Goal: Task Accomplishment & Management: Manage account settings

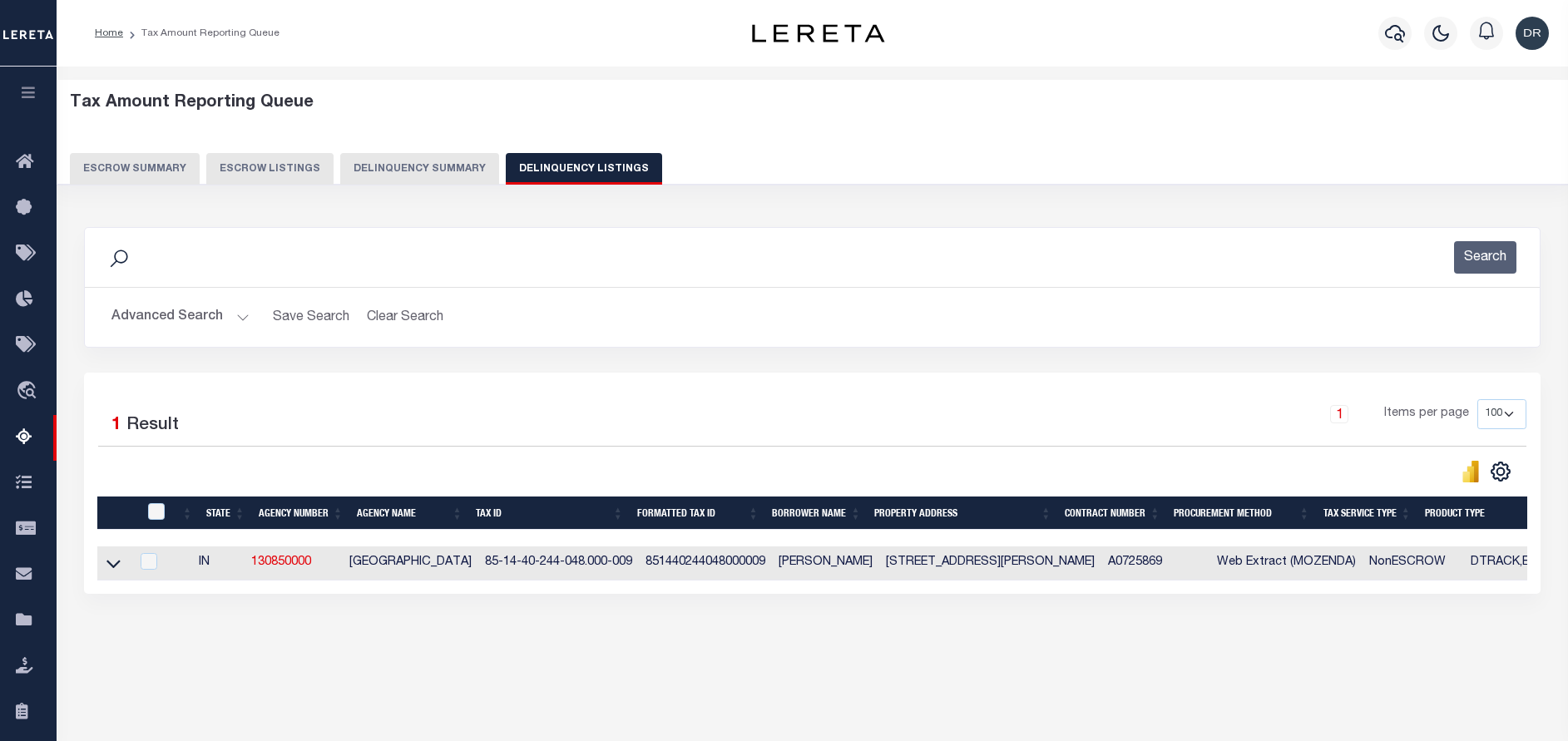
select select "IN"
select select "100"
click at [214, 304] on button "Advanced Search" at bounding box center [180, 316] width 138 height 32
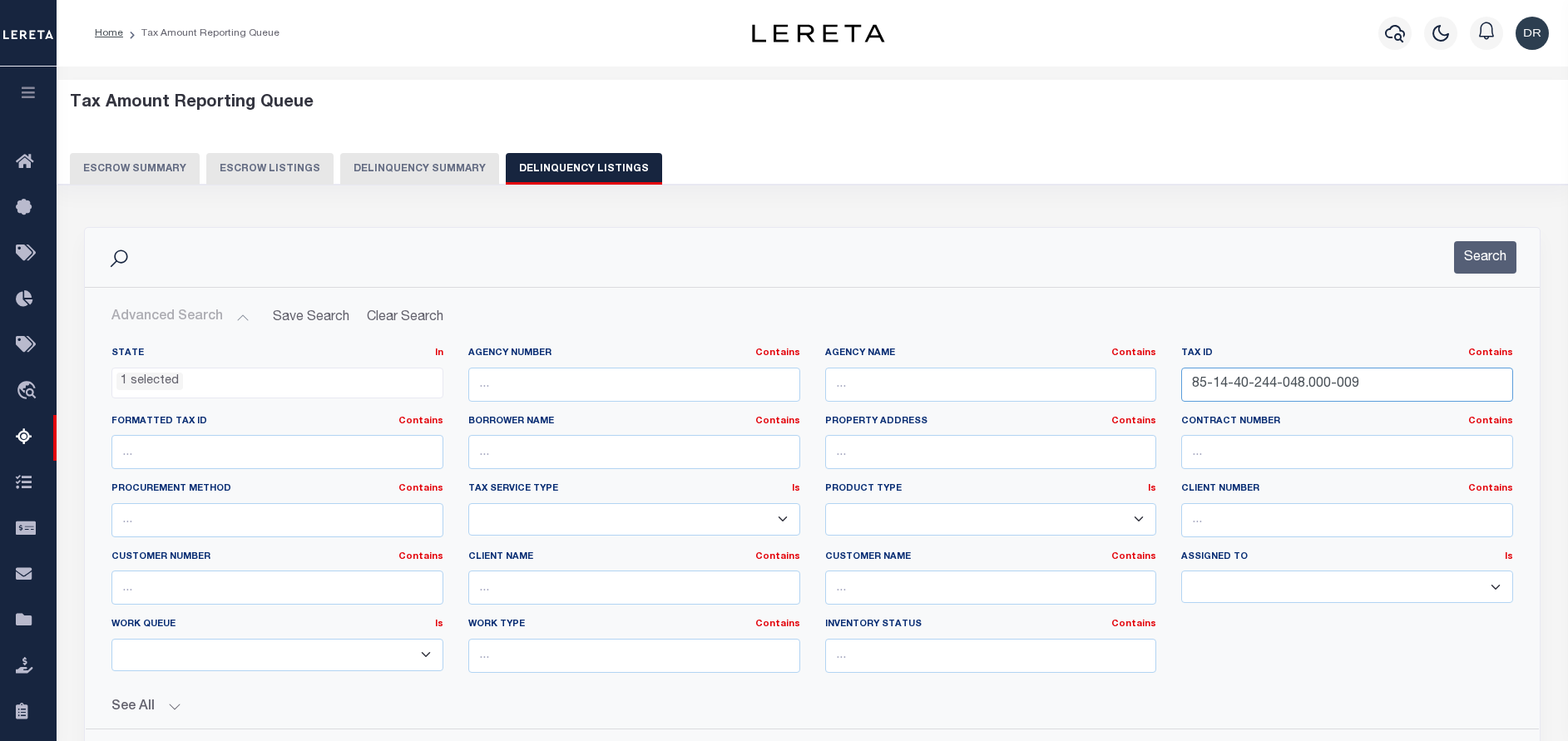
click at [1400, 391] on input "85-14-40-244-048.000-009" at bounding box center [1347, 384] width 332 height 34
paste input "59-100-042.000-007"
type input "85-14-59-100-042.000-007"
click at [1510, 253] on button "Search" at bounding box center [1485, 257] width 63 height 32
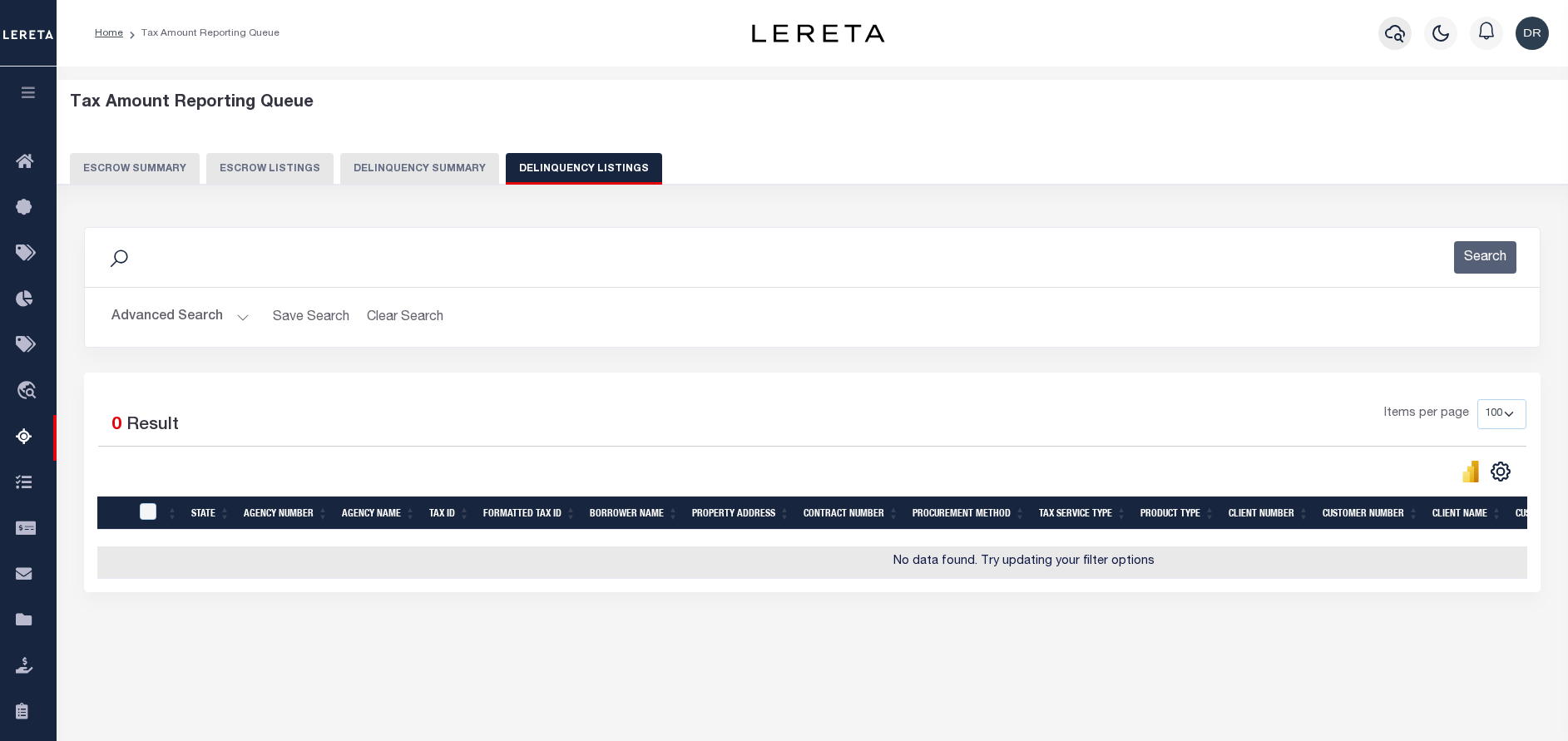
click at [1388, 45] on button "button" at bounding box center [1395, 33] width 33 height 33
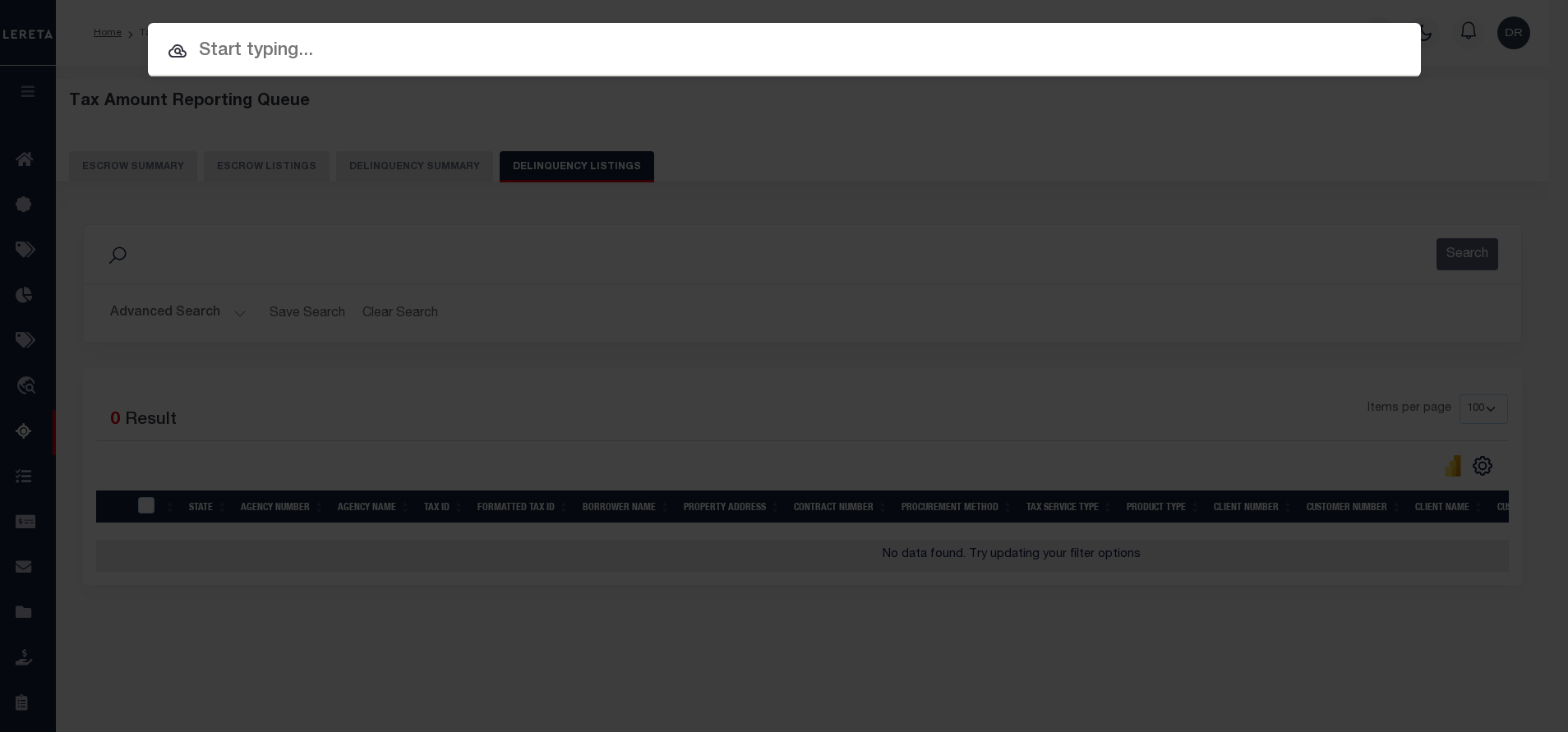
paste input "34681032"
type input "34681032"
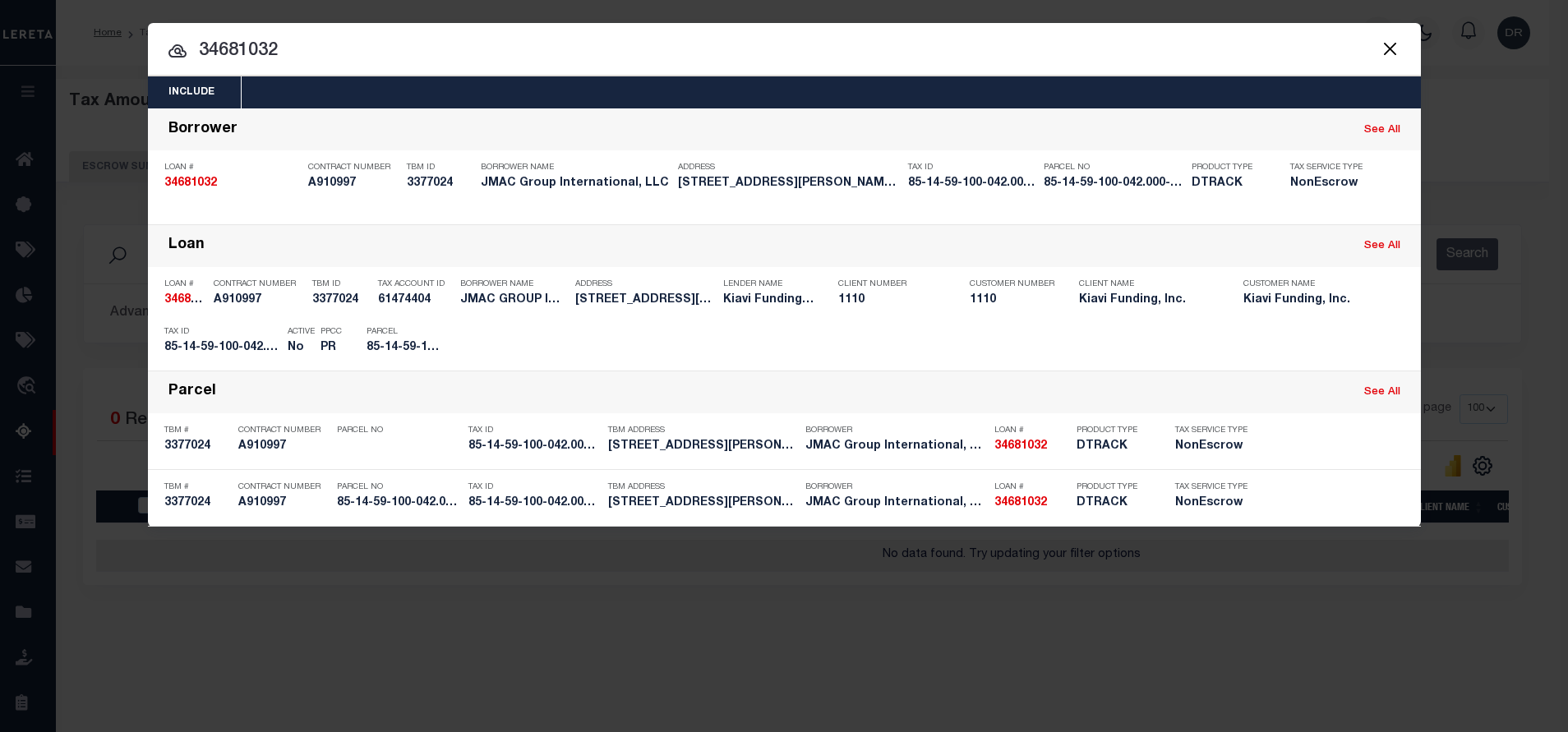
click at [1392, 55] on button "Close" at bounding box center [1390, 48] width 22 height 22
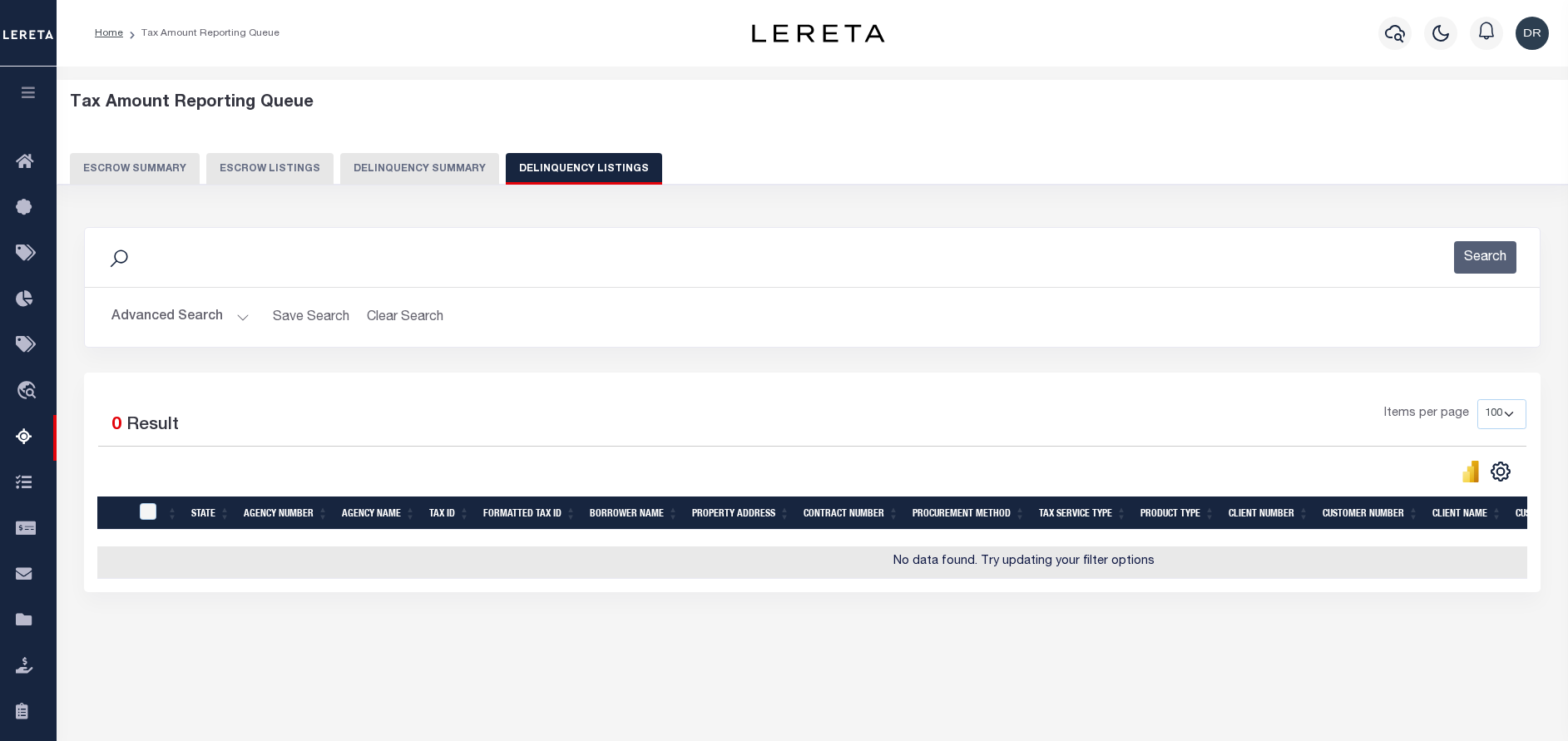
click at [201, 314] on button "Advanced Search" at bounding box center [180, 316] width 138 height 32
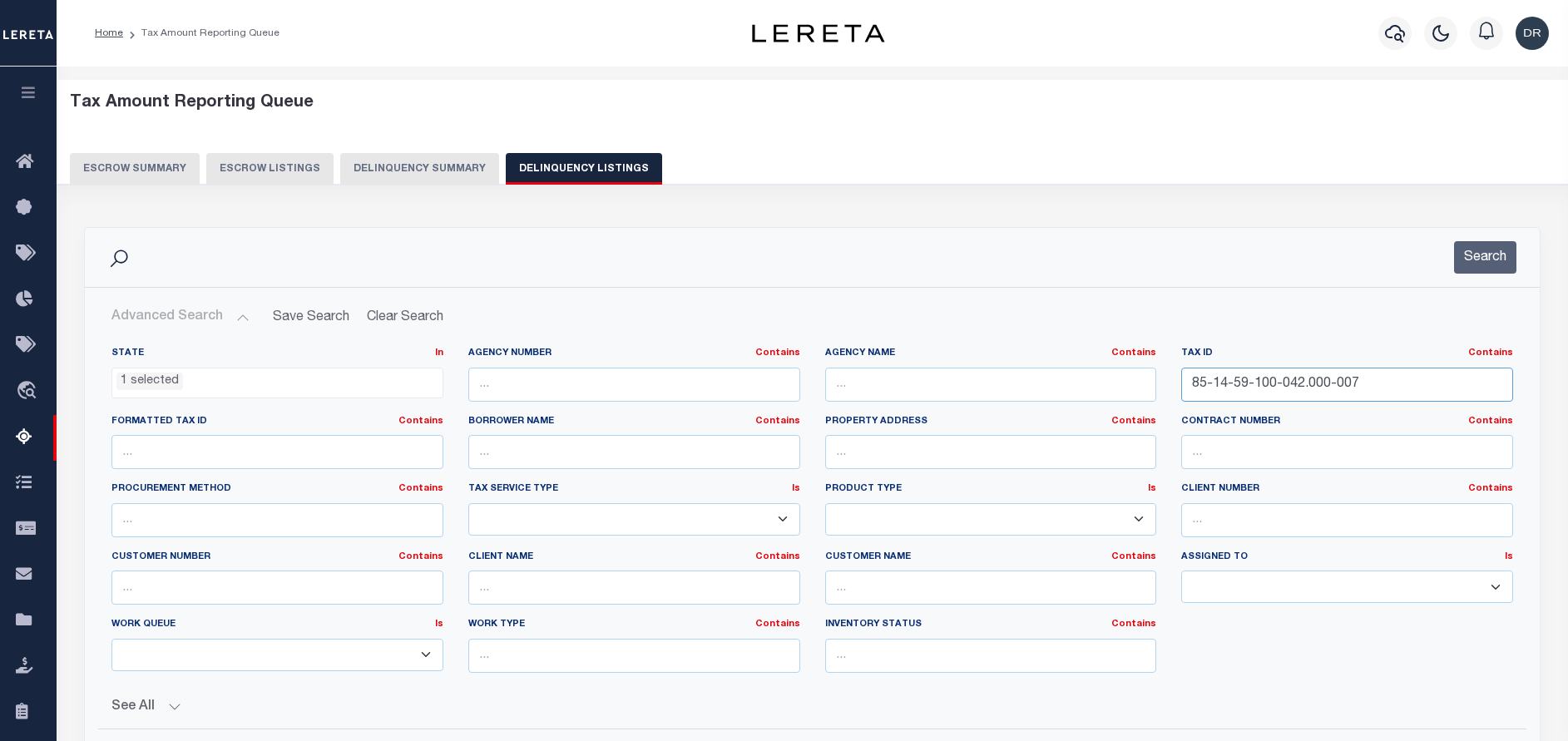
click at [1408, 387] on input "85-14-59-100-042.000-007" at bounding box center [1347, 384] width 332 height 34
paste input "63-203-118.000-009"
type input "85-14-63-203-118.000-009"
click at [1490, 255] on button "Search" at bounding box center [1485, 257] width 63 height 32
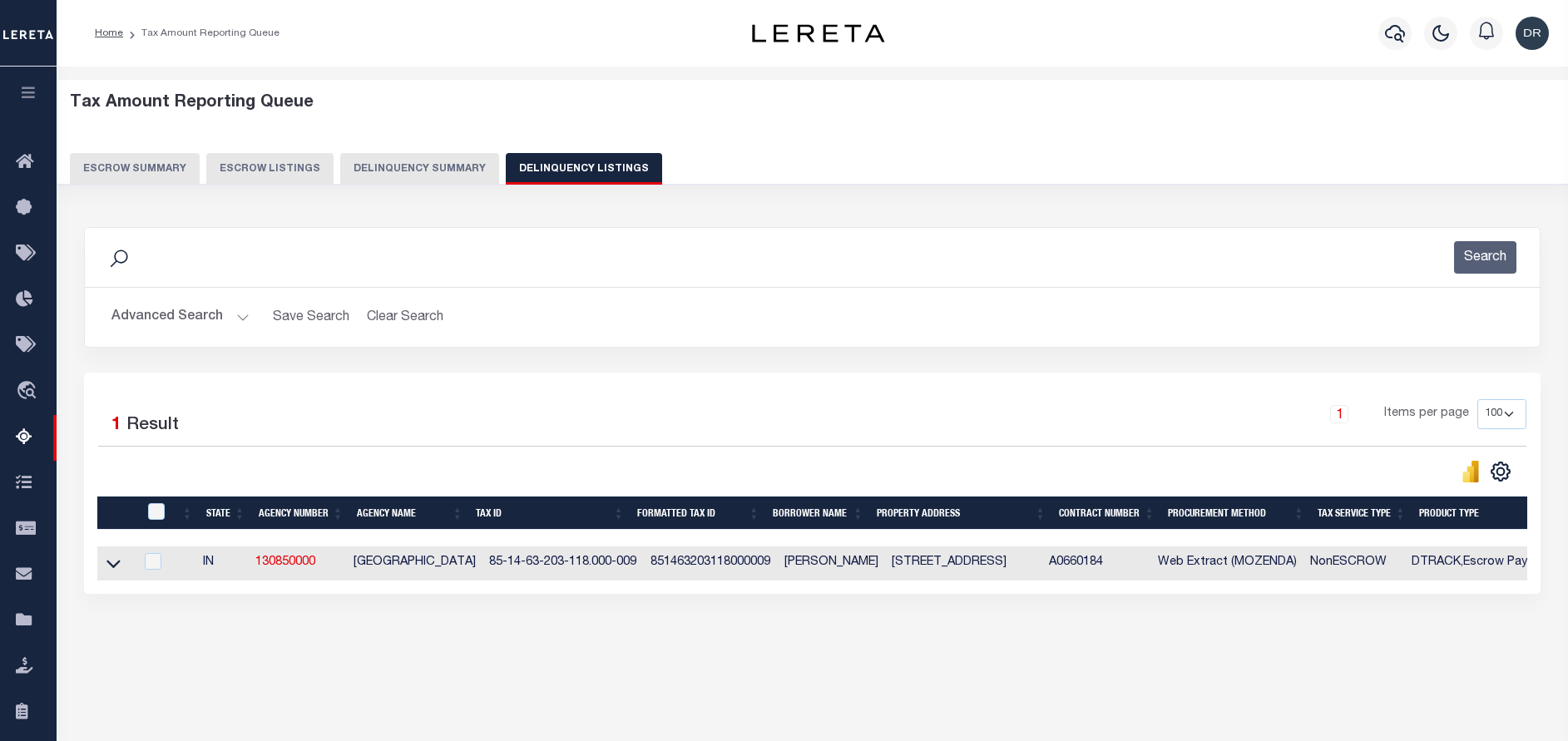
click at [206, 333] on button "Advanced Search" at bounding box center [180, 316] width 138 height 32
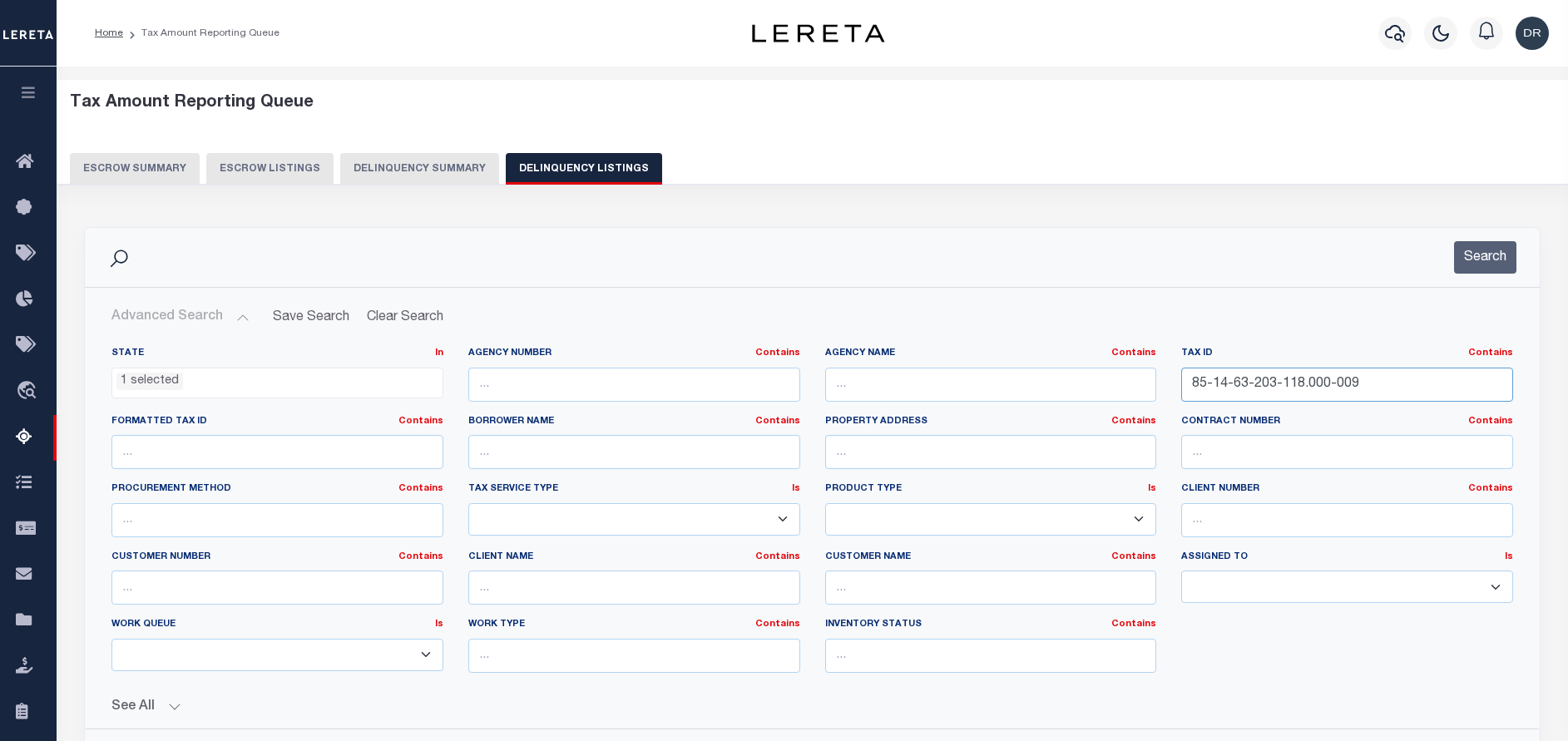
click at [1399, 379] on input "85-14-63-203-118.000-009" at bounding box center [1347, 384] width 332 height 34
click at [1497, 265] on button "Search" at bounding box center [1485, 257] width 63 height 32
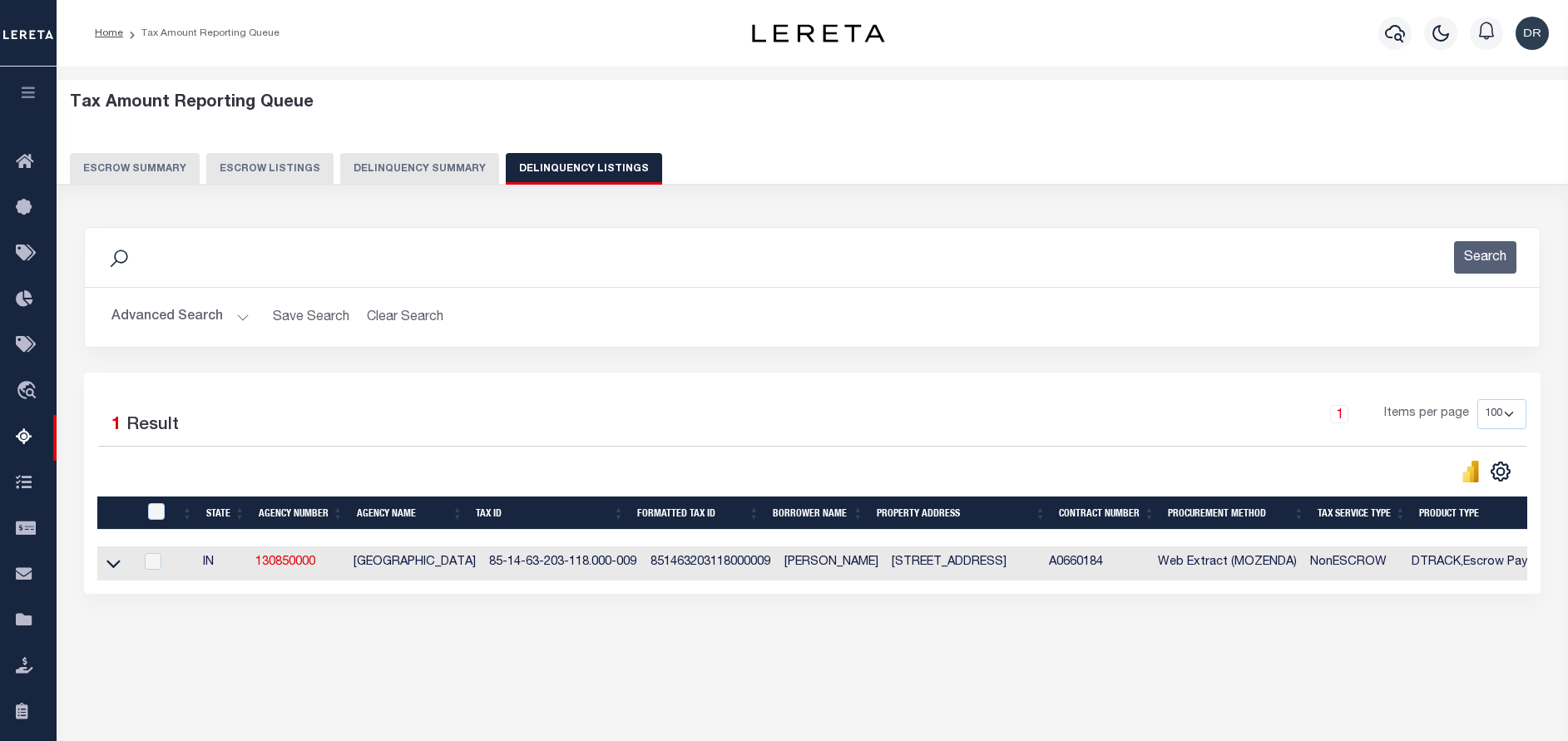
scroll to position [140, 0]
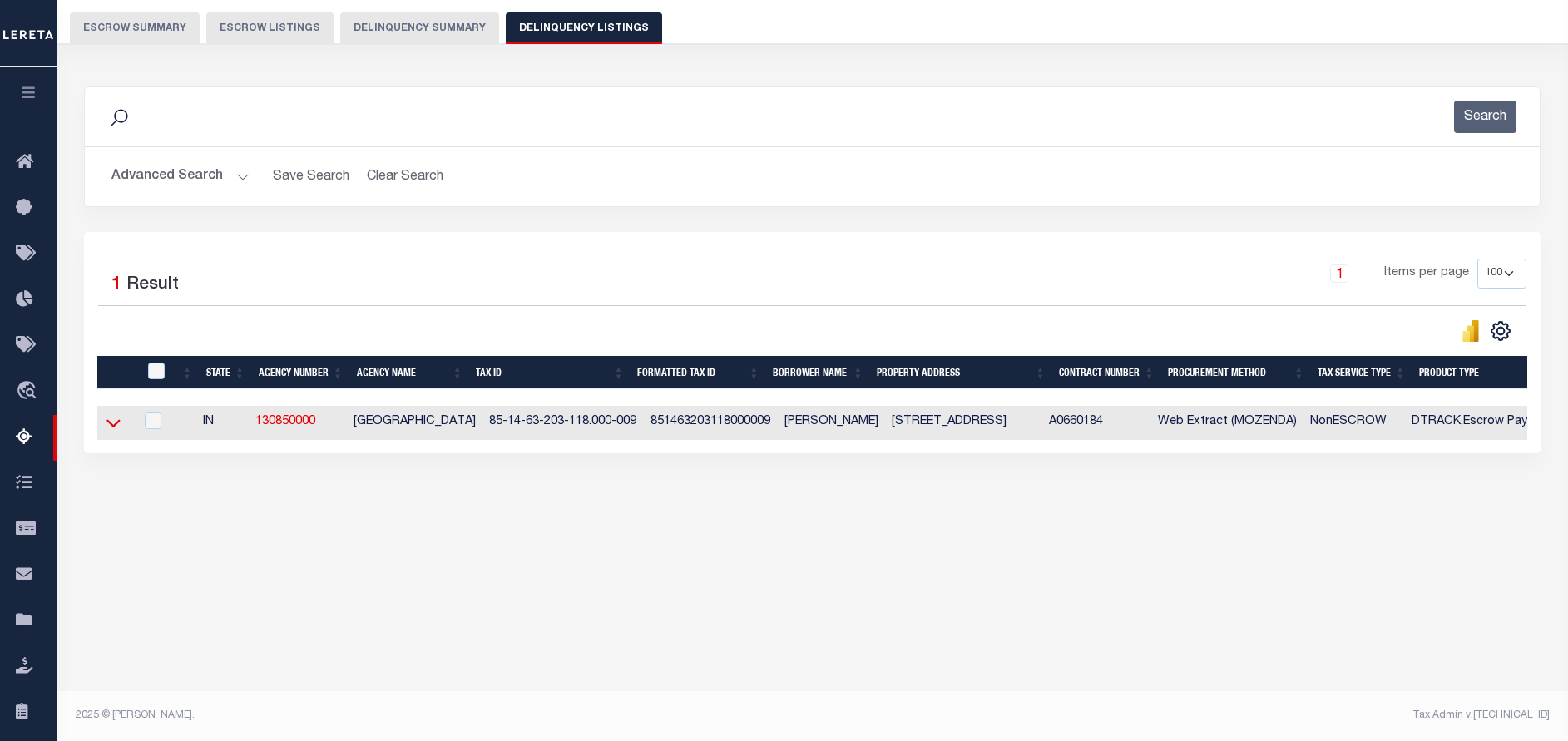
click at [113, 422] on icon at bounding box center [113, 423] width 14 height 17
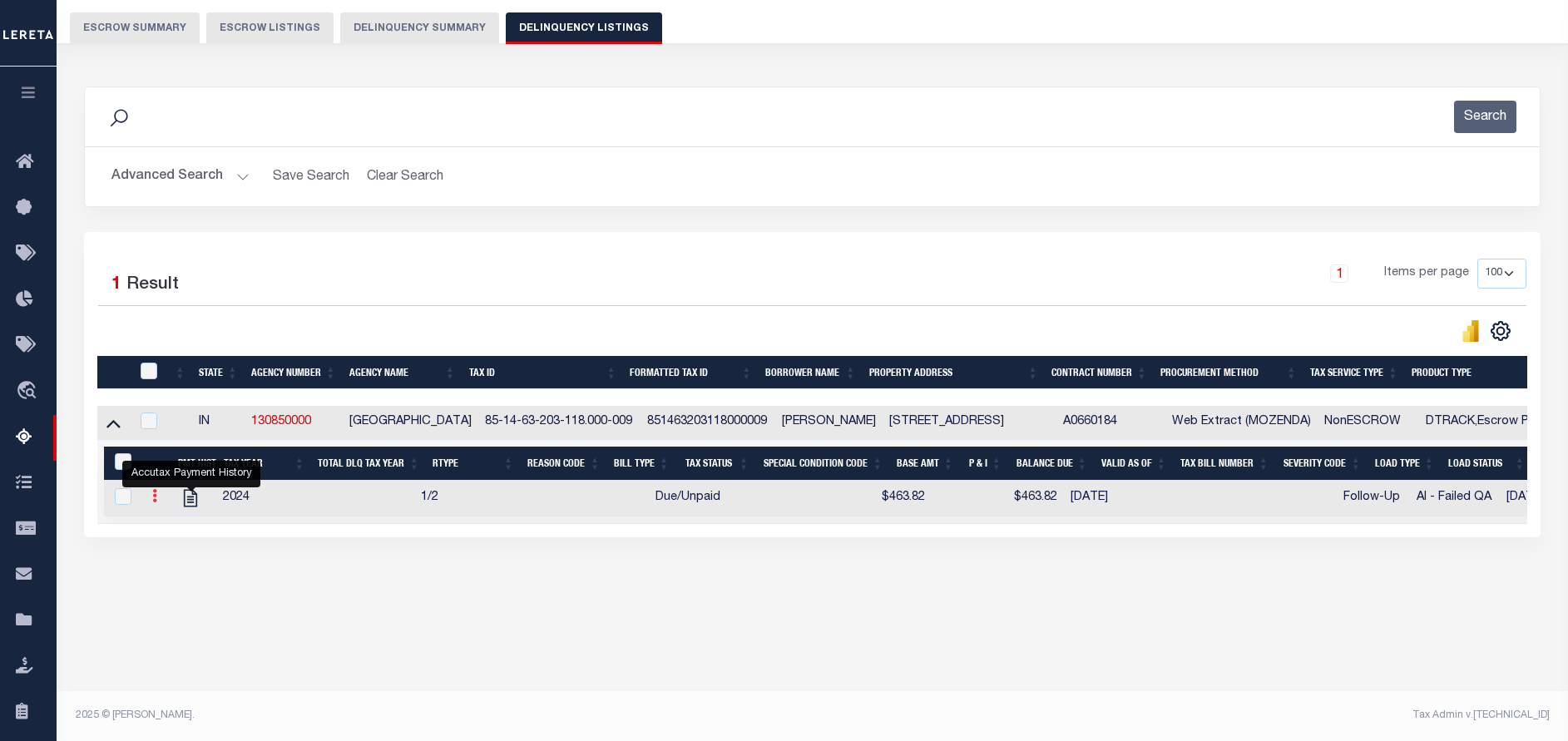
click at [156, 505] on link at bounding box center [154, 498] width 18 height 13
click at [166, 532] on img "" at bounding box center [174, 523] width 17 height 17
checkbox input "true"
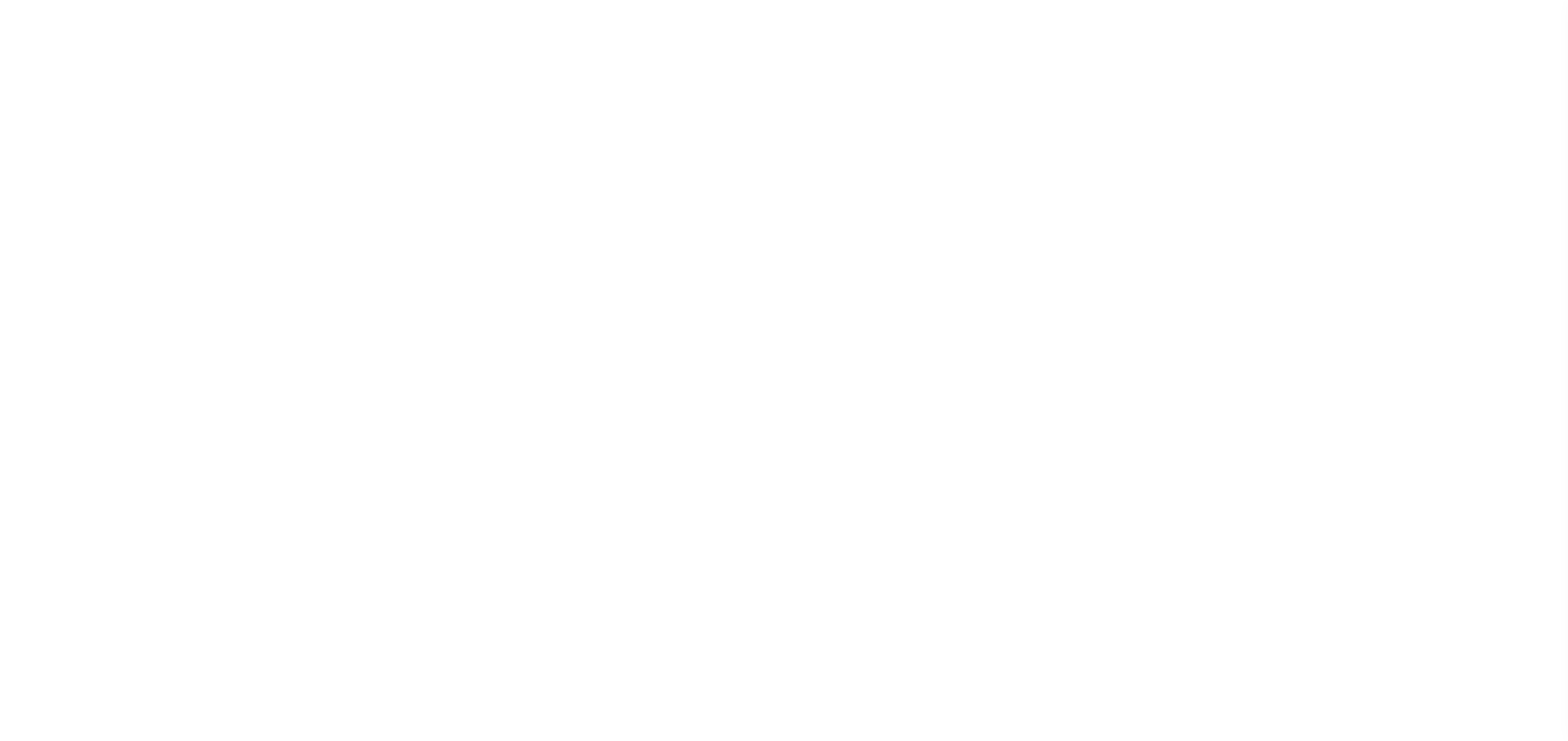
select select "DUE"
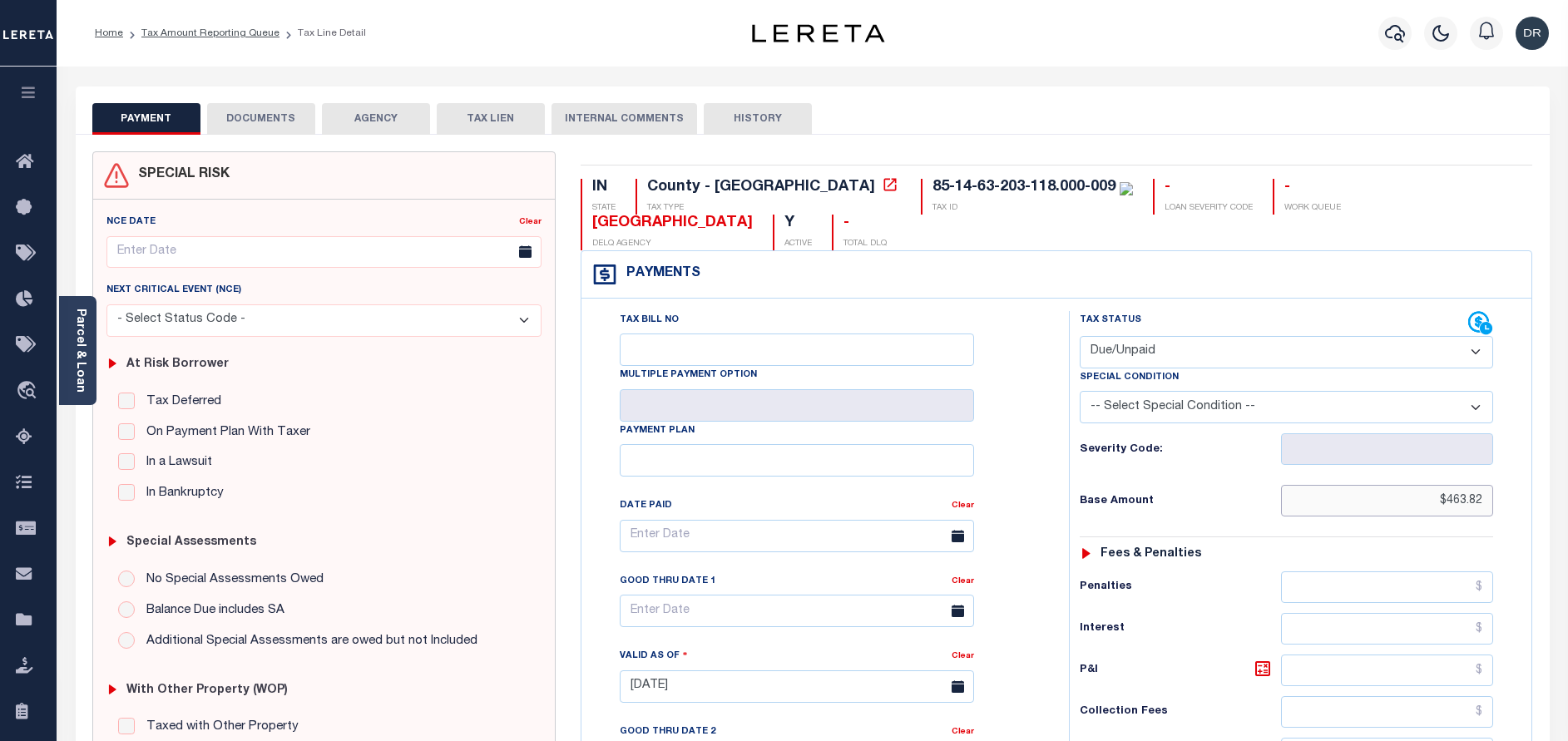
drag, startPoint x: 1399, startPoint y: 471, endPoint x: 1552, endPoint y: 435, distance: 157.2
click at [1552, 435] on div "PAYMENT DOCUMENTS AGENCY DELINQUENT PAYEE" at bounding box center [812, 673] width 1498 height 1174
paste input "441.73"
type input "$441.73"
type input "[DATE]"
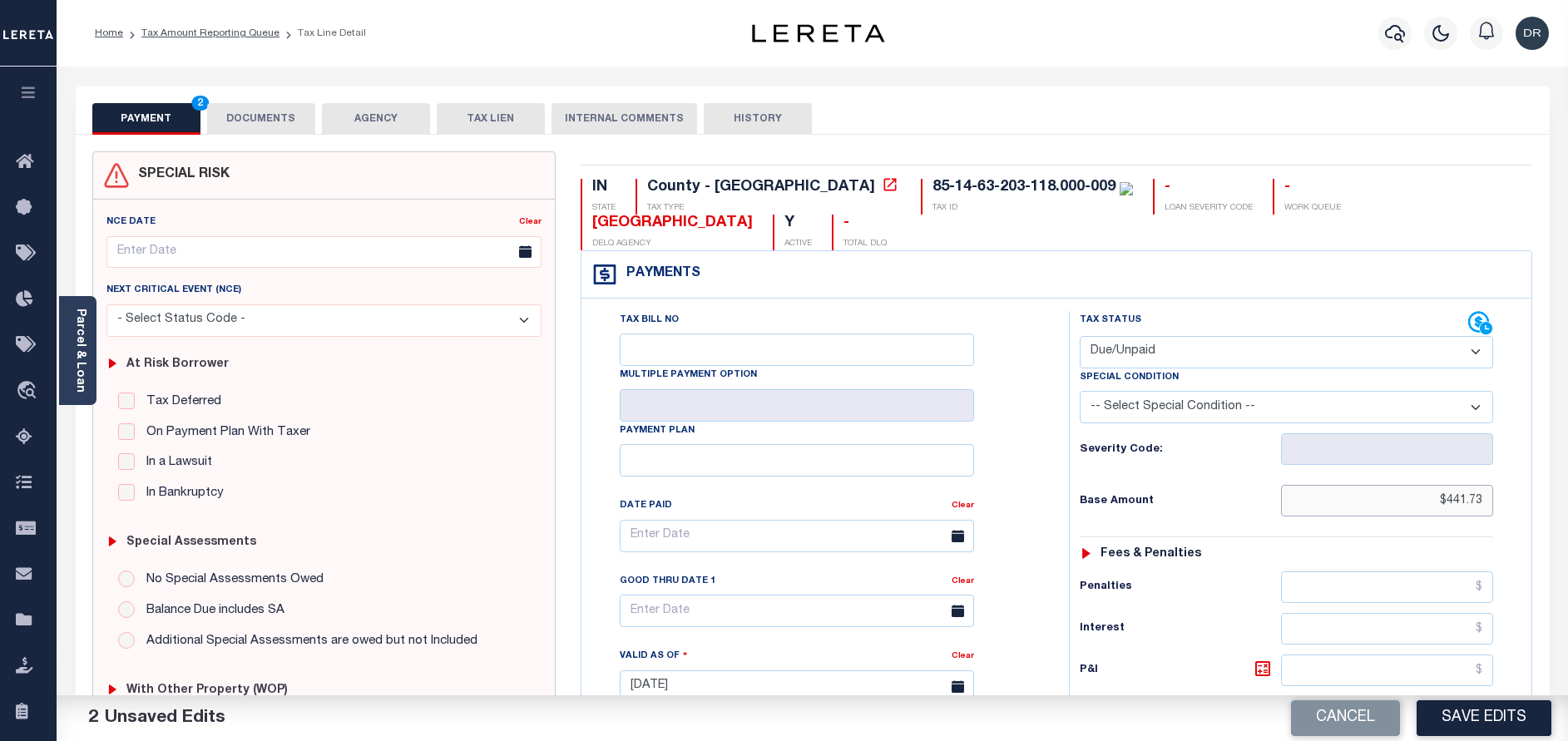
drag, startPoint x: 1449, startPoint y: 464, endPoint x: 1516, endPoint y: 462, distance: 67.0
click at [1516, 462] on div "Tax Status Status" at bounding box center [1292, 678] width 471 height 735
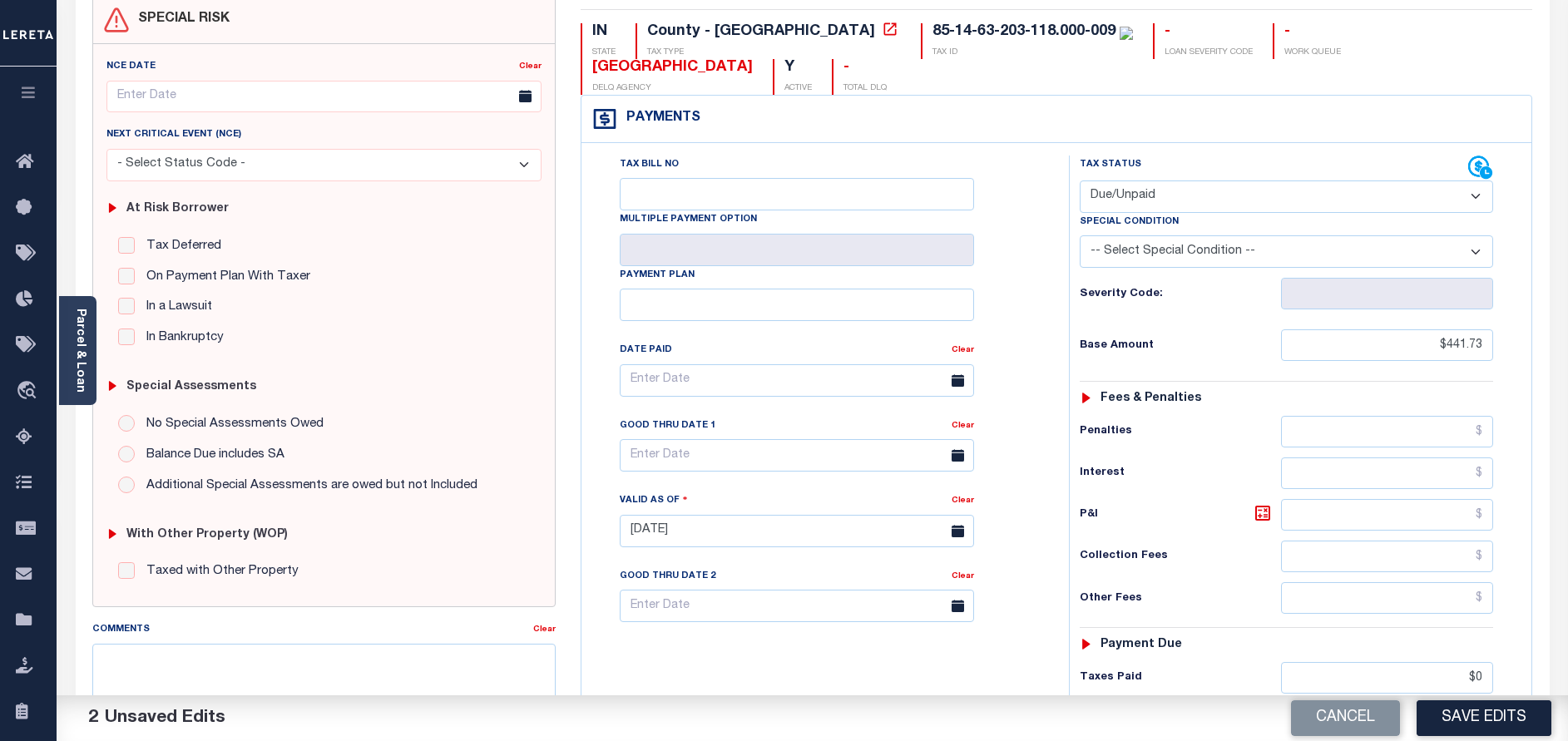
scroll to position [374, 0]
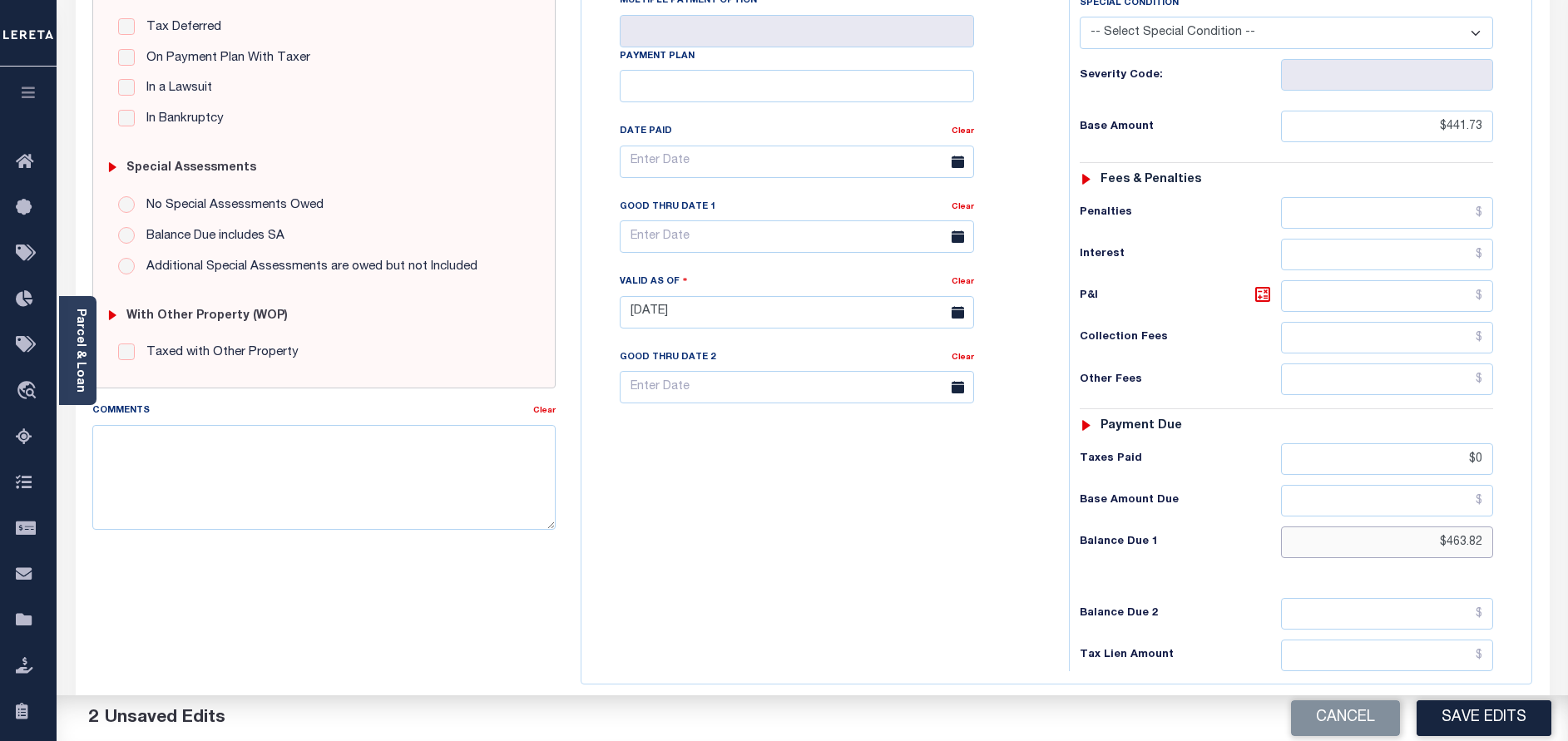
drag, startPoint x: 1428, startPoint y: 506, endPoint x: 1537, endPoint y: 492, distance: 109.9
click at [1537, 492] on div "IN STATE County - IN TAX TYPE 85-14-63-203-118.000-009 TAX ID - LOAN SEVERITY C…" at bounding box center [1056, 312] width 977 height 1071
paste input "485.9"
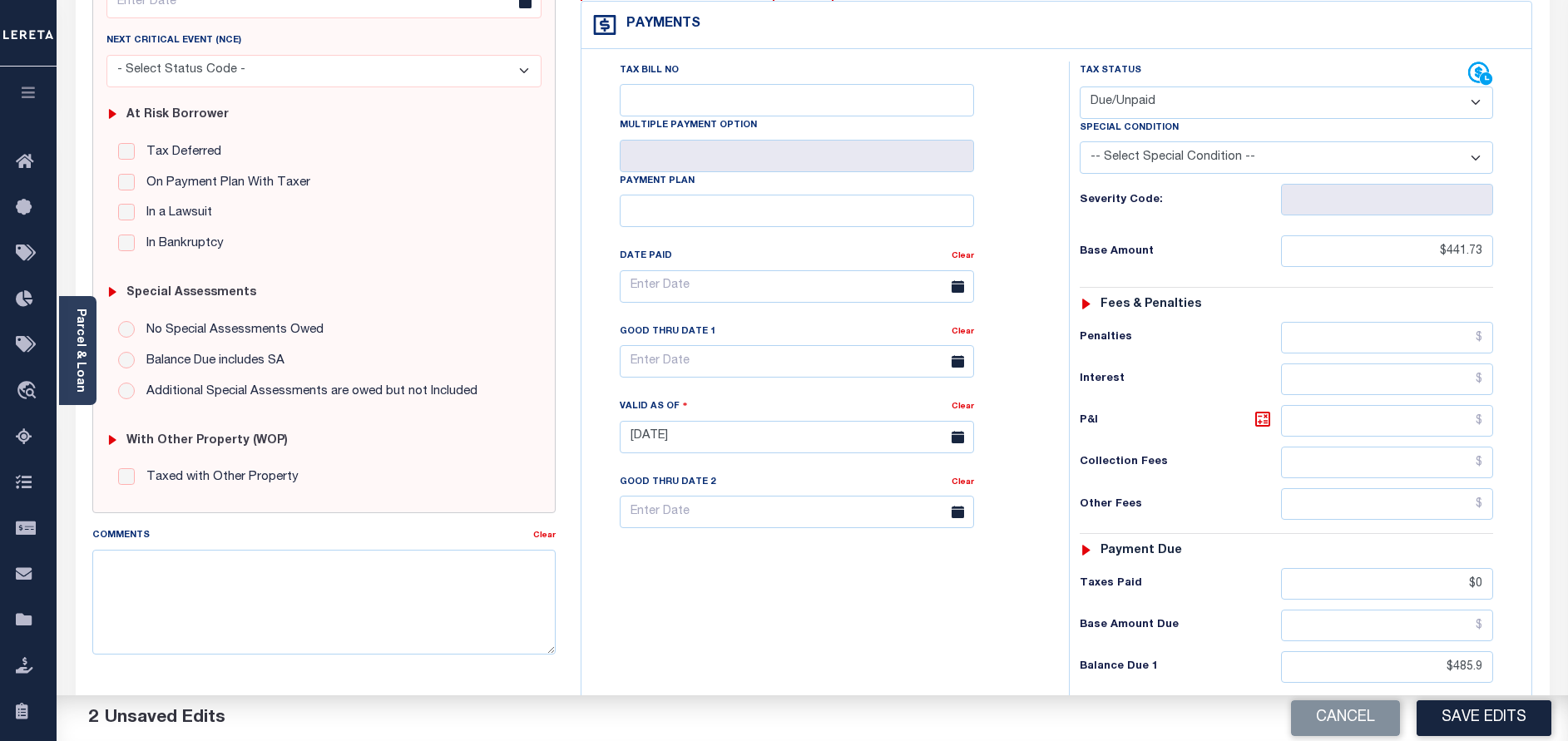
type input "$485.90"
click at [1164, 141] on select "-- Select Special Condition -- 3RD PARTY TAX LIEN AGENCY TAX LIEN (A.K.A Inside…" at bounding box center [1286, 157] width 413 height 32
select select "17"
click at [1080, 141] on select "-- Select Special Condition -- 3RD PARTY TAX LIEN AGENCY TAX LIEN (A.K.A Inside…" at bounding box center [1286, 157] width 413 height 32
click at [1261, 409] on icon at bounding box center [1262, 418] width 20 height 20
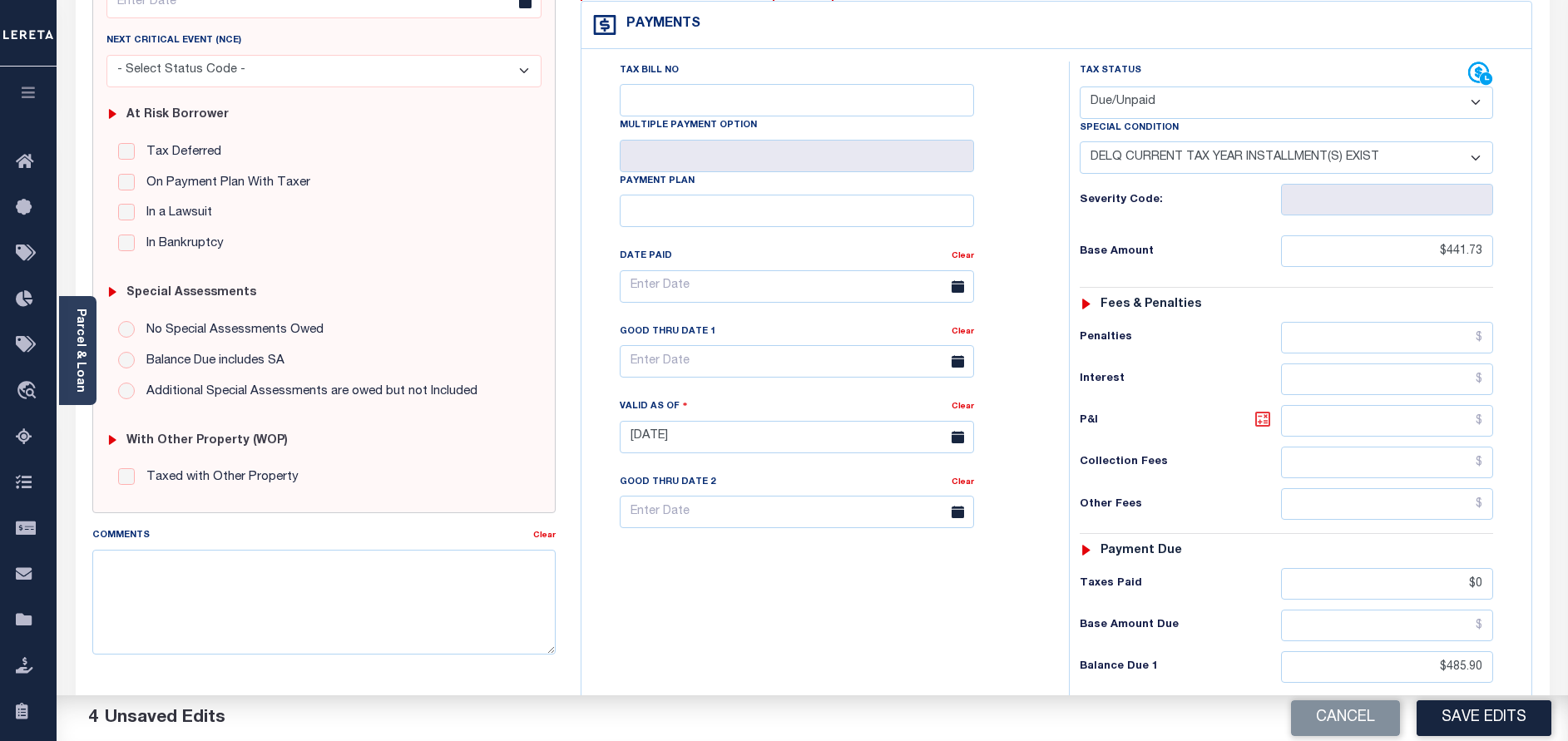
type input "$44.17"
click at [787, 345] on input "text" at bounding box center [797, 361] width 354 height 32
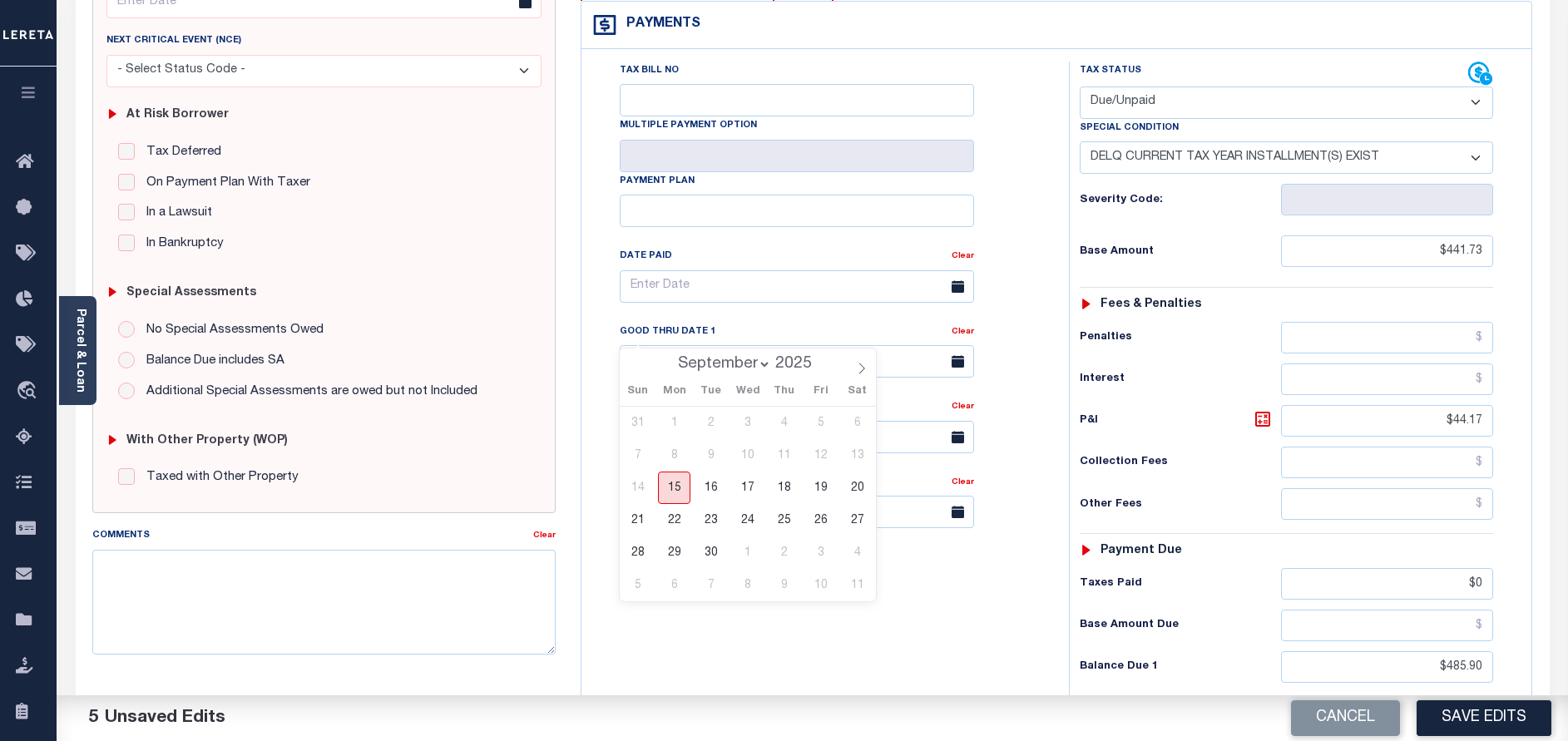
click at [669, 483] on span "15" at bounding box center [674, 487] width 32 height 32
type input "[DATE]"
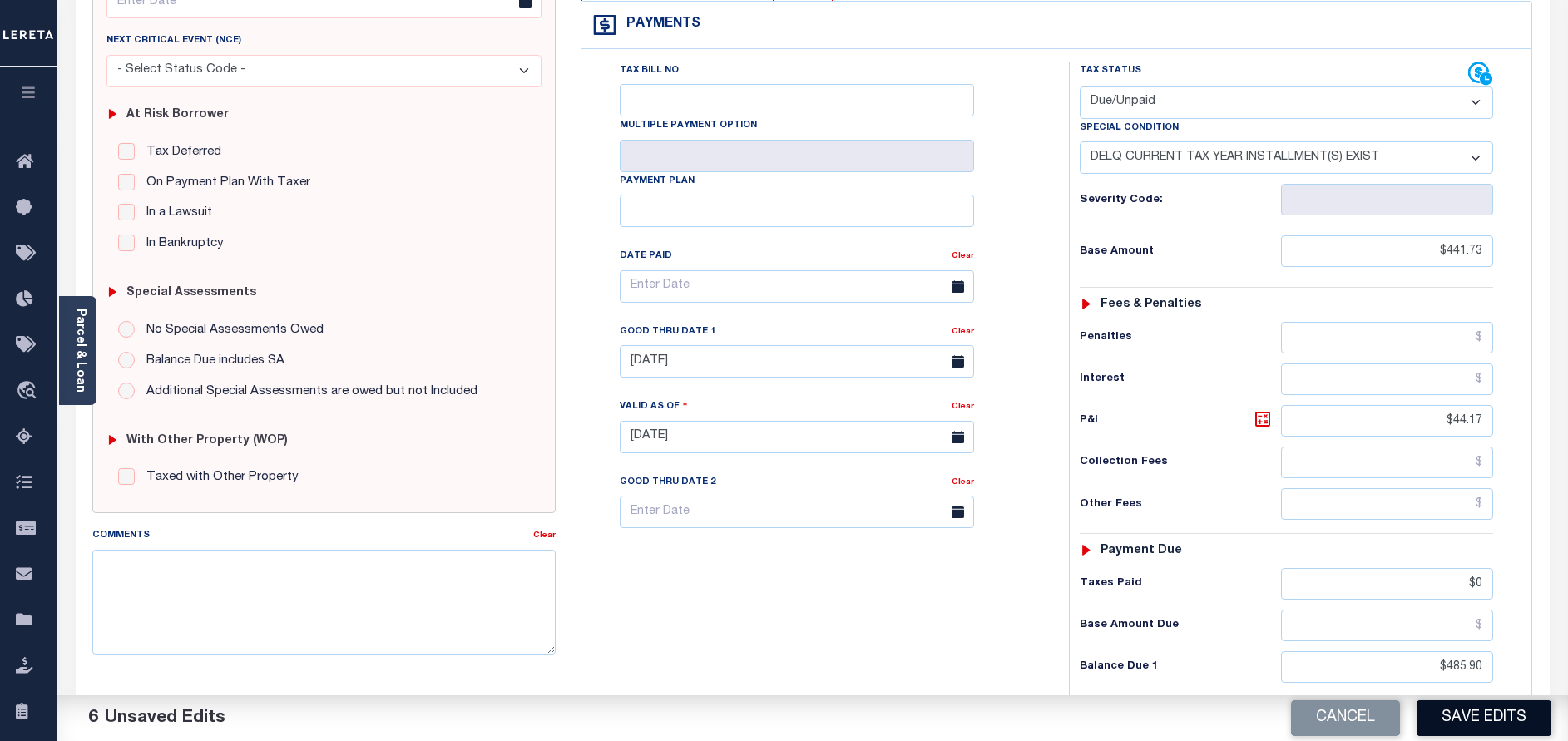
click at [1516, 715] on button "Save Edits" at bounding box center [1483, 717] width 135 height 36
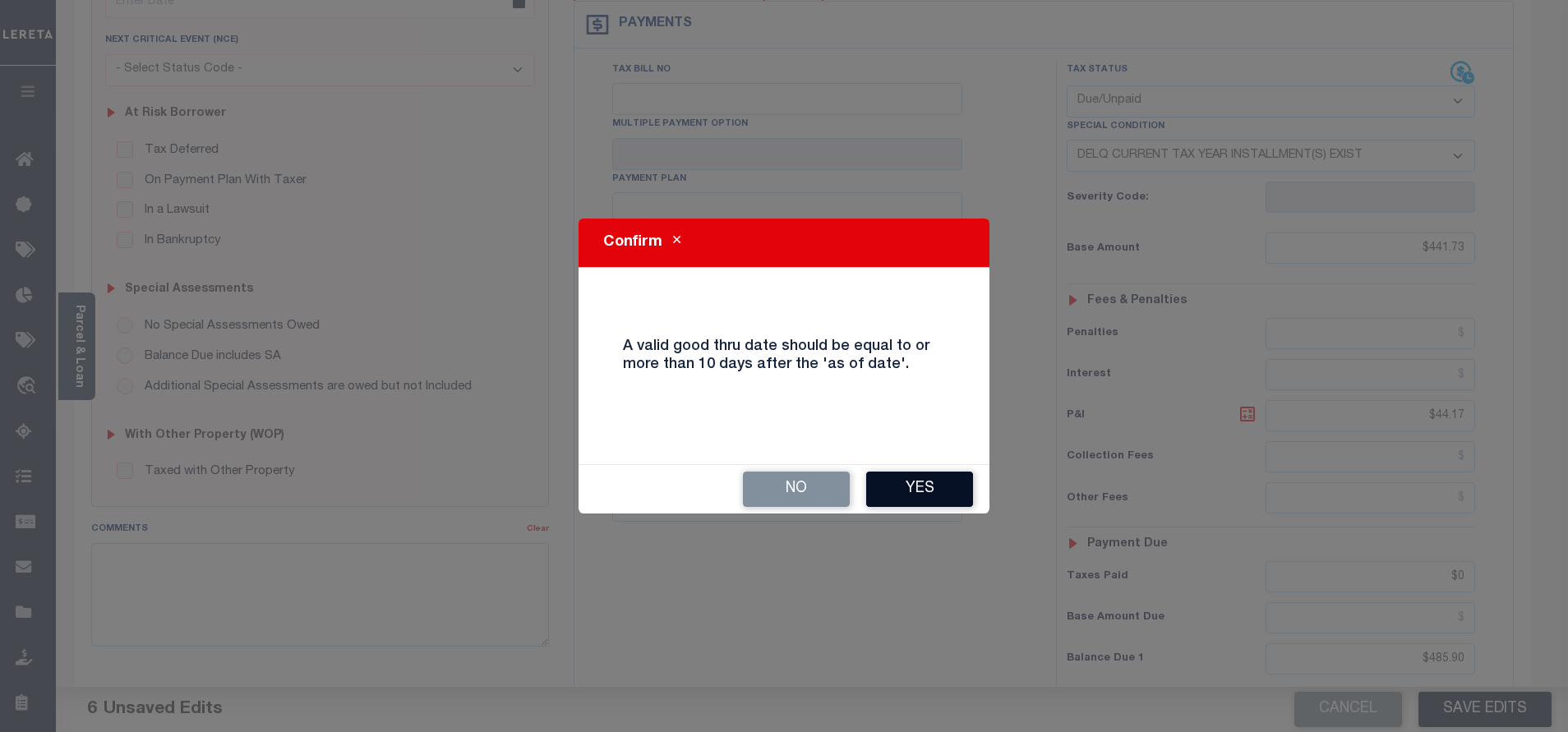
click at [896, 481] on button "Yes" at bounding box center [920, 489] width 107 height 35
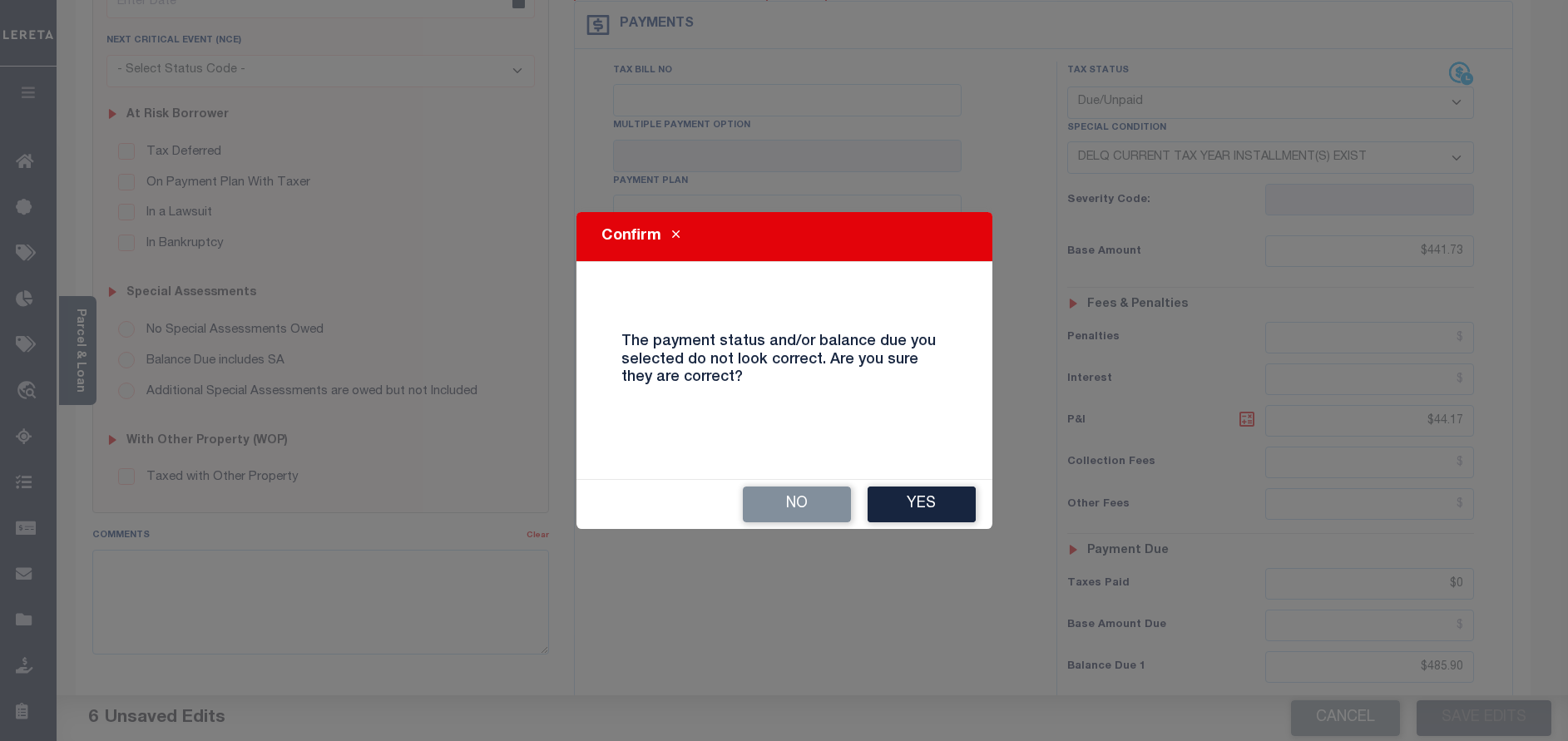
click at [905, 493] on button "Yes" at bounding box center [921, 504] width 108 height 36
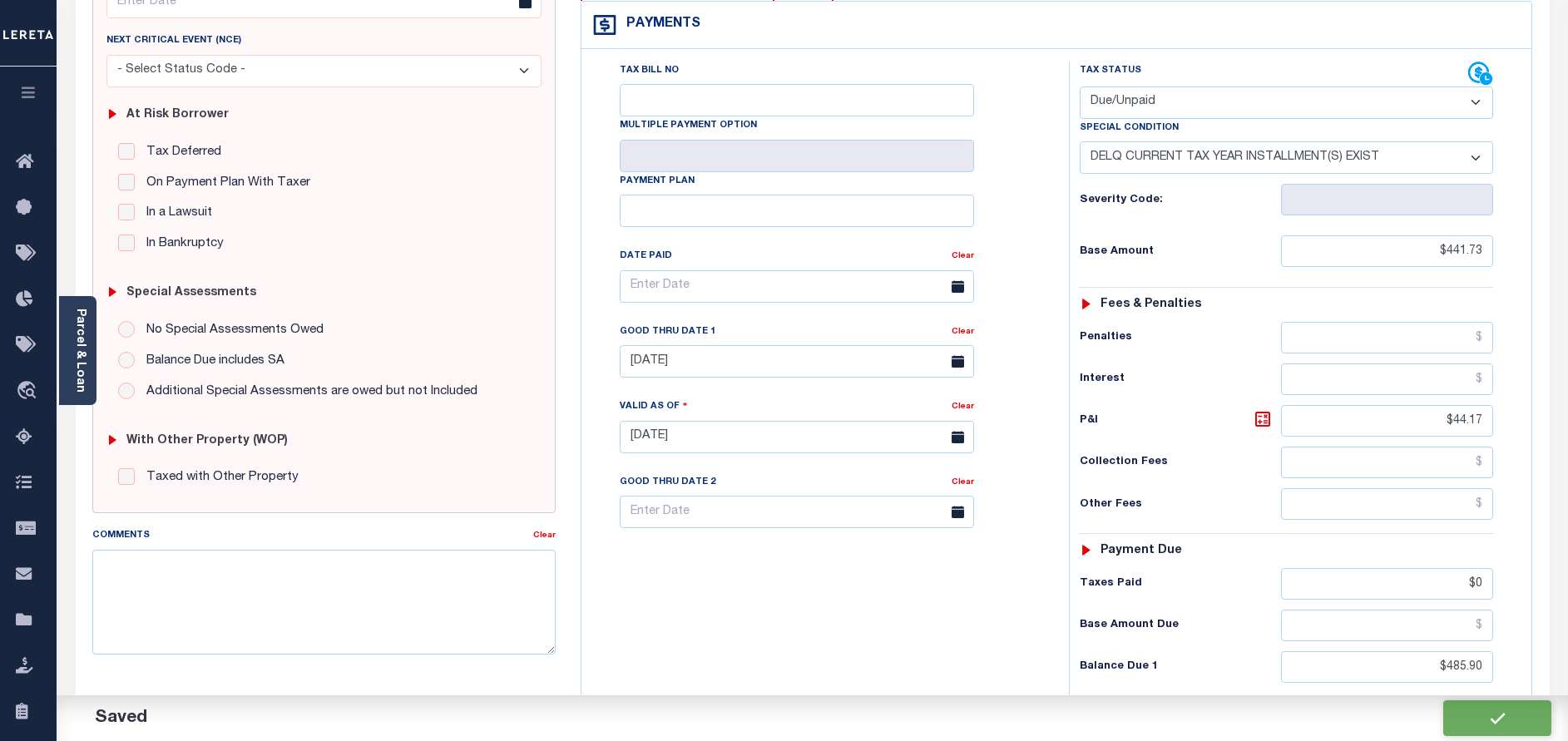
checkbox input "false"
type input "$441.73"
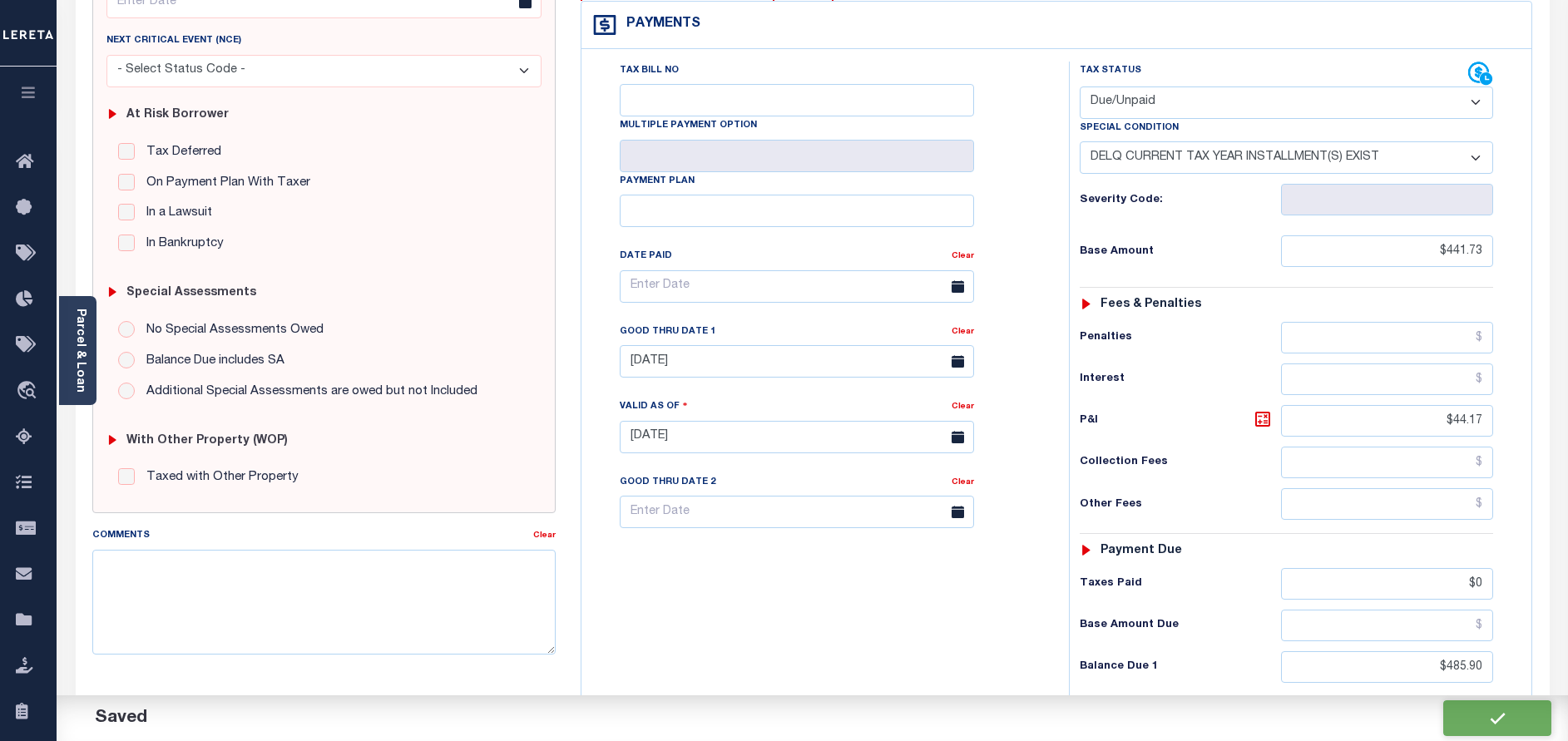
type input "$44.17"
type input "$0"
type input "$485.9"
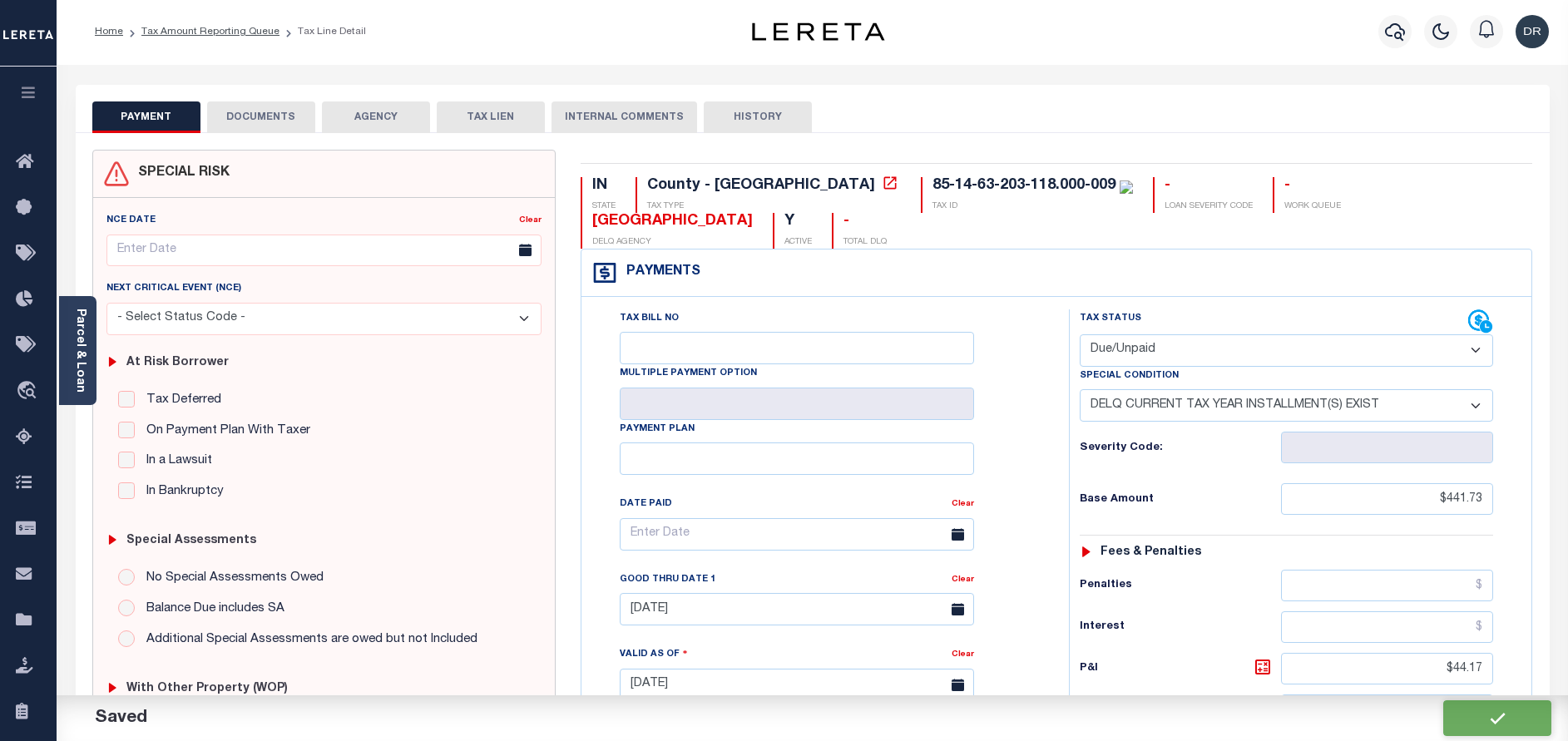
scroll to position [0, 0]
click at [252, 119] on button "DOCUMENTS" at bounding box center [261, 119] width 108 height 31
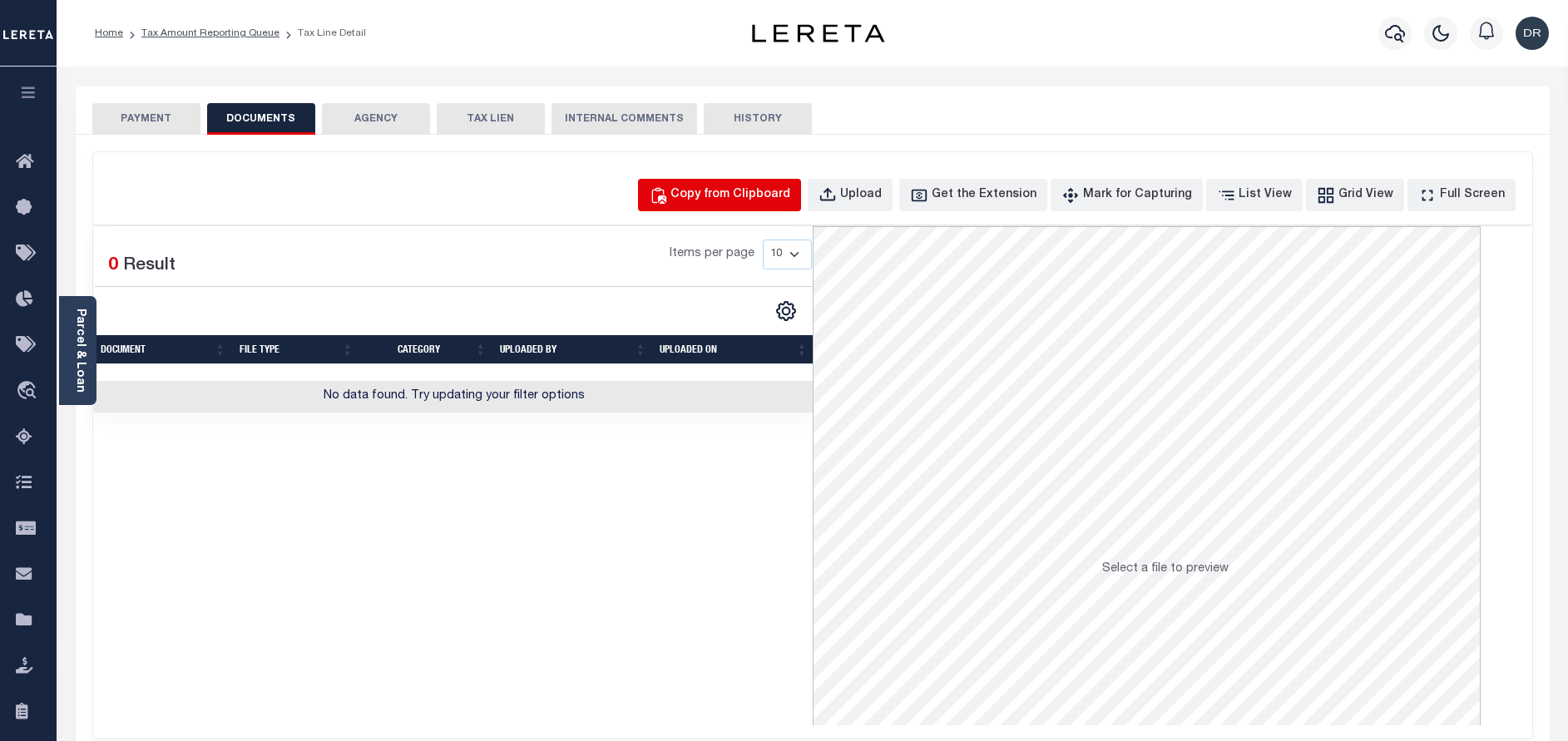
click at [694, 207] on button "Copy from Clipboard" at bounding box center [719, 194] width 163 height 32
select select "POP"
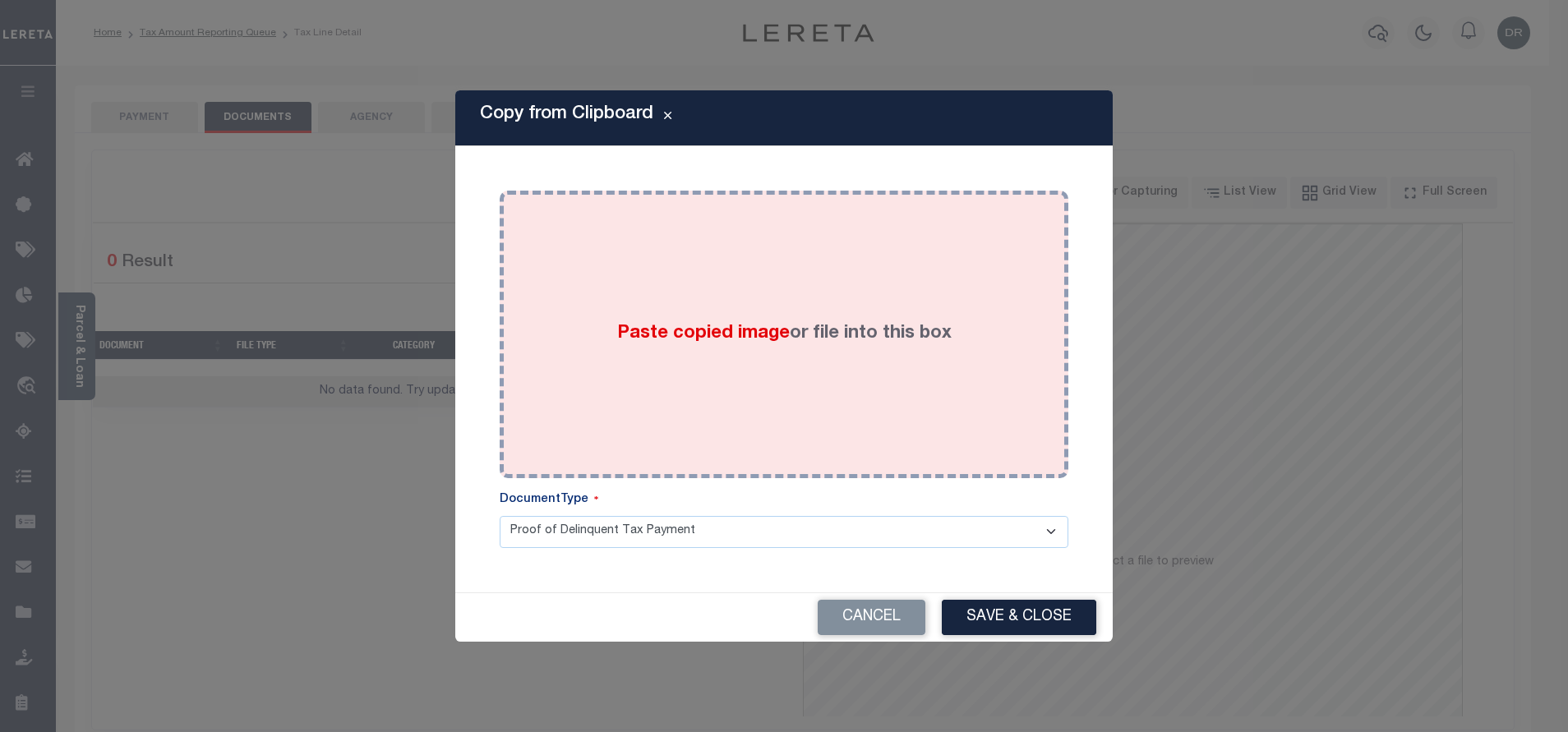
click at [697, 306] on div "Paste copied image or file into this box" at bounding box center [784, 334] width 544 height 263
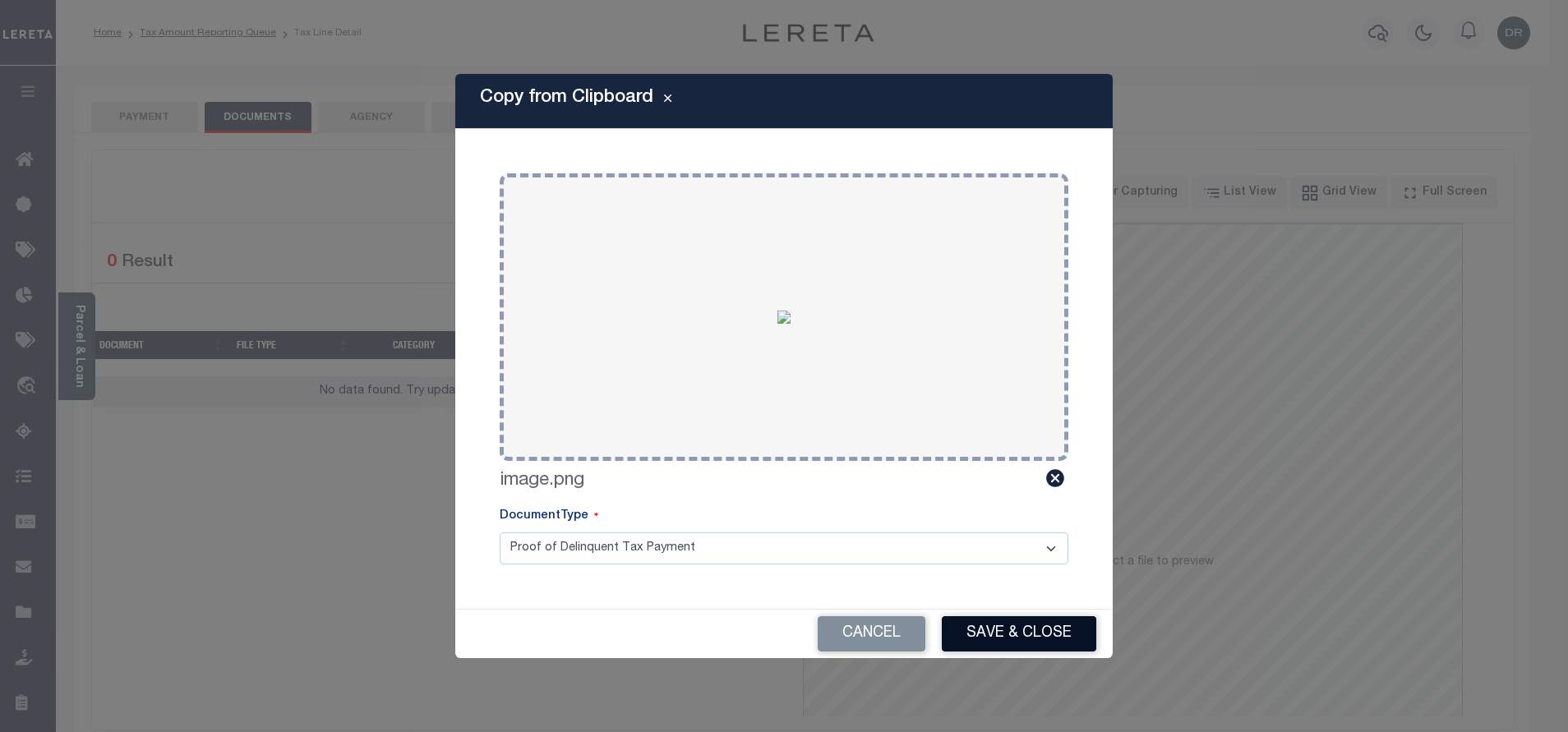
click at [1019, 628] on button "Save & Close" at bounding box center [1018, 634] width 154 height 35
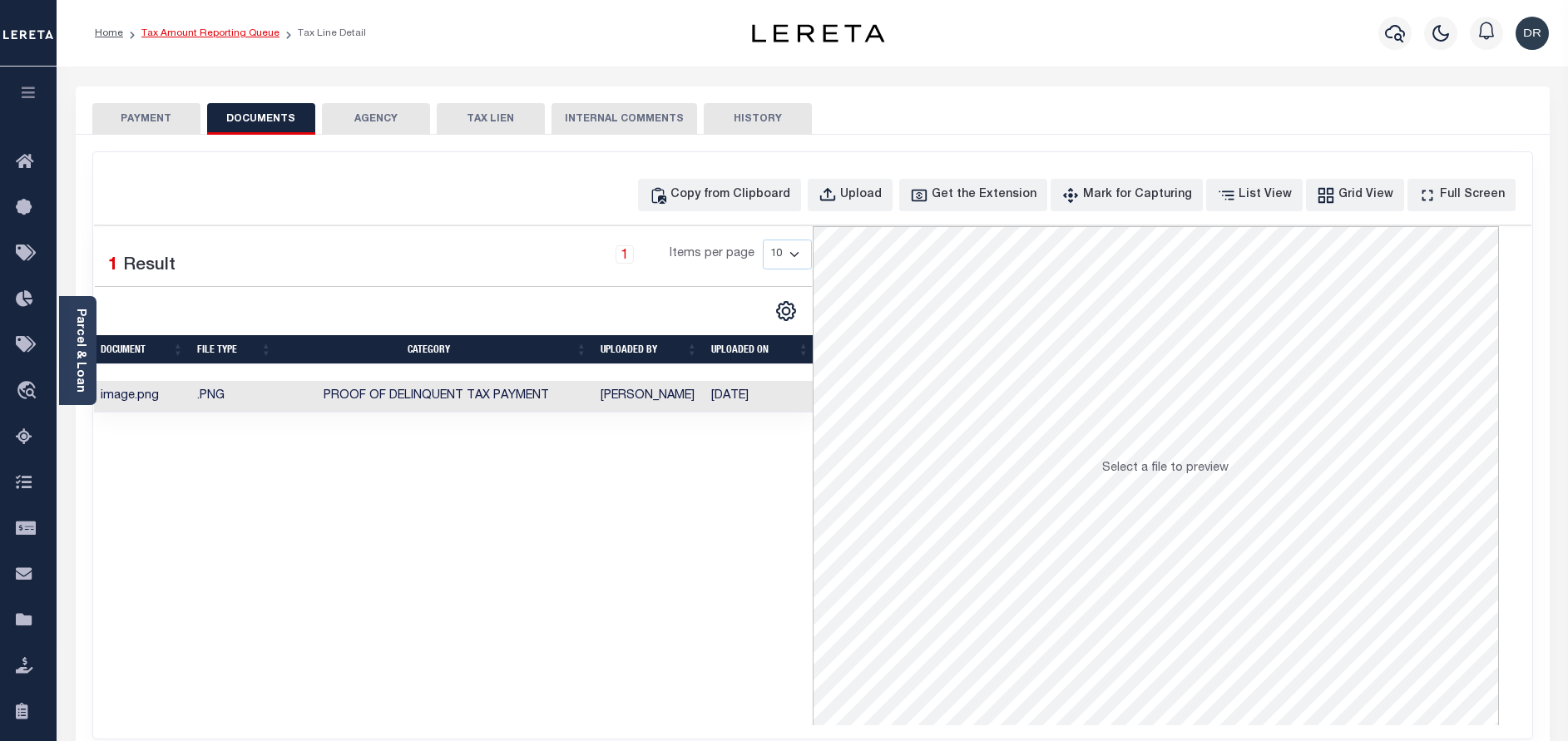
click at [234, 32] on link "Tax Amount Reporting Queue" at bounding box center [210, 32] width 138 height 10
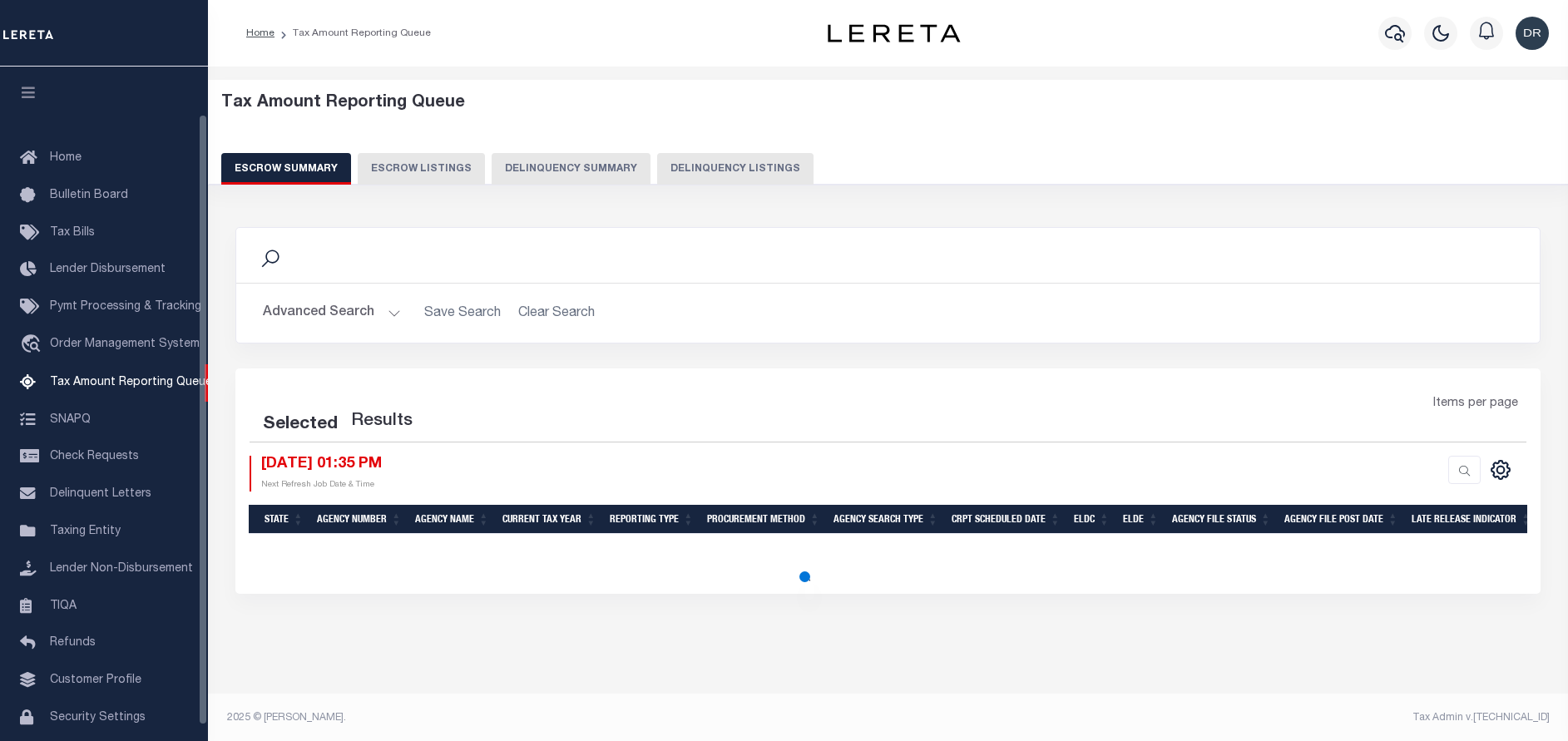
click at [673, 169] on button "Delinquency Listings" at bounding box center [735, 169] width 156 height 31
select select "100"
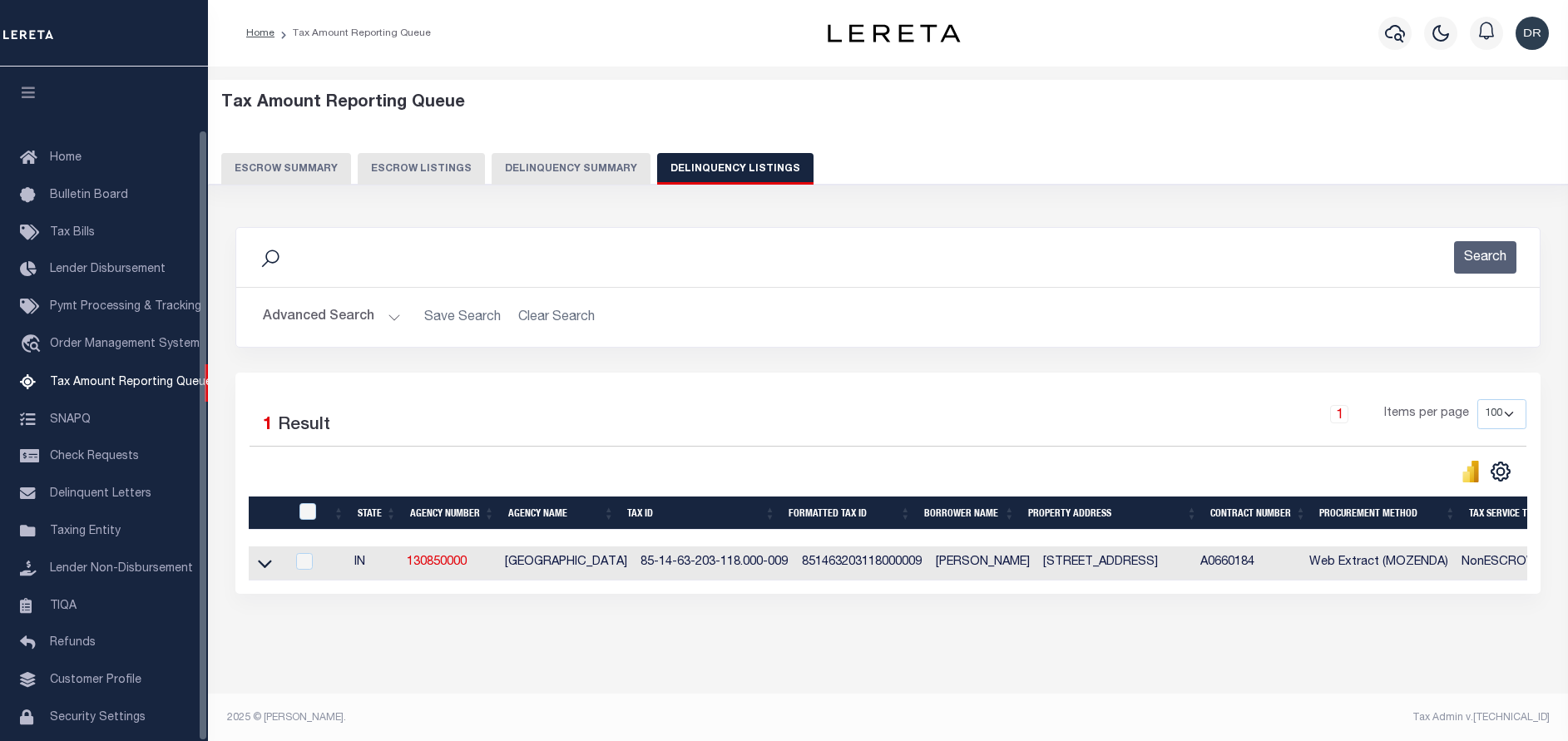
scroll to position [69, 0]
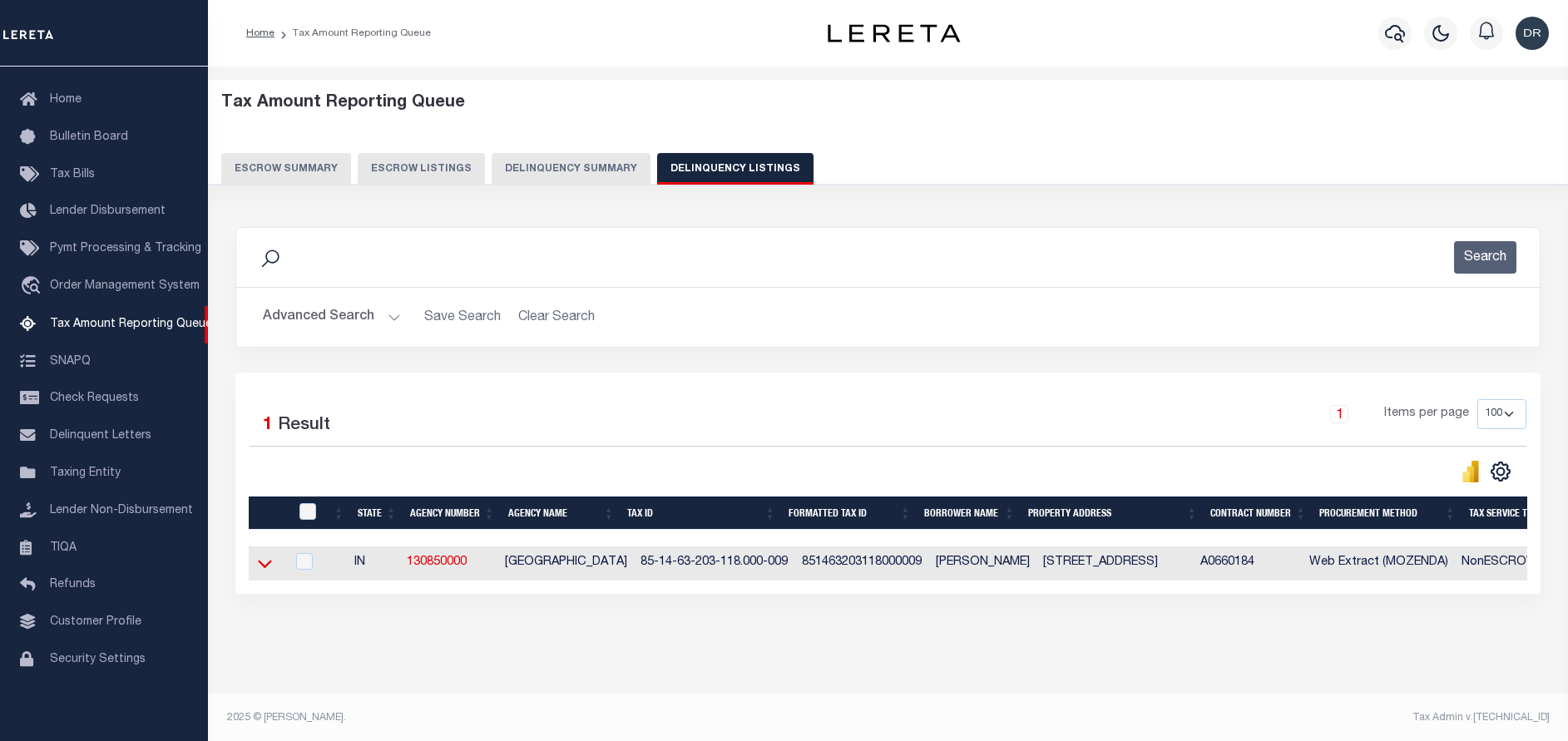
click at [263, 566] on icon at bounding box center [265, 563] width 14 height 17
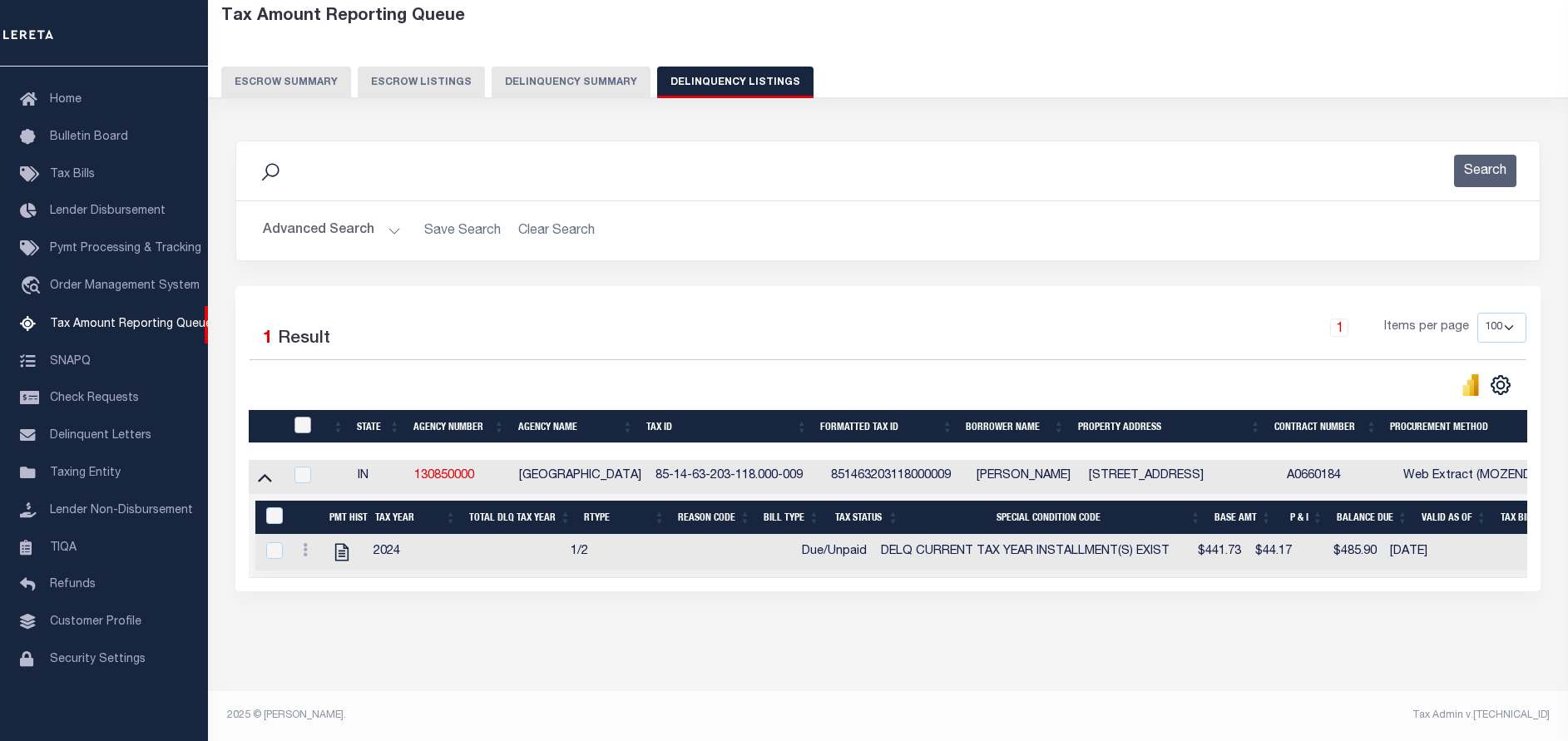
click at [304, 420] on input "checkbox" at bounding box center [302, 425] width 17 height 17
checkbox input "true"
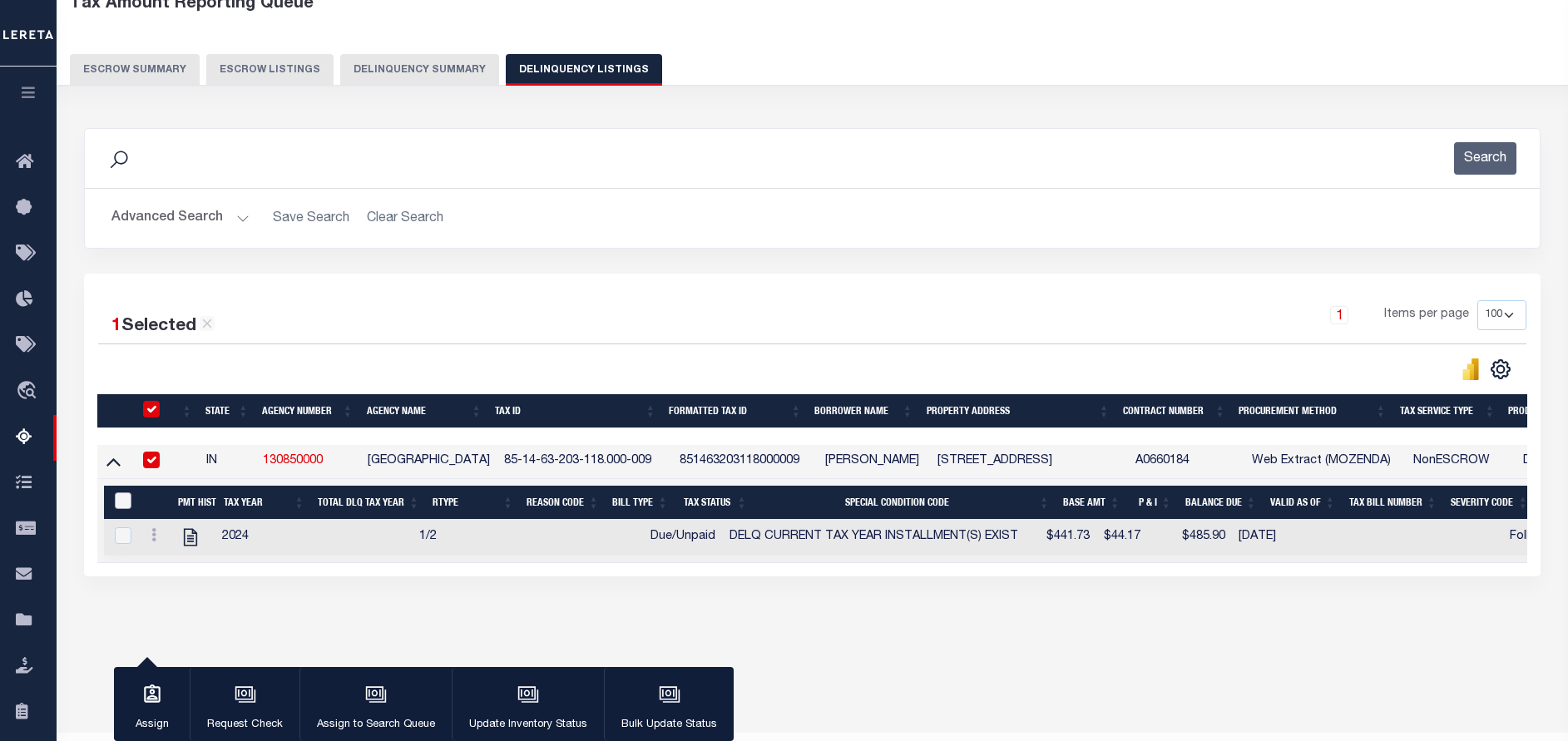
click at [126, 498] on input "&nbsp;" at bounding box center [123, 500] width 17 height 17
checkbox input "true"
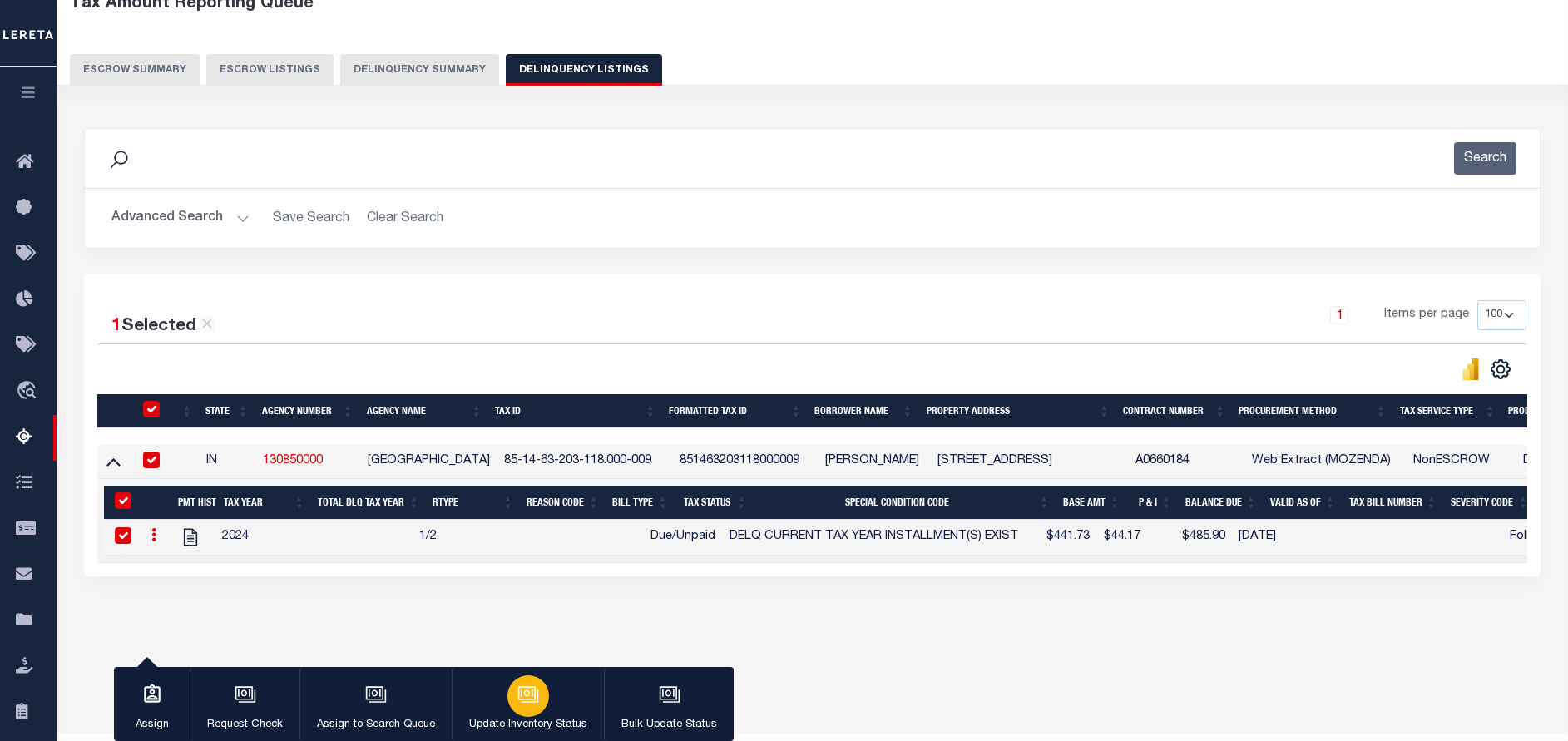
click at [531, 705] on icon "button" at bounding box center [528, 694] width 22 height 22
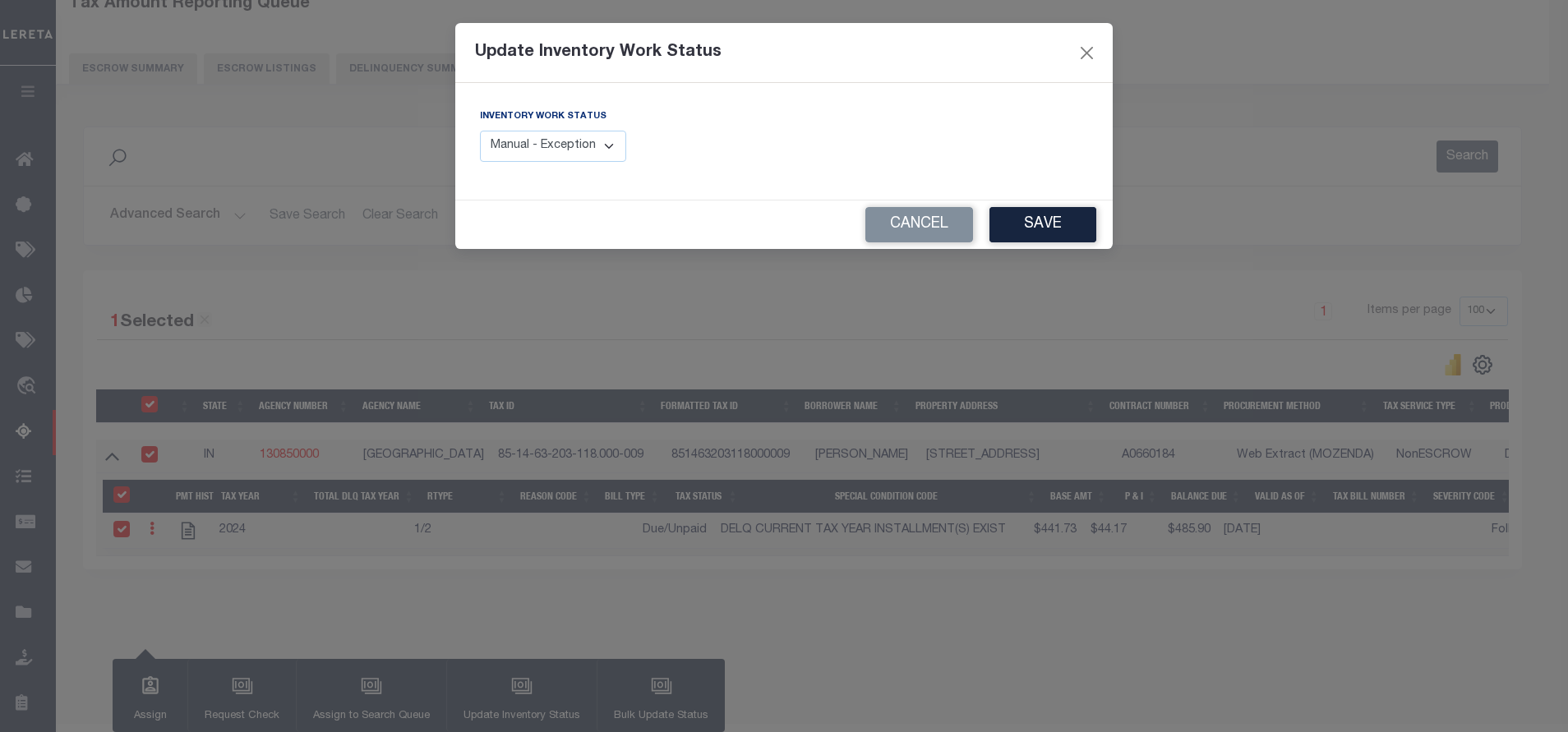
click at [579, 137] on select "Manual - Exception Pended - Awaiting Search Late Add Exception Completed" at bounding box center [553, 146] width 146 height 32
select select "4"
click at [480, 131] on select "Manual - Exception Pended - Awaiting Search Late Add Exception Completed" at bounding box center [553, 146] width 146 height 32
click at [1030, 224] on button "Save" at bounding box center [1043, 224] width 107 height 35
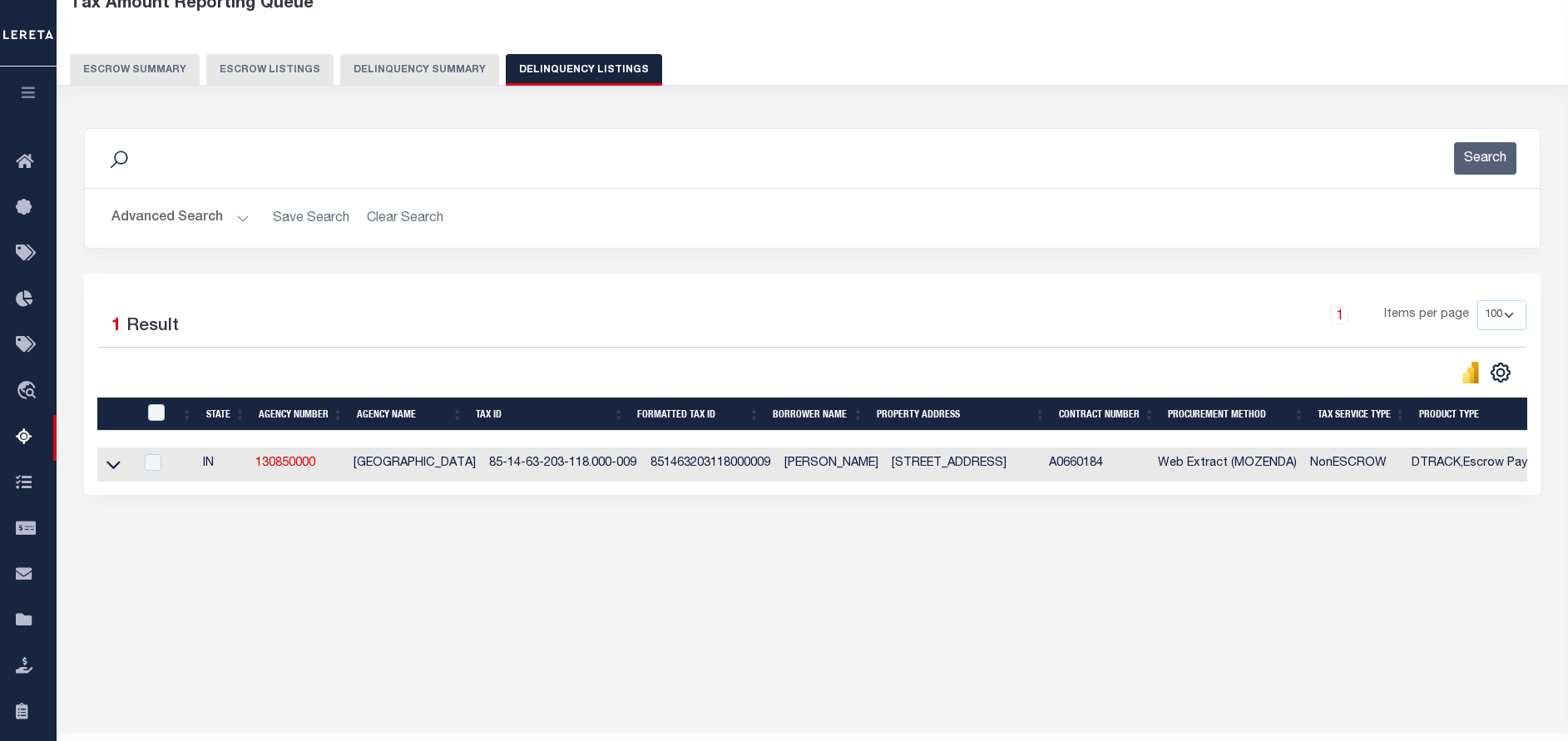
click at [207, 209] on button "Advanced Search" at bounding box center [180, 218] width 138 height 32
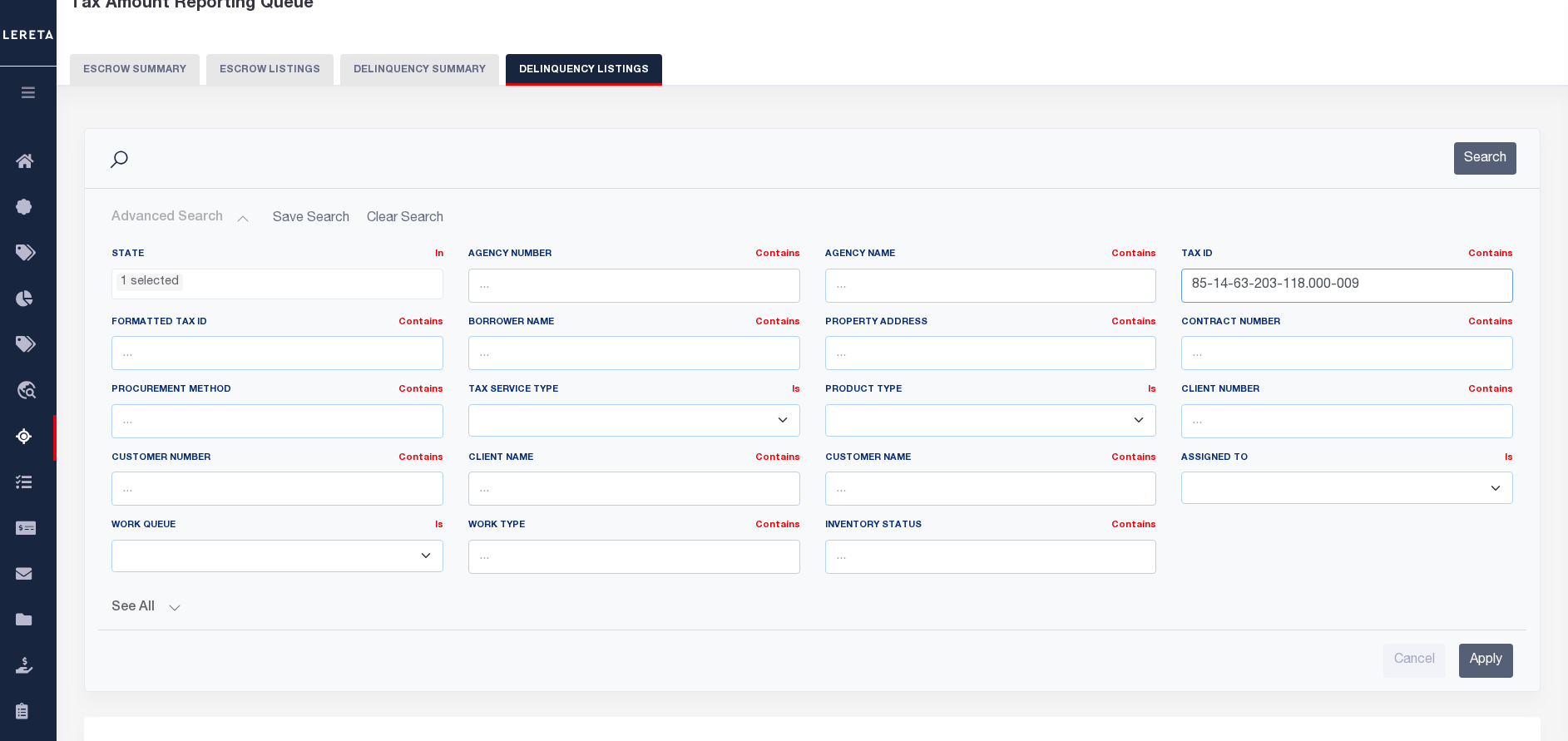
click at [1364, 299] on input "85-14-63-203-118.000-009" at bounding box center [1347, 285] width 332 height 34
paste input "5-11-400-013.000-003"
type input "85-15-11-400-013.000-003"
click at [1466, 167] on button "Search" at bounding box center [1485, 158] width 63 height 32
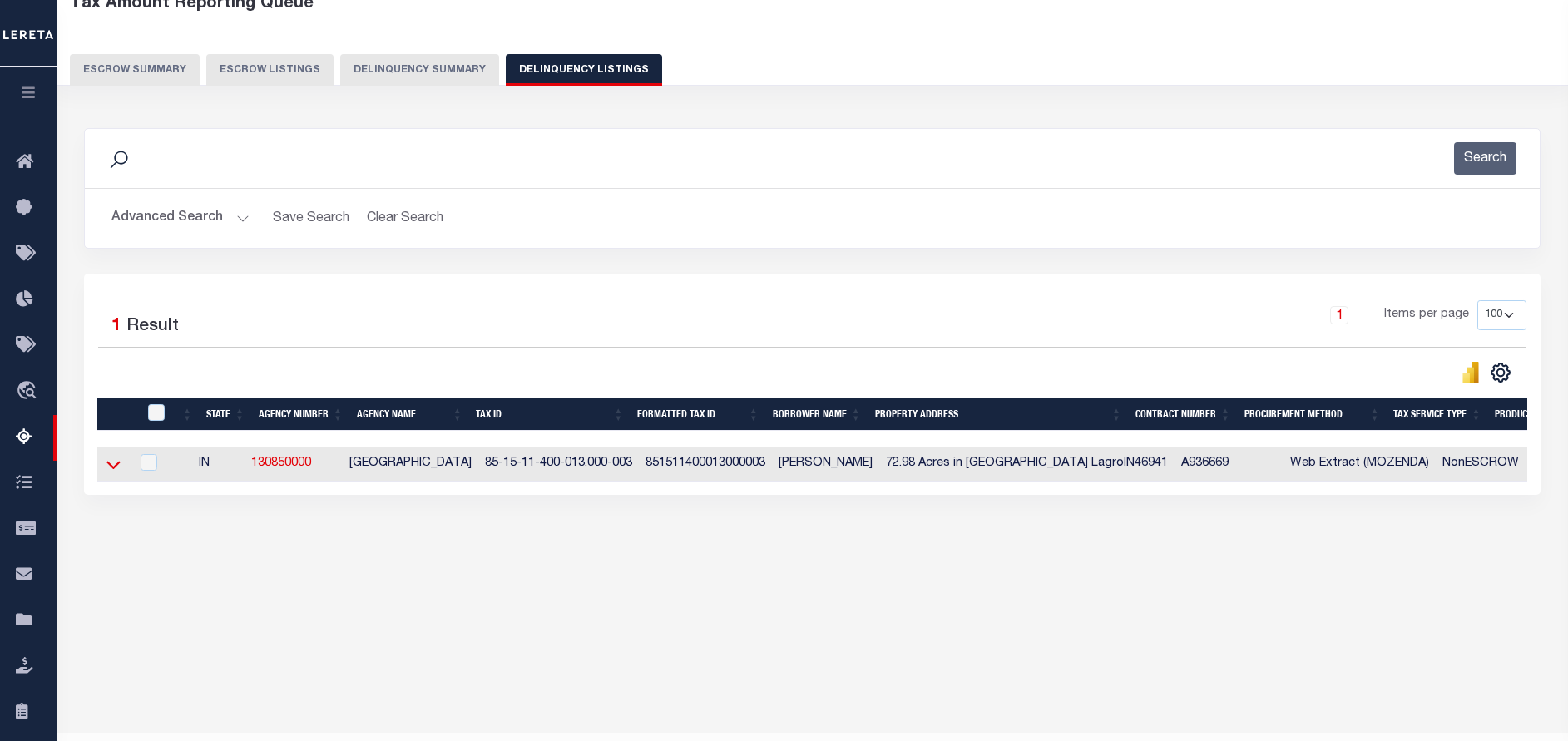
click at [113, 464] on icon at bounding box center [113, 465] width 14 height 17
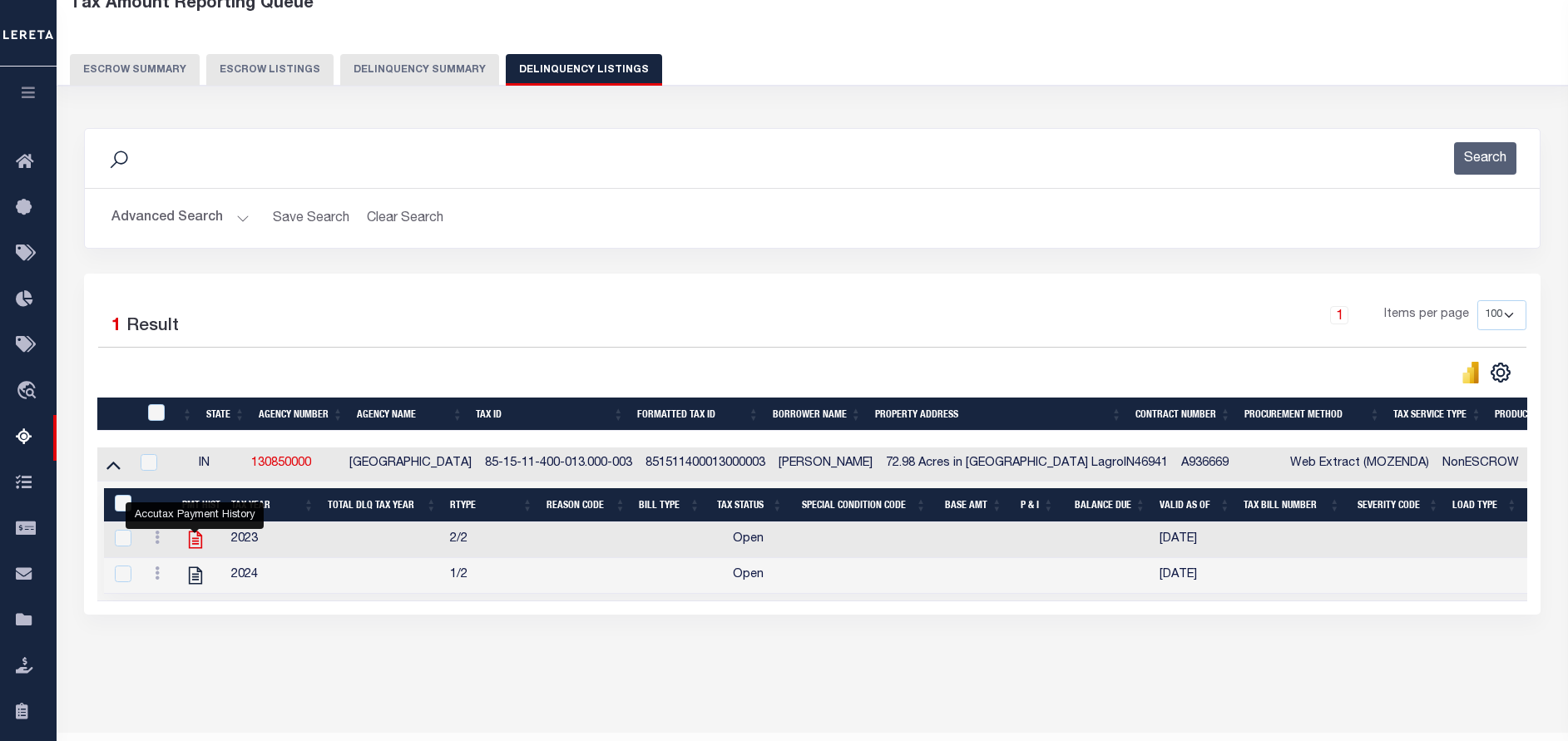
click at [189, 542] on icon "" at bounding box center [195, 540] width 13 height 17
checkbox input "false"
checkbox input "true"
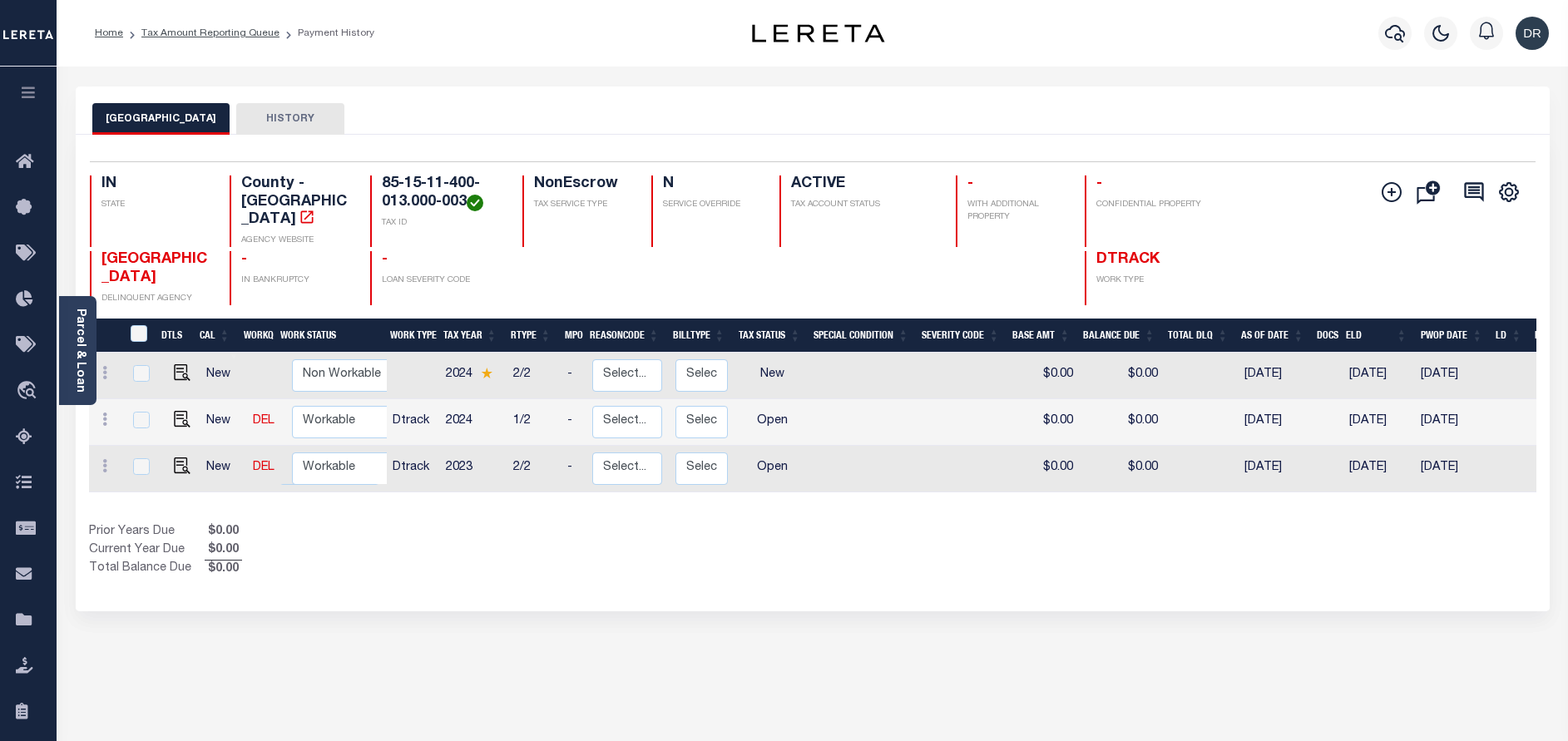
click at [166, 415] on link at bounding box center [178, 420] width 25 height 11
checkbox input "true"
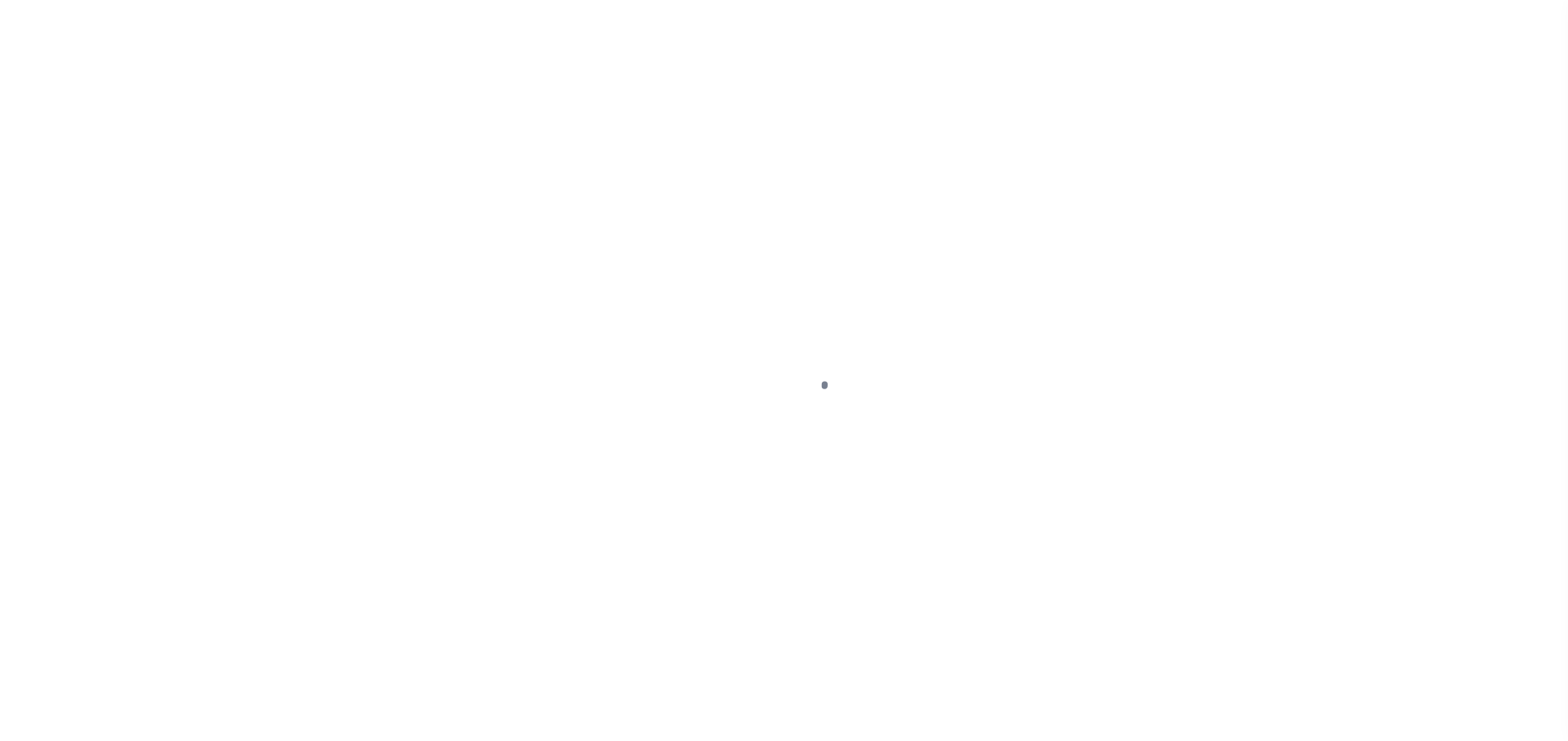
select select "OP2"
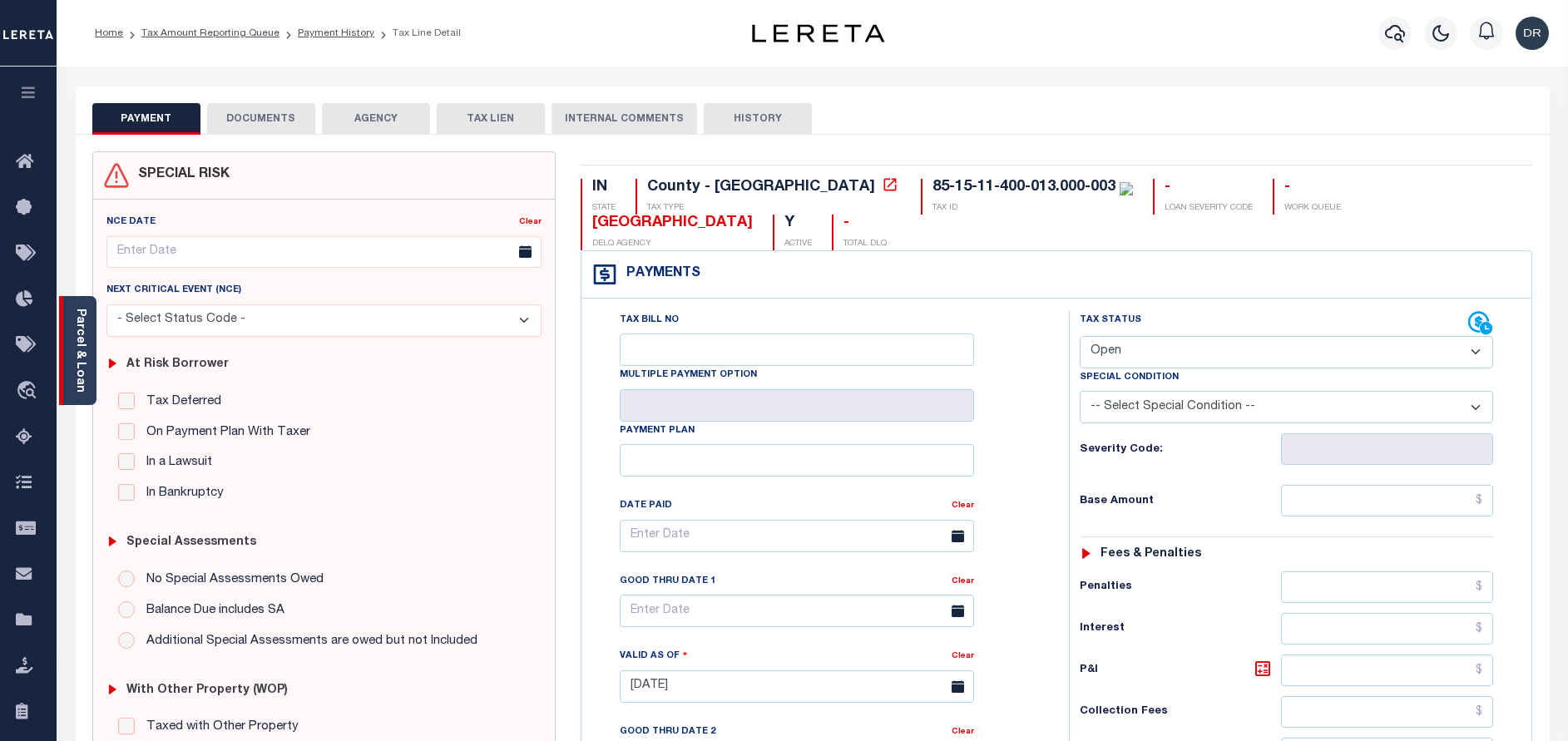
click at [74, 364] on link "Parcel & Loan" at bounding box center [79, 350] width 11 height 84
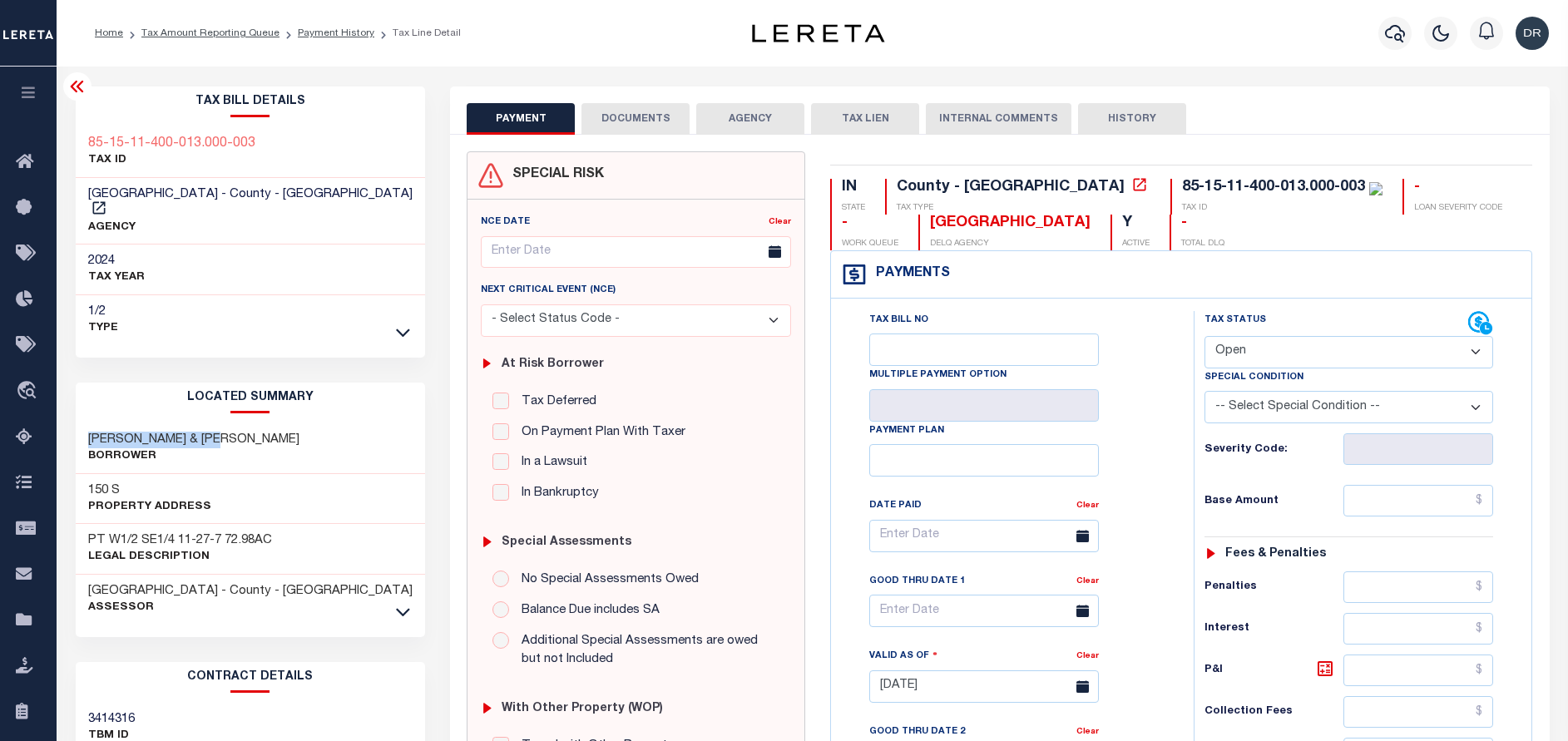
drag, startPoint x: 198, startPoint y: 422, endPoint x: 75, endPoint y: 421, distance: 123.0
click at [76, 424] on div "Kelley Grant & Dawn Borrower" at bounding box center [251, 449] width 350 height 51
copy h3 "Kelley Grant & Dawn"
drag, startPoint x: 261, startPoint y: 138, endPoint x: 80, endPoint y: 138, distance: 181.0
click at [80, 138] on div "85-15-11-400-013.000-003 TAX ID" at bounding box center [251, 153] width 350 height 51
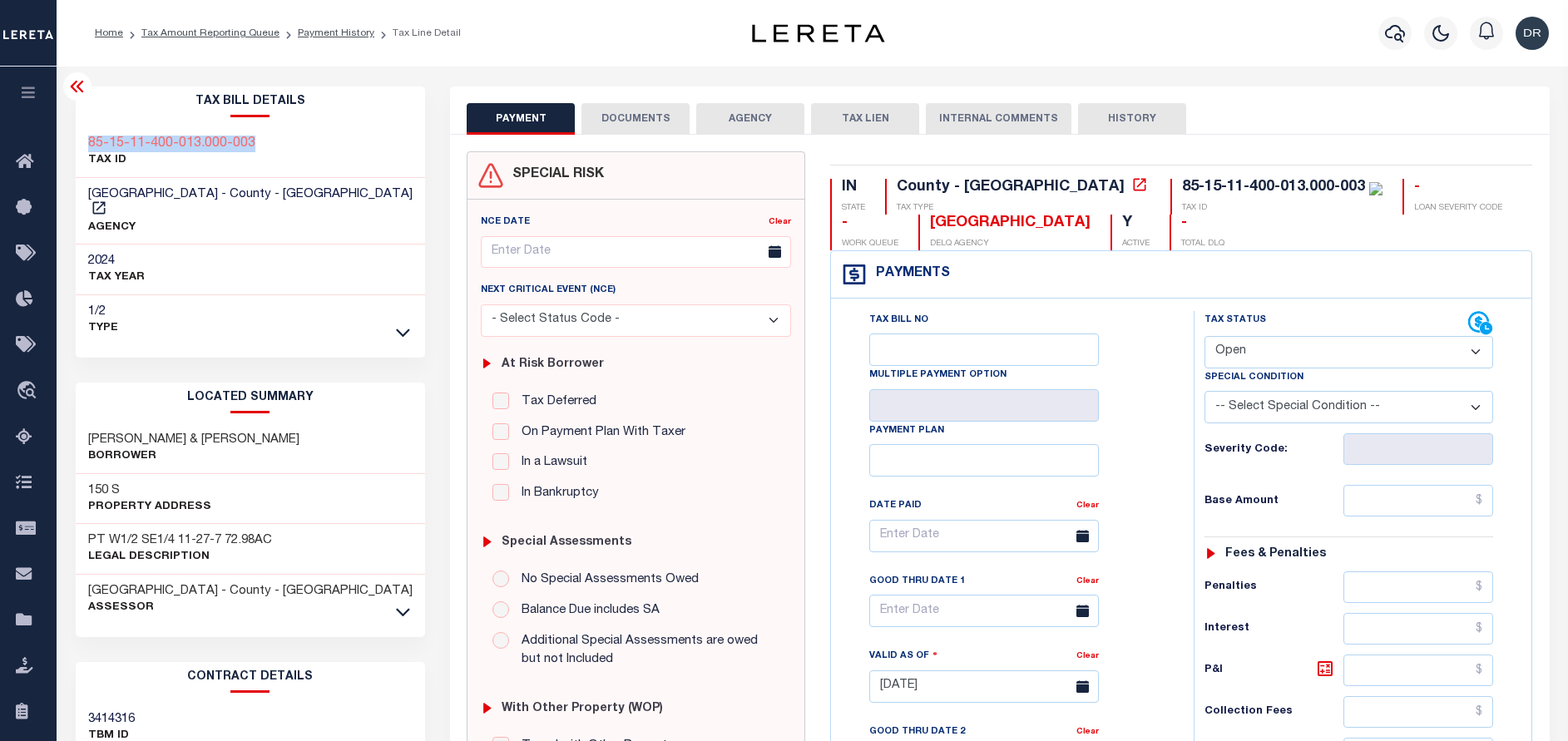
copy h3 "85-15-11-400-013.000-003"
drag, startPoint x: 126, startPoint y: 468, endPoint x: 67, endPoint y: 472, distance: 59.1
click at [67, 472] on div "Tax Bill Details 85-15-11-400-013.000-003 TAX ID AGENCY 2024 TAX YEAR 2025" at bounding box center [251, 671] width 375 height 1171
copy h3 "150 S"
drag, startPoint x: 264, startPoint y: 152, endPoint x: 88, endPoint y: 133, distance: 177.0
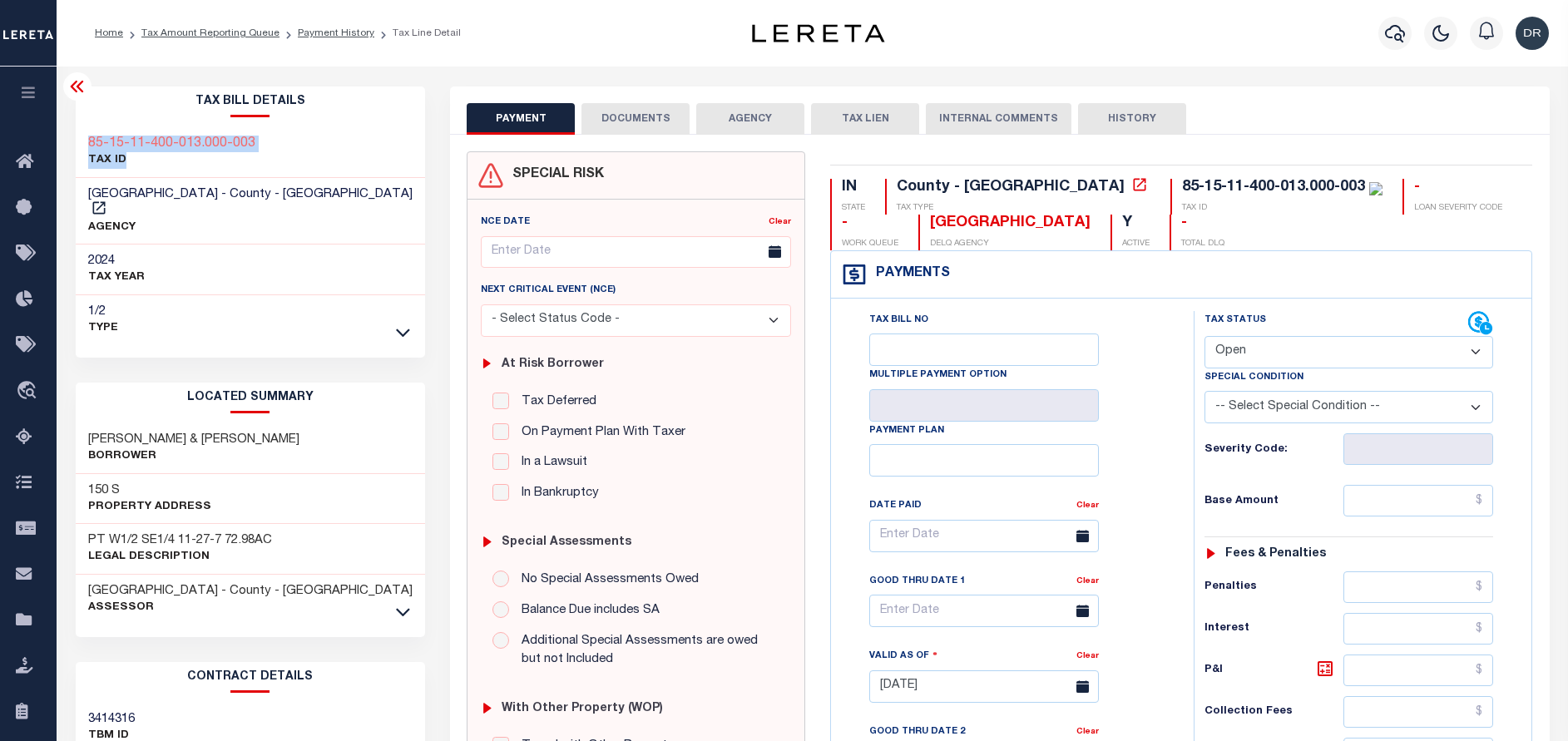
click at [88, 133] on div "85-15-11-400-013.000-003 TAX ID" at bounding box center [251, 153] width 350 height 51
click at [112, 147] on h3 "85-15-11-400-013.000-003" at bounding box center [172, 144] width 167 height 17
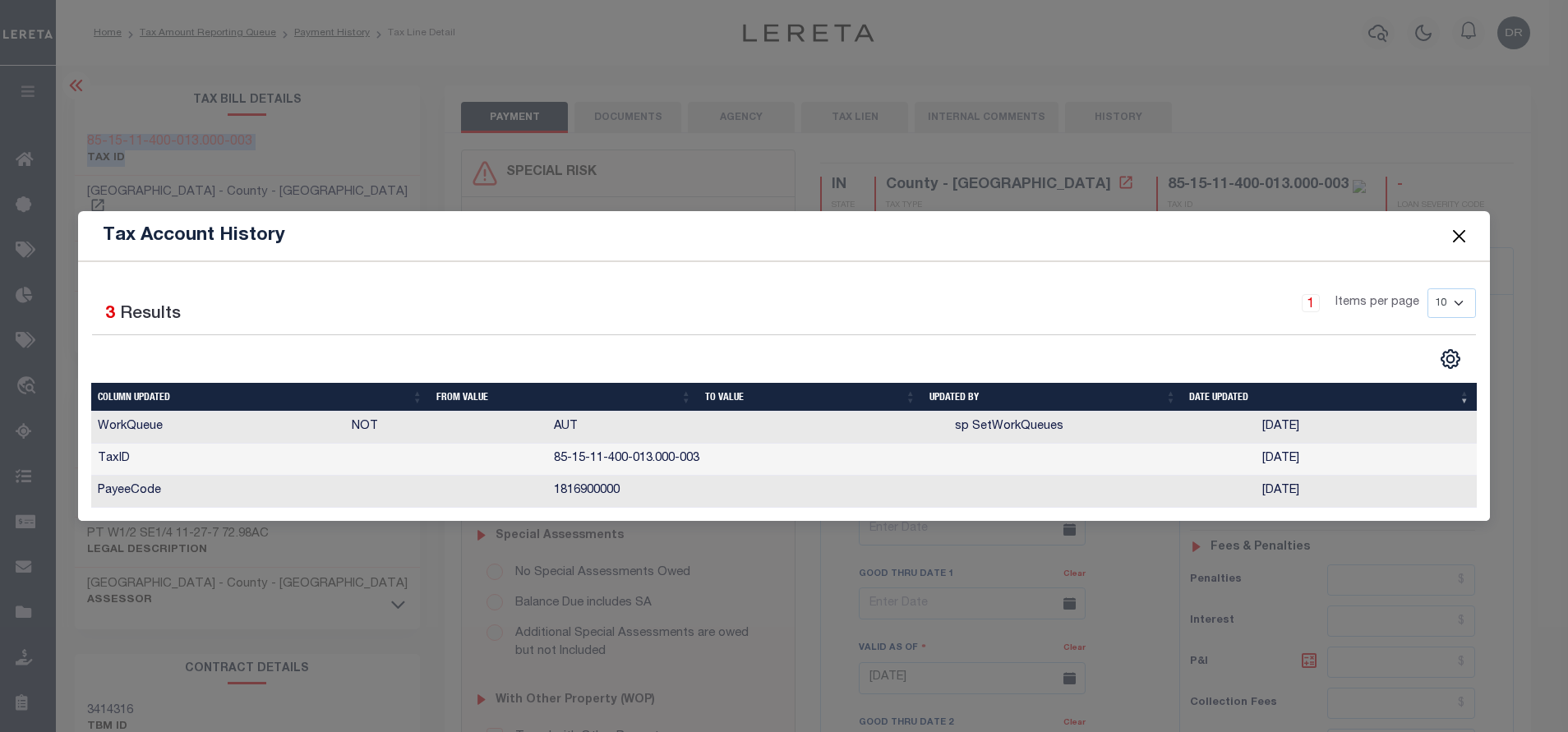
click at [1463, 233] on button "Close" at bounding box center [1458, 236] width 22 height 22
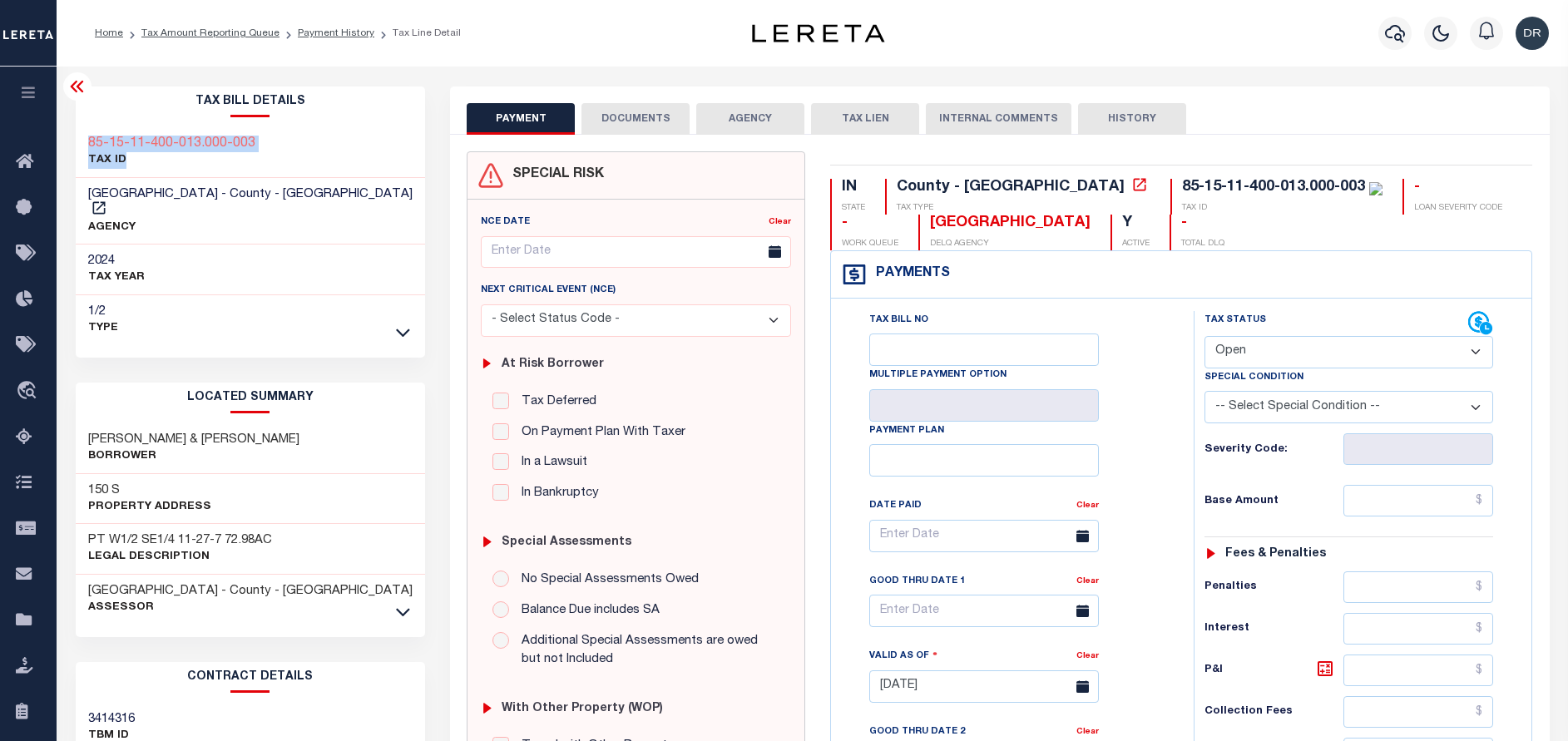
click at [283, 141] on div "85-15-11-400-013.000-003 TAX ID" at bounding box center [251, 153] width 350 height 51
drag, startPoint x: 261, startPoint y: 144, endPoint x: 85, endPoint y: 143, distance: 176.0
click at [85, 143] on div "85-15-11-400-013.000-003 TAX ID" at bounding box center [251, 153] width 350 height 51
copy h3 "85-15-11-400-013.000-003"
click at [300, 28] on link "Payment History" at bounding box center [336, 32] width 77 height 10
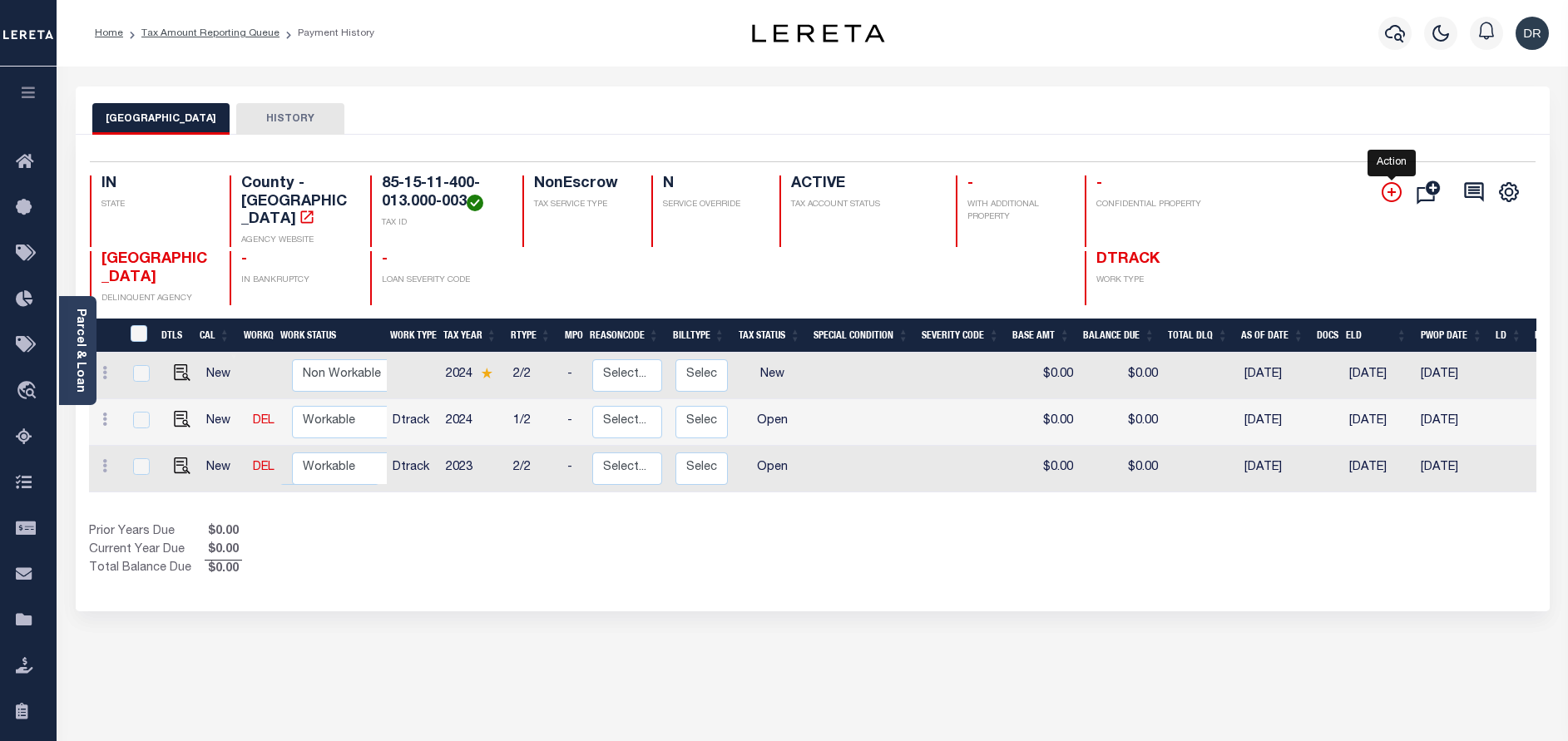
click at [1390, 194] on icon "" at bounding box center [1392, 193] width 9 height 9
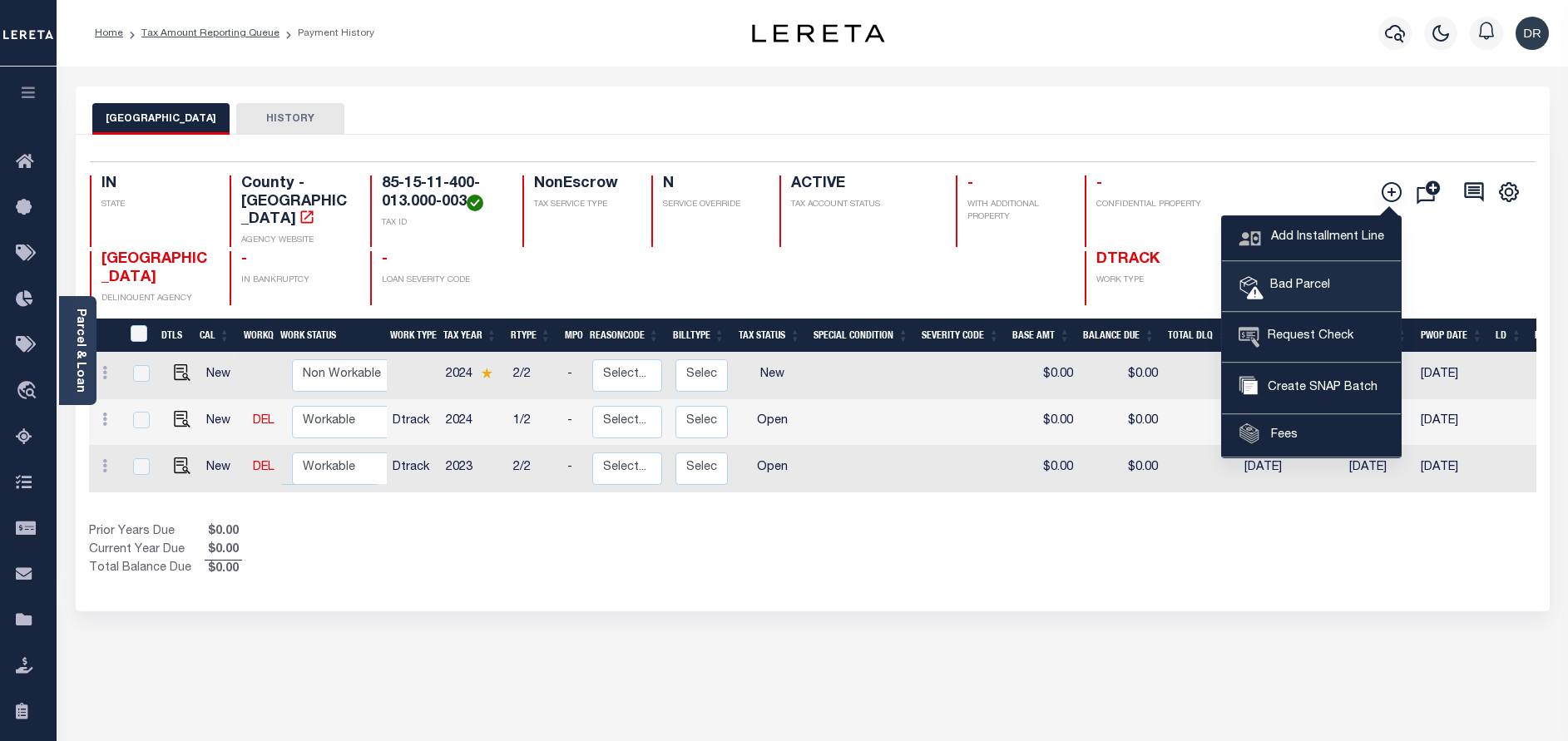
click at [1278, 292] on span "Bad Parcel" at bounding box center [1296, 286] width 66 height 18
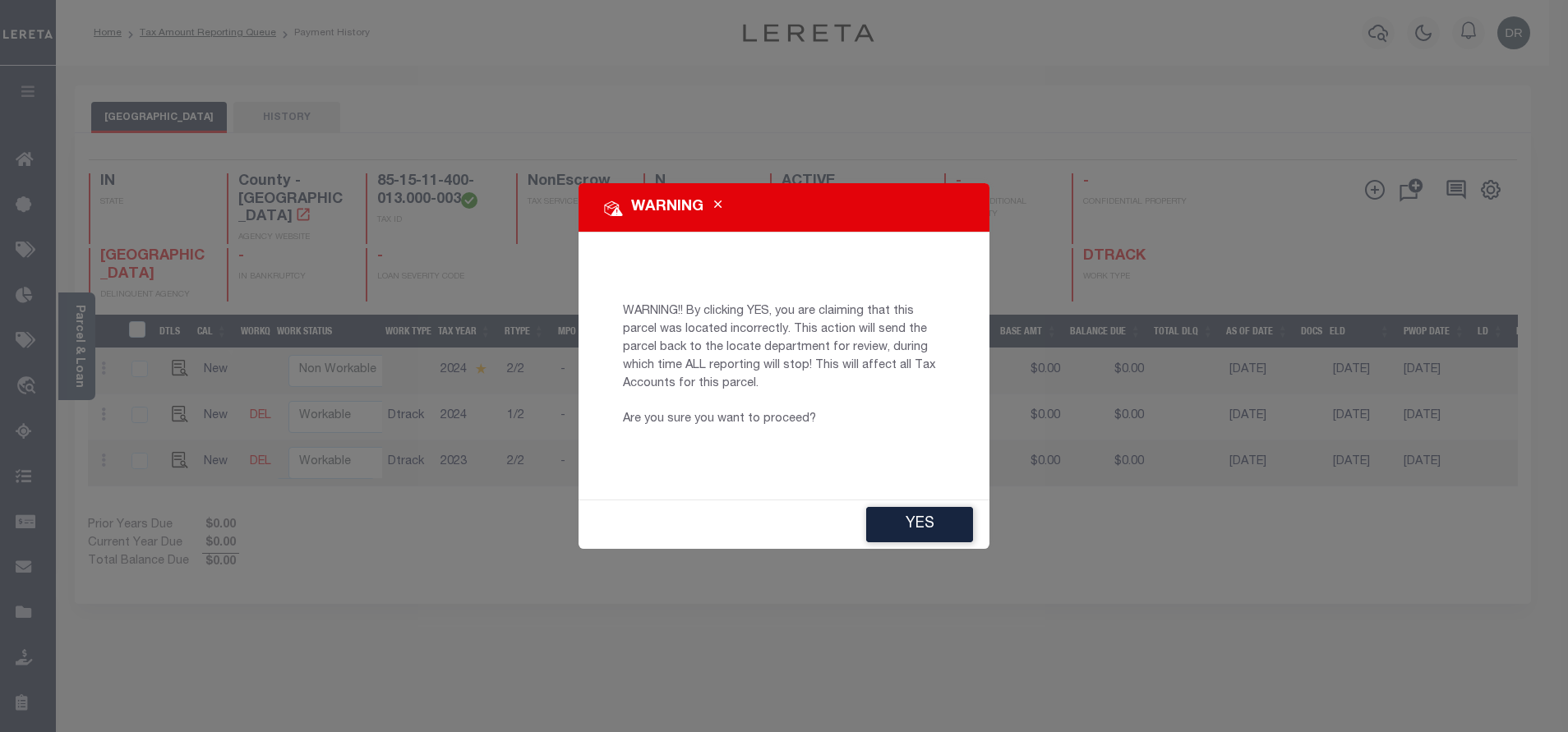
click at [883, 501] on div "YES" at bounding box center [784, 524] width 411 height 48
click at [902, 518] on button "YES" at bounding box center [920, 524] width 107 height 35
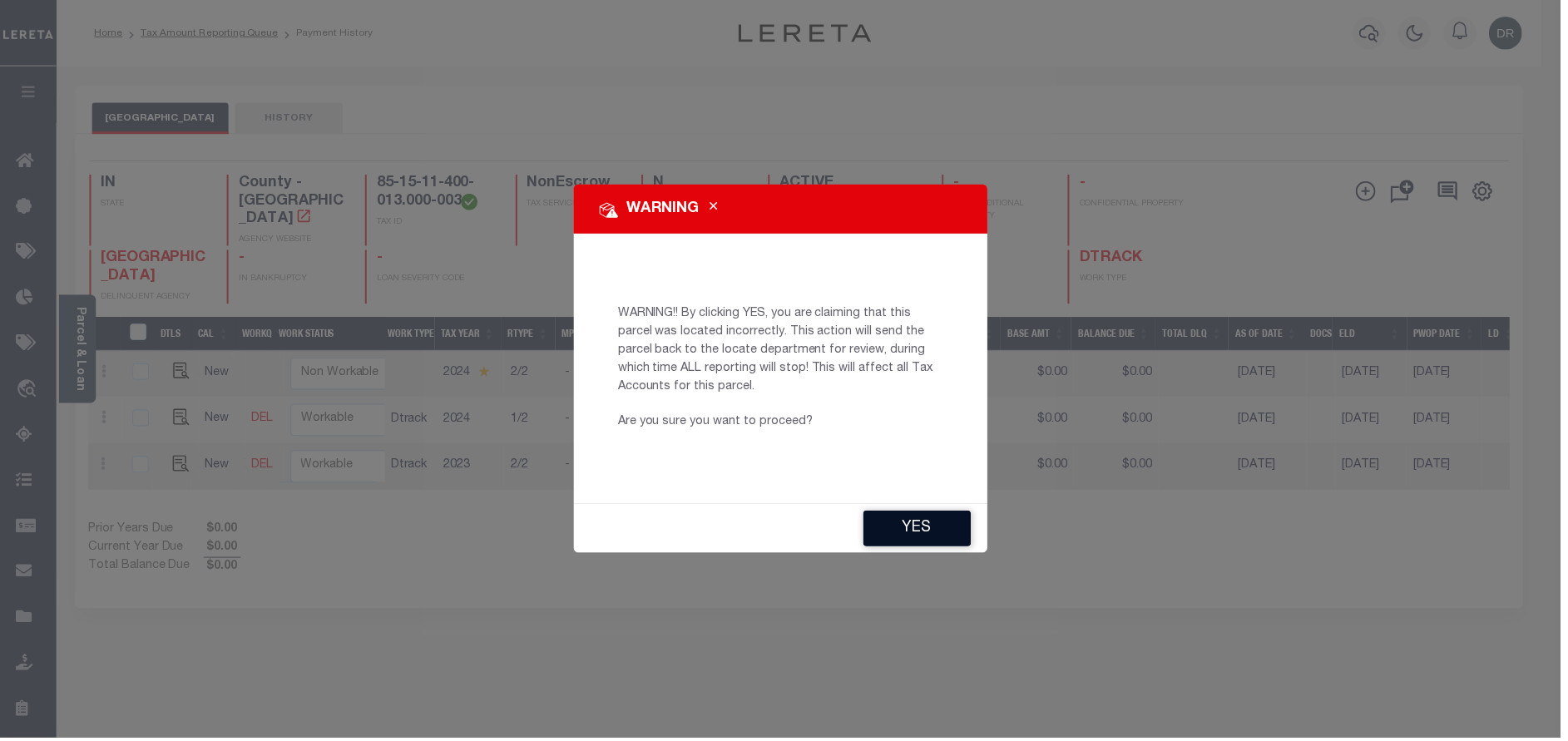
type input "[EMAIL_ADDRESS][DOMAIN_NAME]"
type input "[DATE]"
type input "CP"
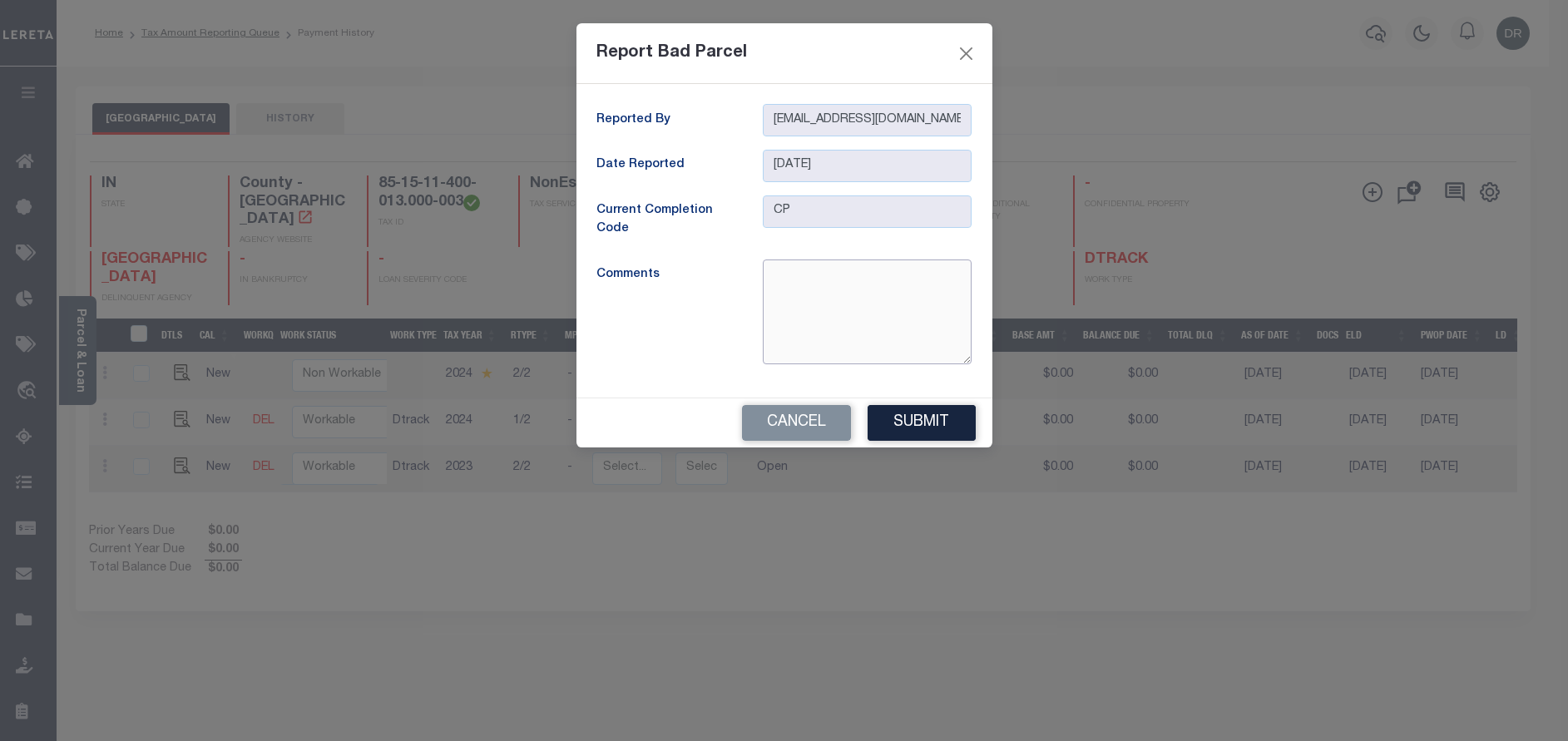
click at [843, 284] on textarea at bounding box center [867, 312] width 209 height 105
type textarea "Bad Parcel"
click at [906, 409] on button "Submit" at bounding box center [921, 423] width 108 height 36
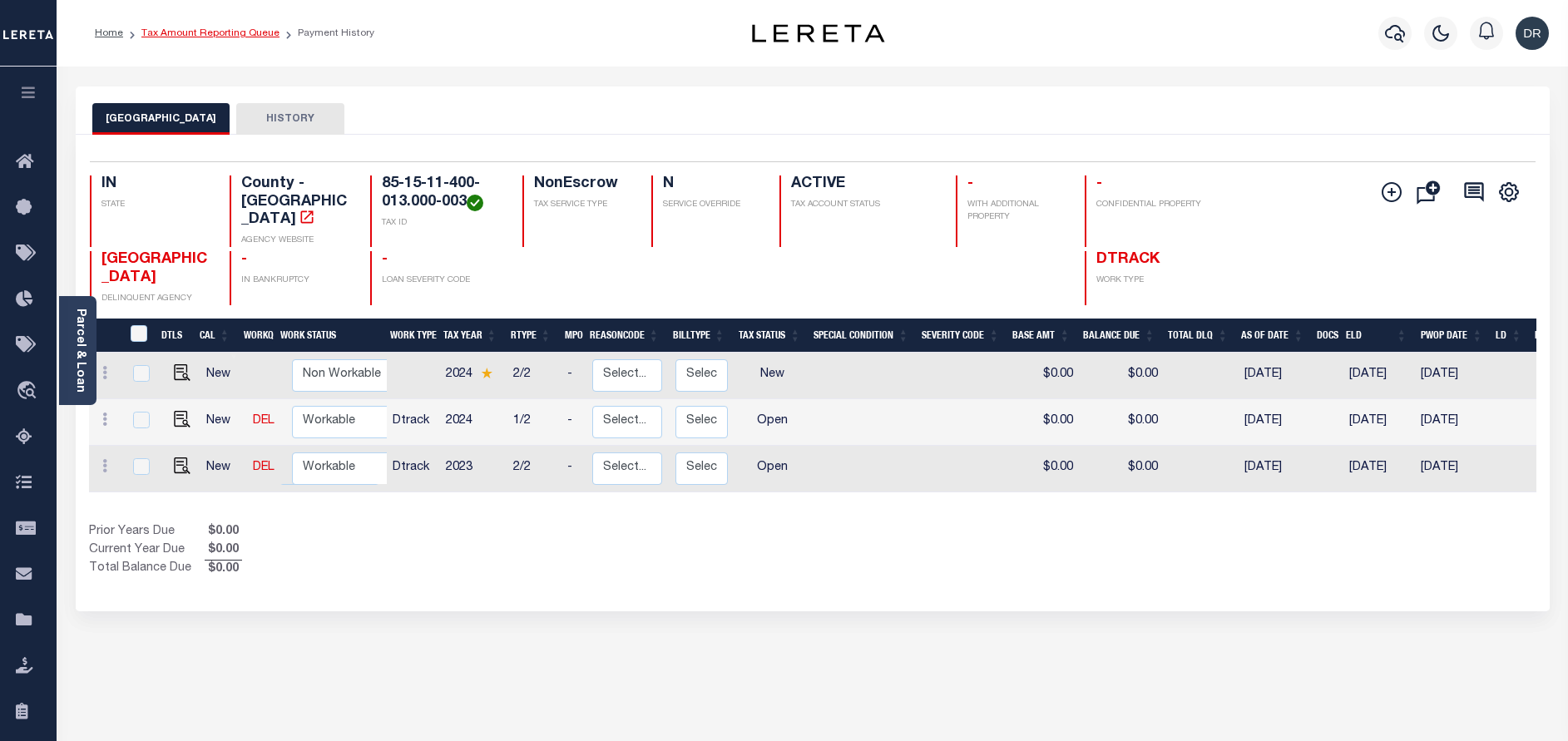
click at [224, 32] on link "Tax Amount Reporting Queue" at bounding box center [210, 32] width 138 height 10
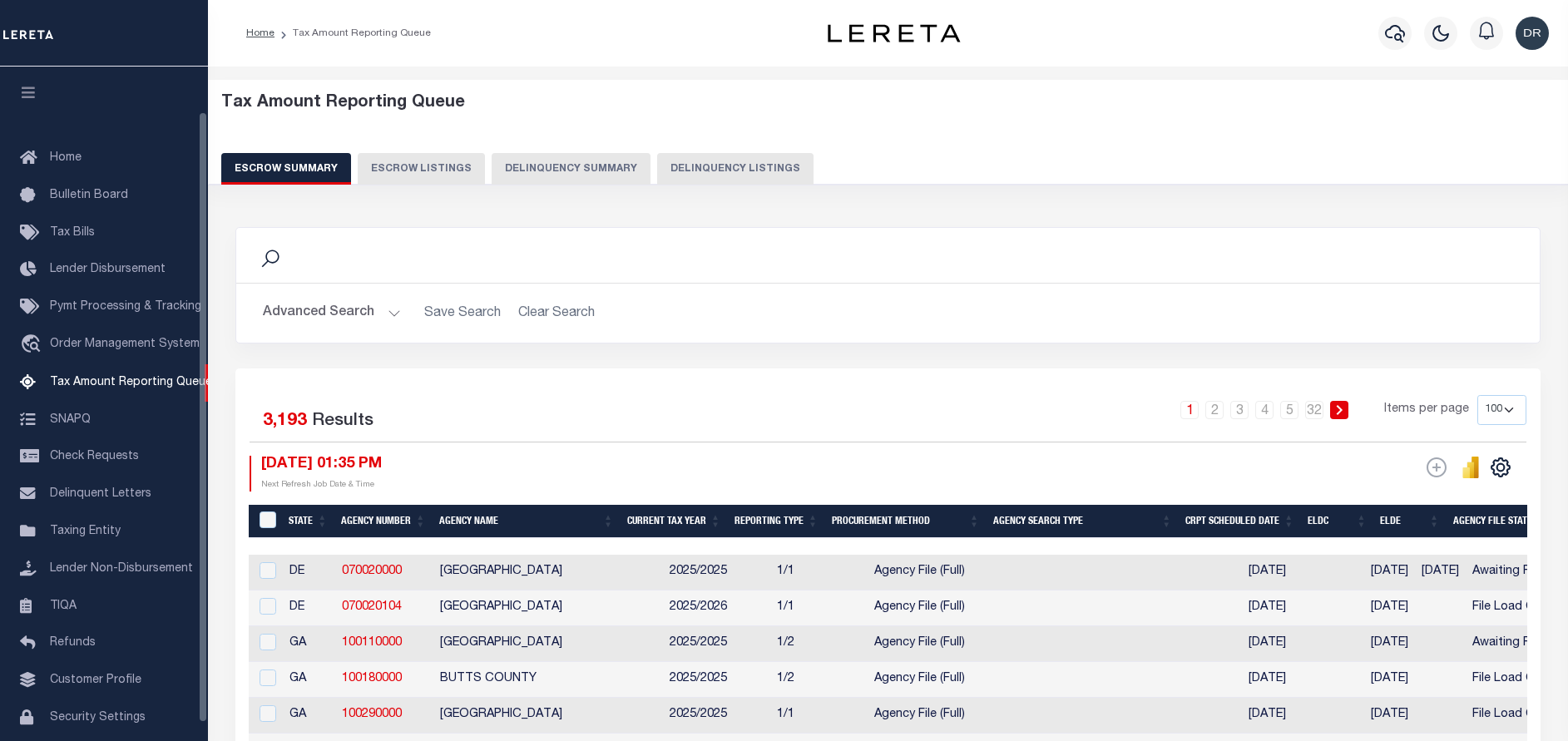
click at [657, 166] on button "Delinquency Listings" at bounding box center [735, 169] width 156 height 31
select select "100"
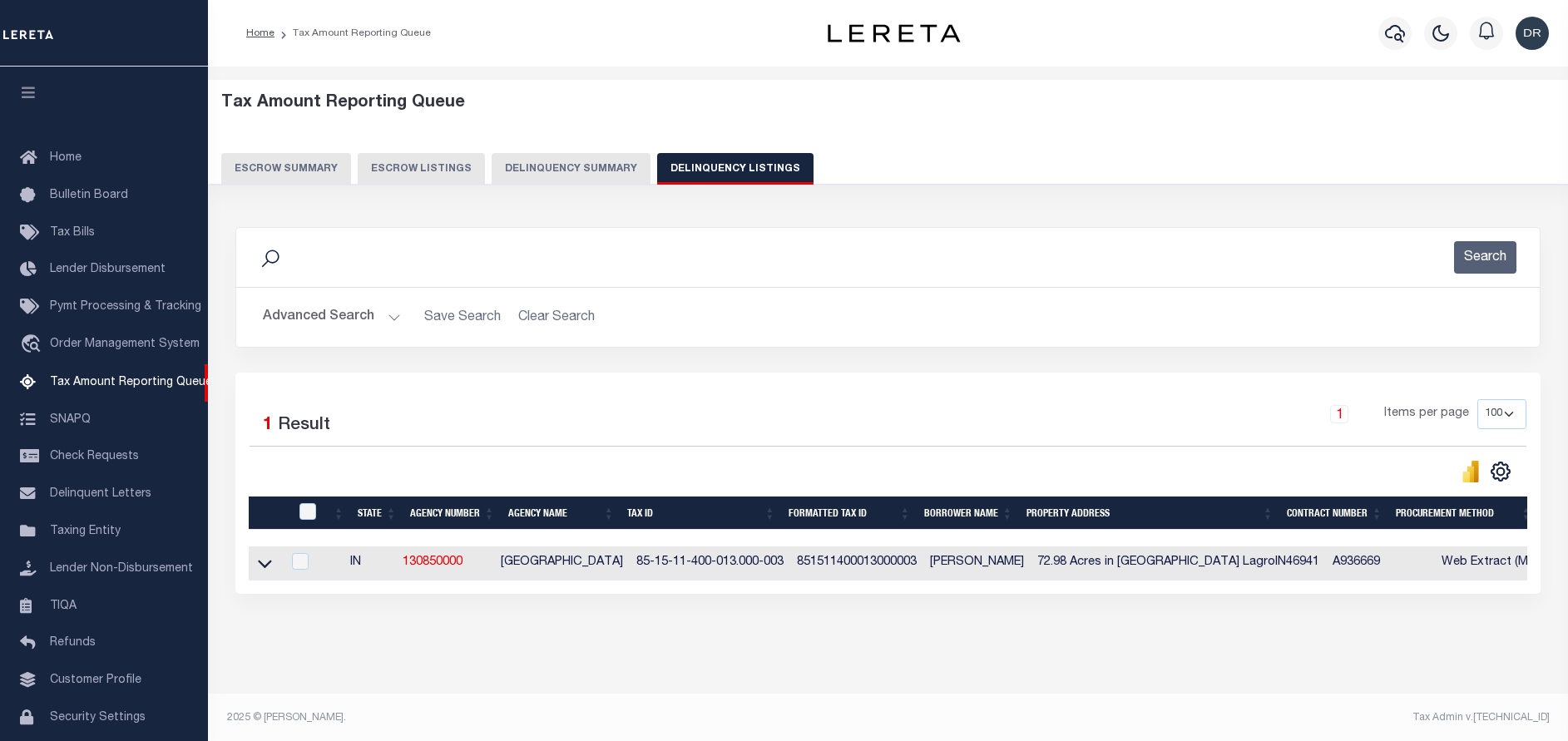
scroll to position [50, 0]
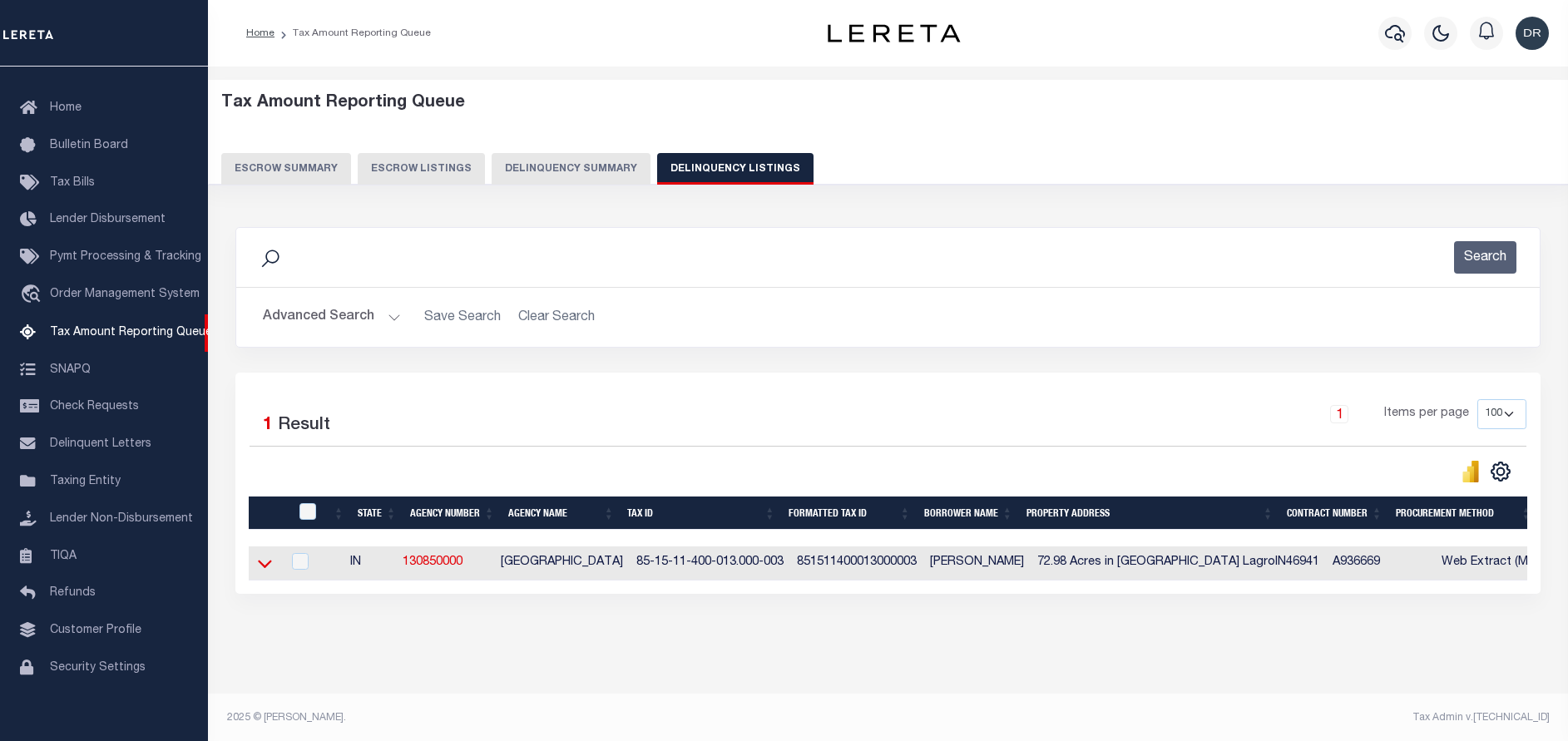
click at [259, 568] on icon at bounding box center [265, 563] width 14 height 17
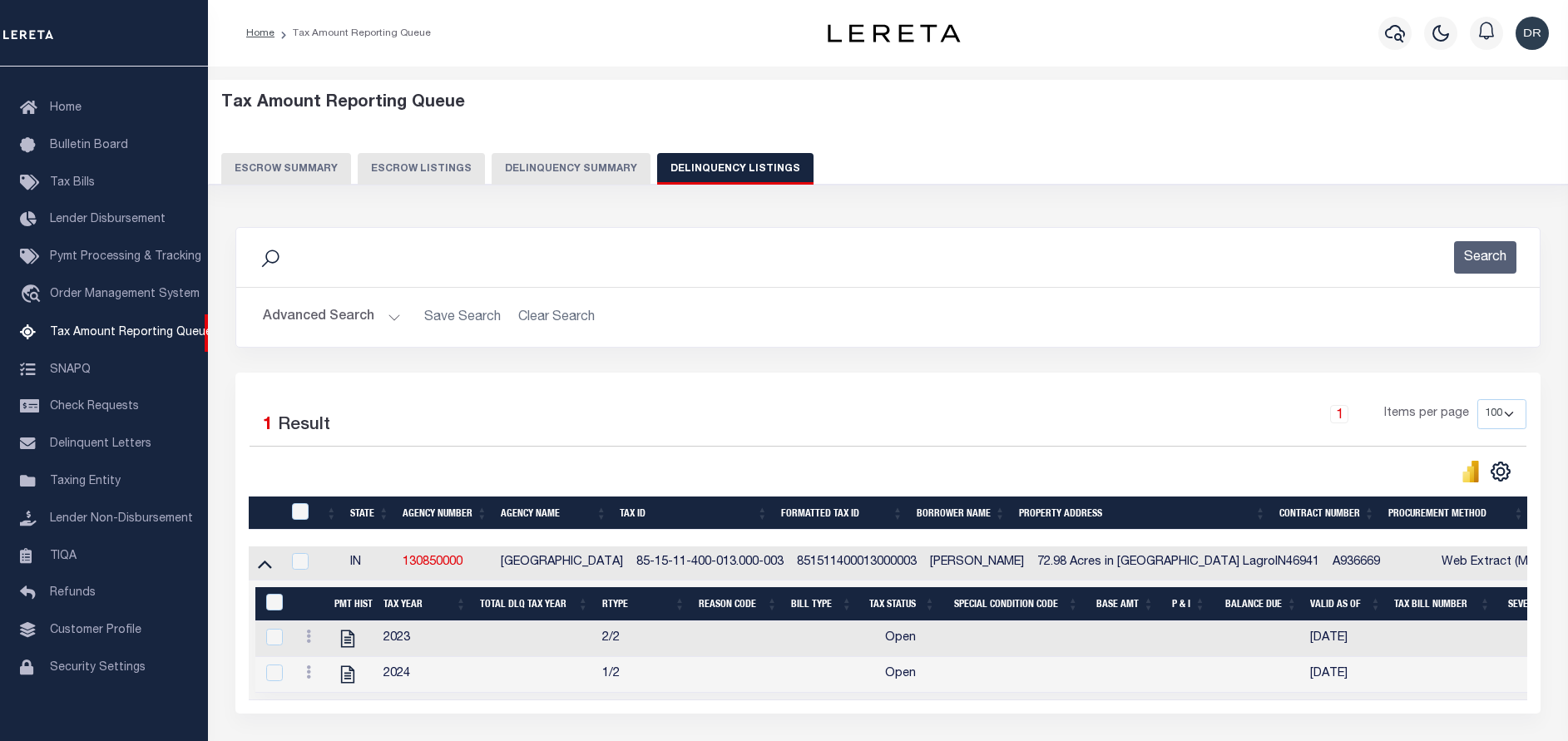
scroll to position [125, 0]
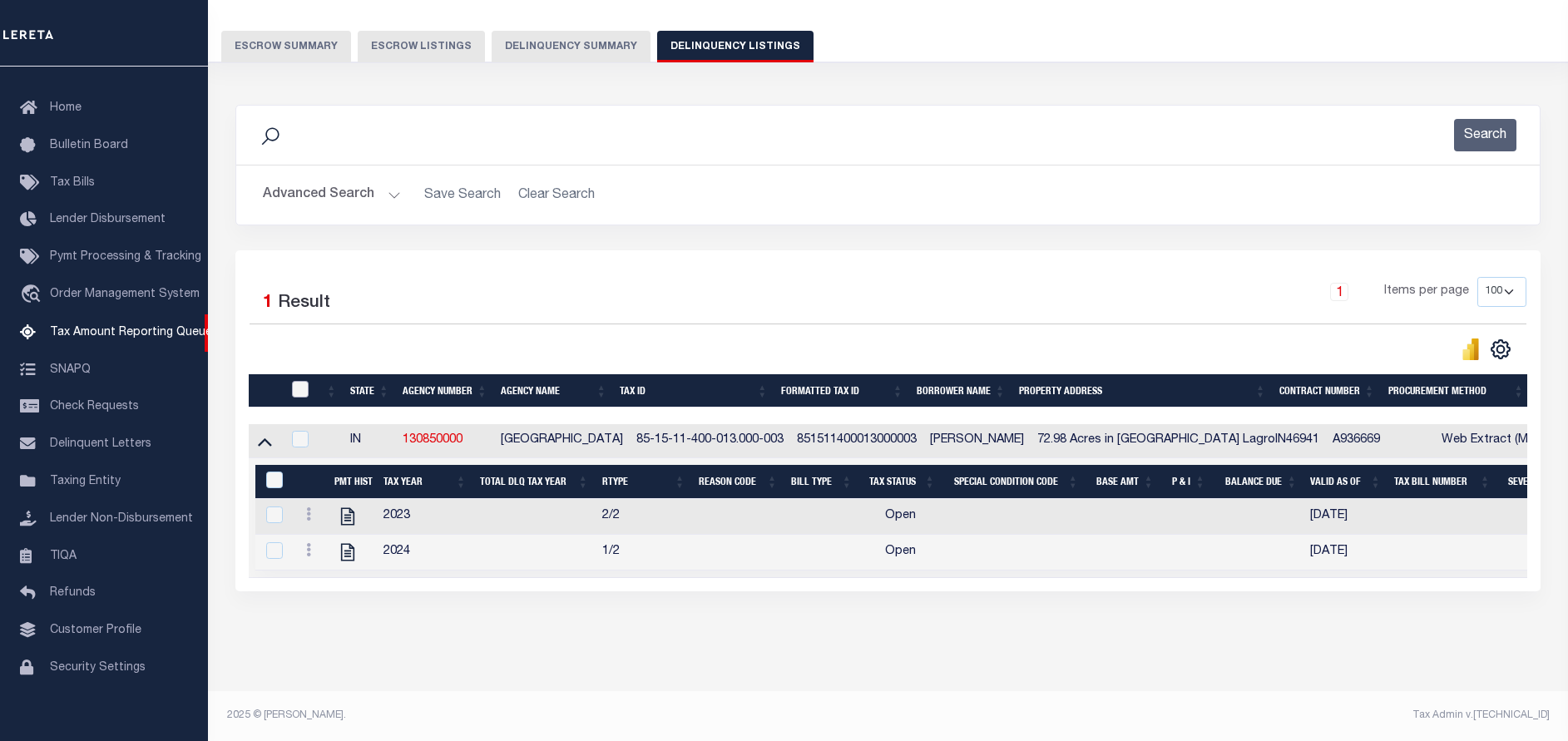
click at [300, 392] on input "checkbox" at bounding box center [300, 389] width 17 height 17
checkbox input "true"
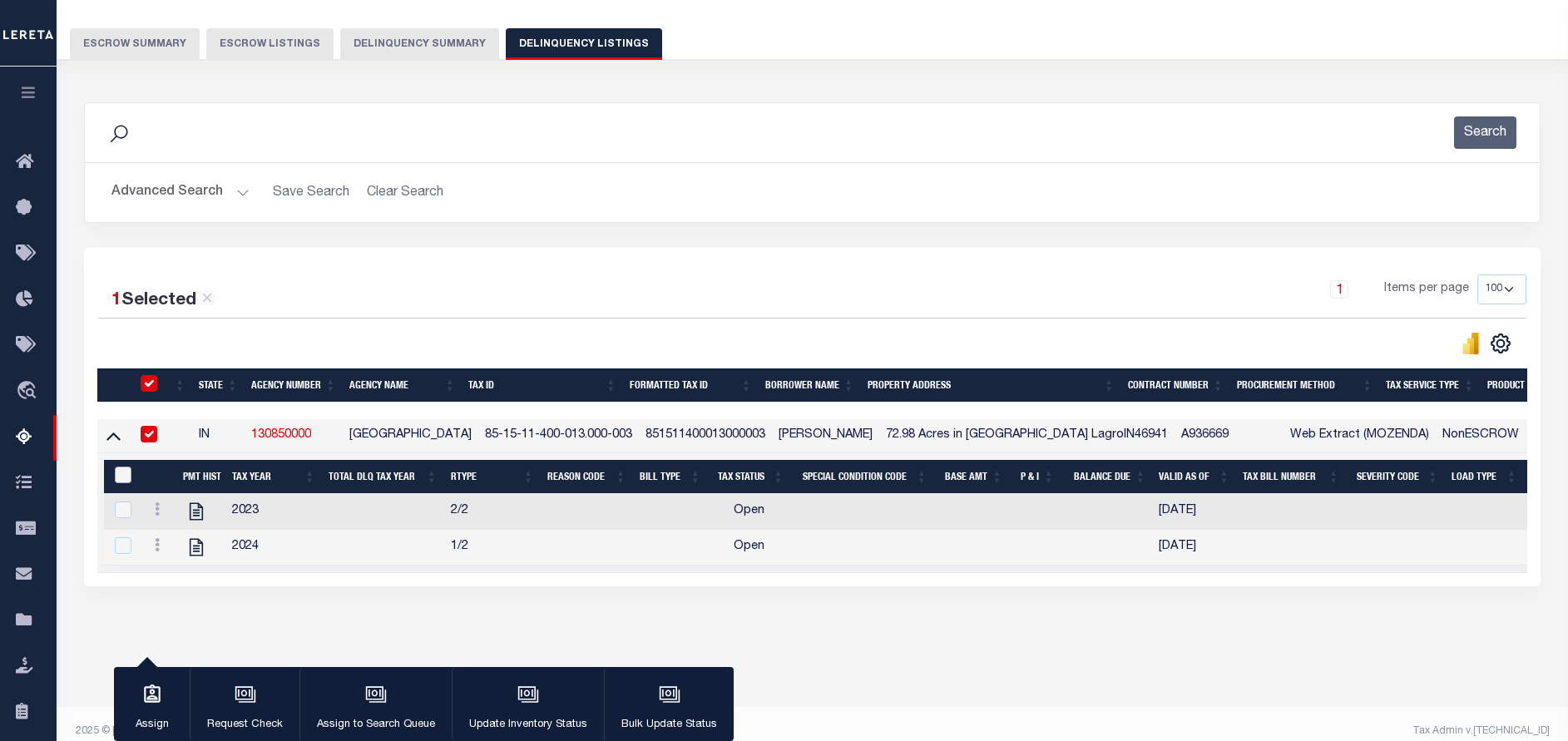
click at [128, 472] on input "&nbsp;" at bounding box center [123, 474] width 17 height 17
checkbox input "true"
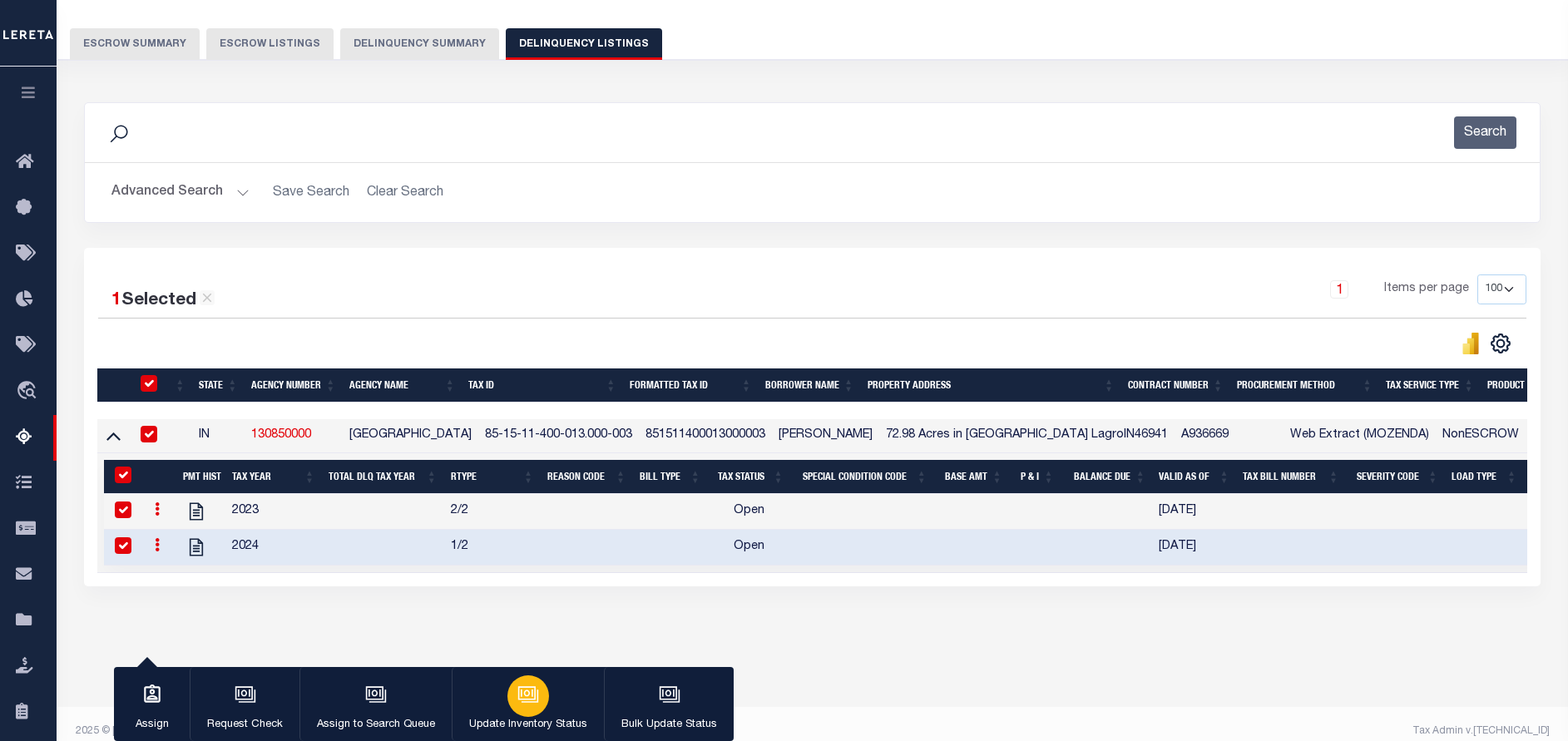
click at [519, 696] on icon "button" at bounding box center [528, 694] width 22 height 22
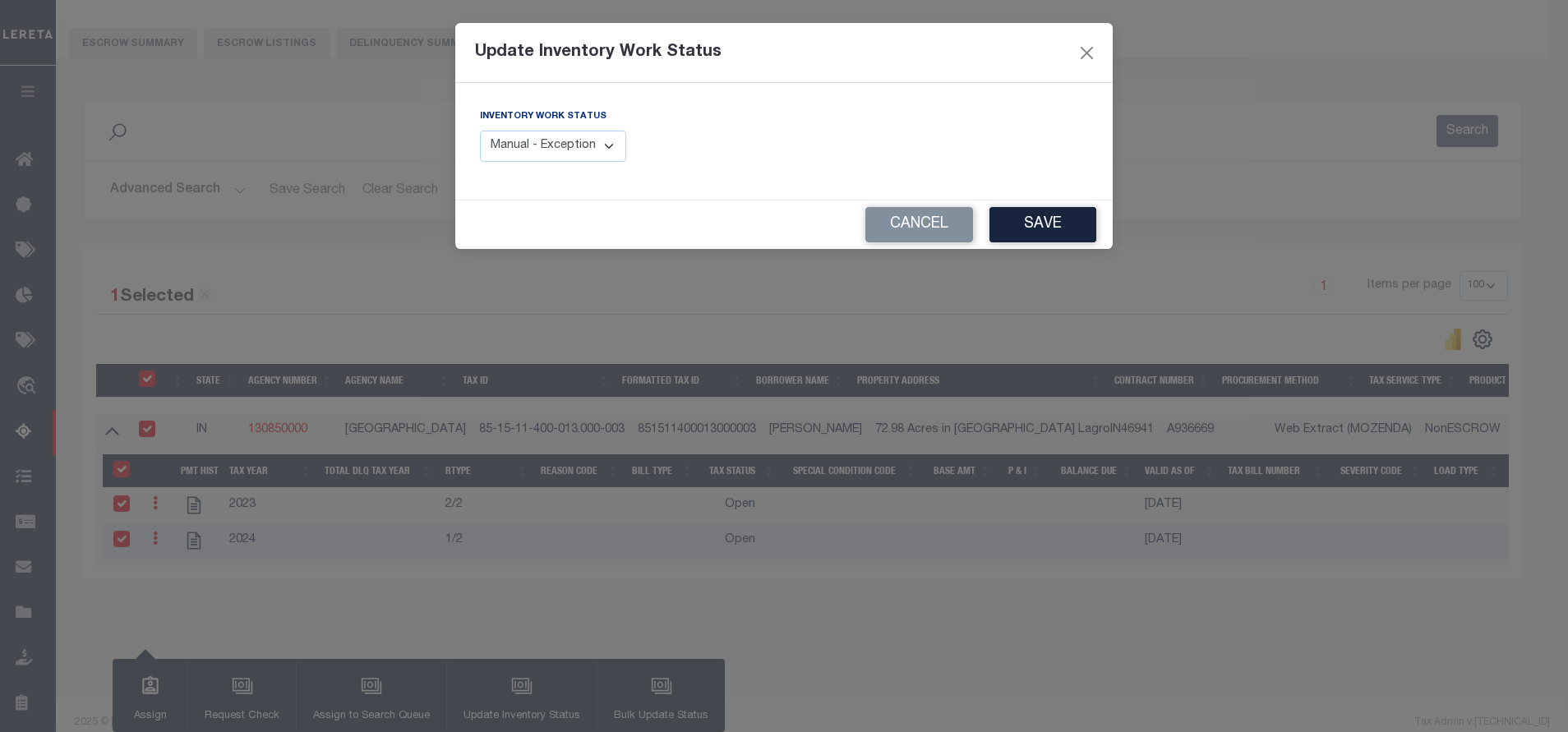
drag, startPoint x: 588, startPoint y: 141, endPoint x: 582, endPoint y: 167, distance: 26.7
click at [588, 141] on select "Manual - Exception Pended - Awaiting Search Late Add Exception Completed" at bounding box center [553, 146] width 146 height 32
select select "4"
click at [480, 131] on select "Manual - Exception Pended - Awaiting Search Late Add Exception Completed" at bounding box center [553, 146] width 146 height 32
click at [1054, 230] on button "Save" at bounding box center [1043, 224] width 107 height 35
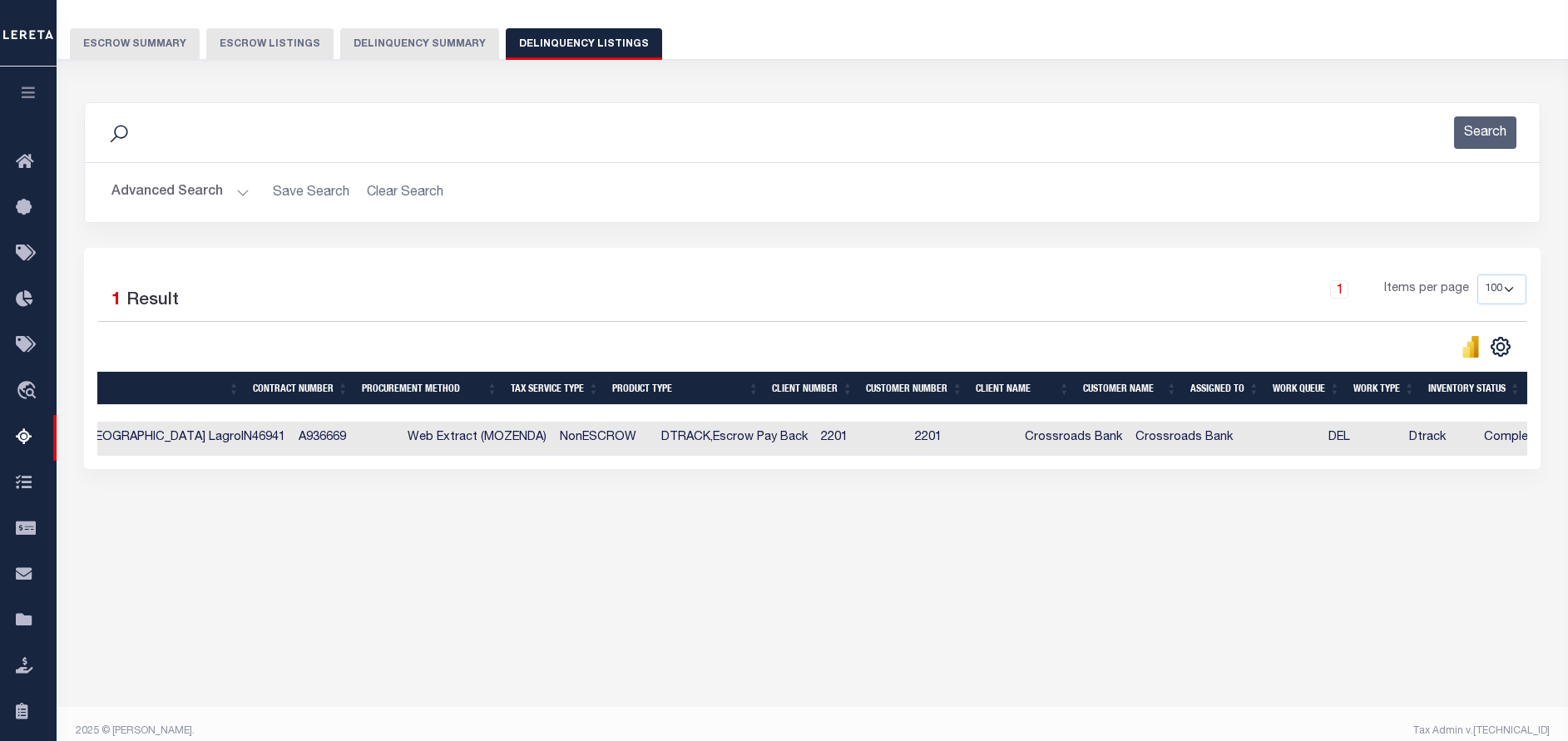
scroll to position [0, 0]
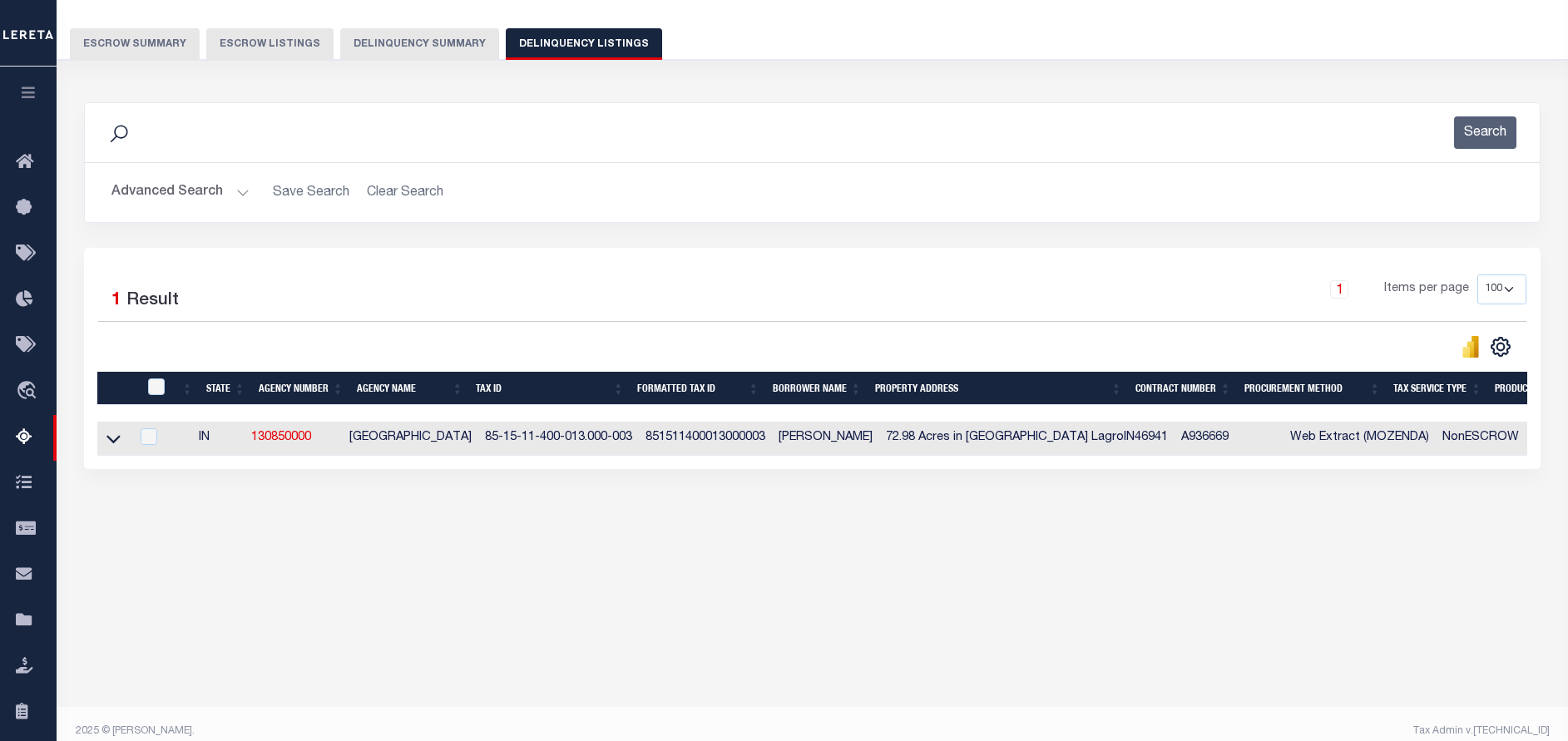
click at [175, 215] on div "Advanced Search Save Search Clear Search tblassign_wrapper_dynamictable_____Def…" at bounding box center [811, 193] width 1455 height 59
click at [189, 198] on button "Advanced Search" at bounding box center [180, 192] width 138 height 32
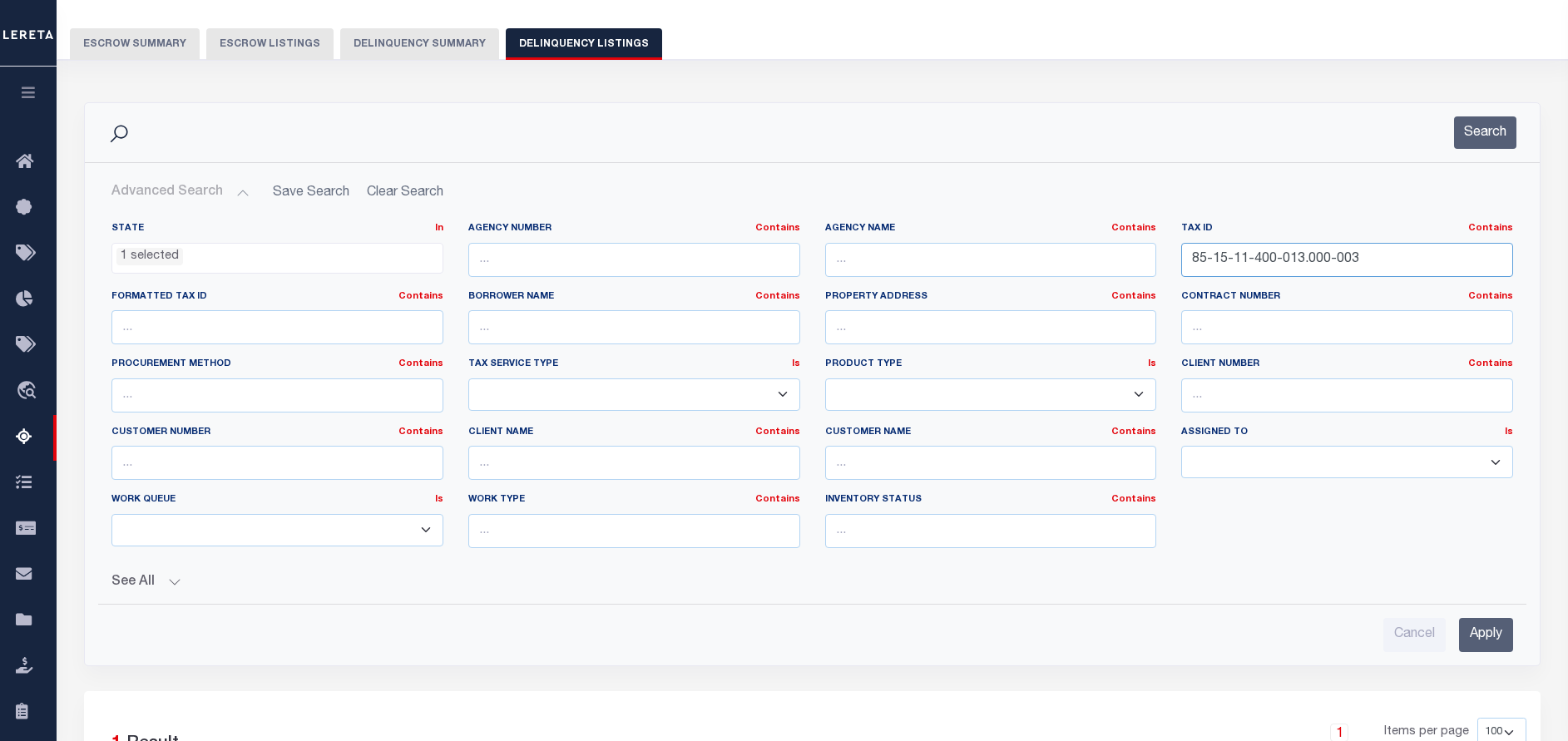
click at [1404, 243] on input "85-15-11-400-013.000-003" at bounding box center [1347, 260] width 332 height 34
paste input "7-12-400-008.000-01"
type input "85-17-12-400-008.000-013"
click at [1490, 137] on button "Search" at bounding box center [1485, 133] width 63 height 32
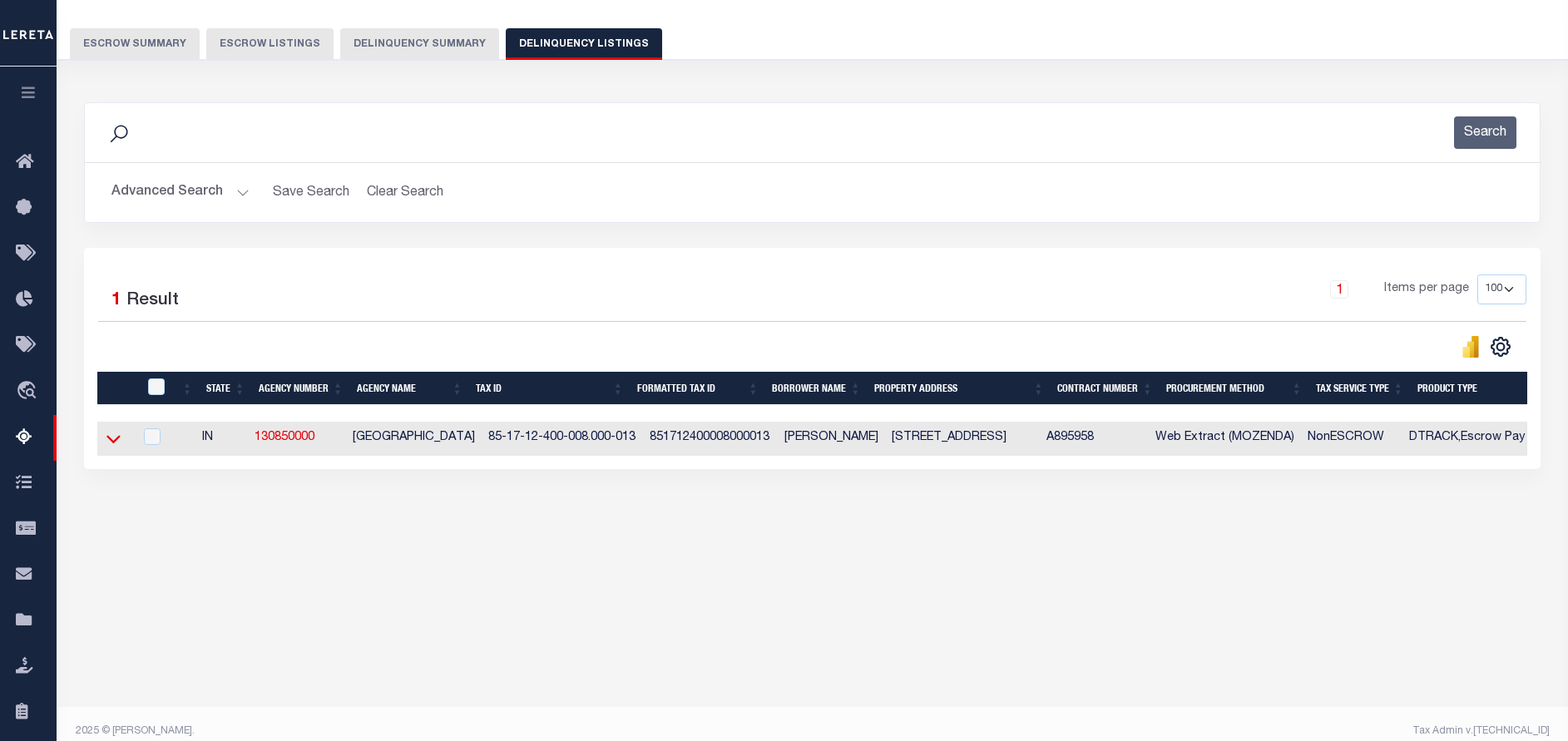
click at [111, 440] on icon at bounding box center [113, 438] width 14 height 17
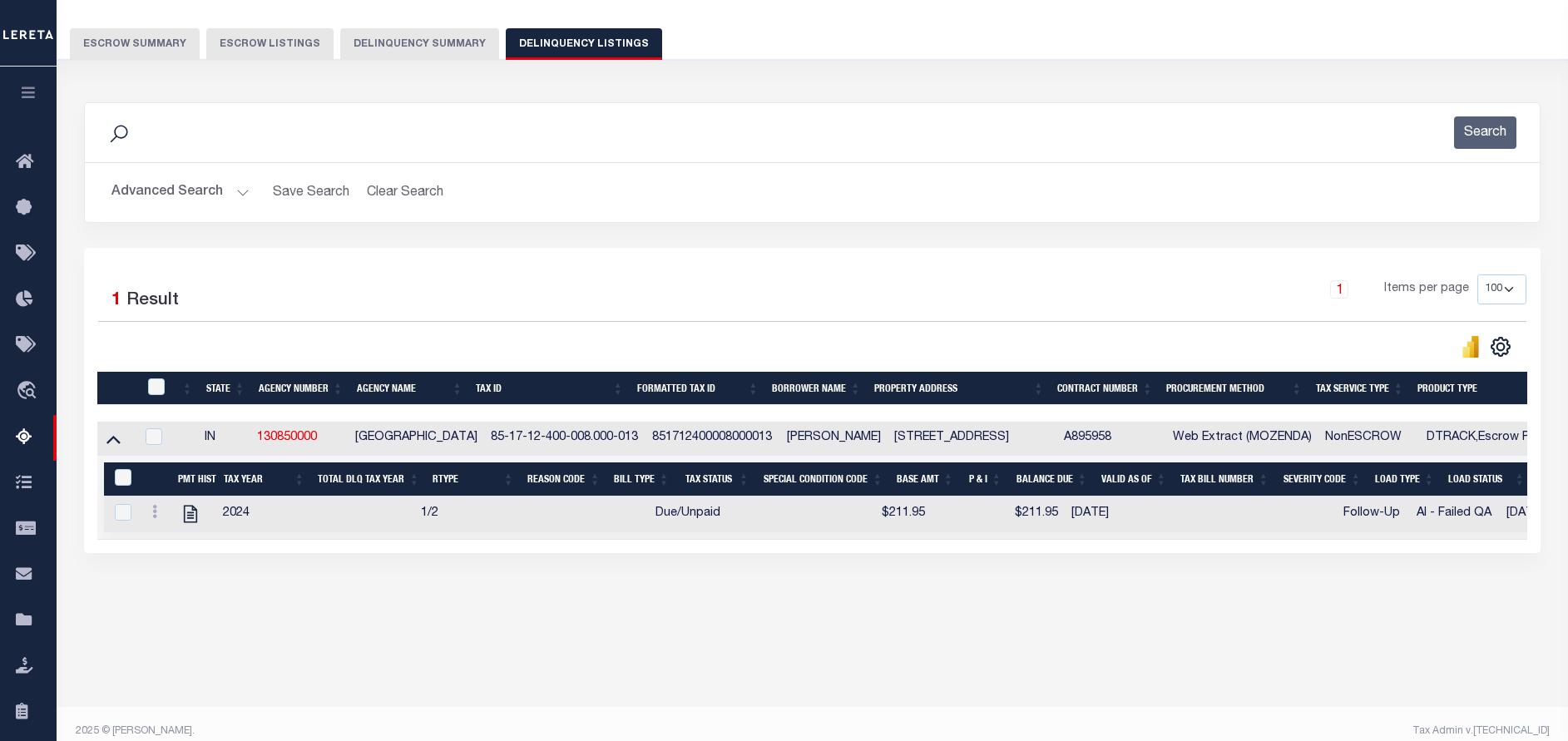
click at [141, 519] on td at bounding box center [154, 514] width 32 height 36
checkbox input "true"
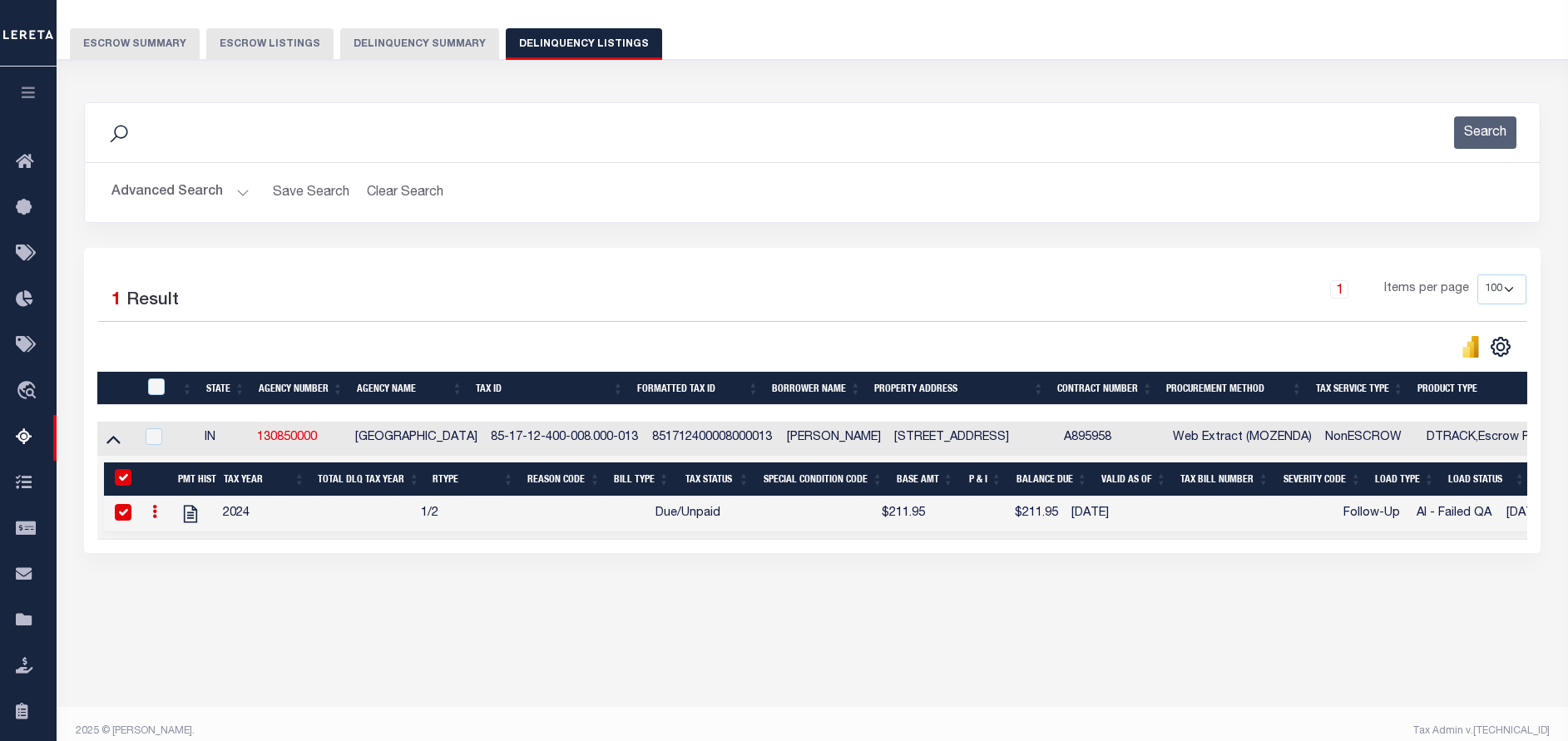
click at [146, 519] on link at bounding box center [154, 513] width 18 height 13
click at [153, 518] on icon at bounding box center [155, 511] width 5 height 13
click at [173, 535] on link "" at bounding box center [174, 538] width 57 height 27
checkbox input "false"
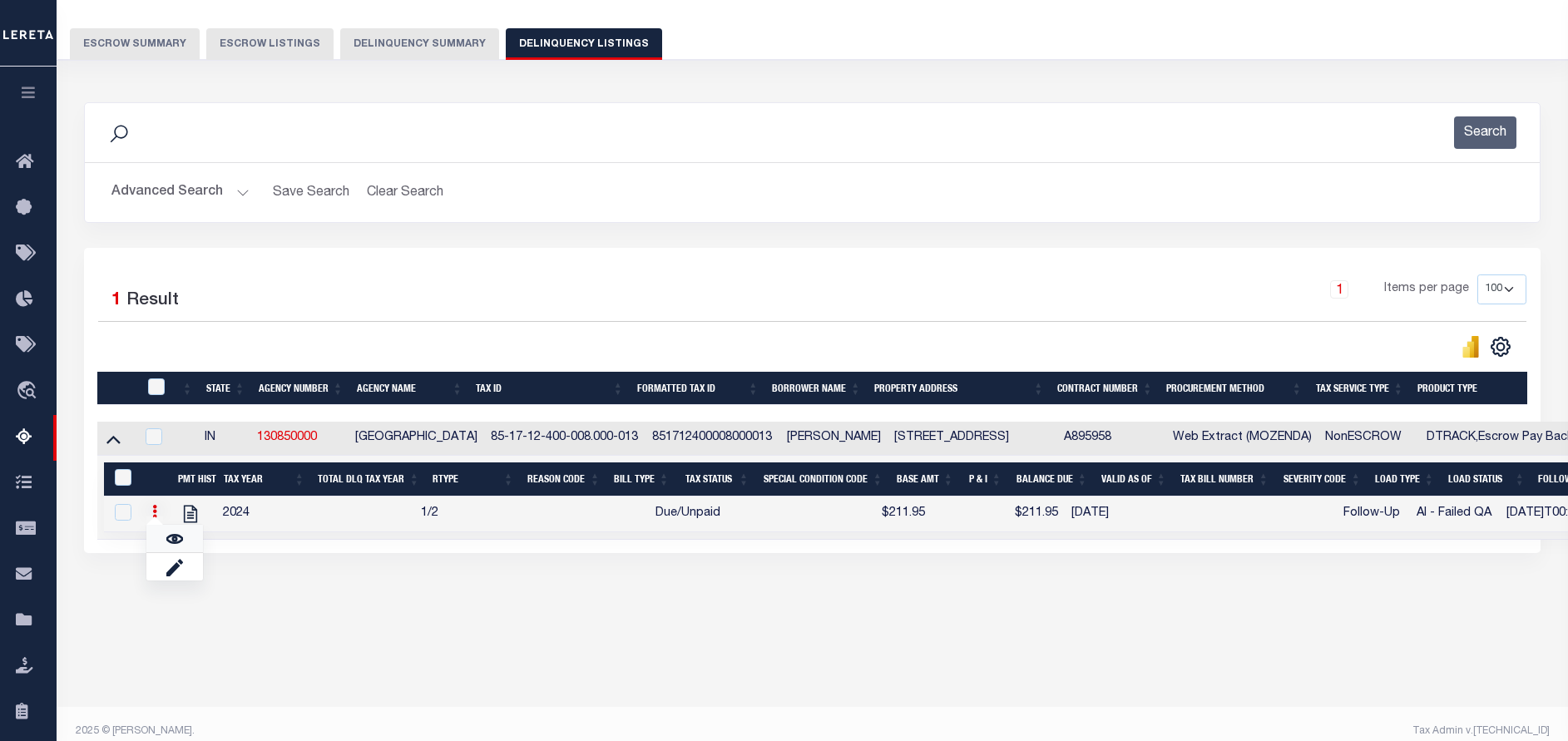
checkbox input "false"
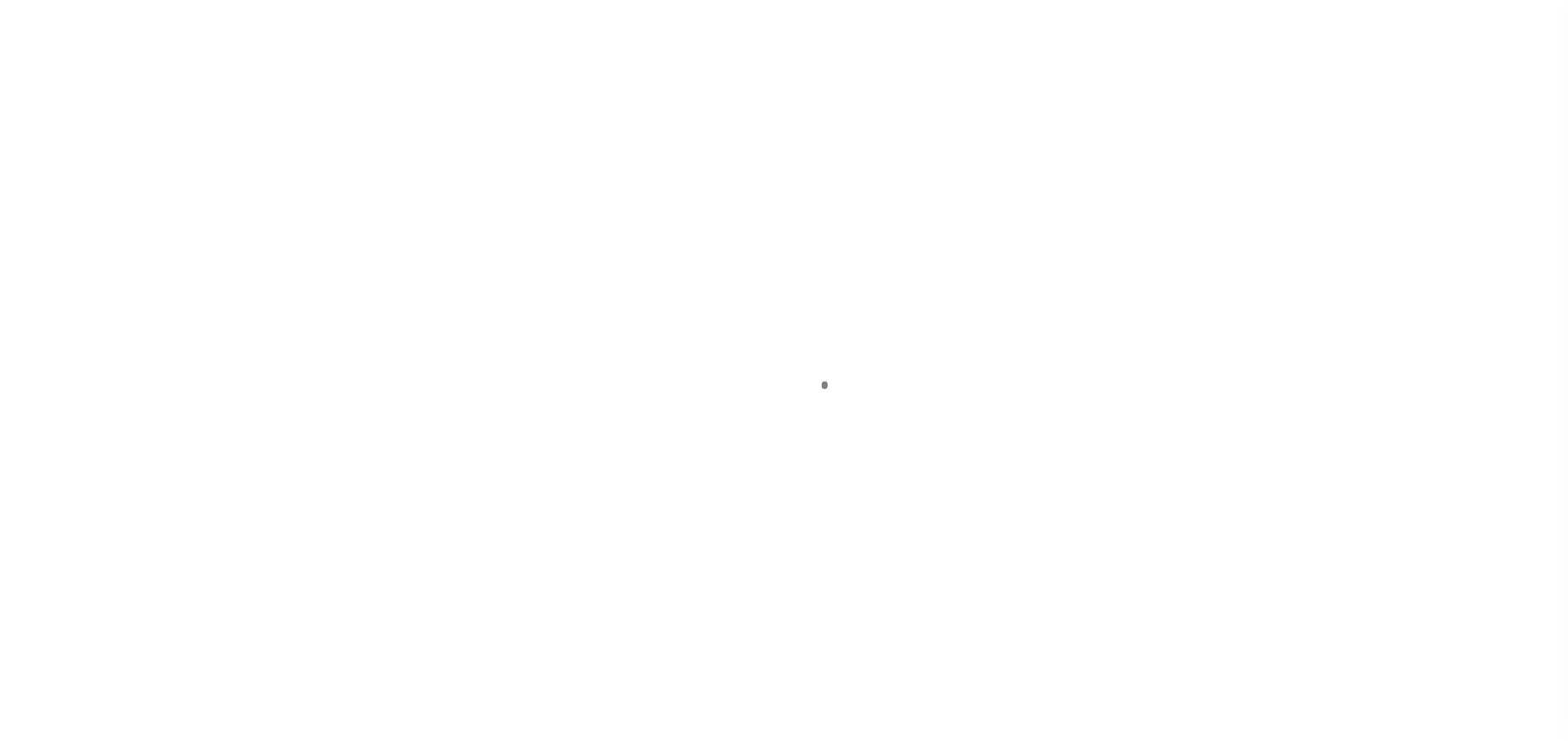
select select "DUE"
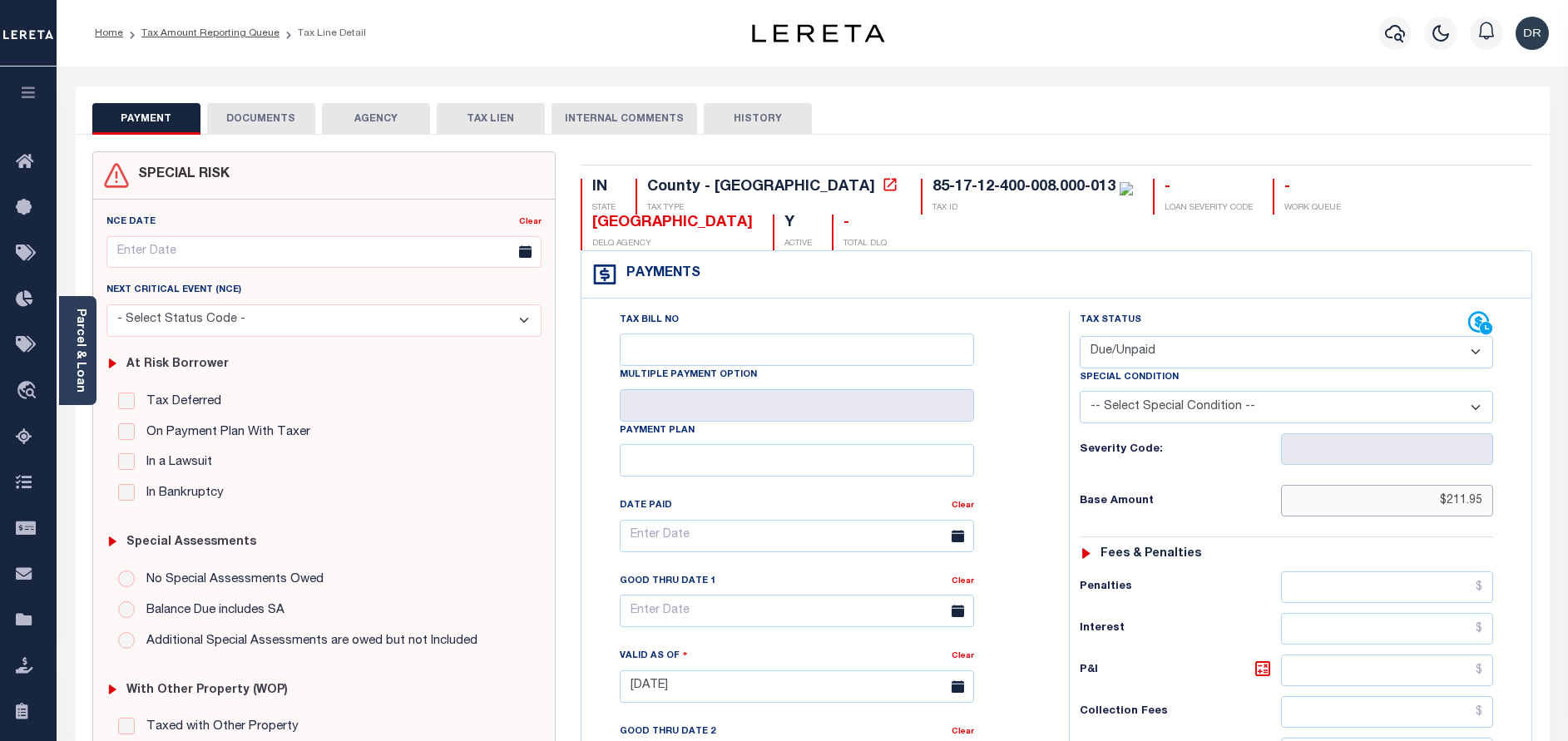
drag, startPoint x: 1360, startPoint y: 463, endPoint x: 1542, endPoint y: 463, distance: 182.0
click at [1542, 463] on div "IN STATE County - IN TAX TYPE 85-17-12-400-008.000-013 TAX ID - LOAN SEVERITY C…" at bounding box center [1056, 687] width 977 height 1071
paste input "text"
type input "$211.95"
drag, startPoint x: 1447, startPoint y: 468, endPoint x: 1491, endPoint y: 468, distance: 44.0
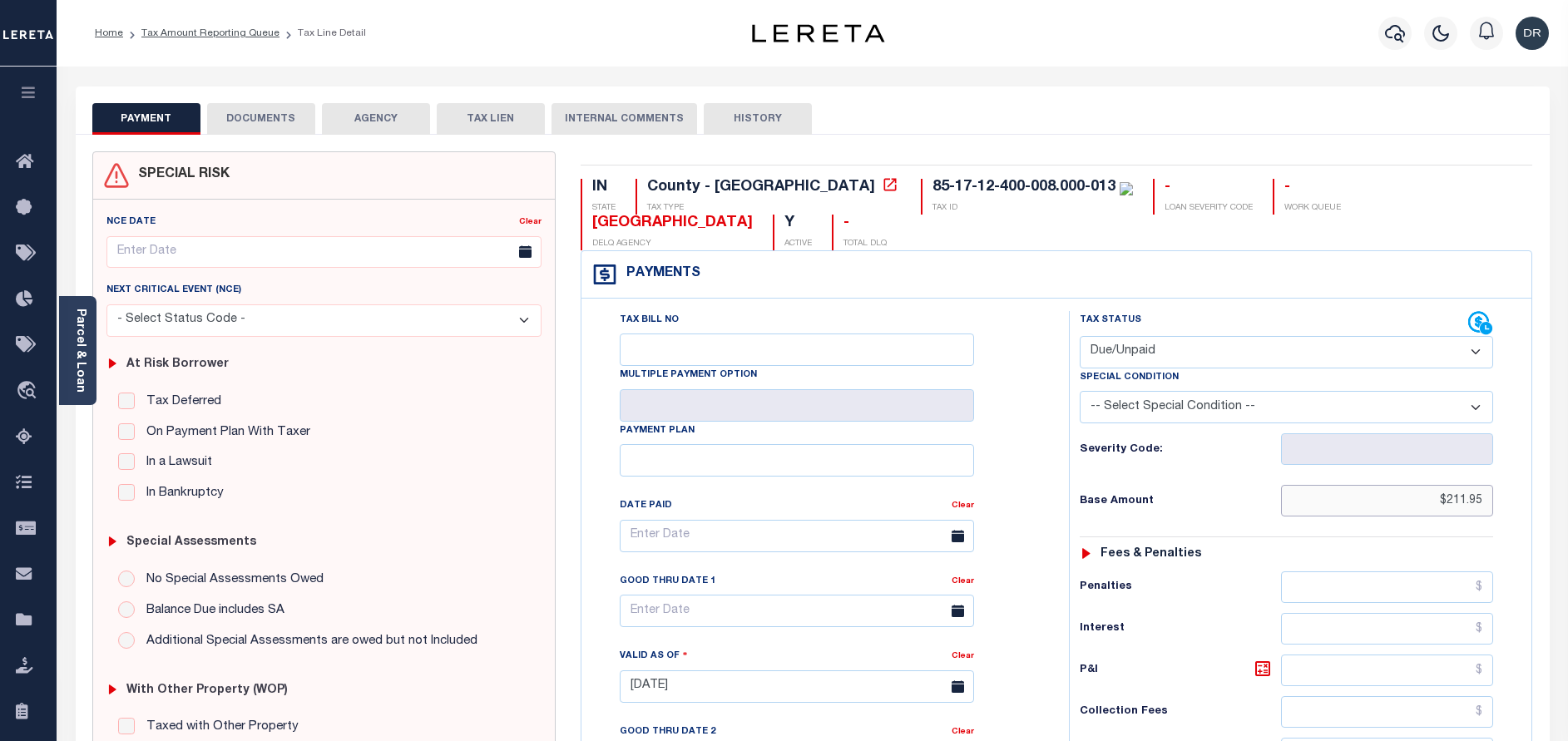
click at [1491, 485] on input "$211.95" at bounding box center [1386, 500] width 212 height 31
click at [1115, 122] on div "PAYMENT DOCUMENTS AGENCY DELINQUENT PAYEE TAX LIEN HISTORY" at bounding box center [812, 118] width 1441 height 31
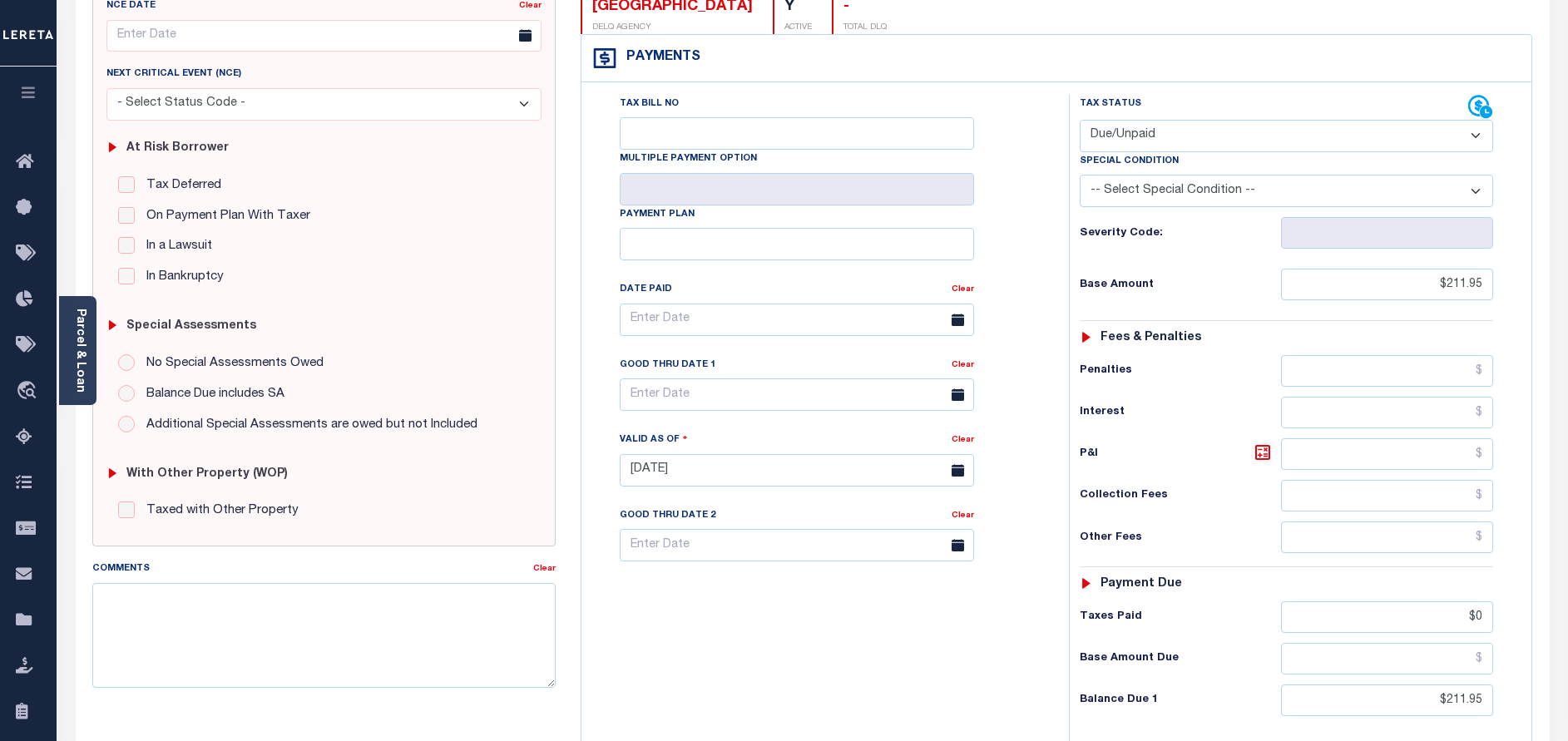
scroll to position [249, 0]
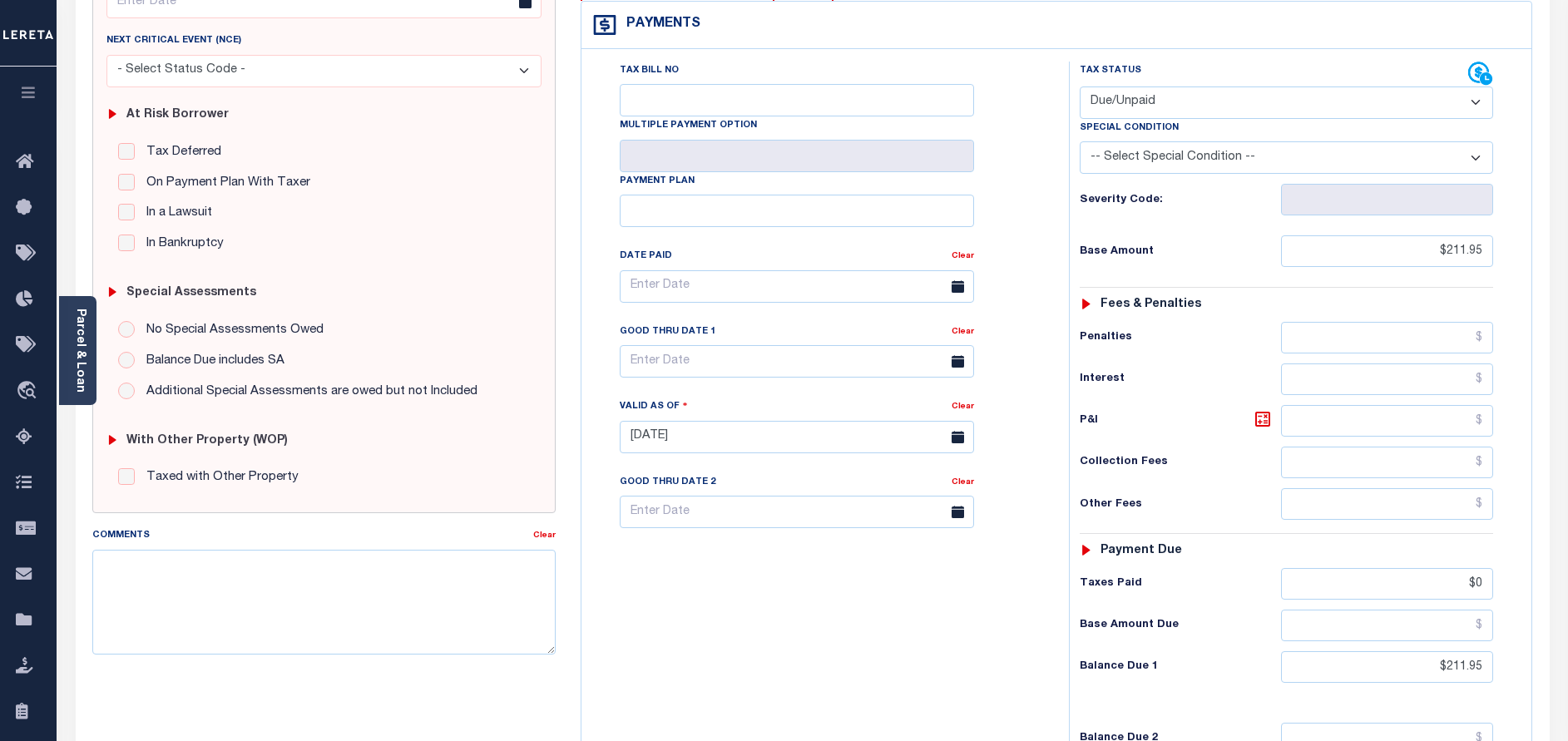
drag, startPoint x: 1400, startPoint y: 615, endPoint x: 1516, endPoint y: 621, distance: 116.2
click at [1516, 621] on div "Tax Status Status" at bounding box center [1292, 429] width 471 height 735
drag, startPoint x: 1432, startPoint y: 631, endPoint x: 1524, endPoint y: 622, distance: 92.4
click at [1520, 626] on div "Tax Status Status" at bounding box center [1292, 429] width 471 height 735
paste input "233.1"
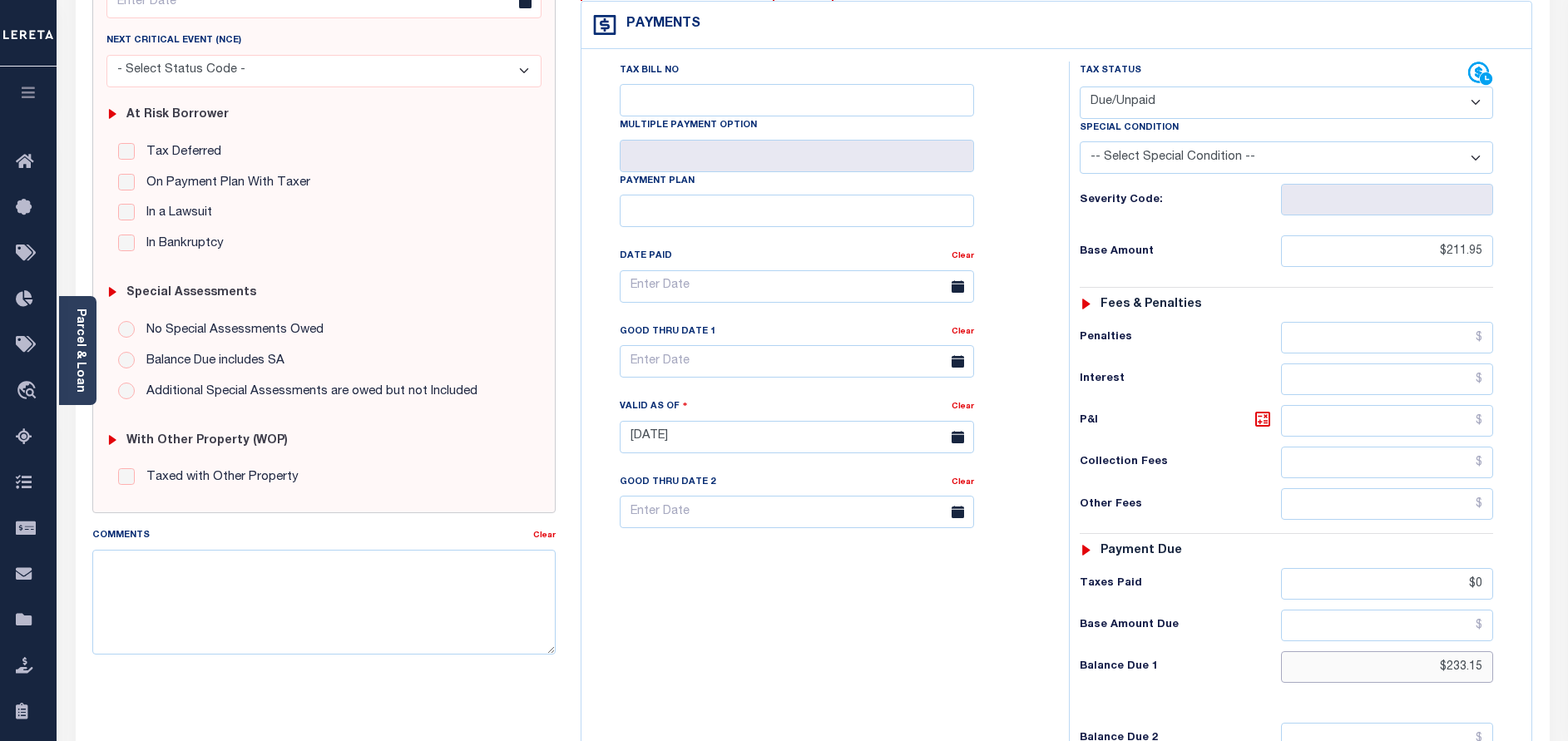
type input "$233.15"
type input "[DATE]"
click at [1257, 405] on div "P&I" at bounding box center [1286, 421] width 413 height 31
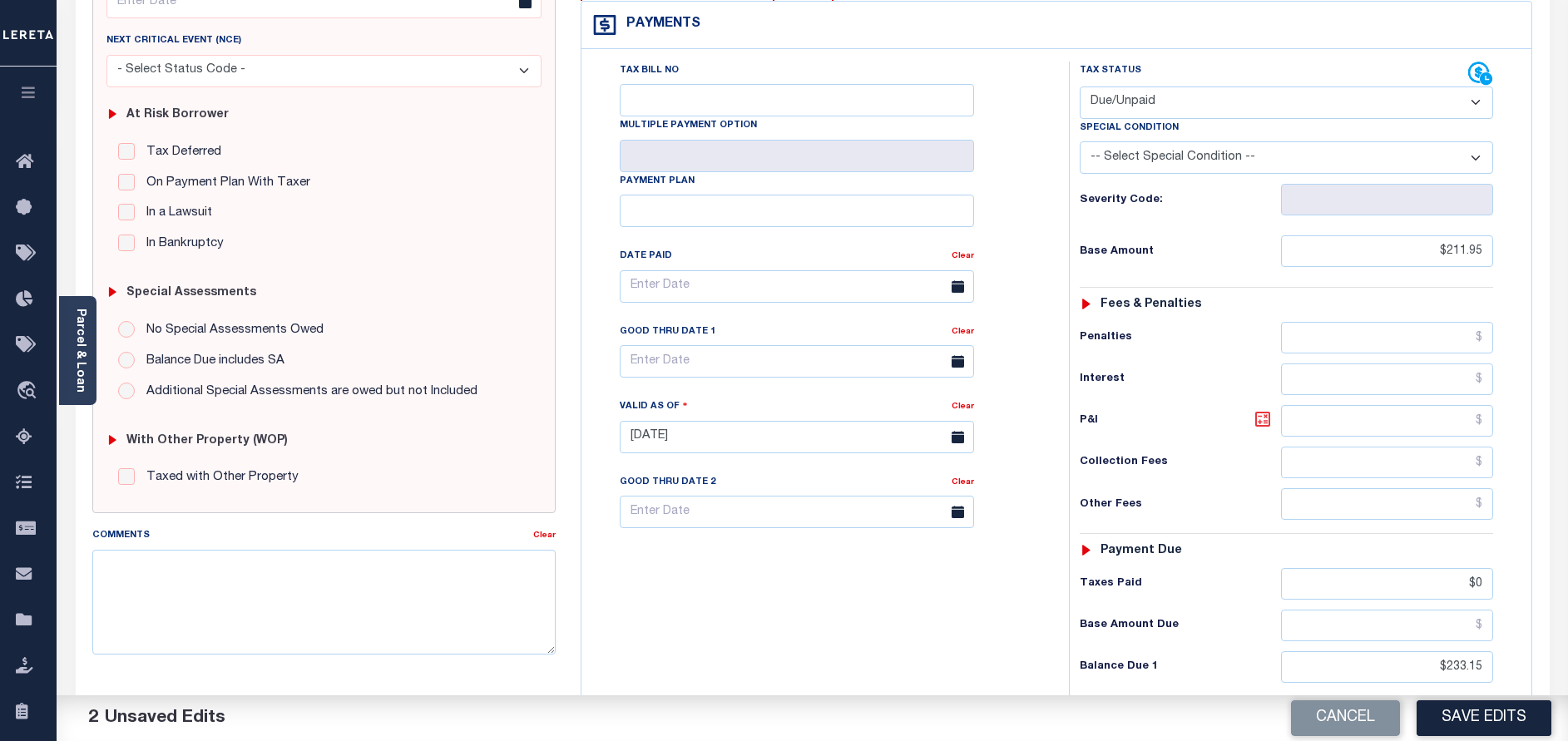
click at [1261, 409] on icon at bounding box center [1262, 418] width 20 height 20
type input "$21.20"
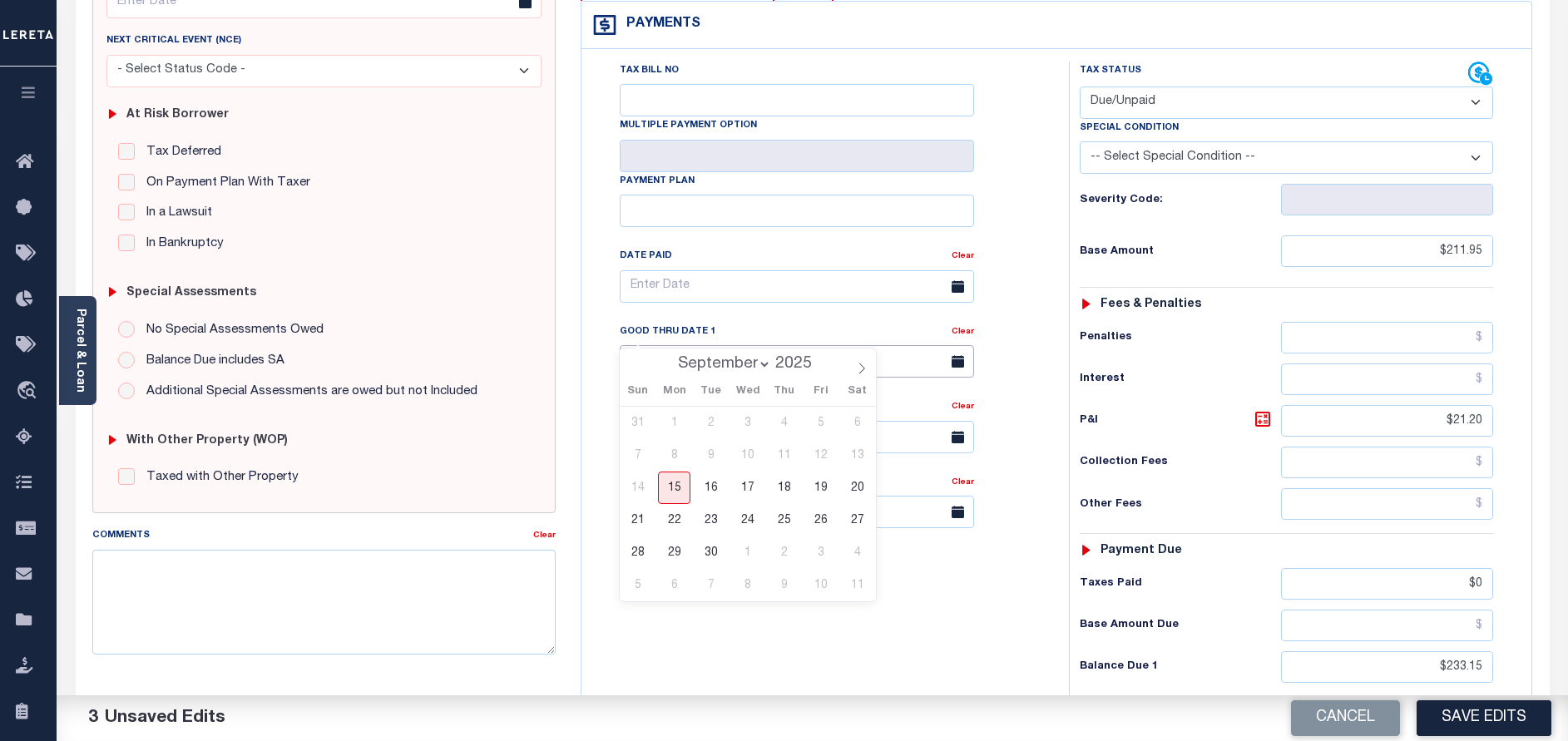
click at [719, 345] on input "text" at bounding box center [797, 361] width 354 height 32
click at [675, 498] on span "15" at bounding box center [674, 487] width 32 height 32
type input "[DATE]"
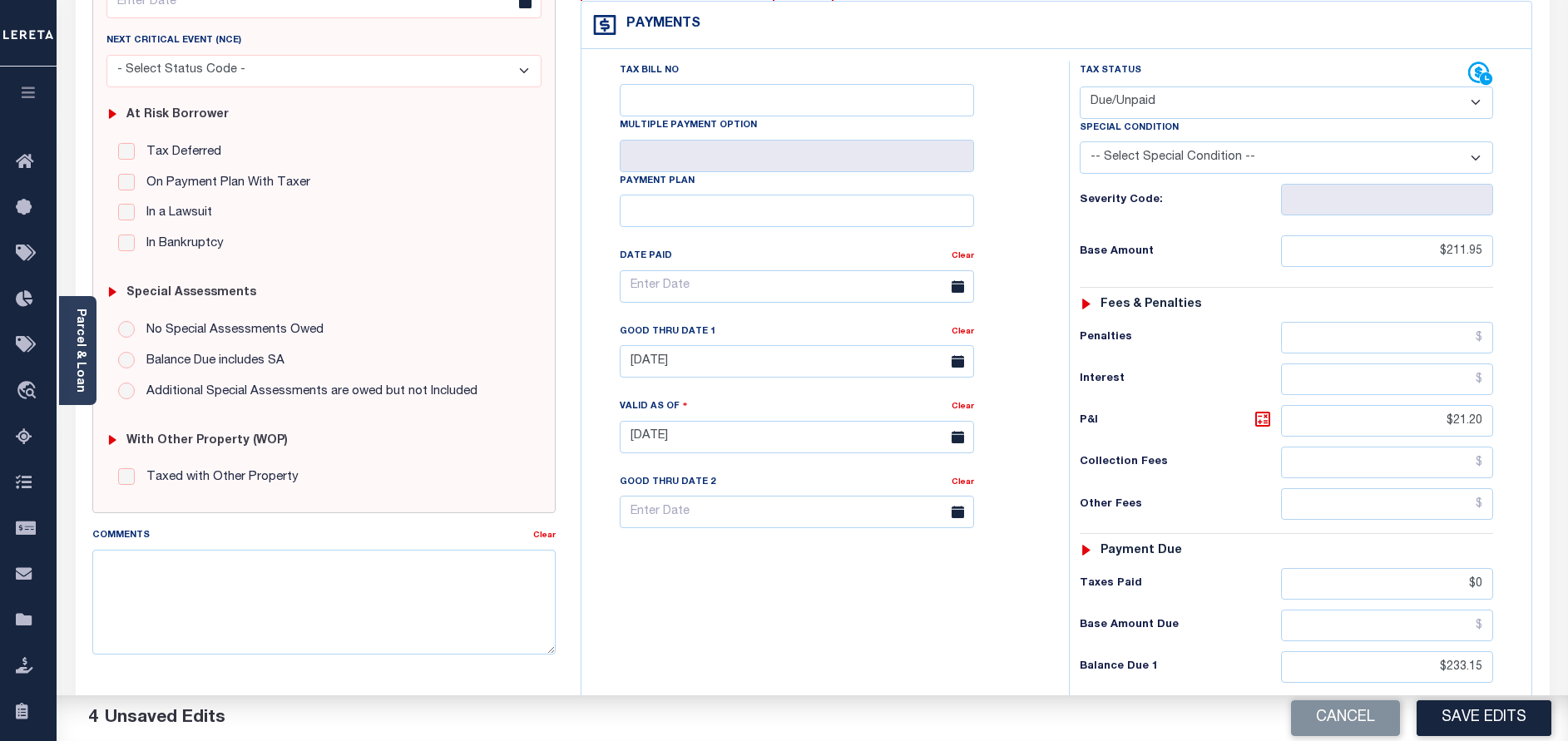
click at [1286, 141] on select "-- Select Special Condition -- 3RD PARTY TAX LIEN AGENCY TAX LIEN (A.K.A Inside…" at bounding box center [1286, 157] width 413 height 32
select select "17"
click at [1080, 141] on select "-- Select Special Condition -- 3RD PARTY TAX LIEN AGENCY TAX LIEN (A.K.A Inside…" at bounding box center [1286, 157] width 413 height 32
click at [1524, 704] on button "Save Edits" at bounding box center [1483, 717] width 135 height 36
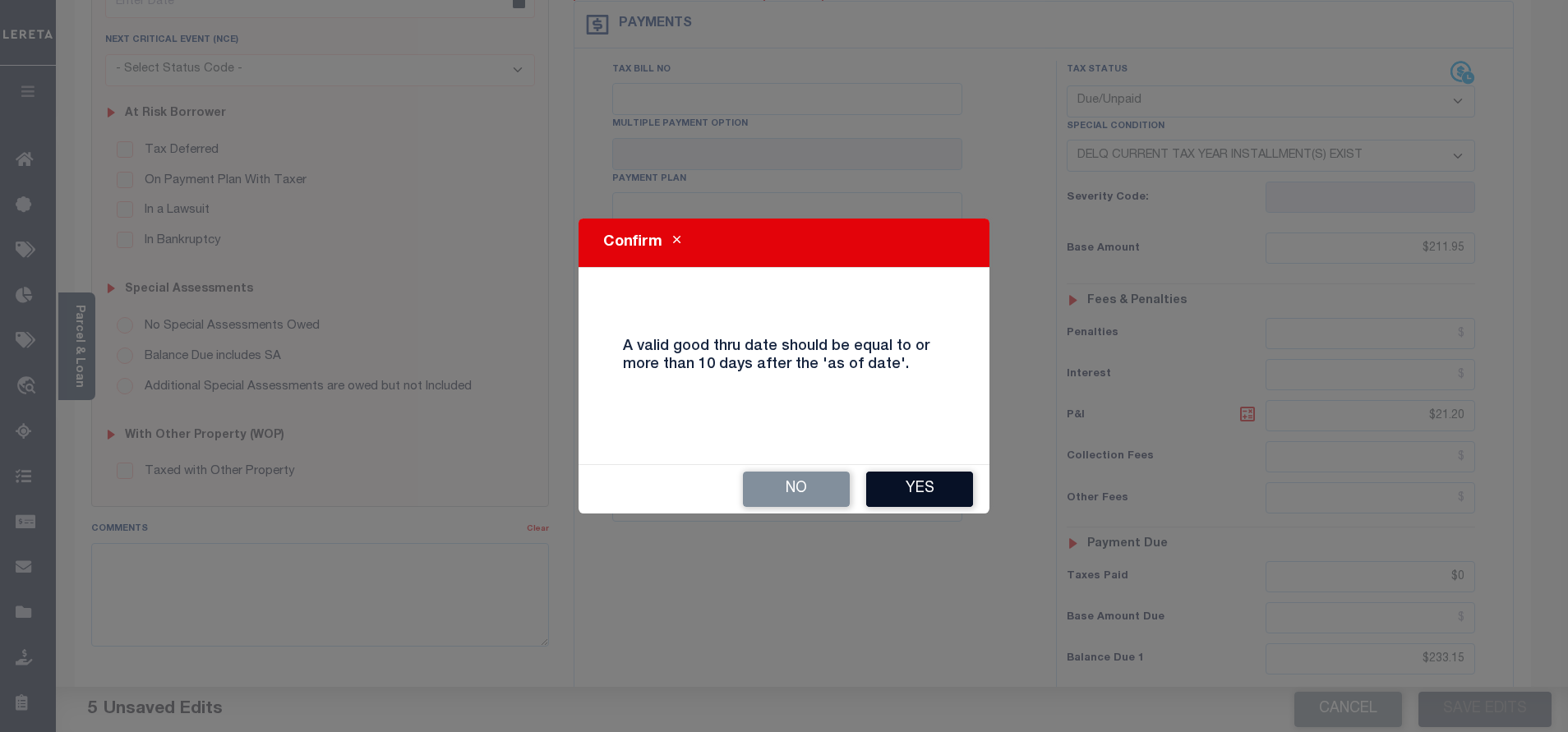
click at [924, 481] on button "Yes" at bounding box center [920, 489] width 107 height 35
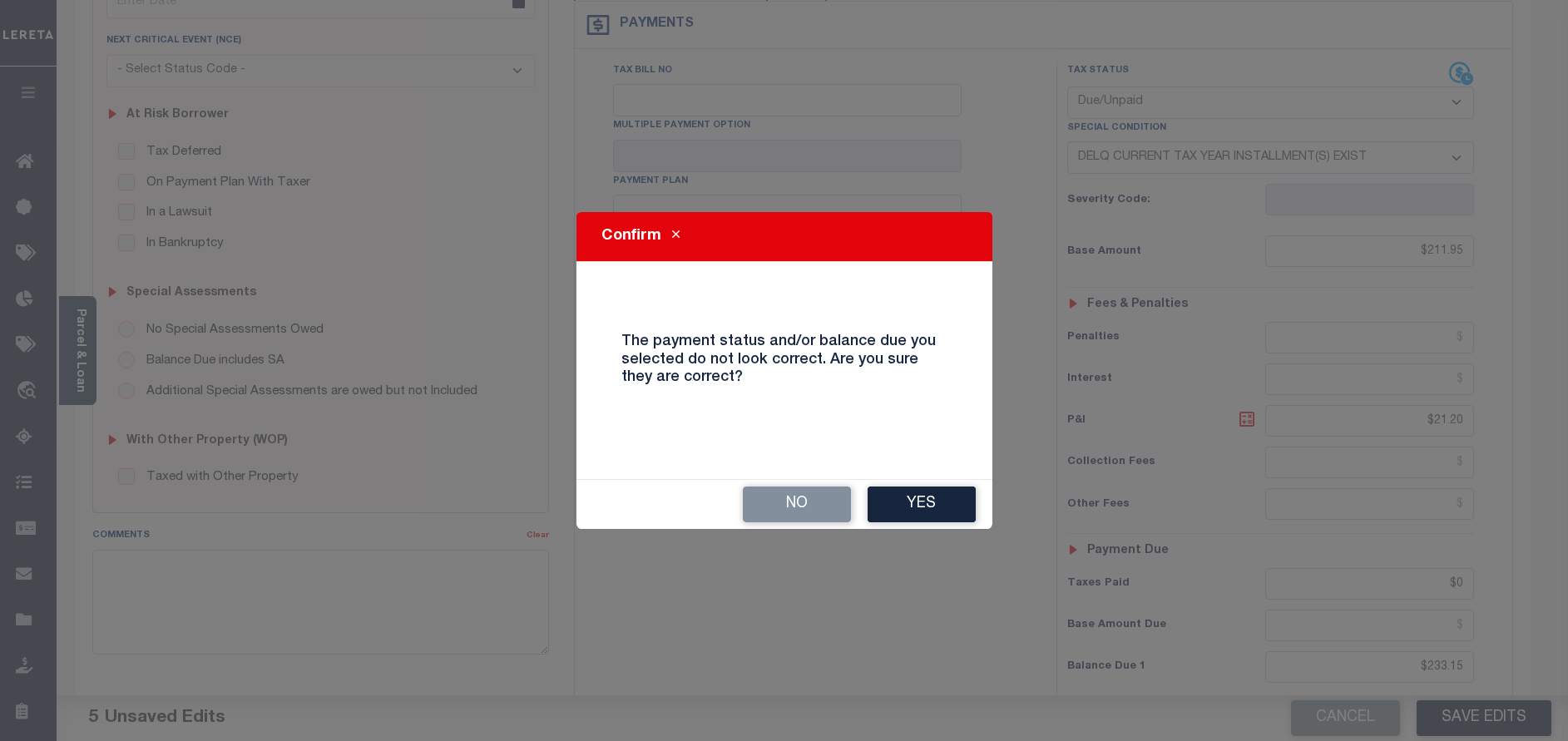
click at [935, 486] on button "Yes" at bounding box center [921, 504] width 108 height 36
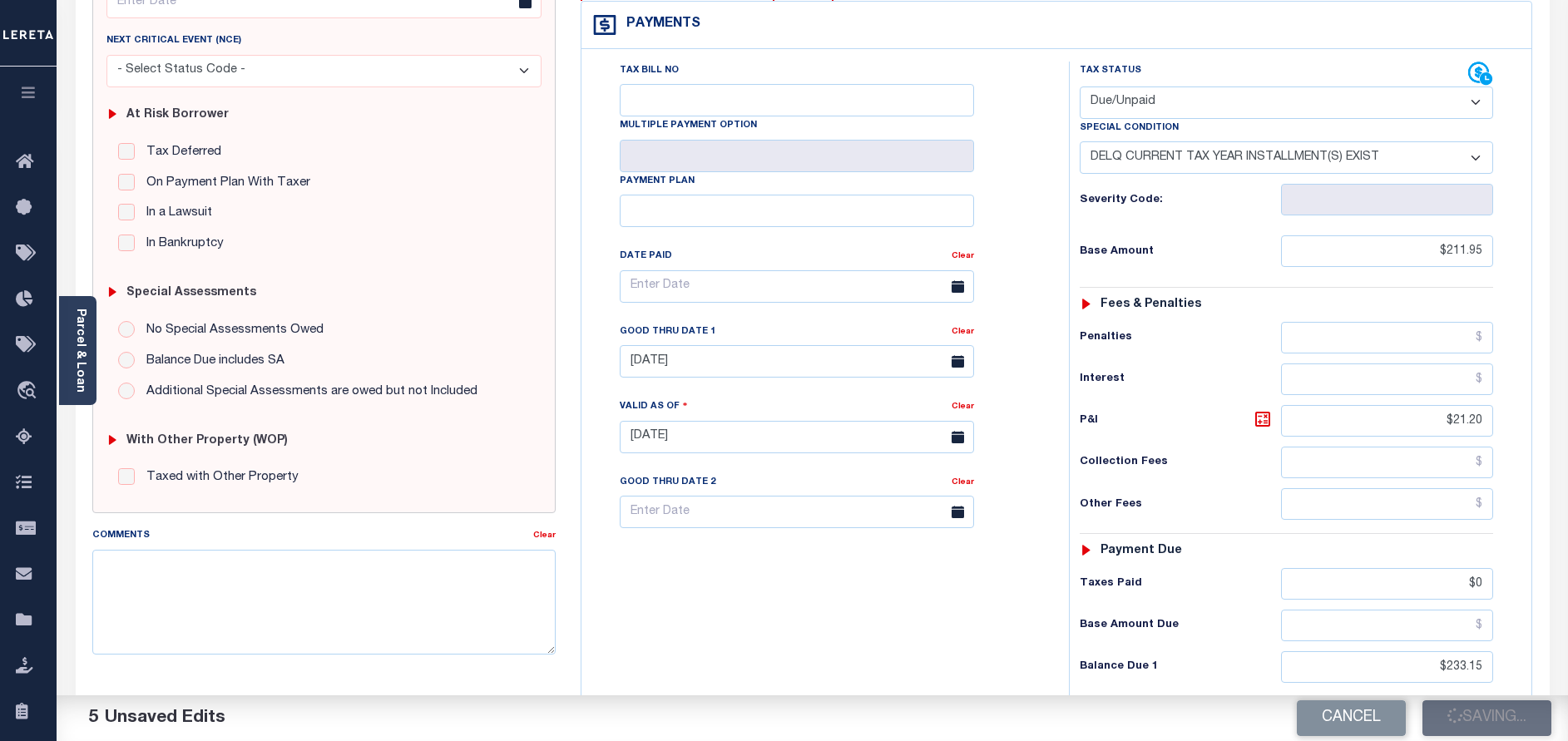
checkbox input "false"
type input "$211.95"
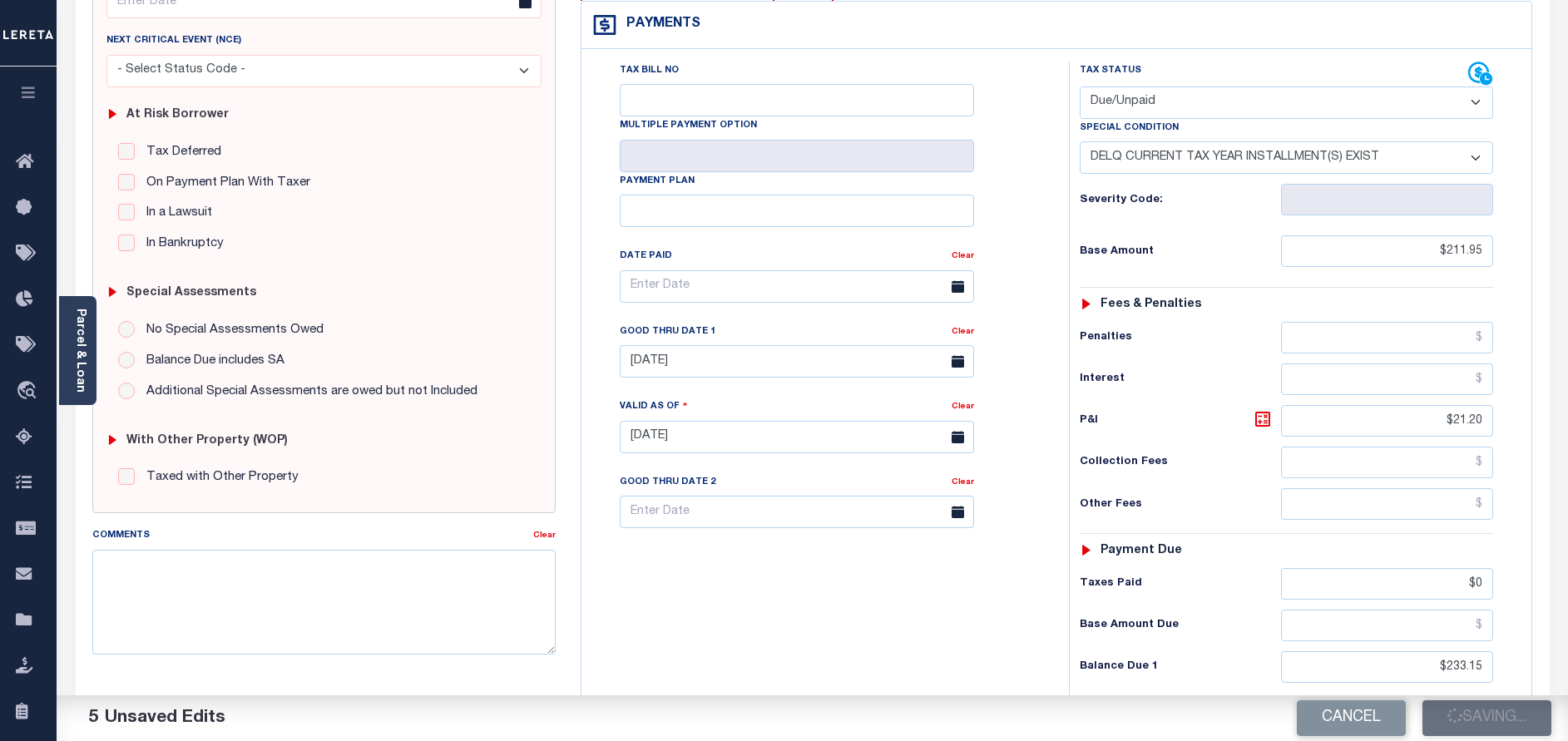
type input "$21.2"
type input "$0"
type input "$233.15"
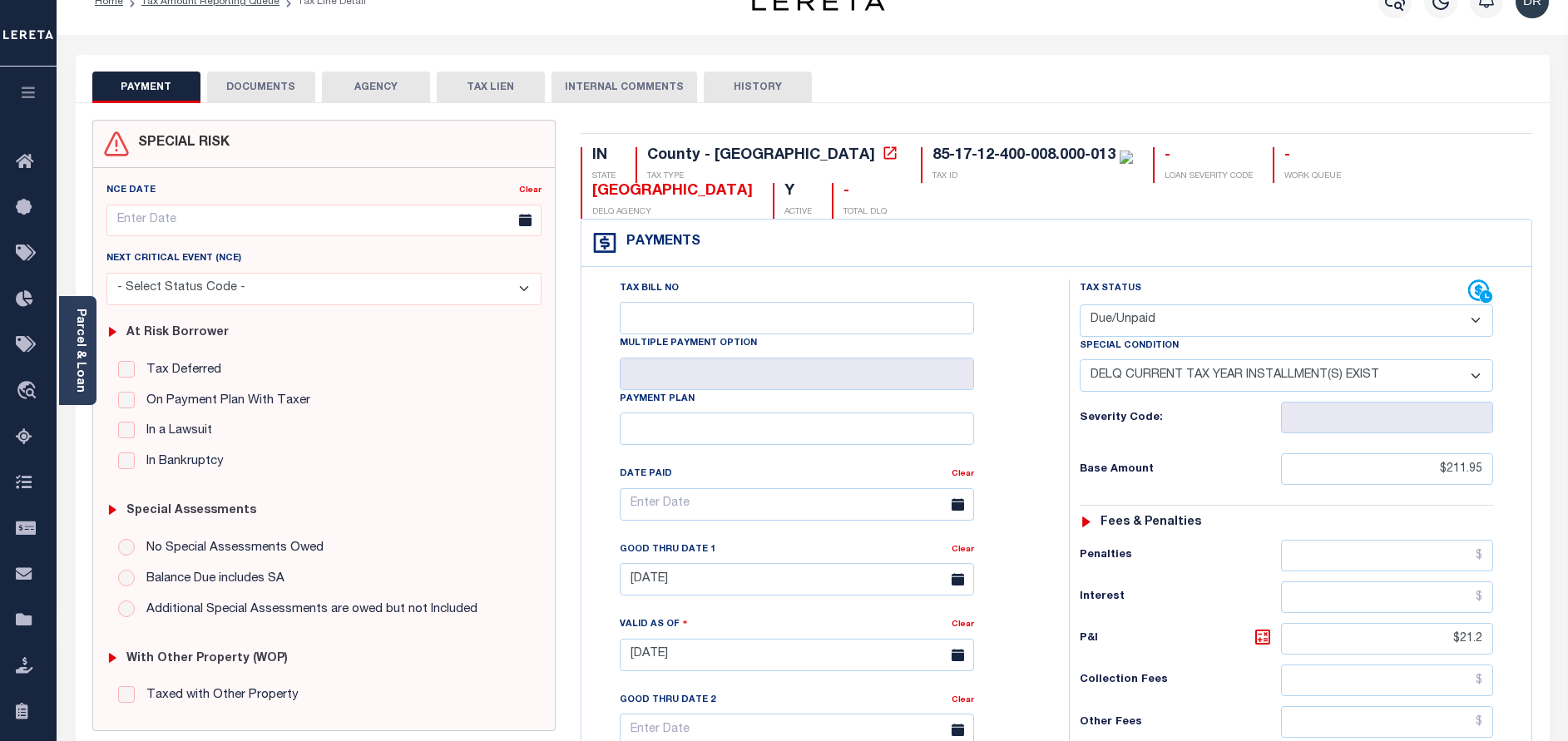
scroll to position [0, 0]
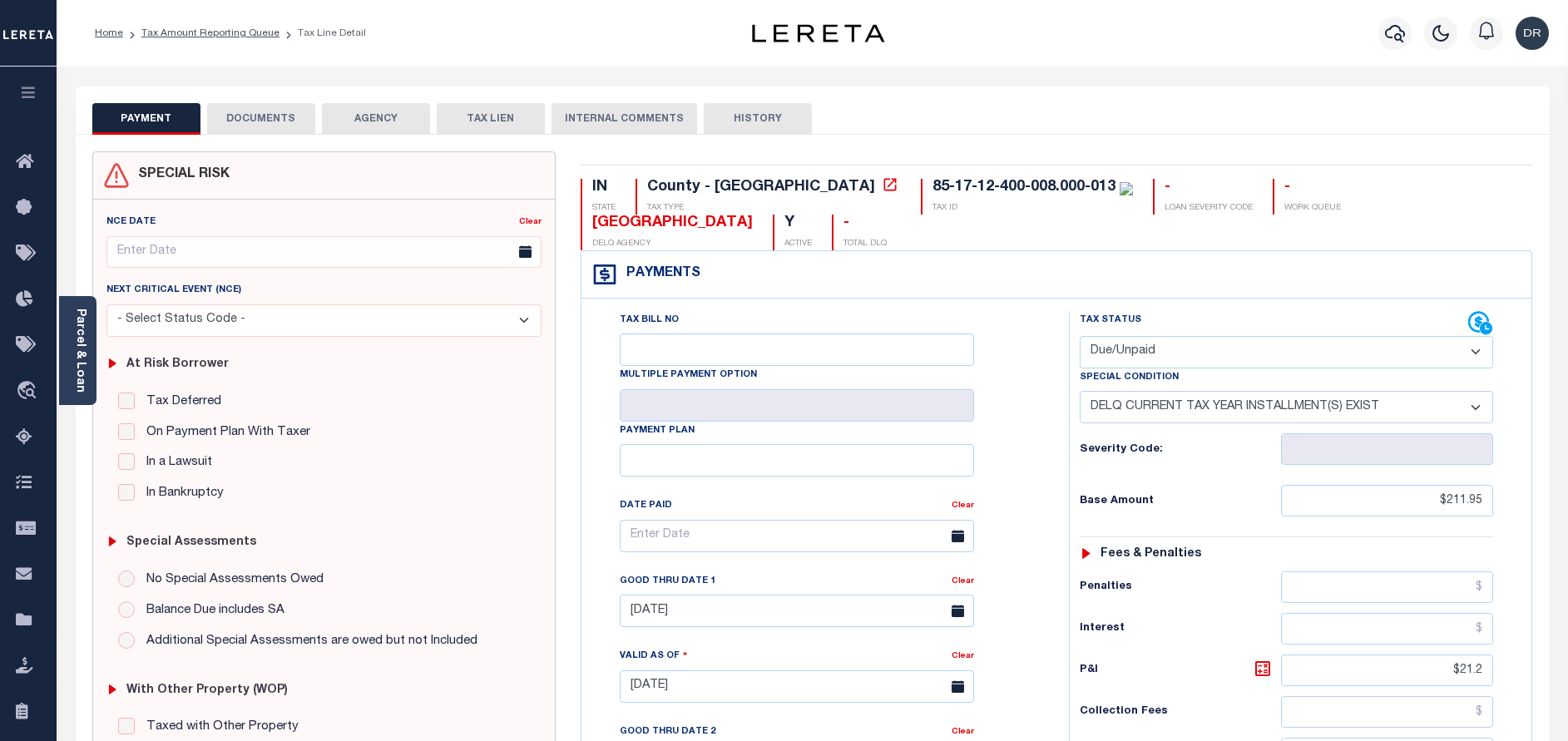
click at [257, 132] on button "DOCUMENTS" at bounding box center [261, 119] width 108 height 31
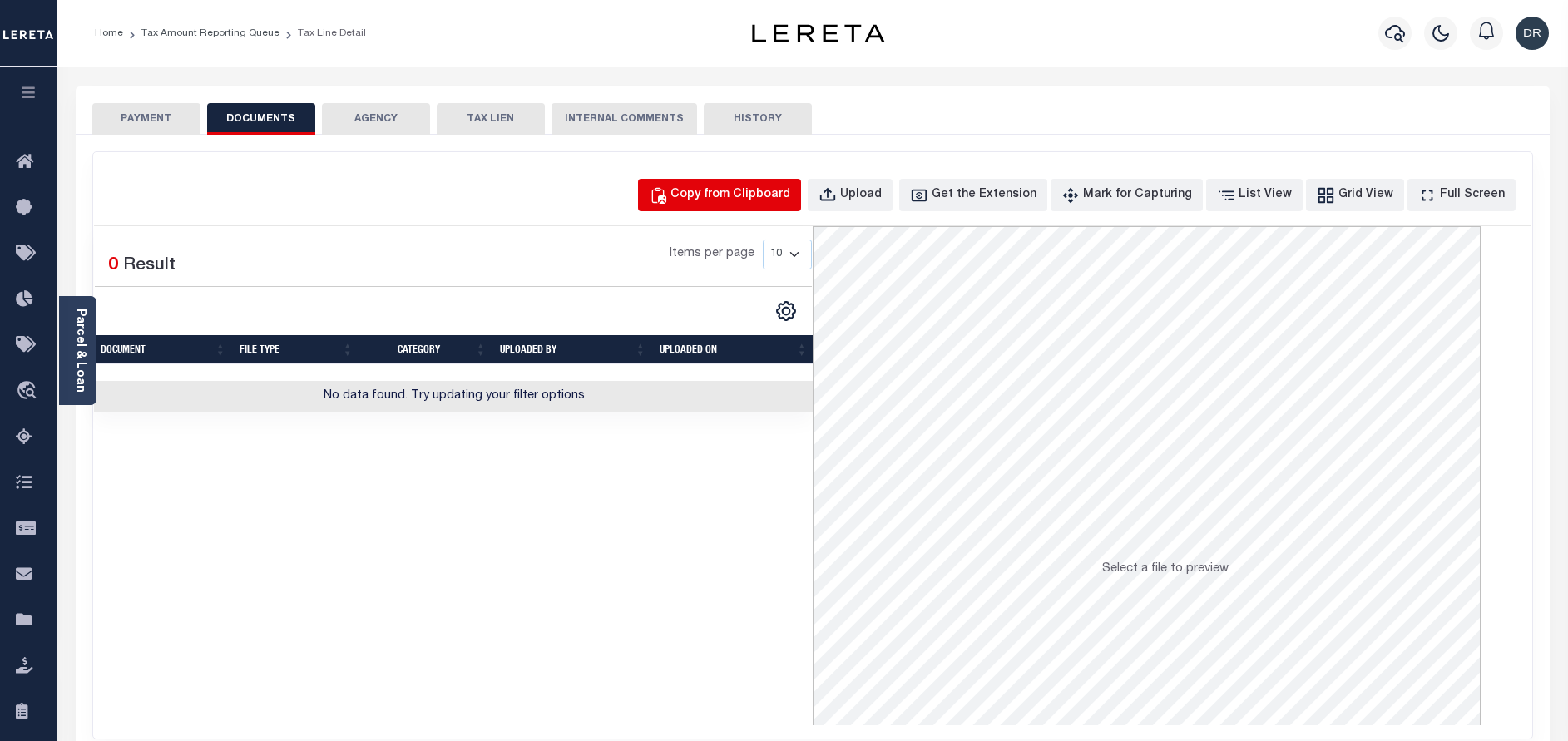
click at [730, 198] on div "Copy from Clipboard" at bounding box center [730, 195] width 119 height 18
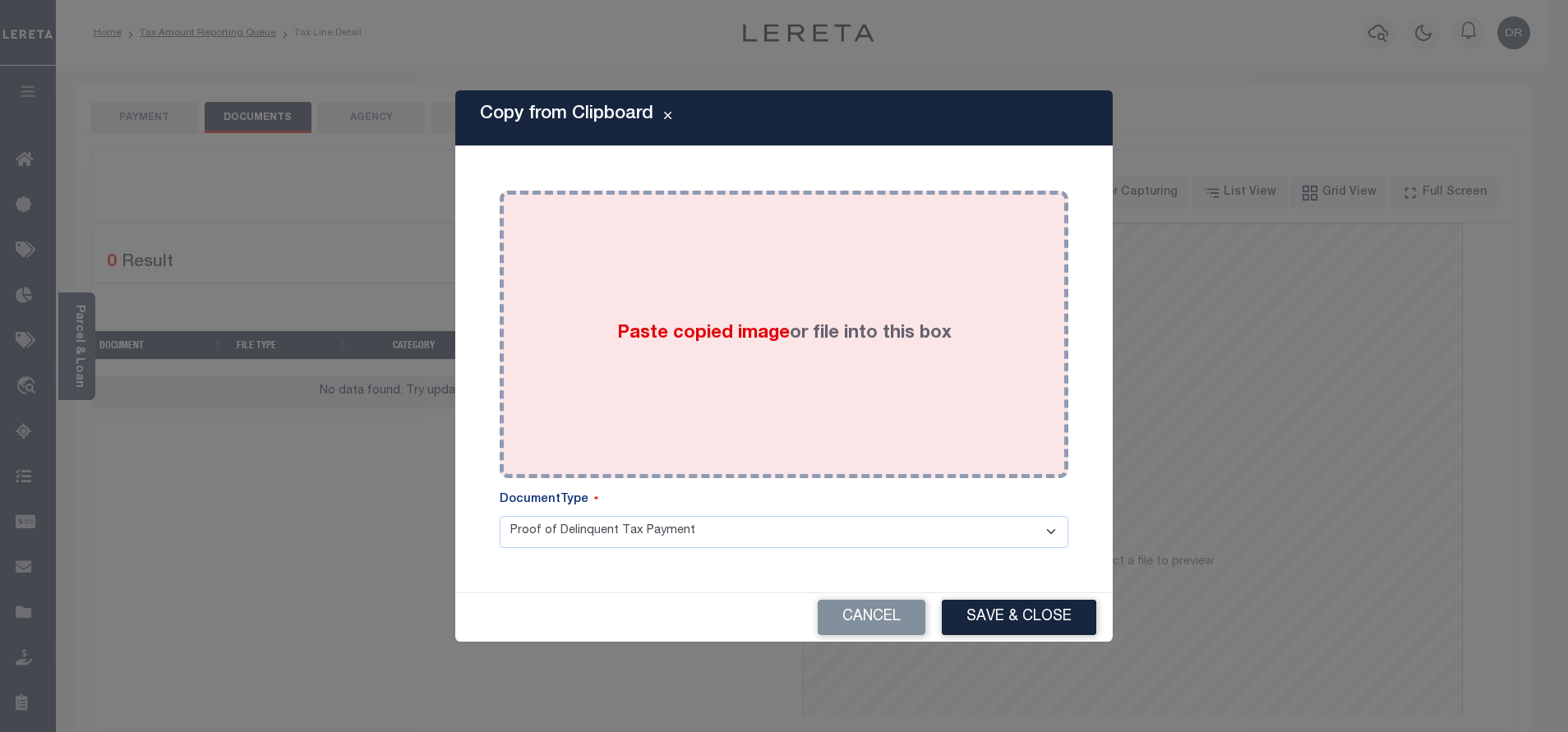
click at [752, 280] on div "Paste copied image or file into this box" at bounding box center [784, 334] width 544 height 263
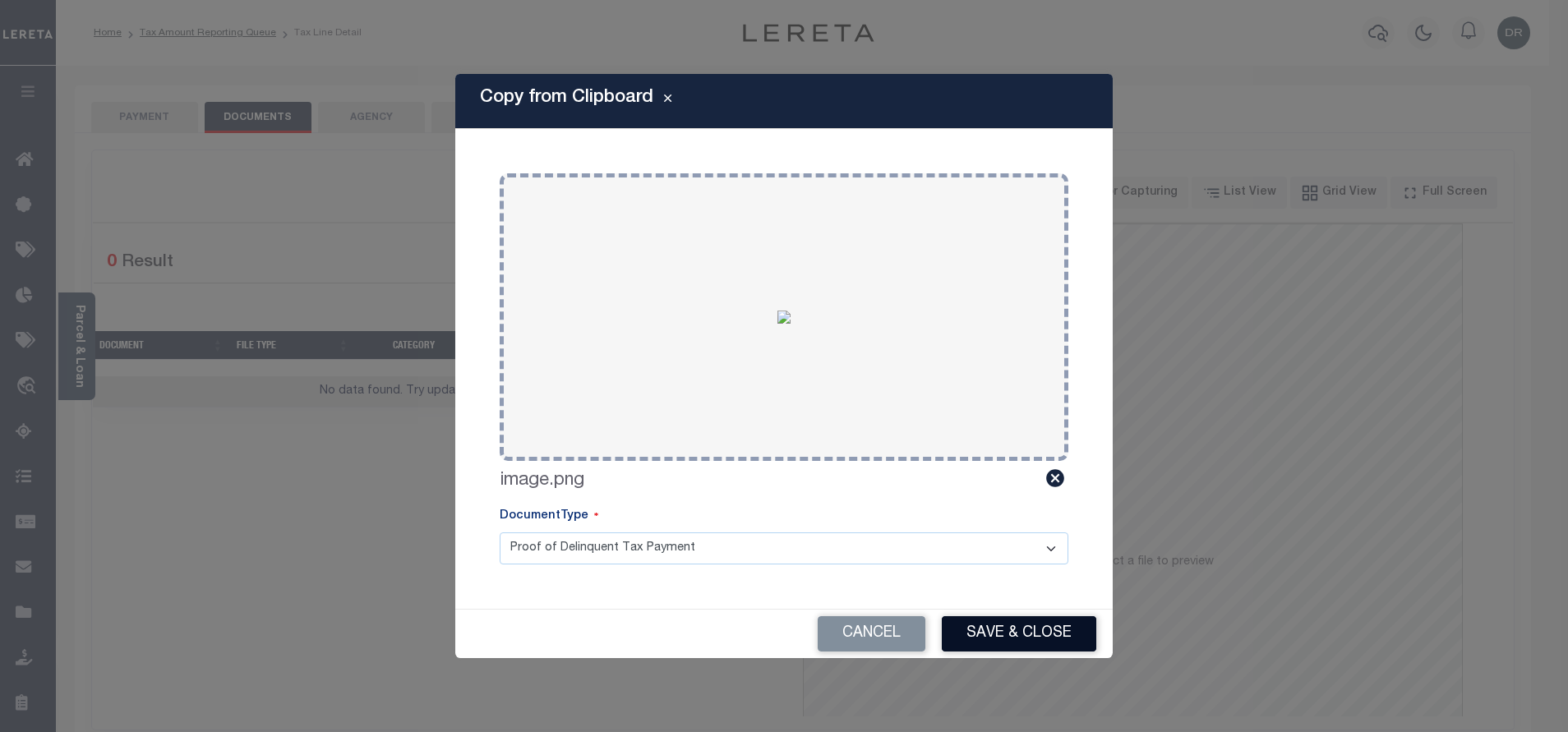
click at [1025, 624] on button "Save & Close" at bounding box center [1018, 634] width 154 height 35
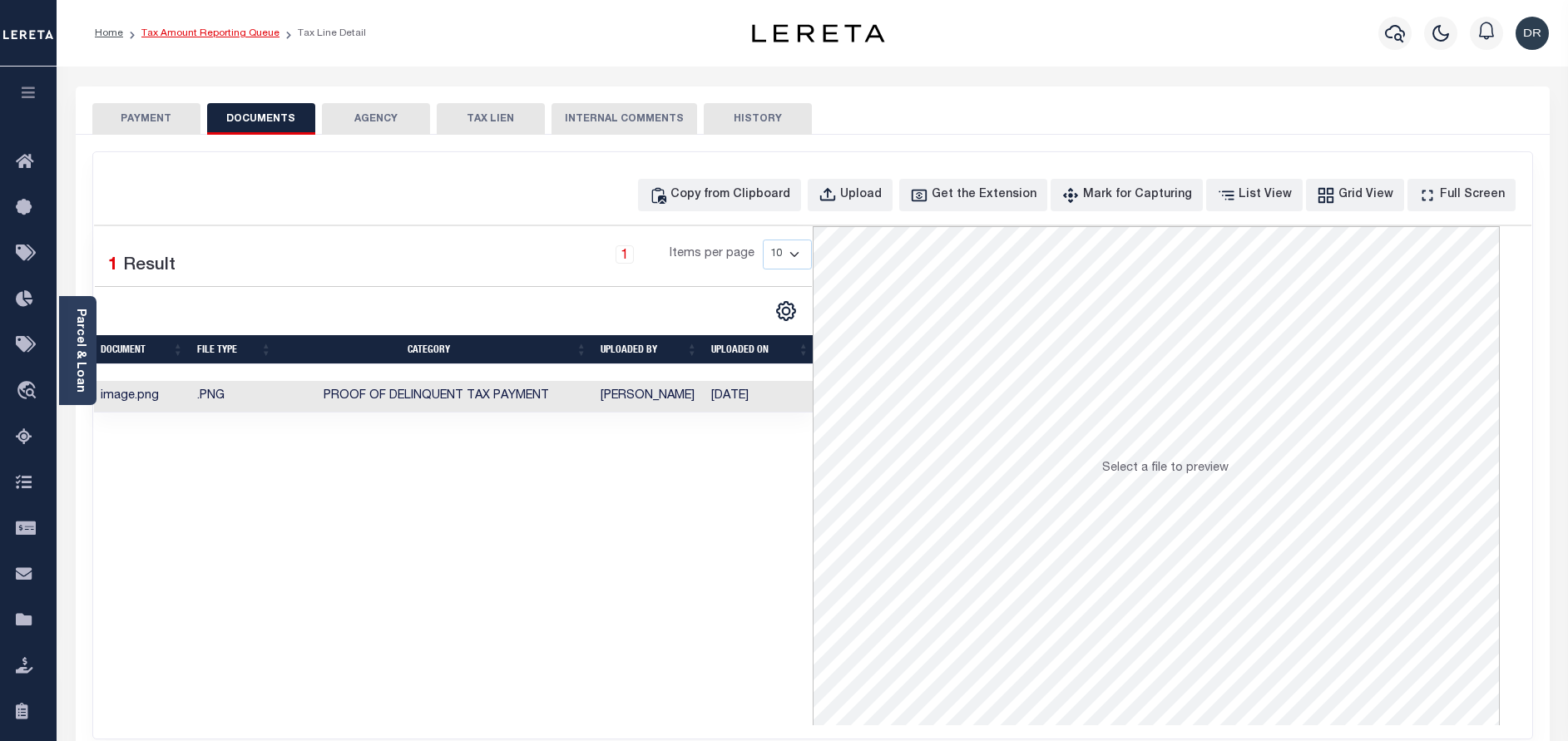
click at [231, 32] on link "Tax Amount Reporting Queue" at bounding box center [210, 32] width 138 height 10
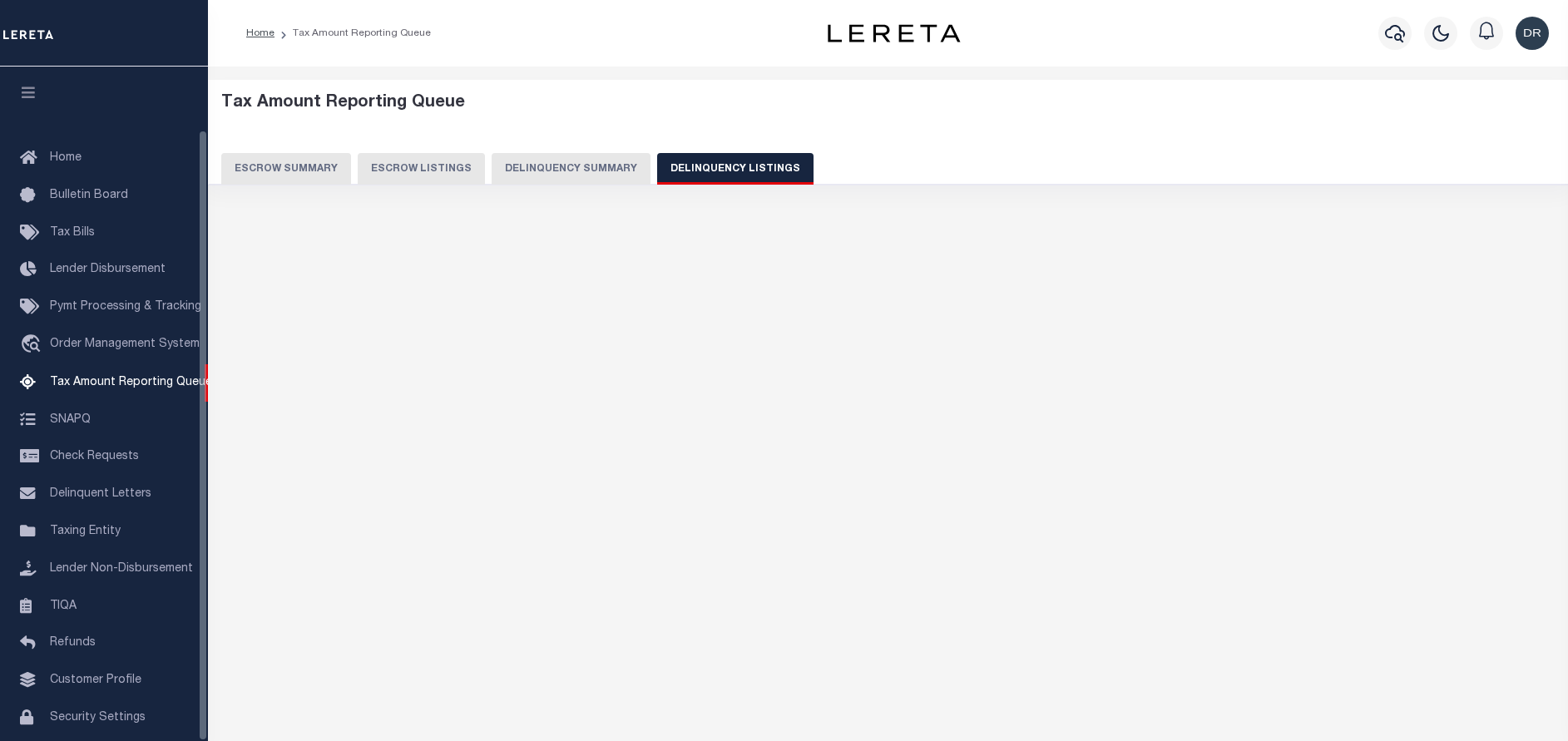
select select "100"
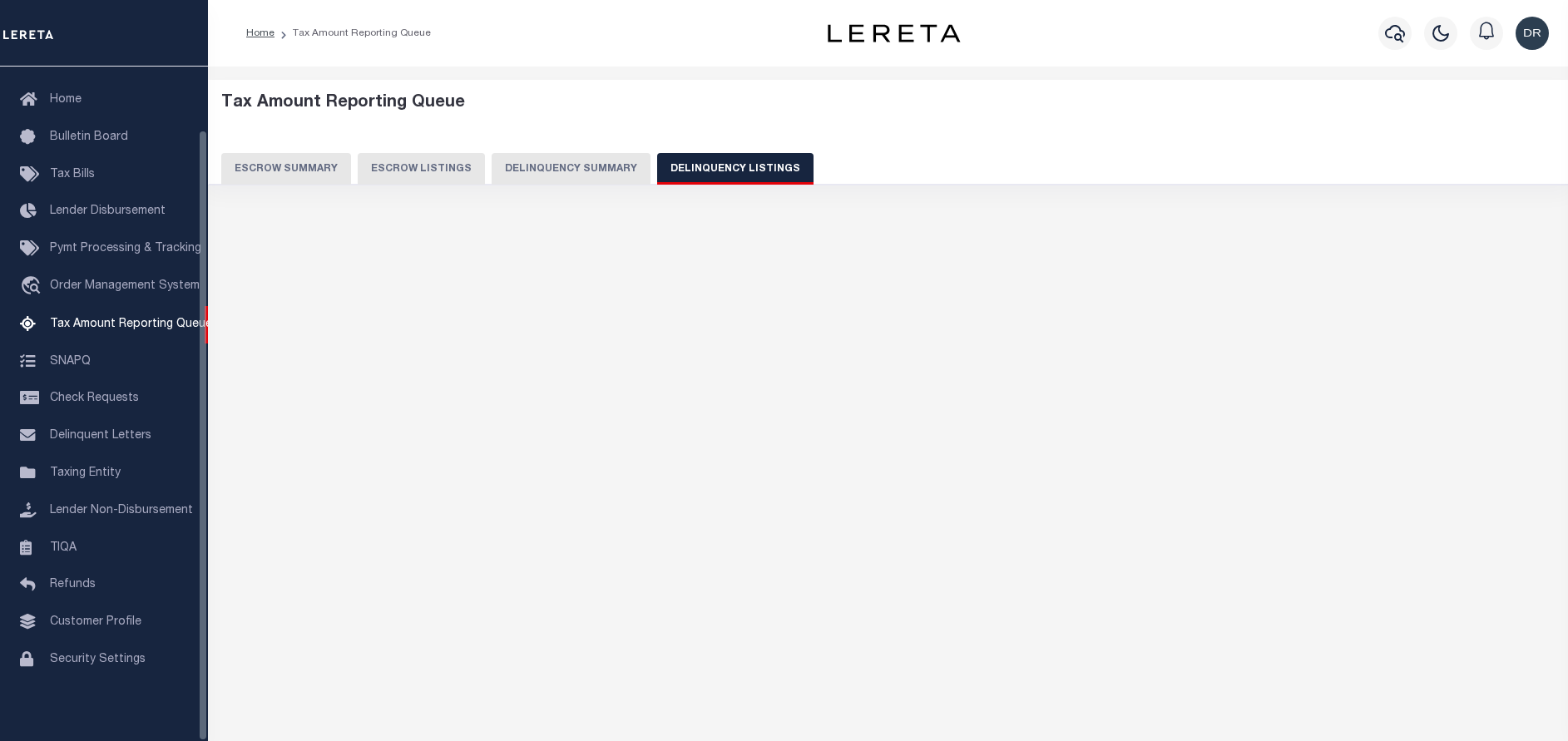
select select "100"
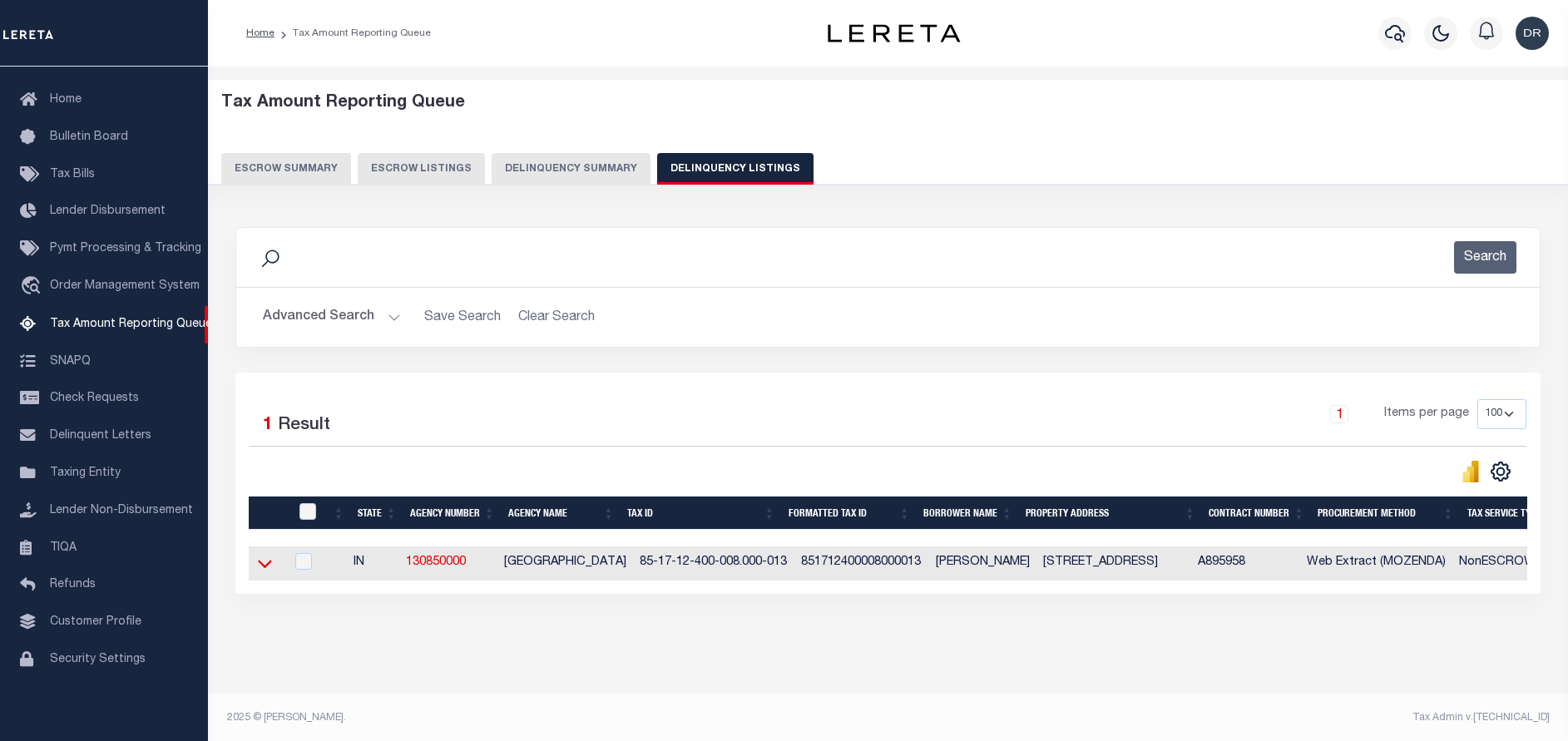
click at [260, 564] on icon at bounding box center [265, 563] width 14 height 17
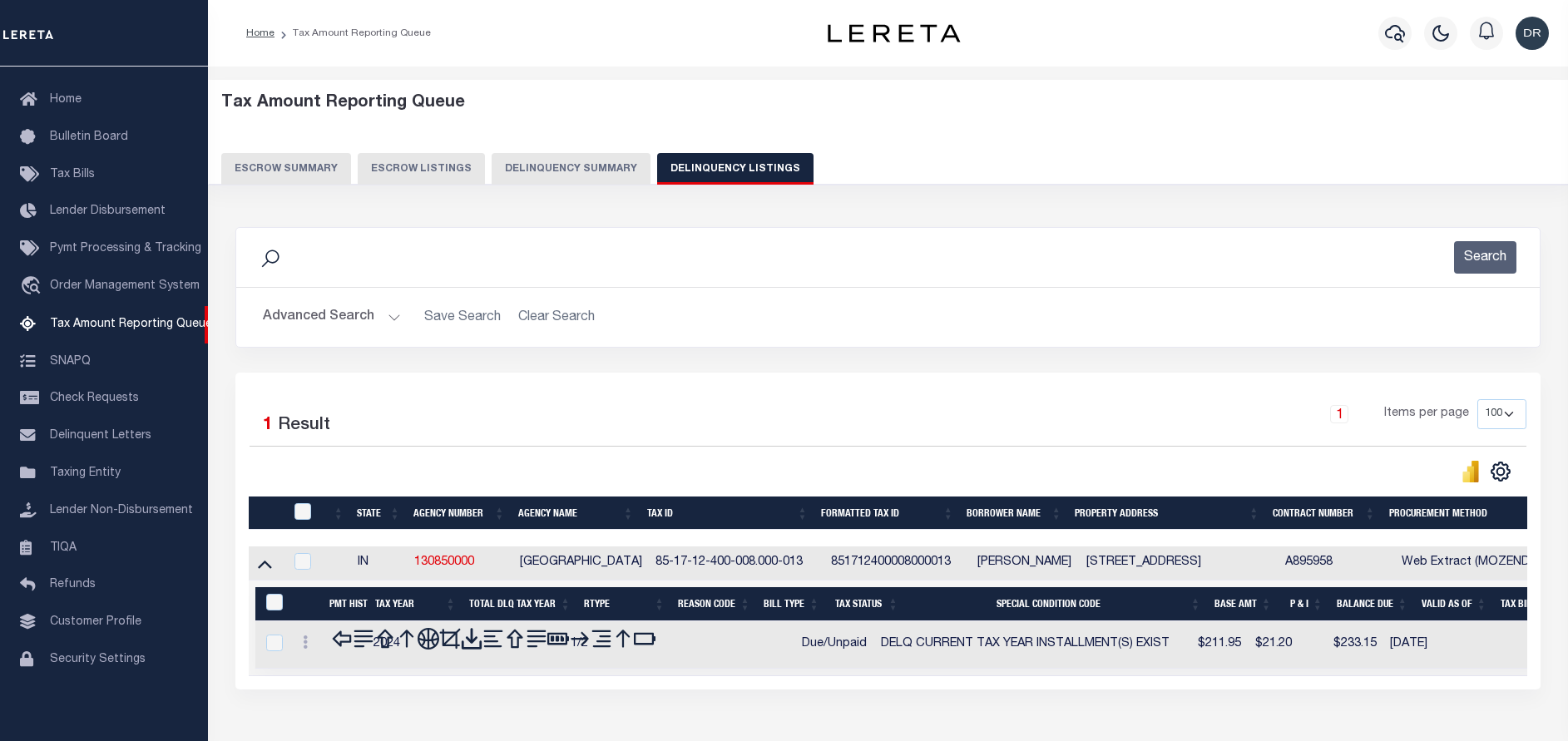
scroll to position [88, 0]
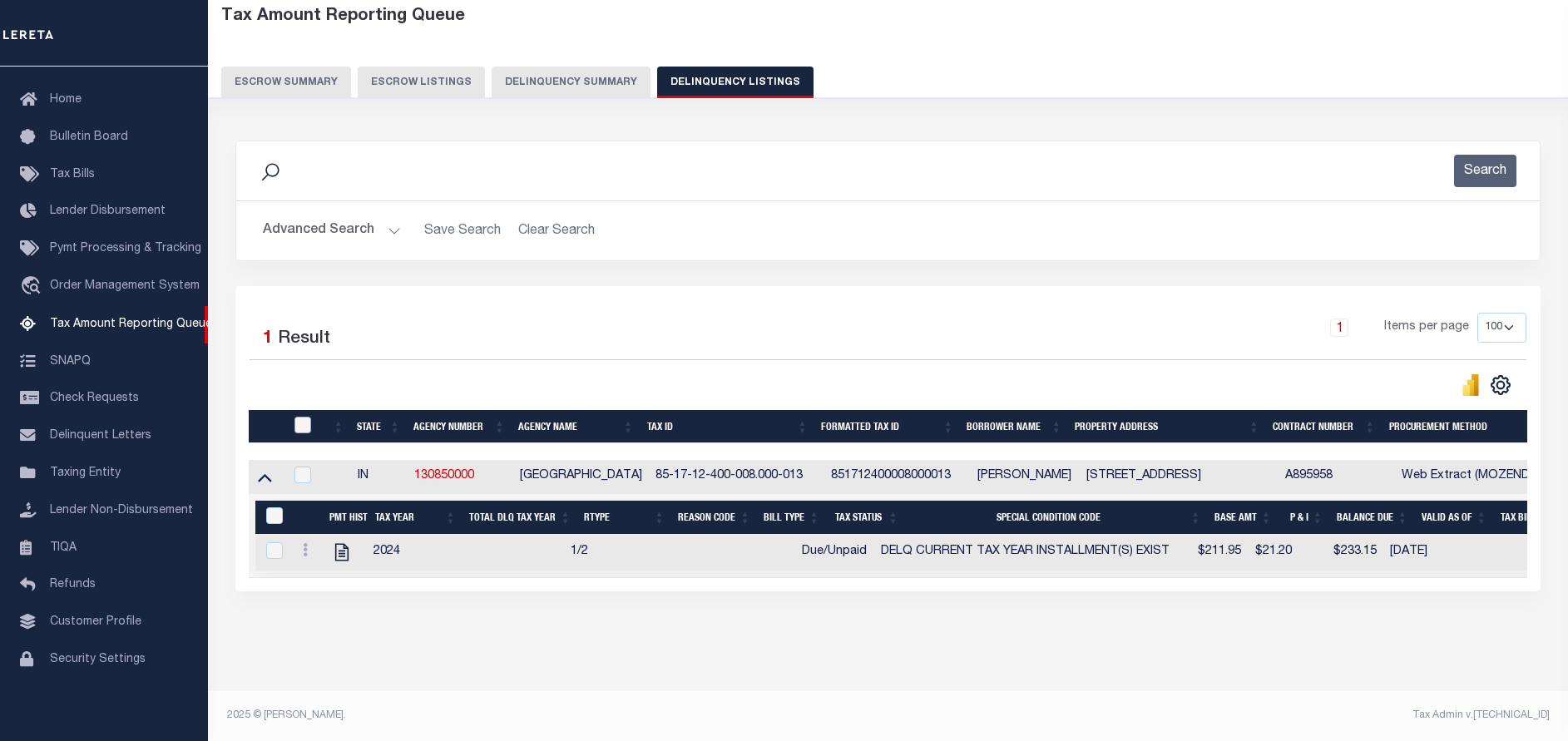
click at [301, 422] on input "checkbox" at bounding box center [302, 425] width 17 height 17
checkbox input "true"
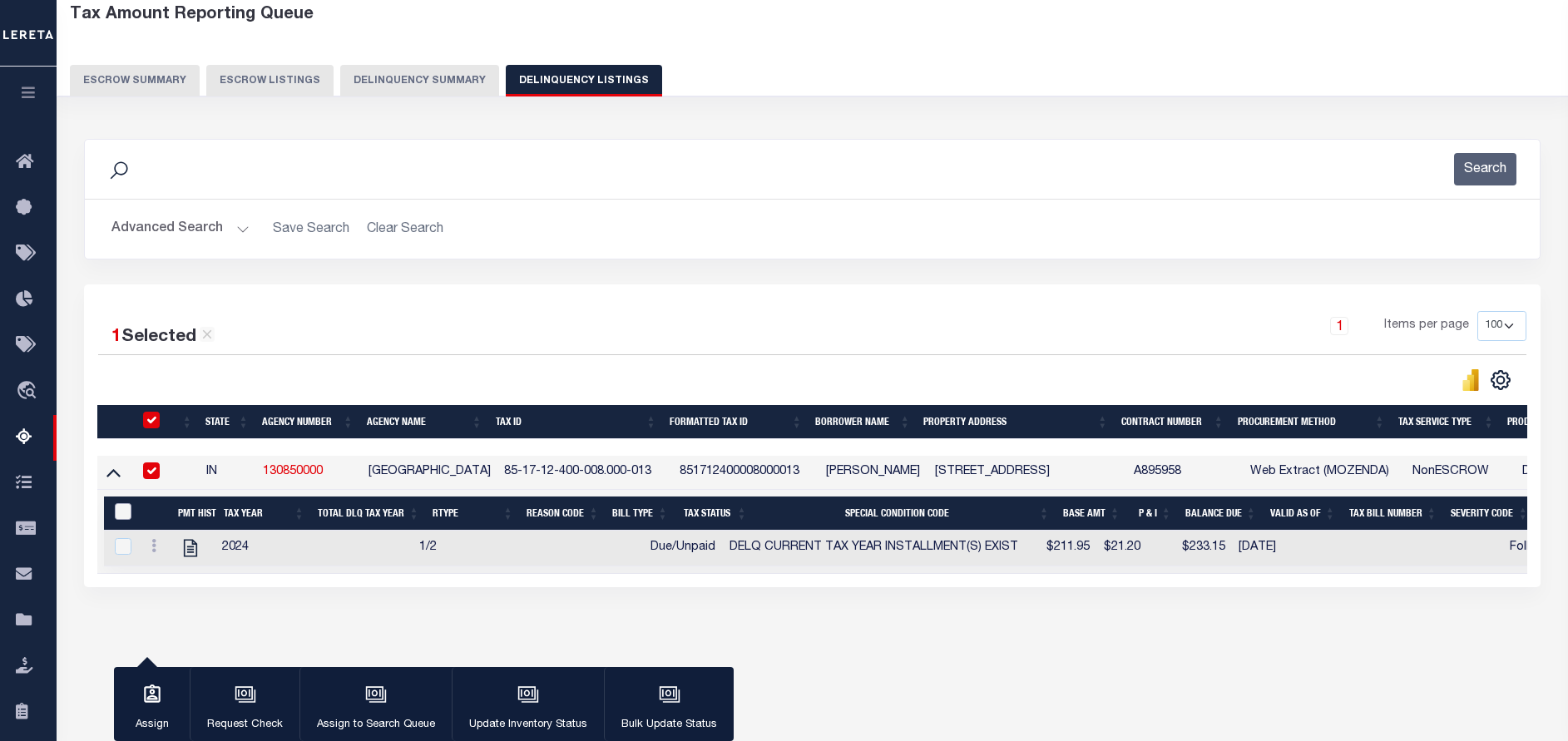
click at [128, 516] on input "&nbsp;" at bounding box center [123, 511] width 17 height 17
checkbox input "true"
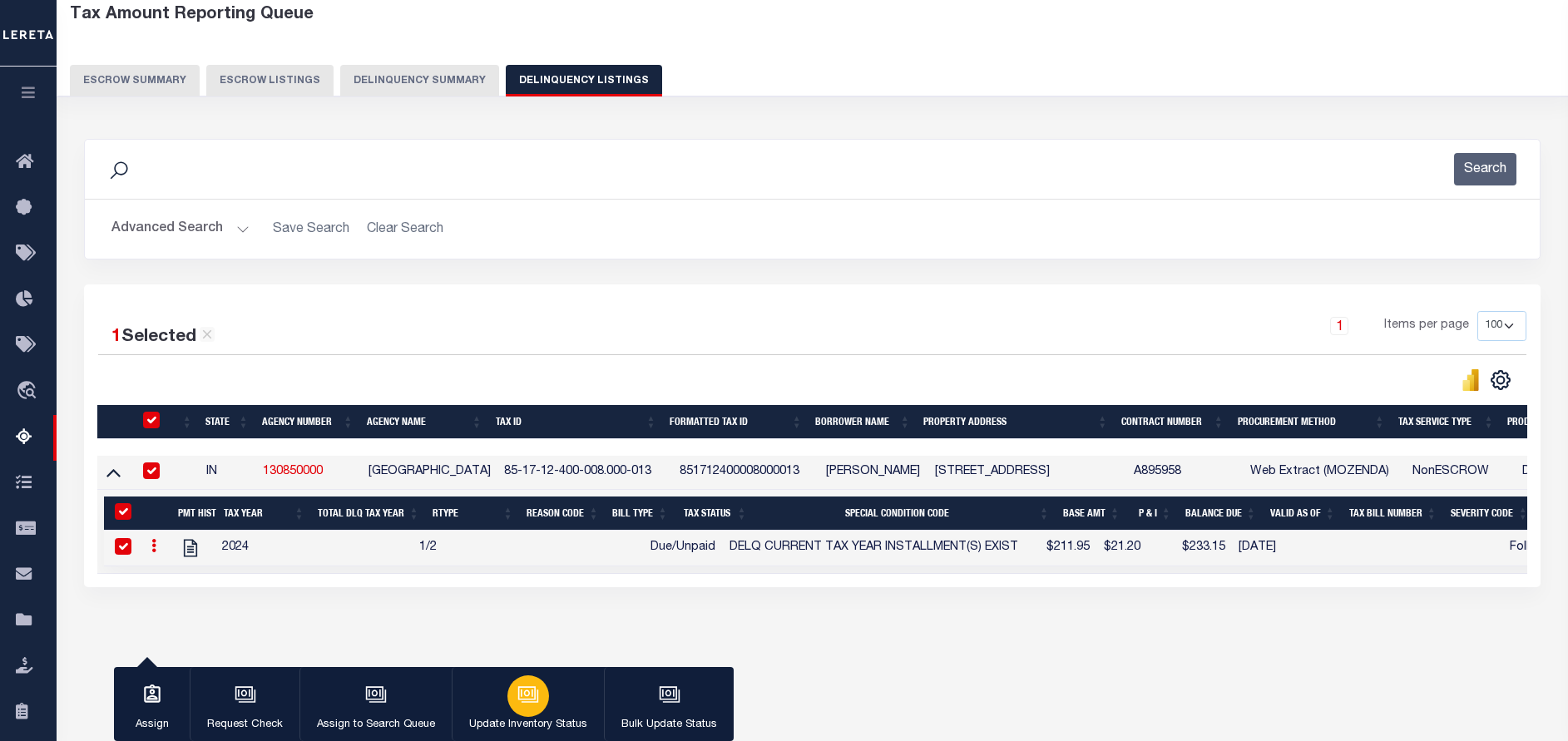
click at [542, 696] on div "button" at bounding box center [528, 697] width 42 height 42
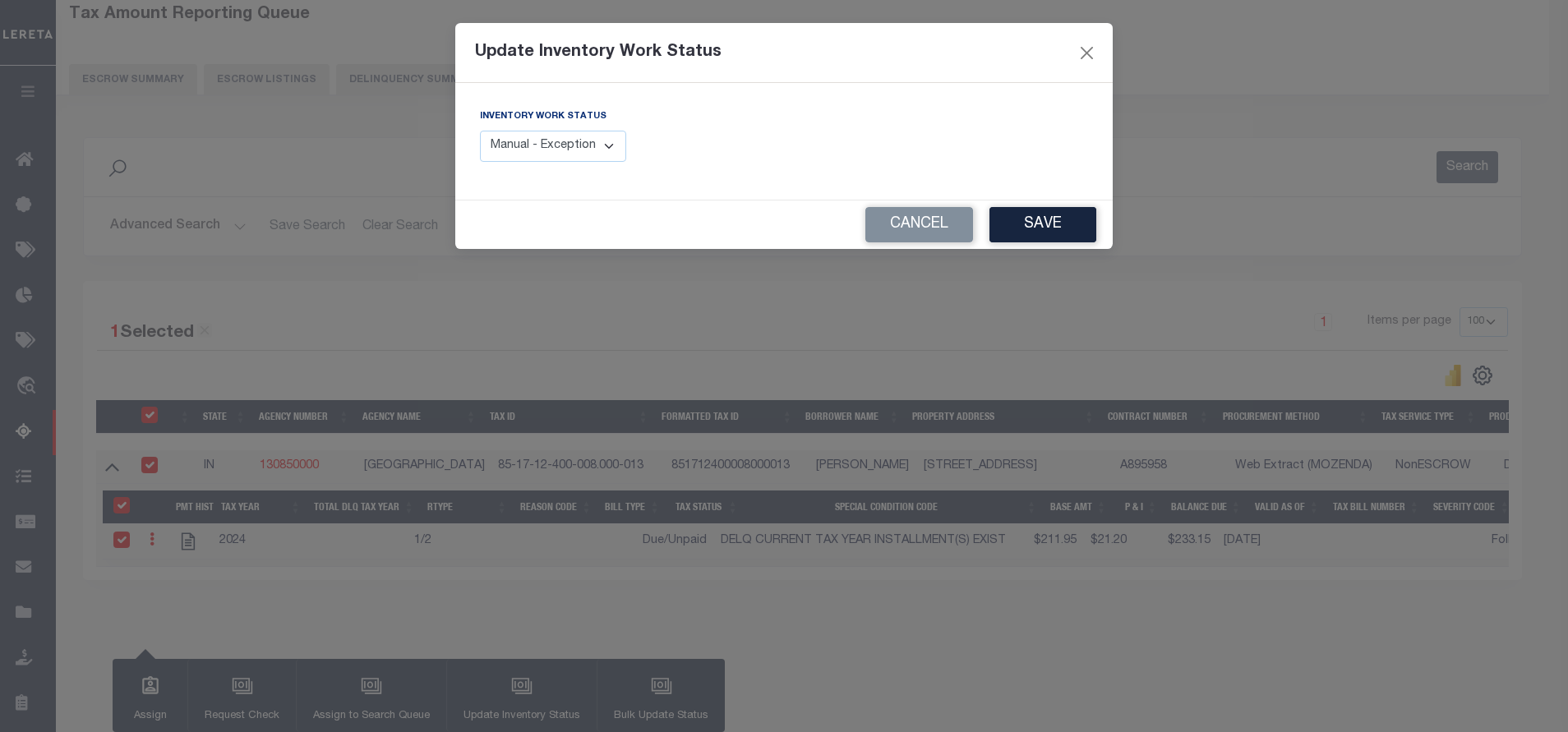
click at [597, 130] on div "Inventory Work Status Manual - Exception Pended - Awaiting Search Late Add Exce…" at bounding box center [553, 134] width 146 height 54
click at [598, 151] on select "Manual - Exception Pended - Awaiting Search Late Add Exception Completed" at bounding box center [553, 146] width 146 height 32
select select "4"
click at [480, 131] on select "Manual - Exception Pended - Awaiting Search Late Add Exception Completed" at bounding box center [553, 146] width 146 height 32
click at [1100, 211] on div "Cancel Save" at bounding box center [784, 225] width 657 height 48
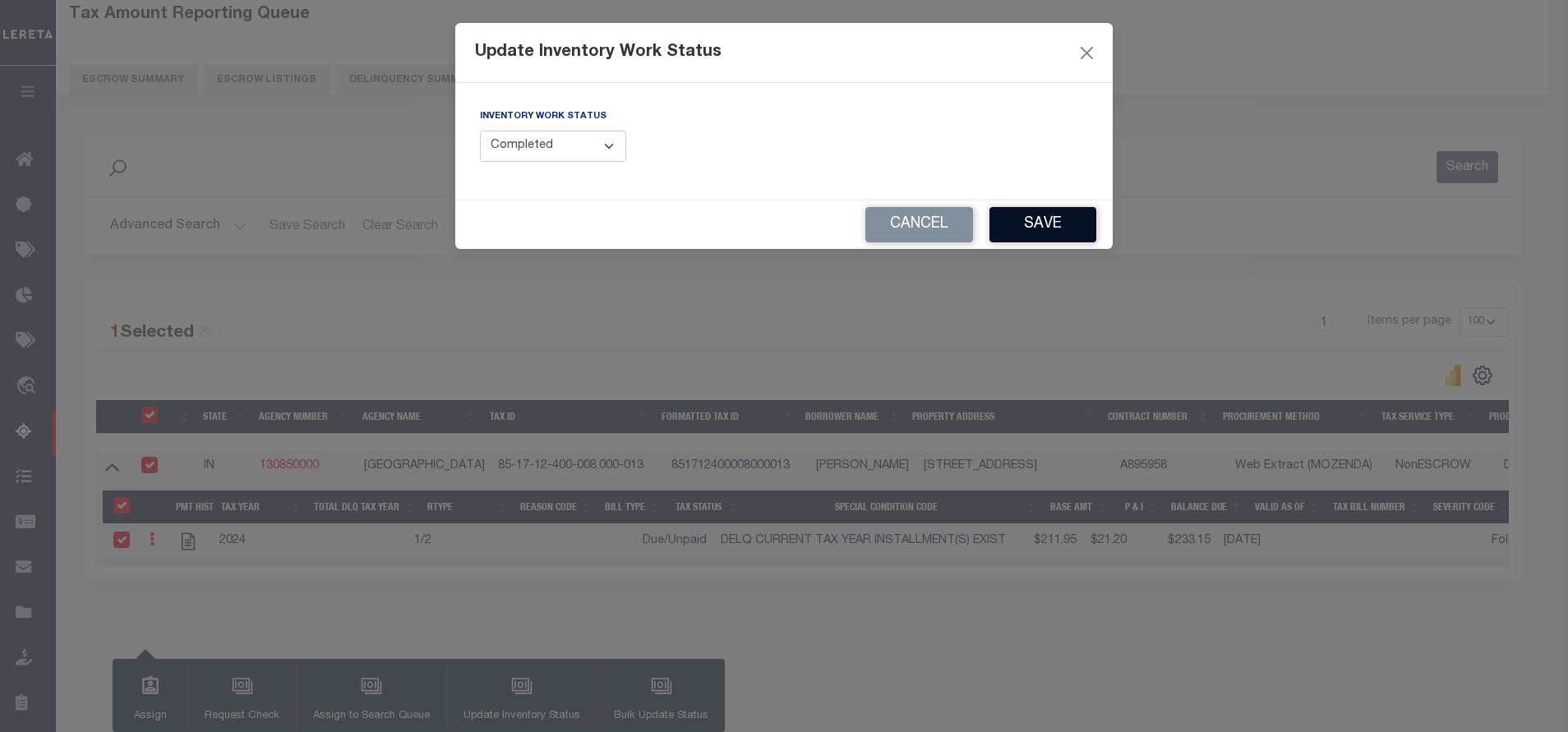
click at [1038, 229] on button "Save" at bounding box center [1043, 224] width 107 height 35
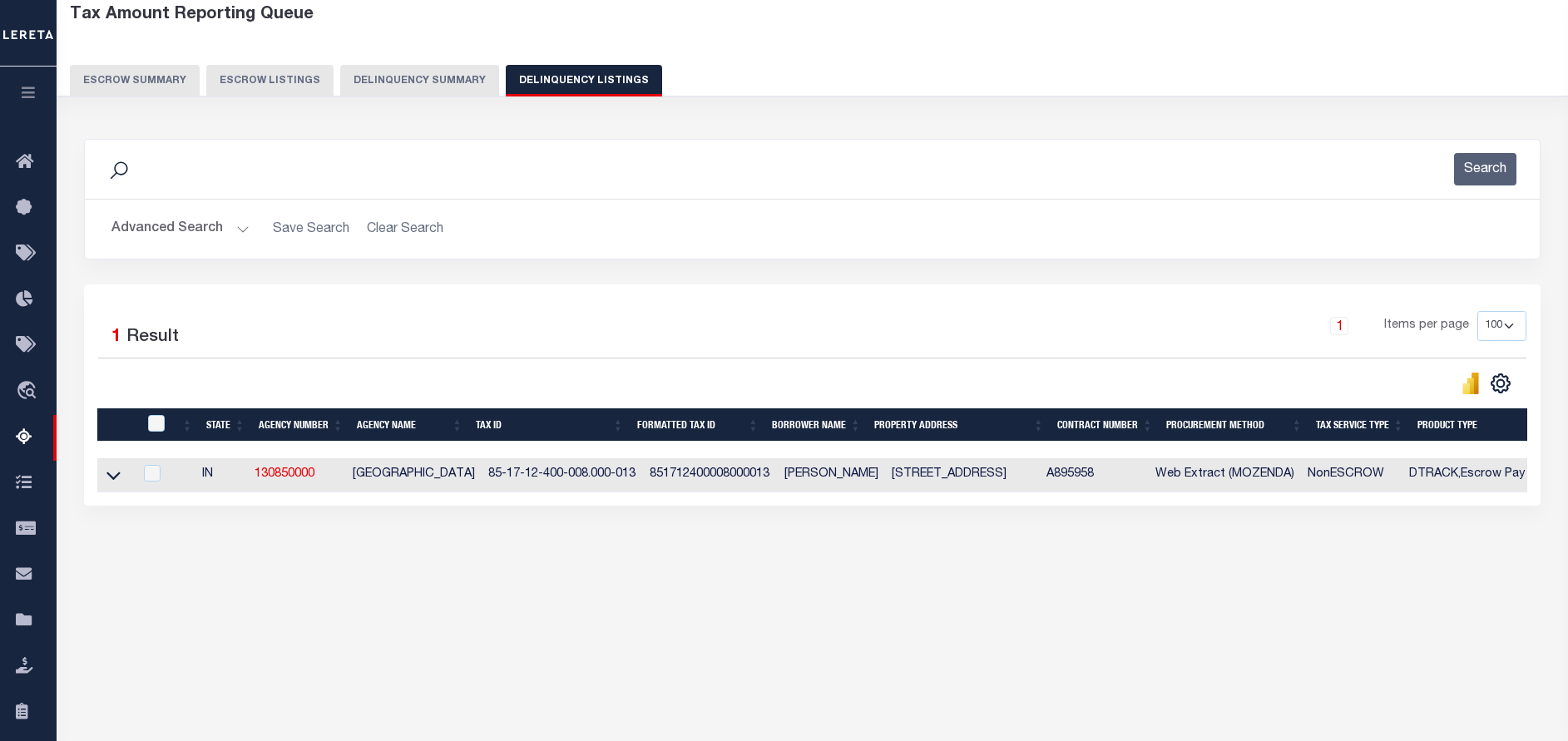
click at [192, 229] on button "Advanced Search" at bounding box center [180, 228] width 138 height 32
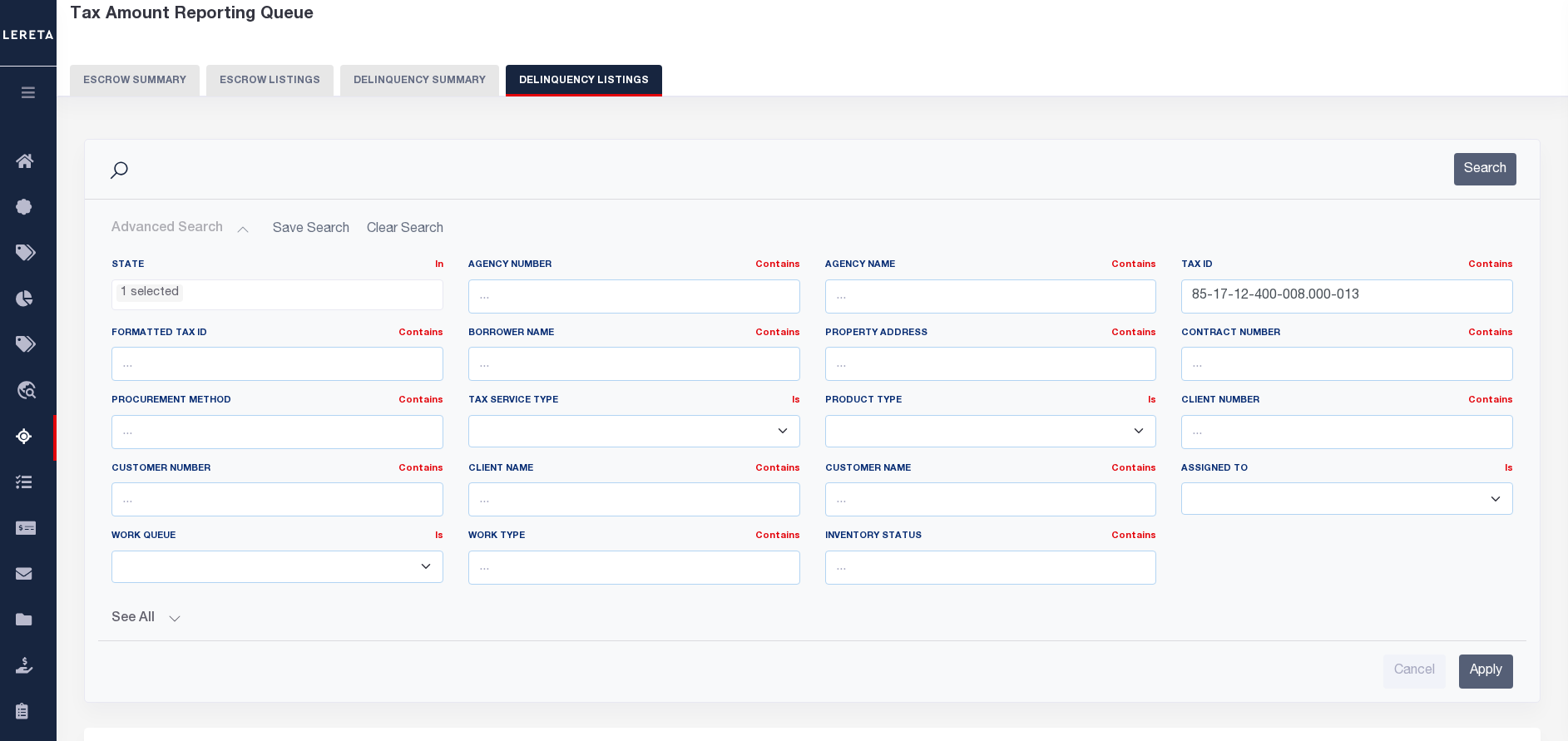
click at [1367, 277] on div "Tax ID Contains Contains Is 85-17-12-400-008.000-013" at bounding box center [1347, 286] width 332 height 55
click at [1380, 291] on input "85-17-12-400-008.000-013" at bounding box center [1347, 296] width 332 height 34
paste input "8-18-300-014"
type input "85-18-18-300-014.000-013"
click at [1479, 173] on button "Search" at bounding box center [1485, 169] width 63 height 32
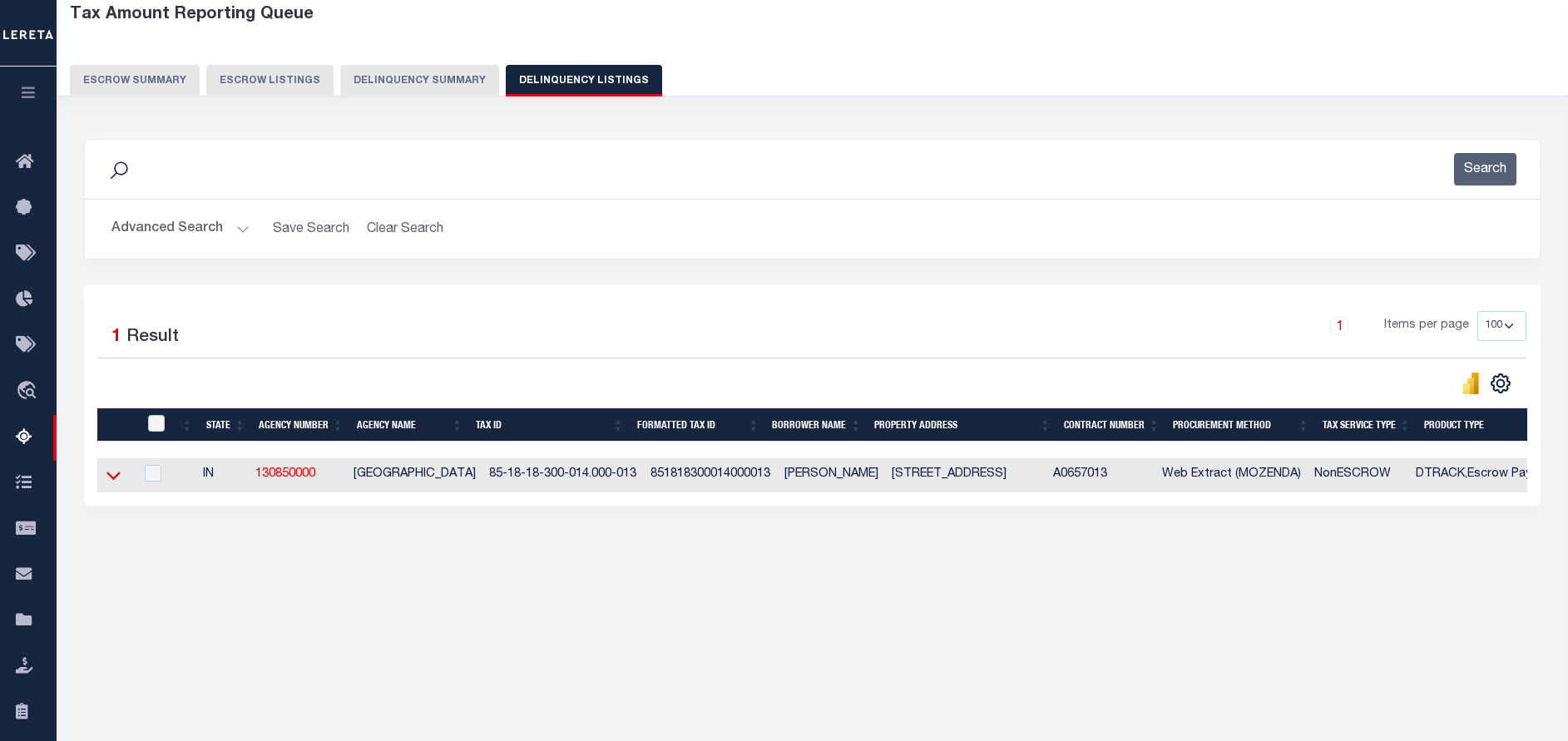
click at [110, 476] on icon at bounding box center [113, 475] width 14 height 17
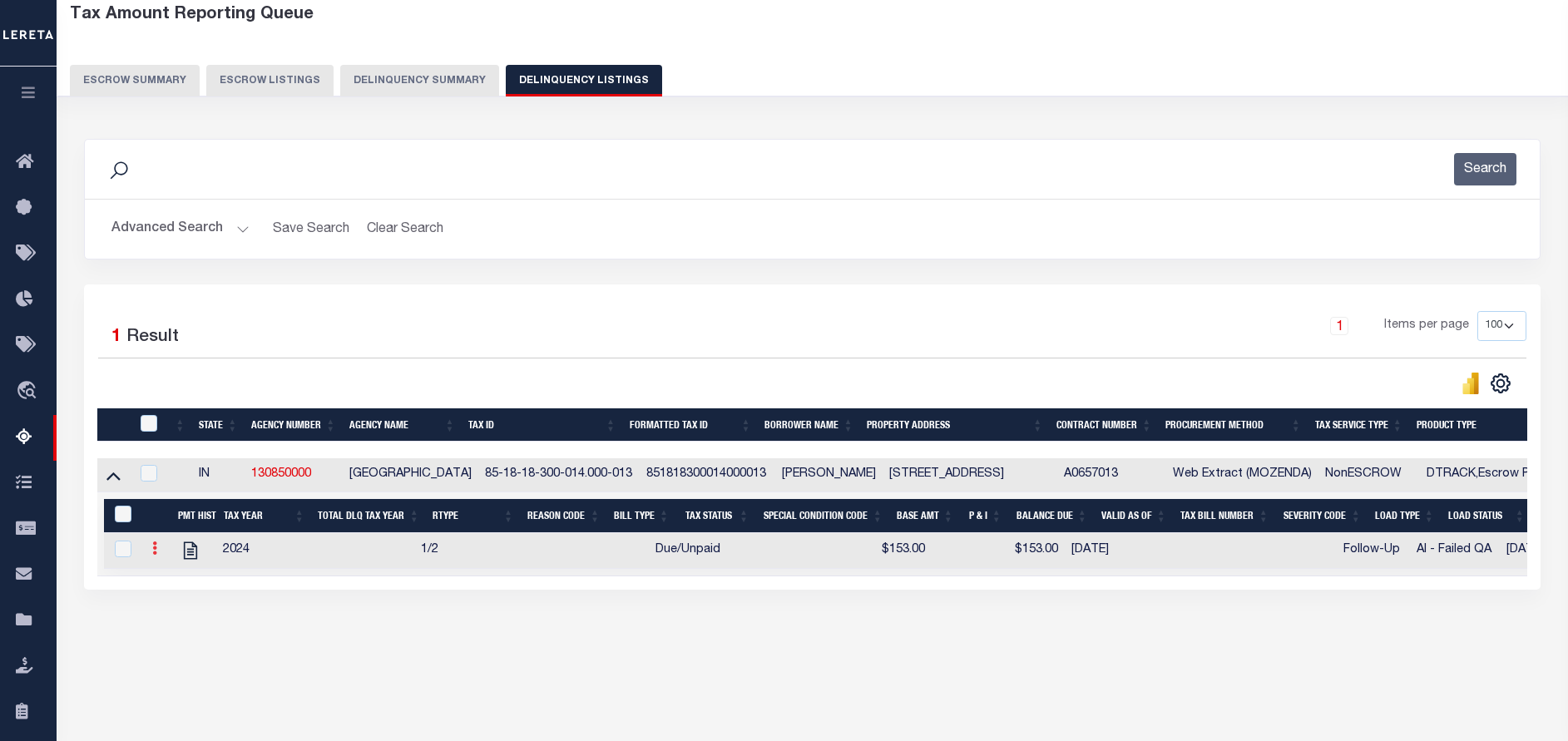
click at [153, 554] on icon at bounding box center [155, 547] width 5 height 13
click at [161, 584] on link "" at bounding box center [174, 574] width 57 height 27
checkbox input "true"
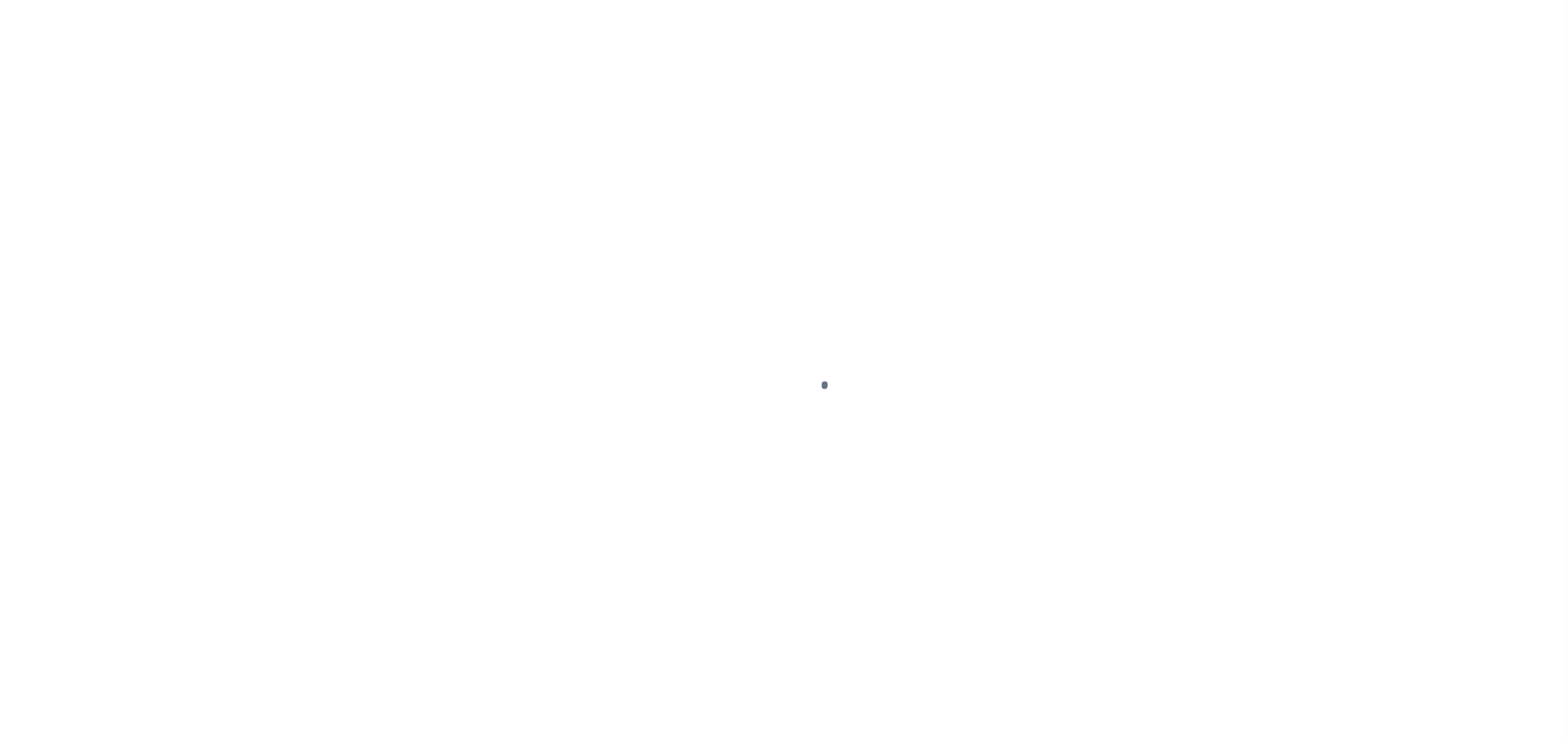
select select "DUE"
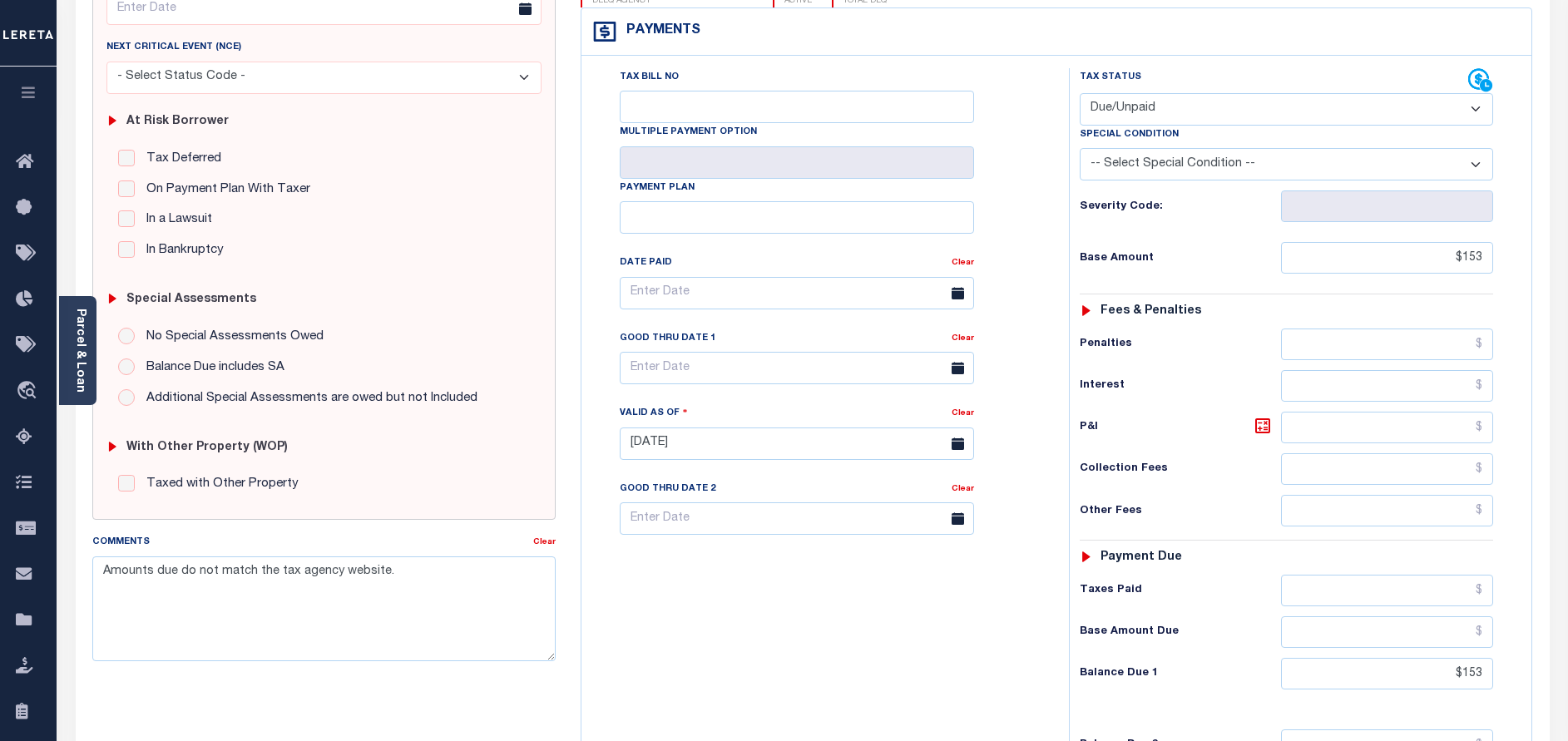
scroll to position [249, 0]
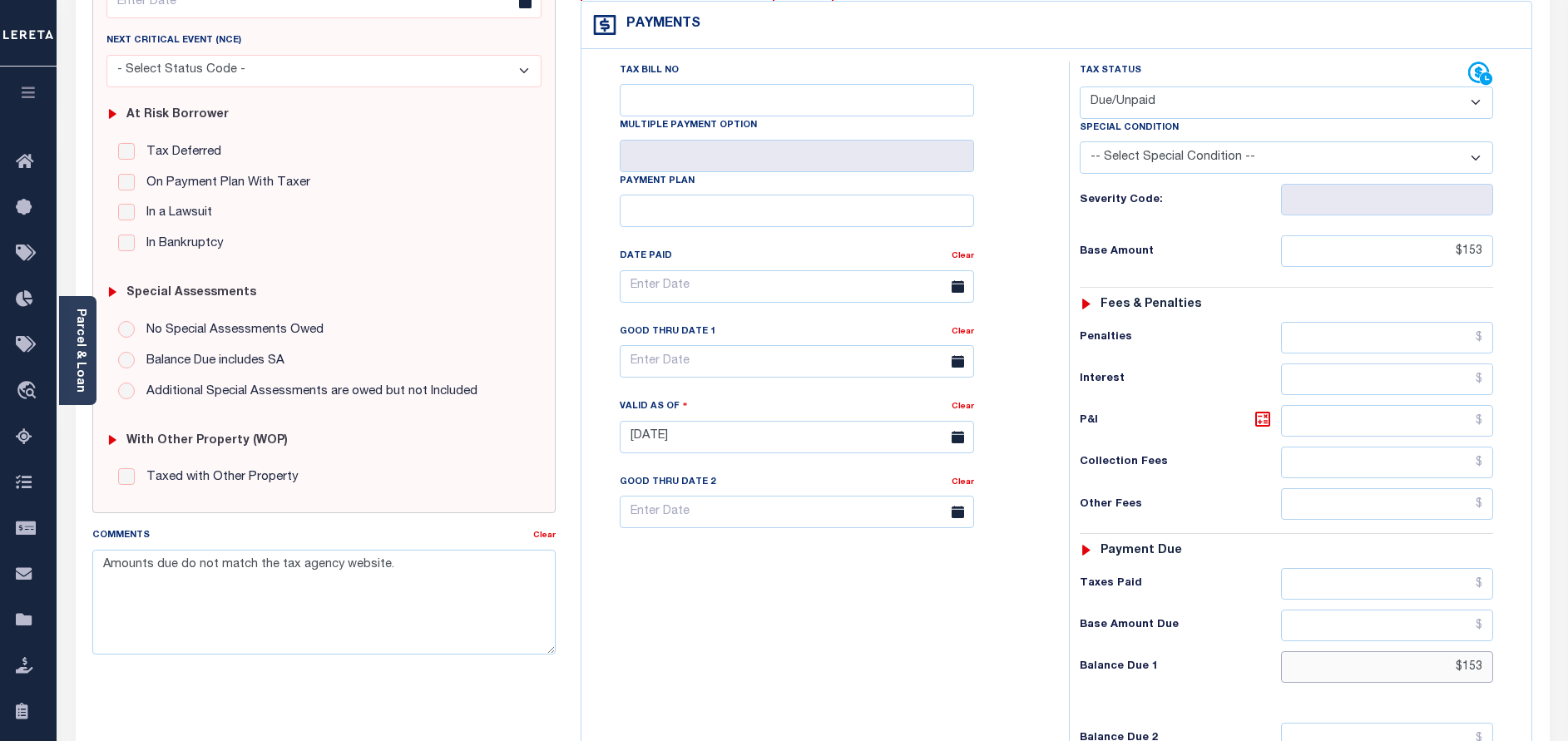
drag, startPoint x: 1415, startPoint y: 632, endPoint x: 1509, endPoint y: 630, distance: 94.0
click at [1509, 630] on div "Tax Status Status - Select Status Code -" at bounding box center [1291, 429] width 445 height 735
paste input "168."
type input "$168.3"
type input "[DATE]"
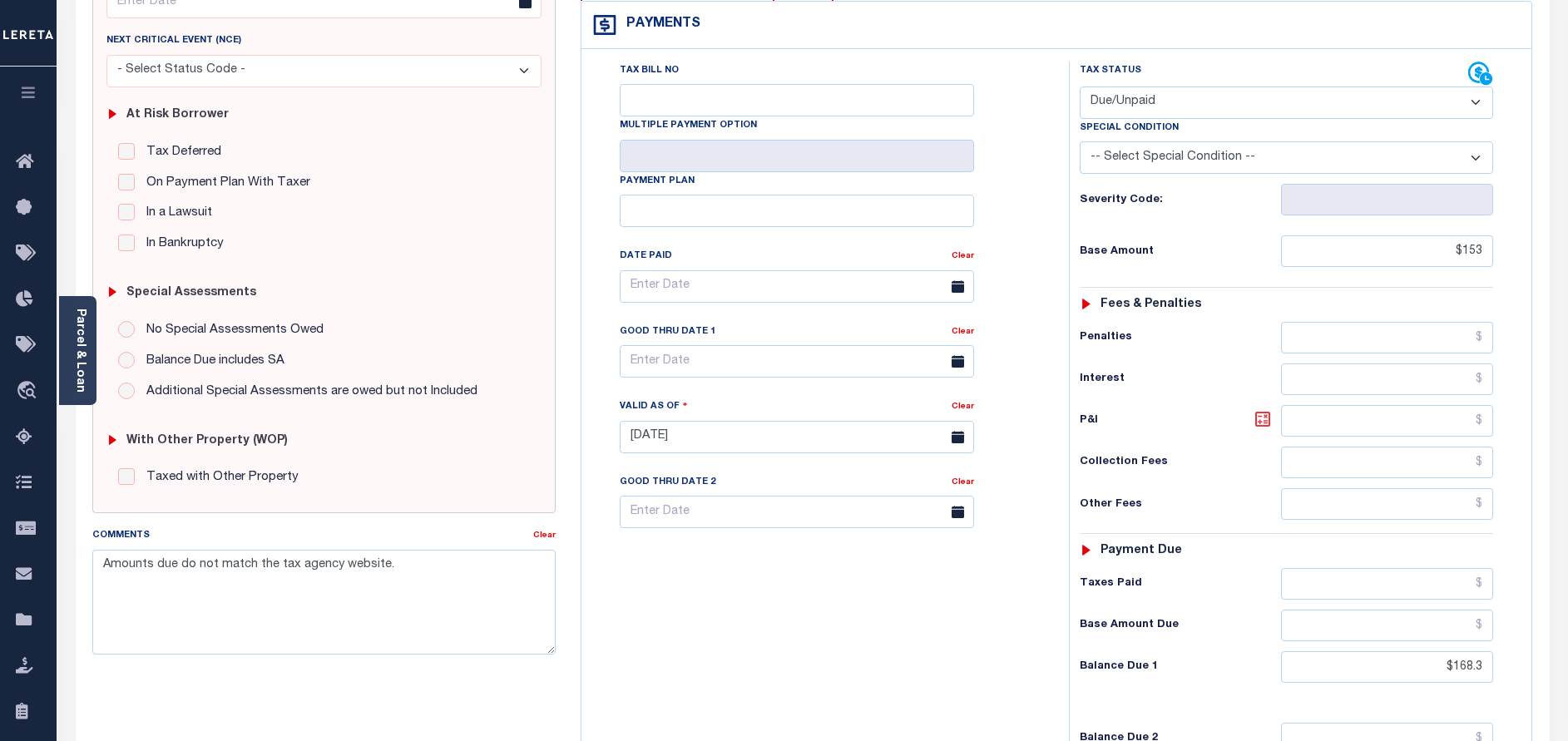
type input "$168.30"
click at [1263, 409] on icon at bounding box center [1262, 418] width 20 height 20
type input "$15.30"
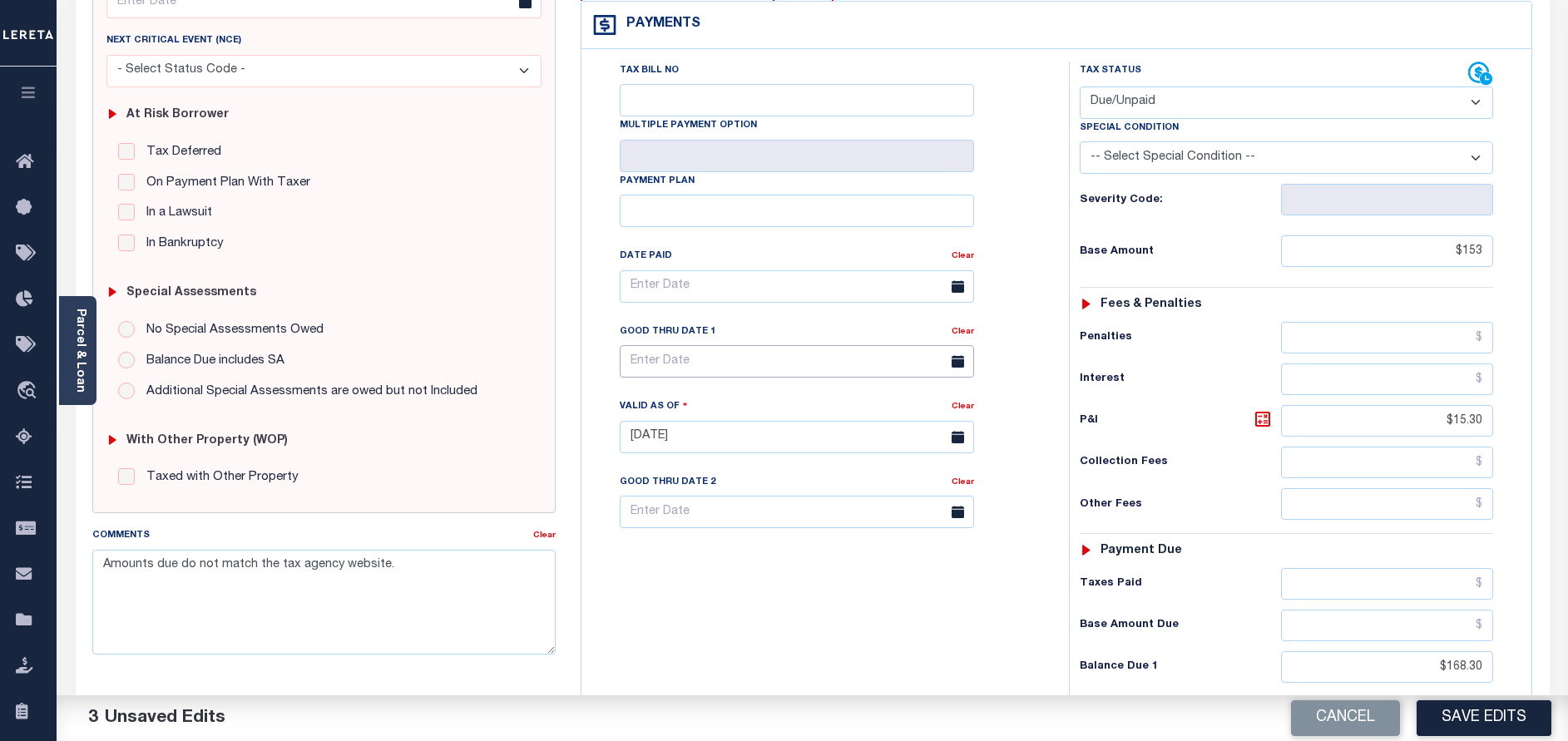
click at [704, 345] on input "text" at bounding box center [797, 361] width 354 height 32
click at [663, 484] on span "15" at bounding box center [674, 487] width 32 height 32
type input "[DATE]"
click at [1463, 708] on button "Save Edits" at bounding box center [1483, 717] width 135 height 36
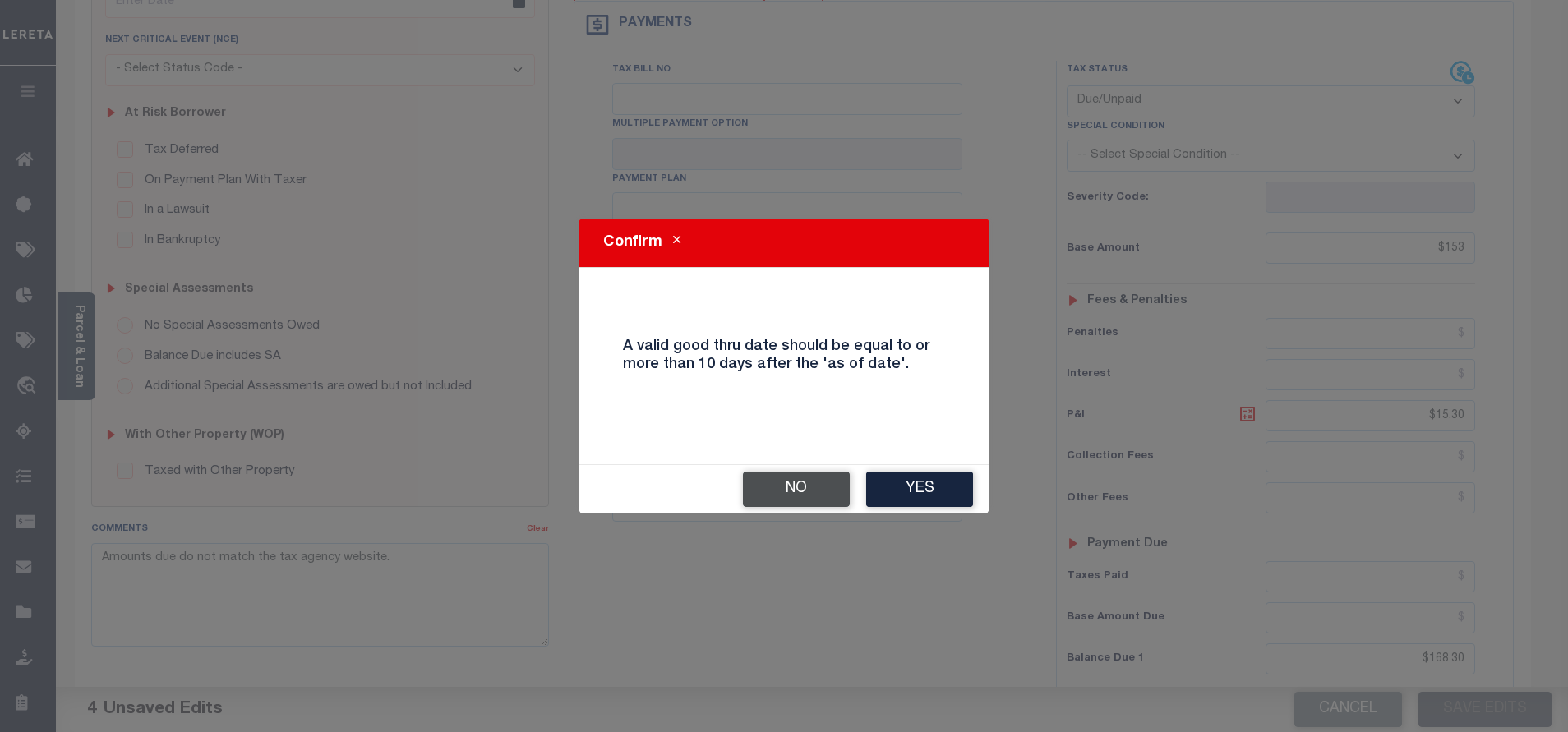
click at [813, 493] on button "No" at bounding box center [796, 489] width 107 height 35
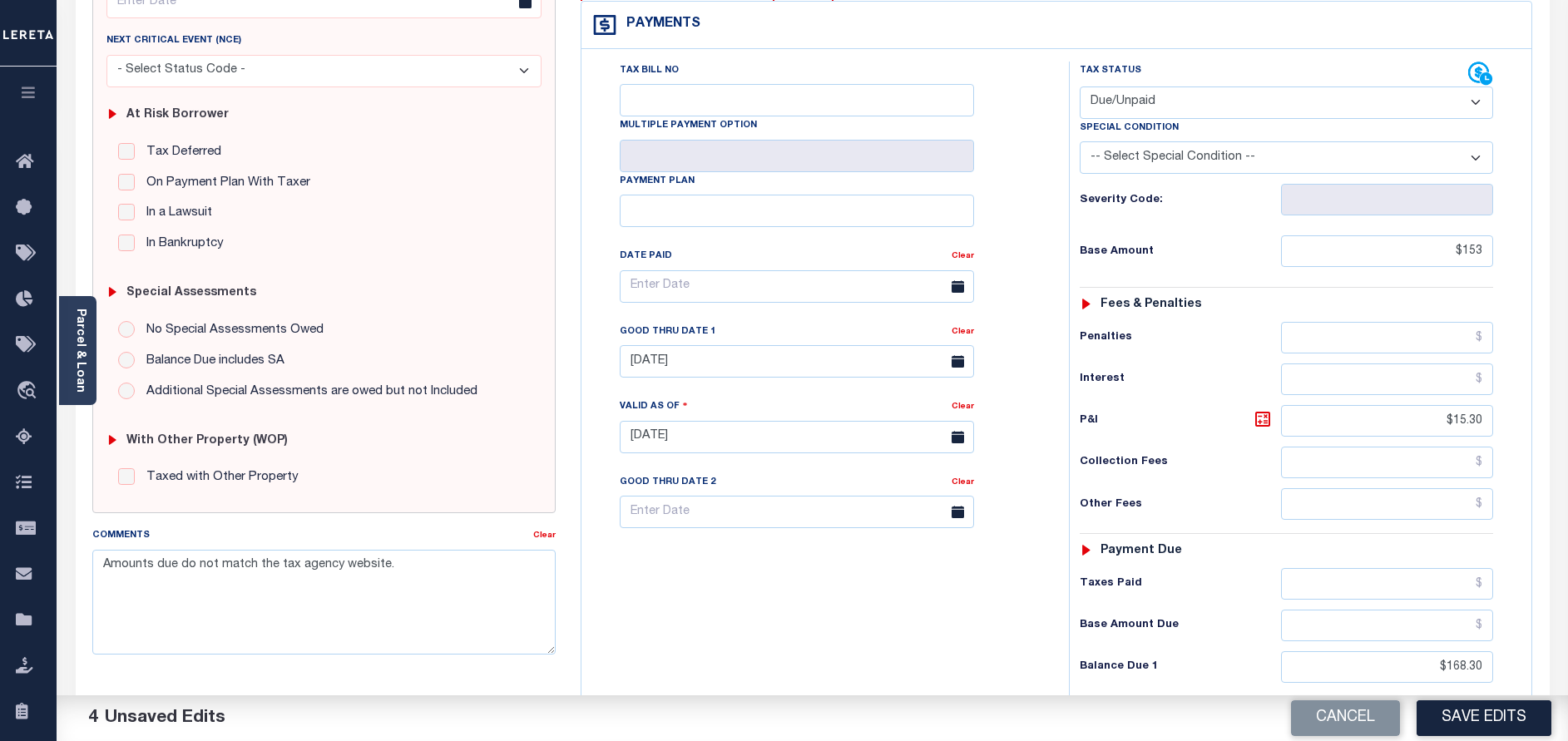
click at [1222, 173] on div "Severity Code:" at bounding box center [1286, 194] width 438 height 42
click at [1221, 141] on select "-- Select Special Condition -- 3RD PARTY TAX LIEN AGENCY TAX LIEN (A.K.A Inside…" at bounding box center [1286, 157] width 413 height 32
select select "17"
click at [1080, 141] on select "-- Select Special Condition -- 3RD PARTY TAX LIEN AGENCY TAX LIEN (A.K.A Inside…" at bounding box center [1286, 157] width 413 height 32
click at [1453, 710] on button "Save Edits" at bounding box center [1483, 717] width 135 height 36
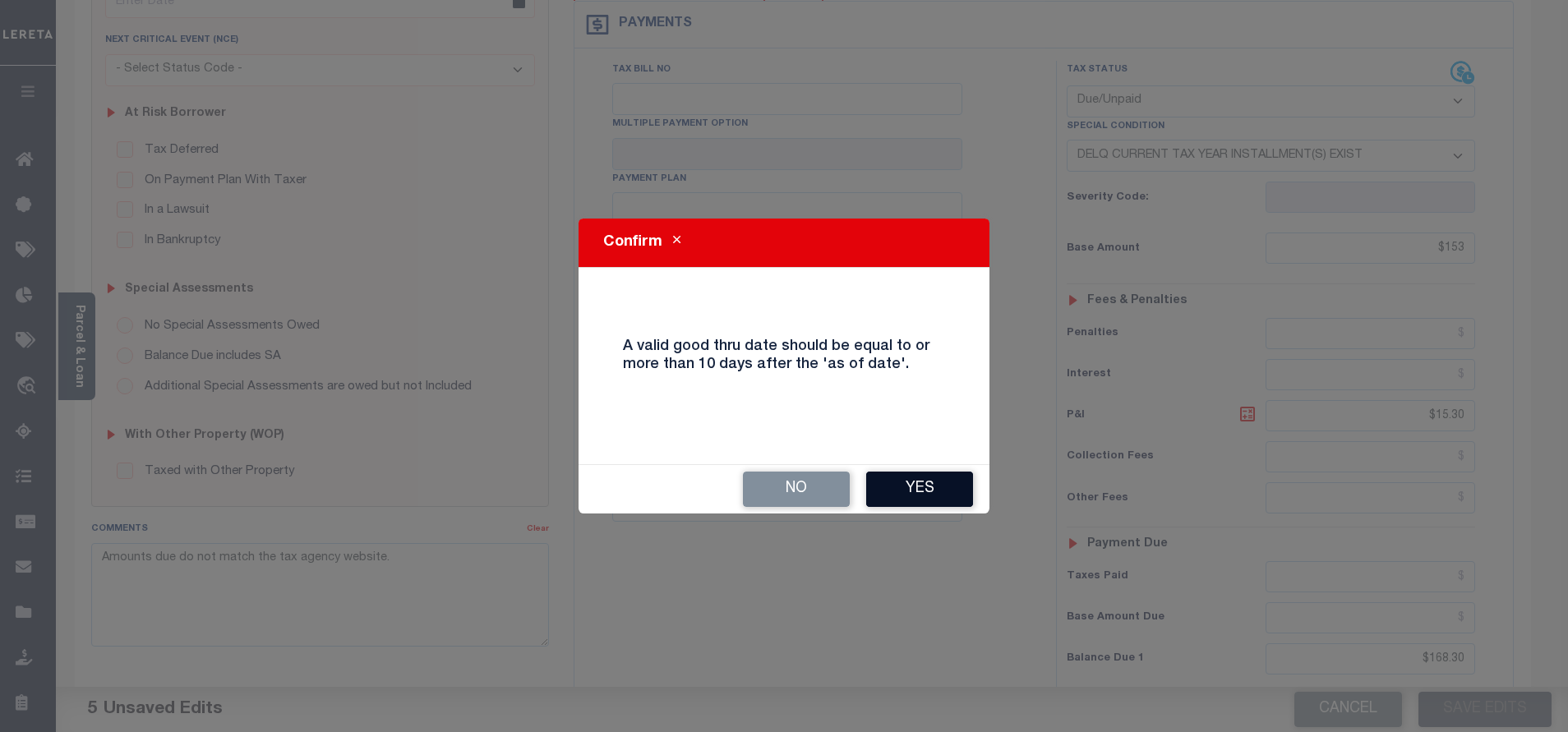
click at [890, 489] on button "Yes" at bounding box center [920, 489] width 107 height 35
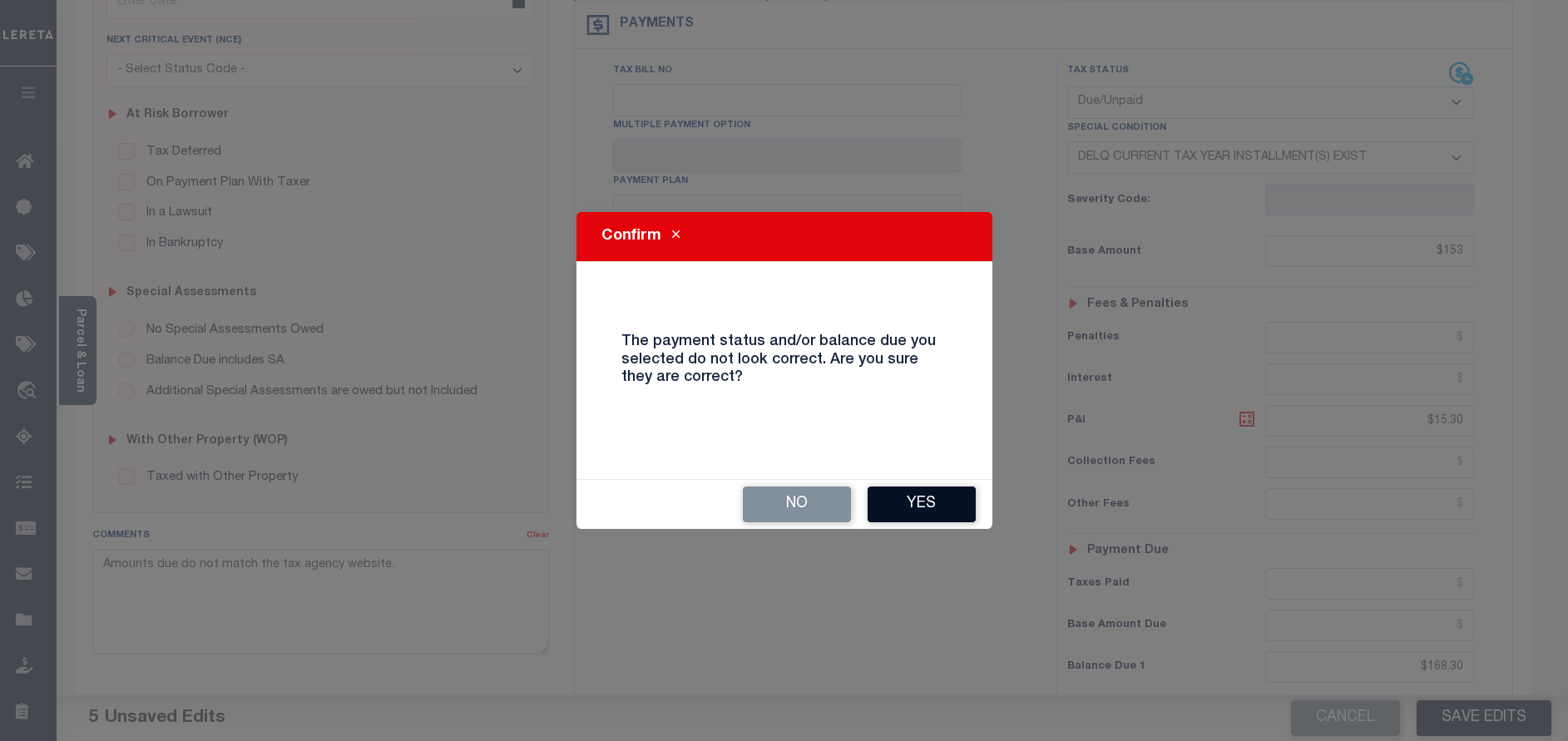
click at [884, 512] on button "Yes" at bounding box center [921, 504] width 108 height 36
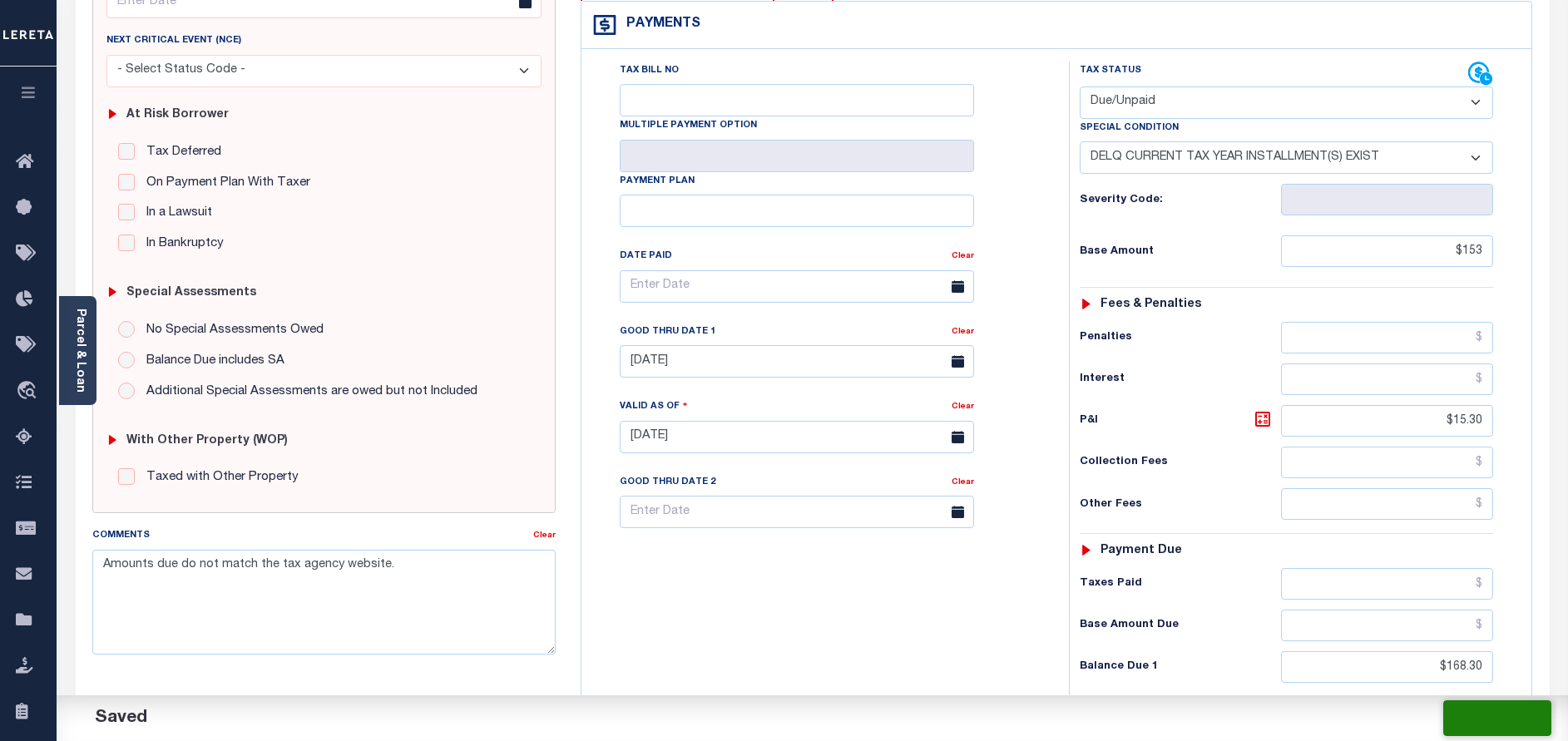
checkbox input "false"
type input "$153"
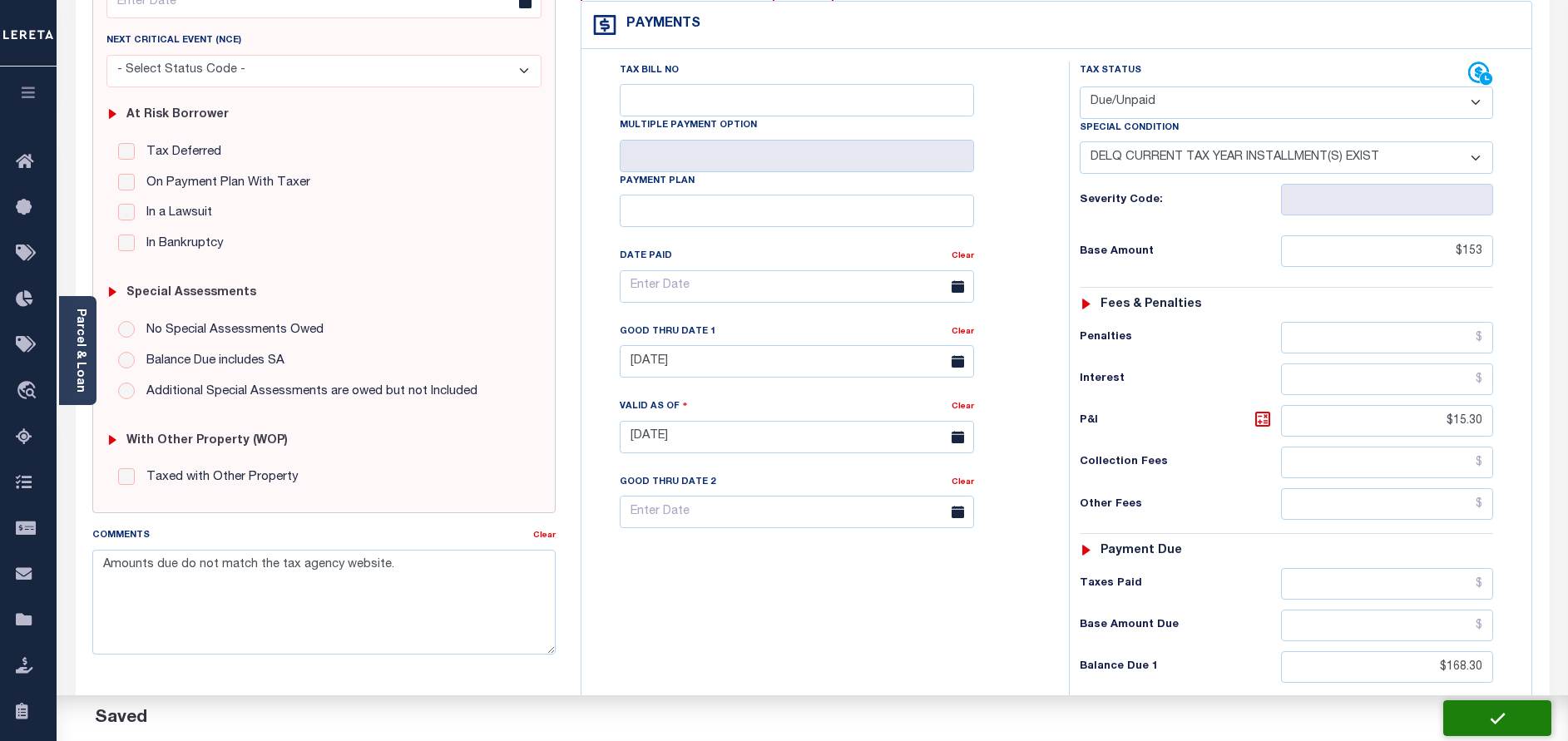
type input "$15.3"
type input "$168.3"
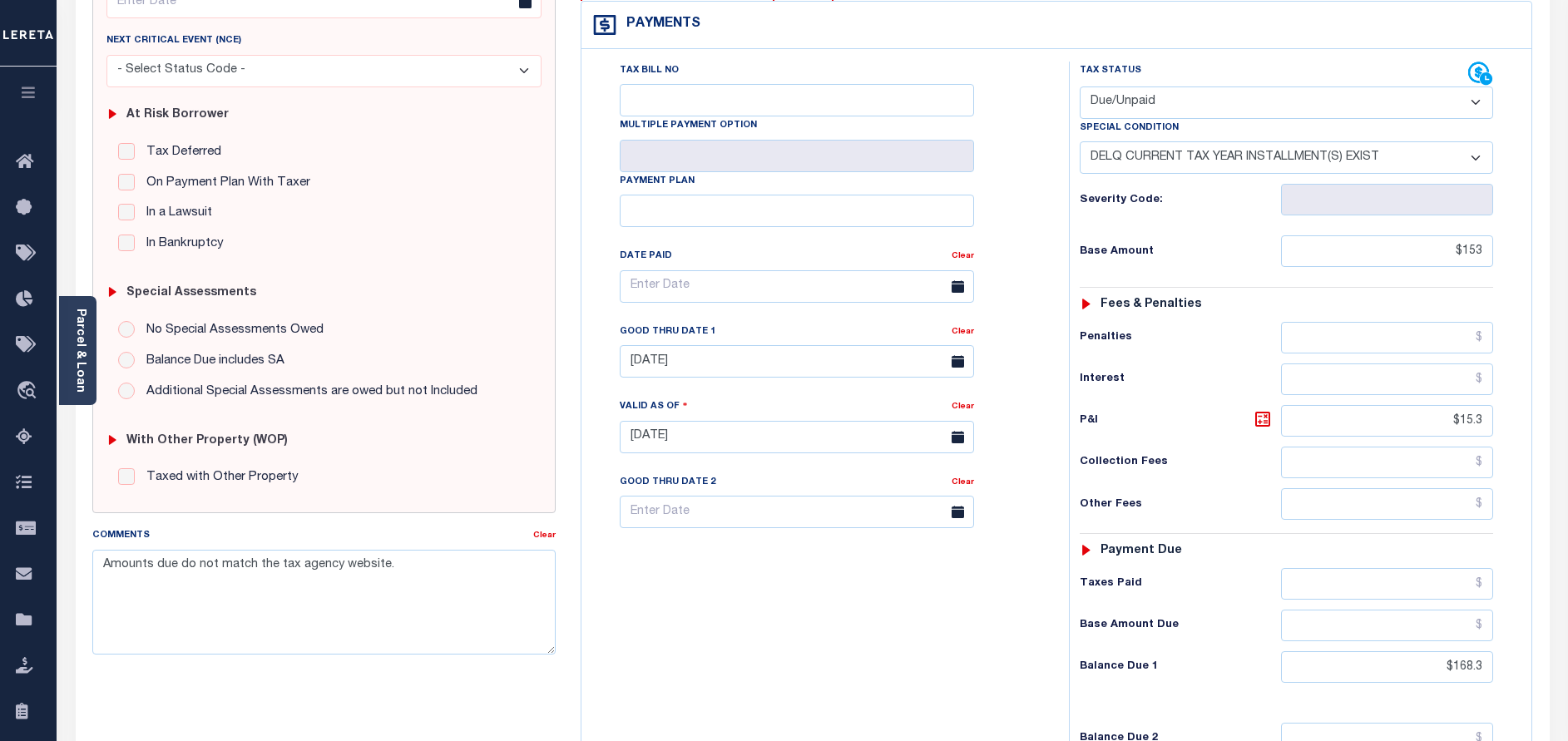
scroll to position [0, 0]
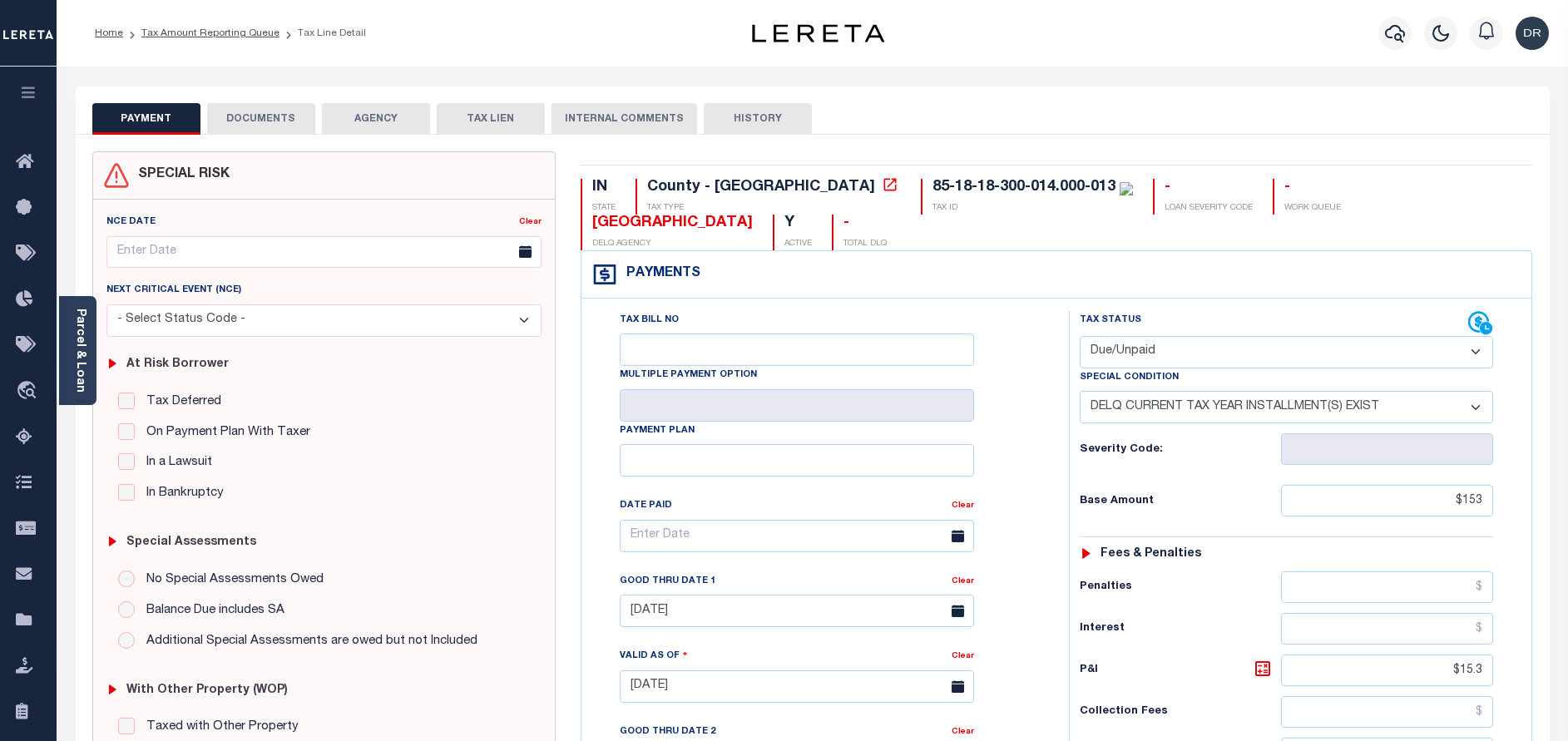
click at [288, 119] on button "DOCUMENTS" at bounding box center [261, 119] width 108 height 31
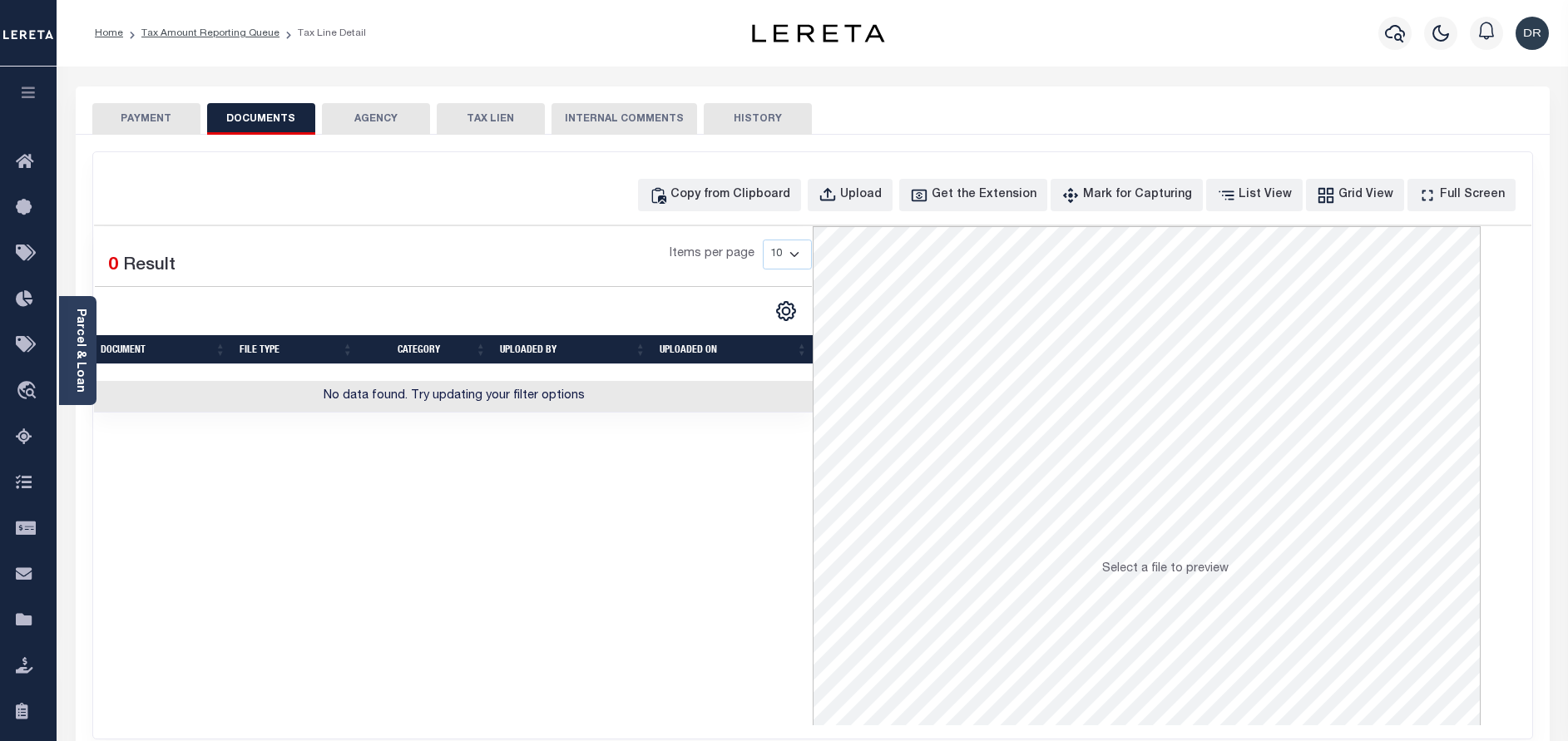
click at [750, 215] on div "Copy from Clipboard Upload Get the Extension Mark for Capturing Got it List Vie…" at bounding box center [812, 445] width 1439 height 587
click at [748, 202] on div "Copy from Clipboard" at bounding box center [730, 195] width 119 height 18
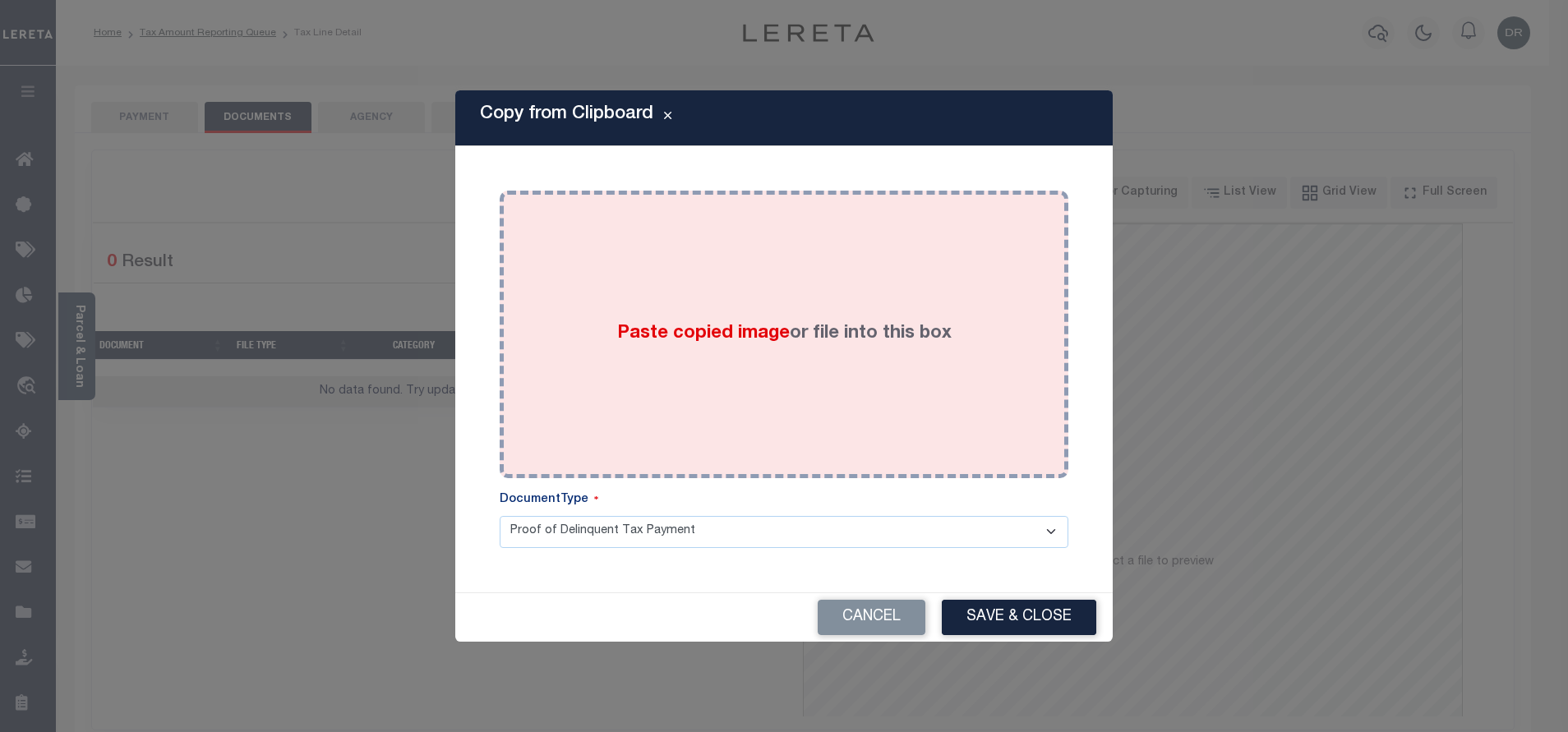
click at [792, 257] on div "Paste copied image or file into this box" at bounding box center [784, 334] width 544 height 263
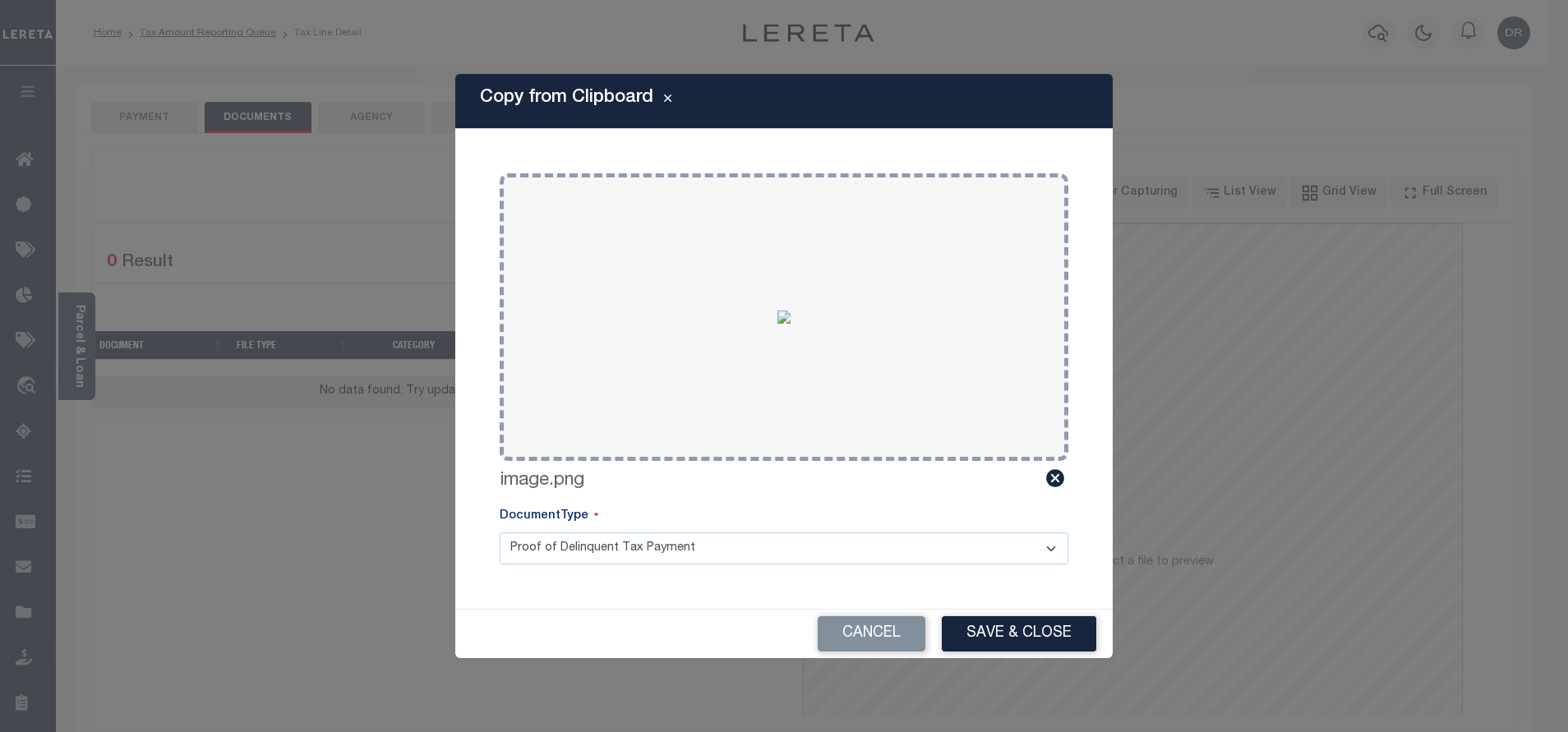
click at [1057, 665] on div "Copy from Clipboard Paste copied image or file into this box Select file or dra…" at bounding box center [784, 366] width 1568 height 732
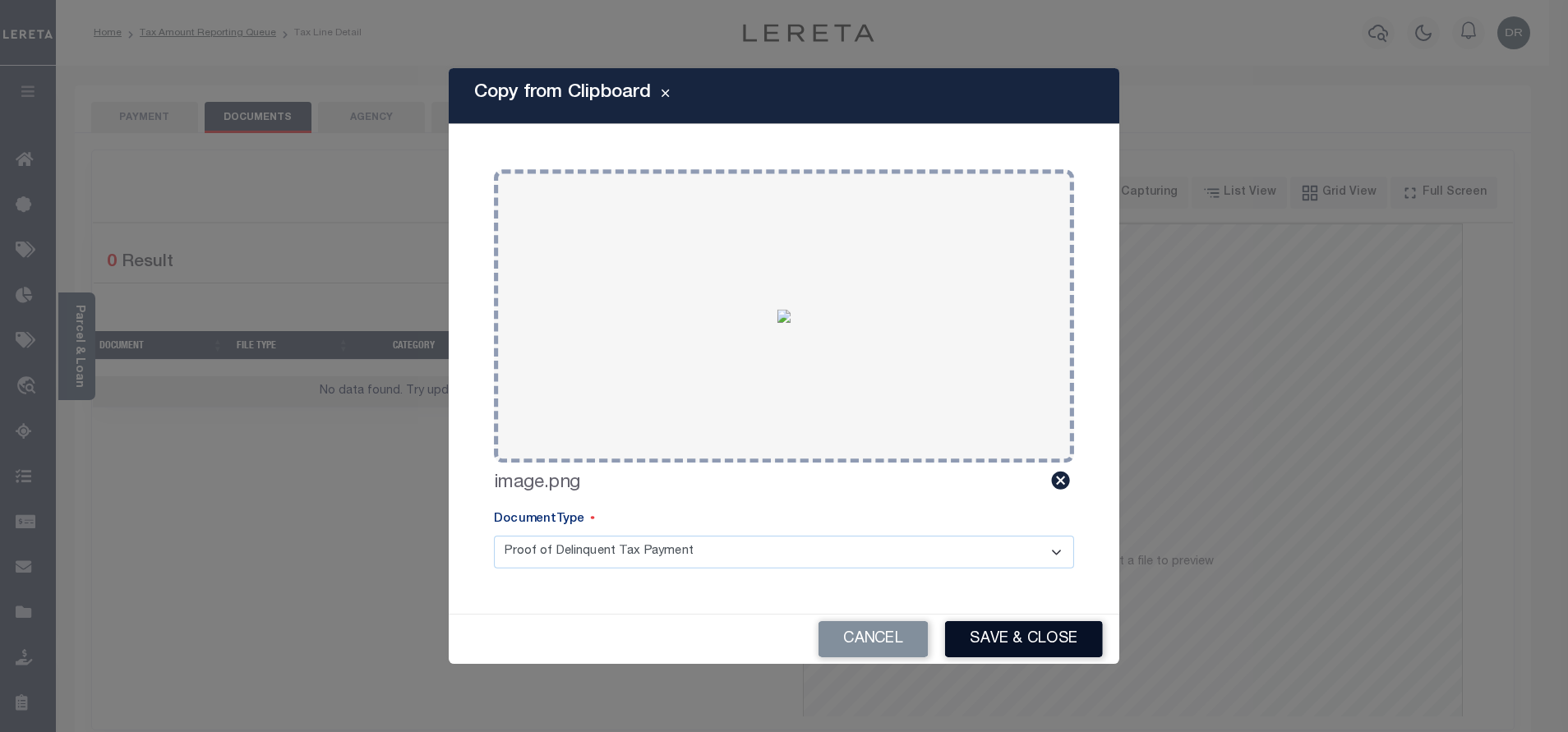
click at [1050, 623] on button "Save & Close" at bounding box center [1023, 639] width 158 height 36
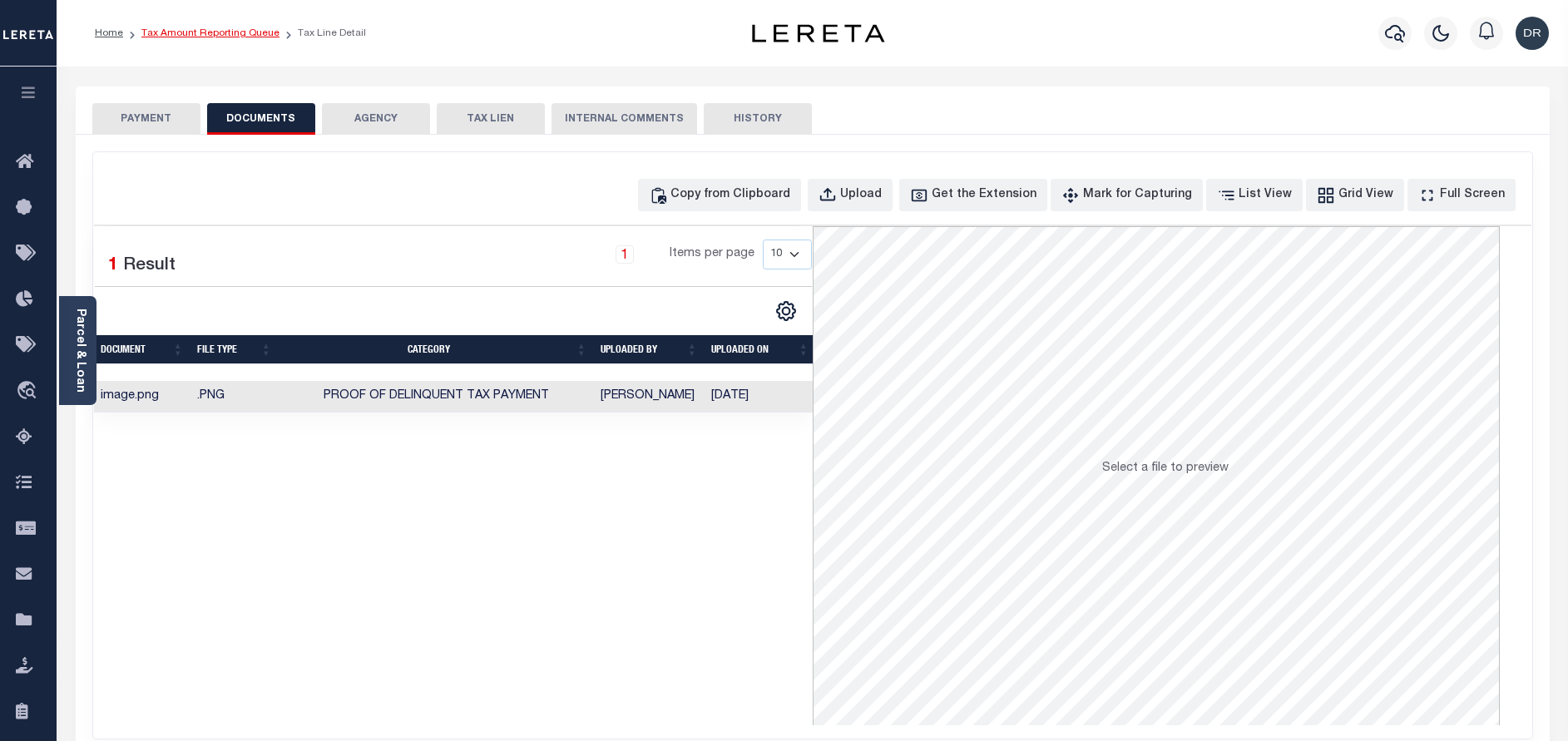
click at [239, 33] on link "Tax Amount Reporting Queue" at bounding box center [210, 32] width 138 height 10
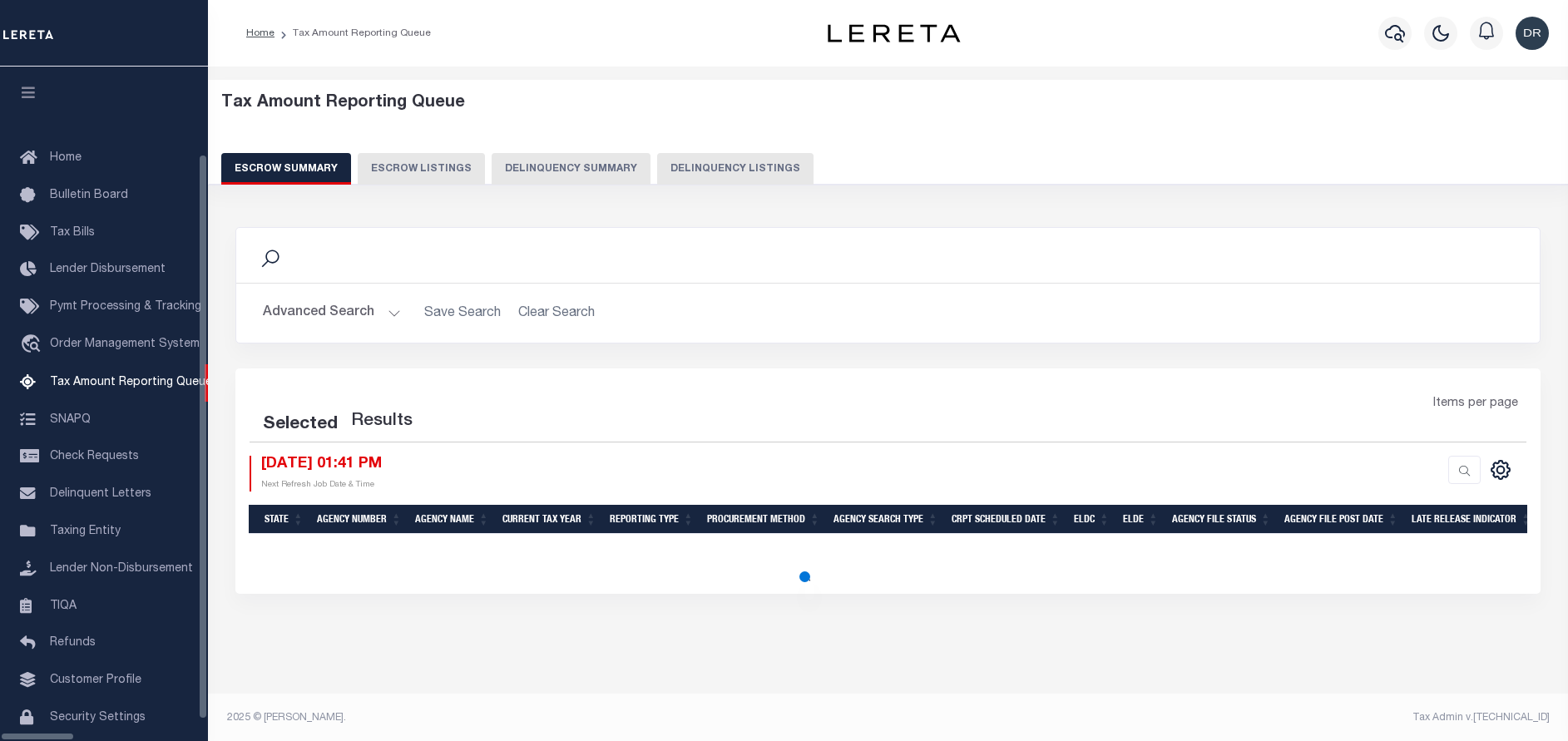
select select "100"
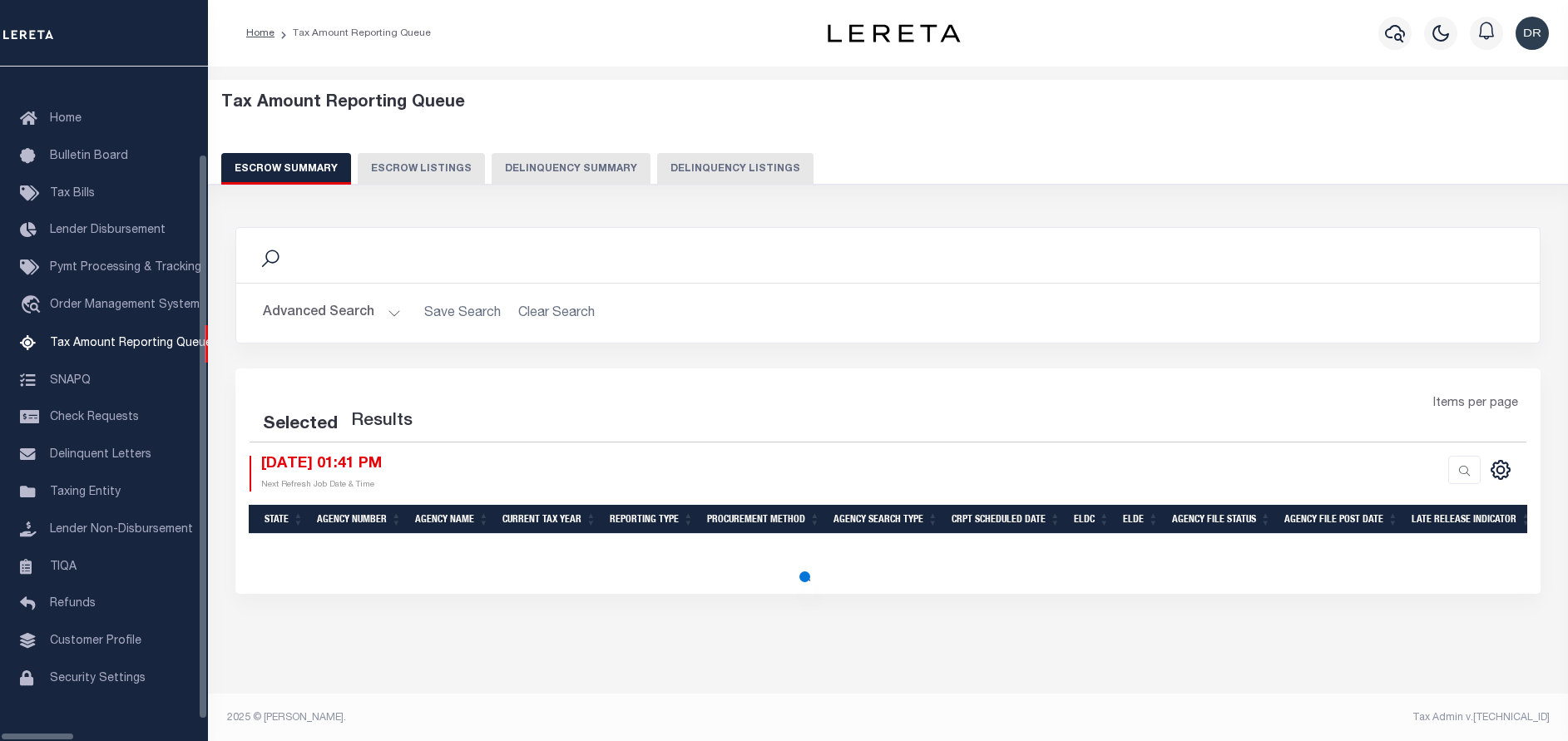
select select "100"
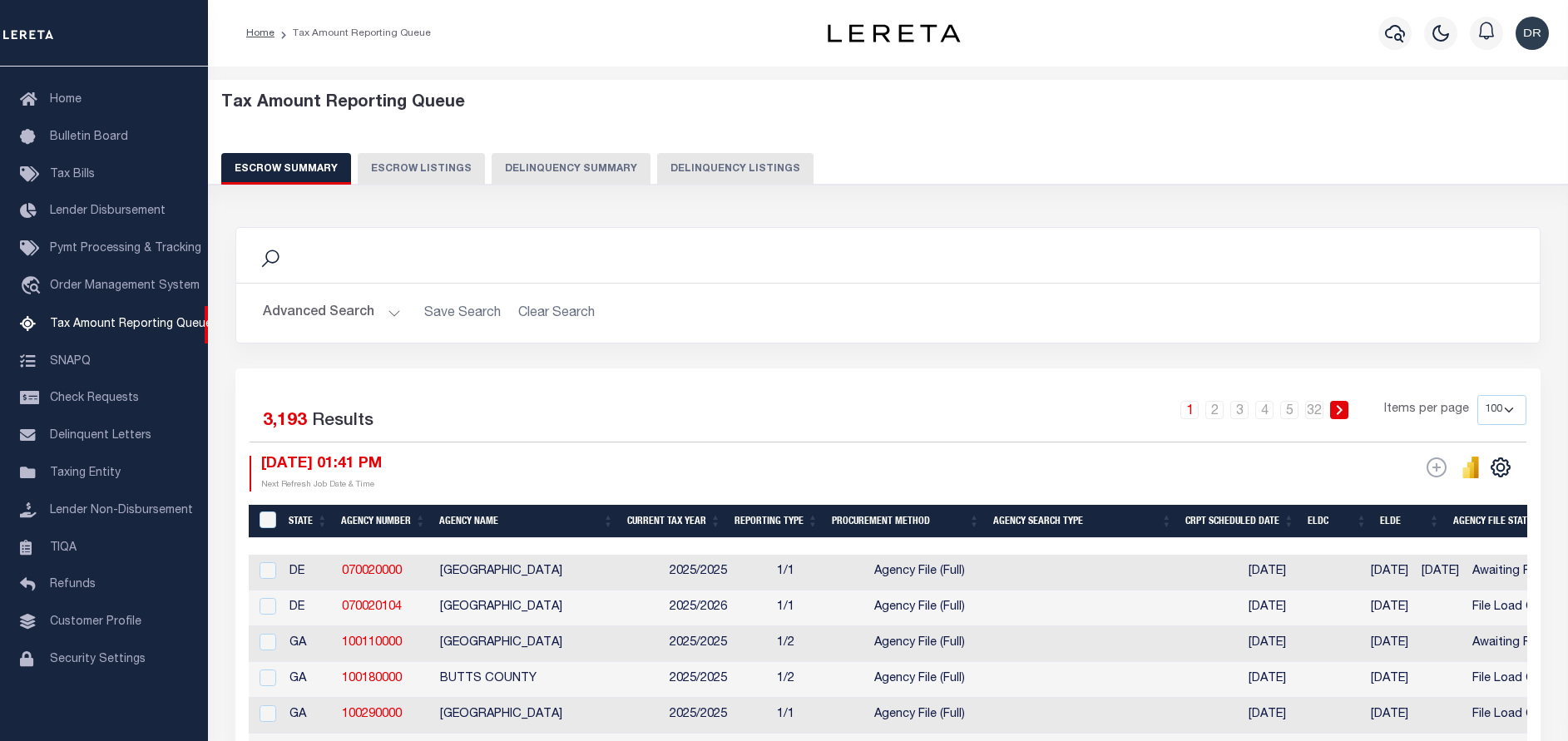
click at [676, 168] on button "Delinquency Listings" at bounding box center [735, 169] width 156 height 31
select select "100"
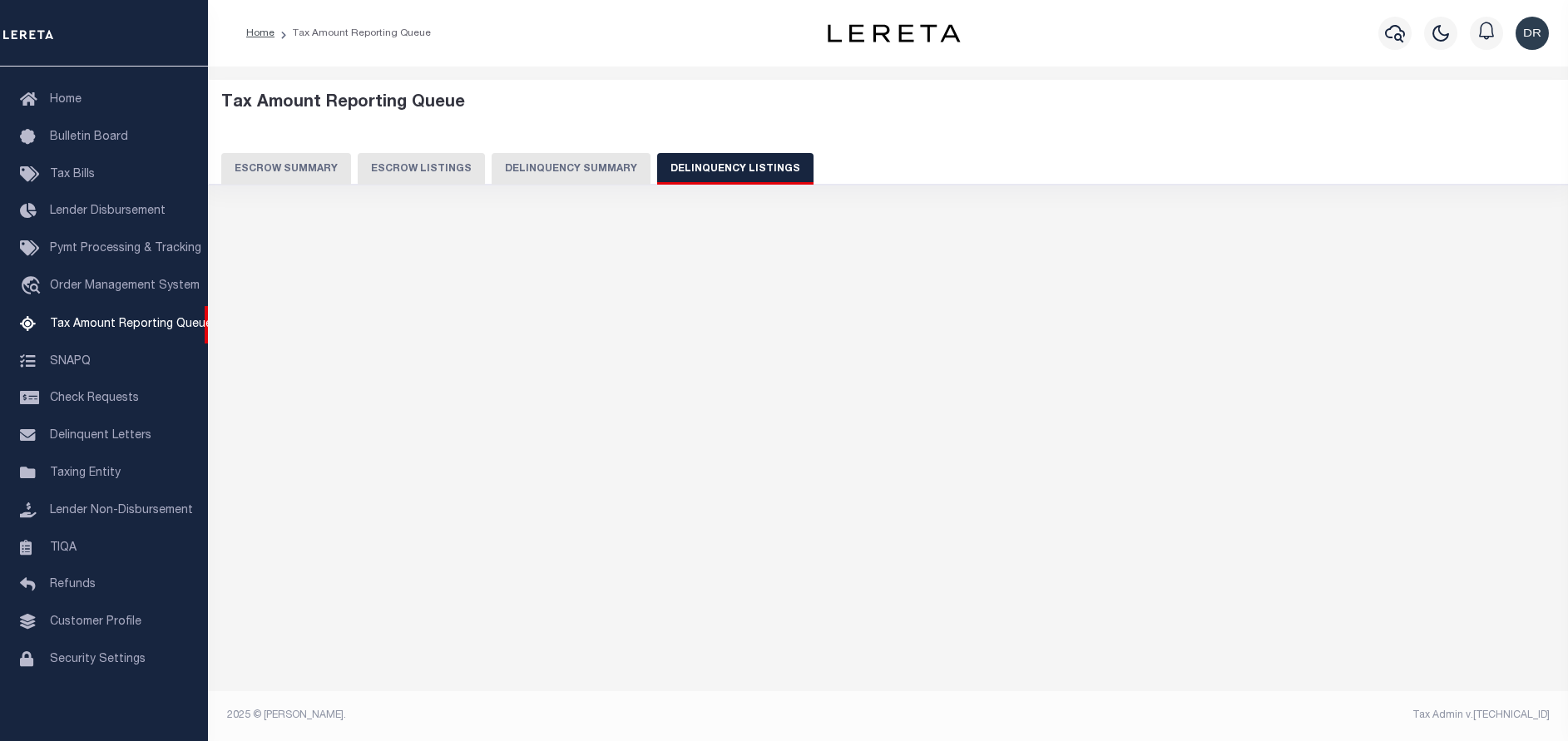
select select "100"
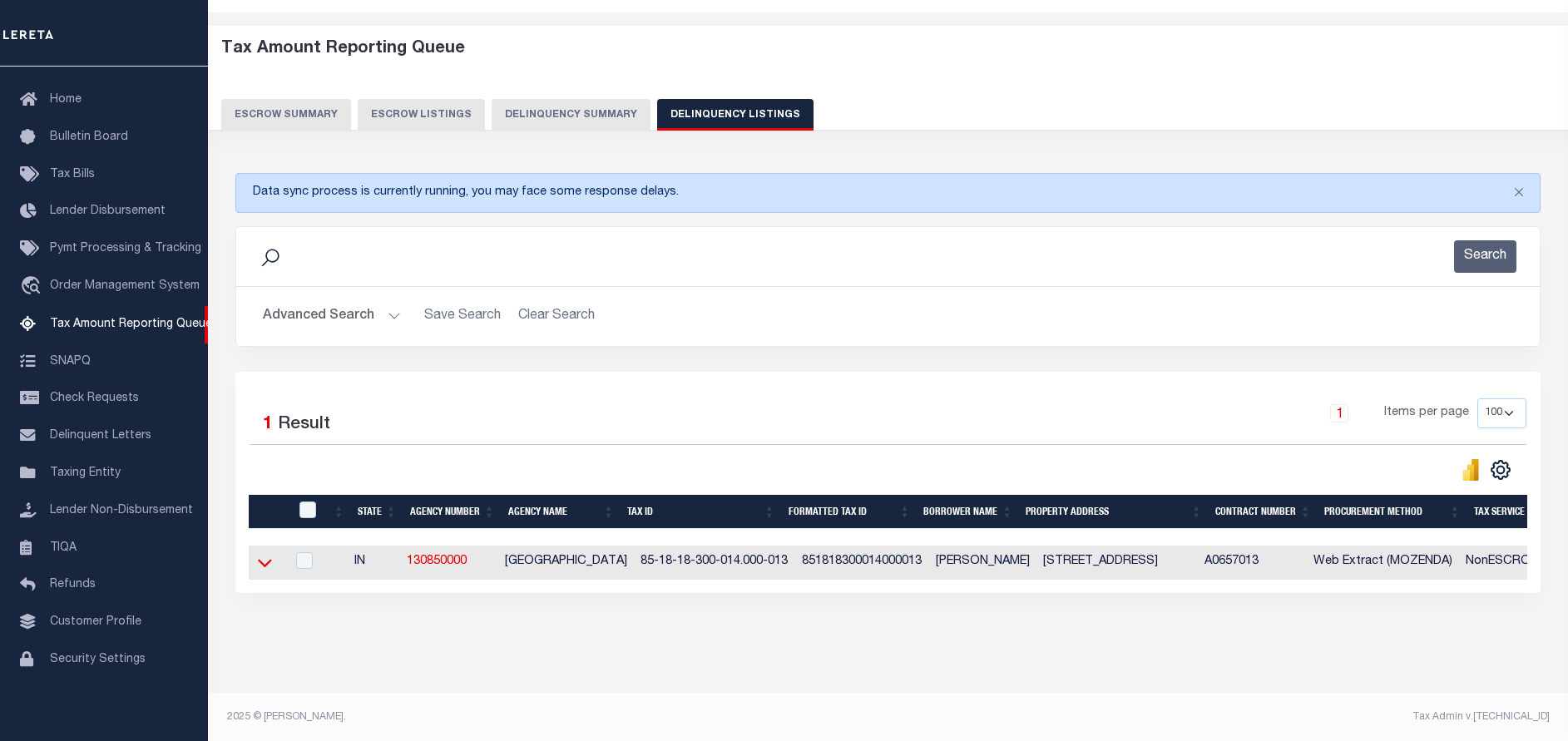
scroll to position [70, 0]
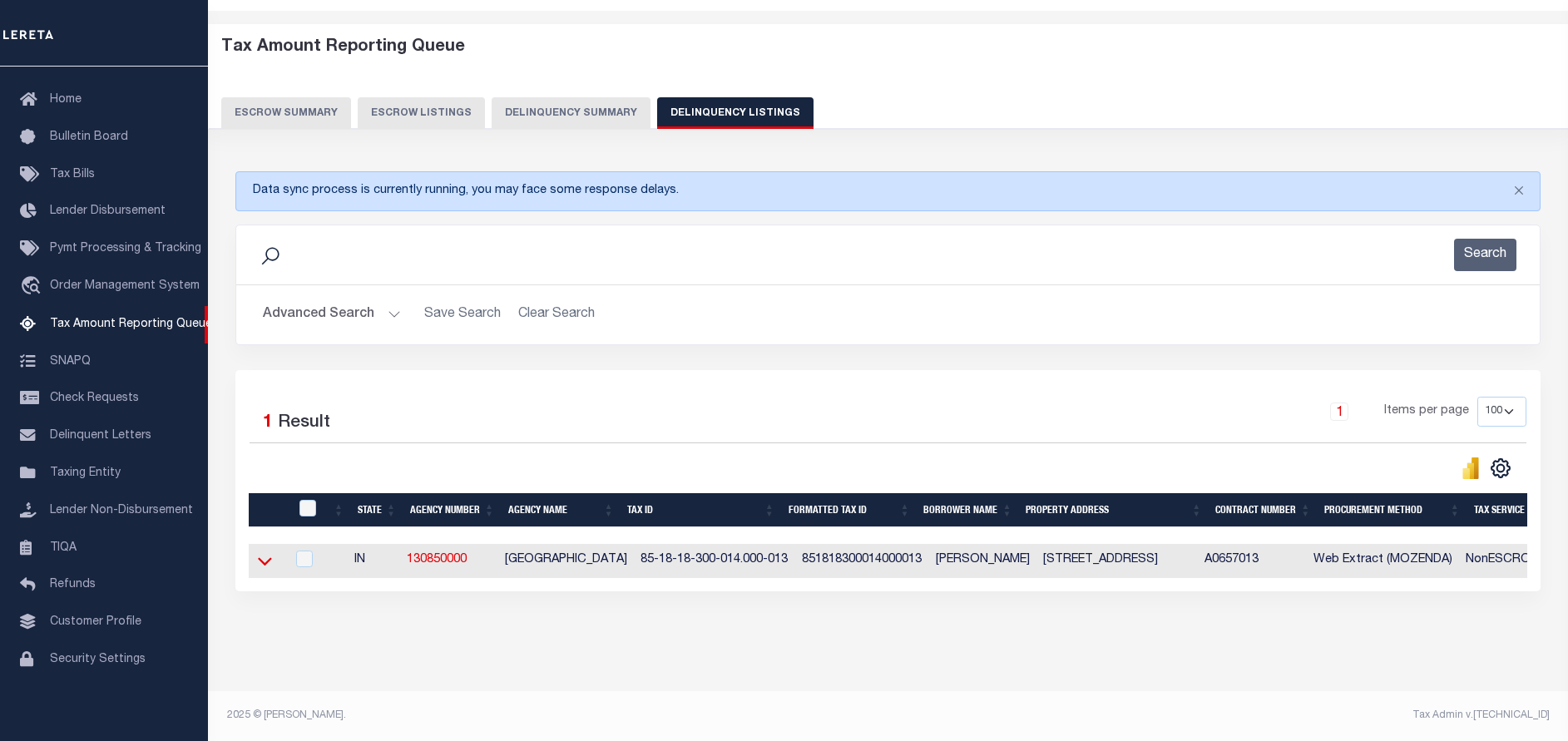
click at [263, 557] on icon at bounding box center [265, 561] width 14 height 9
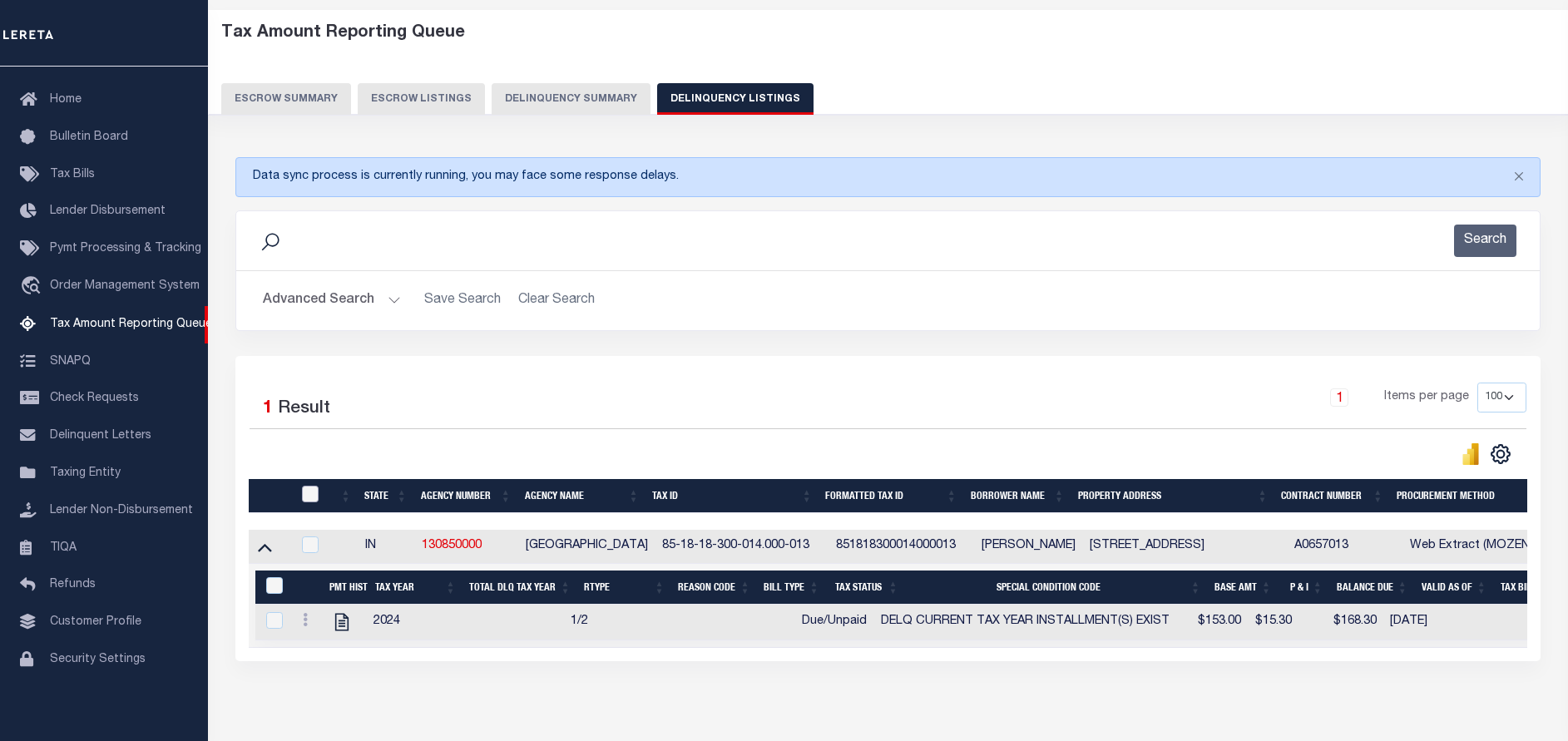
click at [314, 495] on input "checkbox" at bounding box center [309, 493] width 17 height 17
checkbox input "true"
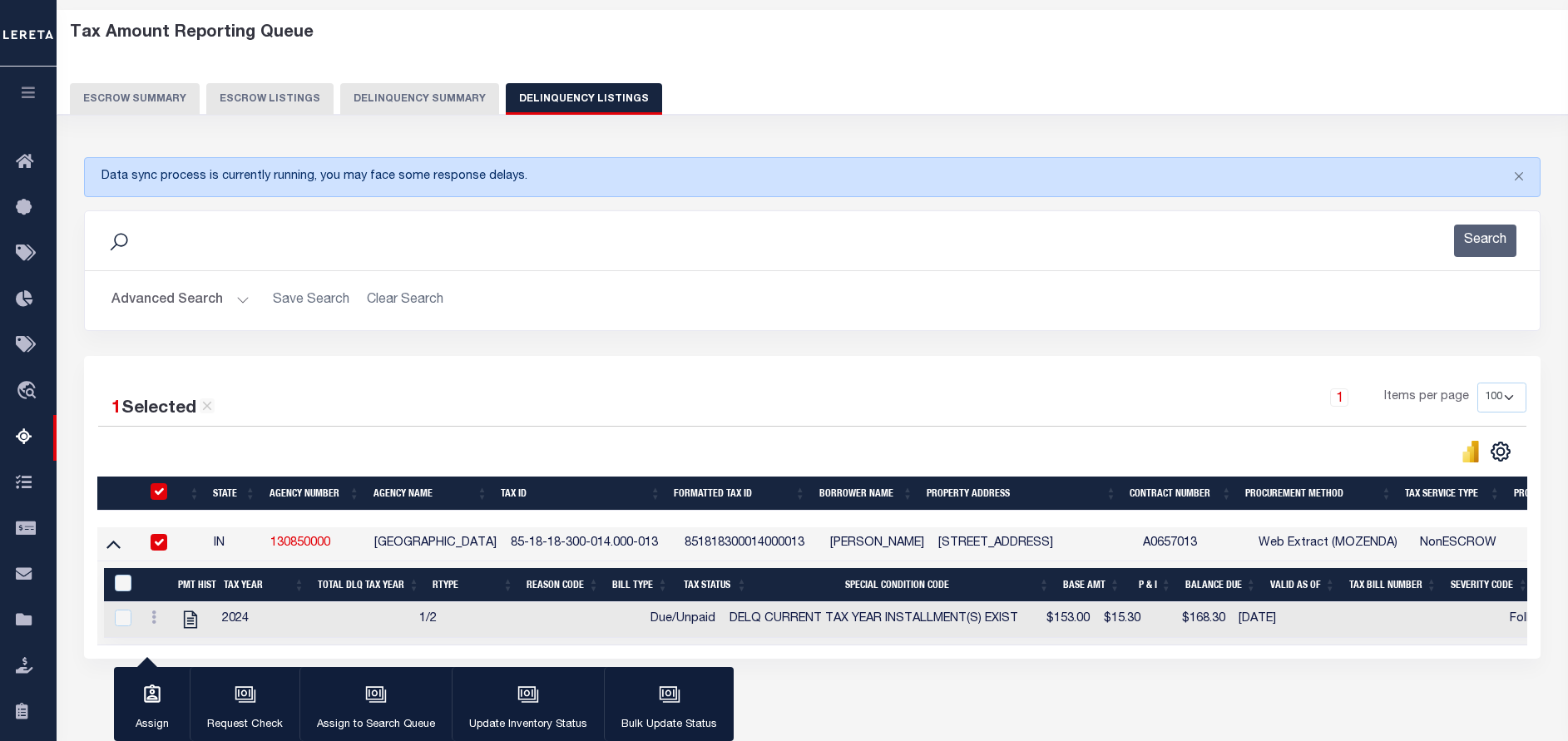
checkbox input "true"
click at [126, 586] on input "&nbsp;" at bounding box center [123, 582] width 17 height 17
checkbox input "true"
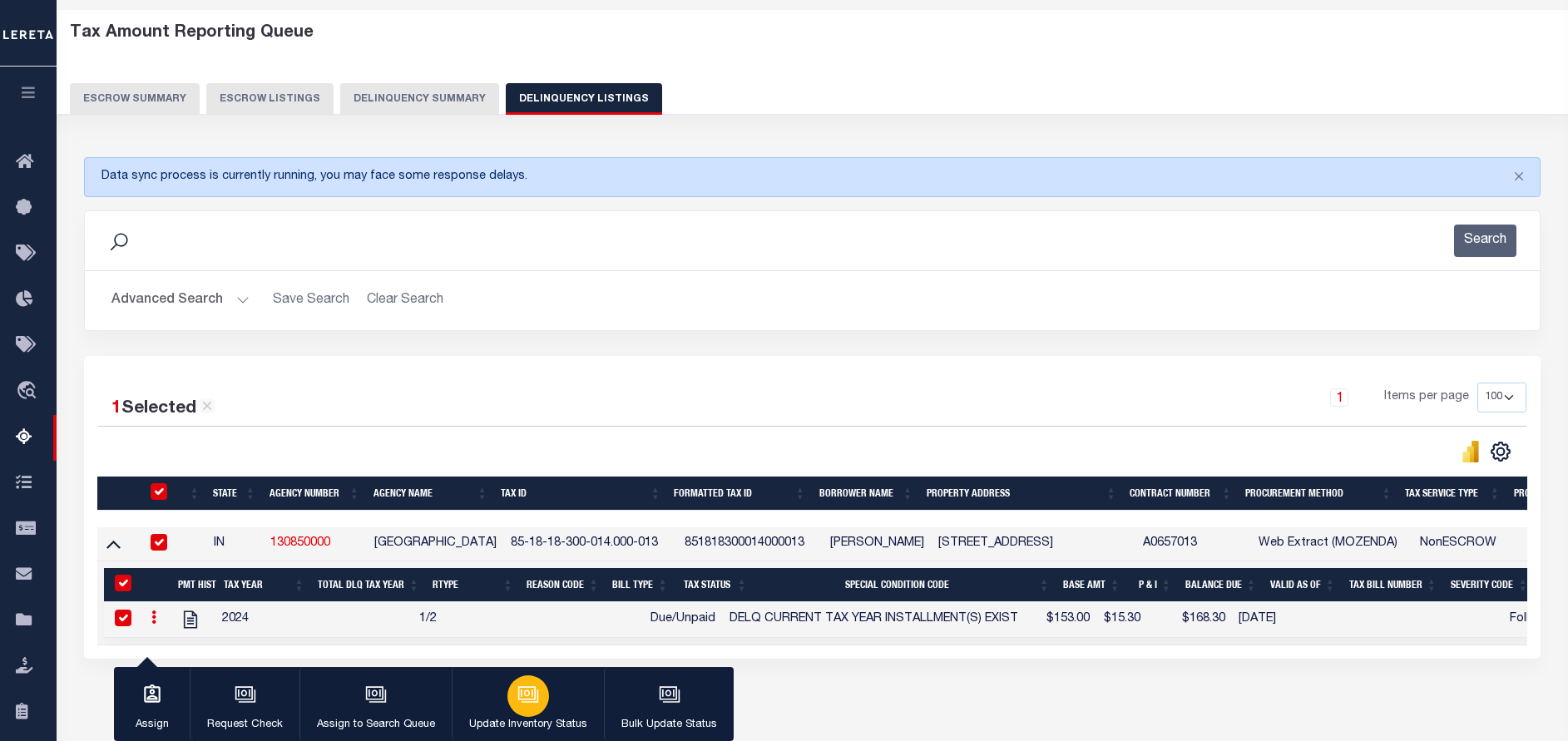
click at [557, 686] on button "Update Inventory Status" at bounding box center [527, 704] width 153 height 75
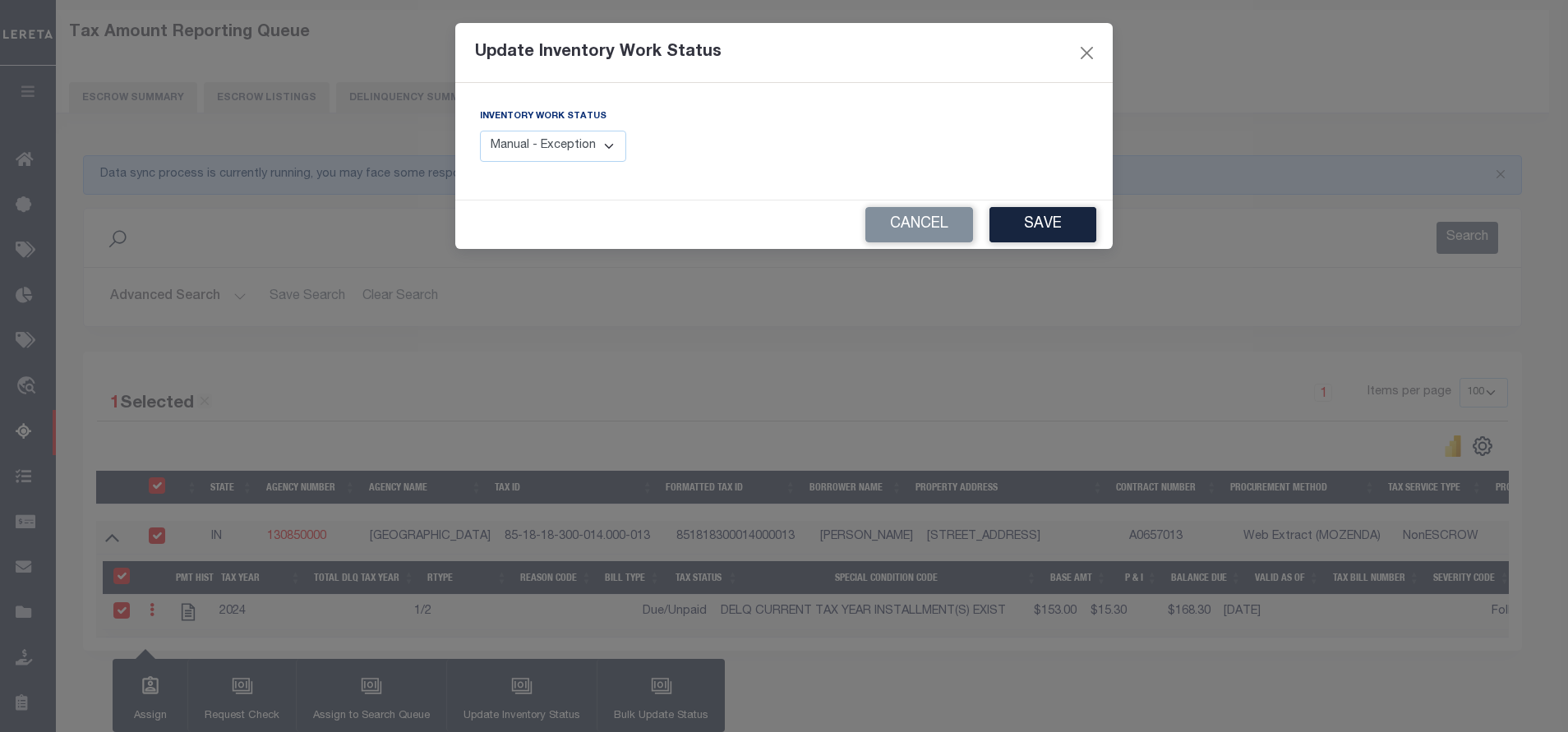
click at [551, 132] on select "Manual - Exception Pended - Awaiting Search Late Add Exception Completed" at bounding box center [553, 146] width 146 height 32
select select "4"
click at [480, 131] on select "Manual - Exception Pended - Awaiting Search Late Add Exception Completed" at bounding box center [553, 146] width 146 height 32
click at [1075, 220] on button "Save" at bounding box center [1043, 224] width 107 height 35
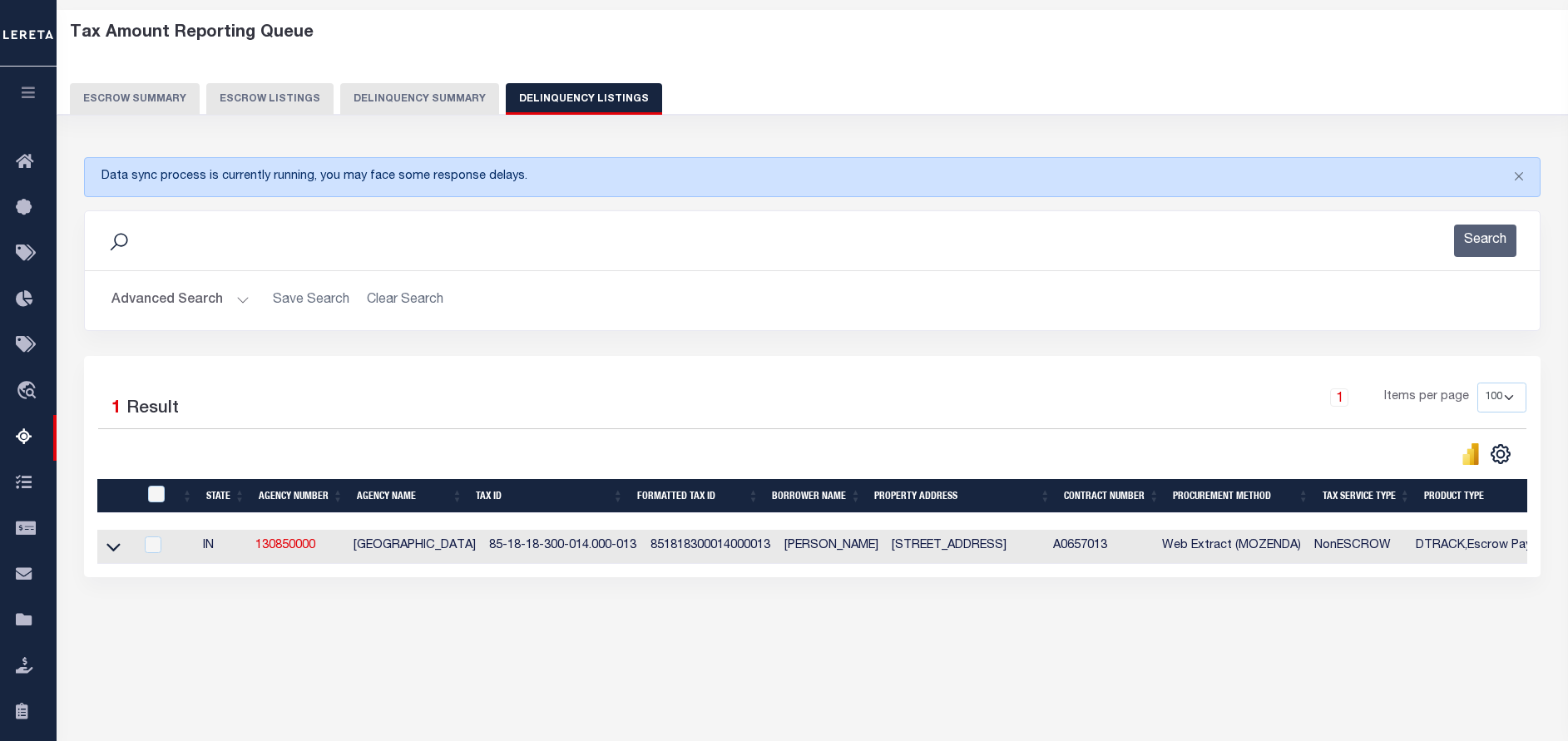
click at [221, 290] on button "Advanced Search" at bounding box center [180, 300] width 138 height 32
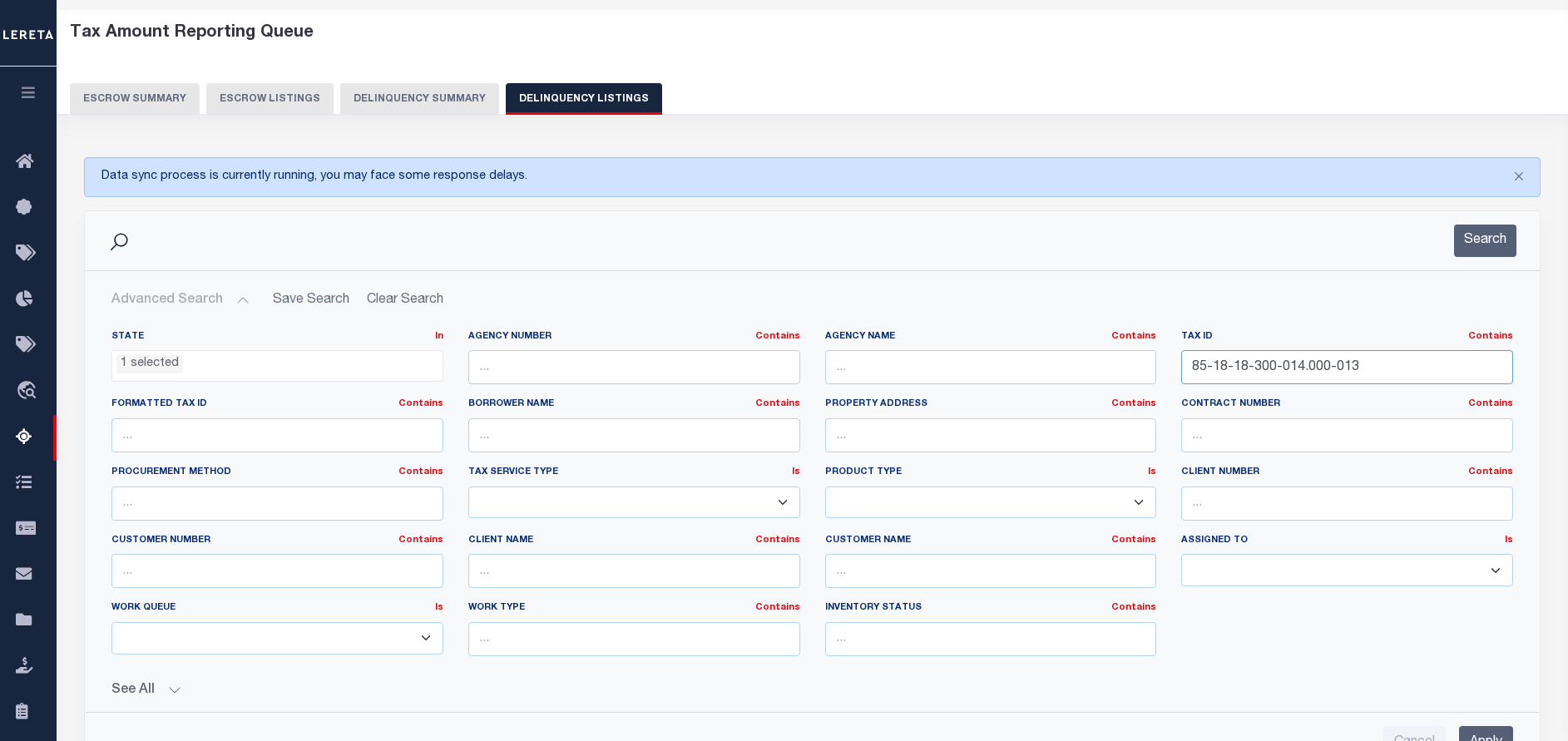
click at [1386, 371] on input "85-18-18-300-014.000-013" at bounding box center [1347, 367] width 332 height 34
paste input "20"
type input "85-18-18-300-020.000-013"
click at [1470, 245] on button "Search" at bounding box center [1485, 241] width 63 height 32
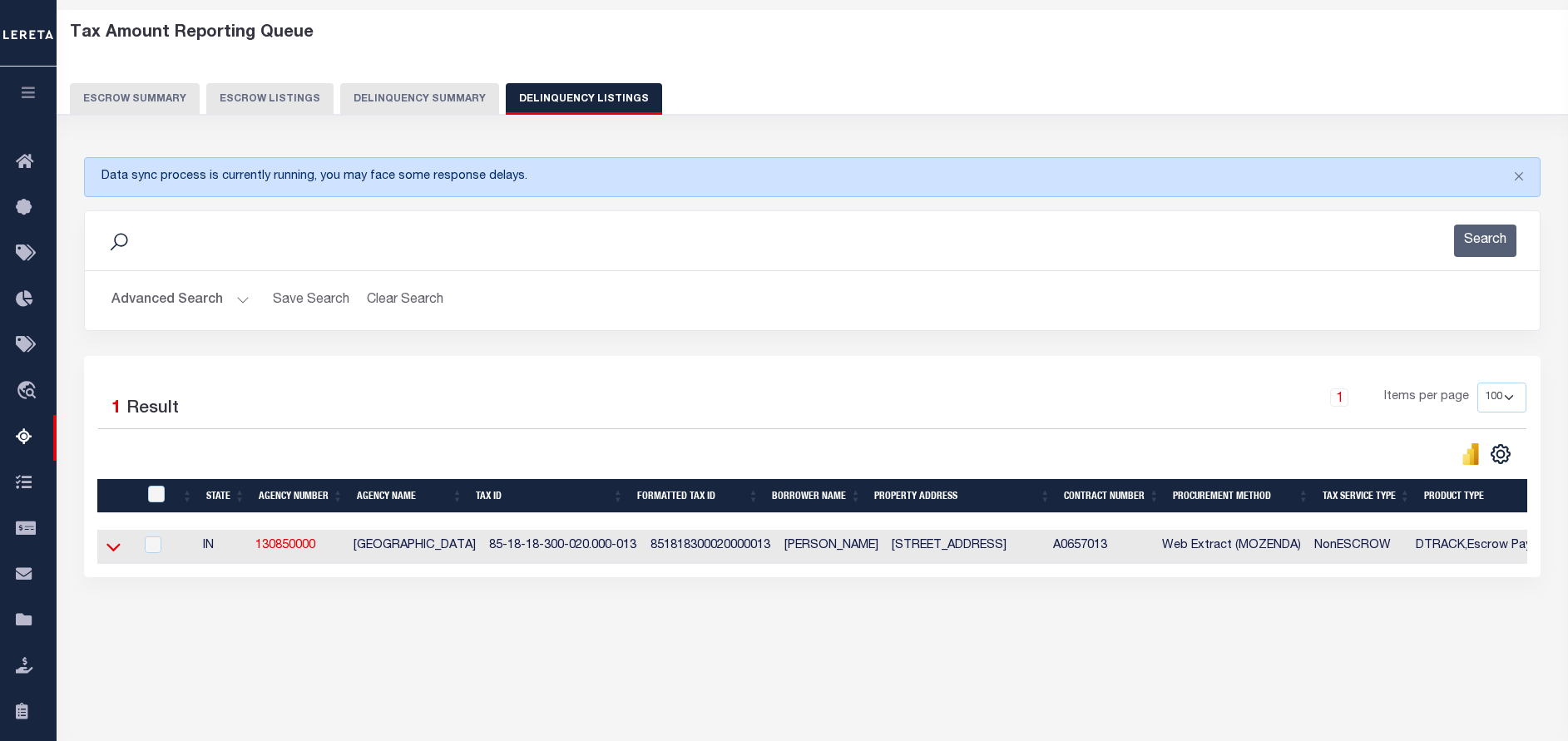
click at [111, 550] on icon at bounding box center [113, 547] width 14 height 17
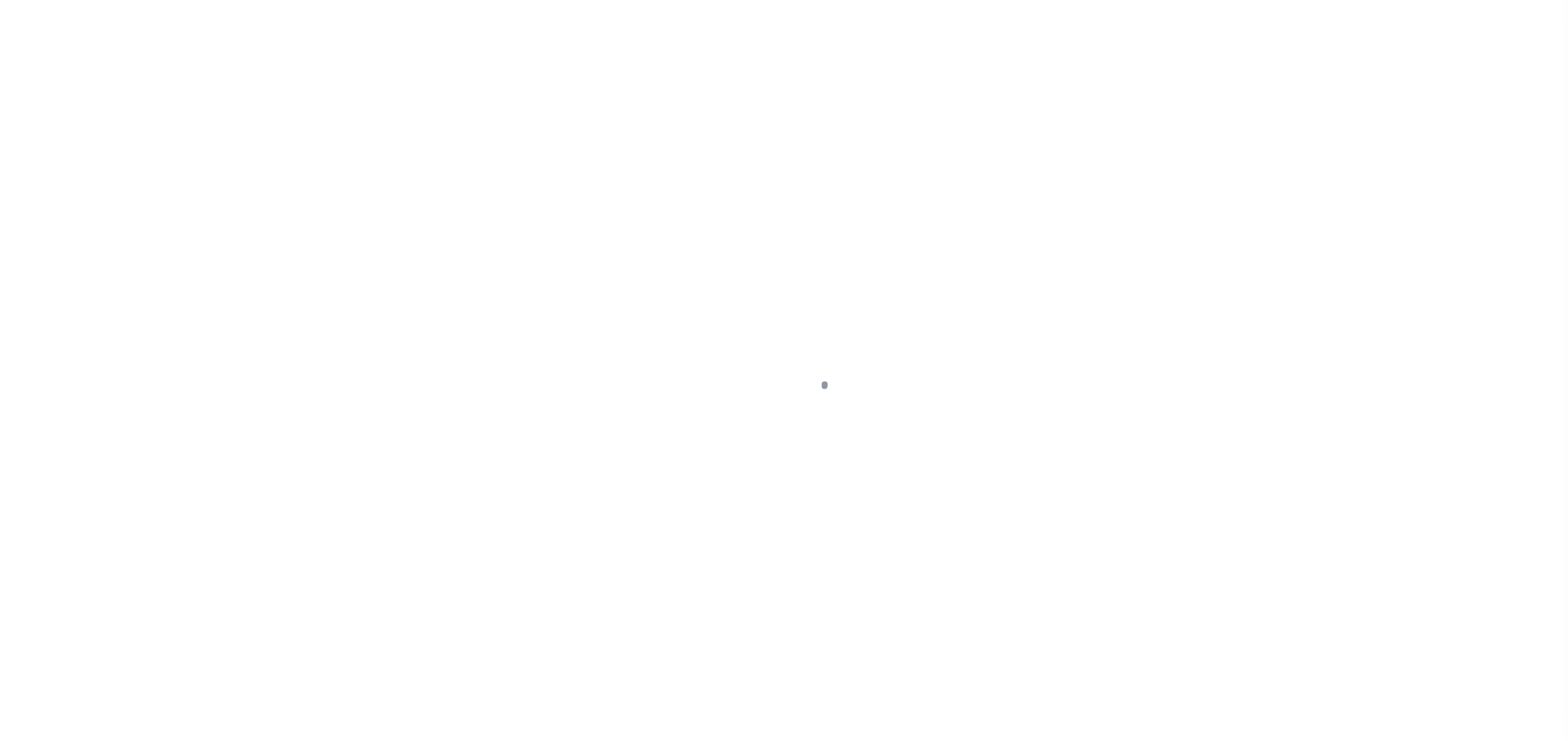
select select "DUE"
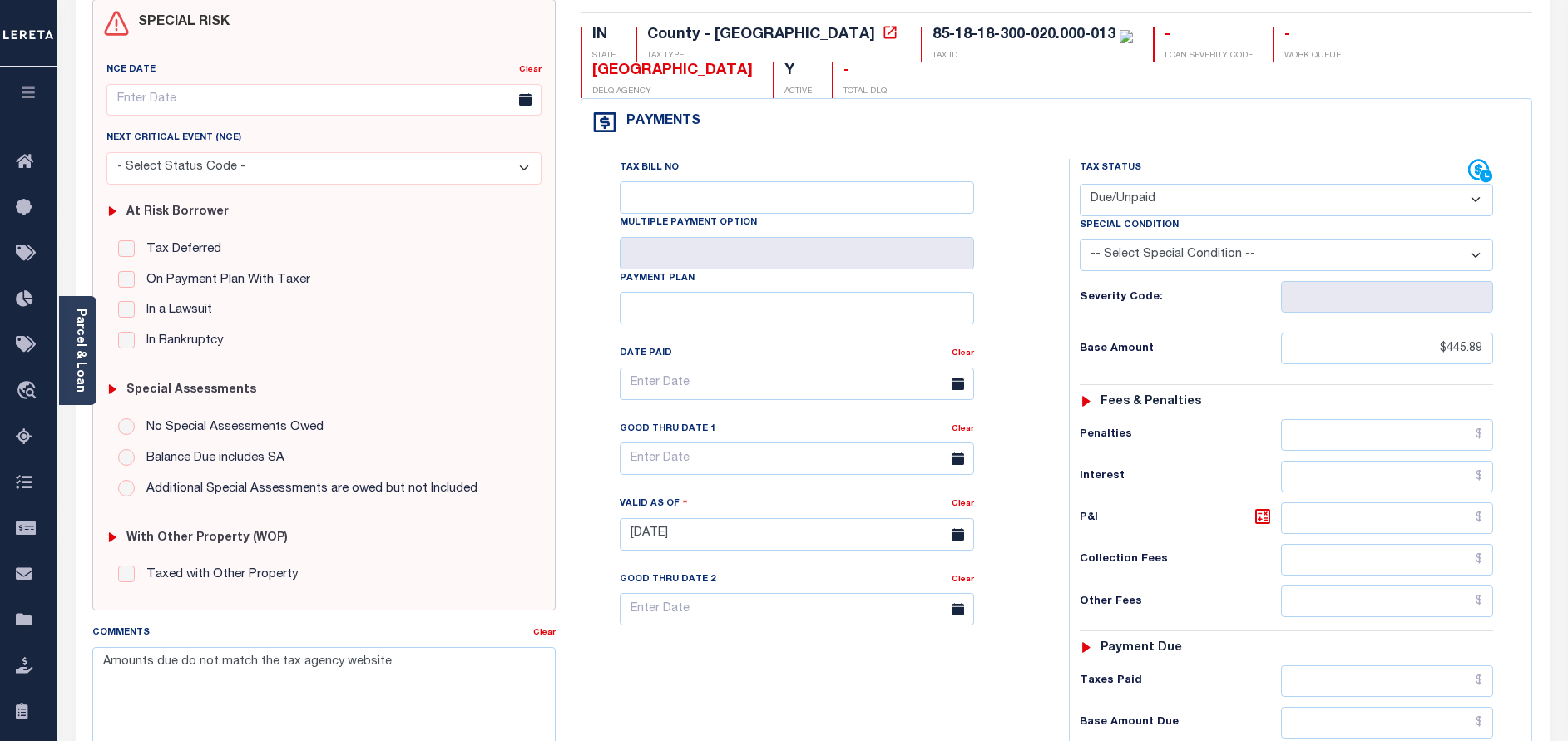
scroll to position [249, 0]
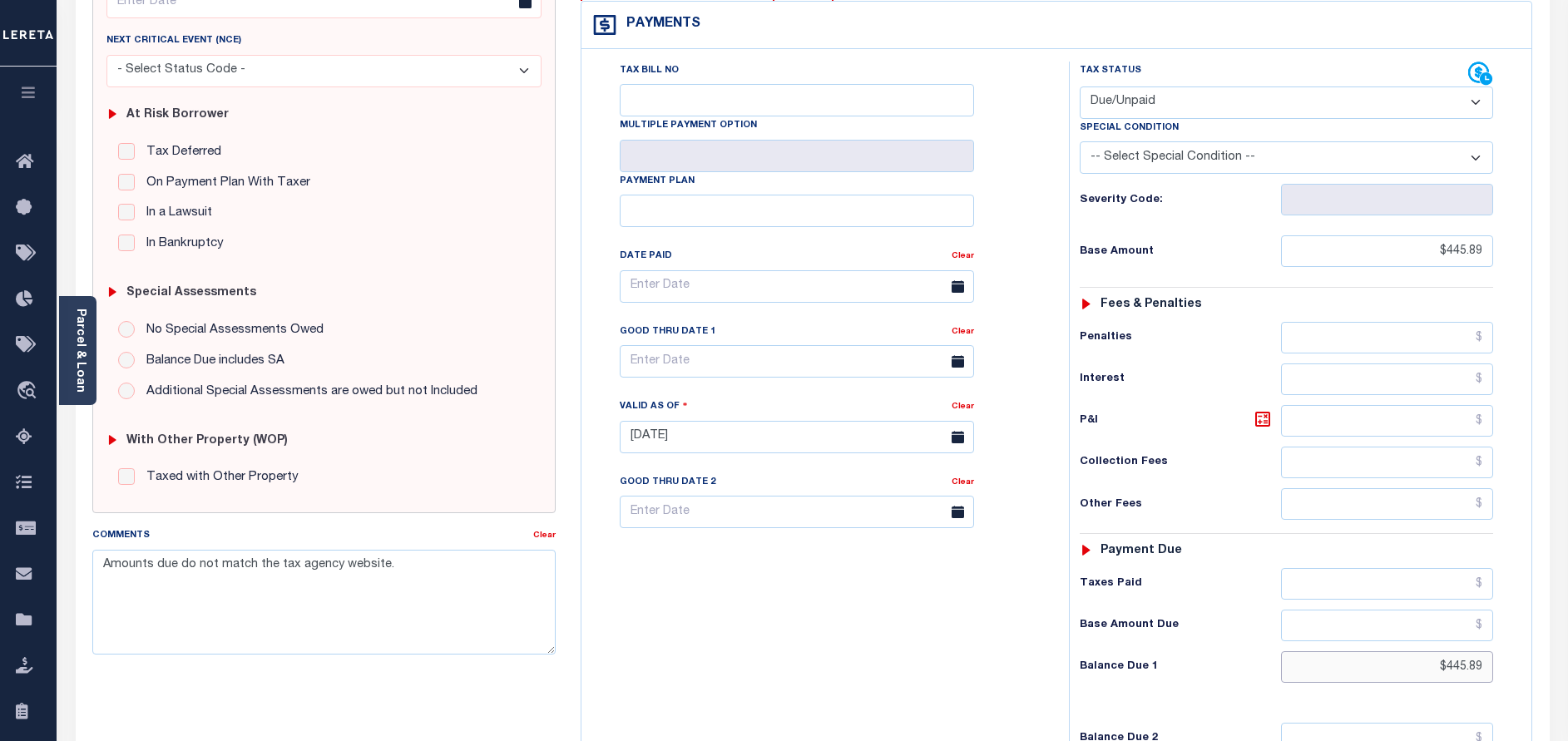
drag, startPoint x: 1452, startPoint y: 638, endPoint x: 1534, endPoint y: 629, distance: 82.5
click at [1533, 628] on div "IN STATE County - IN TAX TYPE 85-18-18-300-020.000-013 TAX ID - LOAN SEVERITY C…" at bounding box center [1056, 437] width 977 height 1071
paste input "490.48"
type input "$490.48"
type input "[DATE]"
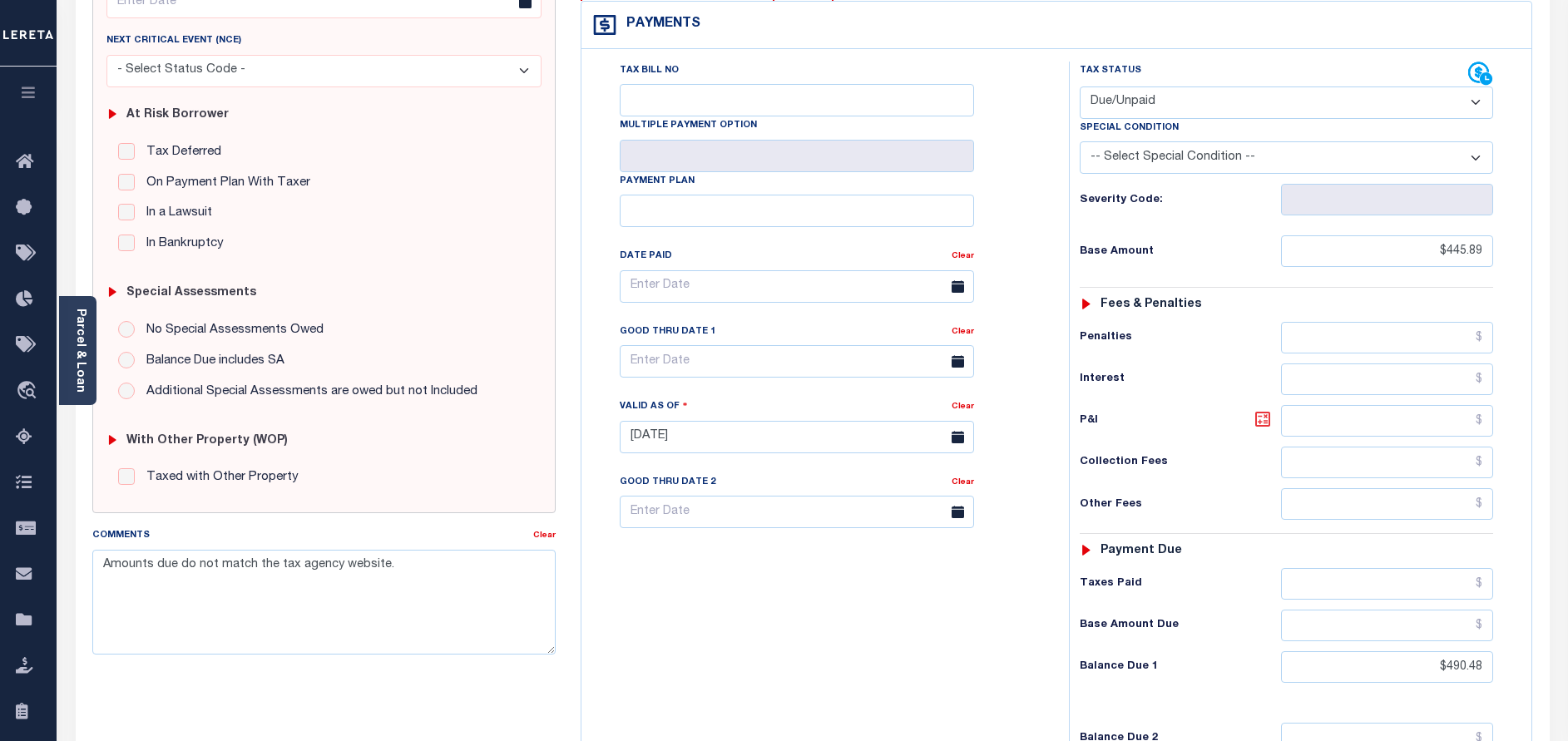
click at [1261, 409] on icon at bounding box center [1262, 418] width 20 height 20
type input "$44.59"
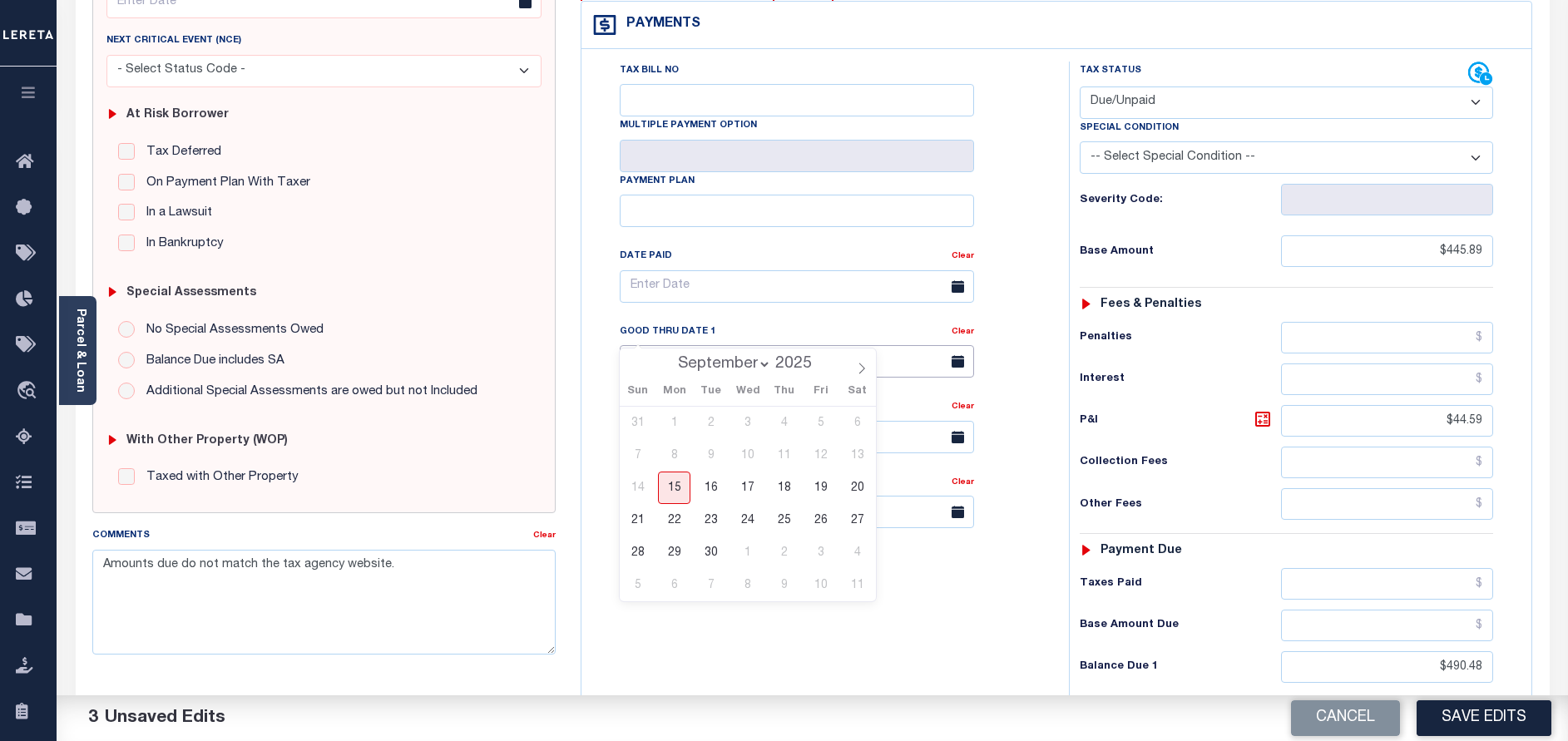
click at [709, 345] on input "text" at bounding box center [797, 361] width 354 height 32
click at [671, 488] on span "15" at bounding box center [674, 487] width 32 height 32
type input "[DATE]"
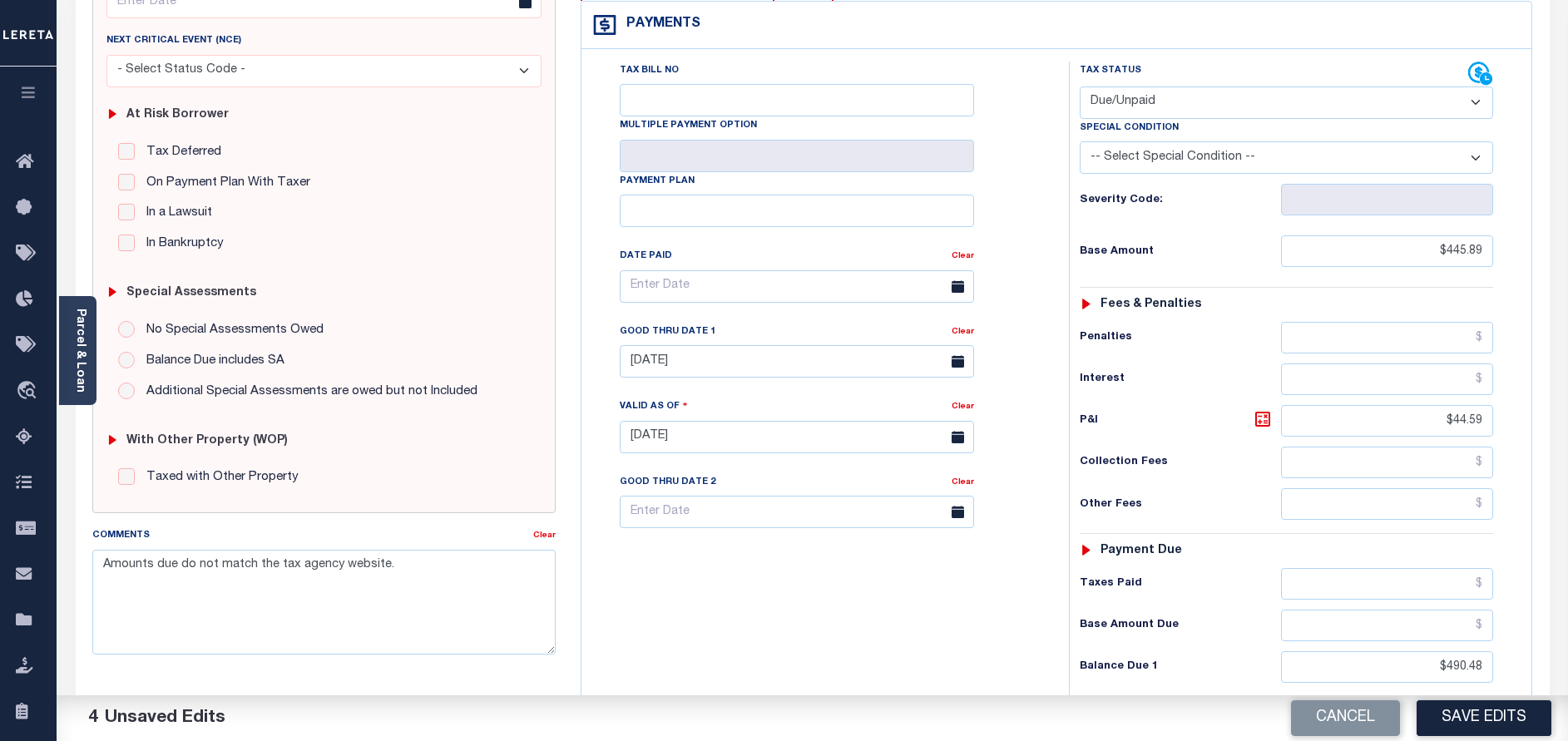
click at [1135, 141] on select "-- Select Special Condition -- 3RD PARTY TAX LIEN AGENCY TAX LIEN (A.K.A Inside…" at bounding box center [1286, 157] width 413 height 32
select select "17"
click at [1080, 141] on select "-- Select Special Condition -- 3RD PARTY TAX LIEN AGENCY TAX LIEN (A.K.A Inside…" at bounding box center [1286, 157] width 413 height 32
click at [1510, 698] on div "Cancel Save Edits" at bounding box center [1190, 718] width 756 height 46
click at [1512, 738] on div "Cancel Save Edits" at bounding box center [1190, 718] width 756 height 46
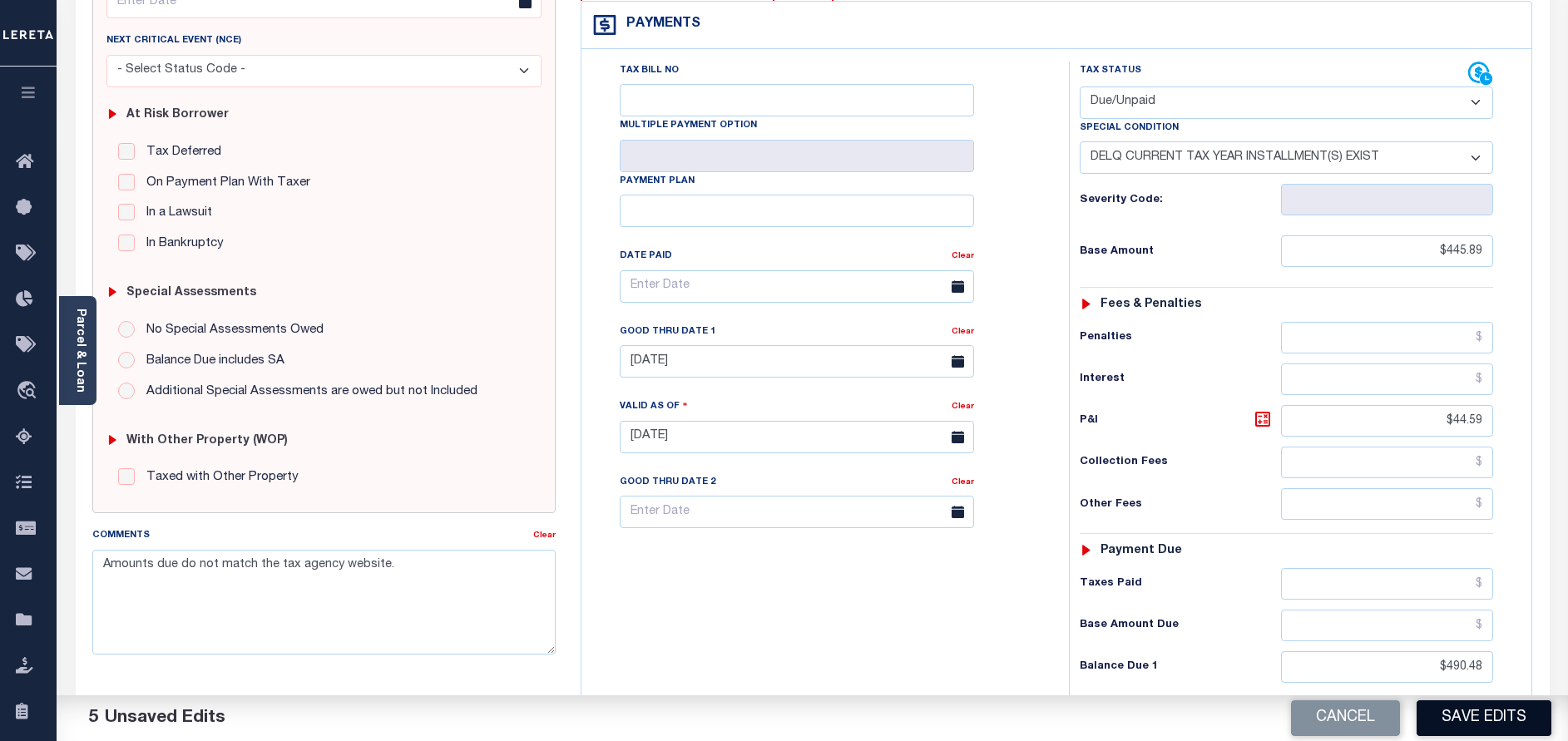
click at [1508, 718] on button "Save Edits" at bounding box center [1483, 717] width 135 height 36
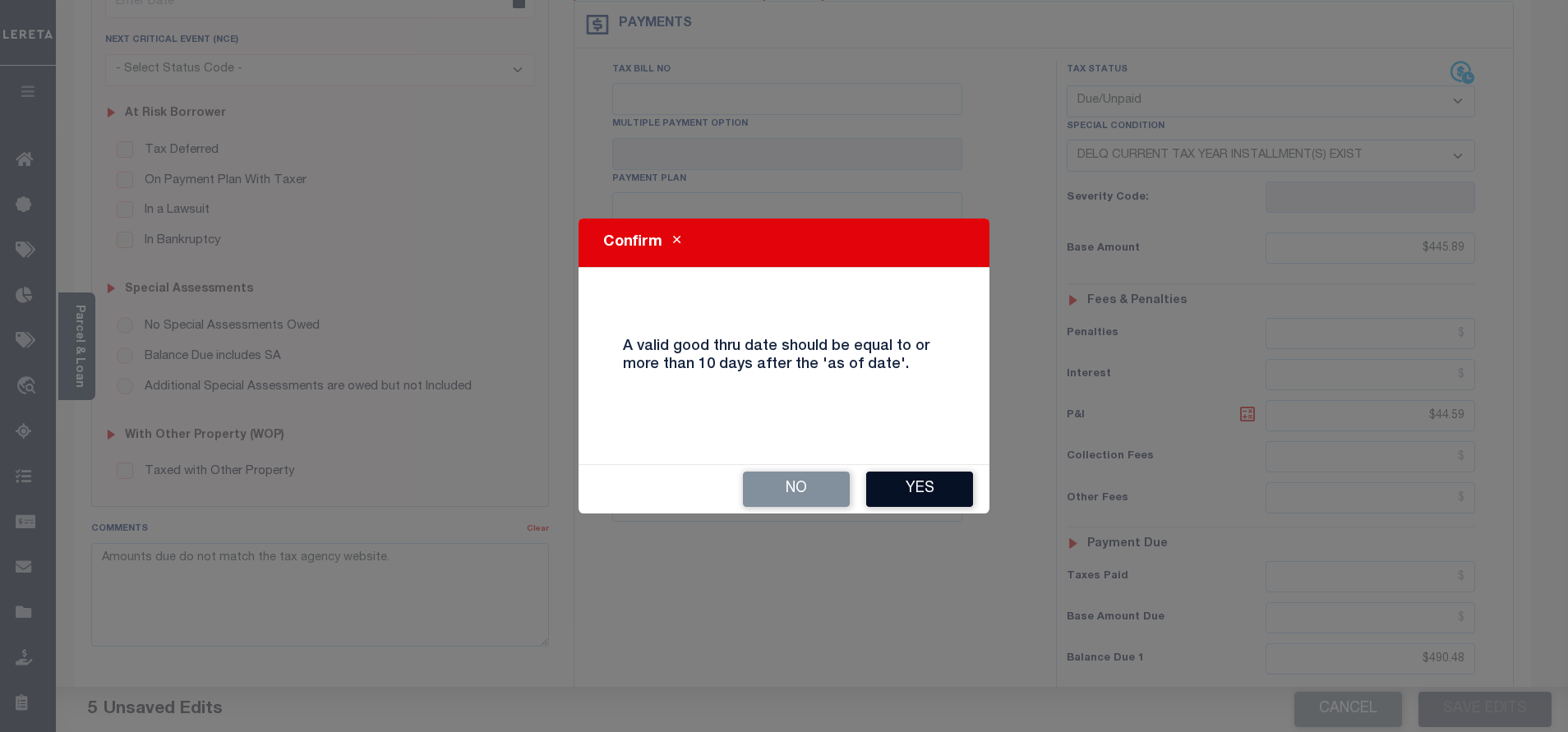
click at [959, 487] on button "Yes" at bounding box center [920, 489] width 107 height 35
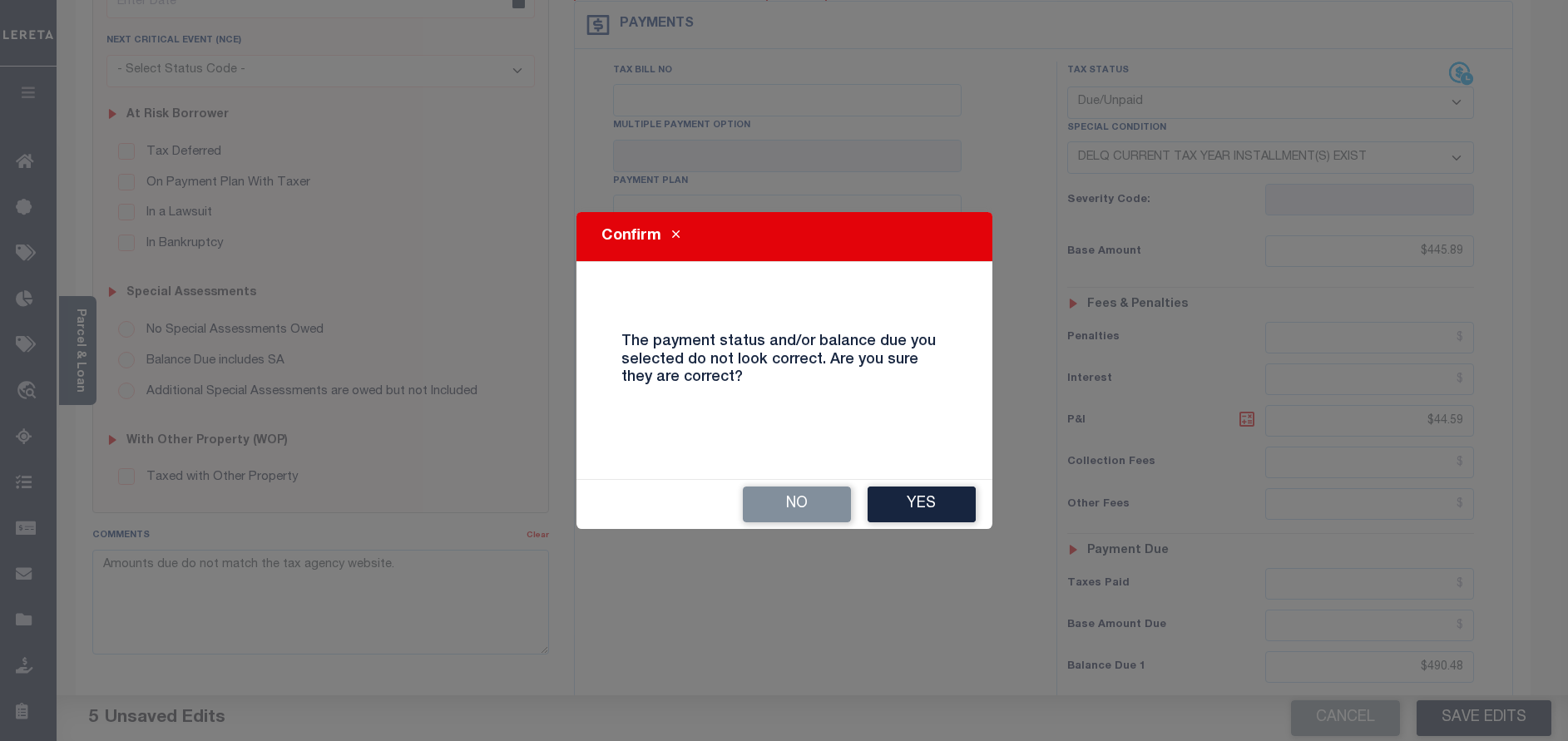
click at [971, 493] on button "Yes" at bounding box center [921, 504] width 108 height 36
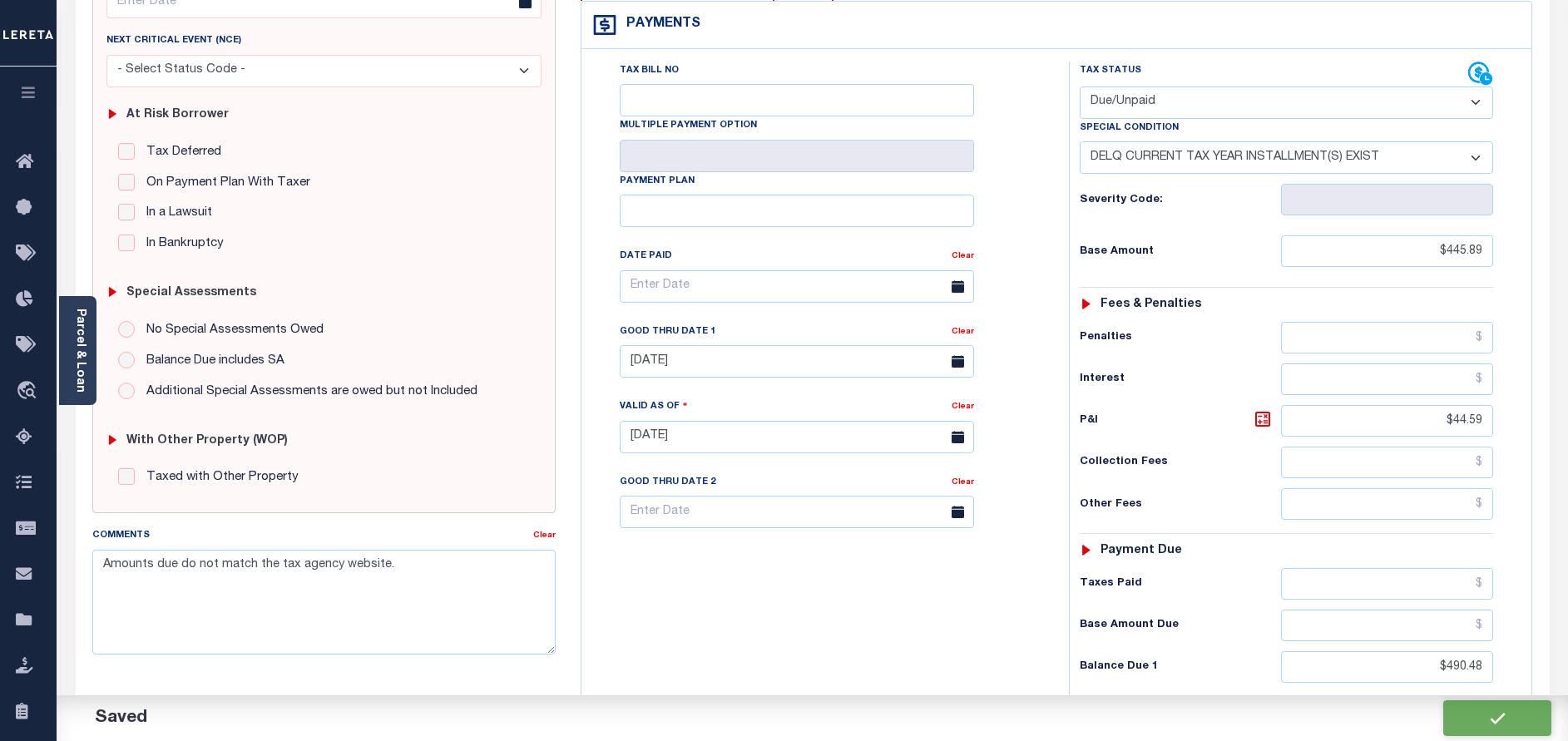
checkbox input "false"
type input "$445.89"
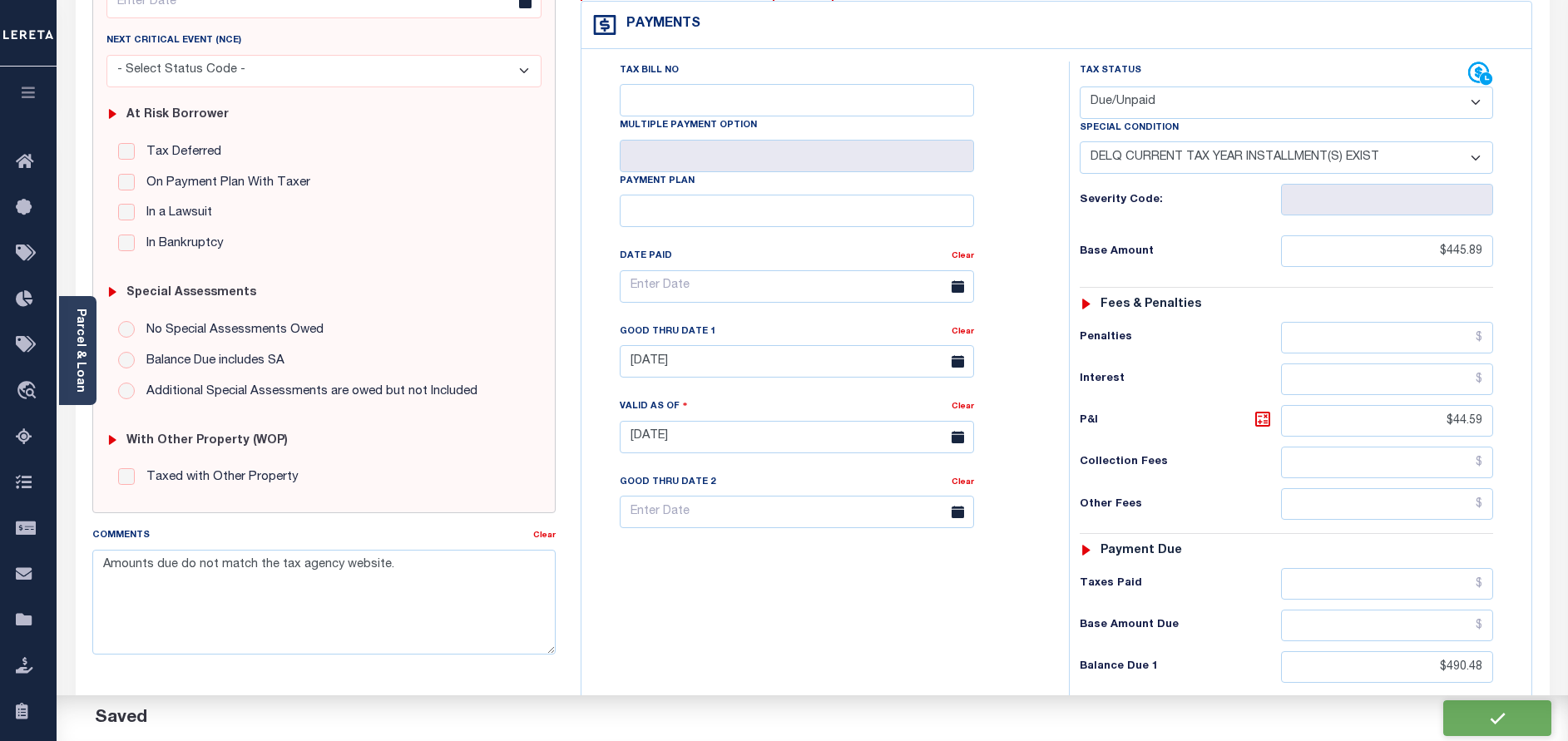
type input "$44.59"
type input "$490.48"
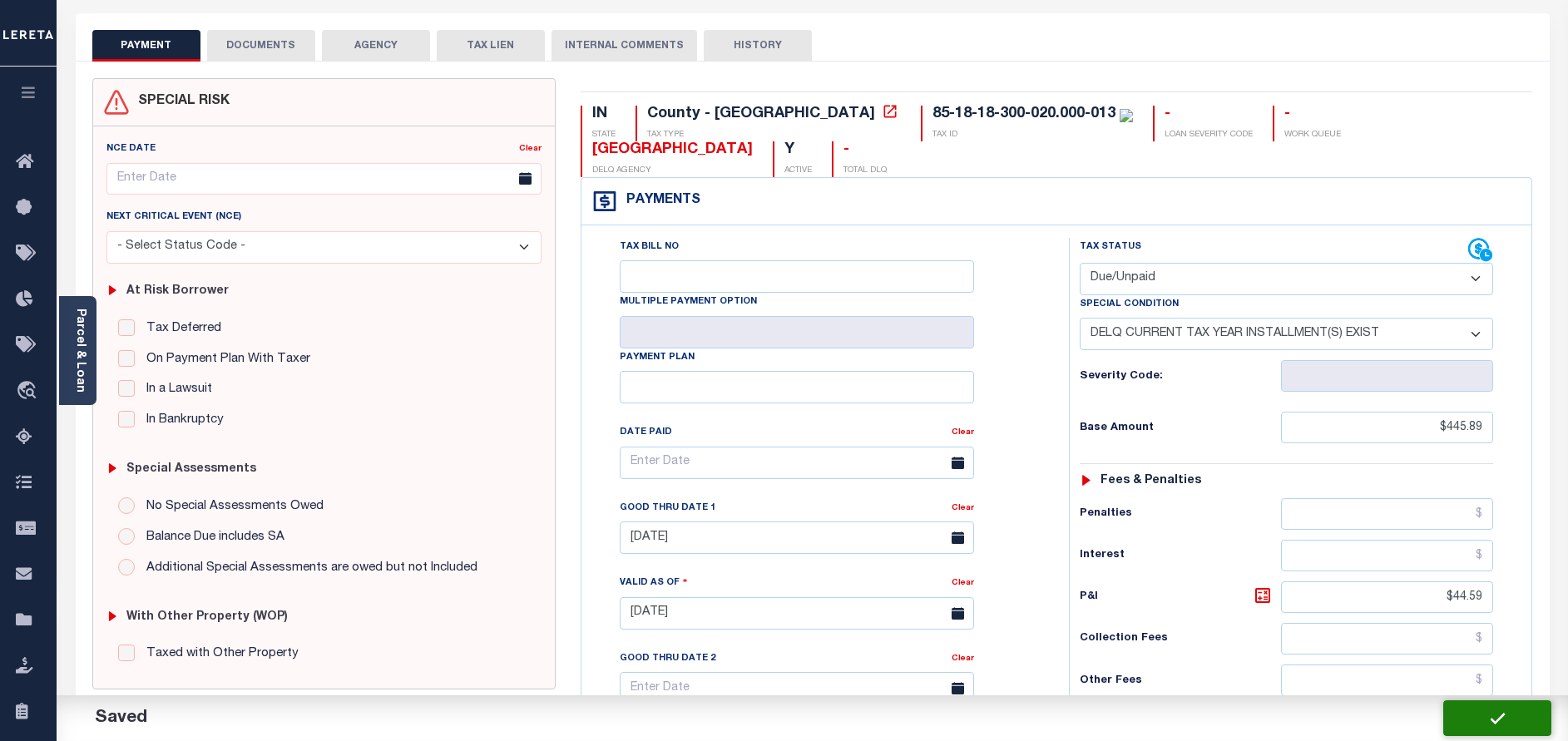
scroll to position [0, 0]
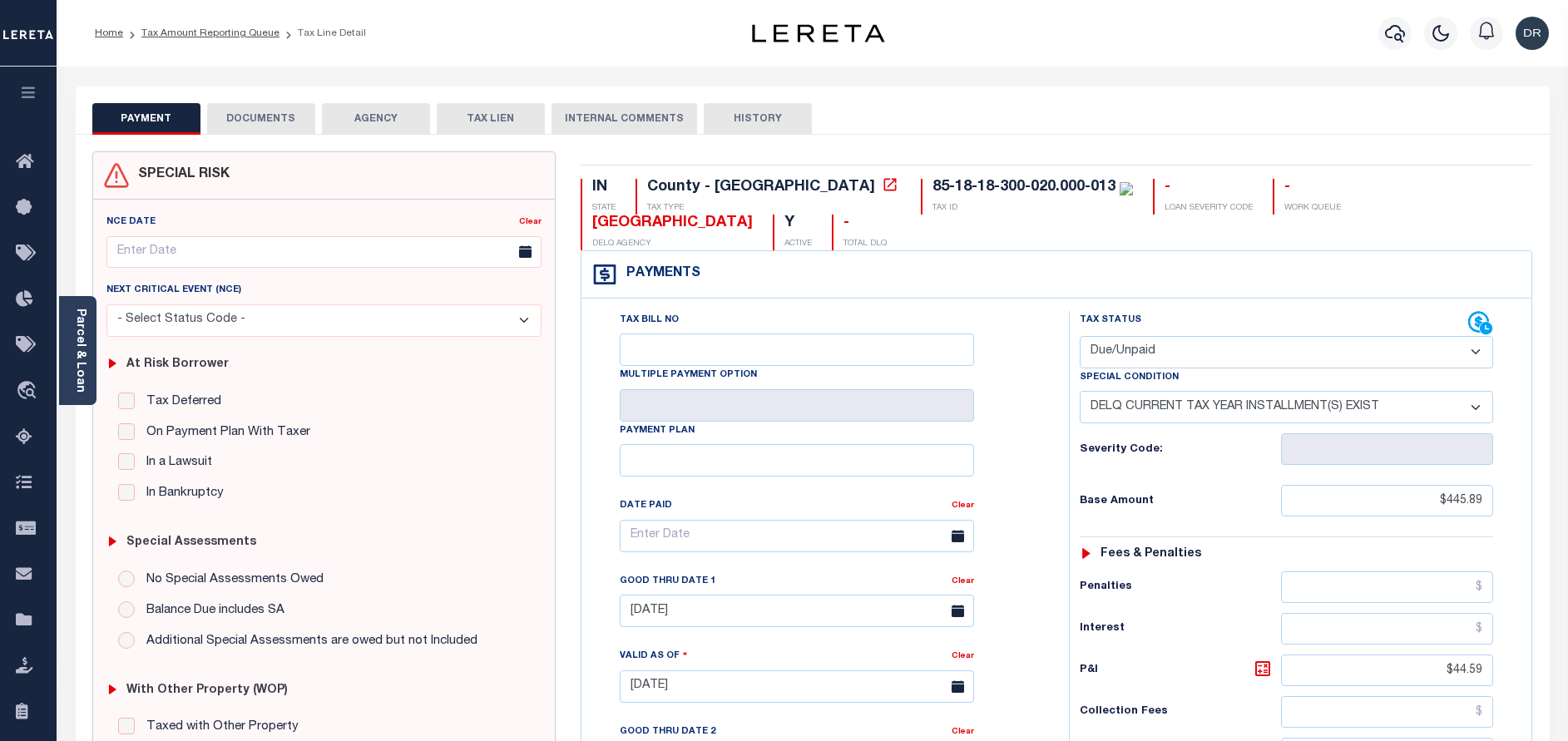
click at [254, 123] on button "DOCUMENTS" at bounding box center [261, 119] width 108 height 31
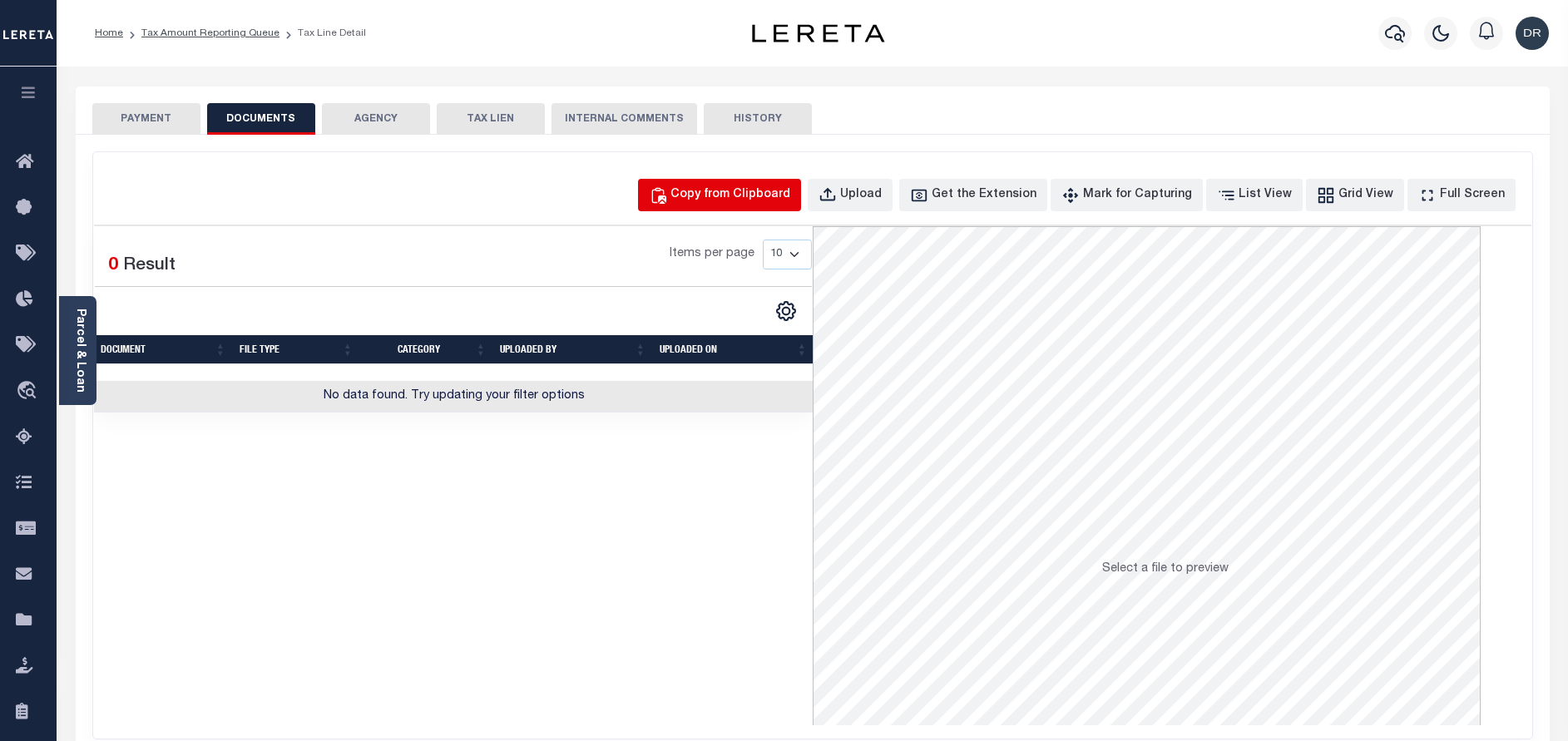
click at [712, 193] on div "Copy from Clipboard" at bounding box center [730, 195] width 119 height 18
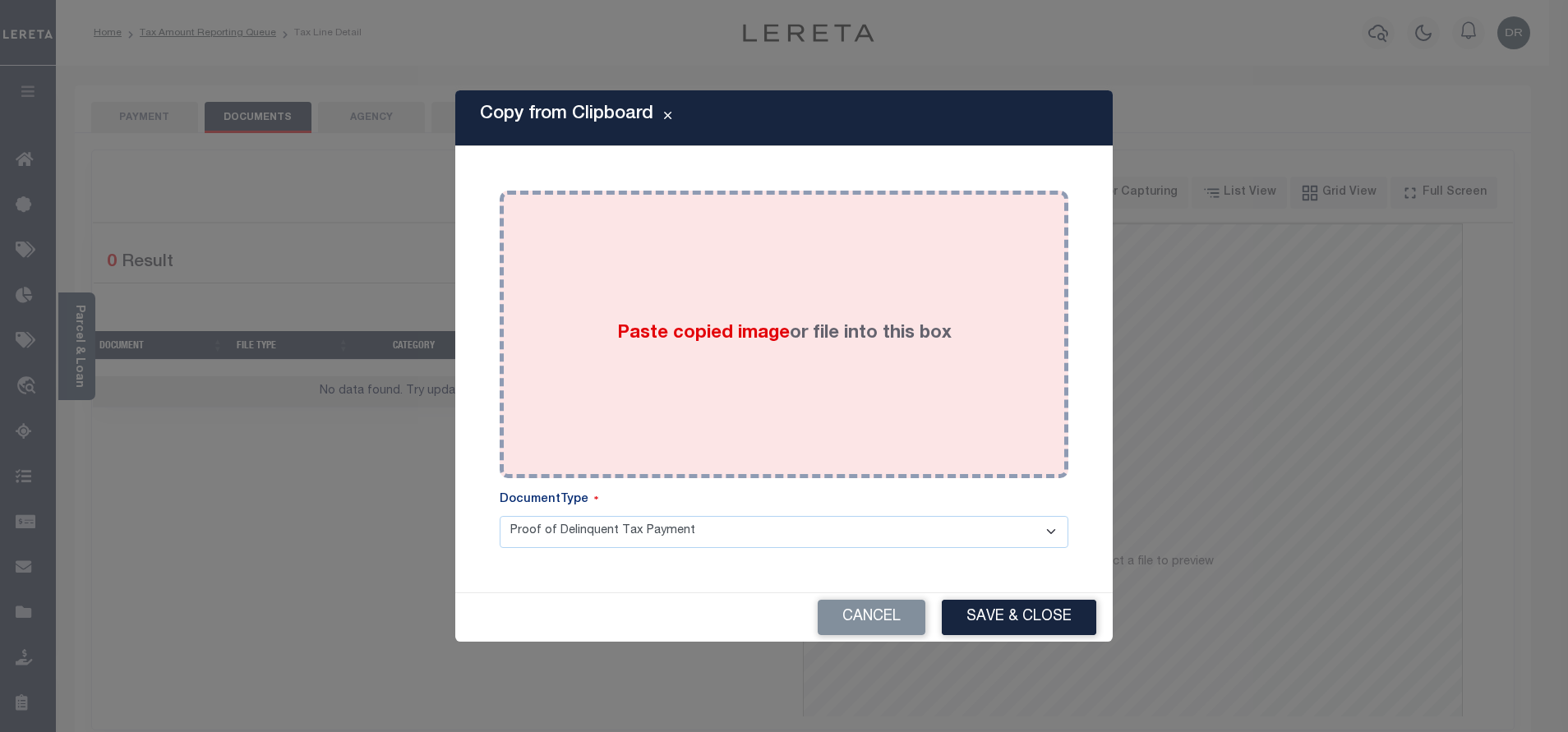
click at [748, 264] on div "Paste copied image or file into this box" at bounding box center [784, 334] width 544 height 263
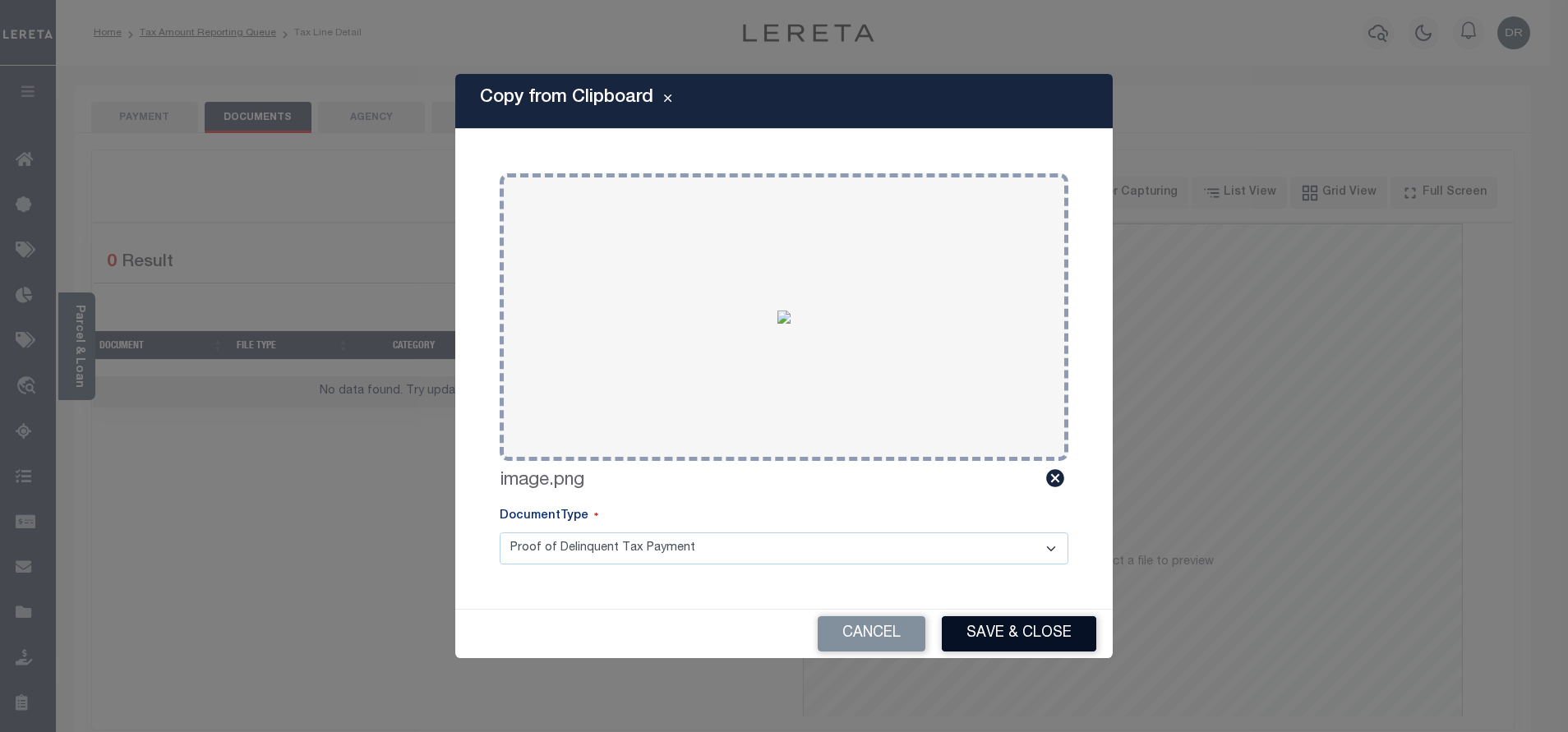
click at [1054, 632] on button "Save & Close" at bounding box center [1018, 634] width 154 height 35
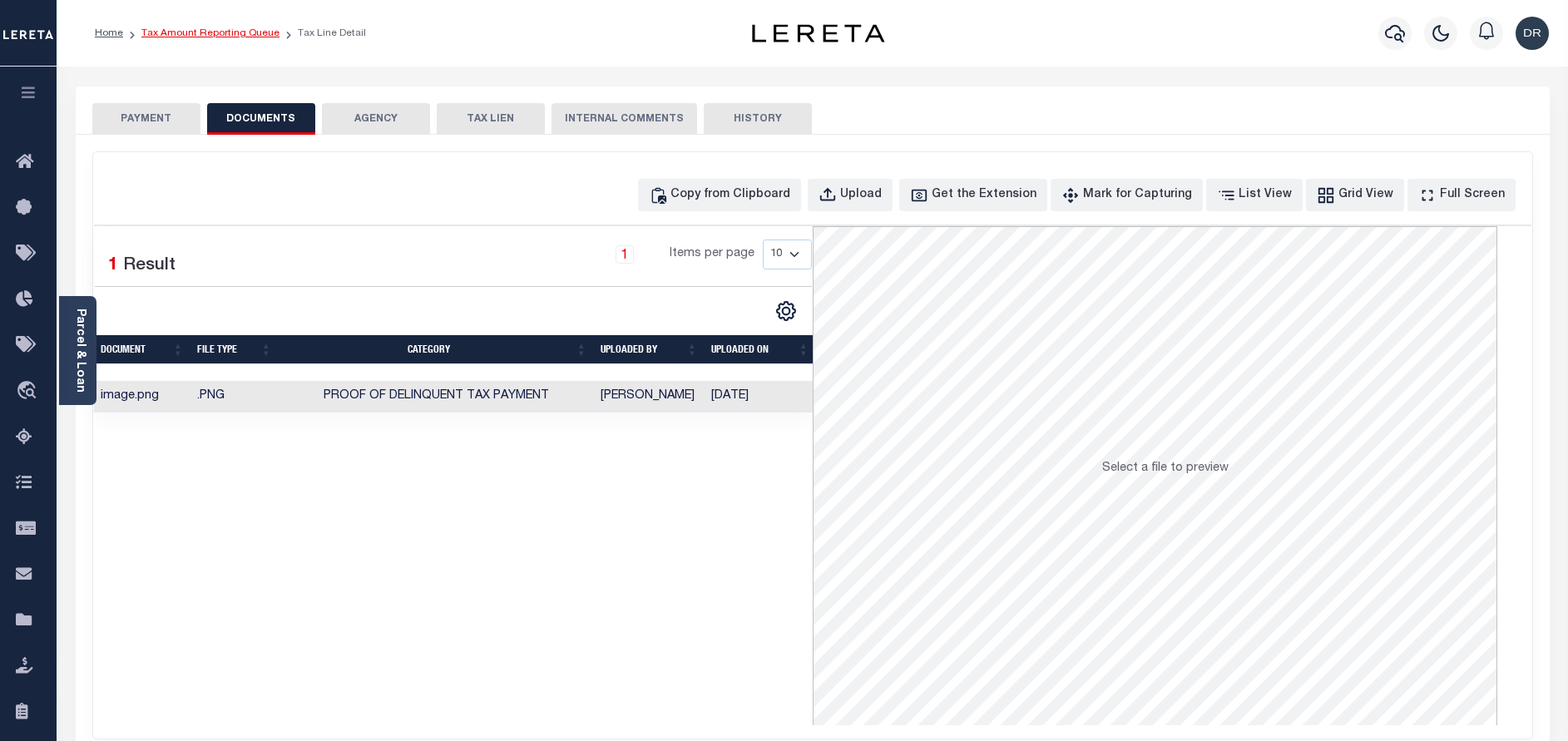
click at [249, 37] on link "Tax Amount Reporting Queue" at bounding box center [210, 32] width 138 height 10
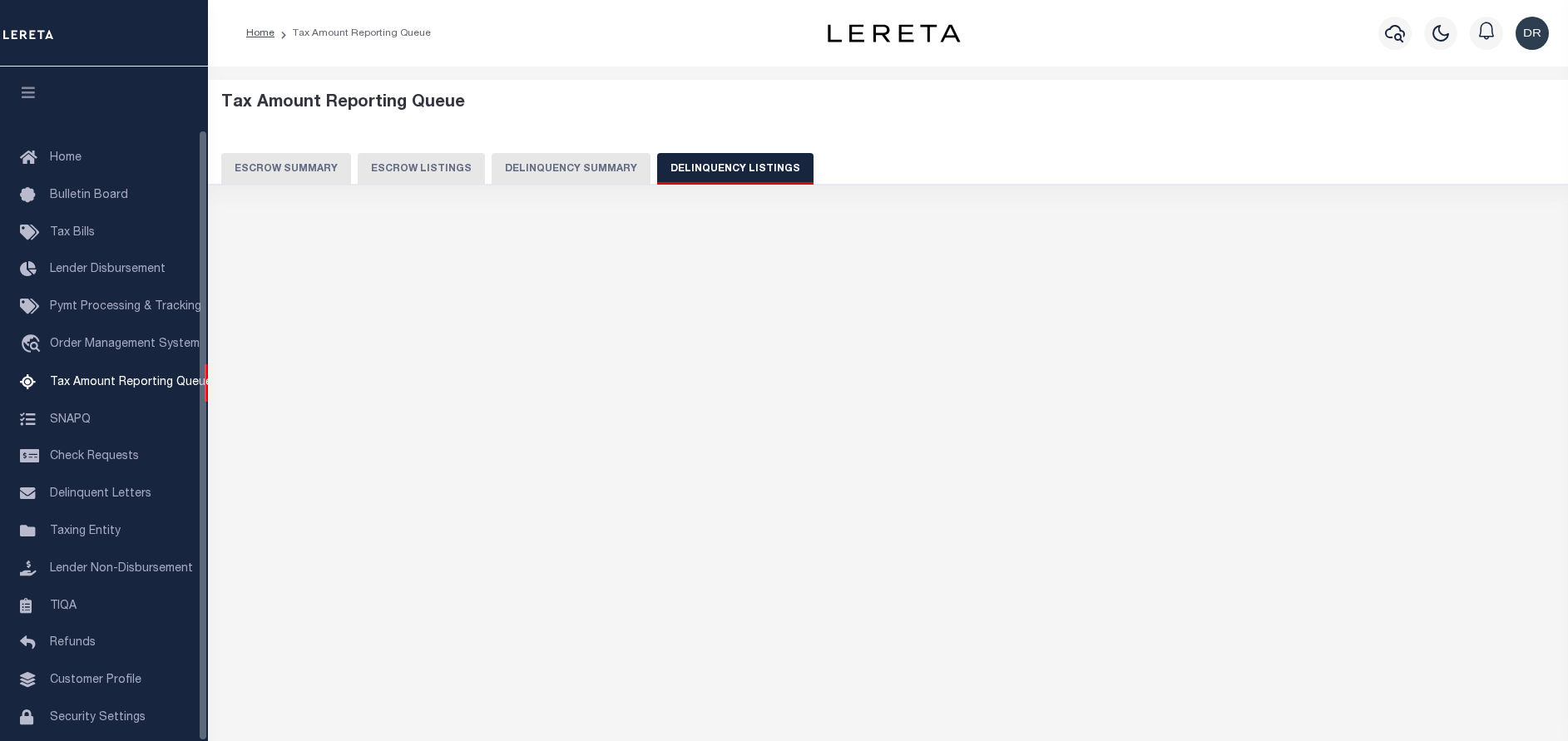
select select "100"
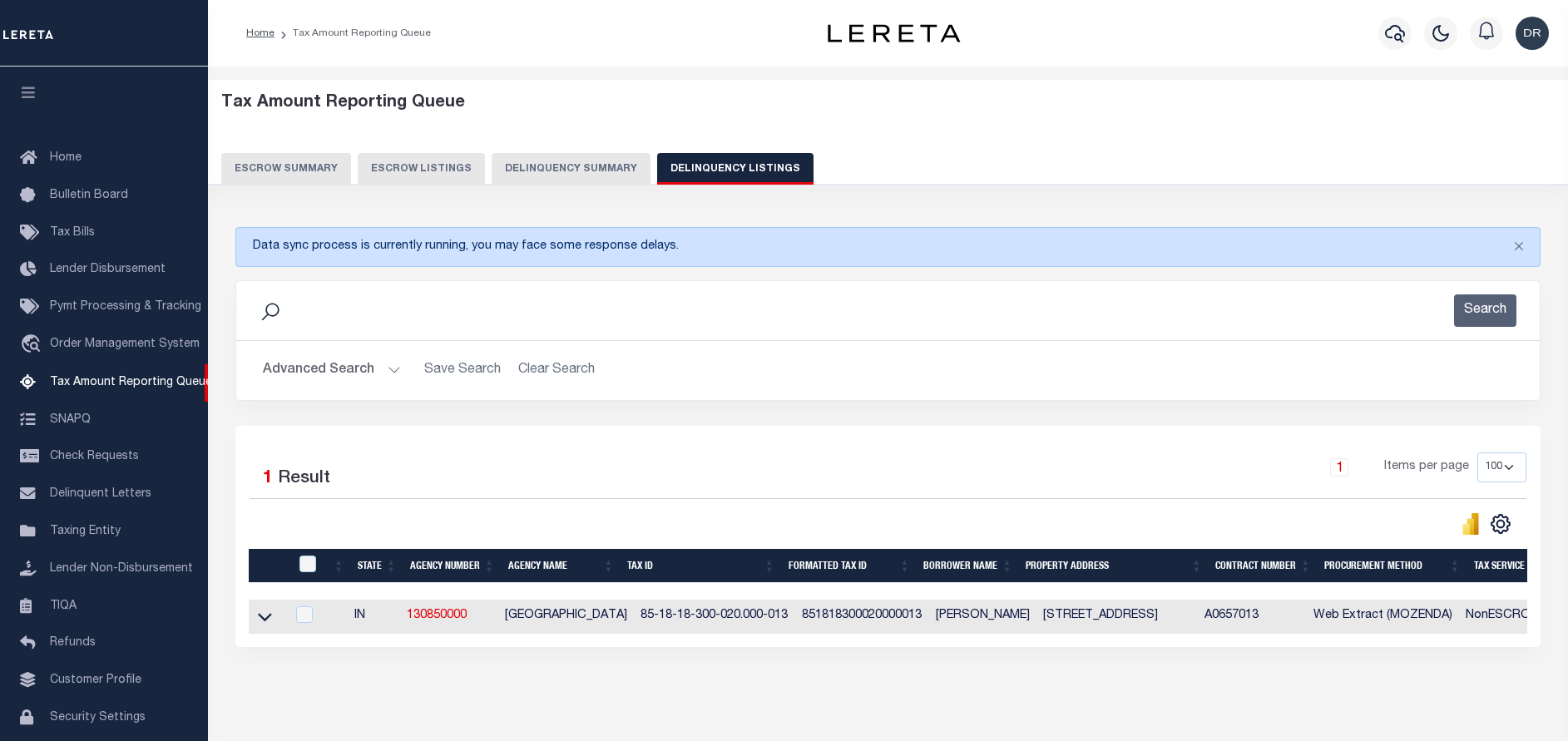
scroll to position [69, 0]
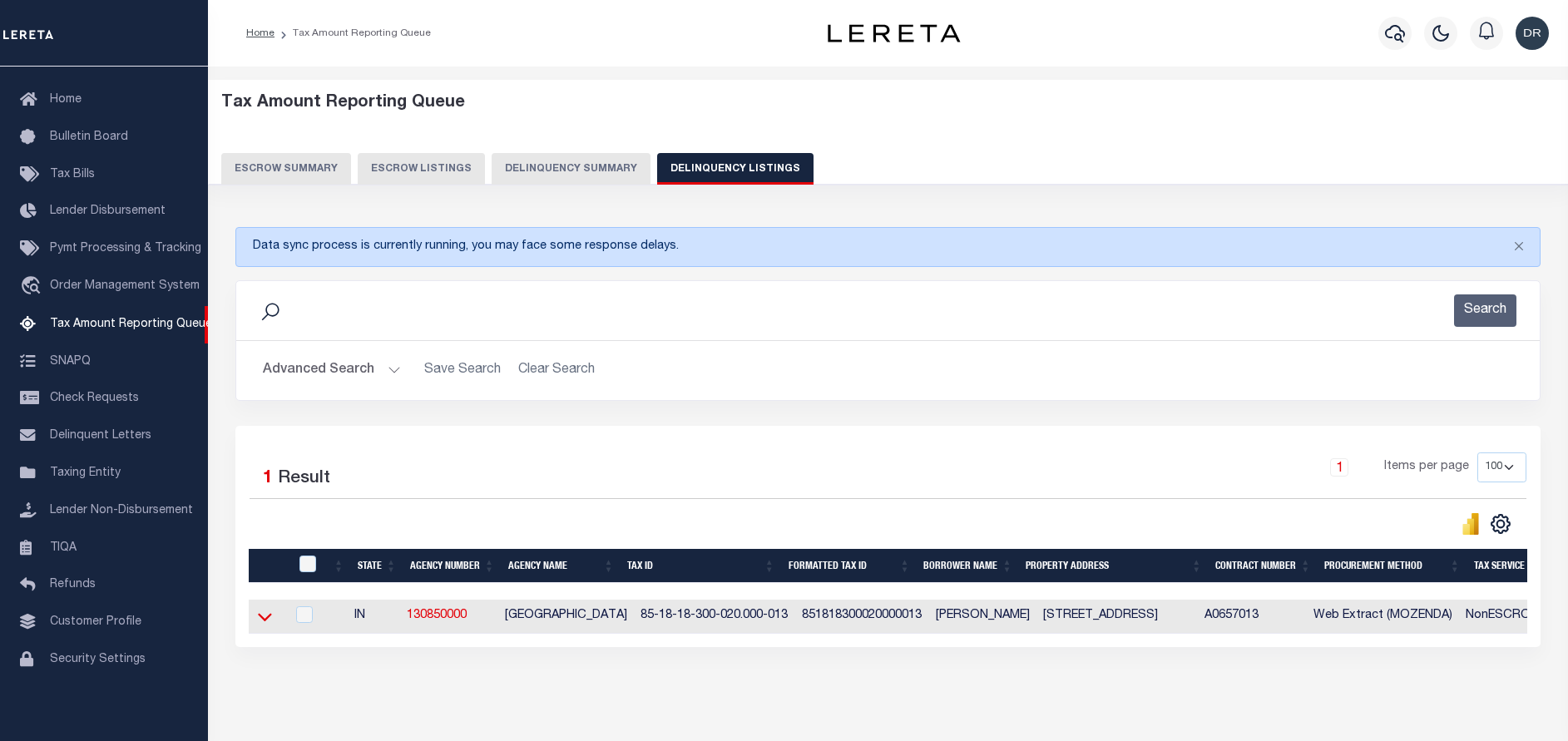
click at [262, 623] on icon at bounding box center [265, 617] width 14 height 17
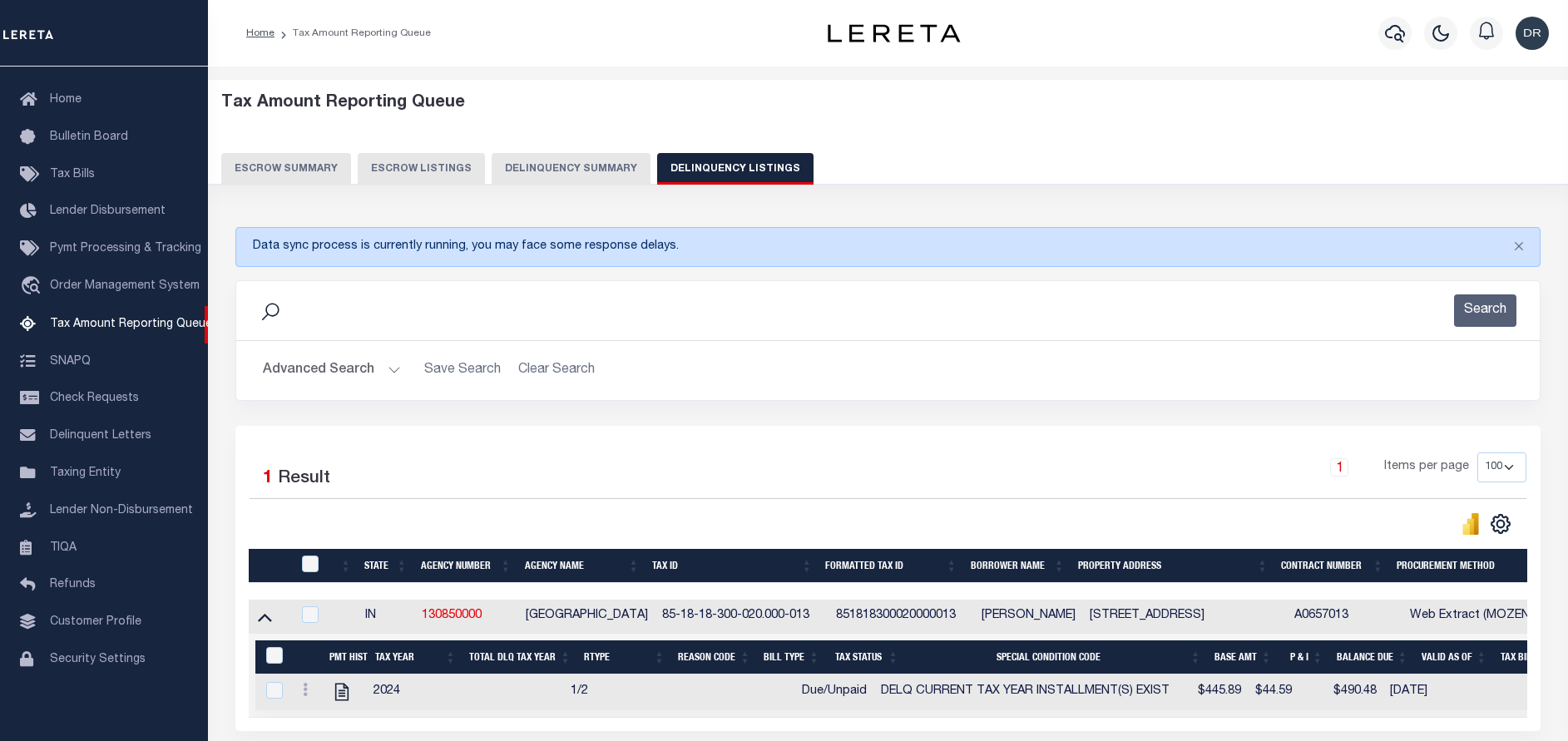
scroll to position [125, 0]
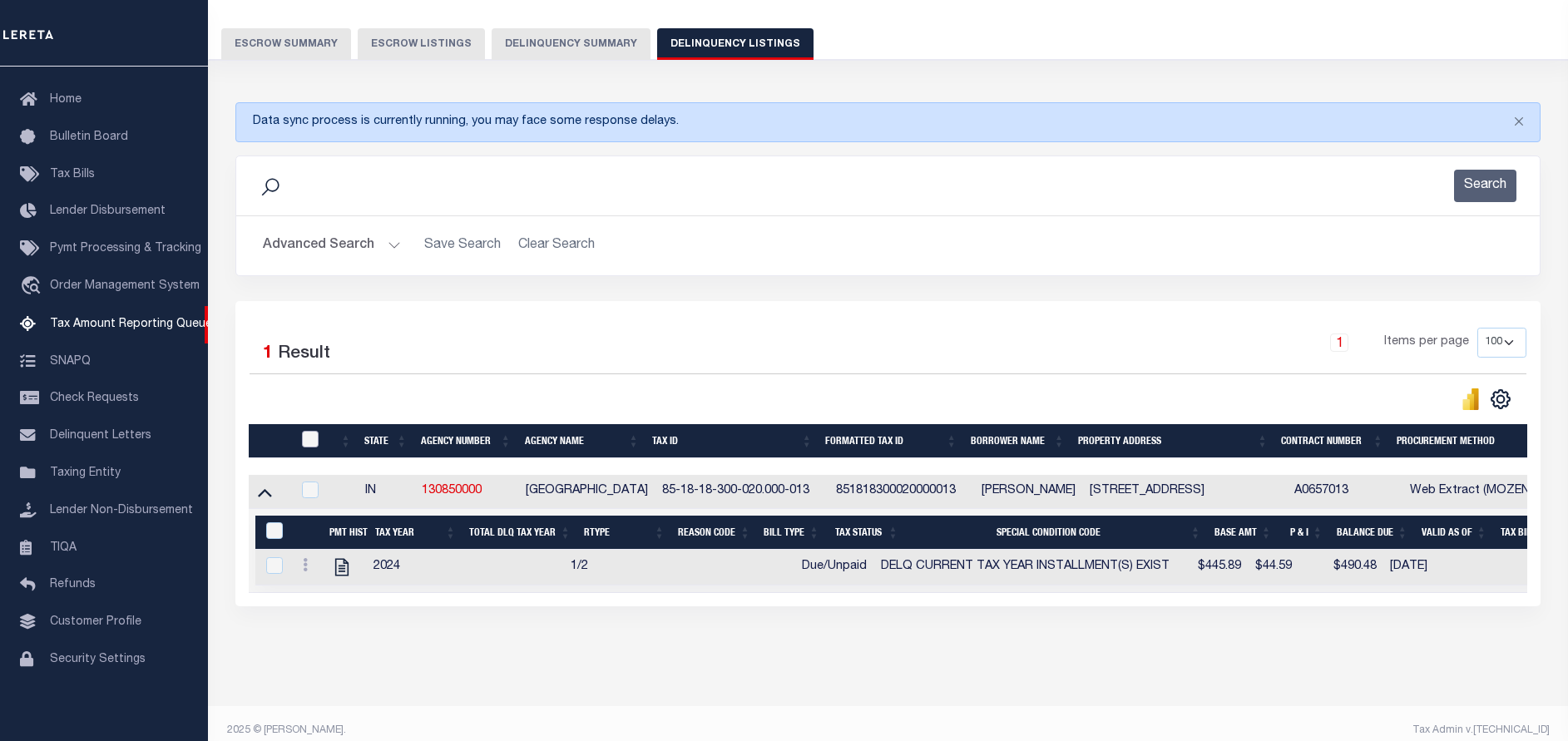
click at [309, 445] on input "checkbox" at bounding box center [309, 438] width 17 height 17
checkbox input "true"
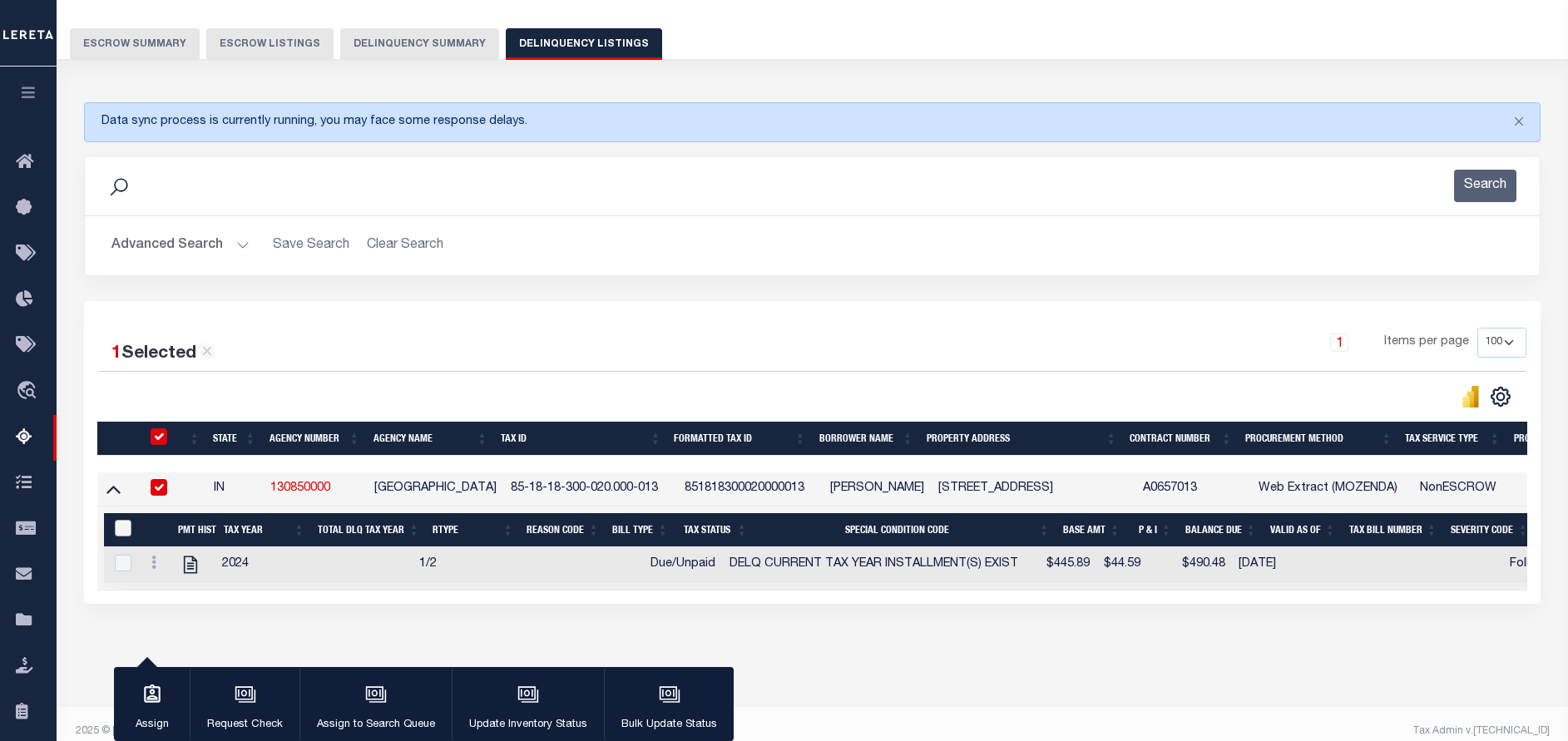
click at [126, 534] on input "&nbsp;" at bounding box center [123, 527] width 17 height 17
checkbox input "true"
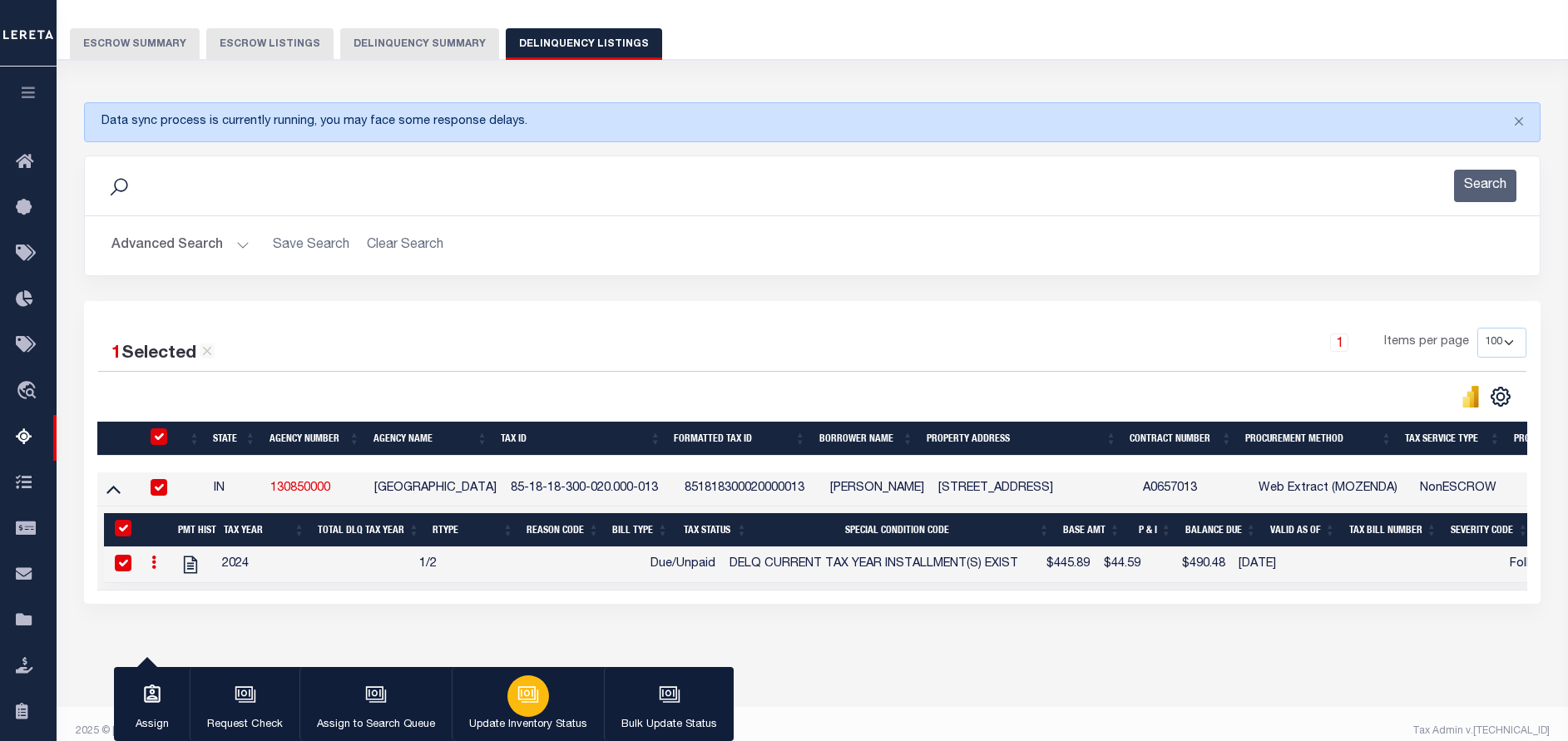
click at [511, 698] on div "button" at bounding box center [528, 697] width 42 height 42
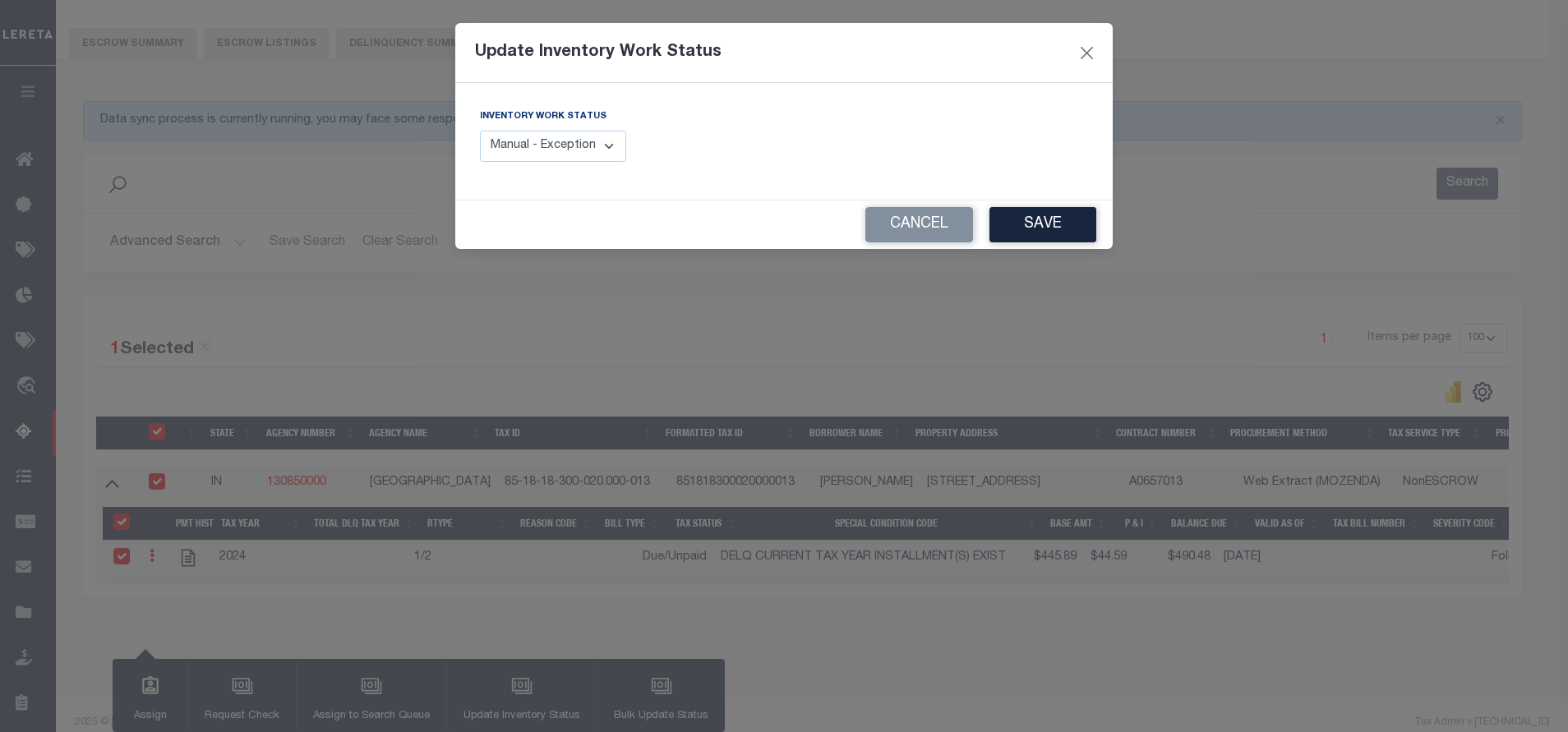
click at [600, 147] on select "Manual - Exception Pended - Awaiting Search Late Add Exception Completed" at bounding box center [553, 146] width 146 height 32
select select "4"
click at [480, 131] on select "Manual - Exception Pended - Awaiting Search Late Add Exception Completed" at bounding box center [553, 146] width 146 height 32
click at [1044, 217] on button "Save" at bounding box center [1043, 224] width 107 height 35
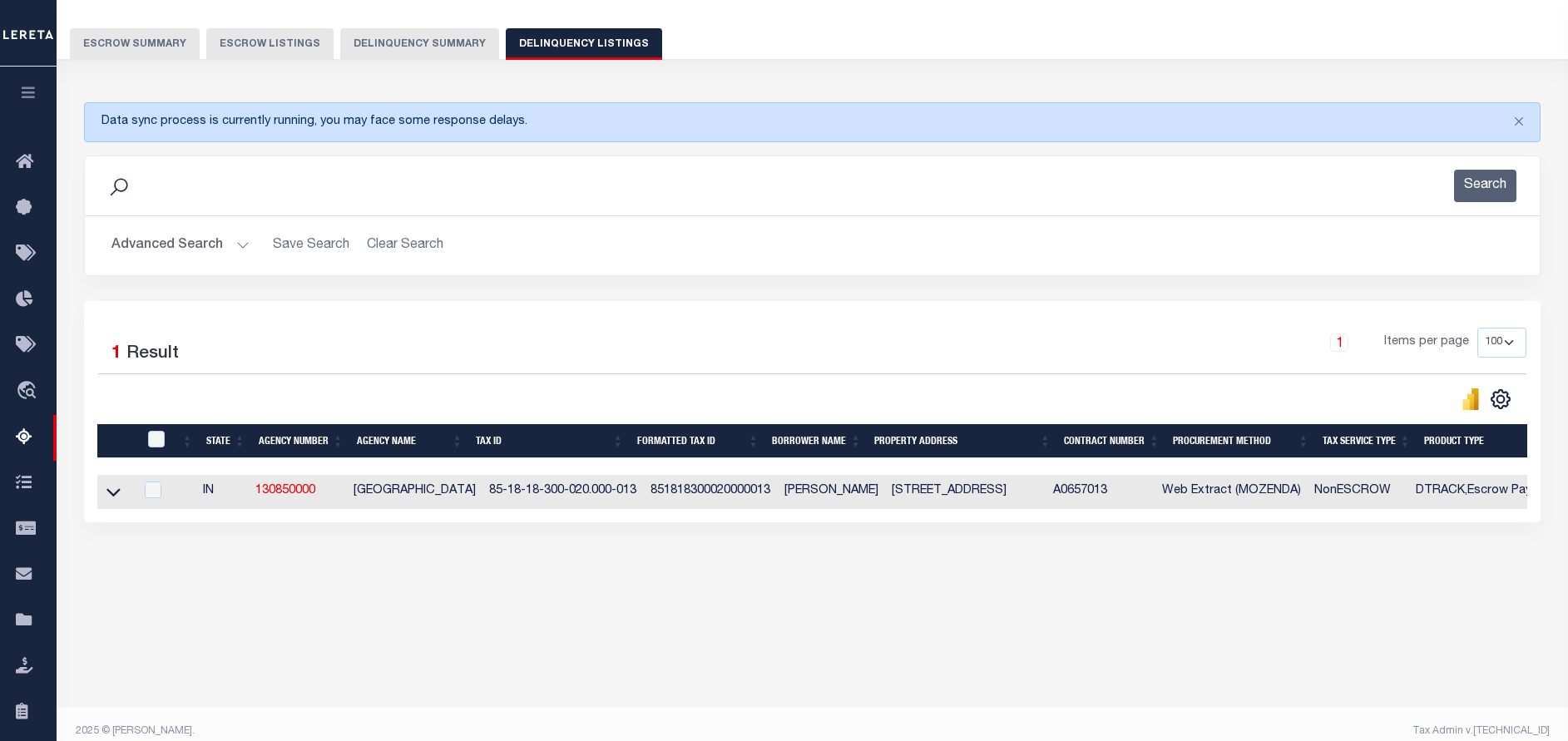
click at [173, 260] on button "Advanced Search" at bounding box center [180, 245] width 138 height 32
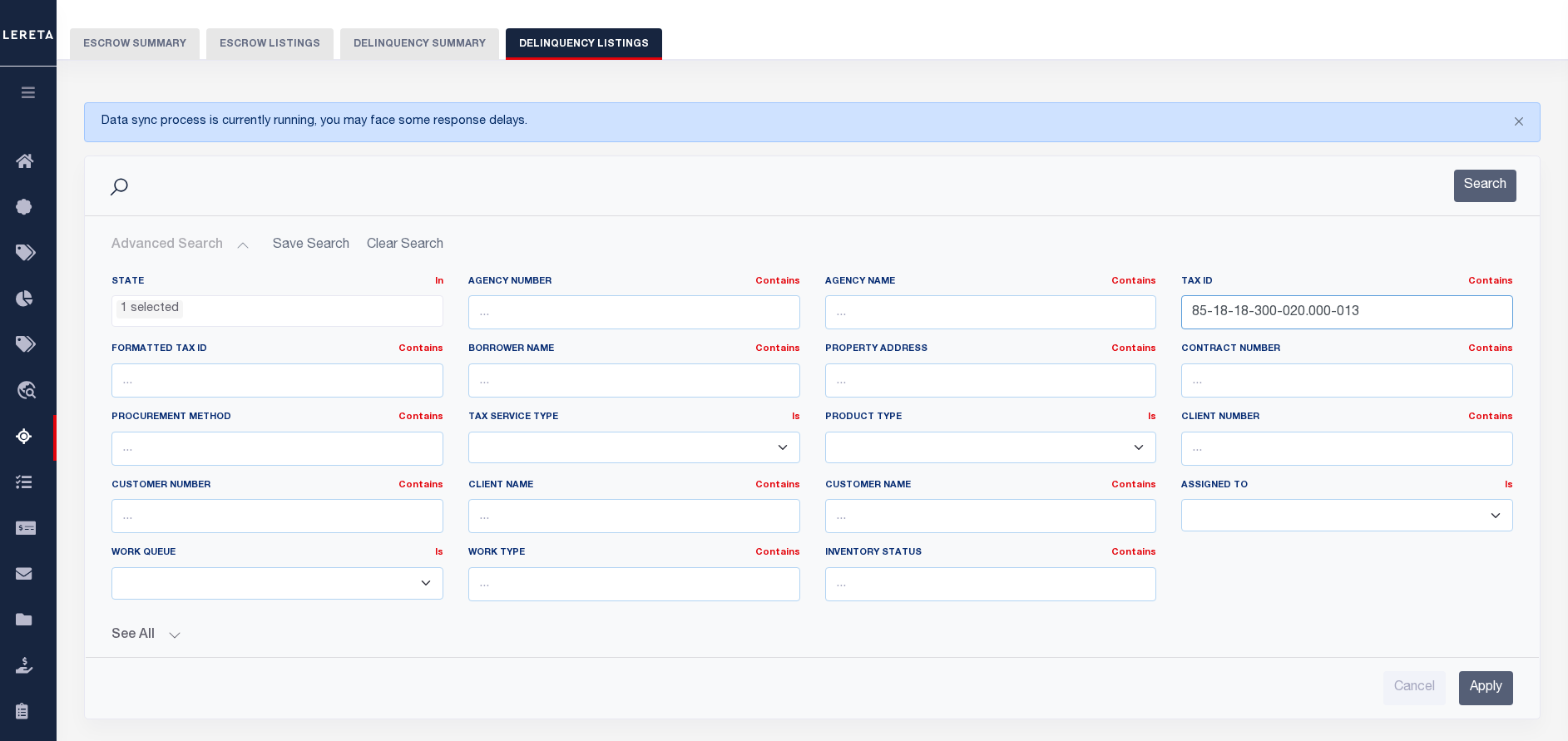
click at [1431, 318] on input "85-18-18-300-020.000-013" at bounding box center [1347, 312] width 332 height 34
paste input "9-27-203-003.000-006"
type input "85-19-27-203-003.000-006"
click at [1497, 193] on button "Search" at bounding box center [1485, 186] width 63 height 32
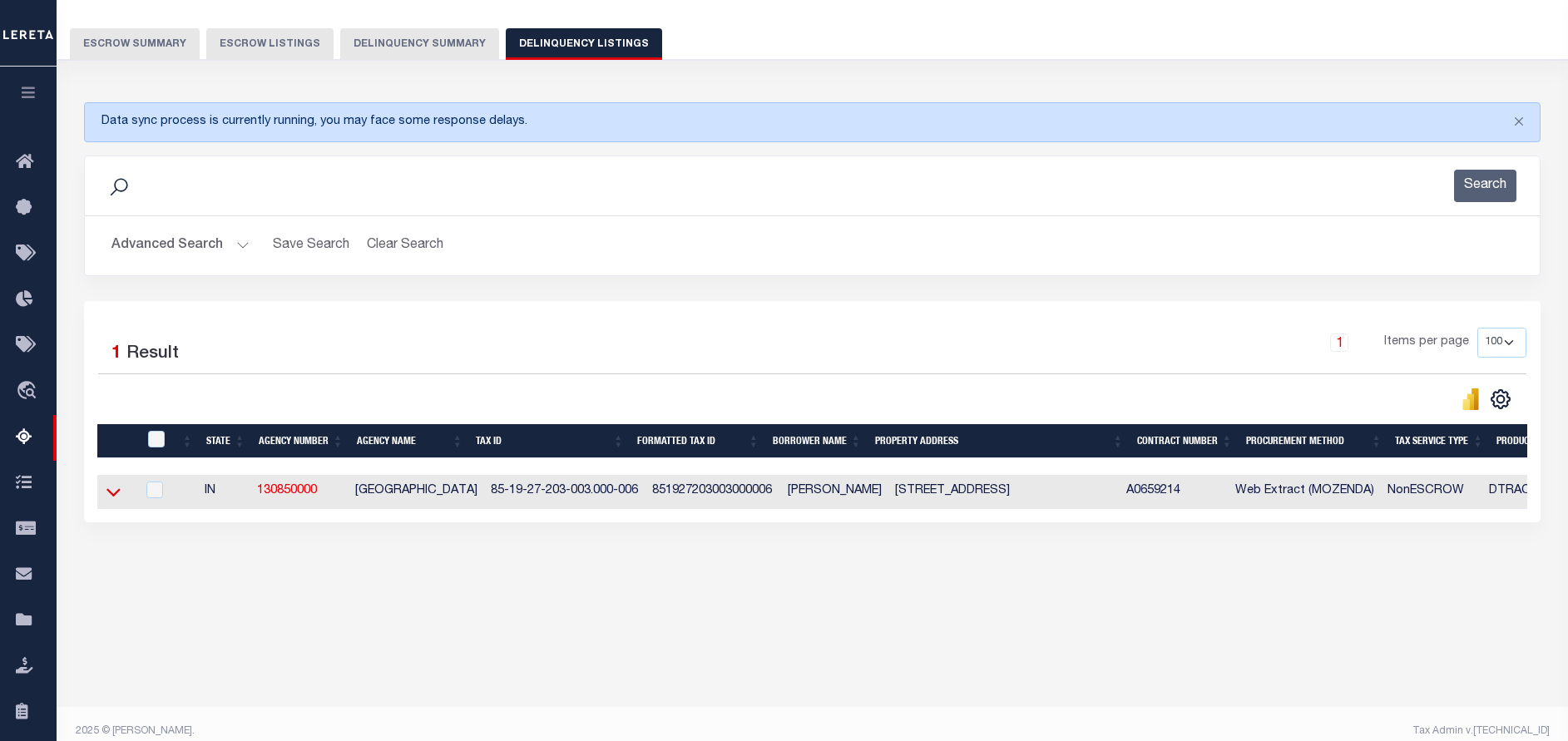
click at [109, 494] on icon at bounding box center [113, 493] width 14 height 9
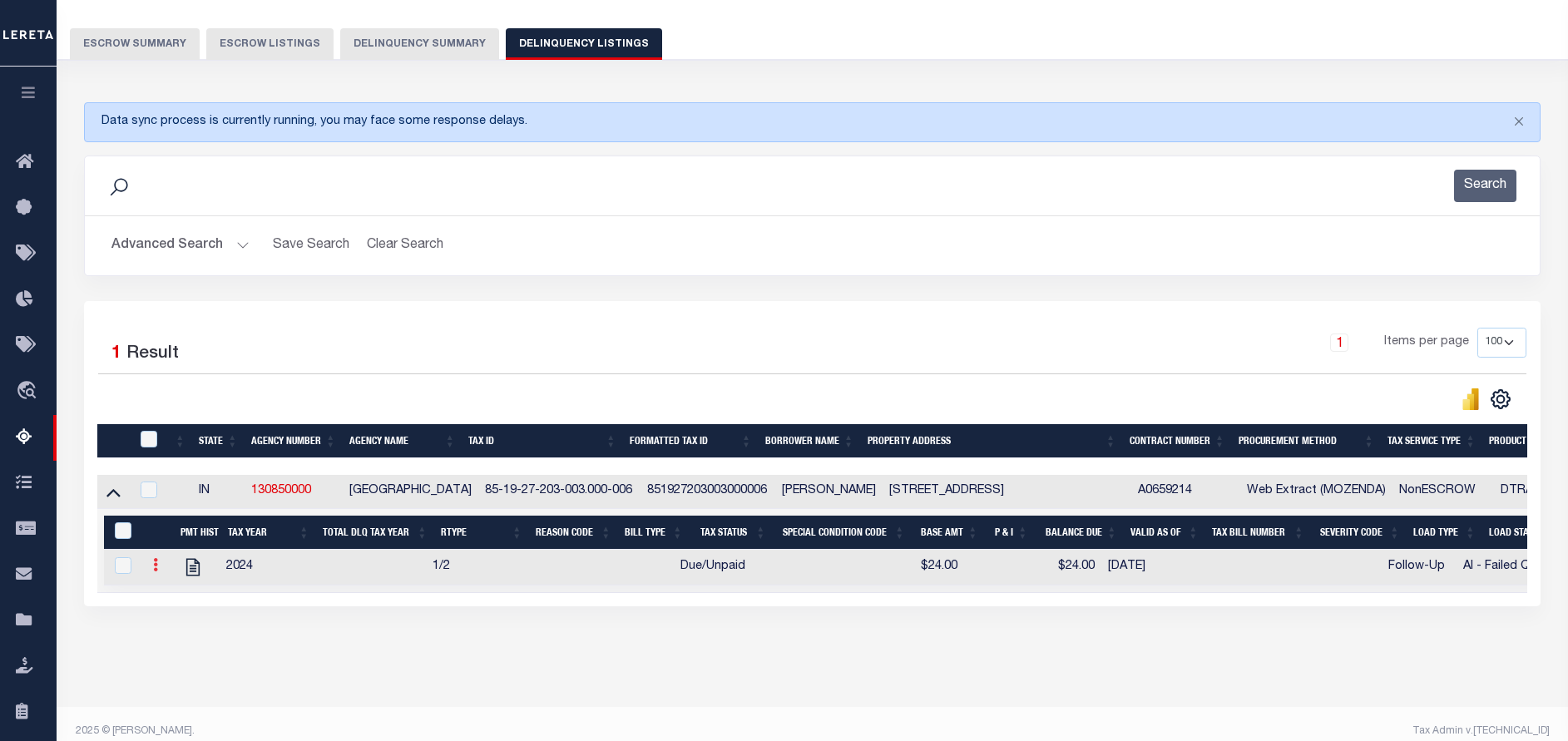
click at [157, 568] on icon at bounding box center [156, 564] width 5 height 13
click at [173, 598] on img "" at bounding box center [175, 592] width 17 height 17
checkbox input "true"
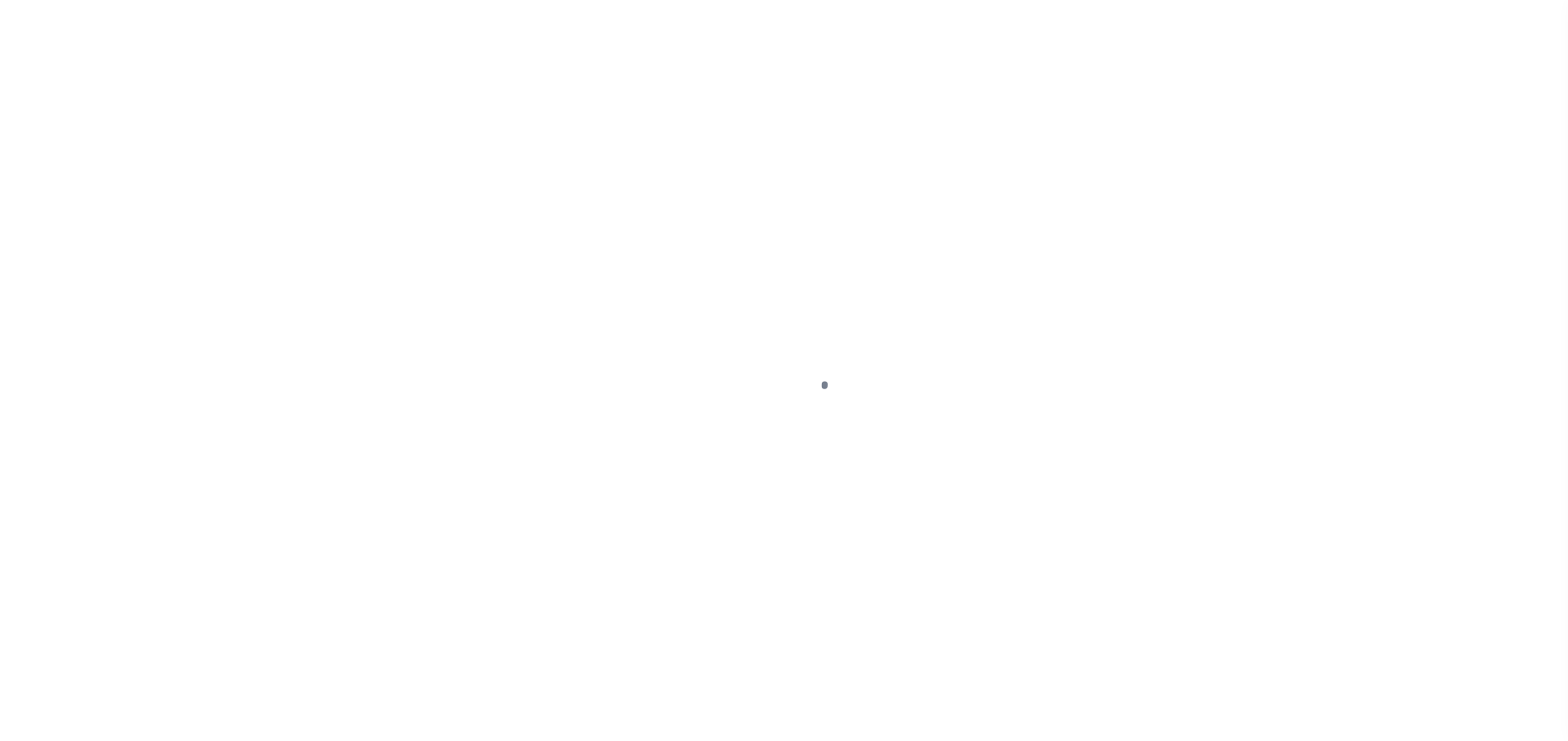
select select "DUE"
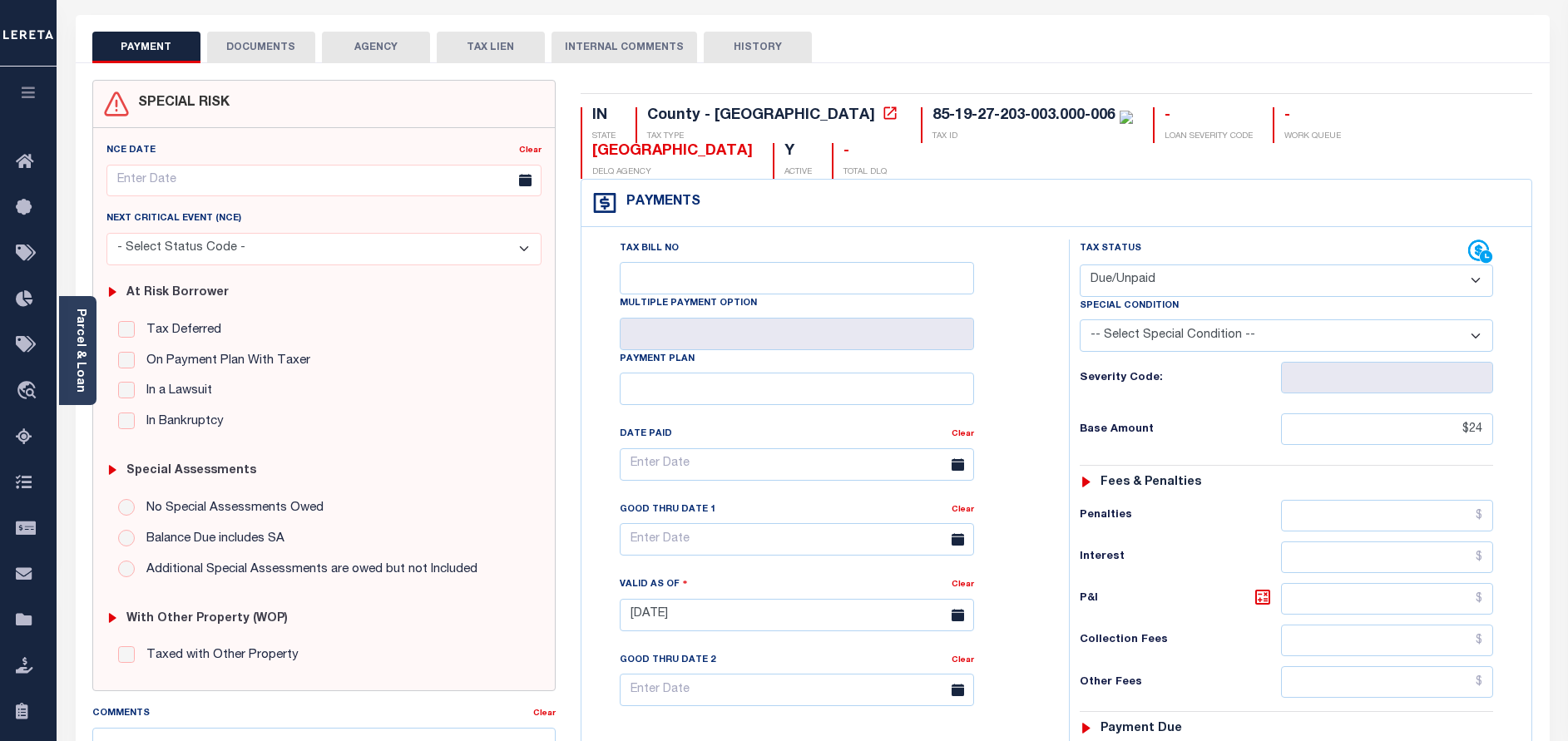
scroll to position [125, 0]
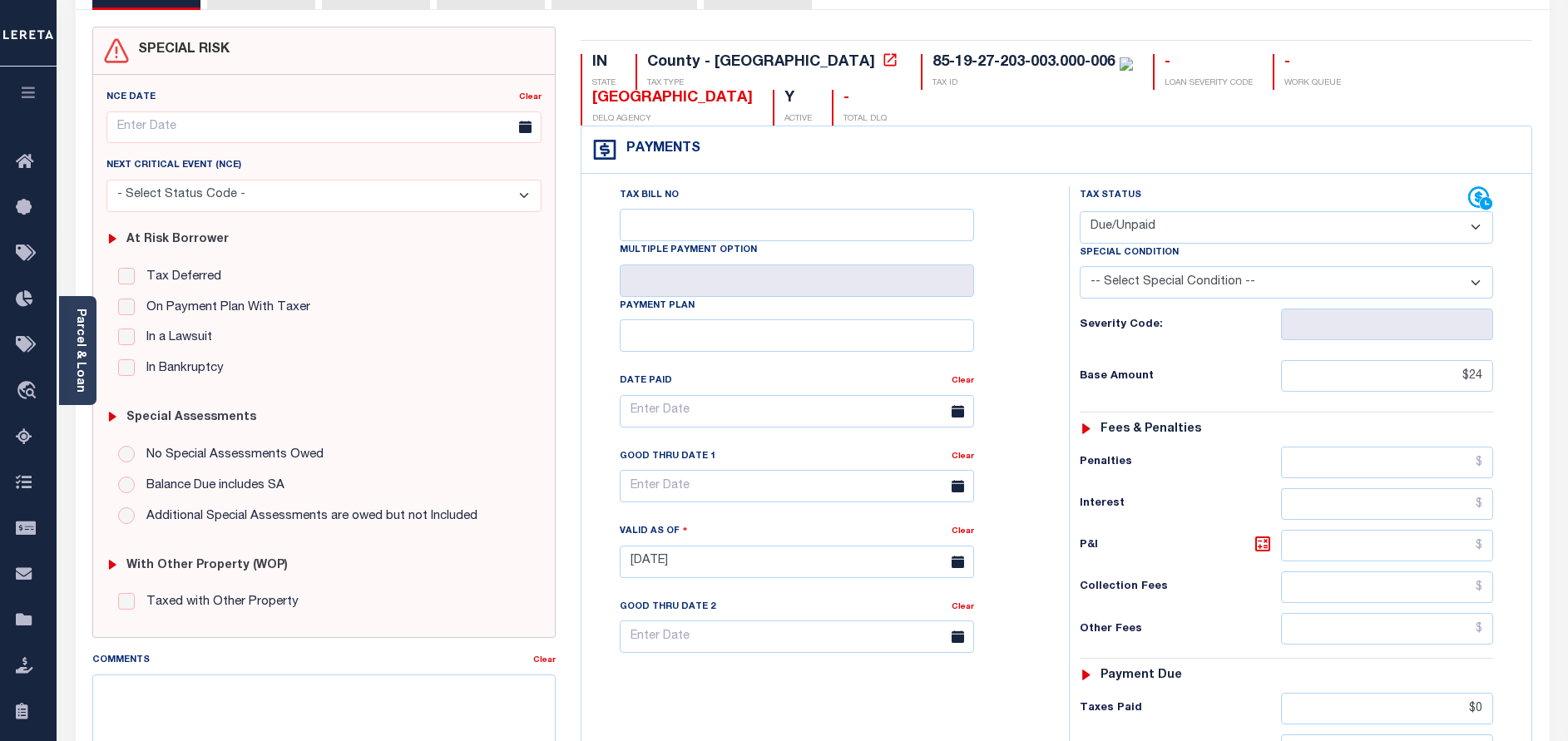
click at [1165, 266] on select "-- Select Special Condition -- 3RD PARTY TAX LIEN AGENCY TAX LIEN (A.K.A Inside…" at bounding box center [1286, 282] width 413 height 32
select select "17"
click at [1080, 266] on select "-- Select Special Condition -- 3RD PARTY TAX LIEN AGENCY TAX LIEN (A.K.A Inside…" at bounding box center [1286, 282] width 413 height 32
type input "[DATE]"
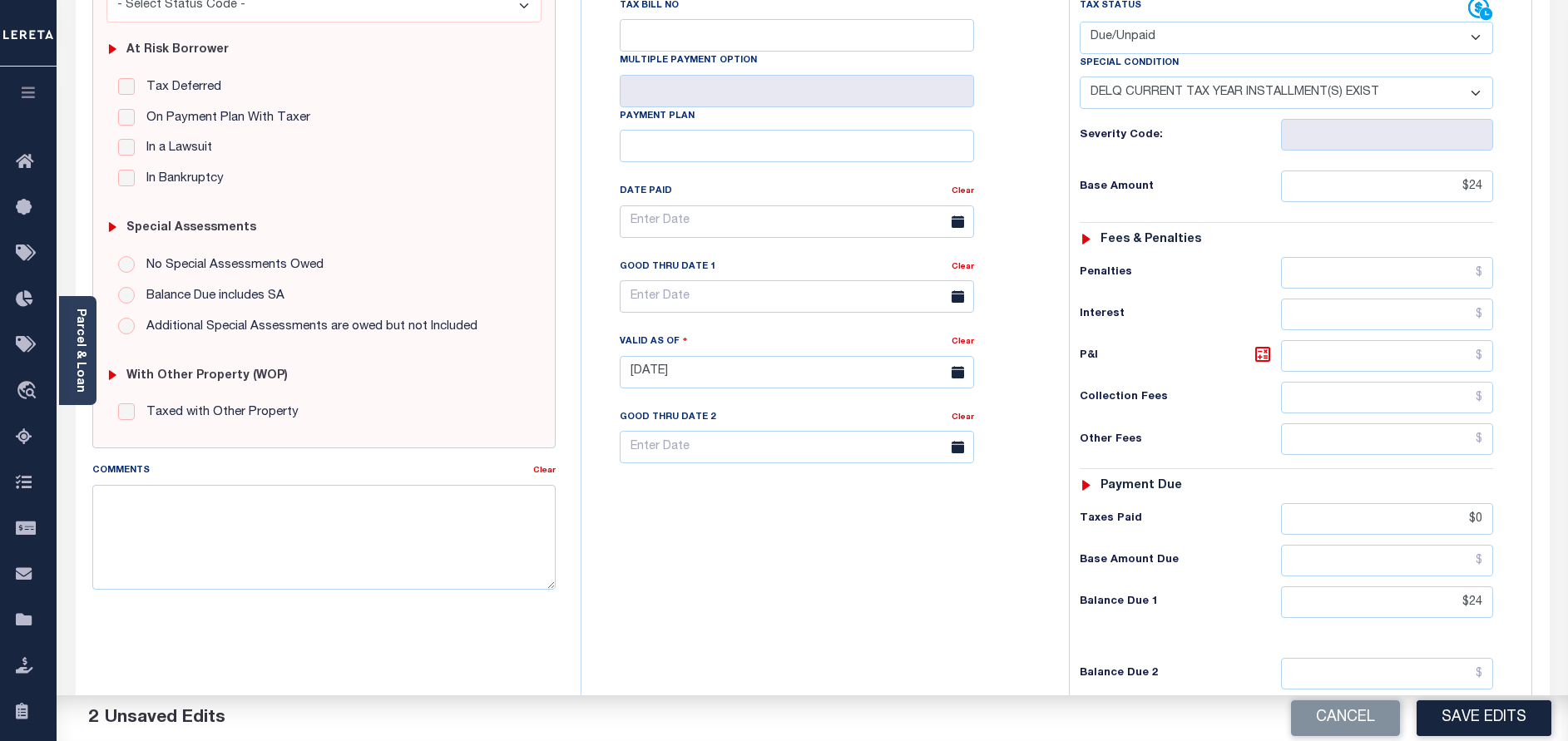
scroll to position [374, 0]
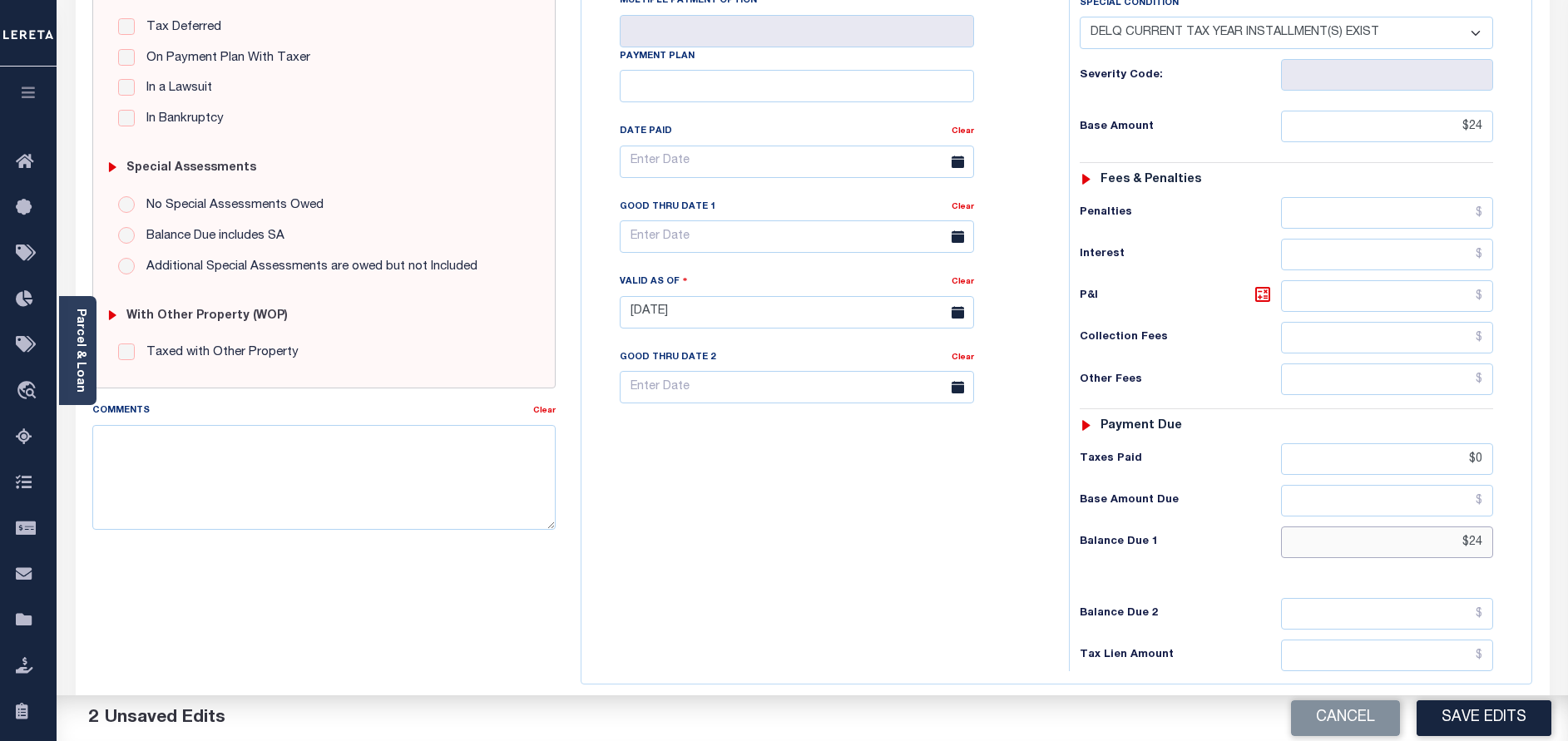
drag, startPoint x: 1442, startPoint y: 504, endPoint x: 1522, endPoint y: 503, distance: 80.0
click at [1522, 503] on div "Tax Status Status" at bounding box center [1292, 303] width 471 height 735
paste input "26.40"
type input "$26.40"
click at [1258, 284] on icon at bounding box center [1262, 294] width 20 height 20
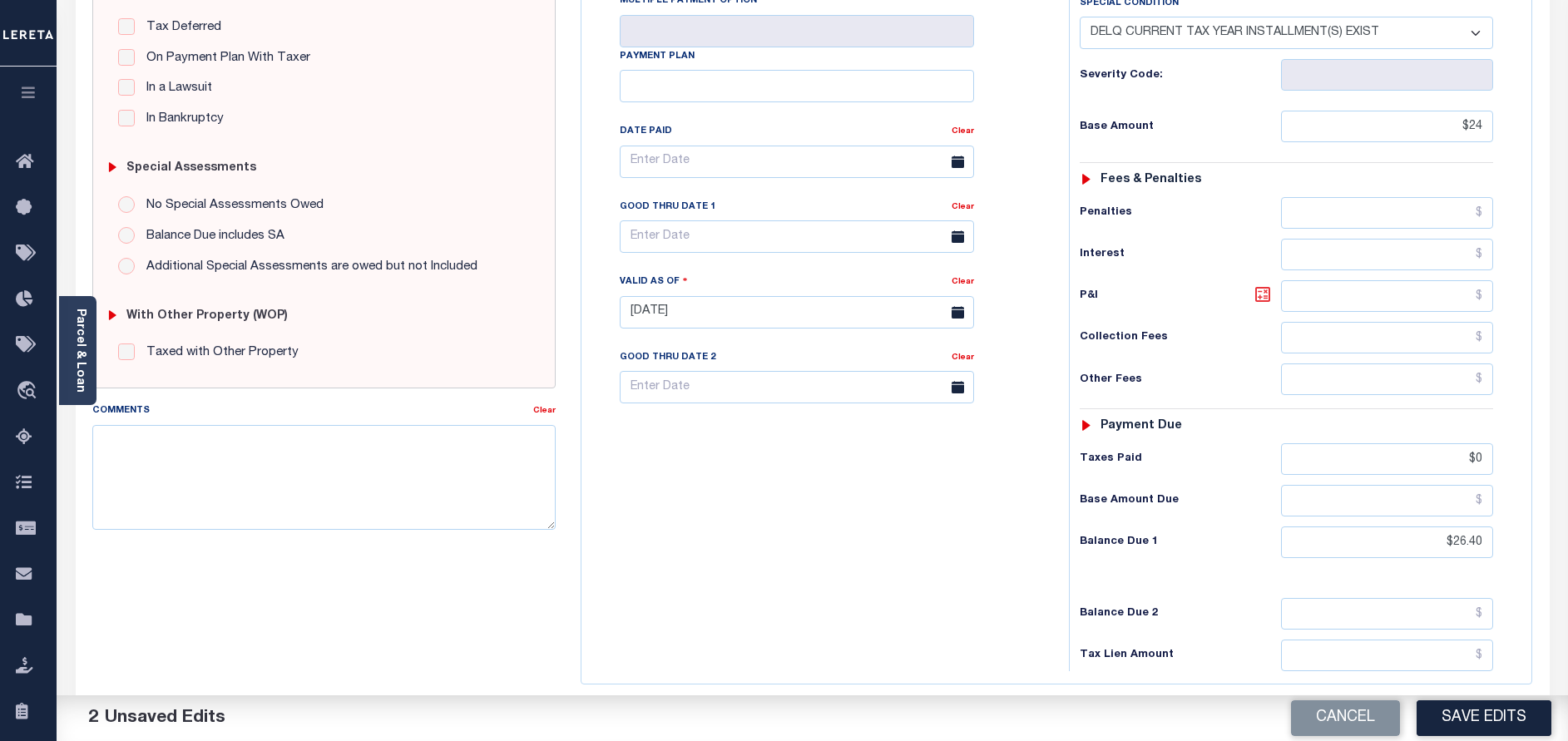
type input "$2.40"
click at [754, 221] on input "text" at bounding box center [797, 236] width 354 height 32
click at [669, 362] on span "15" at bounding box center [674, 363] width 32 height 32
type input "[DATE]"
click at [1459, 721] on button "Save Edits" at bounding box center [1483, 717] width 135 height 36
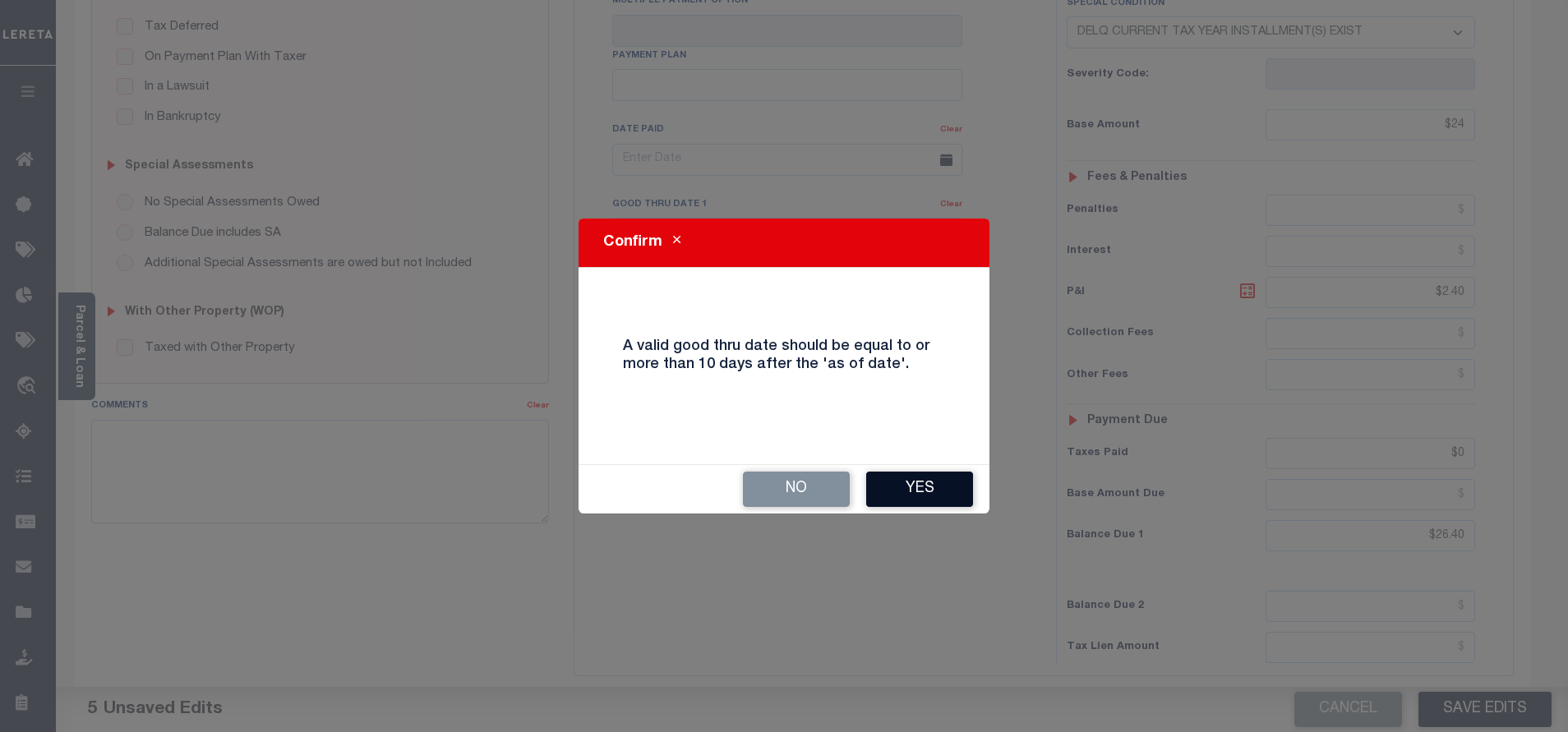
click at [916, 489] on button "Yes" at bounding box center [920, 489] width 107 height 35
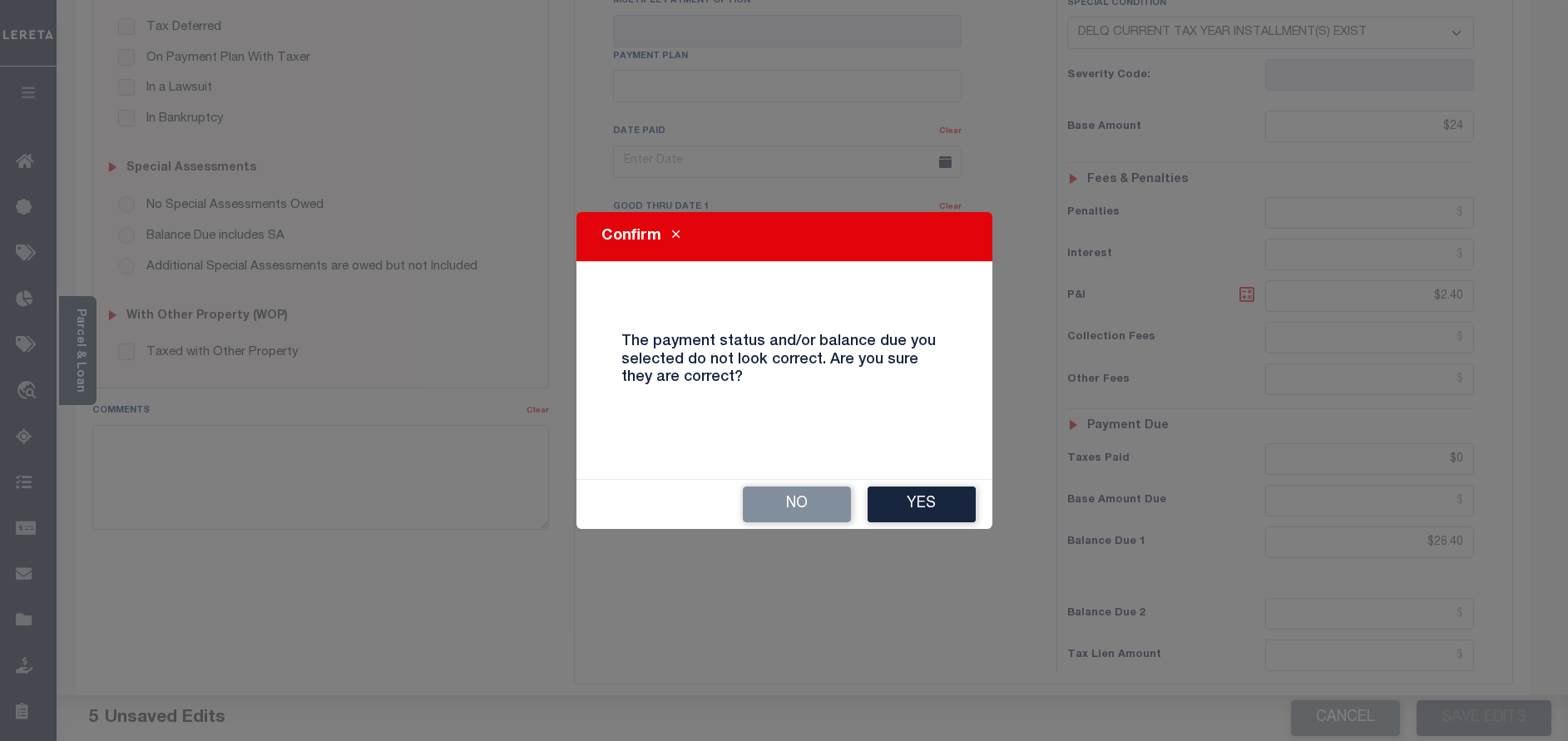
click at [927, 495] on button "Yes" at bounding box center [921, 504] width 108 height 36
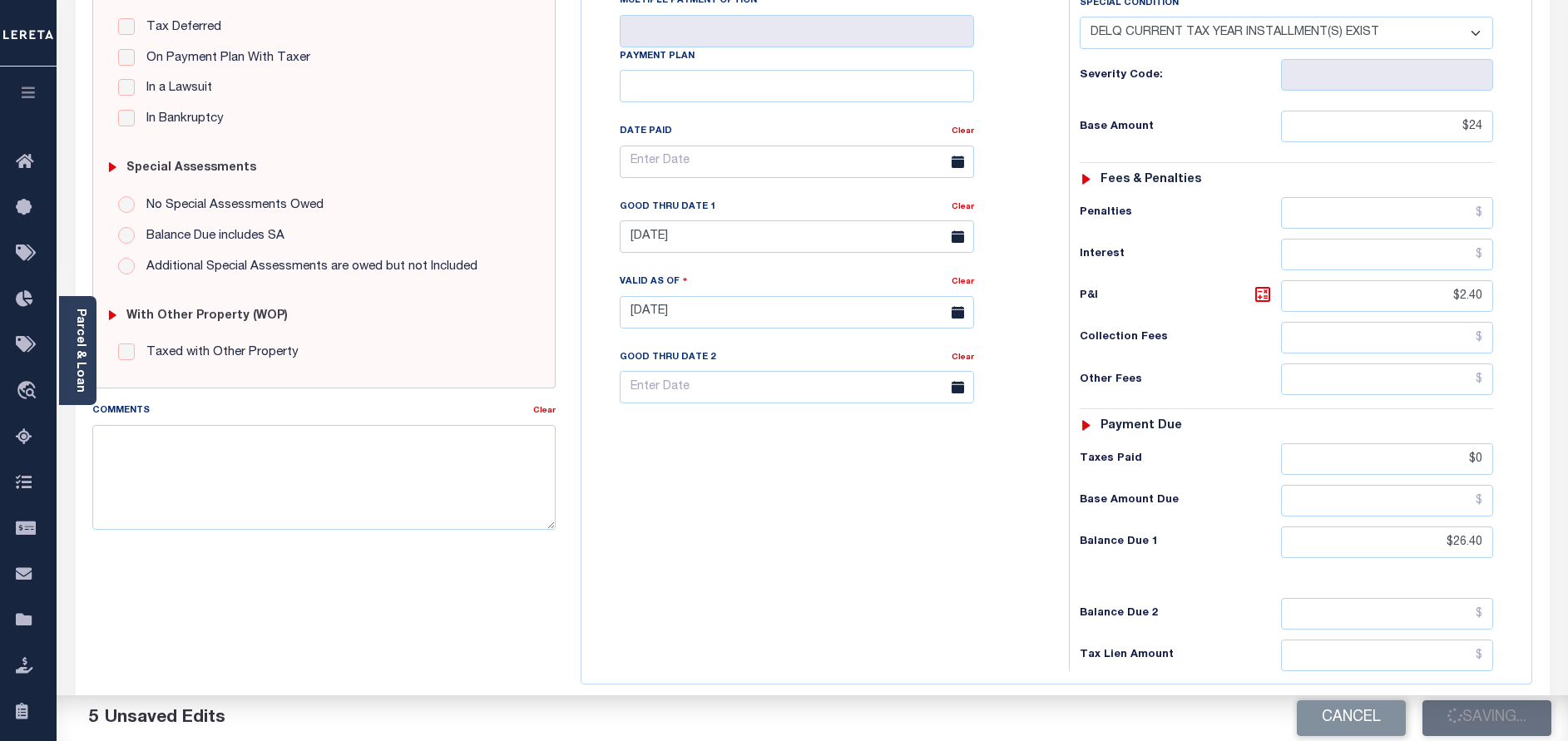
checkbox input "false"
type input "$24"
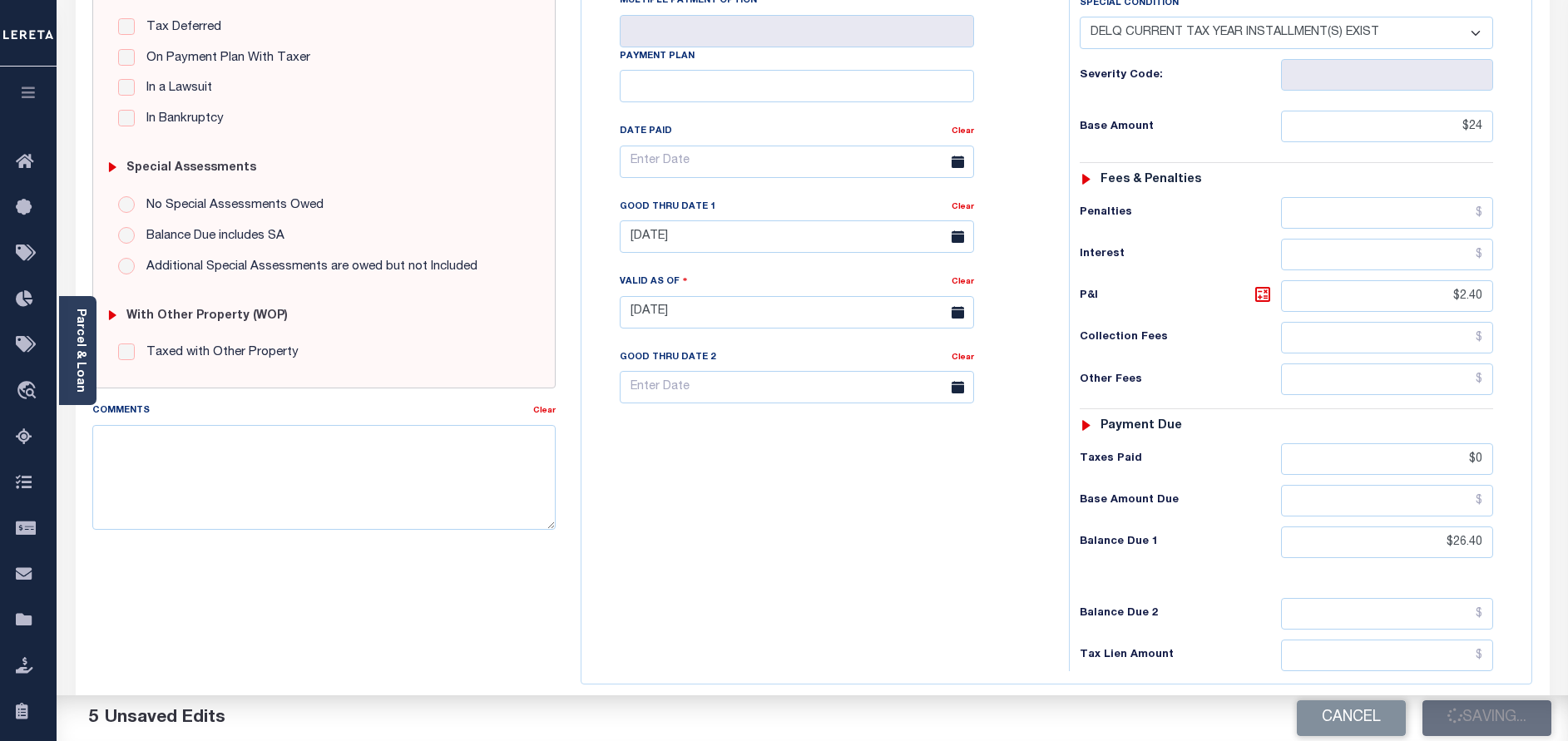
type input "$2.4"
type input "$0"
type input "$26.4"
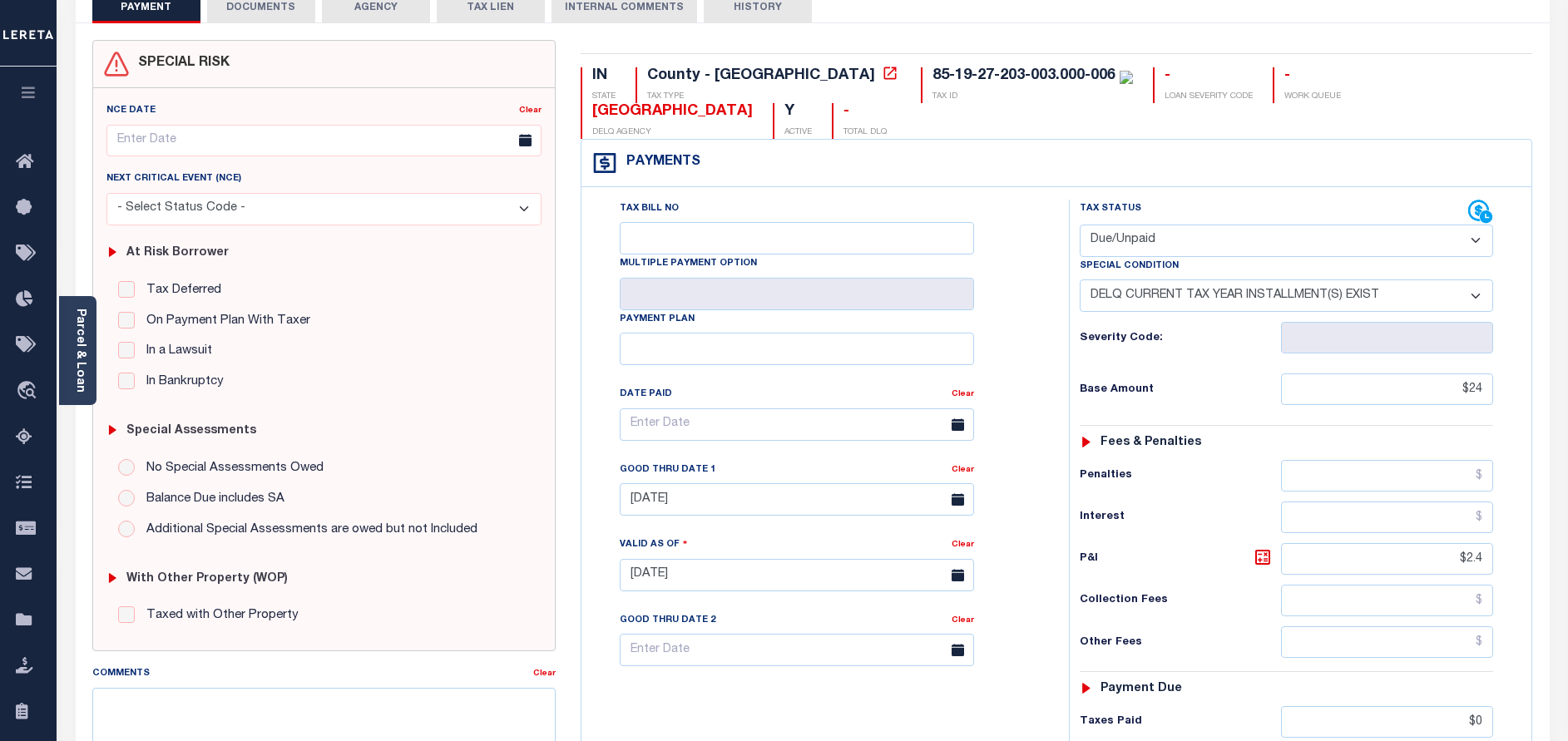
scroll to position [0, 0]
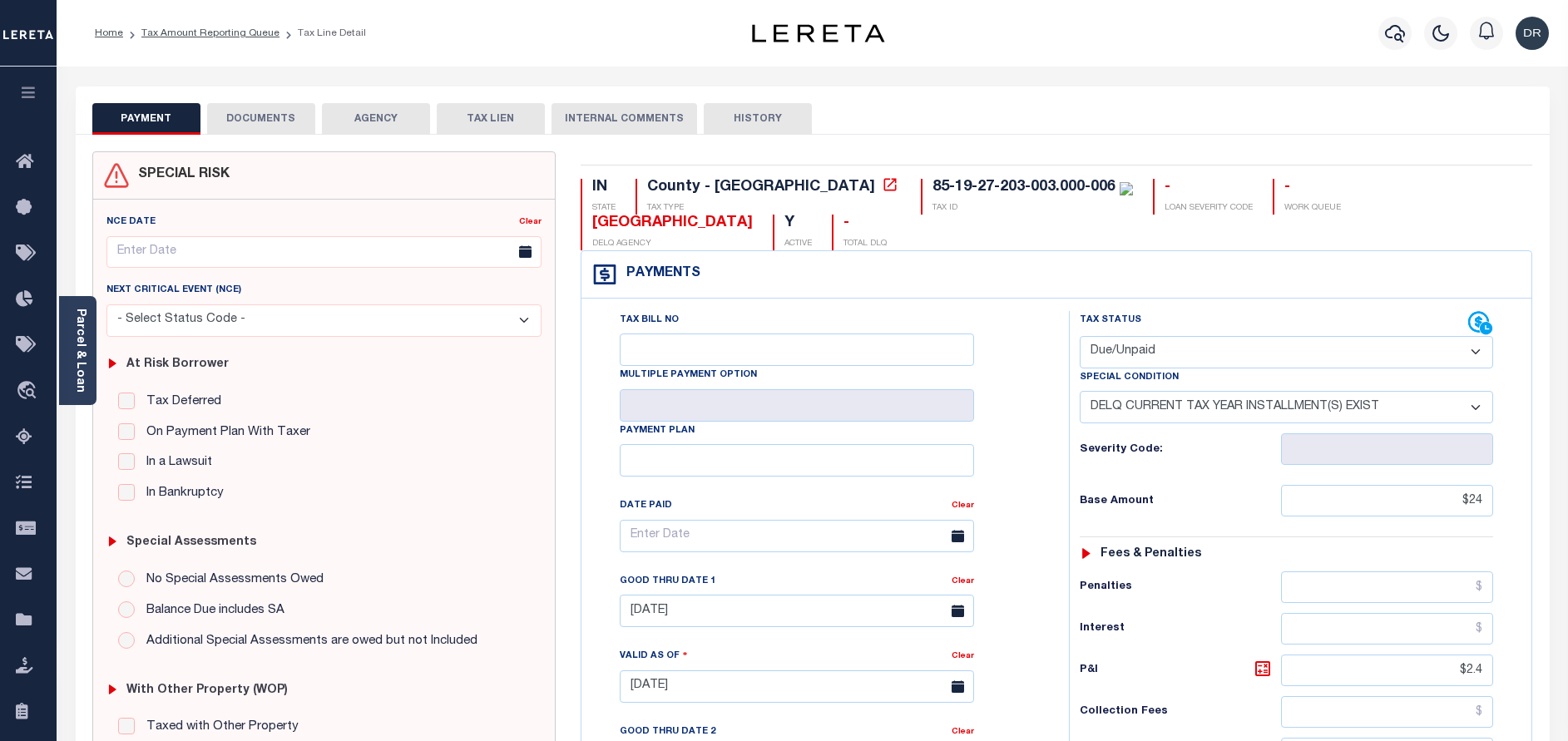
click at [293, 116] on button "DOCUMENTS" at bounding box center [261, 119] width 108 height 31
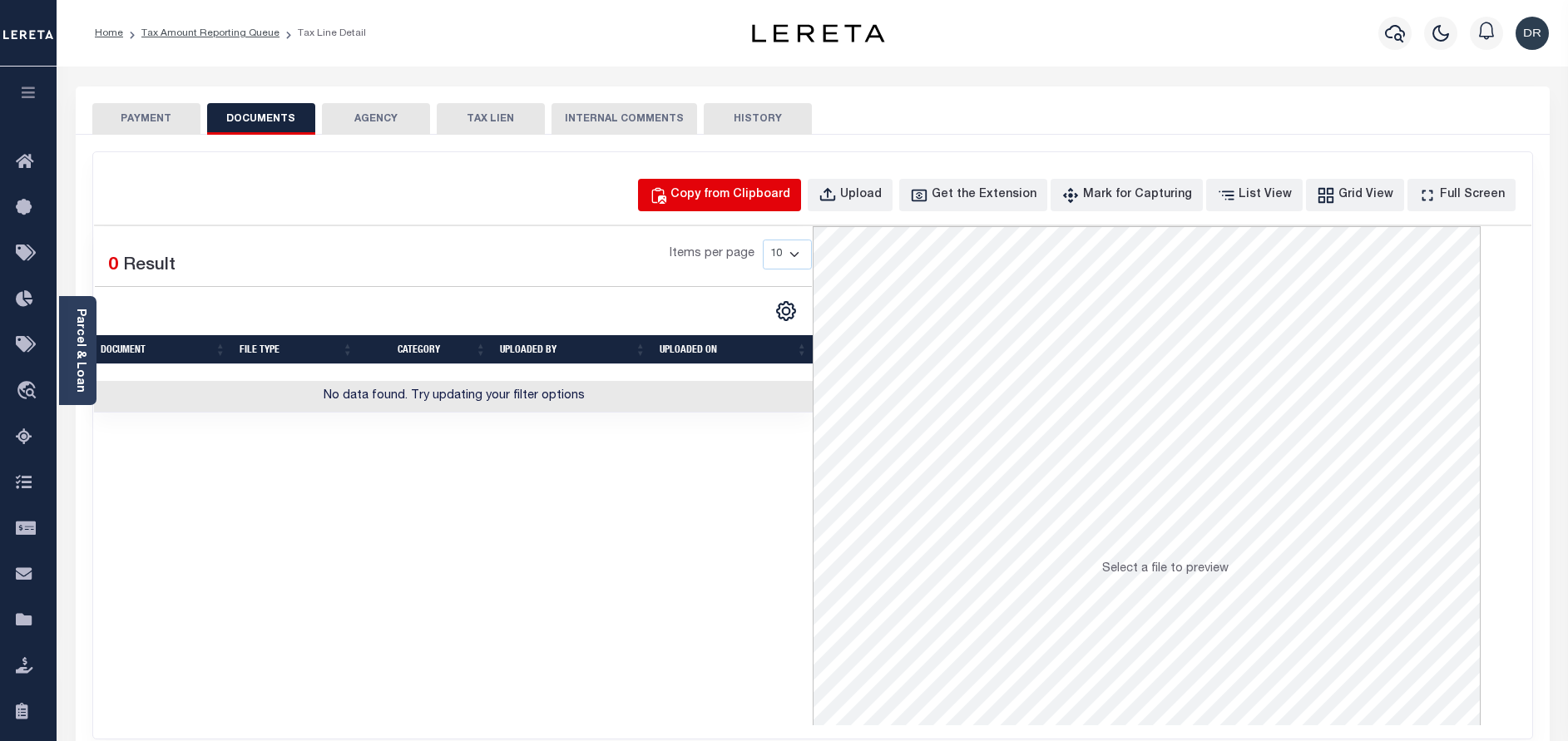
click at [725, 195] on div "Copy from Clipboard" at bounding box center [730, 195] width 119 height 18
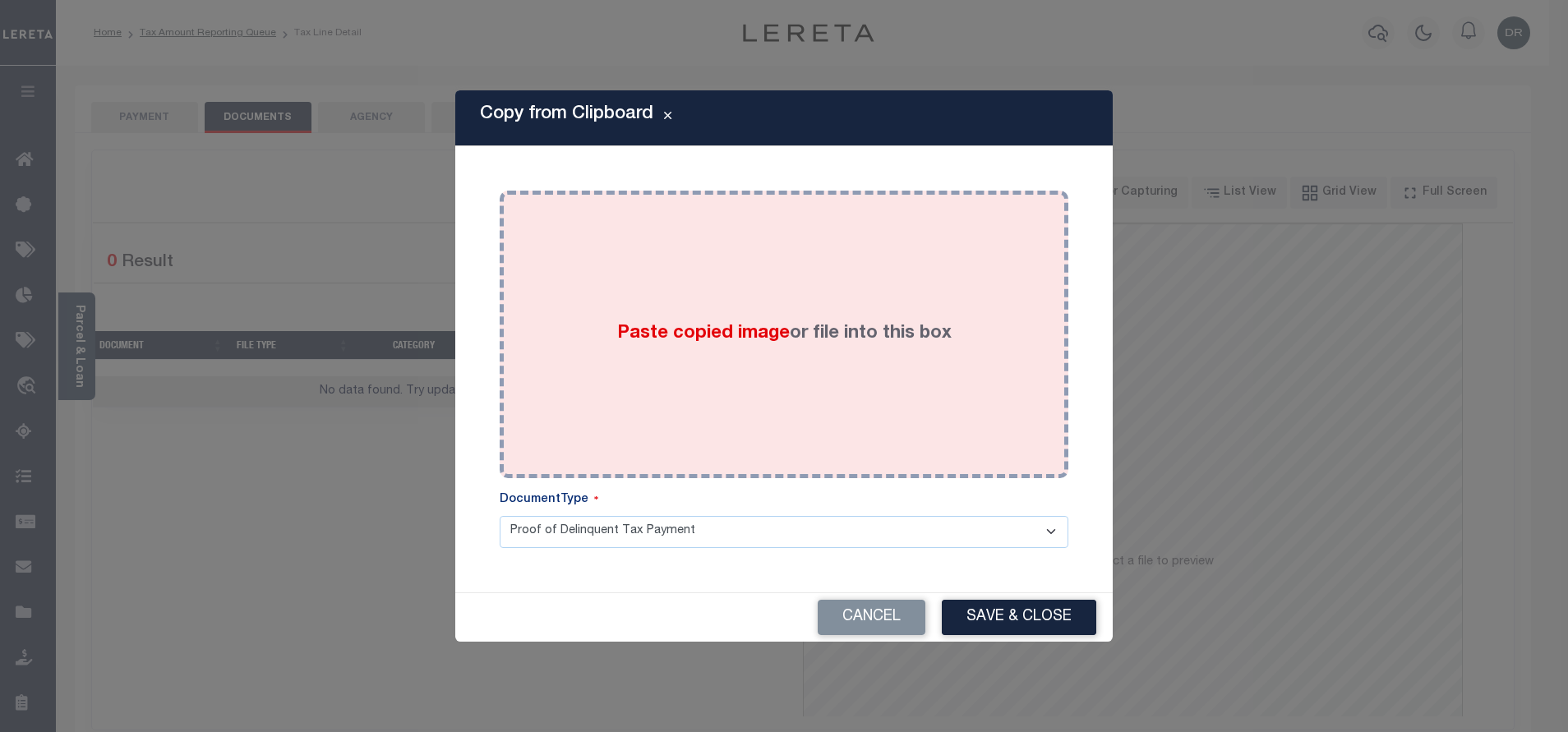
click at [786, 296] on div "Paste copied image or file into this box" at bounding box center [784, 334] width 544 height 263
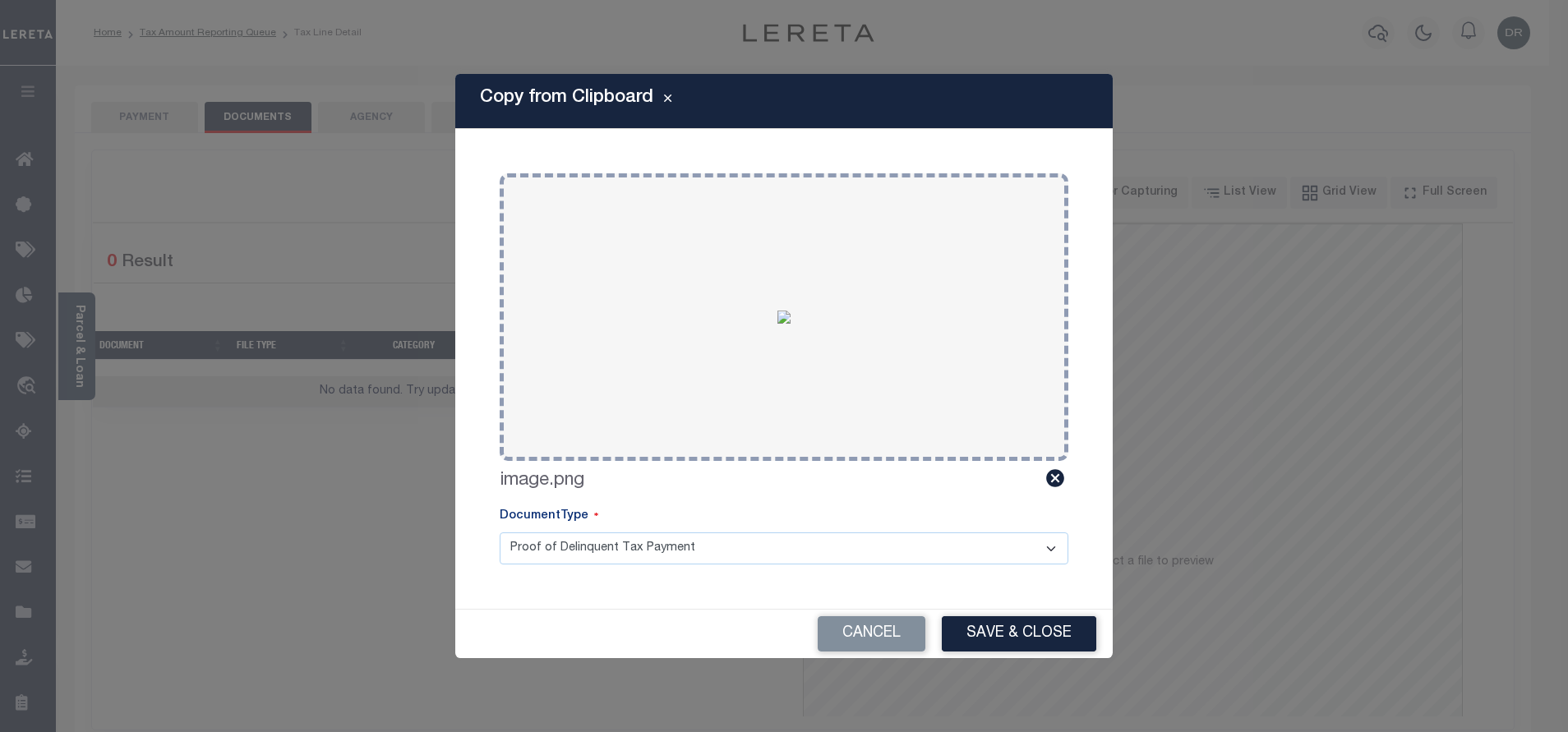
click at [1020, 631] on button "Save & Close" at bounding box center [1018, 634] width 154 height 35
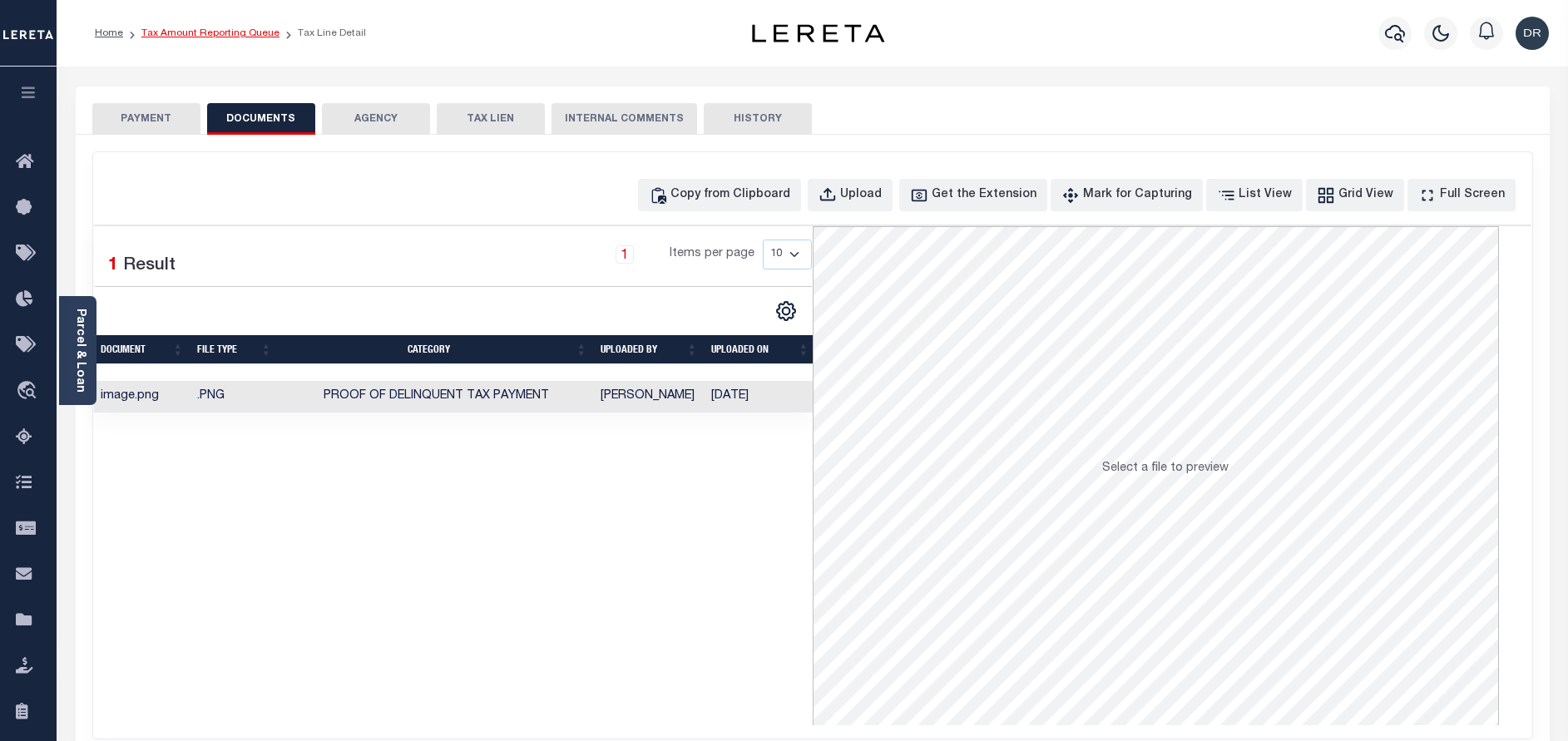
click at [243, 37] on link "Tax Amount Reporting Queue" at bounding box center [210, 32] width 138 height 10
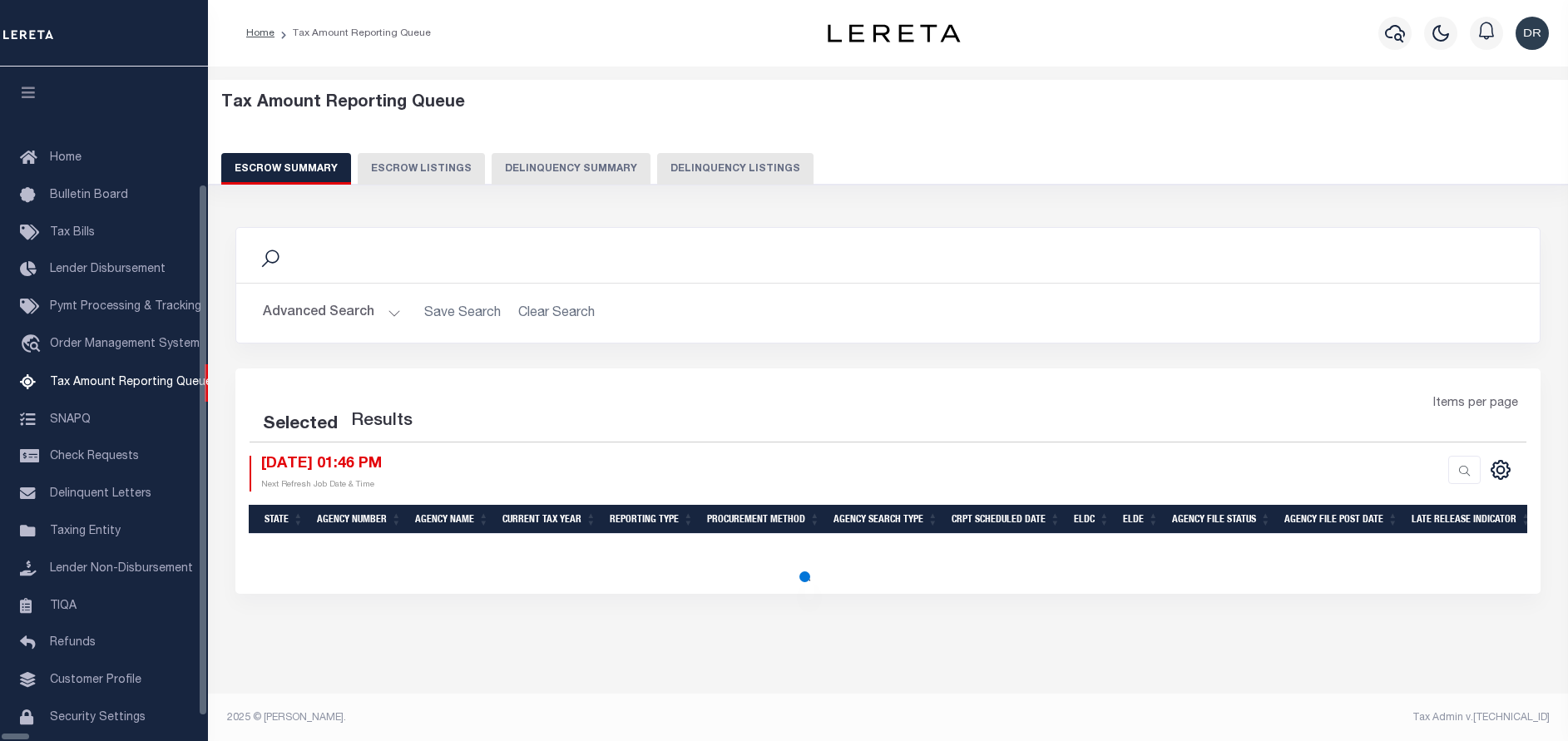
click at [657, 167] on button "Delinquency Listings" at bounding box center [735, 169] width 156 height 31
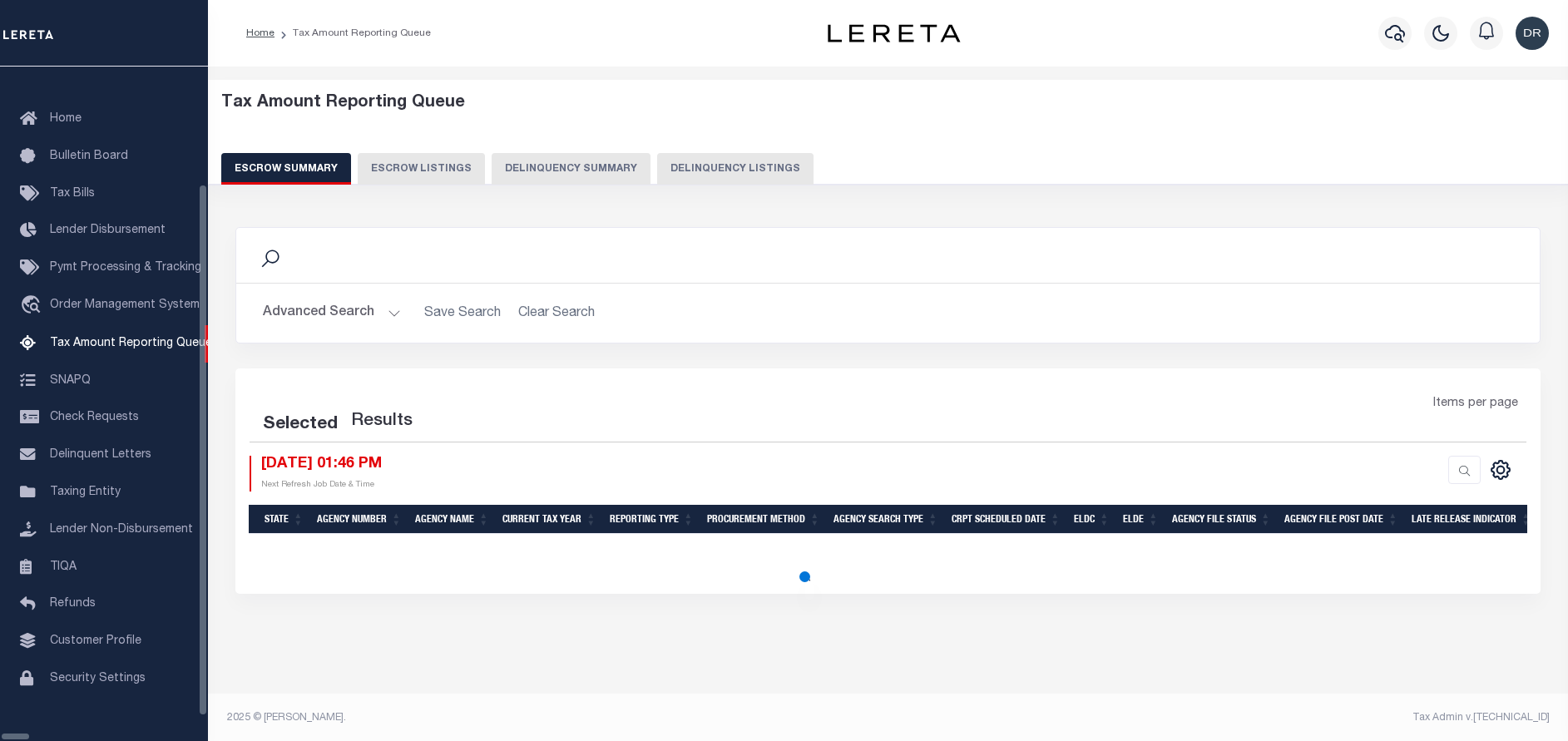
select select "100"
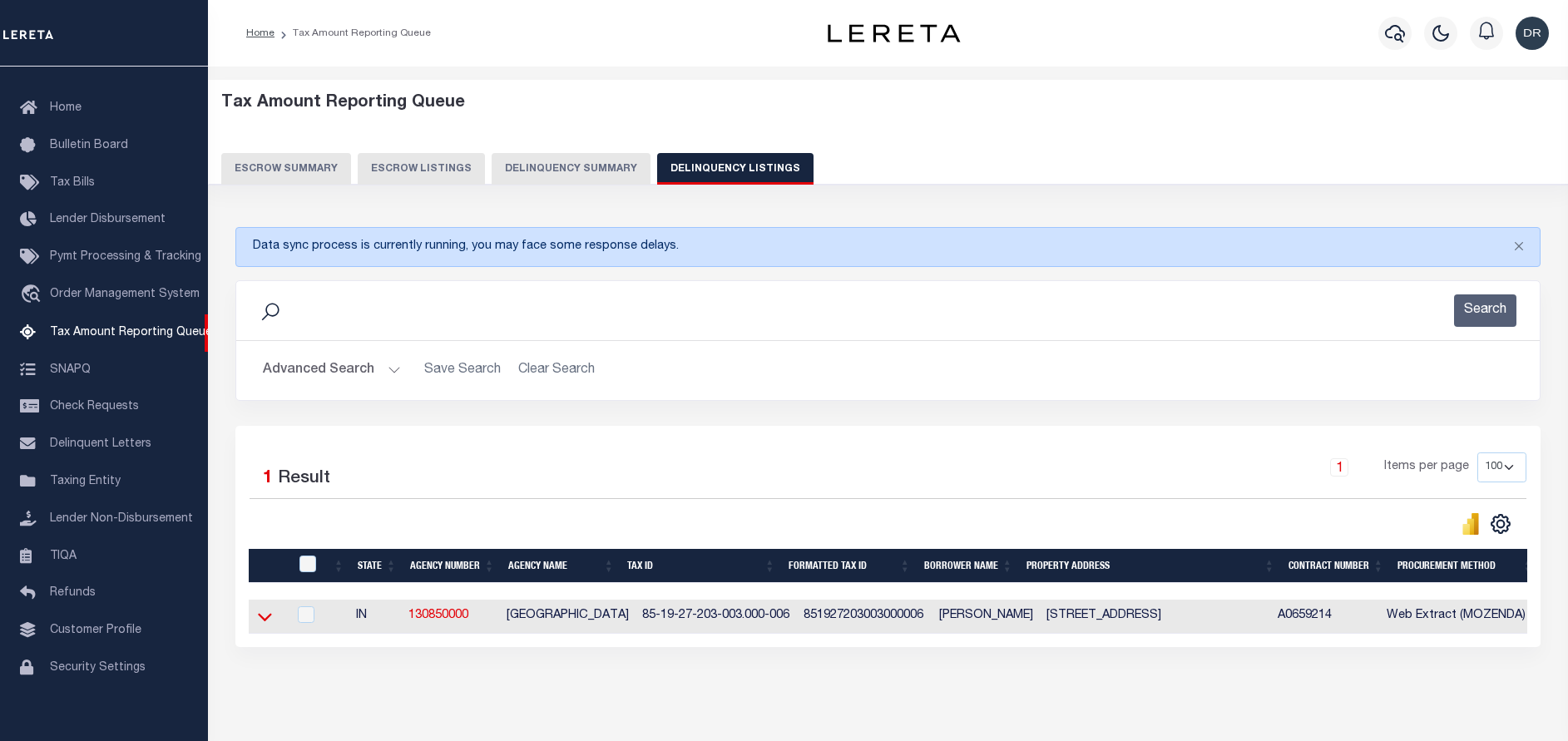
click at [264, 616] on icon at bounding box center [265, 617] width 14 height 17
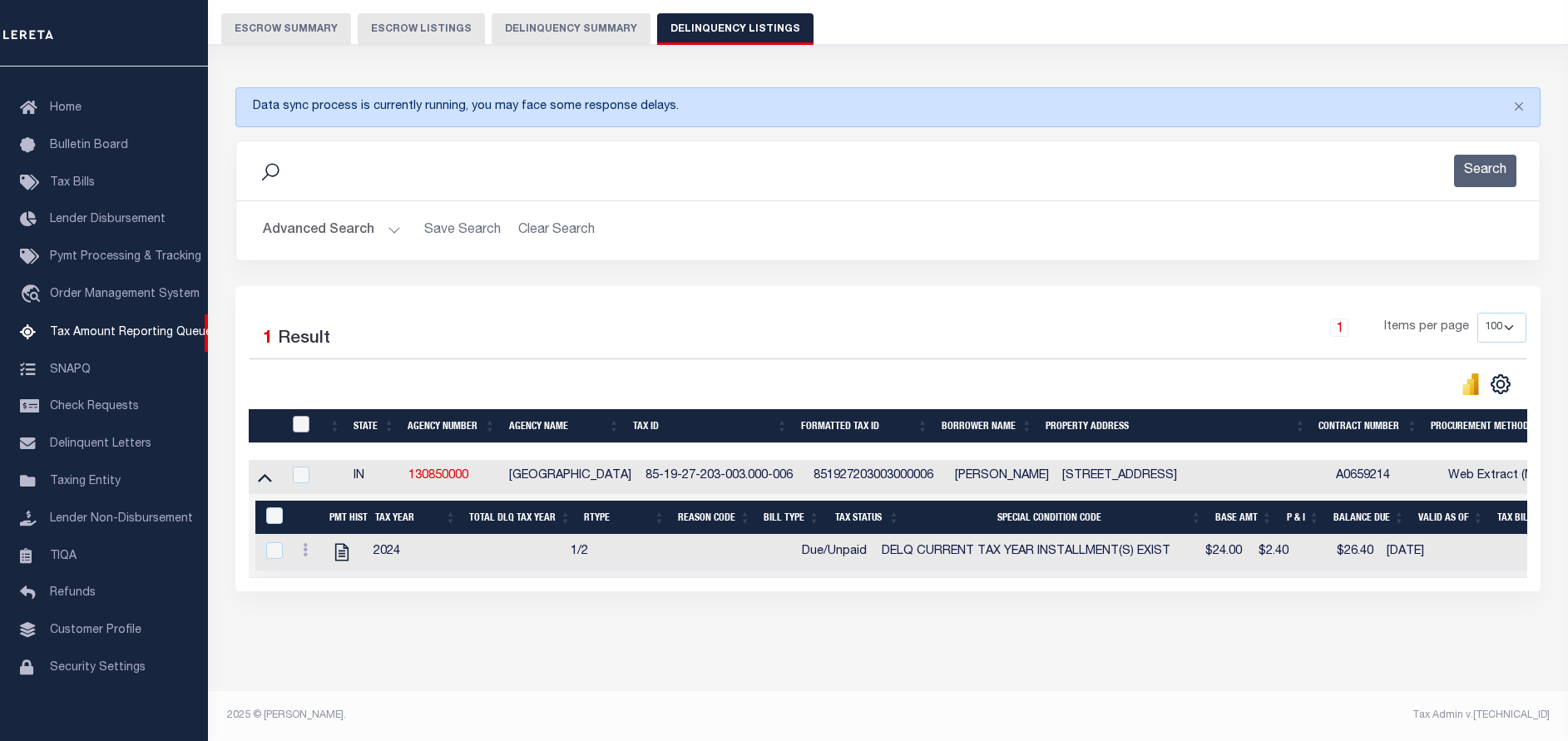
click at [302, 416] on input "checkbox" at bounding box center [301, 424] width 17 height 17
checkbox input "true"
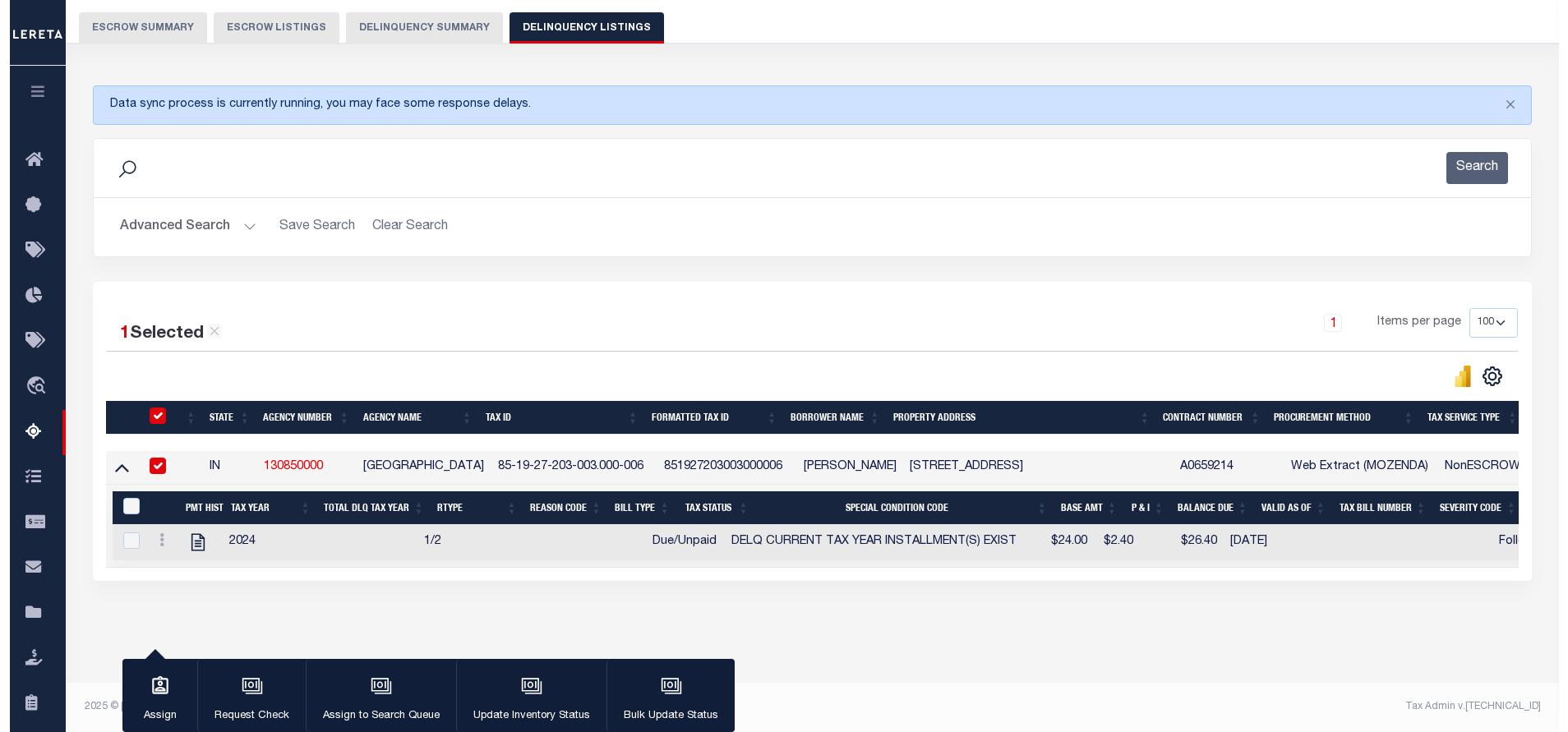
scroll to position [151, 0]
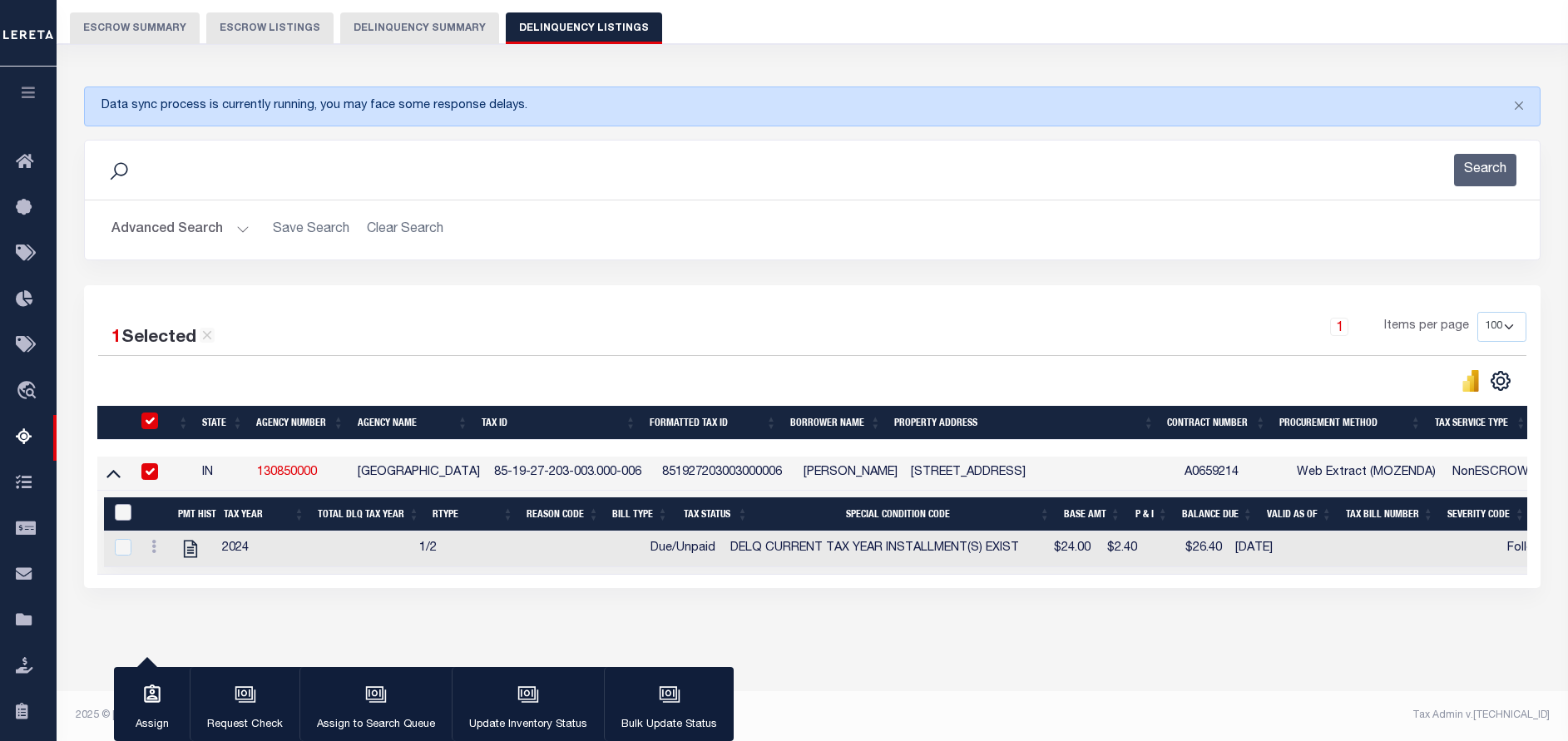
click at [125, 506] on input "&nbsp;" at bounding box center [123, 512] width 17 height 17
checkbox input "true"
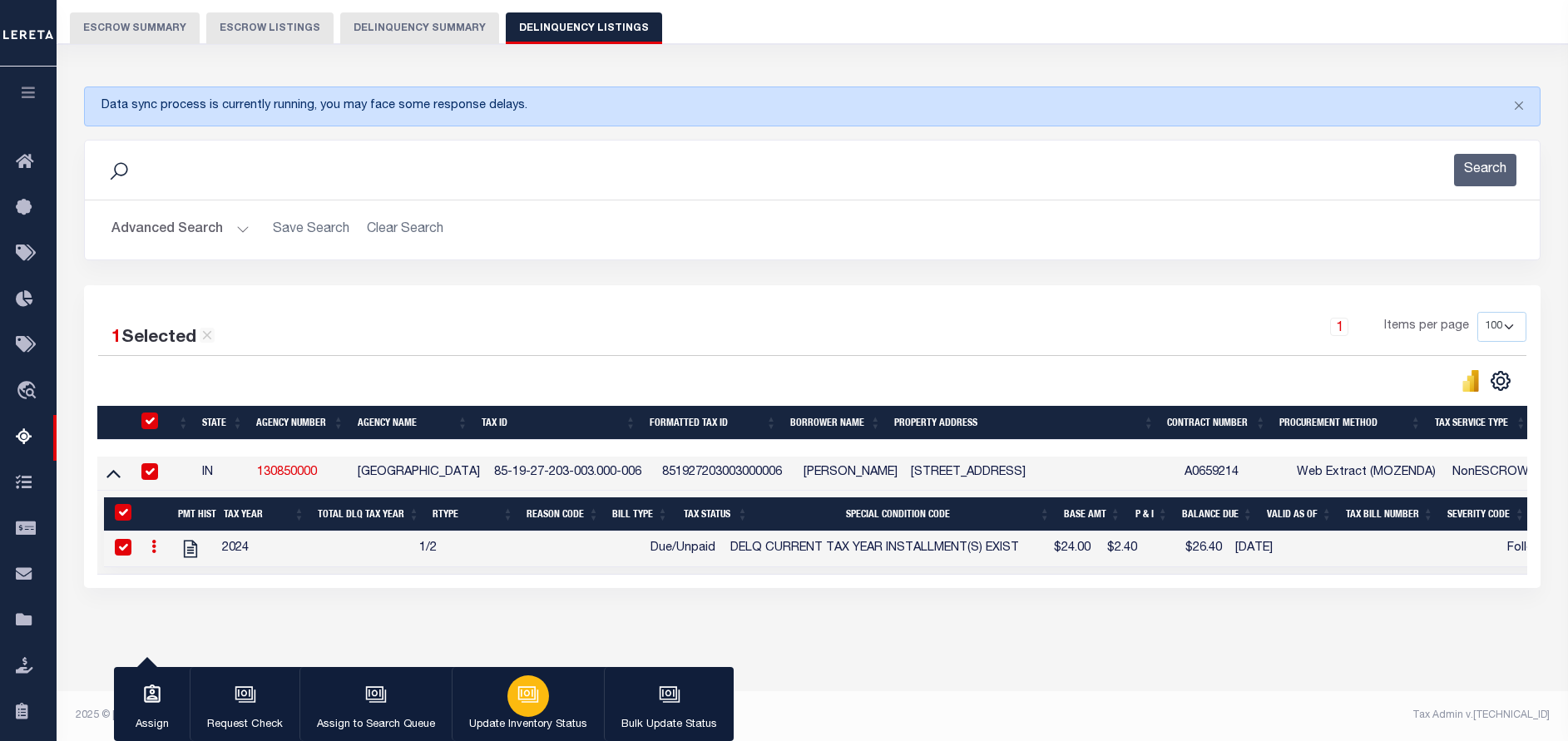
click at [506, 683] on button "Update Inventory Status" at bounding box center [527, 704] width 153 height 75
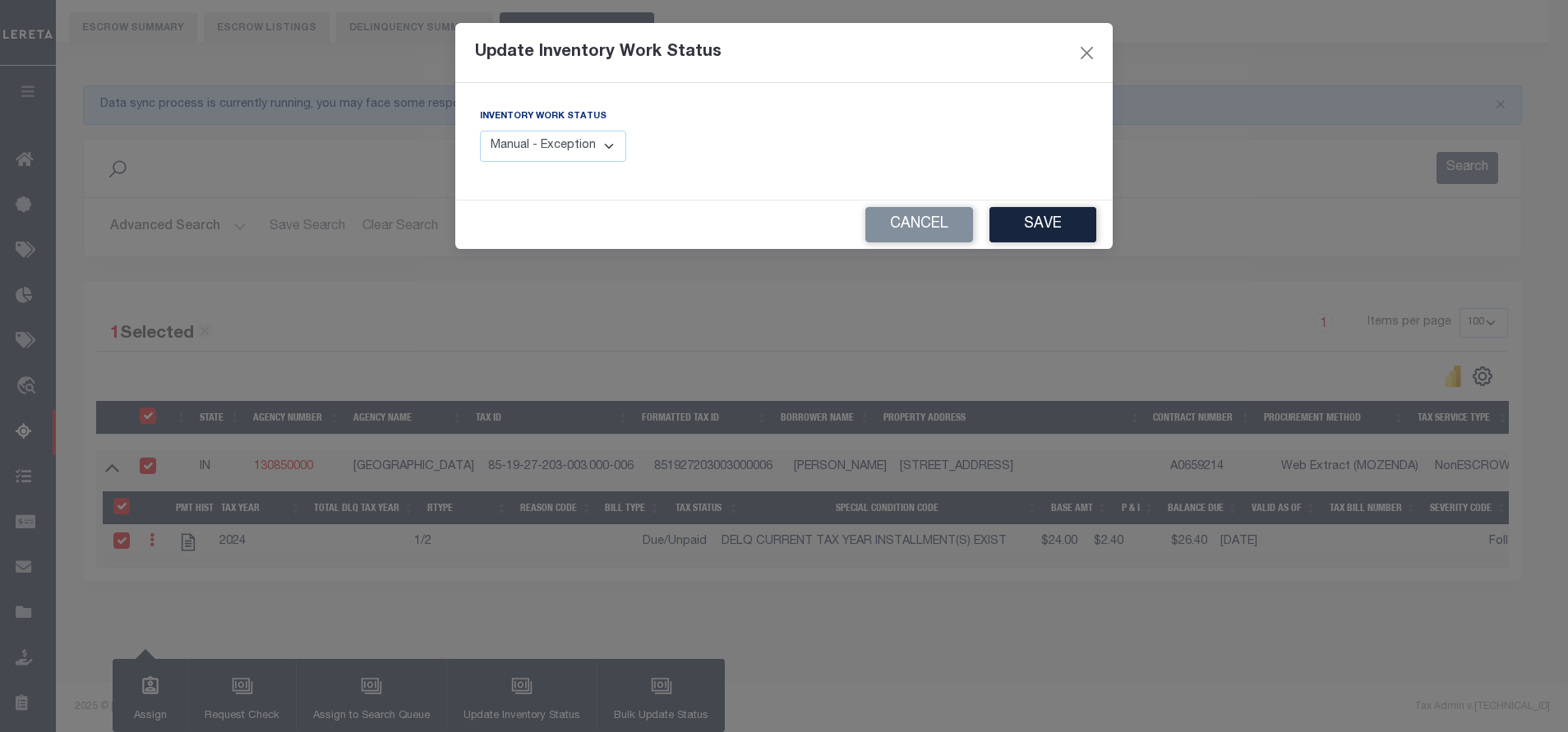
click at [555, 159] on select "Manual - Exception Pended - Awaiting Search Late Add Exception Completed" at bounding box center [553, 146] width 146 height 32
select select "4"
click at [480, 131] on select "Manual - Exception Pended - Awaiting Search Late Add Exception Completed" at bounding box center [553, 146] width 146 height 32
click at [1081, 238] on button "Save" at bounding box center [1043, 224] width 107 height 35
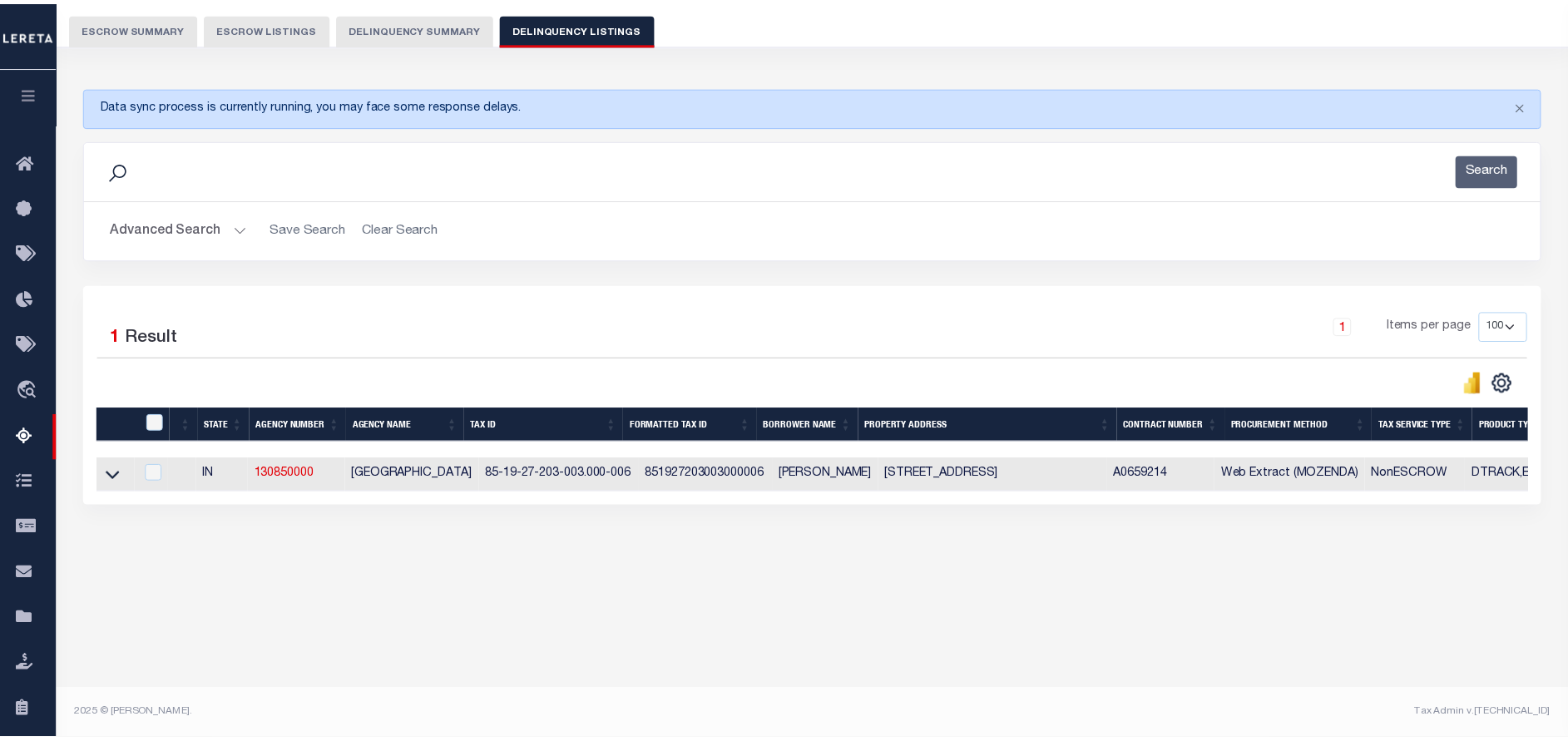
scroll to position [140, 0]
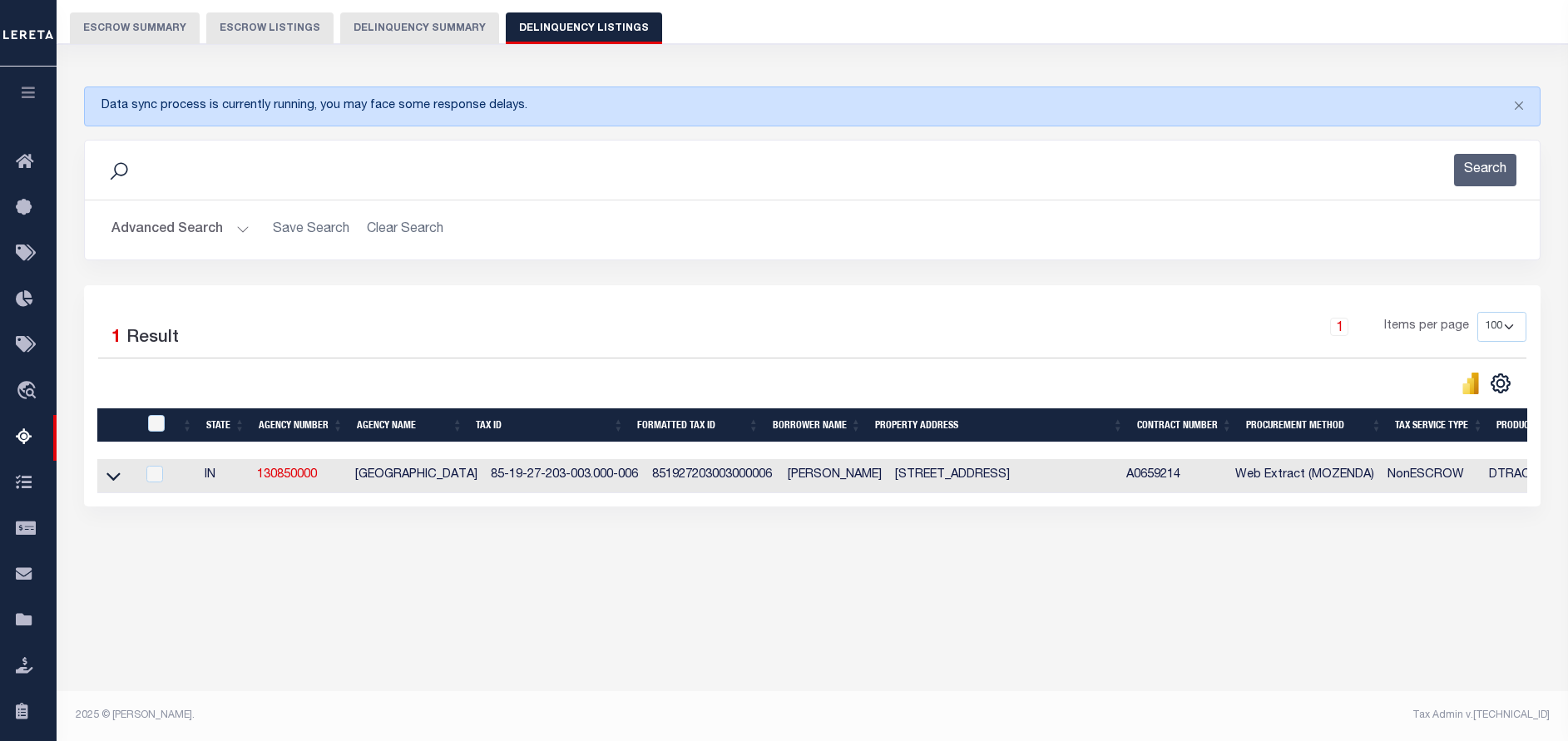
click at [140, 238] on button "Advanced Search" at bounding box center [180, 229] width 138 height 32
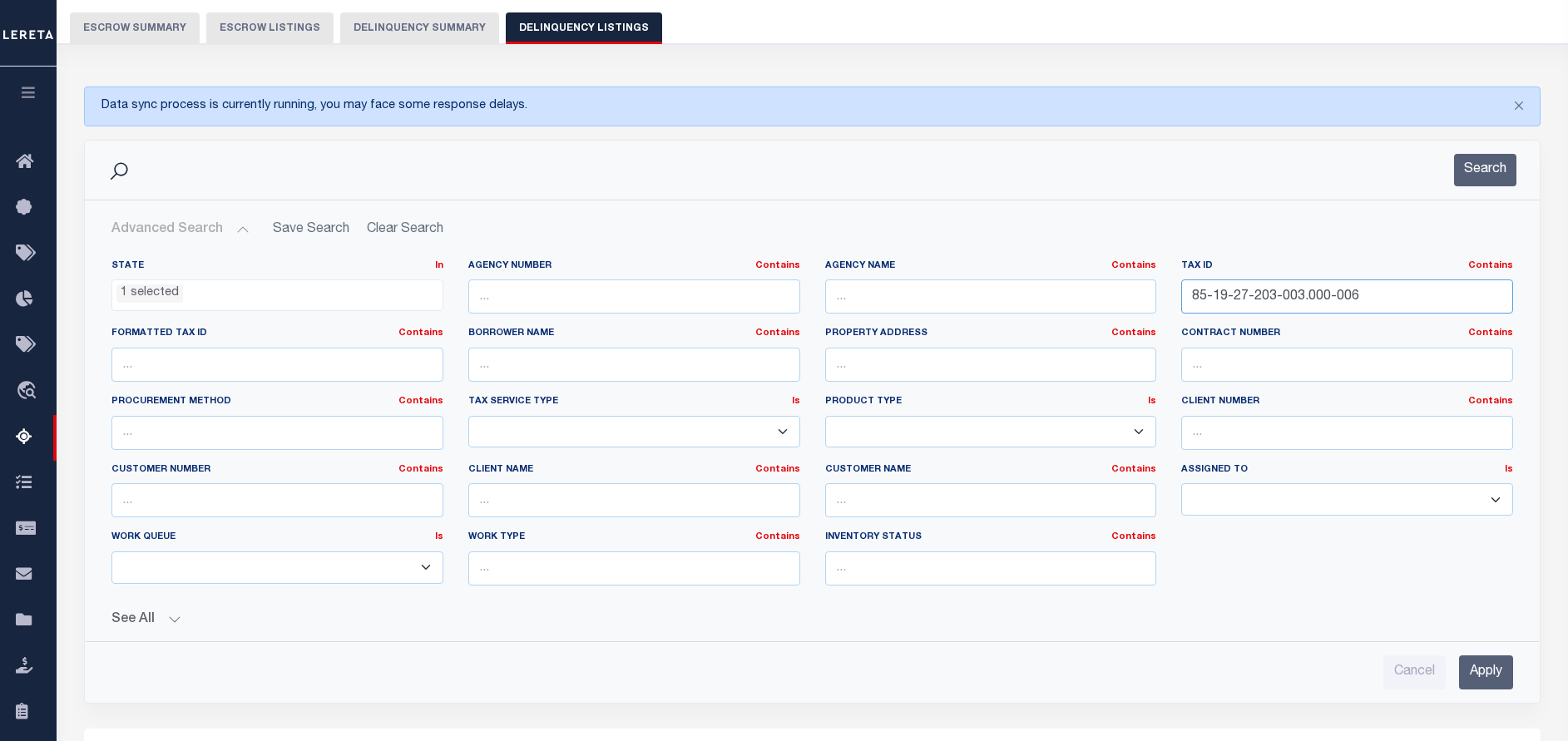
click at [1441, 290] on input "85-19-27-203-003.000-006" at bounding box center [1347, 296] width 332 height 34
paste input "70418300045000007"
click at [1482, 191] on div "Search" at bounding box center [811, 170] width 1455 height 59
click at [1491, 178] on button "Search" at bounding box center [1485, 170] width 63 height 32
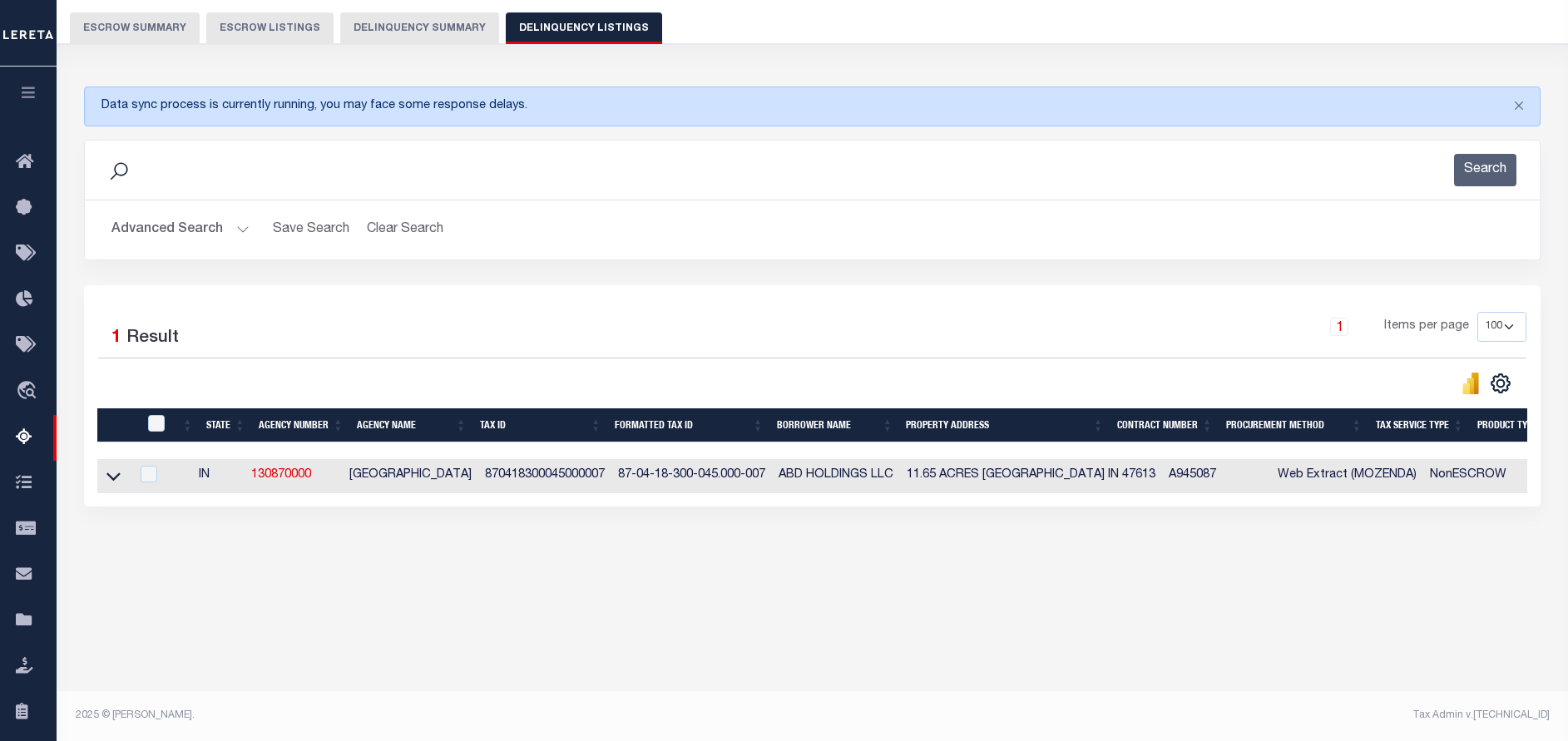
click at [216, 239] on button "Advanced Search" at bounding box center [180, 229] width 138 height 32
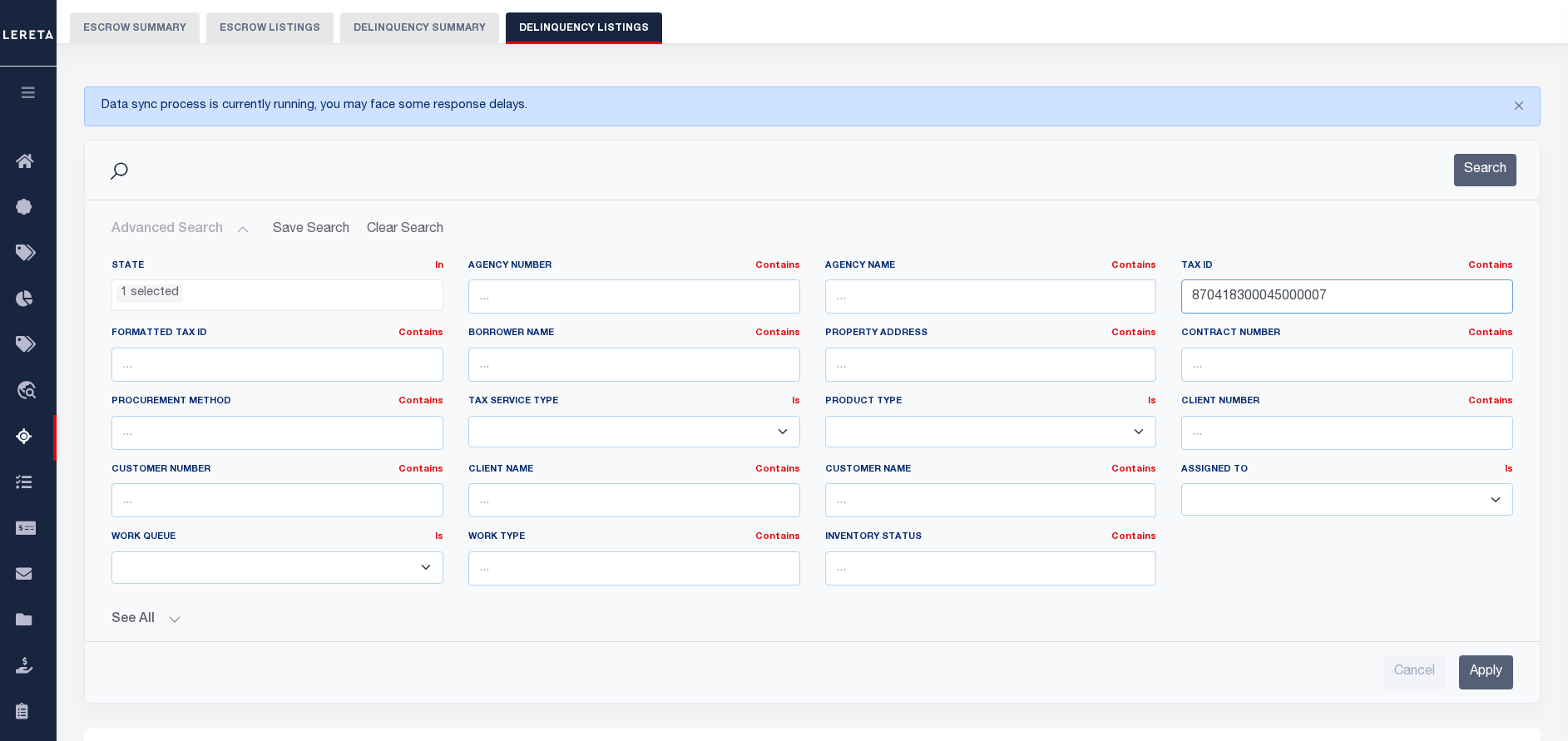
click at [1357, 299] on input "870418300045000007" at bounding box center [1347, 296] width 332 height 34
paste input "R176691"
type input "R176691"
click at [1486, 166] on button "Search" at bounding box center [1485, 170] width 63 height 32
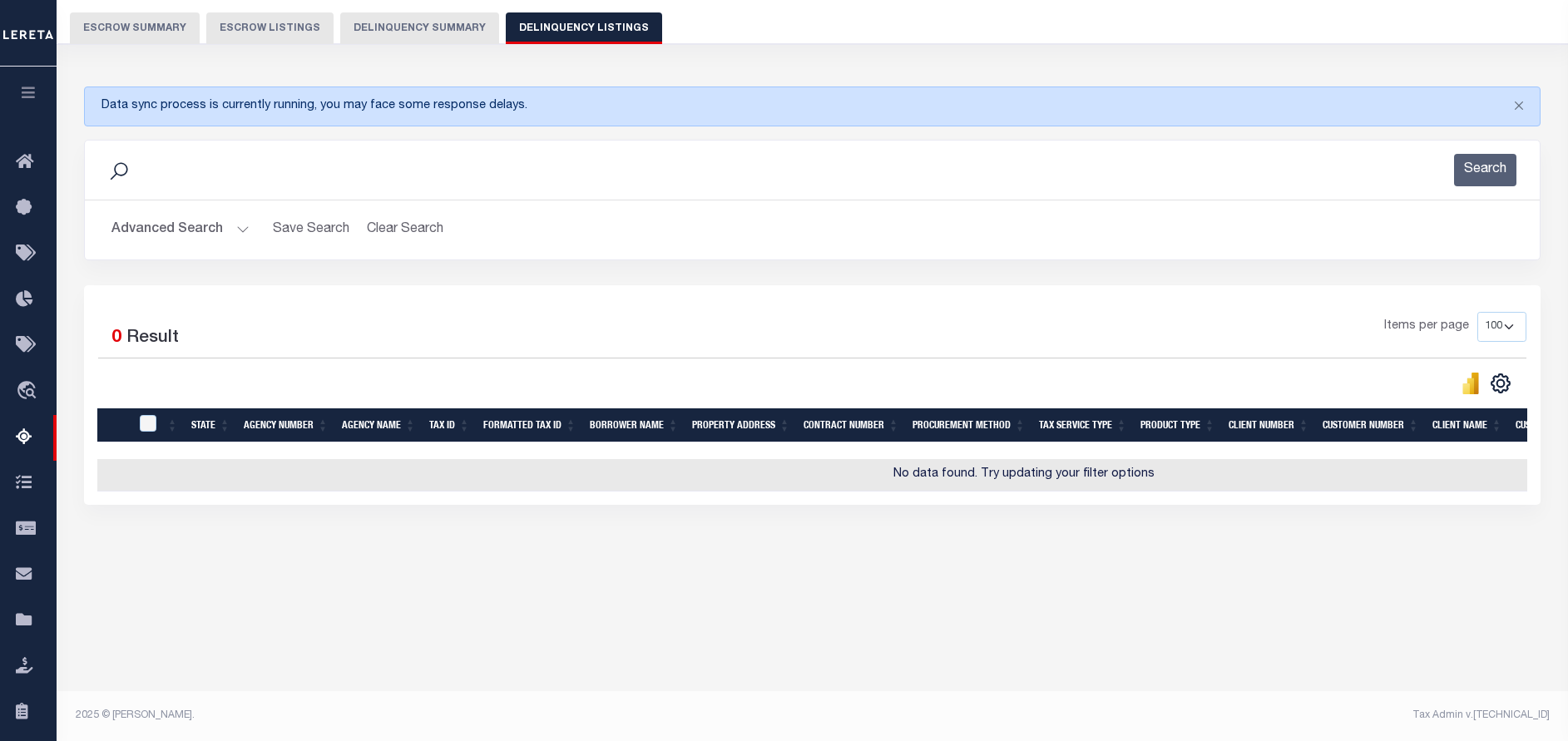
click at [238, 225] on button "Advanced Search" at bounding box center [180, 229] width 138 height 32
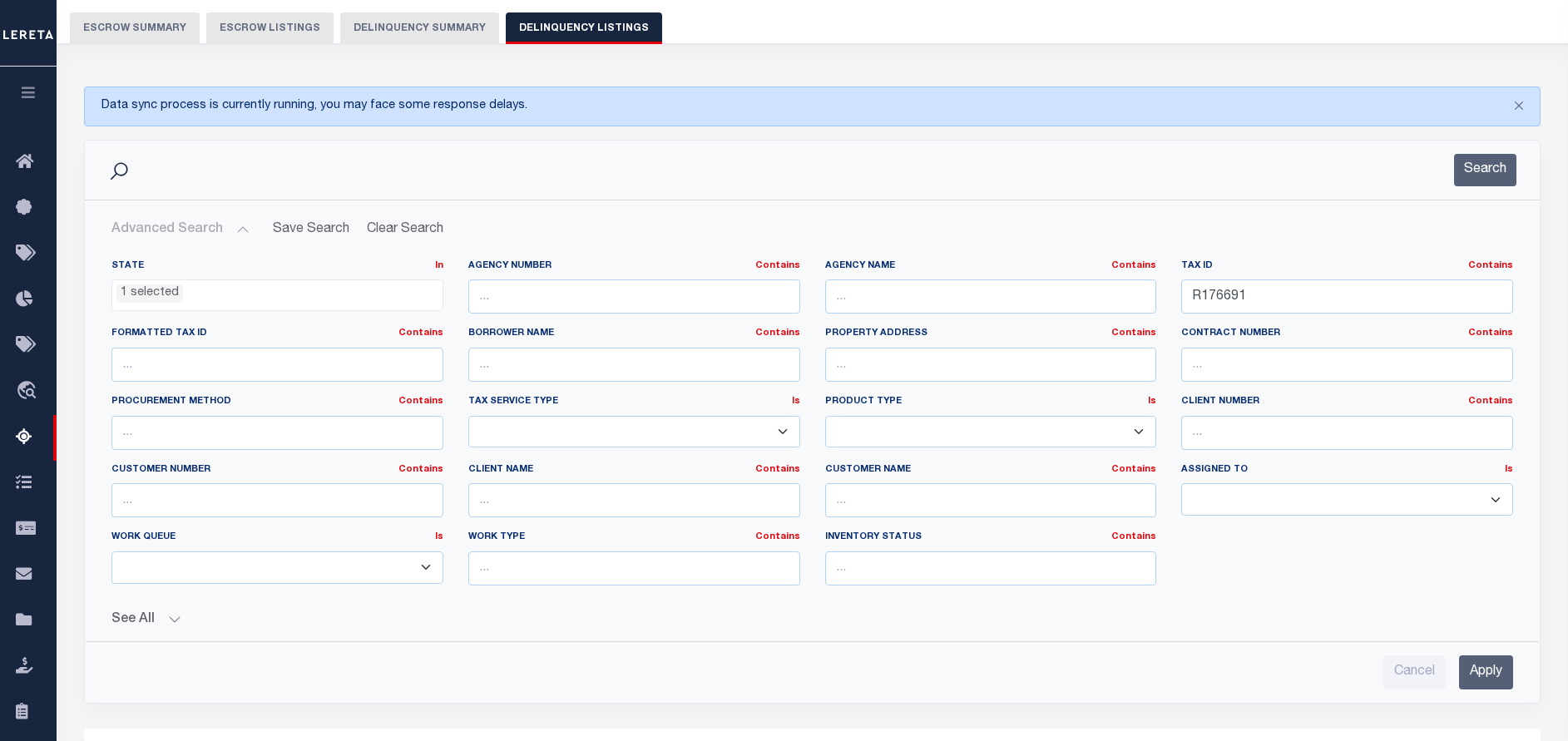
click at [268, 295] on ul "1 selected" at bounding box center [277, 292] width 330 height 23
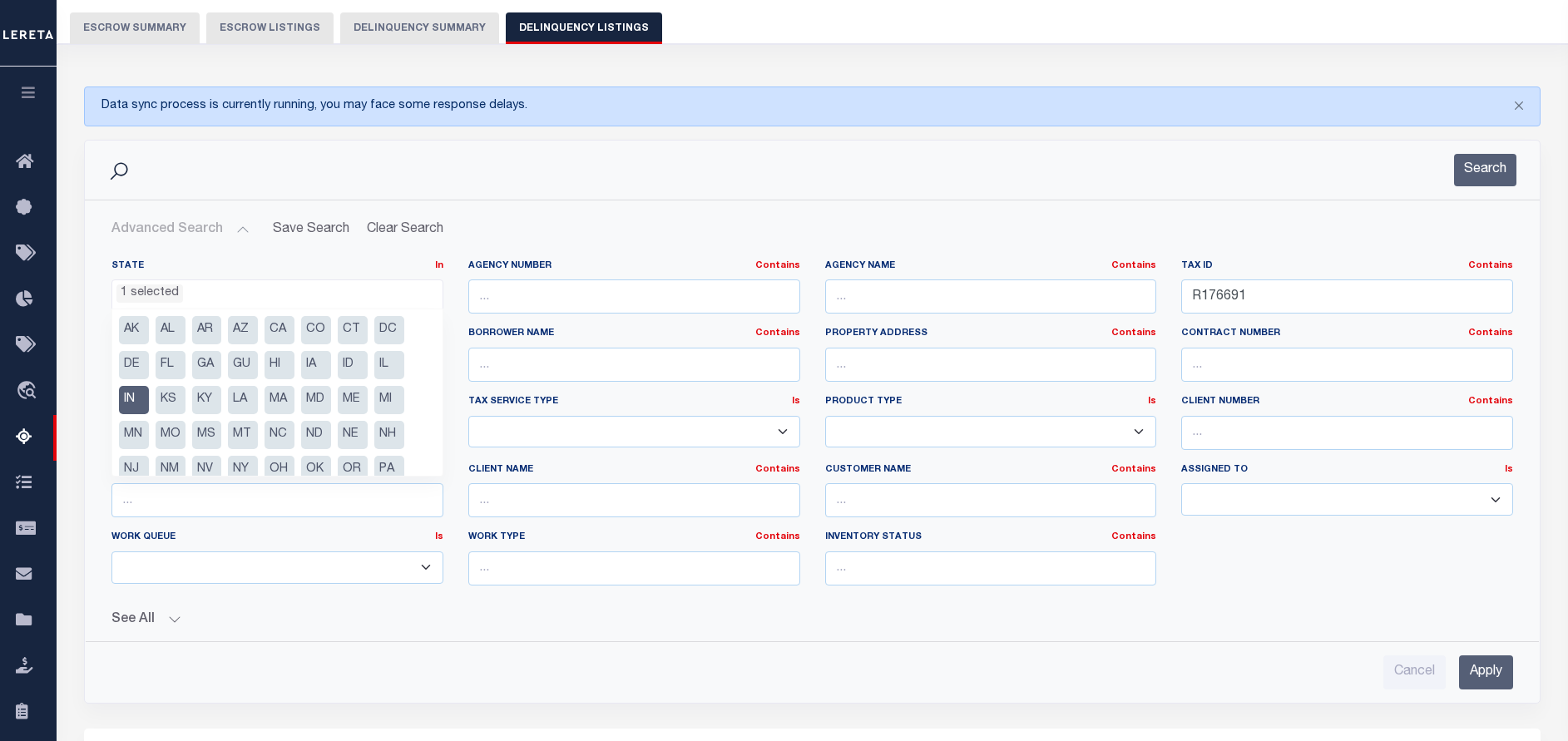
click at [136, 398] on li "IN" at bounding box center [133, 400] width 30 height 28
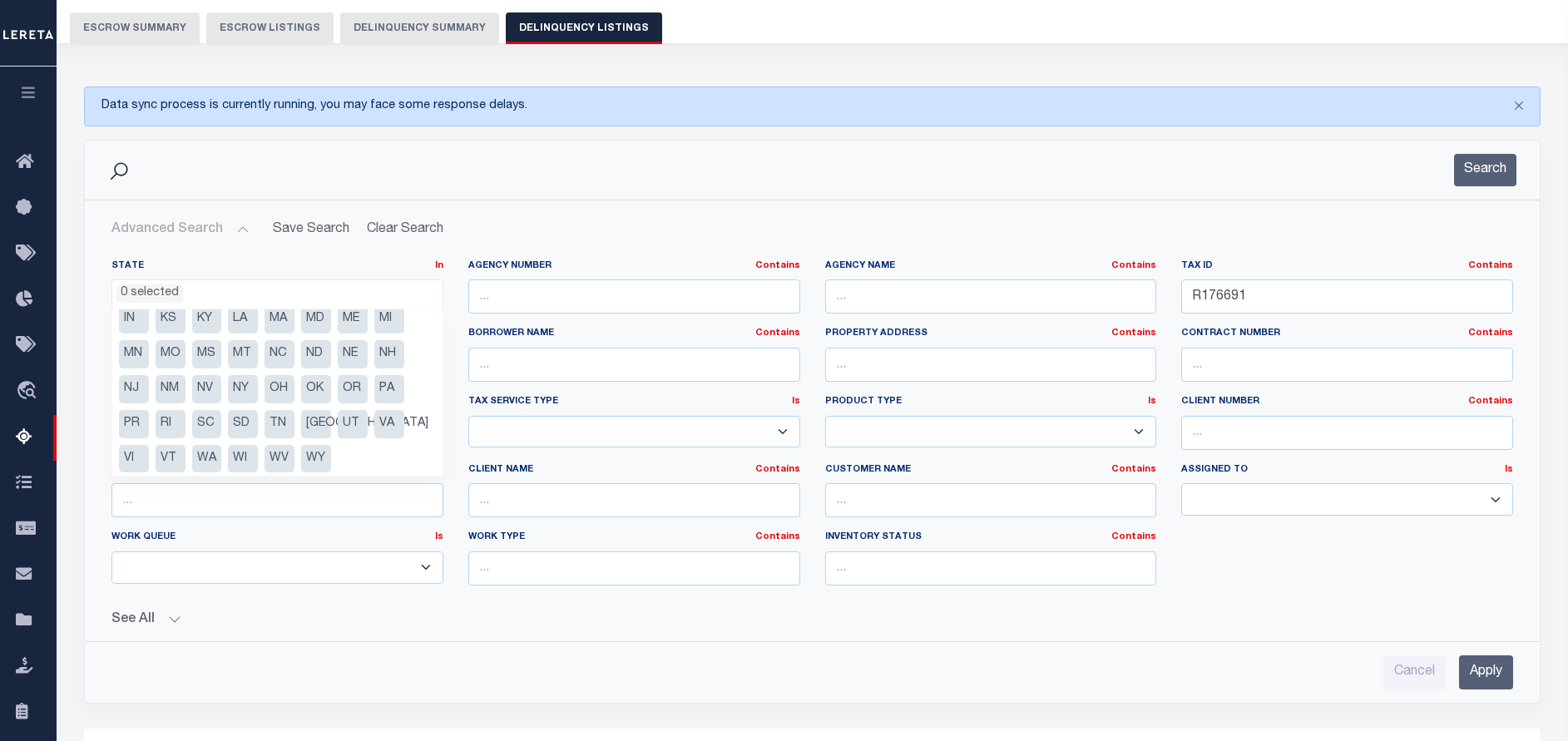
scroll to position [84, 0]
click at [181, 389] on li "NM" at bounding box center [170, 386] width 30 height 28
select select "NM"
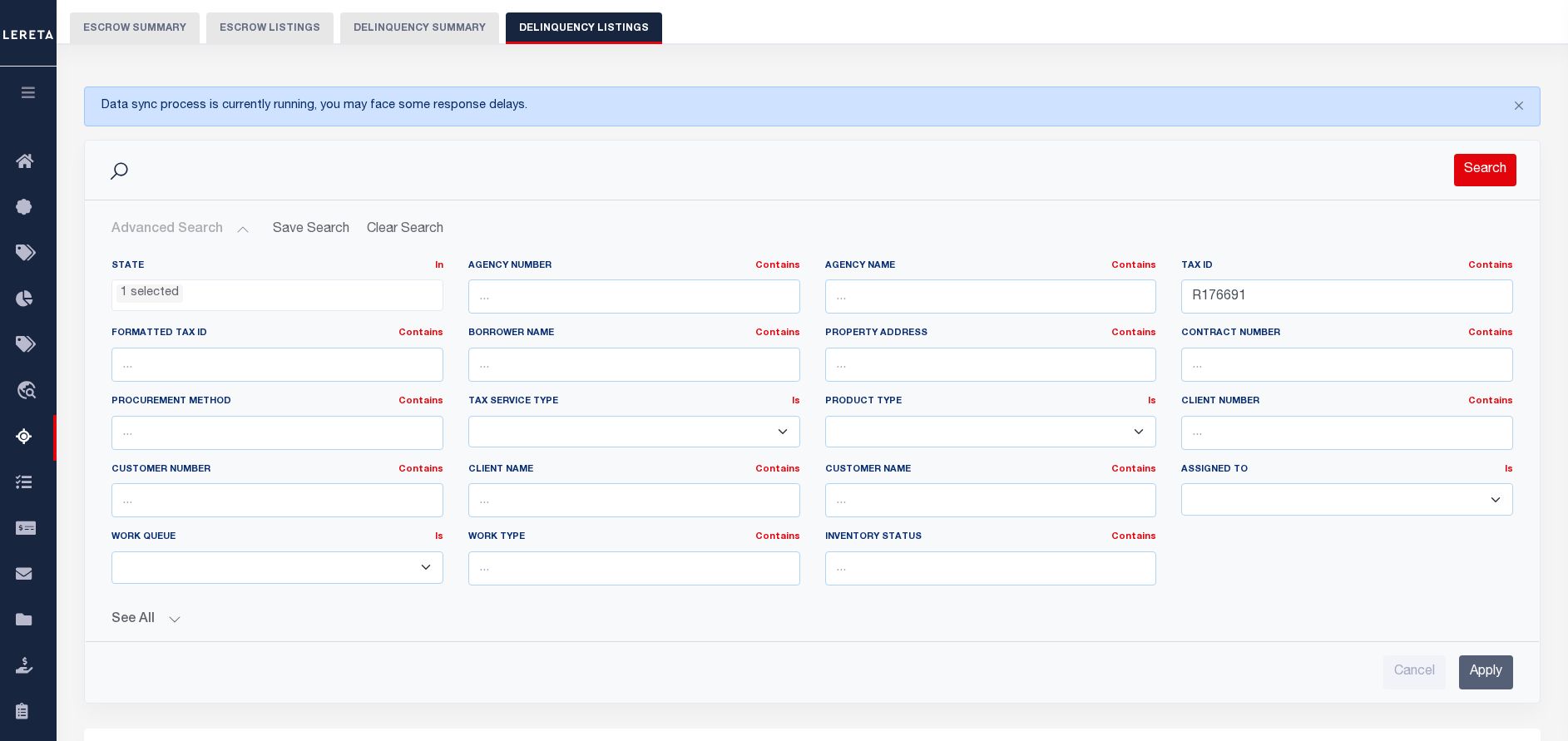
click at [1487, 174] on button "Search" at bounding box center [1485, 170] width 63 height 32
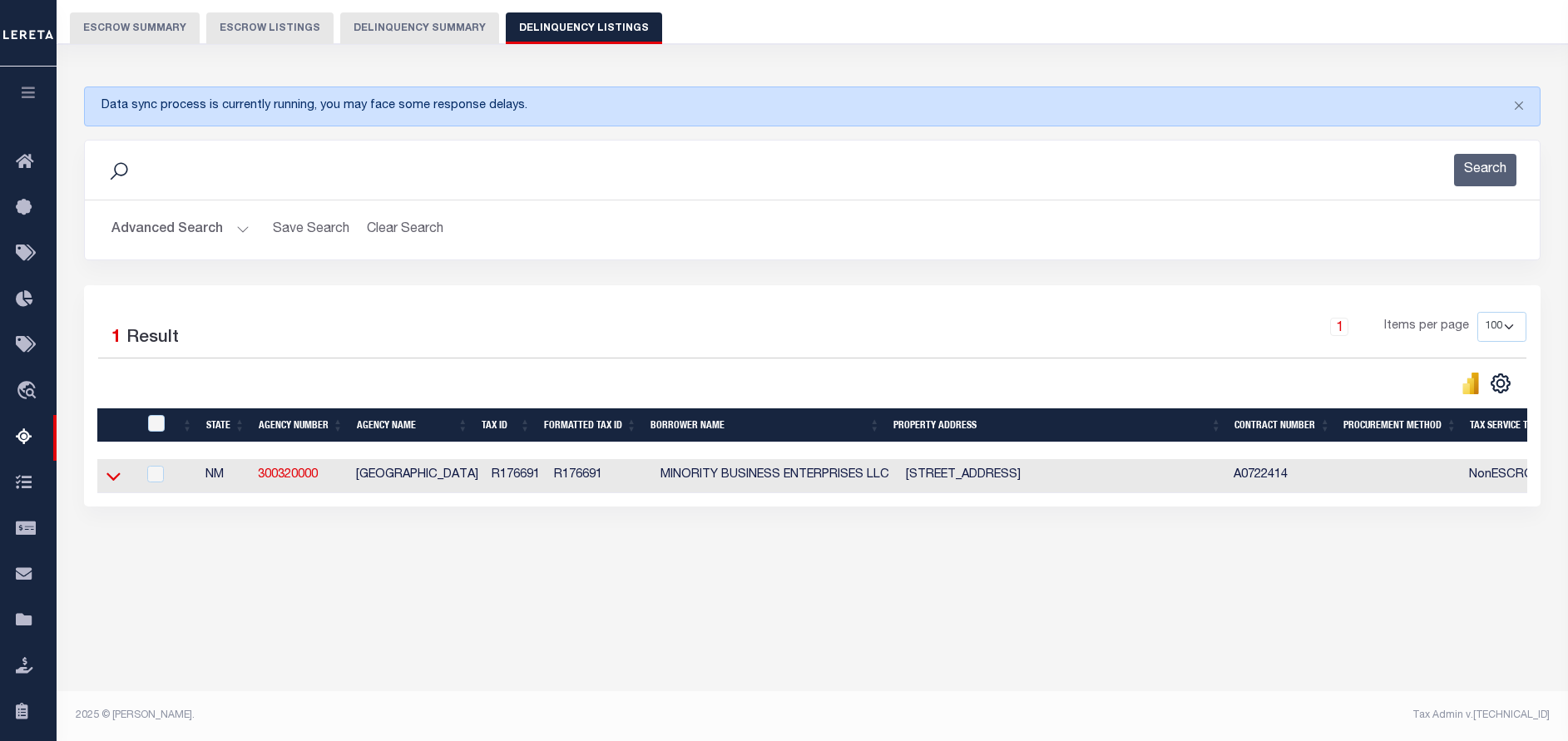
click at [114, 480] on icon at bounding box center [113, 476] width 14 height 17
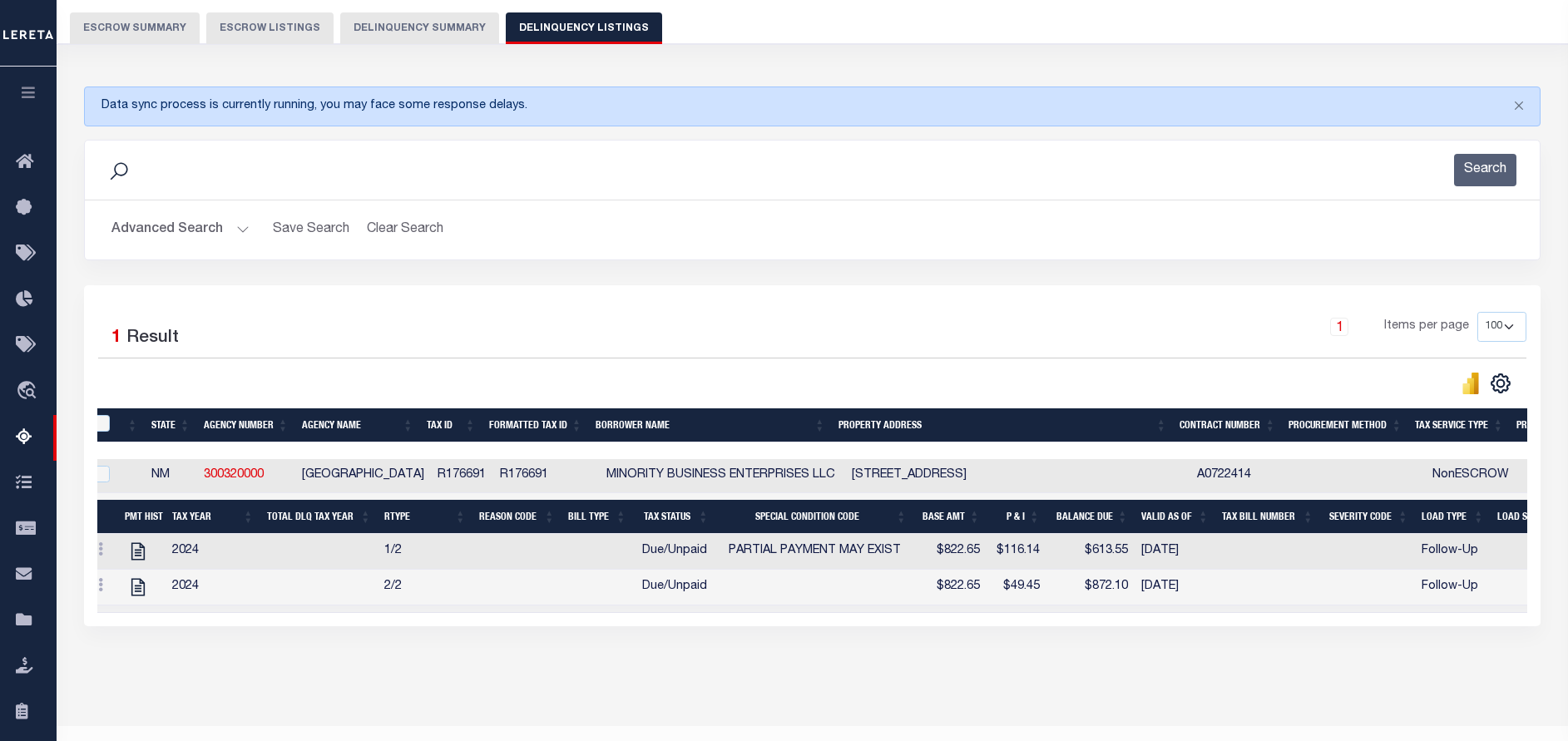
scroll to position [0, 0]
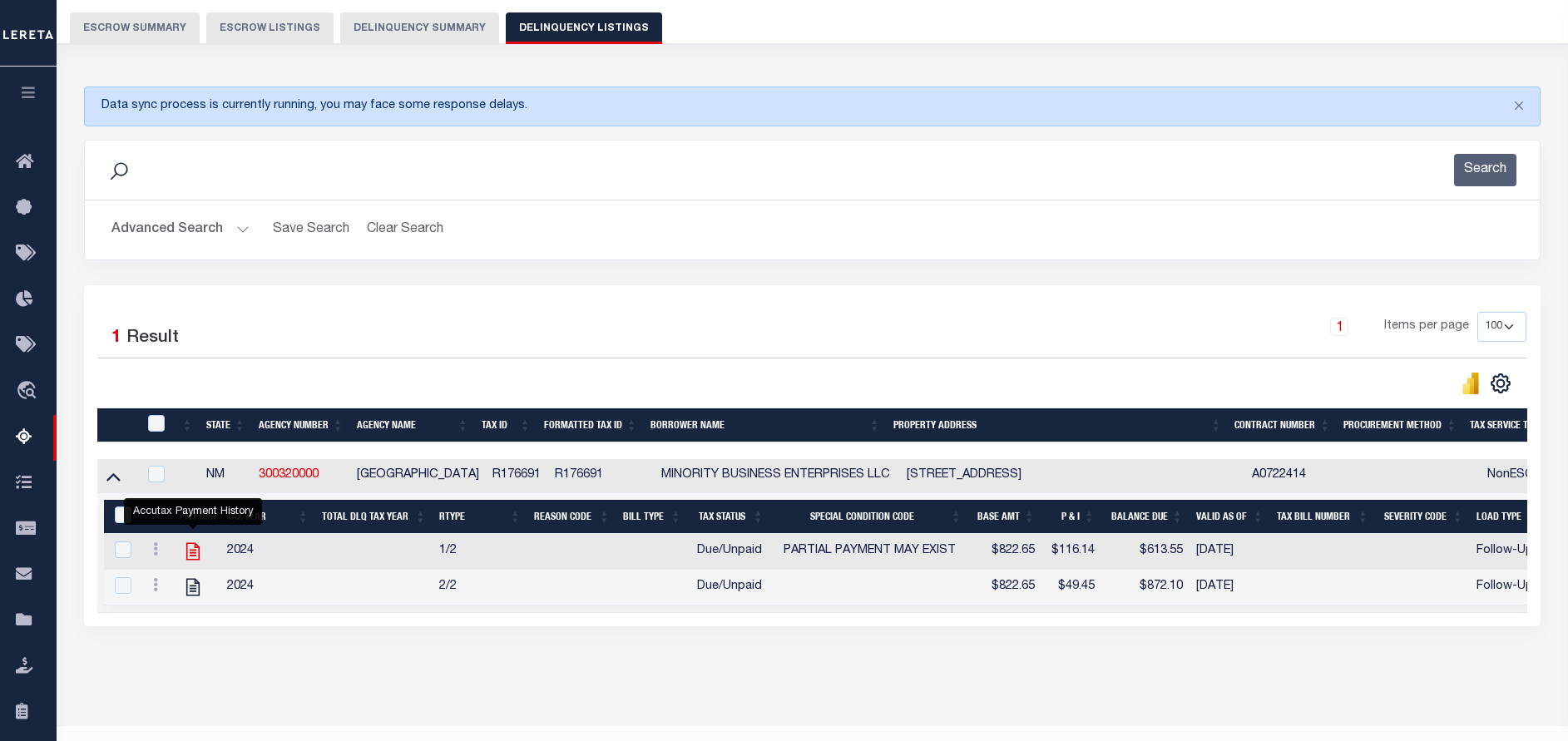
click at [186, 550] on icon "" at bounding box center [193, 551] width 22 height 22
checkbox input "false"
checkbox input "true"
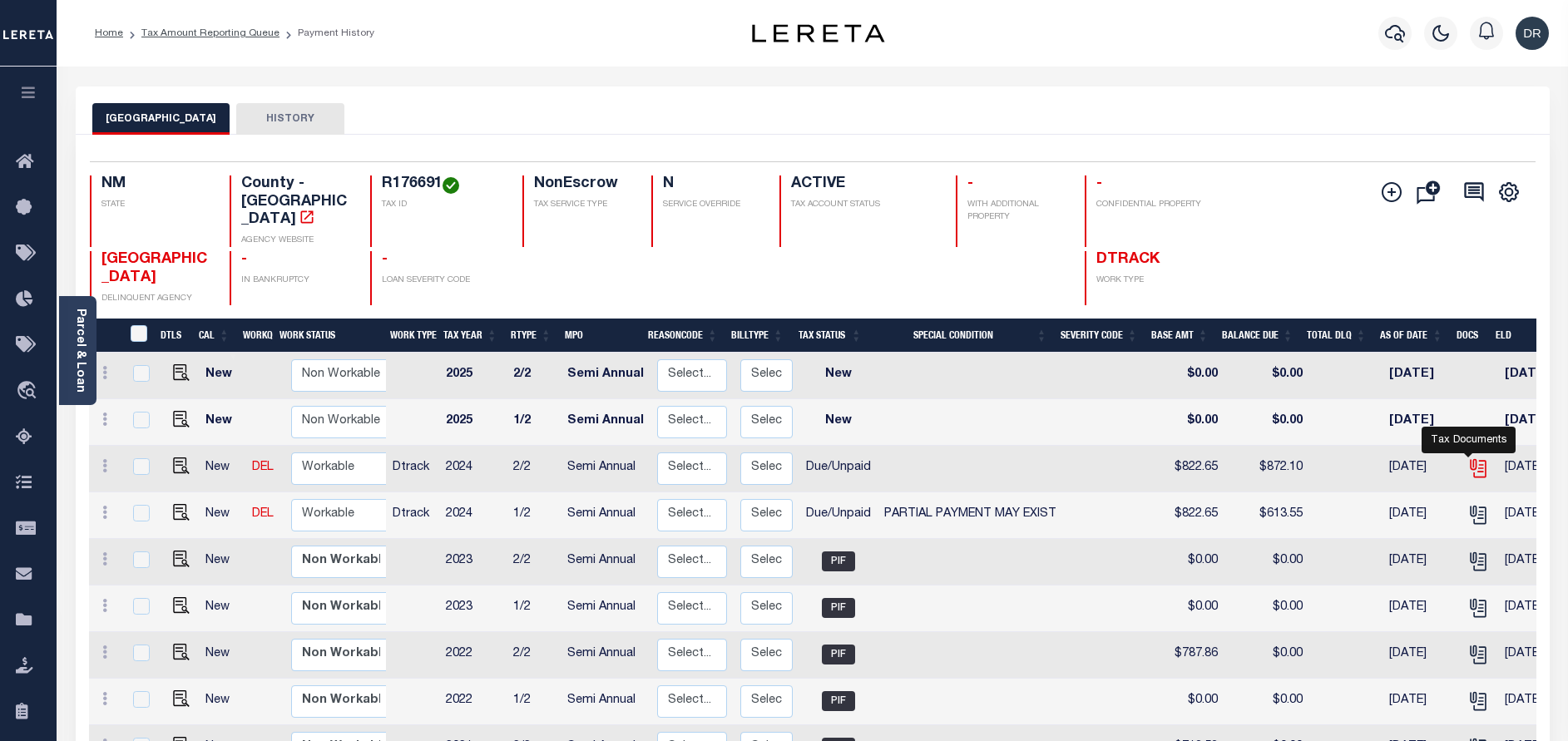
click at [1472, 458] on icon "" at bounding box center [1477, 468] width 22 height 22
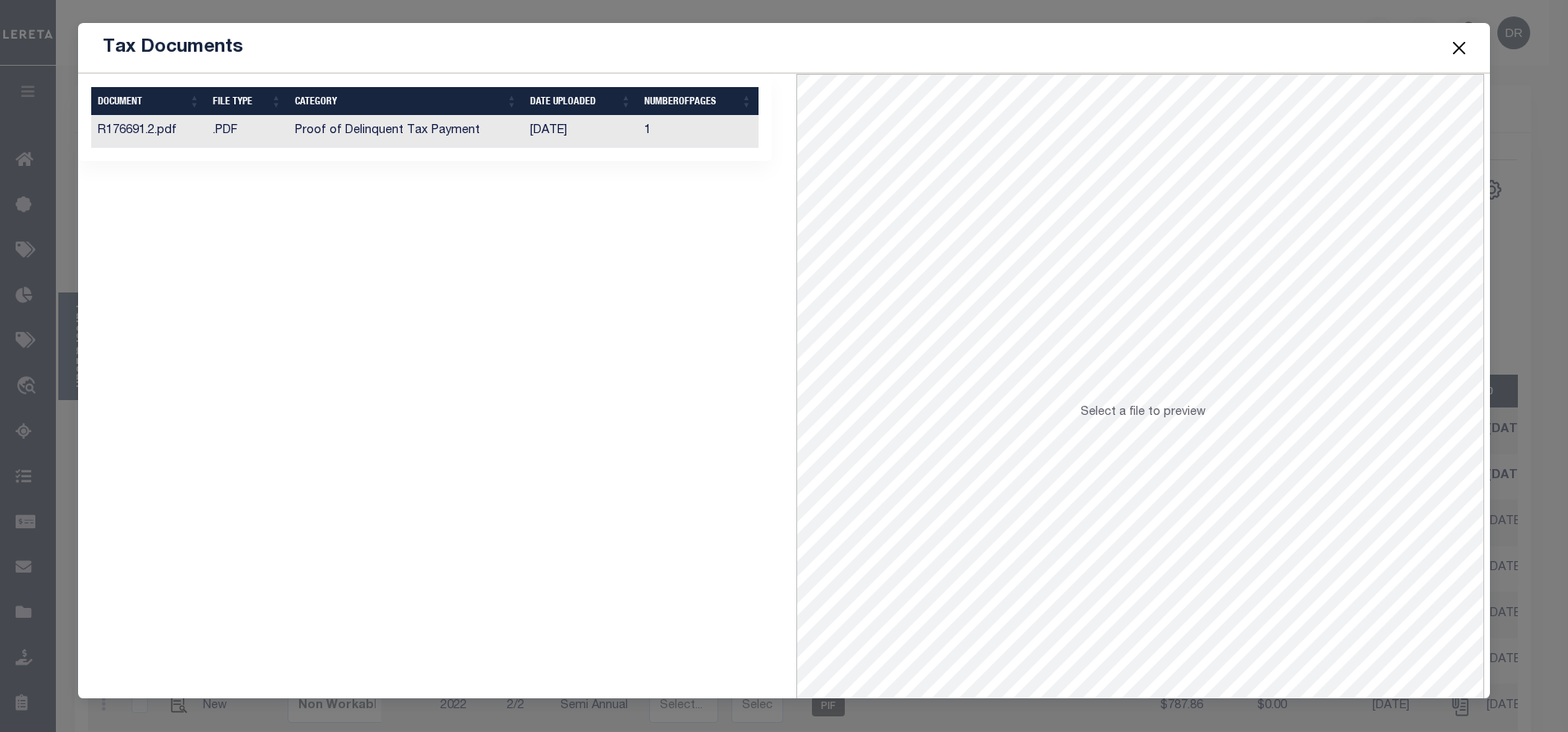
click at [1456, 55] on button "Close" at bounding box center [1458, 47] width 22 height 22
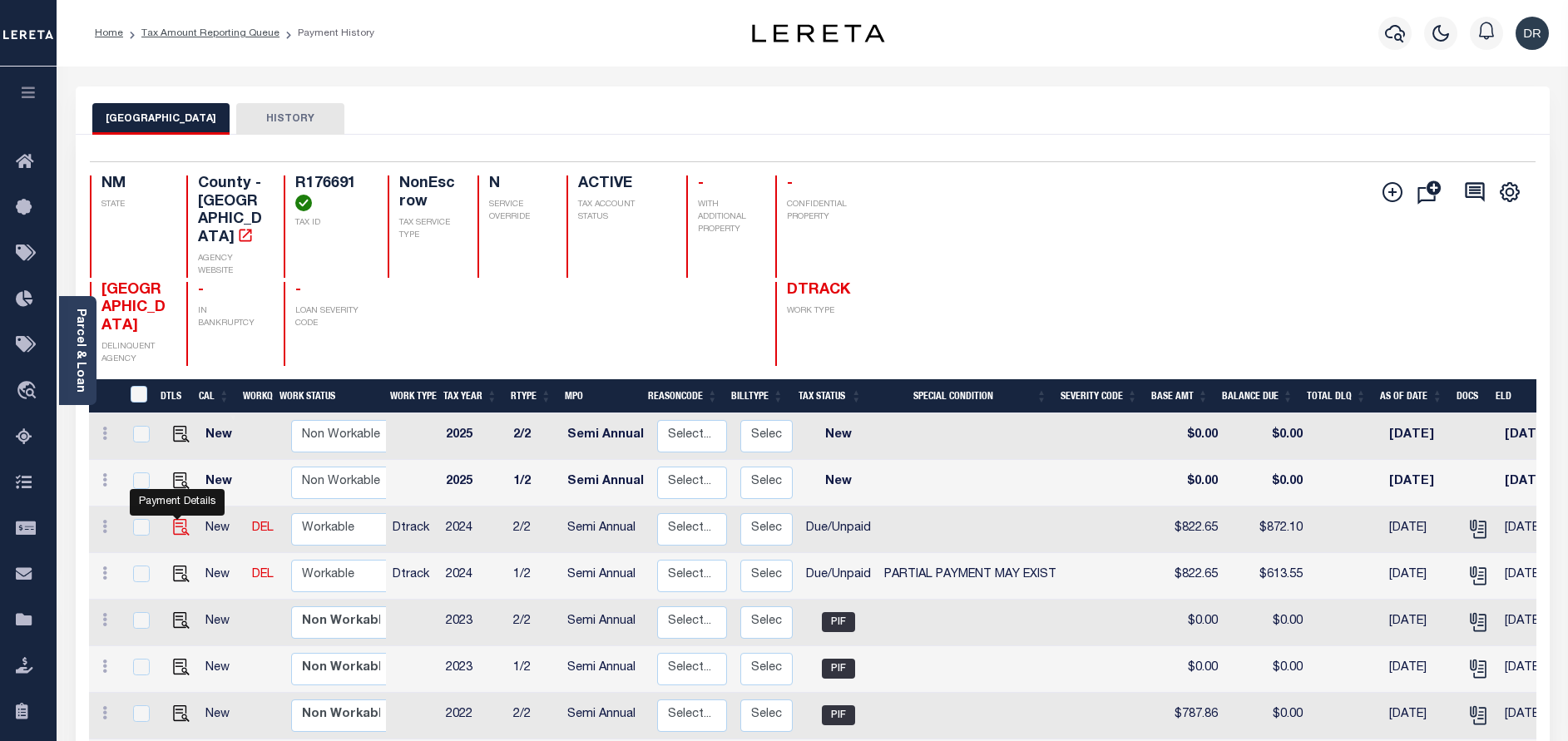
click at [173, 519] on img "" at bounding box center [180, 527] width 17 height 17
checkbox input "true"
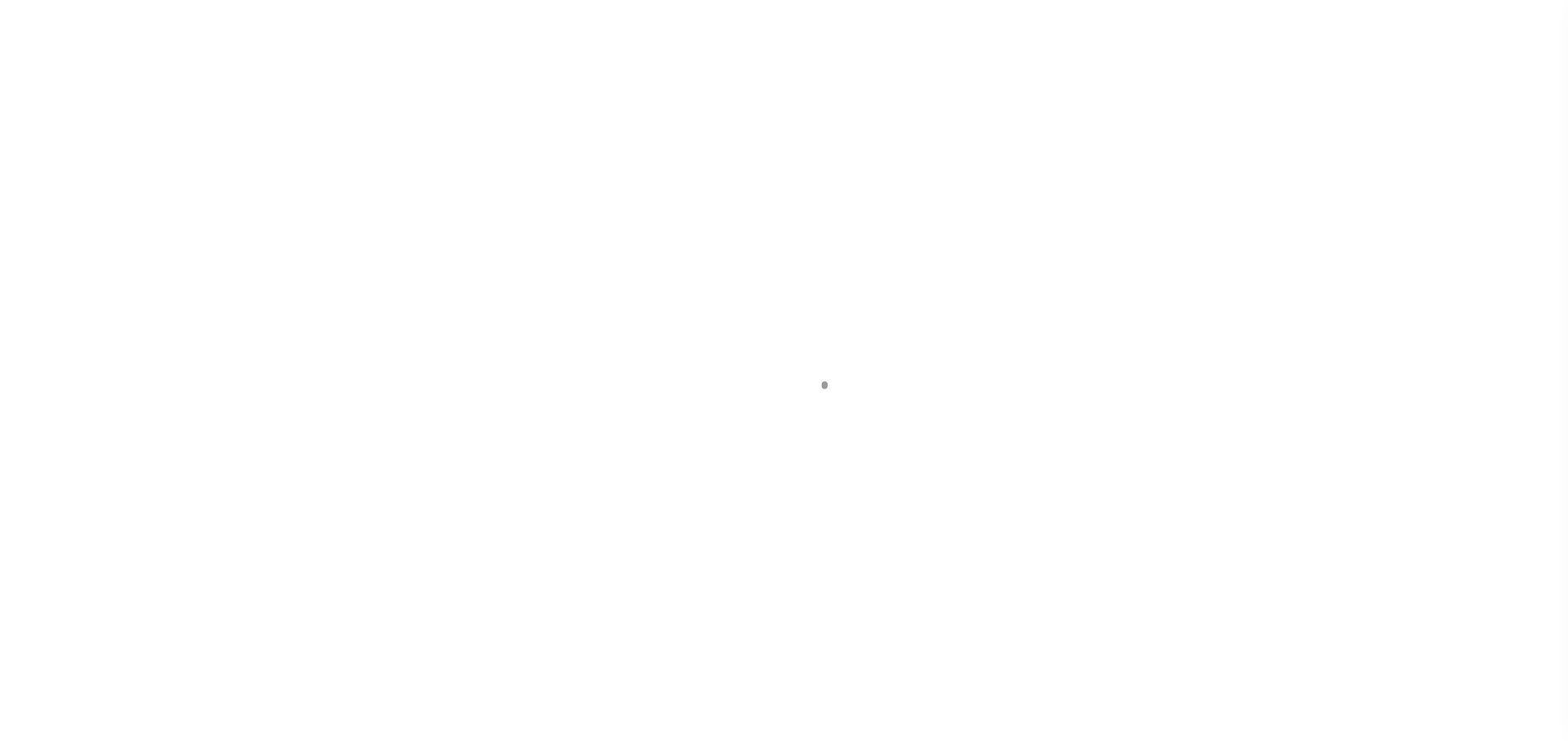
select select "DUE"
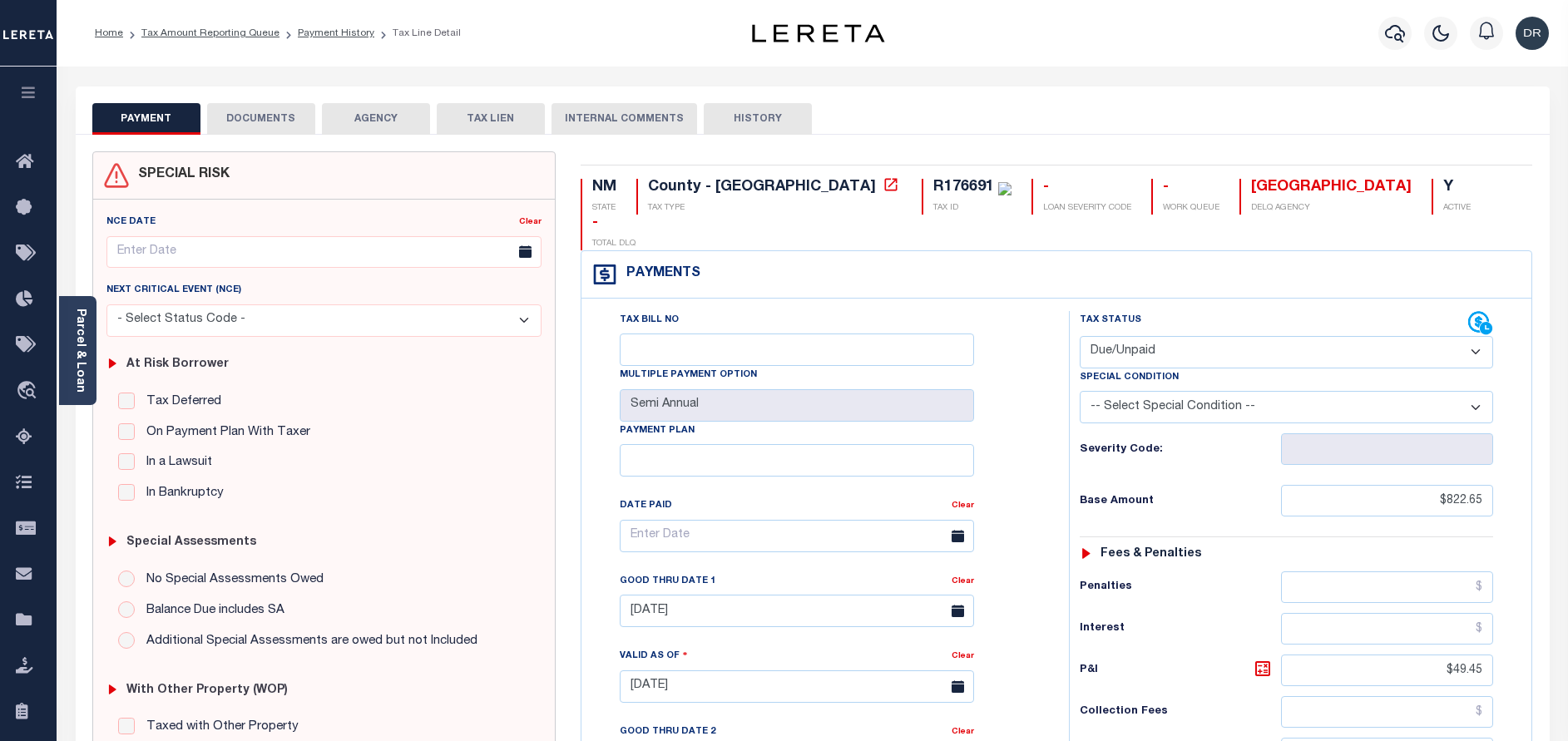
click at [296, 128] on button "DOCUMENTS" at bounding box center [261, 119] width 108 height 31
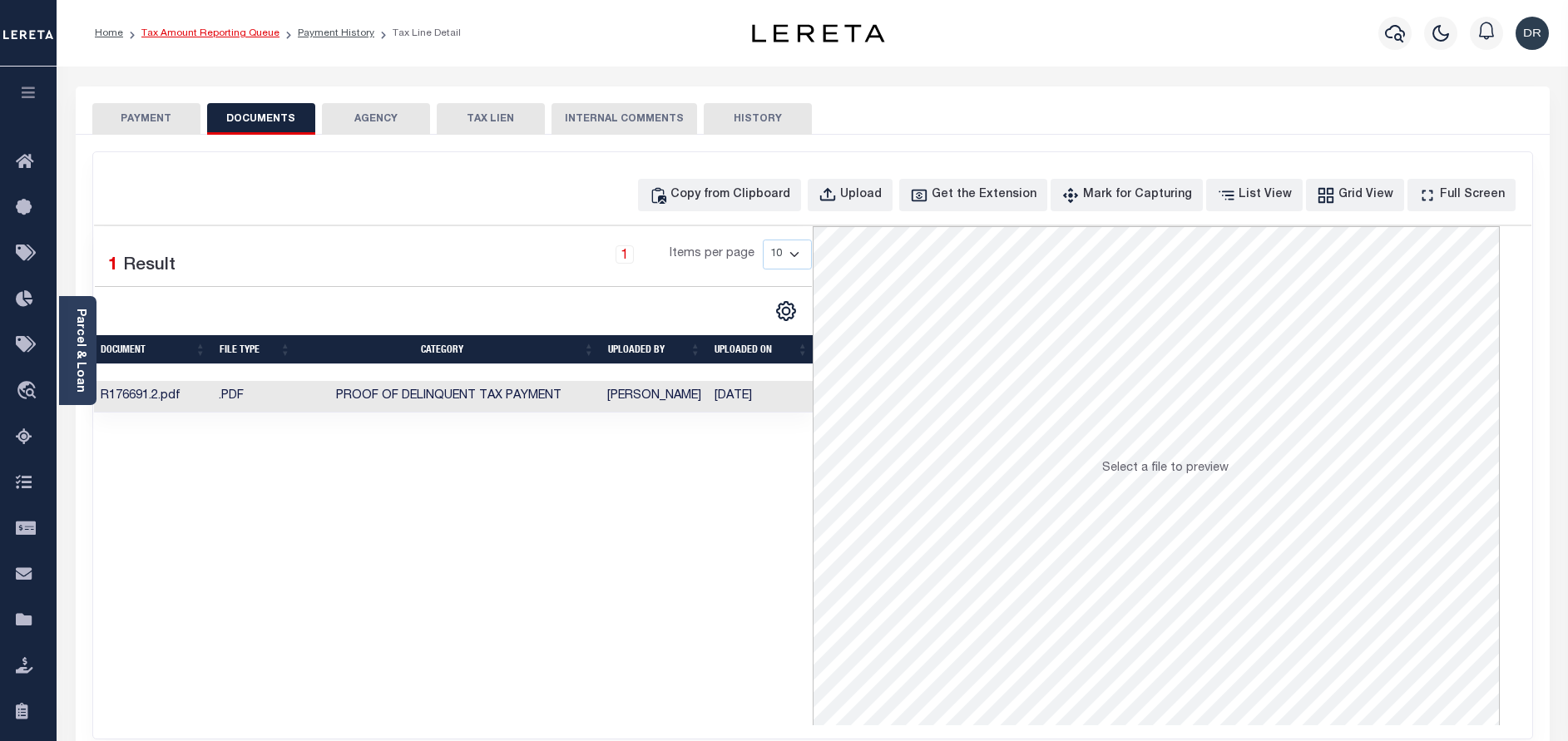
click at [221, 35] on link "Tax Amount Reporting Queue" at bounding box center [210, 32] width 138 height 10
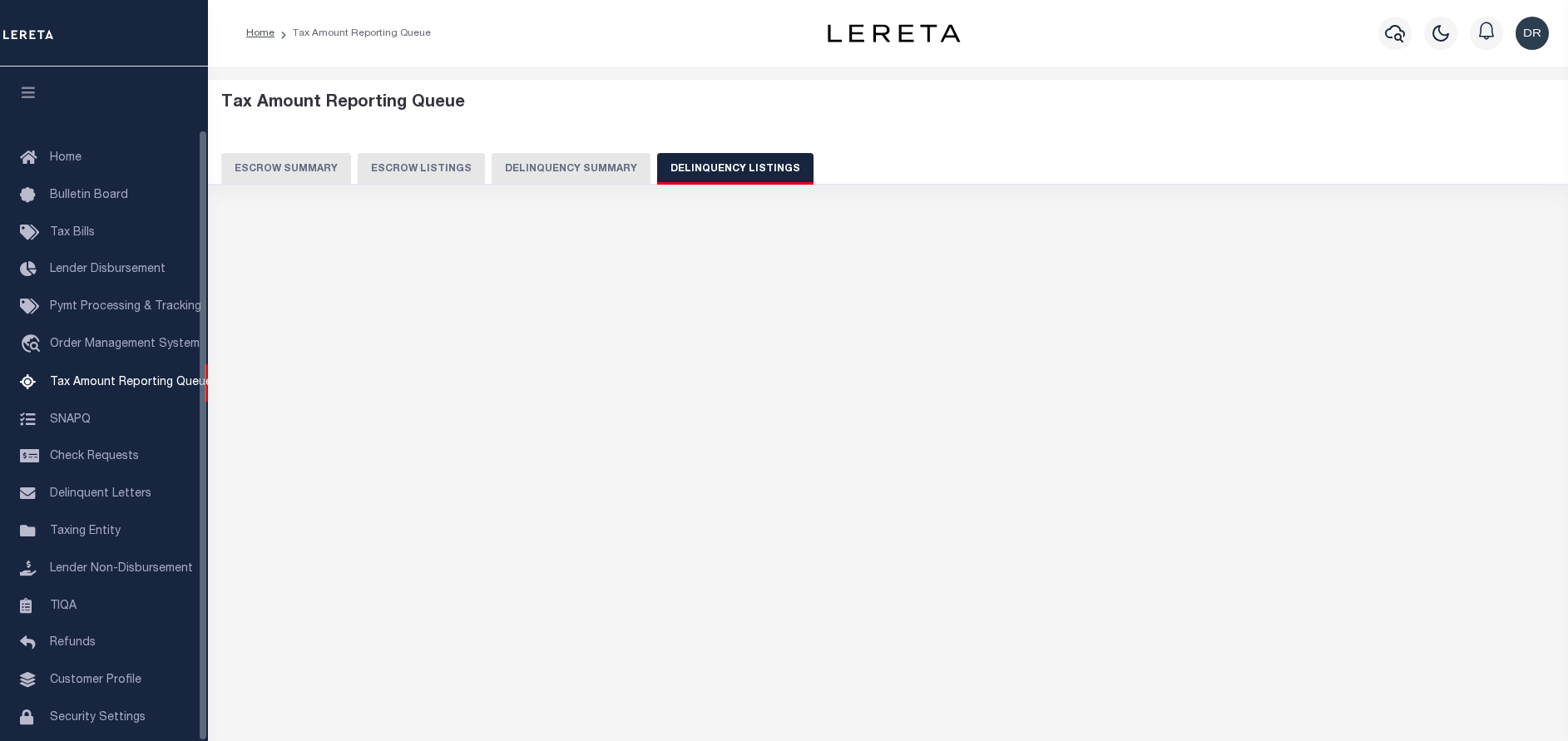
select select "NM"
select select "100"
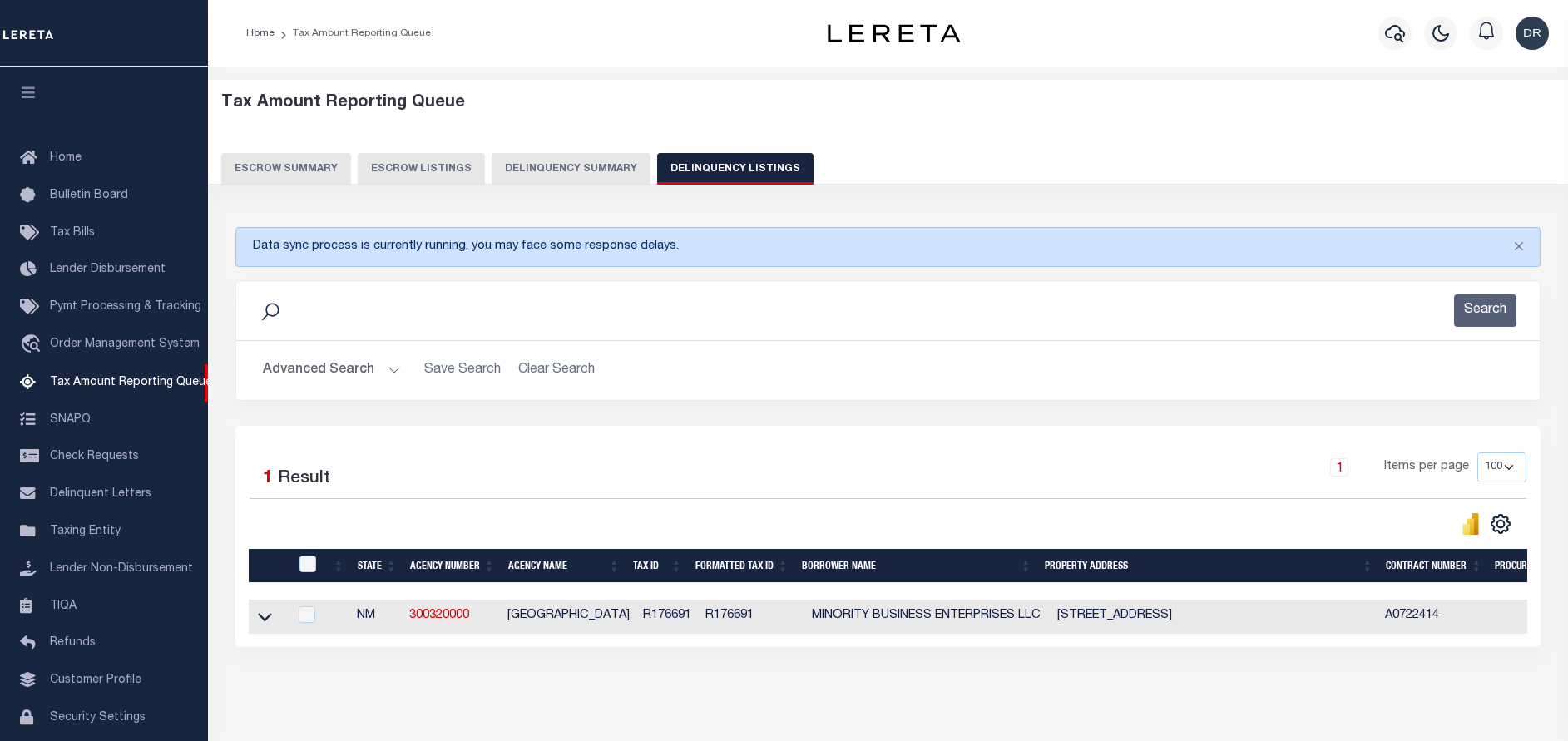
scroll to position [69, 0]
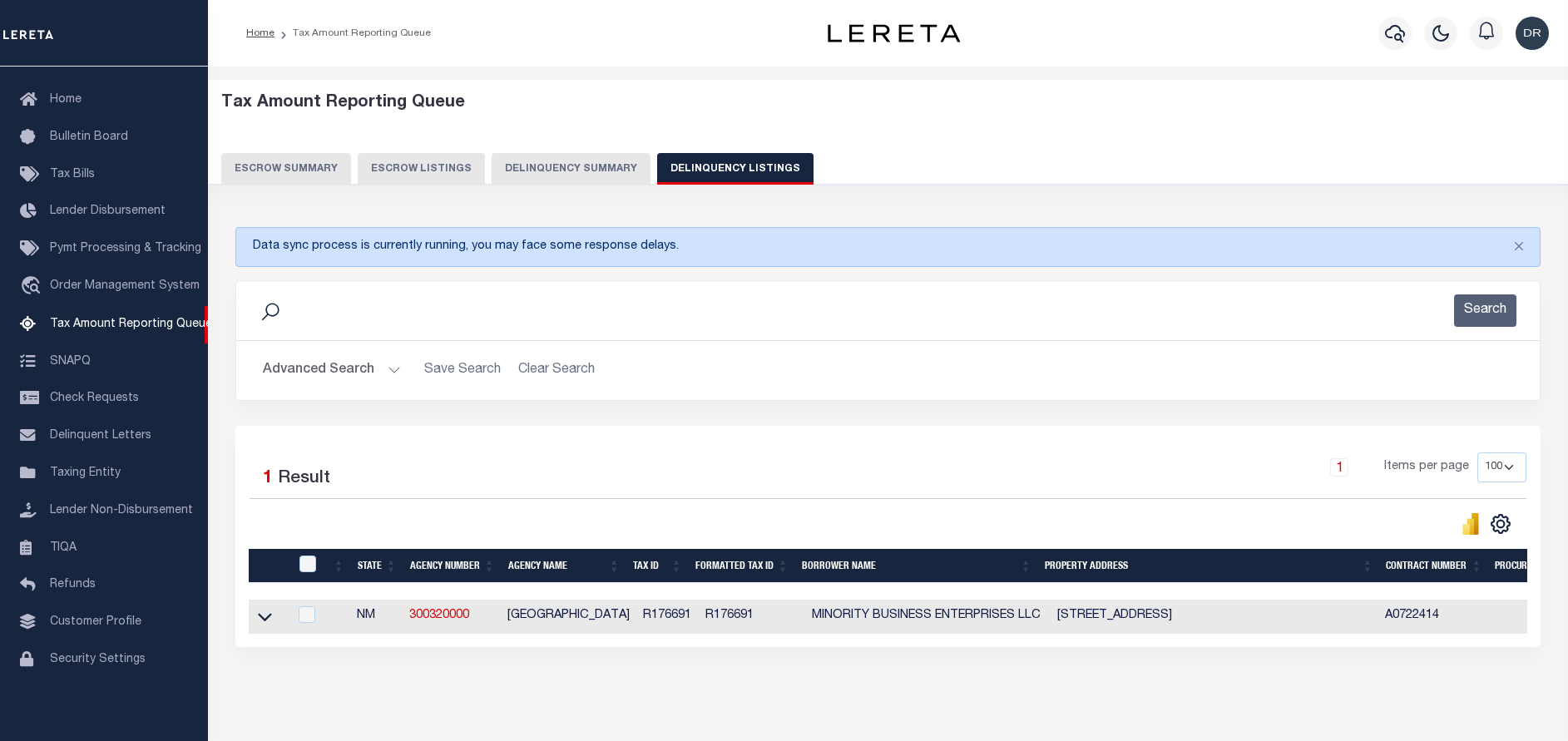
click at [356, 367] on button "Advanced Search" at bounding box center [332, 370] width 138 height 32
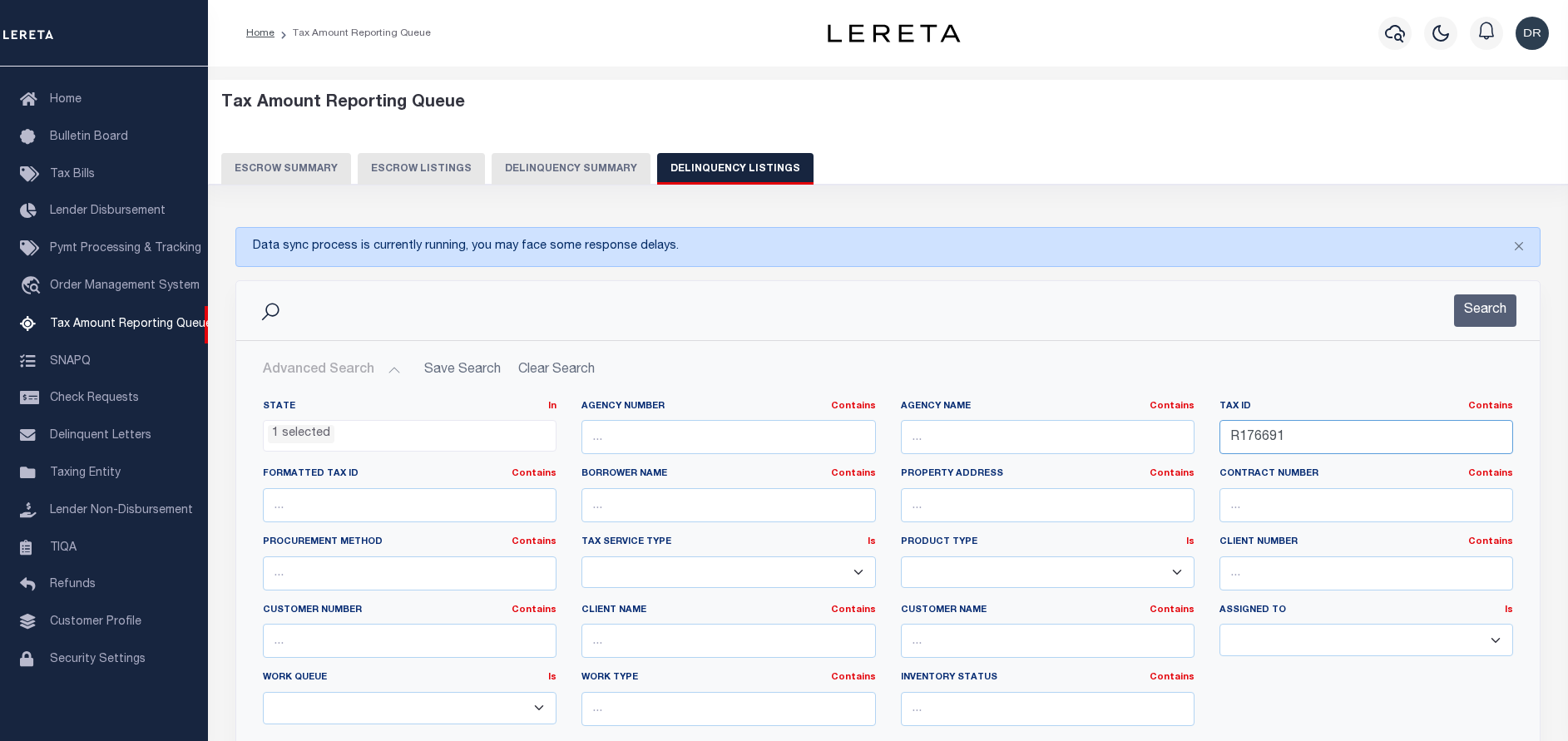
click at [1359, 430] on input "R176691" at bounding box center [1366, 437] width 294 height 34
paste input "930064860"
type input "930064860"
click at [1476, 314] on button "Search" at bounding box center [1485, 310] width 63 height 32
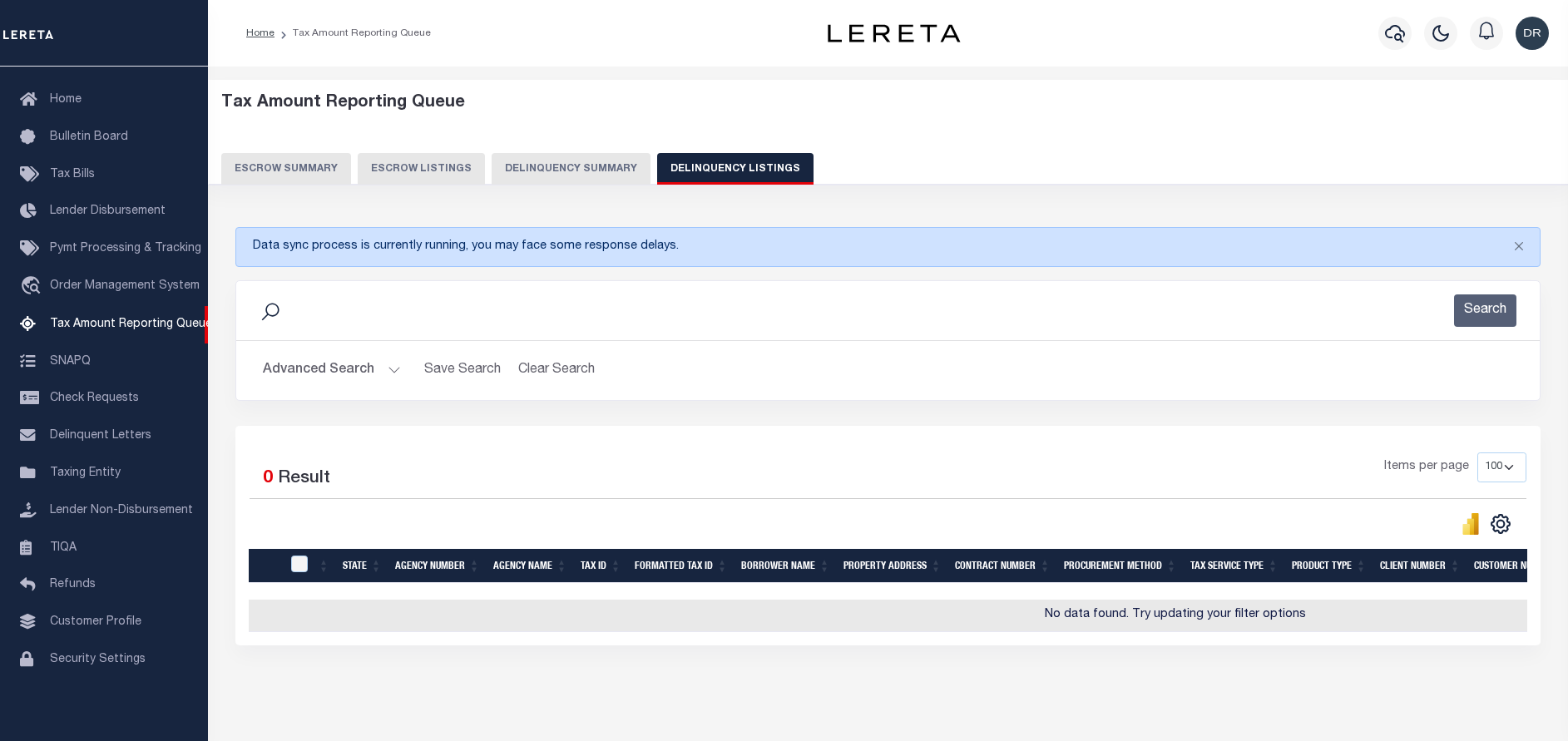
click at [303, 367] on button "Advanced Search" at bounding box center [332, 370] width 138 height 32
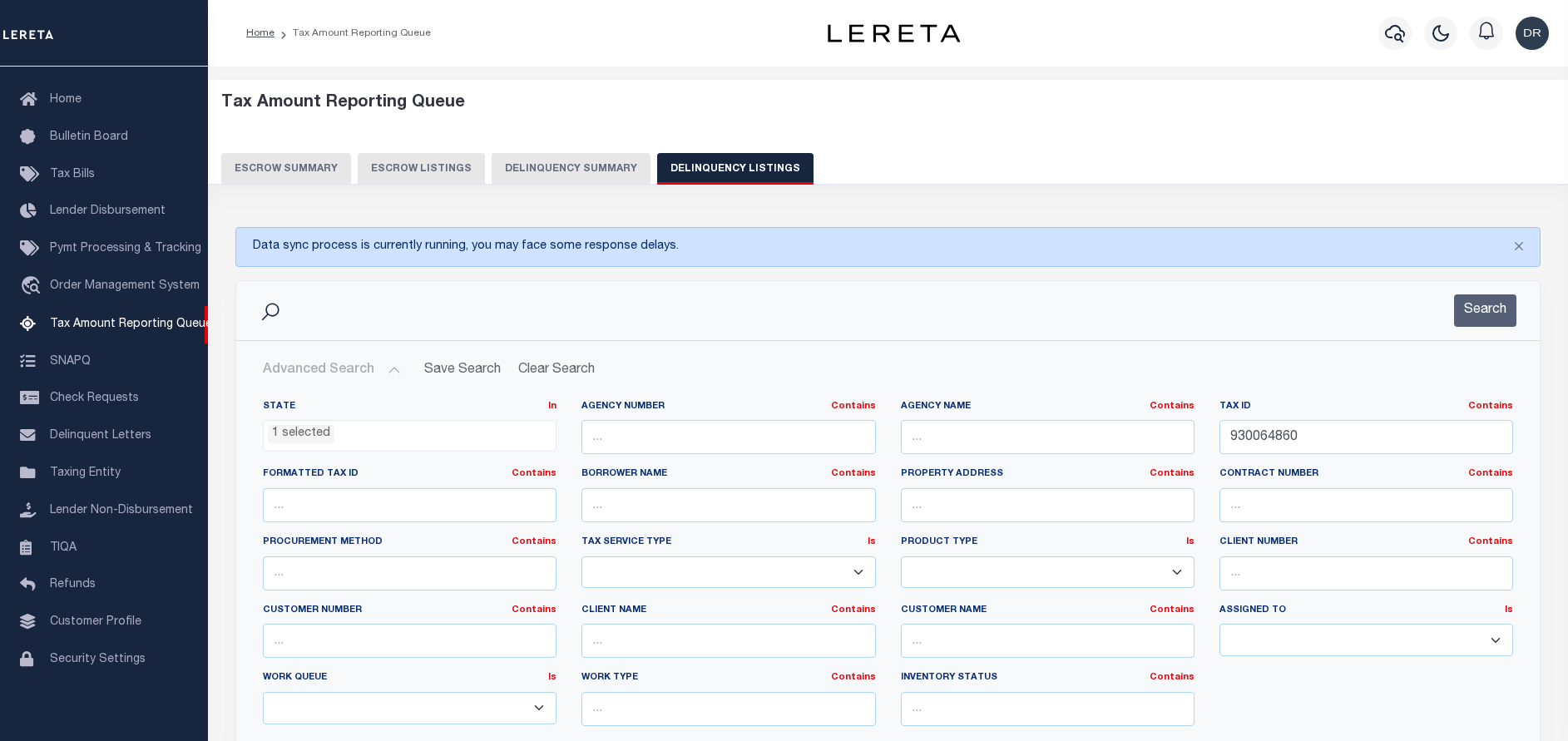
click at [328, 422] on ul "1 selected" at bounding box center [409, 432] width 292 height 23
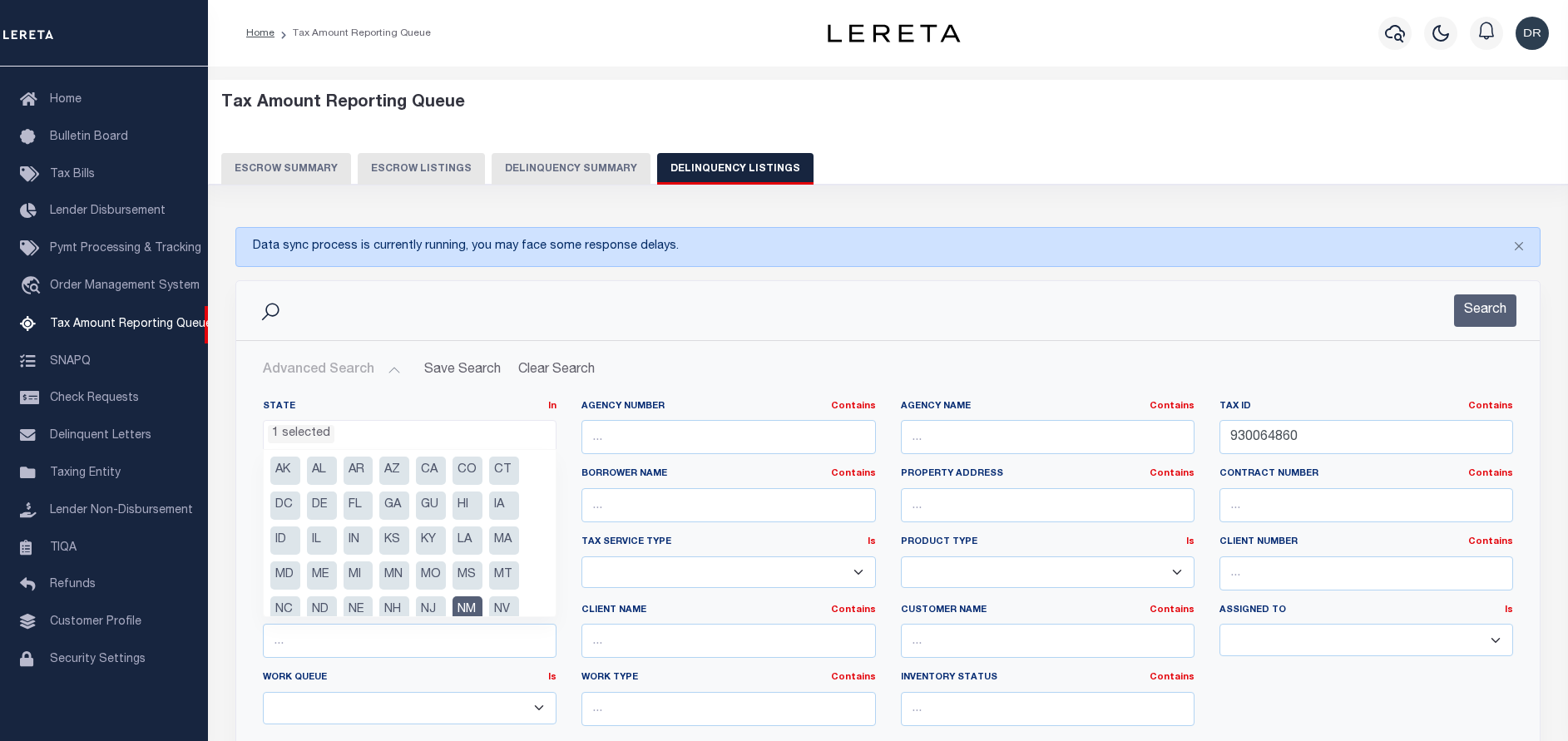
drag, startPoint x: 466, startPoint y: 605, endPoint x: 489, endPoint y: 608, distance: 23.2
click at [468, 605] on li "NM" at bounding box center [467, 610] width 30 height 28
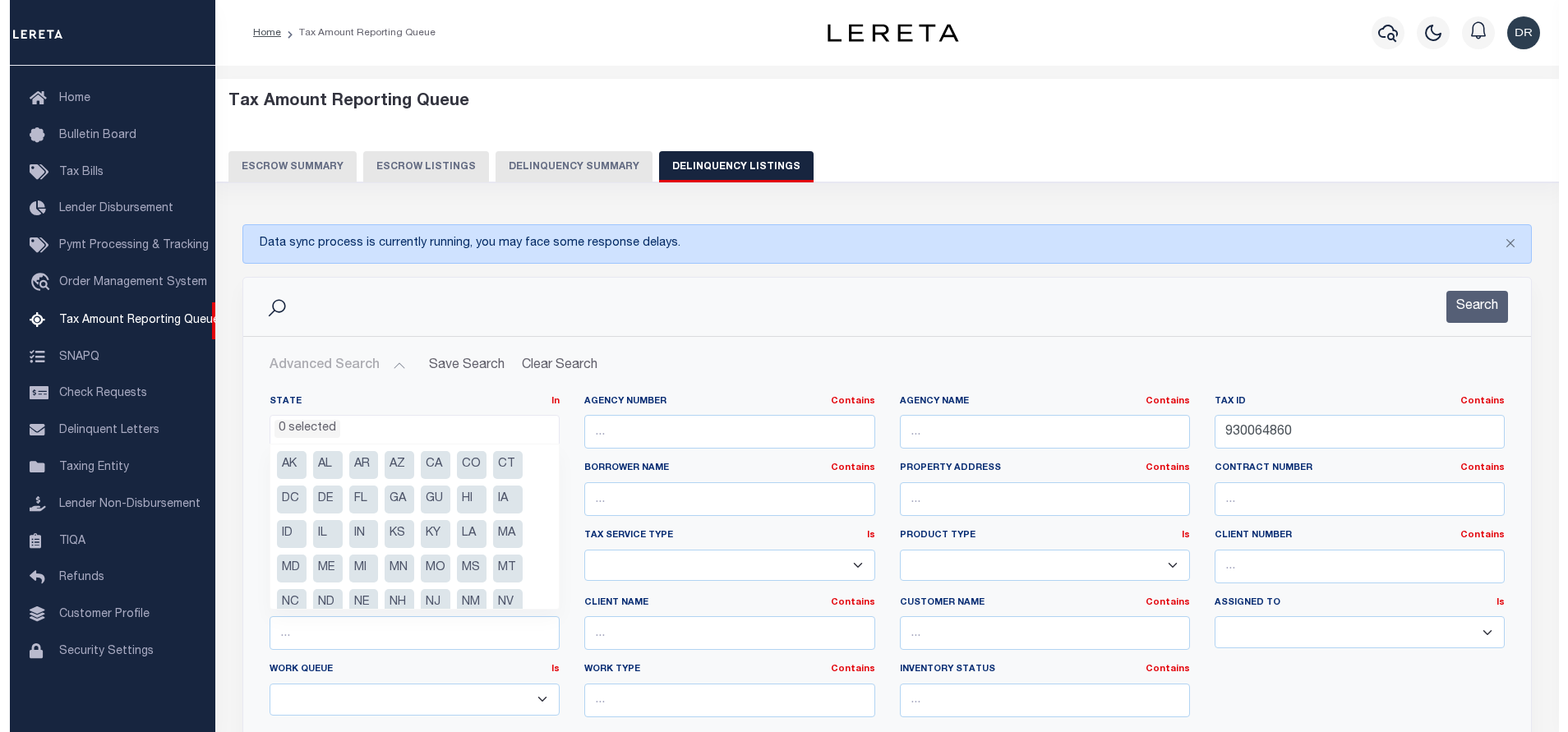
scroll to position [488, 0]
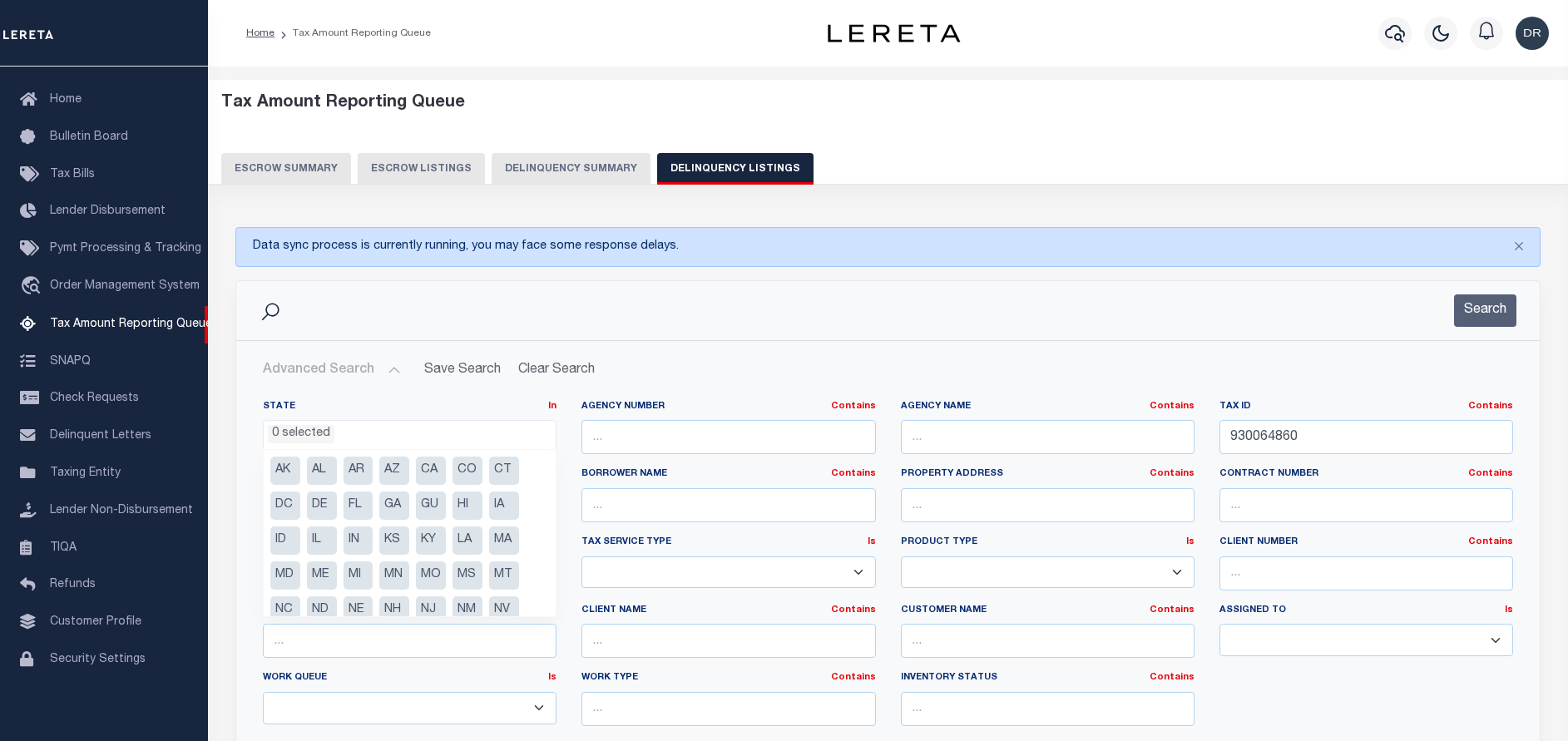
click at [498, 608] on li "NV" at bounding box center [504, 610] width 30 height 28
select select "NV"
click at [1470, 316] on button "Search" at bounding box center [1485, 310] width 63 height 32
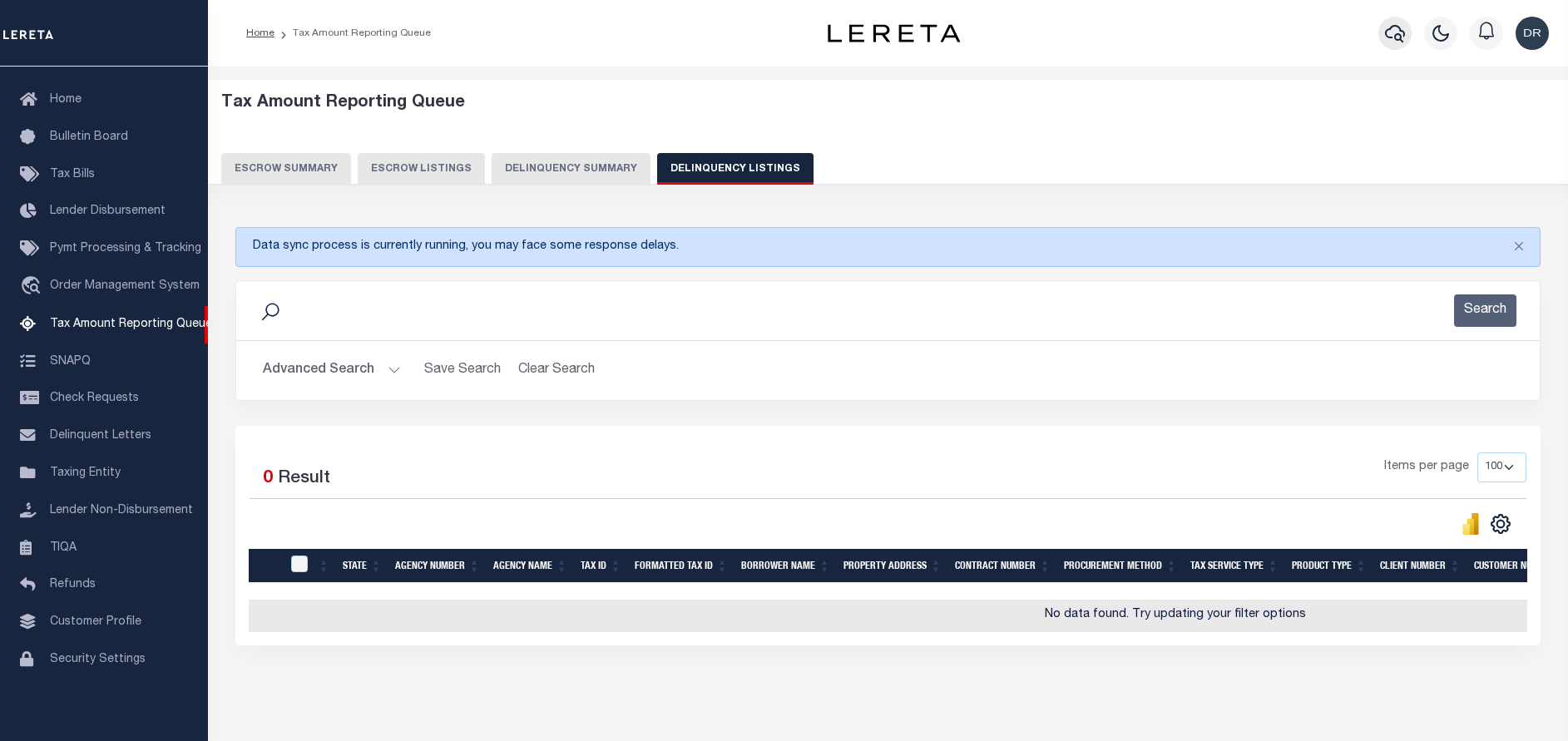
click at [1401, 26] on icon "button" at bounding box center [1395, 33] width 20 height 20
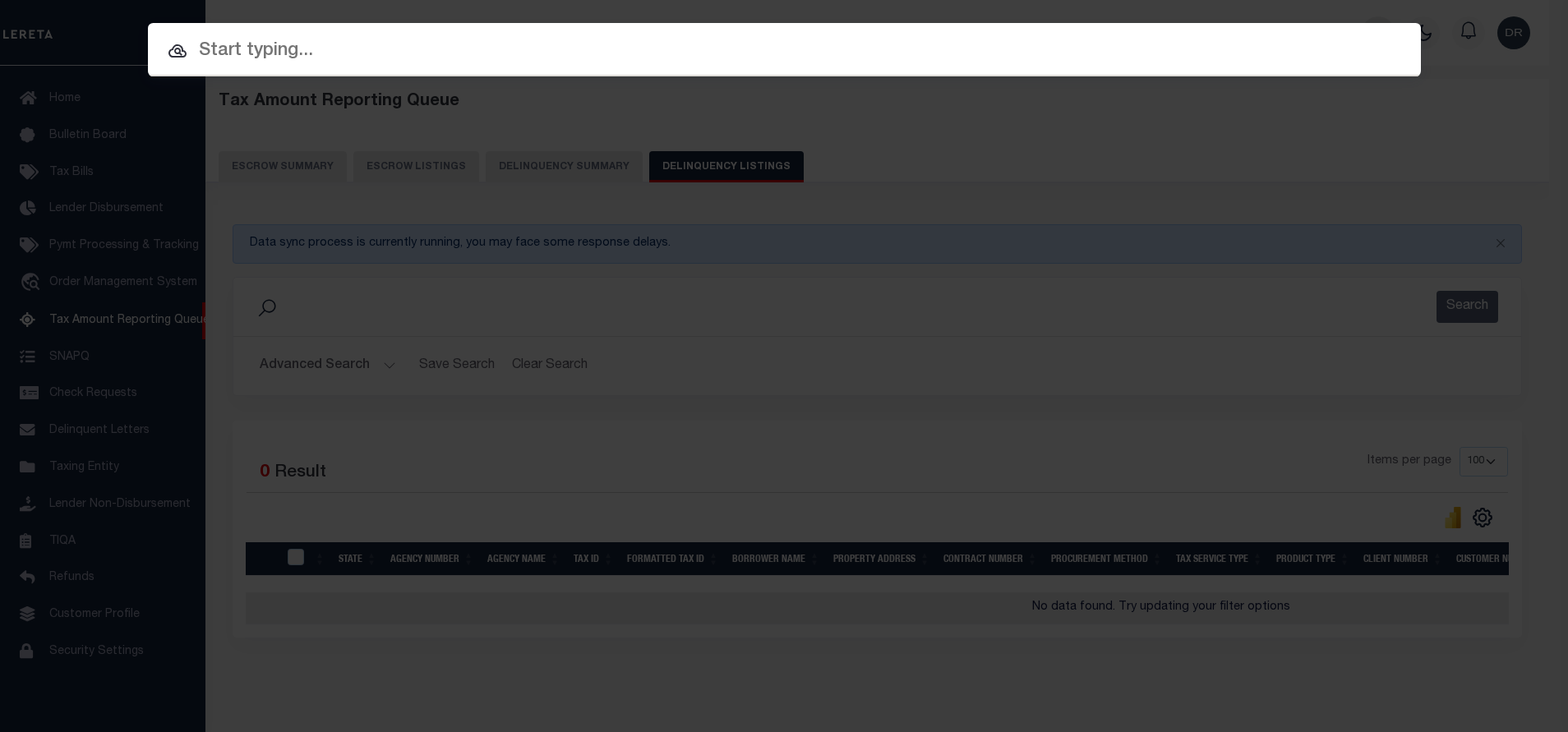
paste input "40004506"
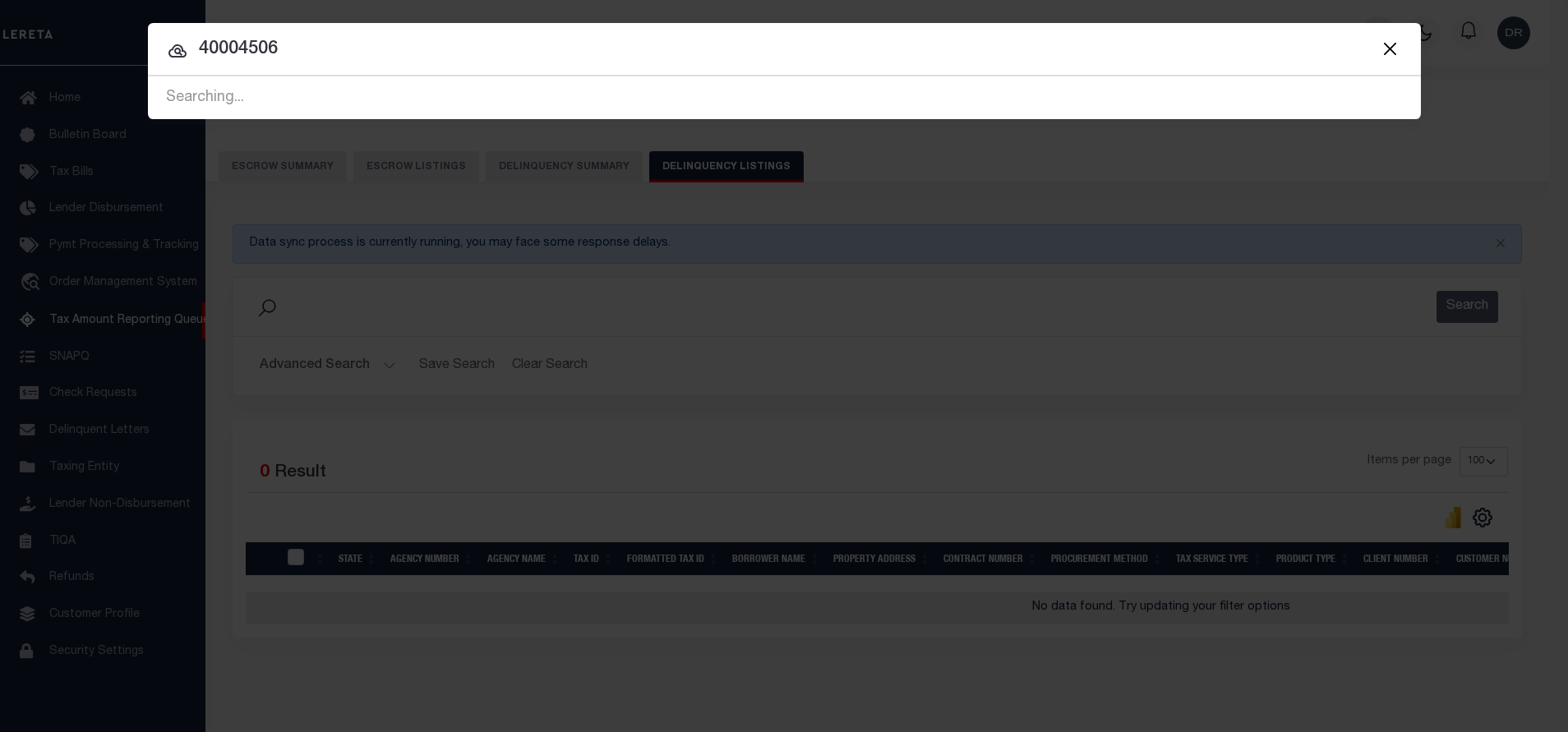
type input "40004506"
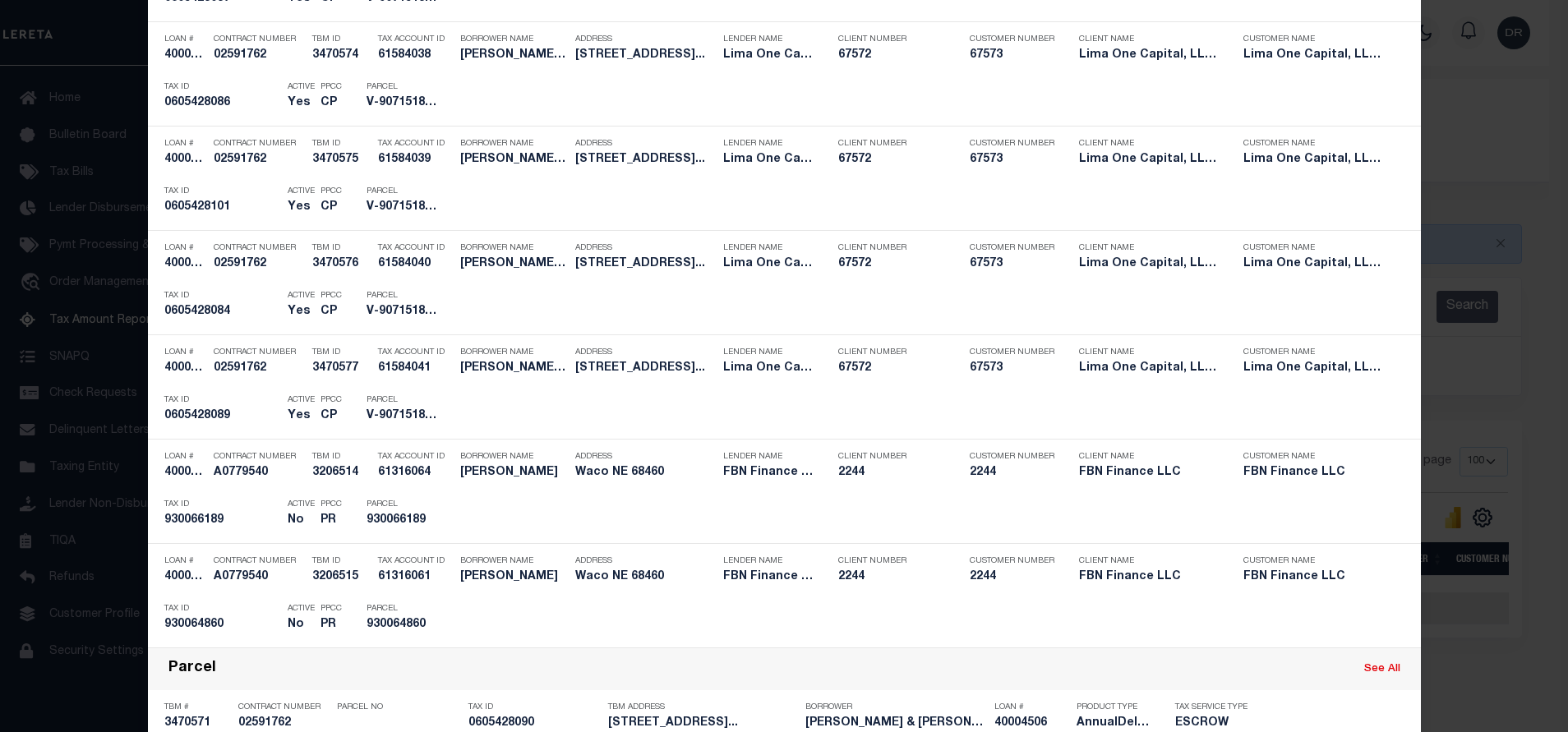
scroll to position [1649, 0]
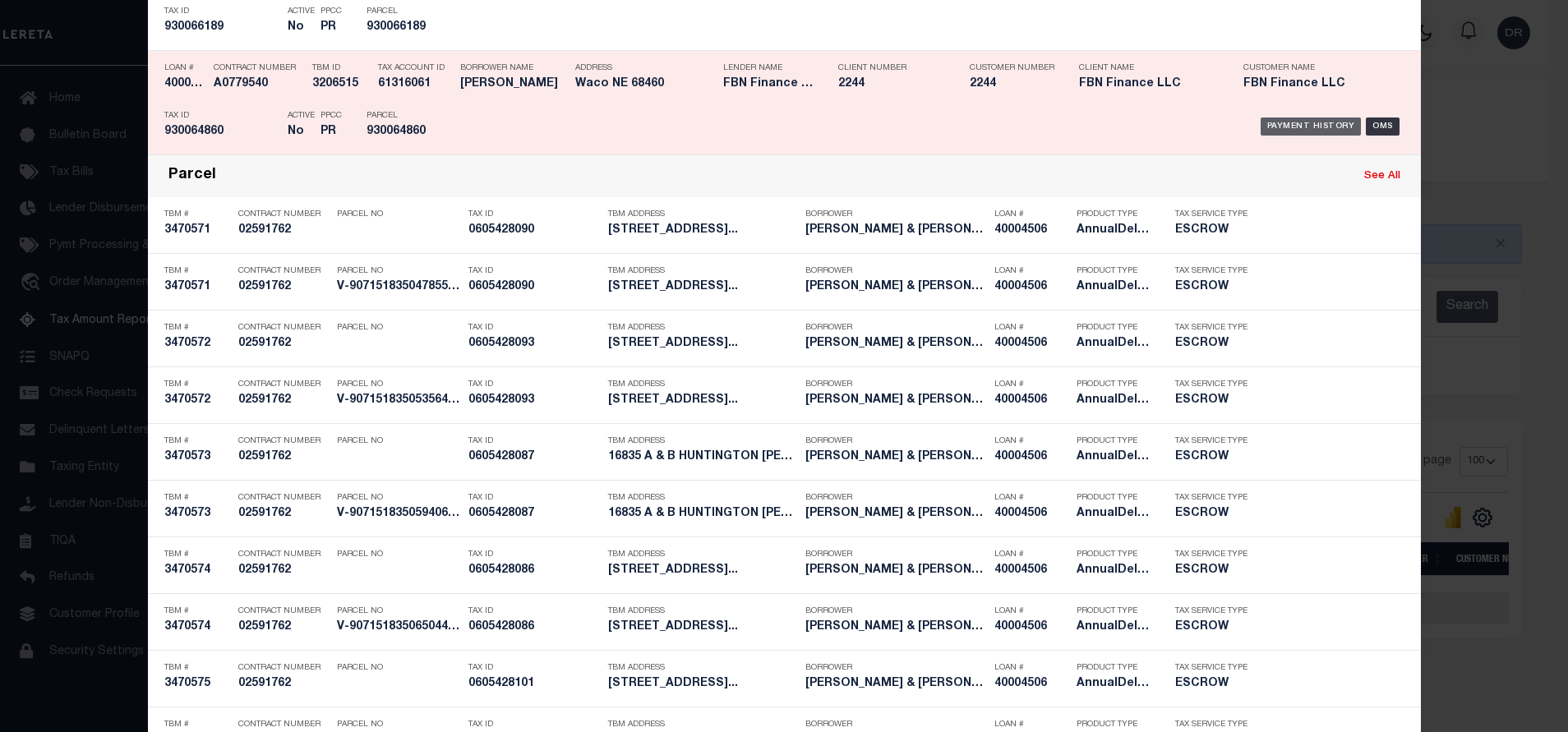
click at [1282, 133] on div "Payment History" at bounding box center [1311, 126] width 101 height 18
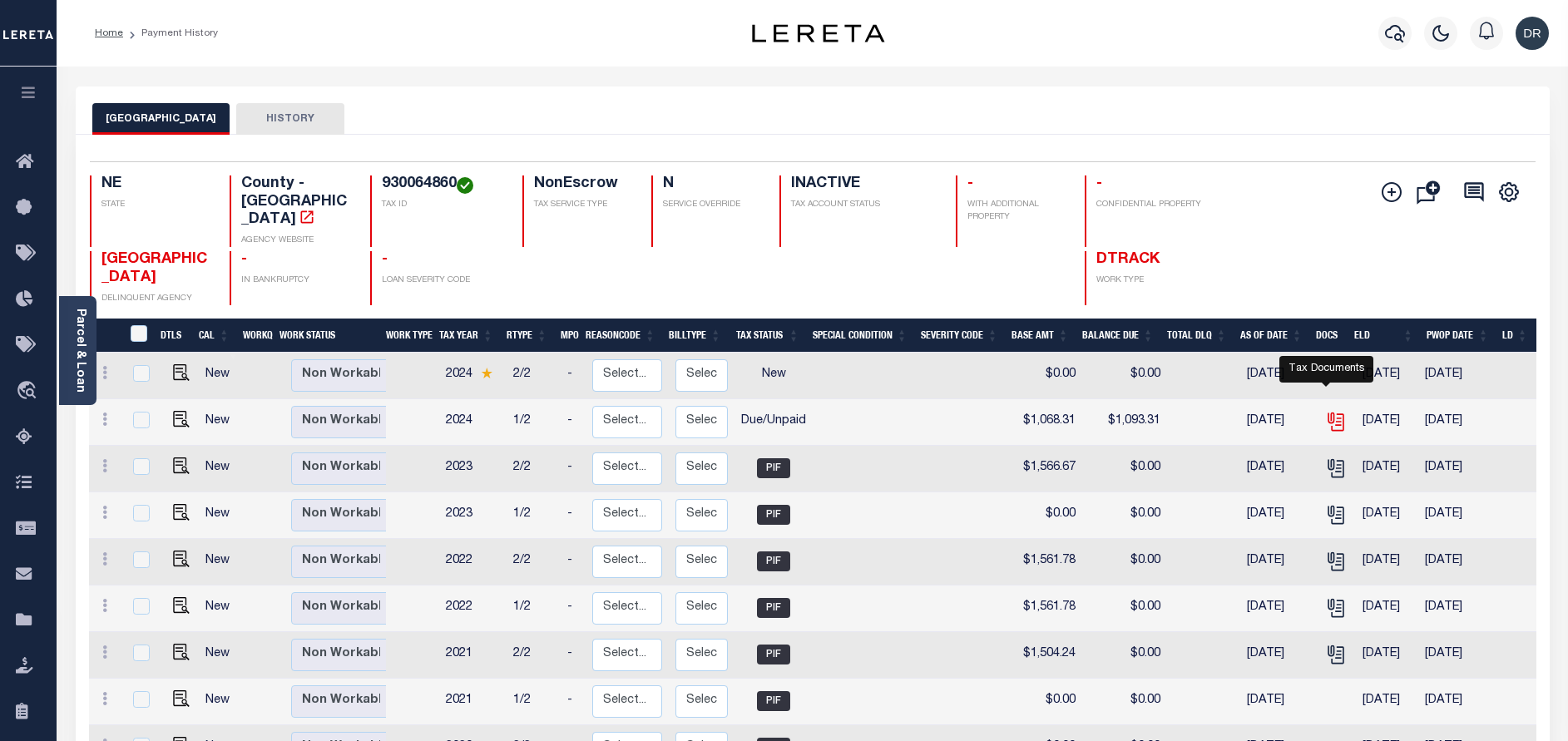
click at [1333, 414] on icon "" at bounding box center [1338, 423] width 12 height 17
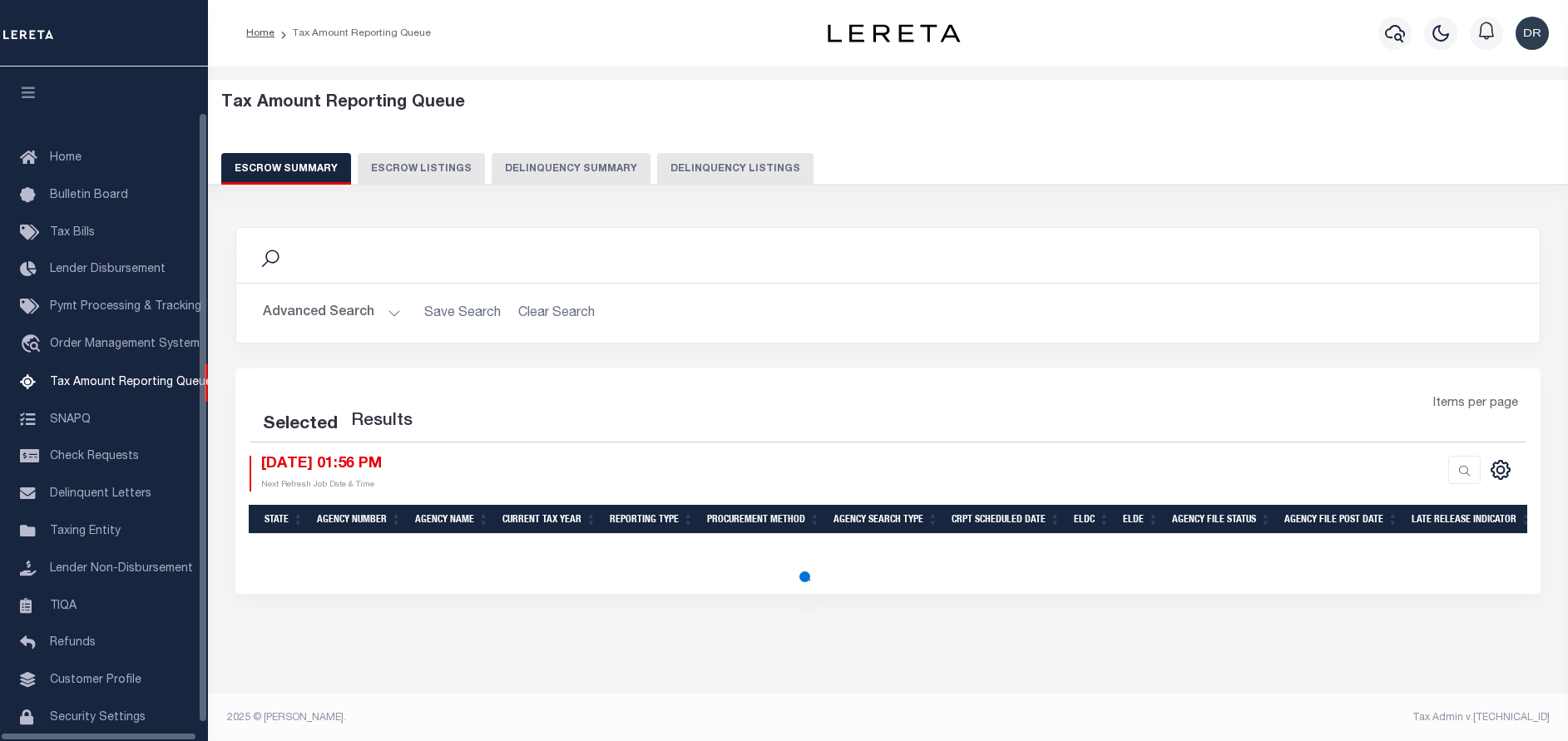
click at [690, 166] on button "Delinquency Listings" at bounding box center [735, 169] width 156 height 31
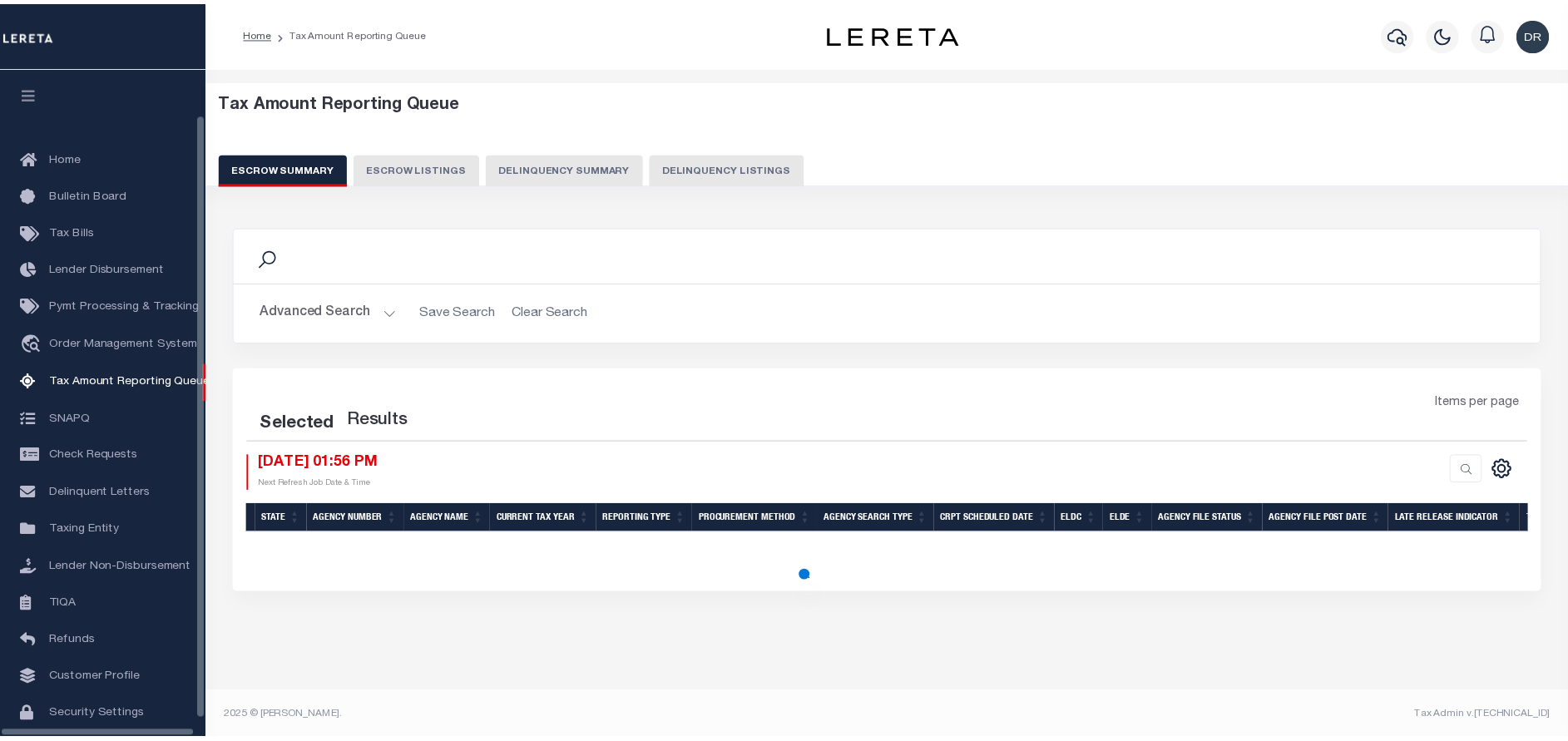
scroll to position [51, 0]
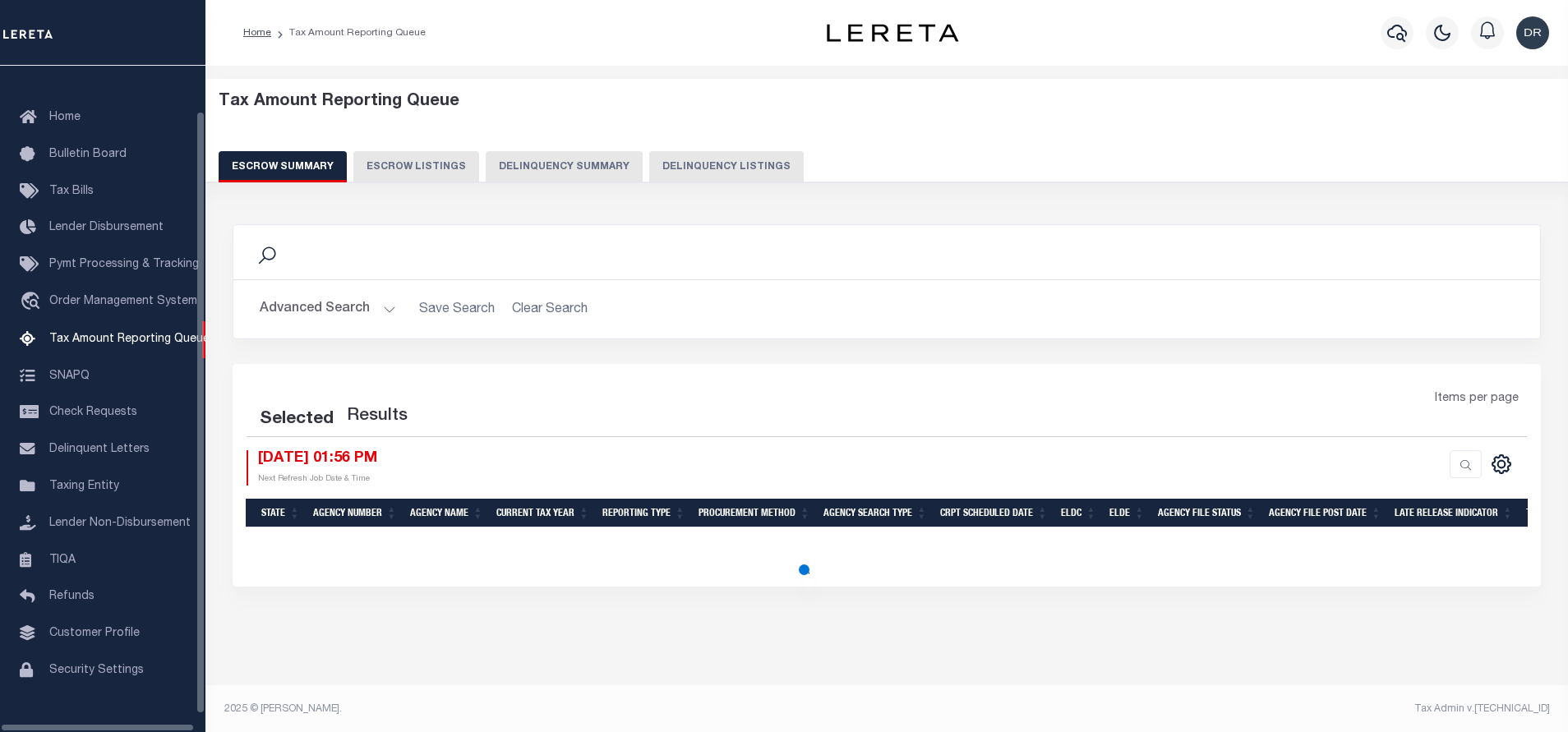
select select "NV"
select select "100"
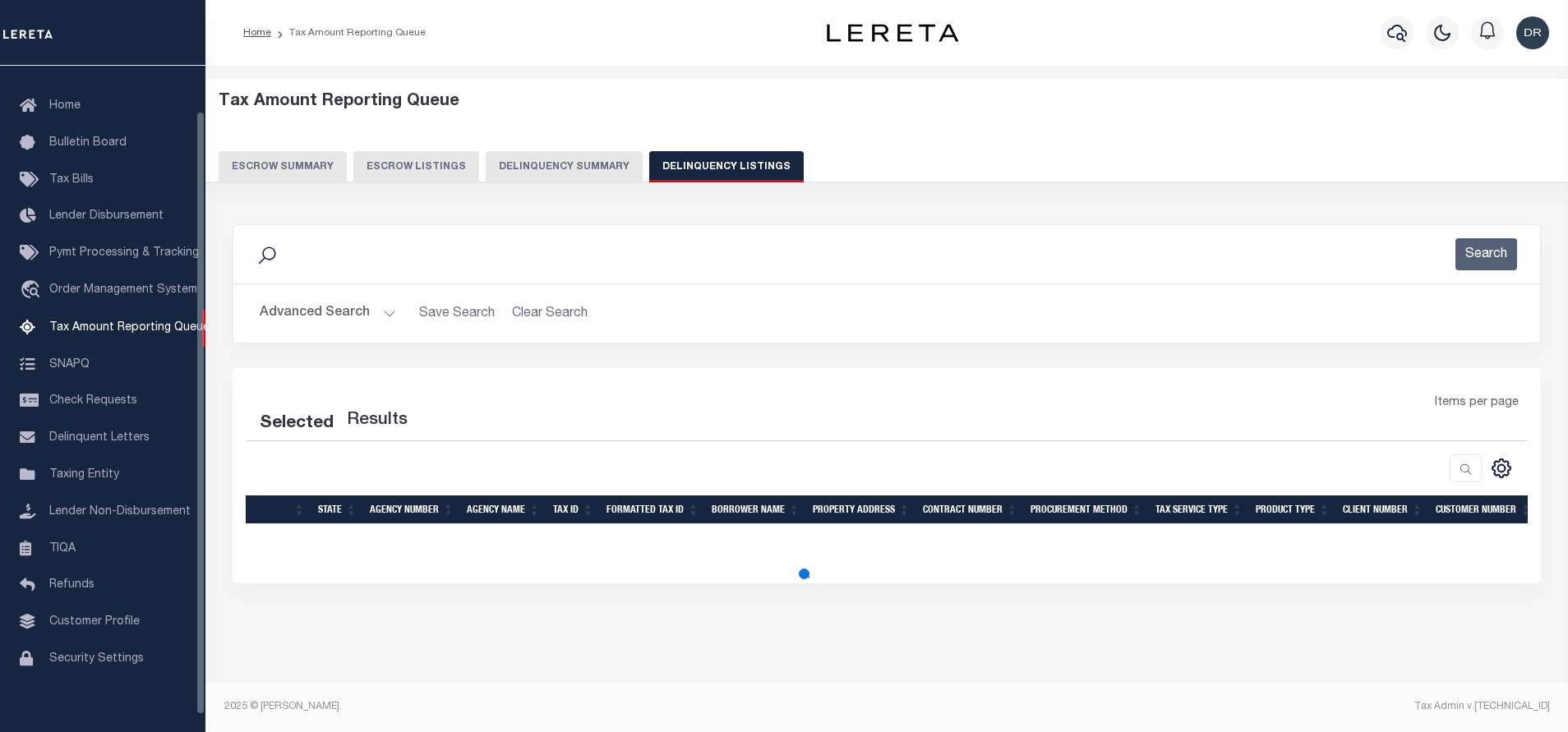
select select "100"
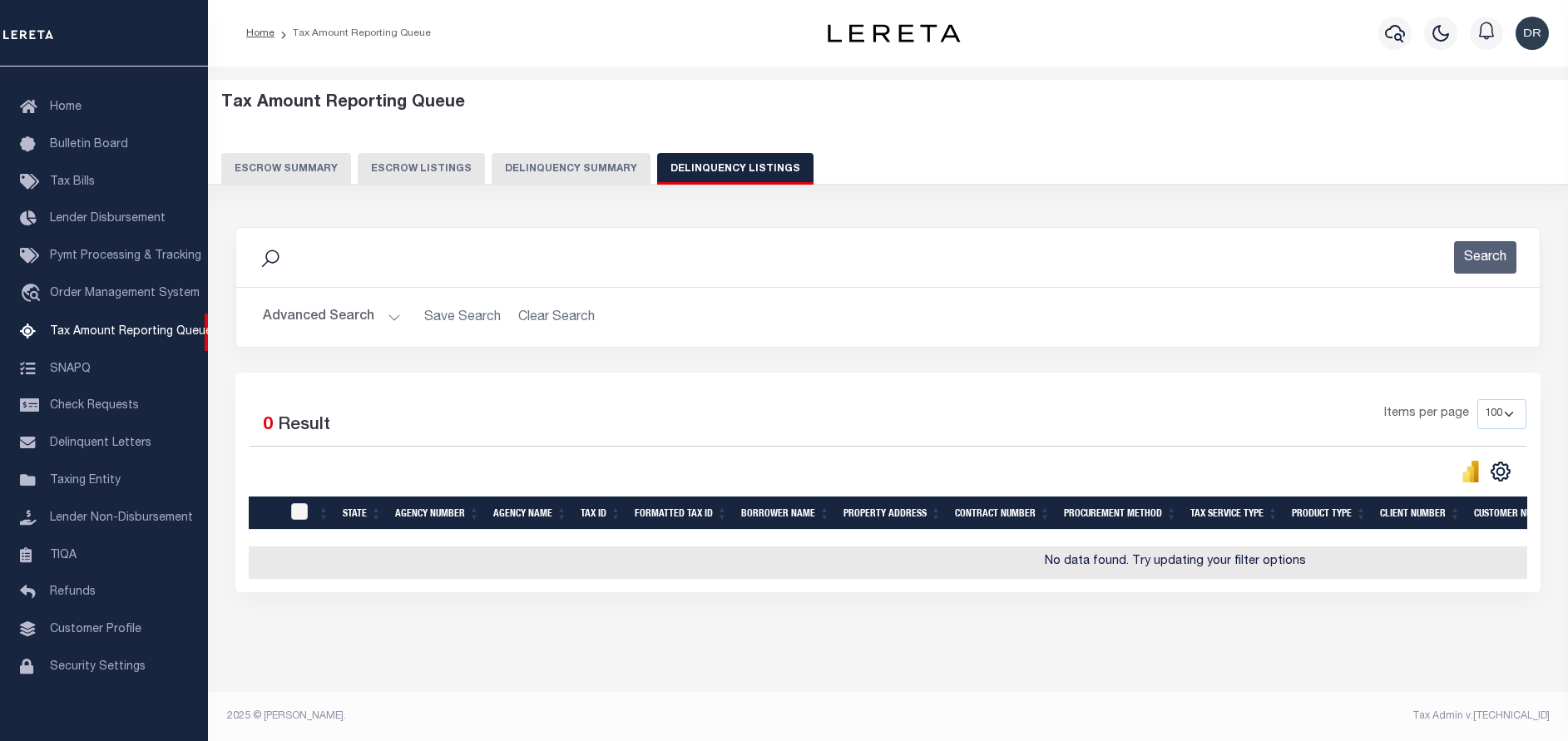
click at [348, 309] on button "Advanced Search" at bounding box center [332, 316] width 138 height 32
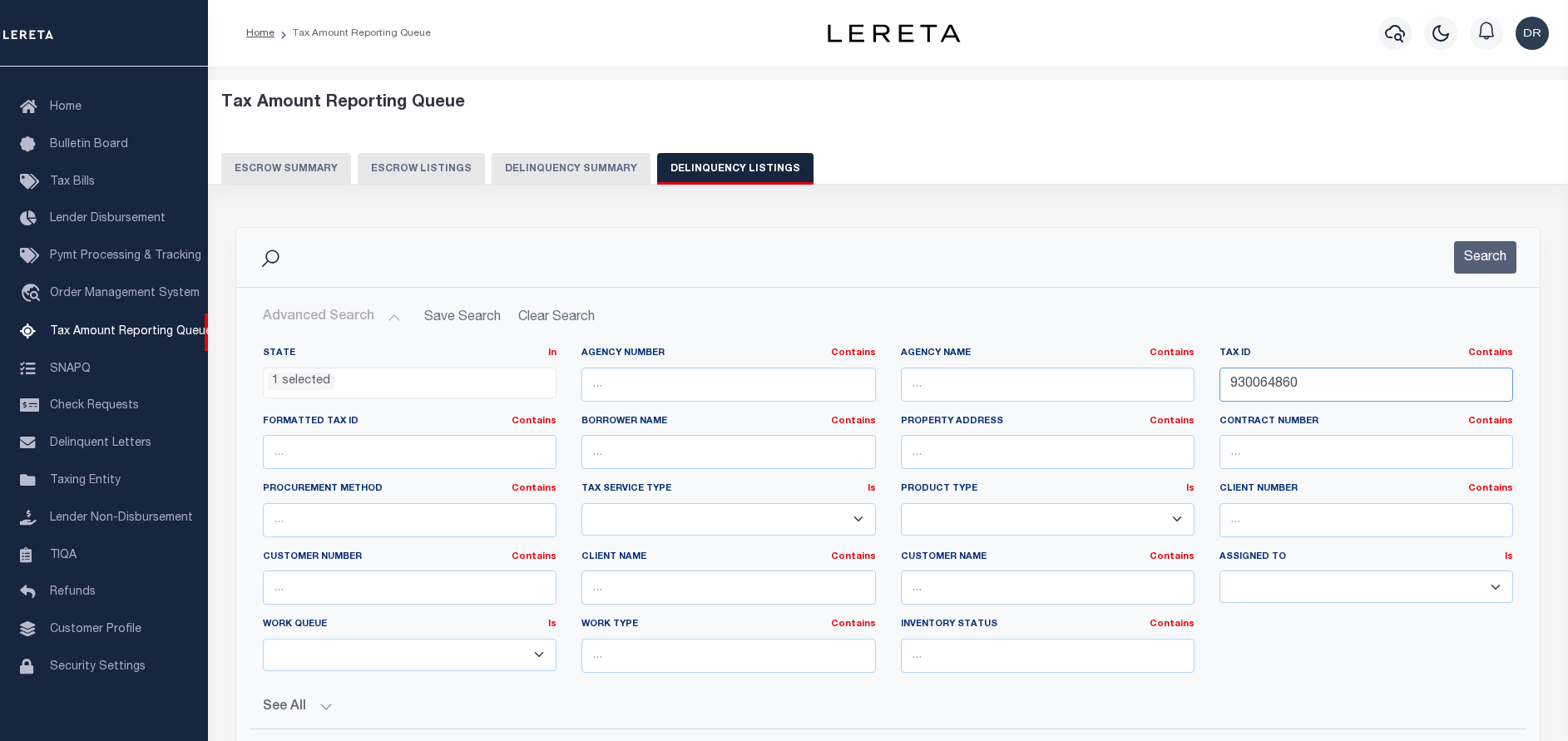
click at [1401, 386] on input "930064860" at bounding box center [1366, 384] width 294 height 34
paste input "26146"
type input "26146"
click at [1496, 250] on button "Search" at bounding box center [1485, 257] width 63 height 32
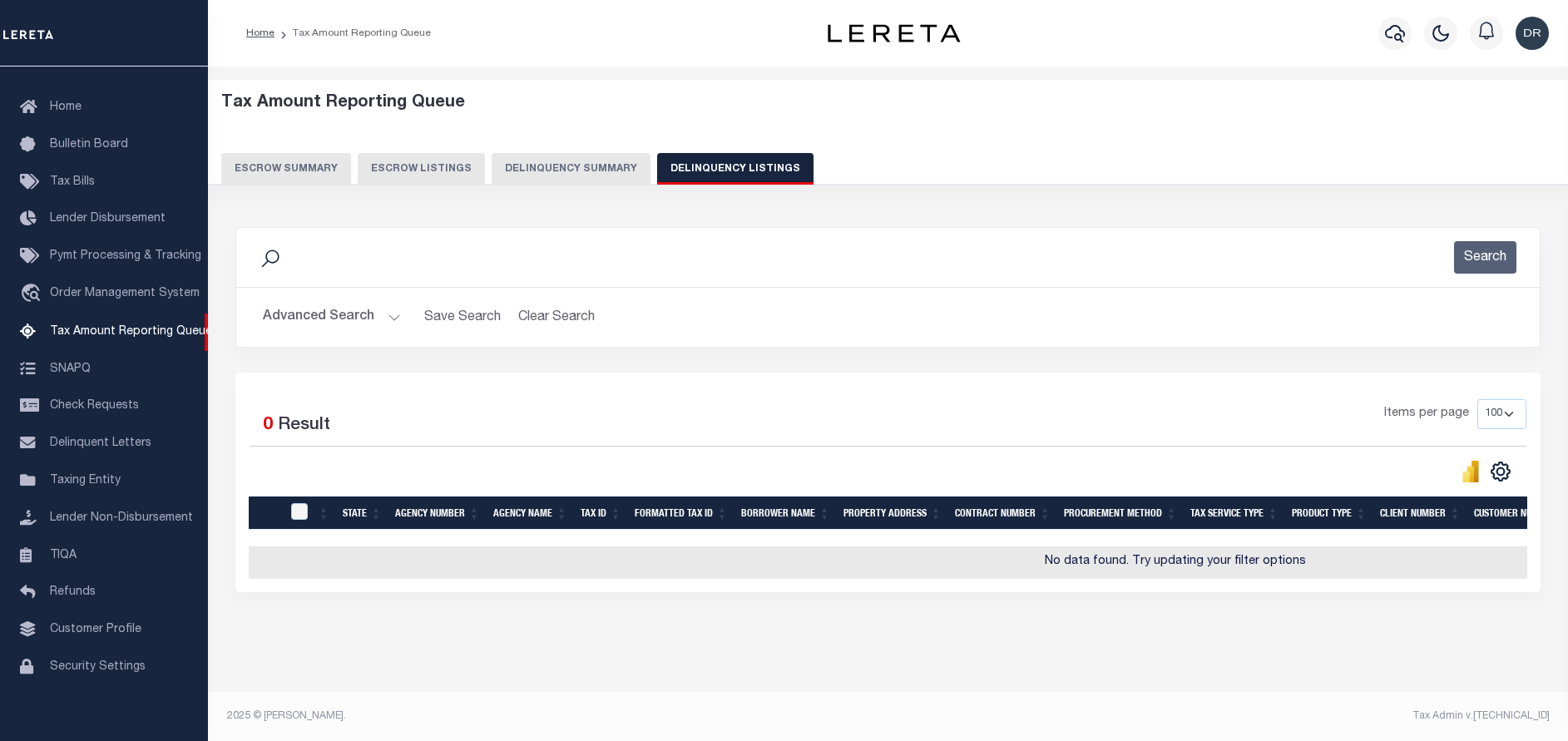
click at [338, 323] on button "Advanced Search" at bounding box center [332, 316] width 138 height 32
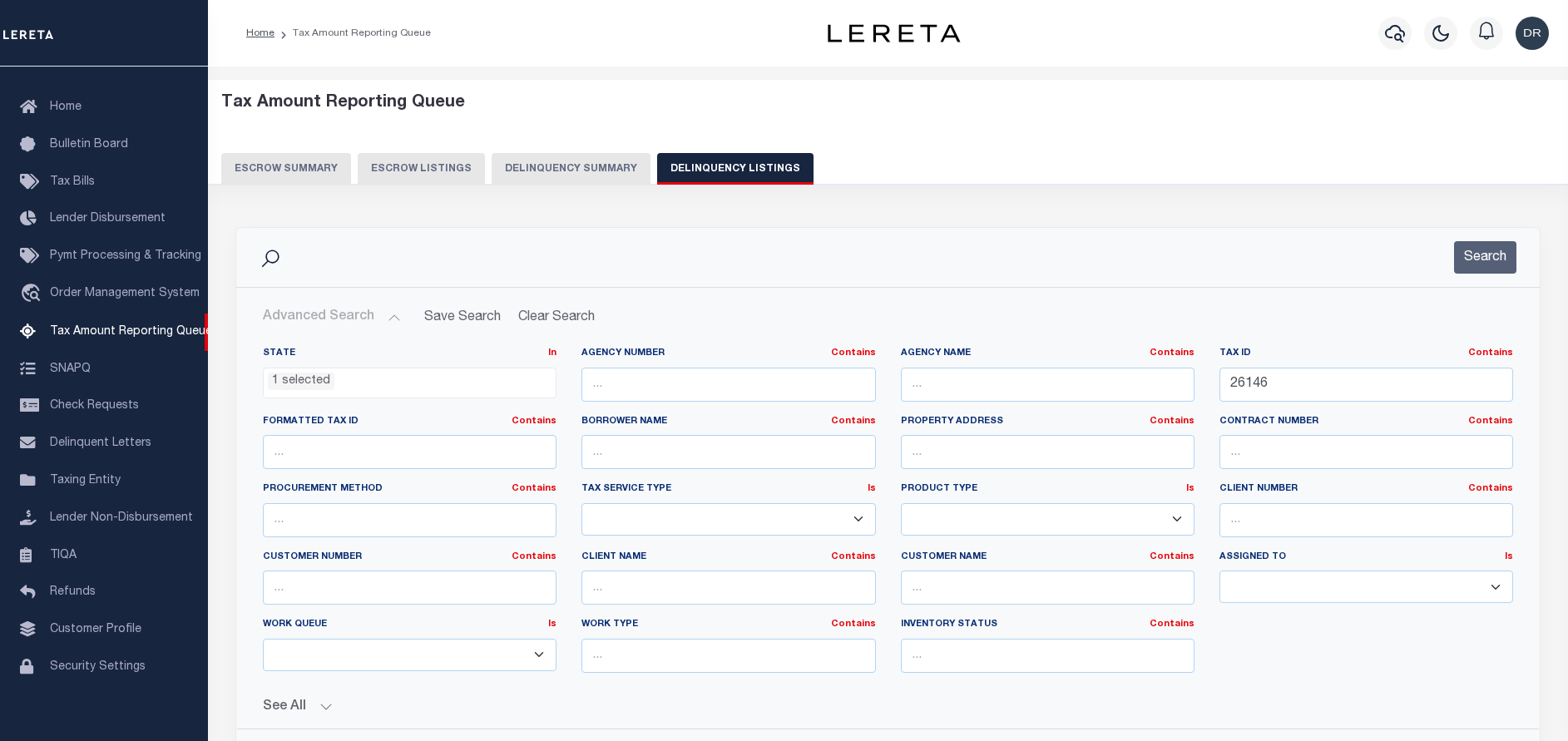
click at [350, 368] on span "1 selected" at bounding box center [410, 384] width 294 height 31
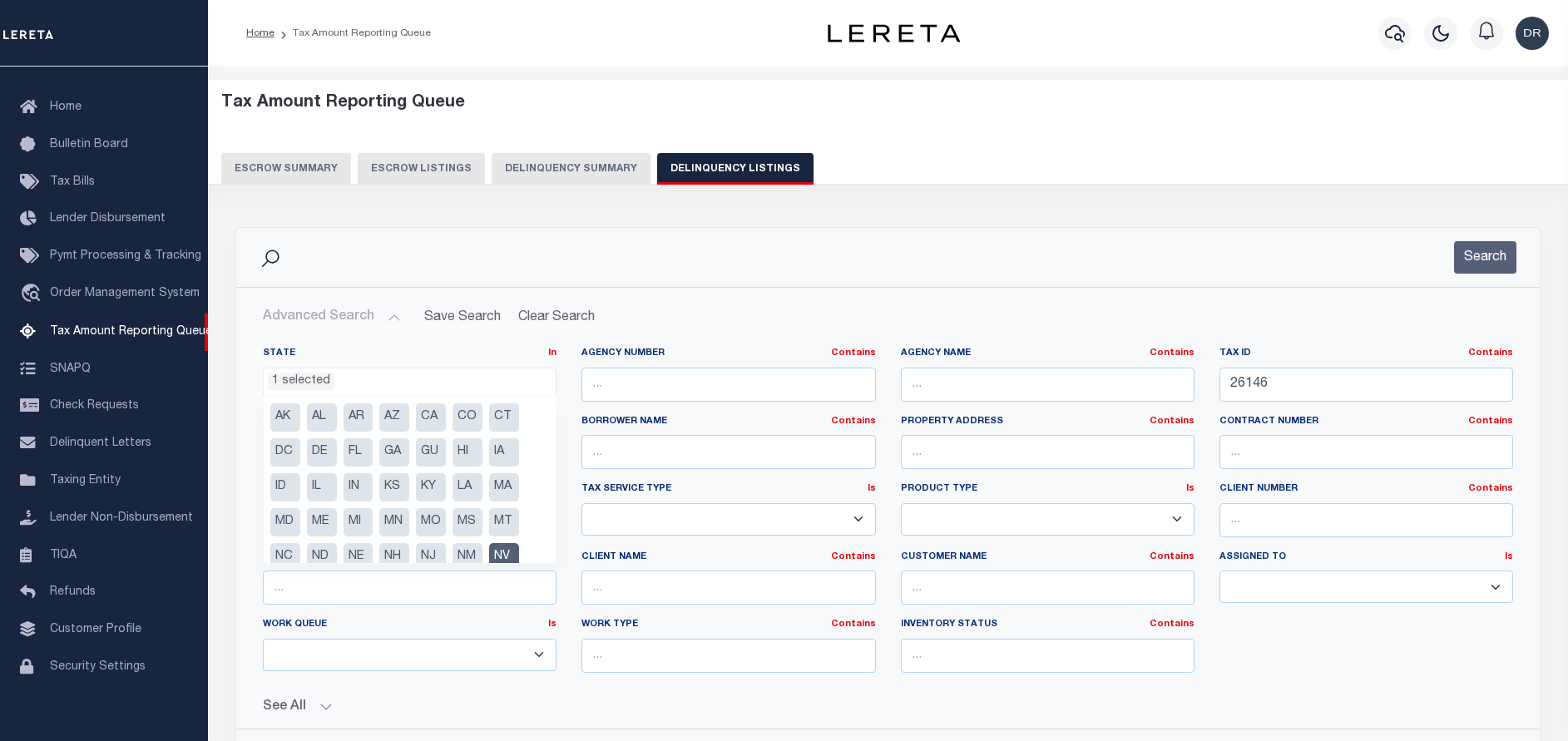
click at [507, 556] on li "NV" at bounding box center [504, 557] width 30 height 28
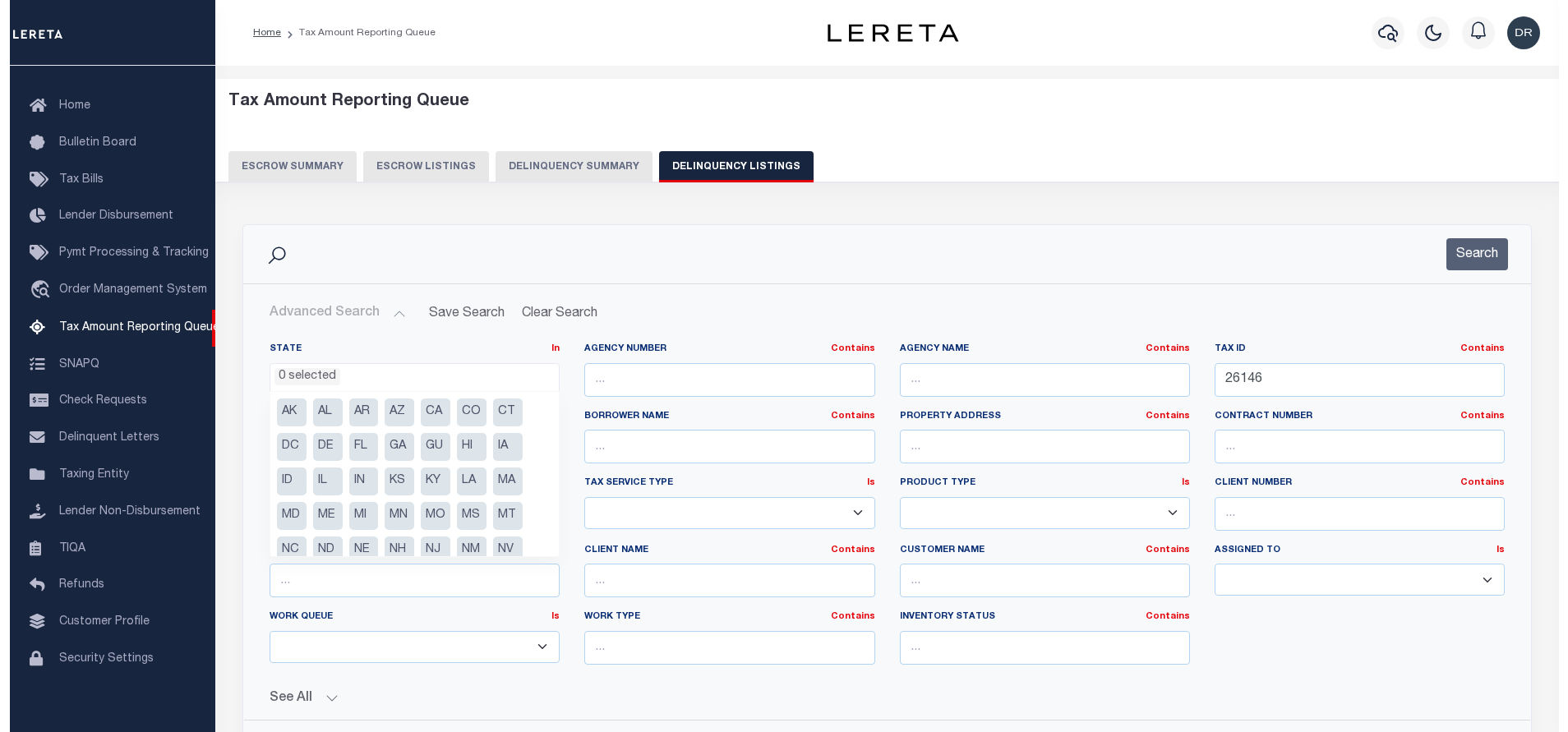
scroll to position [117, 0]
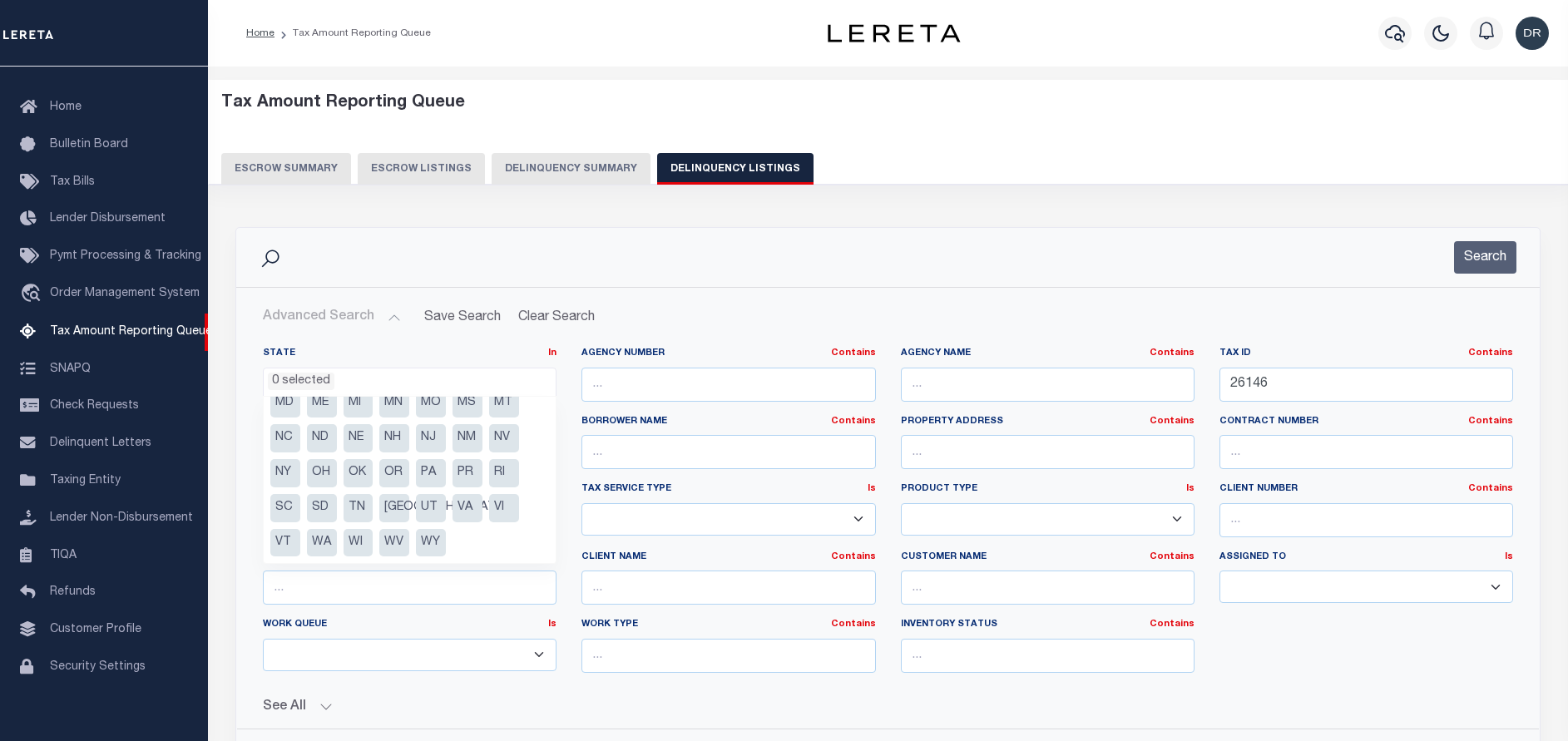
click at [395, 506] on li "[GEOGRAPHIC_DATA]" at bounding box center [394, 508] width 30 height 28
select select "[GEOGRAPHIC_DATA]"
click at [1473, 248] on button "Search" at bounding box center [1485, 257] width 63 height 32
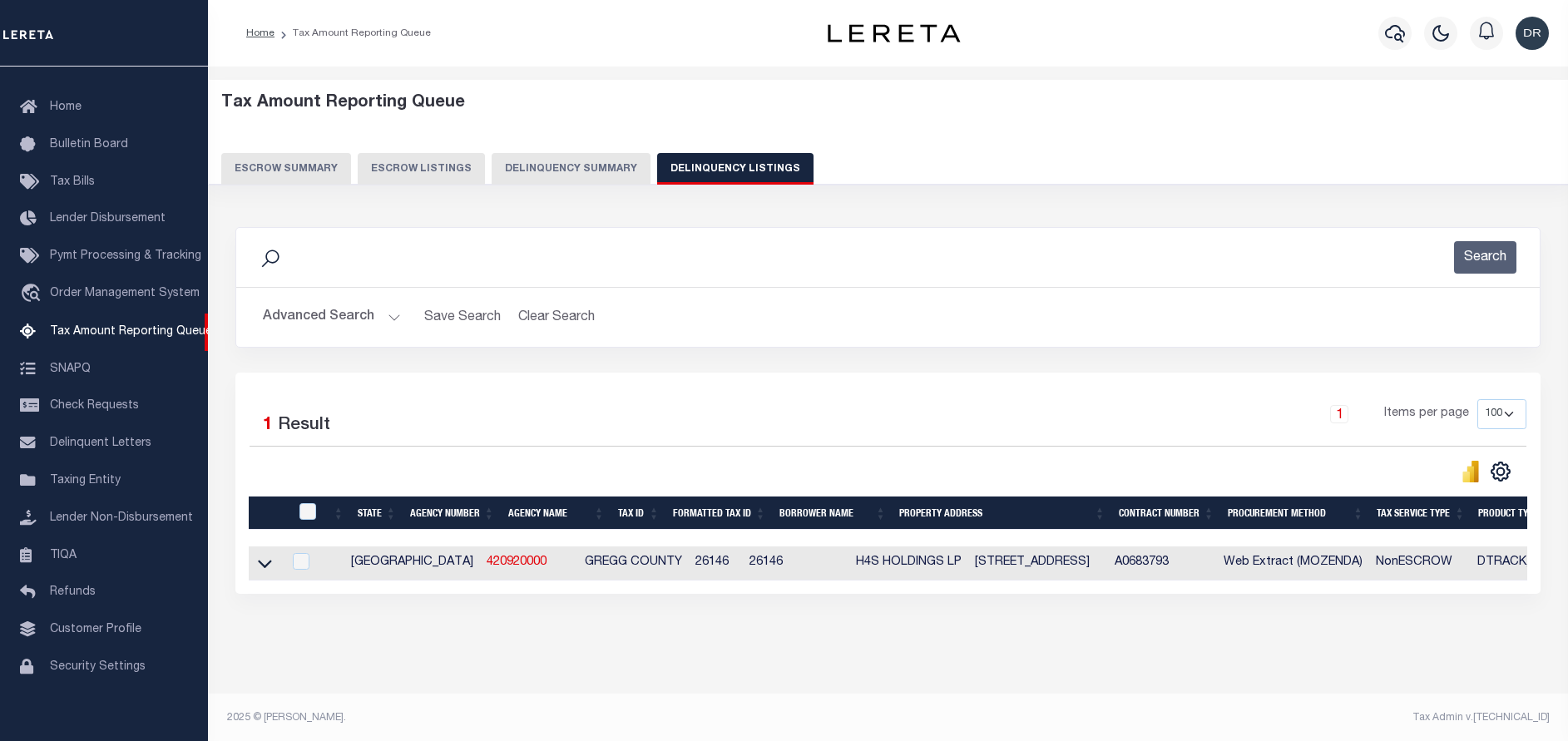
click at [379, 324] on button "Advanced Search" at bounding box center [332, 316] width 138 height 32
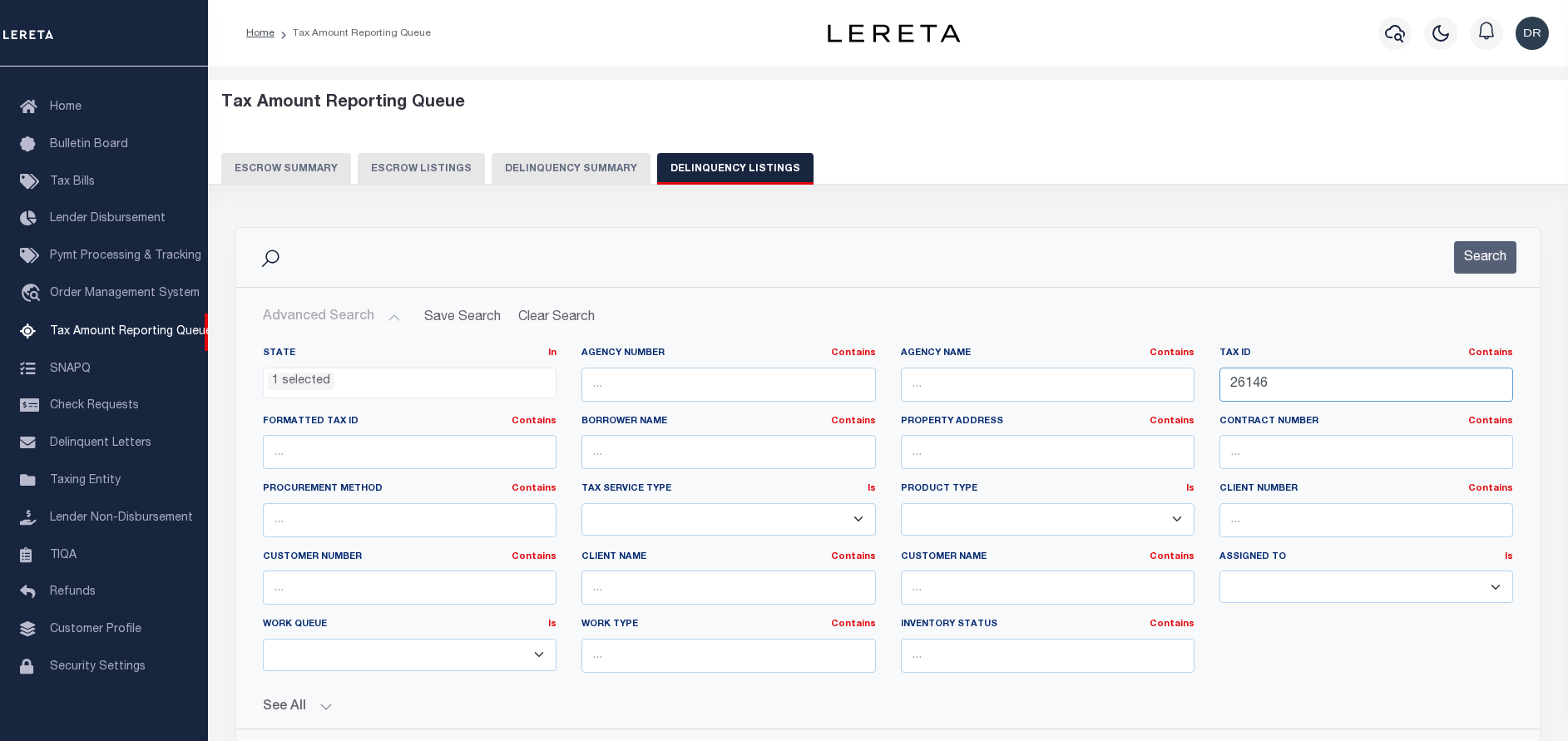
click at [1369, 379] on input "26146" at bounding box center [1366, 384] width 294 height 34
paste input "017000054000000000000"
click at [1472, 235] on div "Search" at bounding box center [887, 257] width 1303 height 59
click at [1475, 262] on button "Search" at bounding box center [1485, 257] width 63 height 32
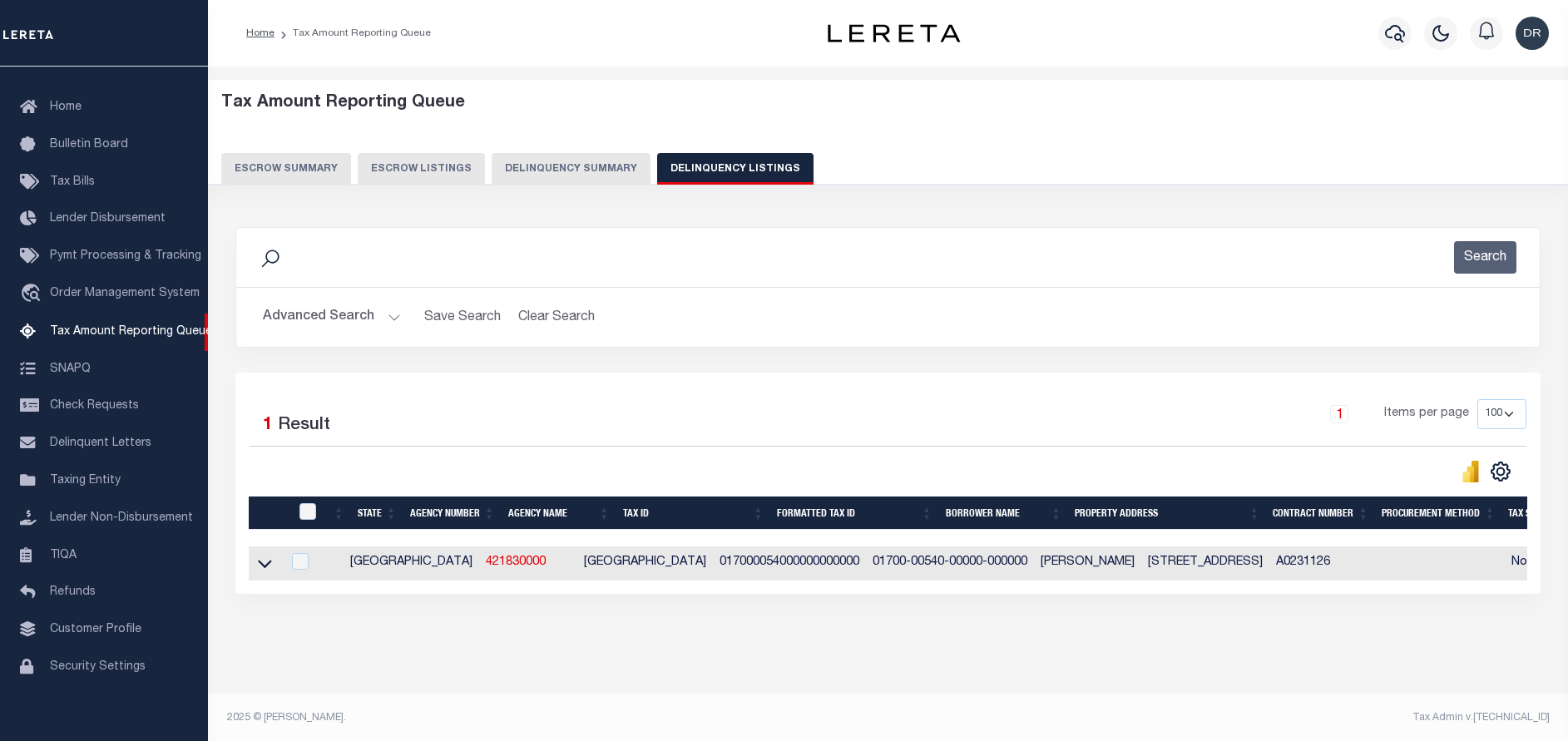
click at [309, 307] on button "Advanced Search" at bounding box center [332, 316] width 138 height 32
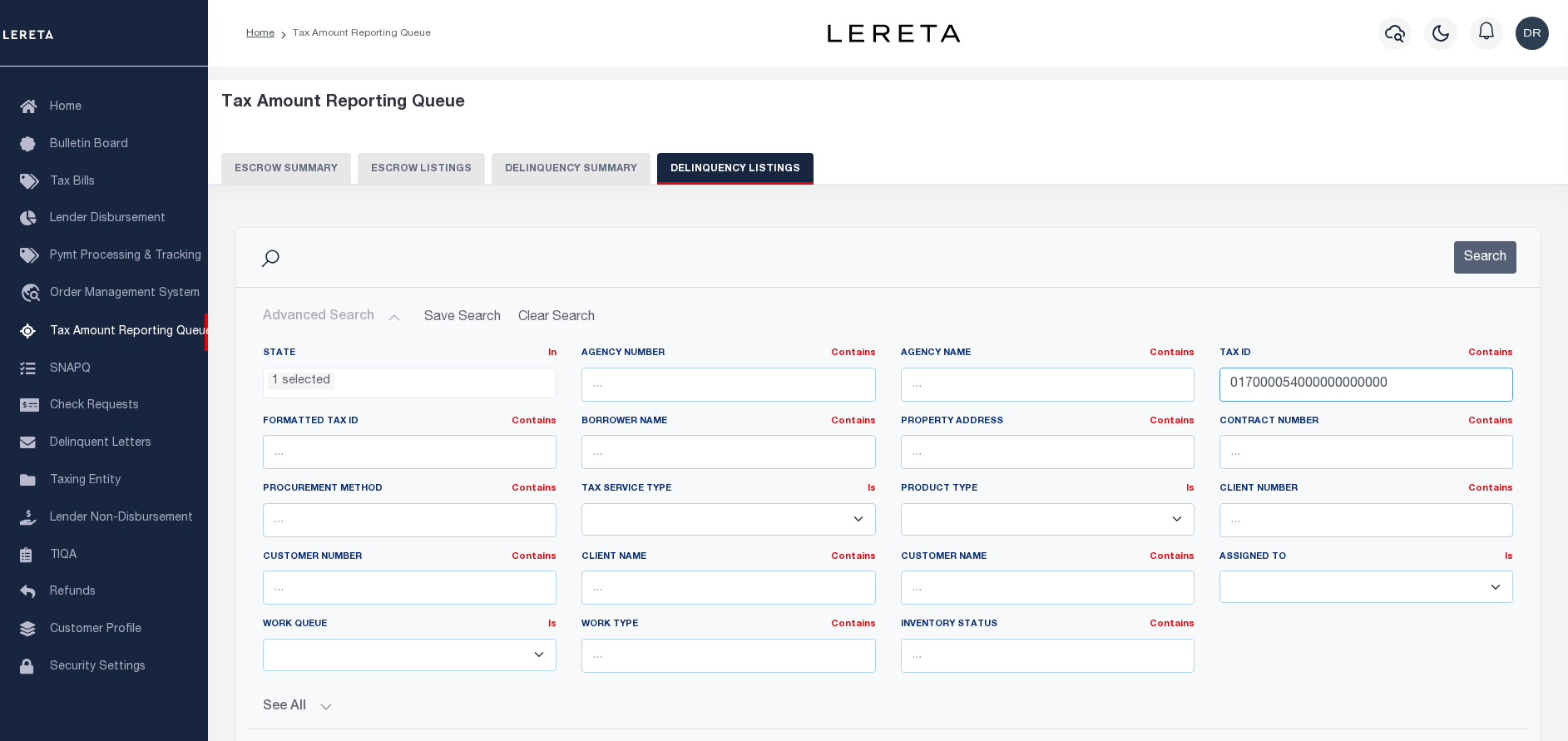
click at [1351, 381] on input "017000054000000000000" at bounding box center [1366, 384] width 294 height 34
paste input "68010133"
type input "01680101330"
click at [1474, 251] on button "Search" at bounding box center [1485, 257] width 63 height 32
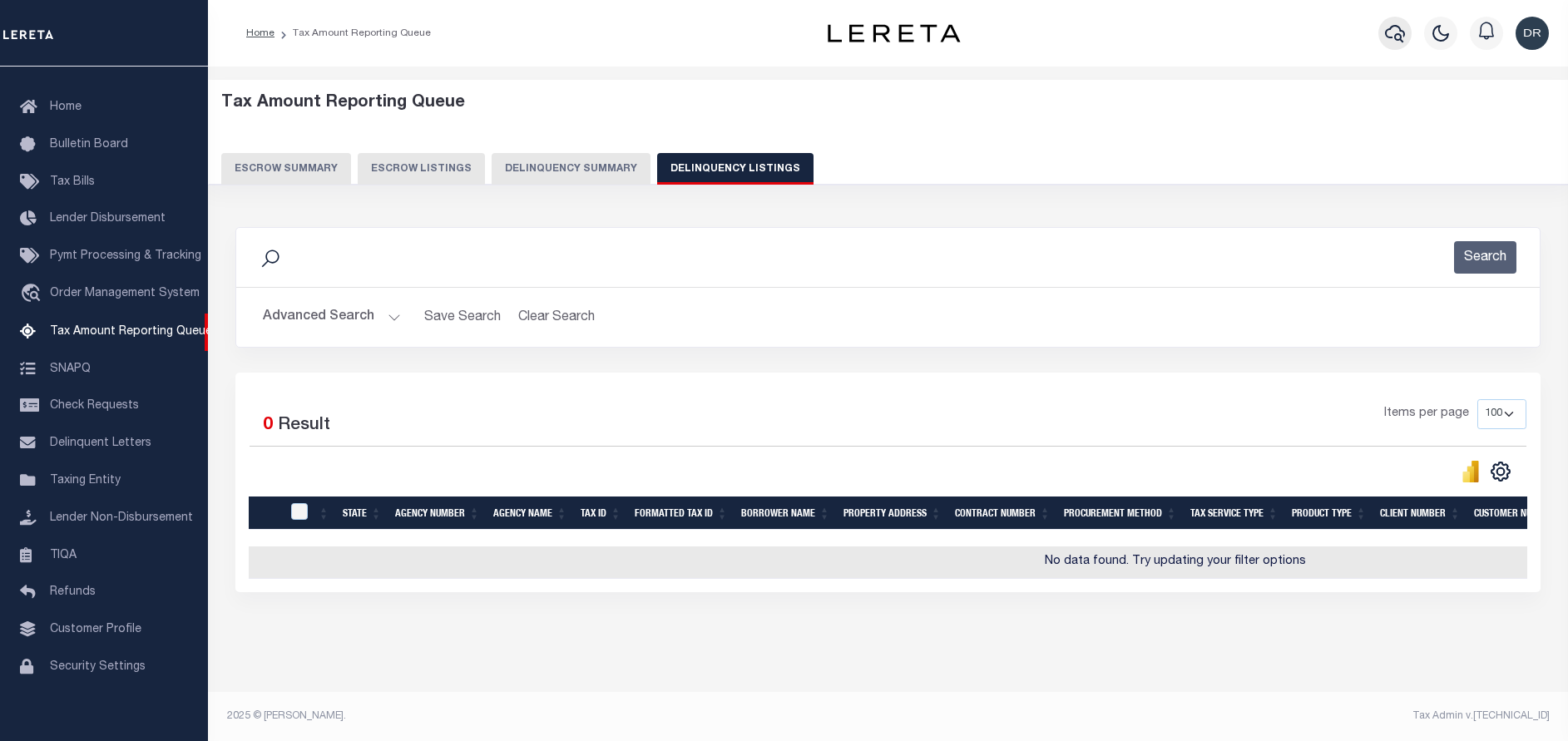
click at [1384, 19] on button "button" at bounding box center [1395, 33] width 33 height 33
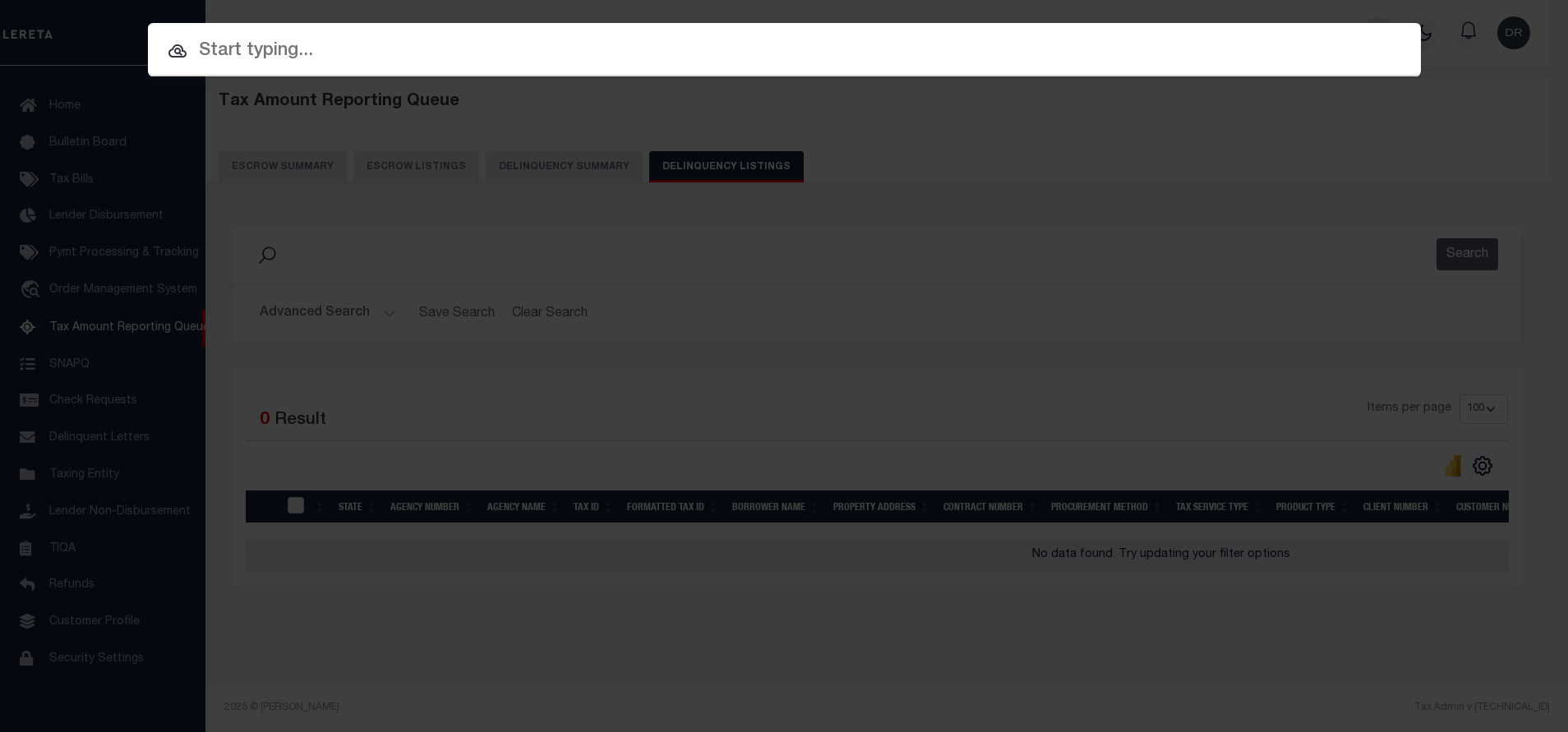
paste input "4323015561"
type input "4323015561"
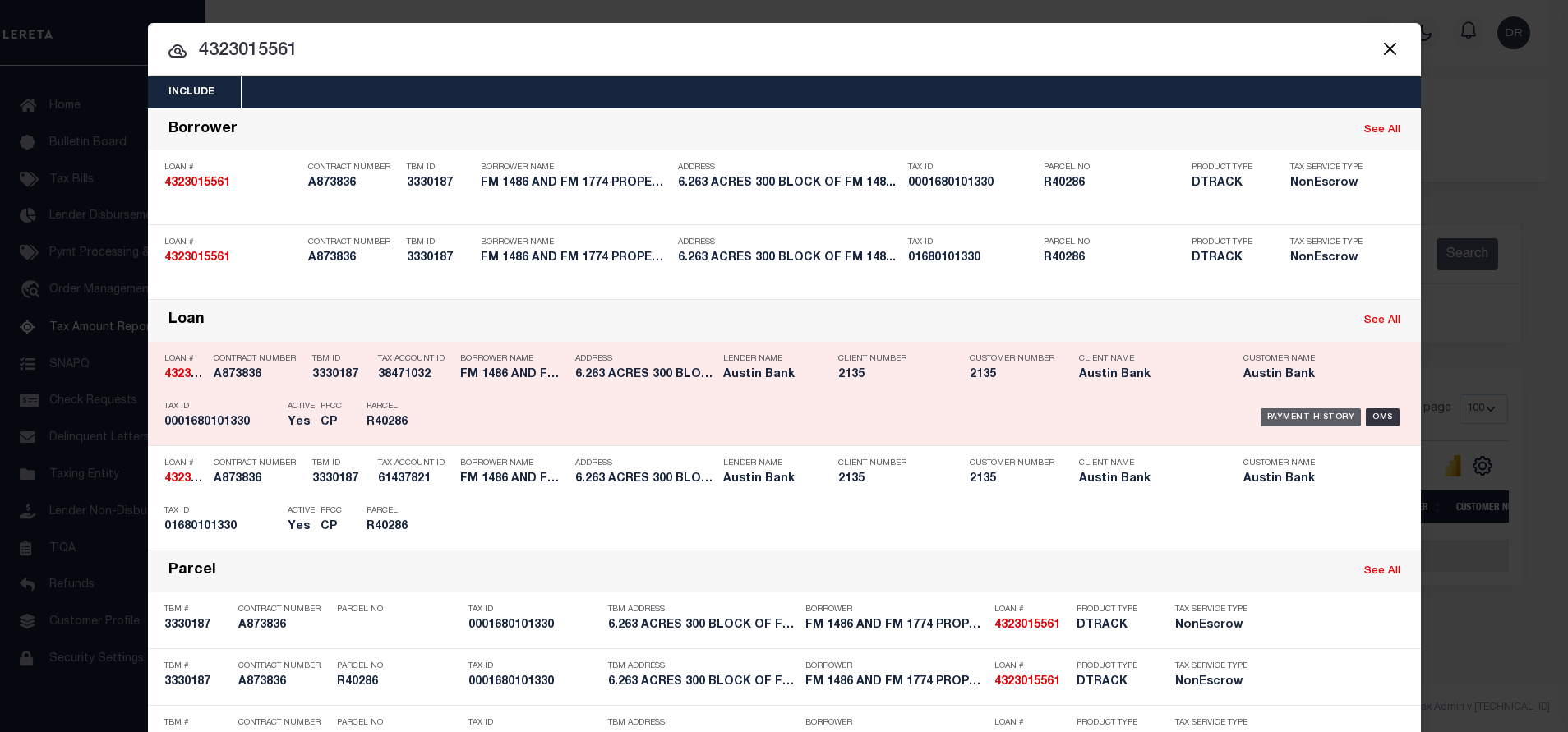
click at [1267, 419] on div "Payment History" at bounding box center [1311, 417] width 101 height 18
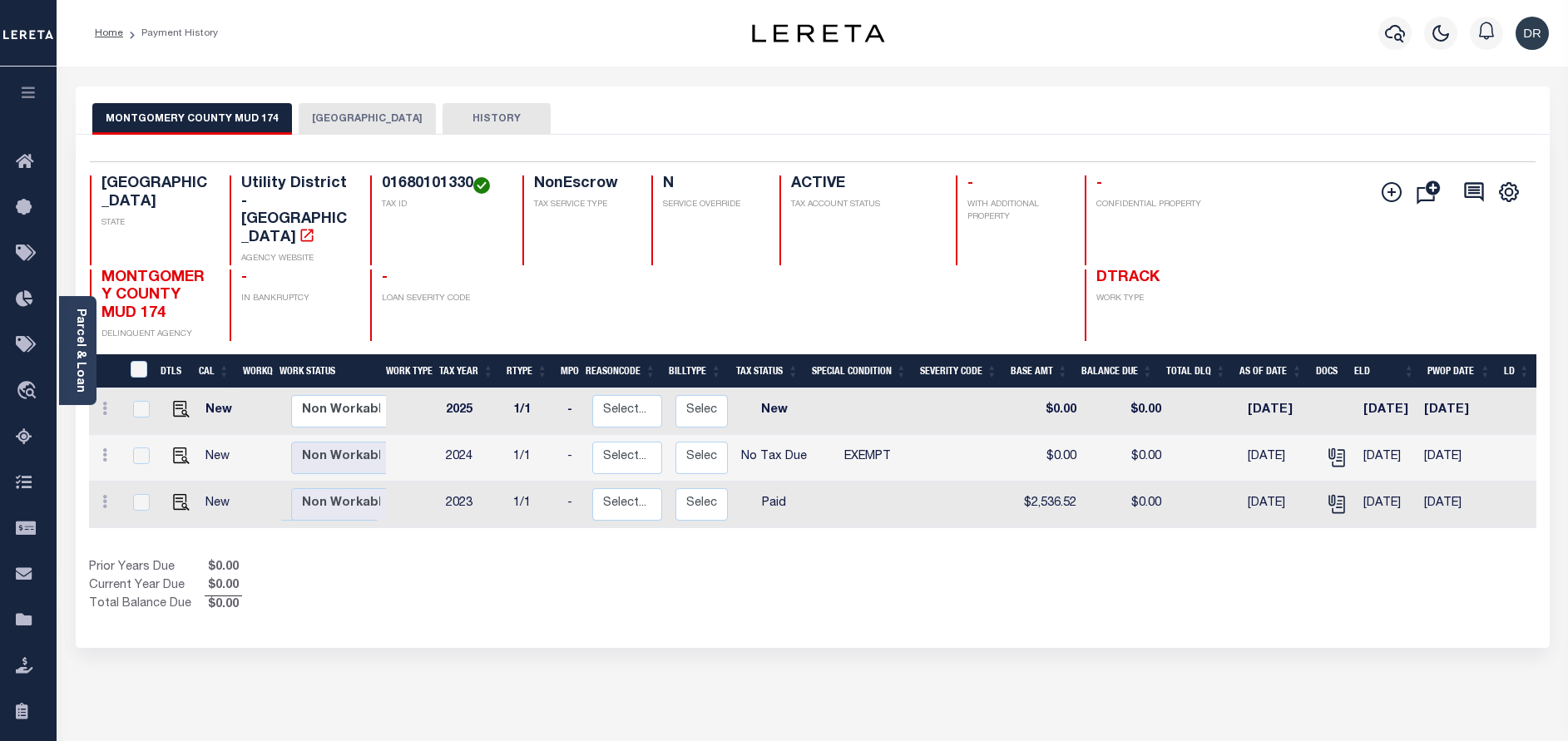
click at [1327, 435] on td at bounding box center [1336, 458] width 40 height 46
checkbox input "true"
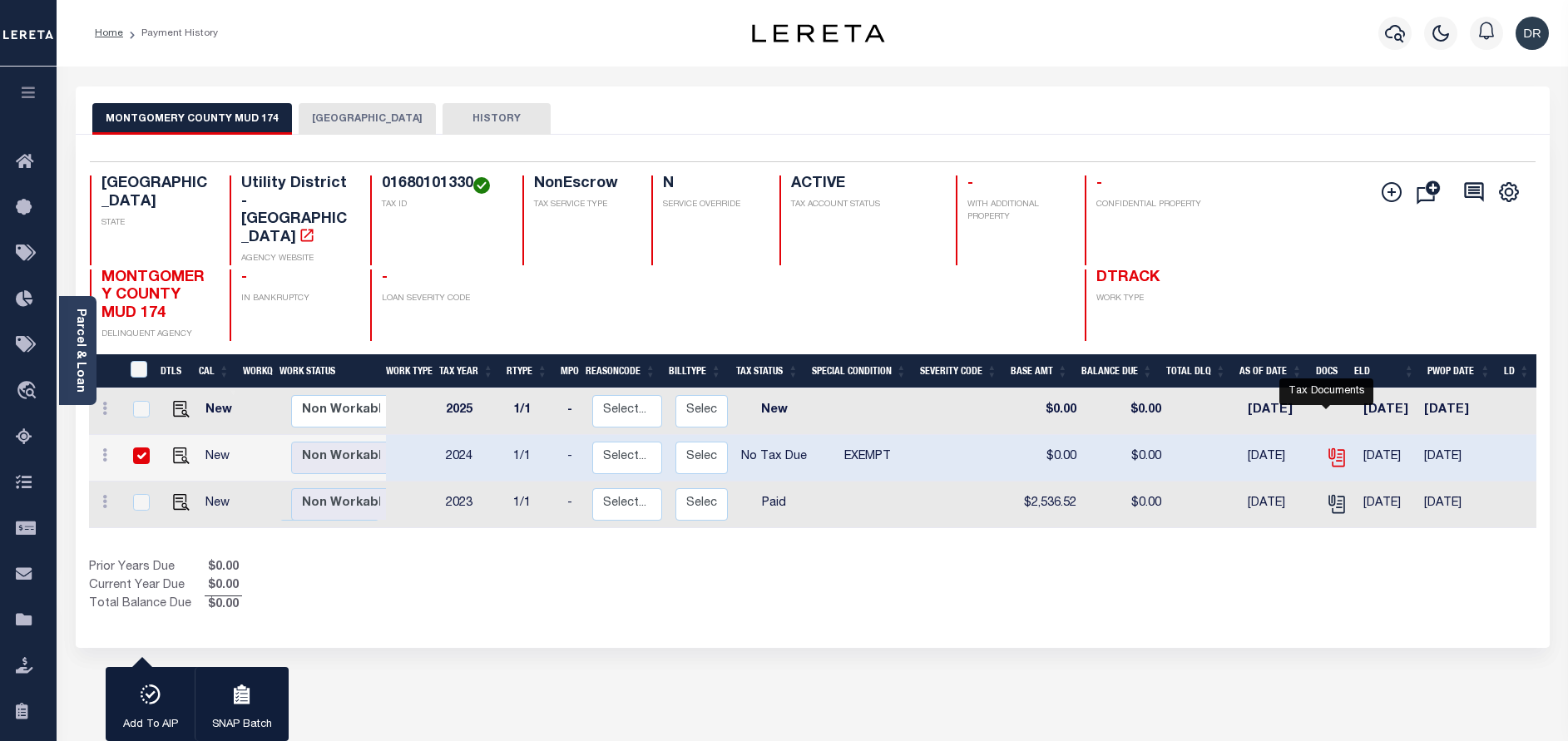
click at [1326, 446] on icon "" at bounding box center [1336, 457] width 22 height 22
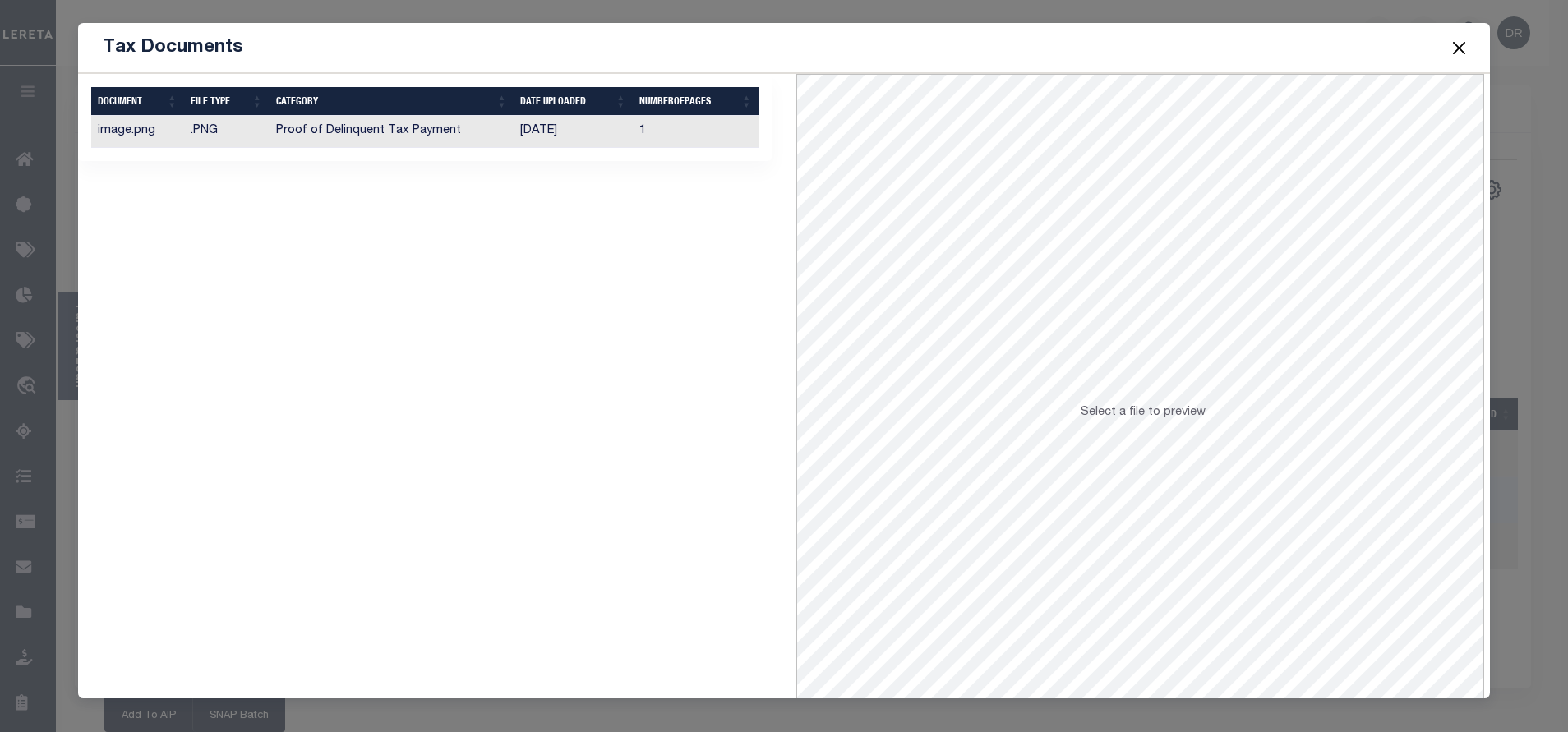
click at [518, 145] on td "[DATE]" at bounding box center [573, 132] width 119 height 32
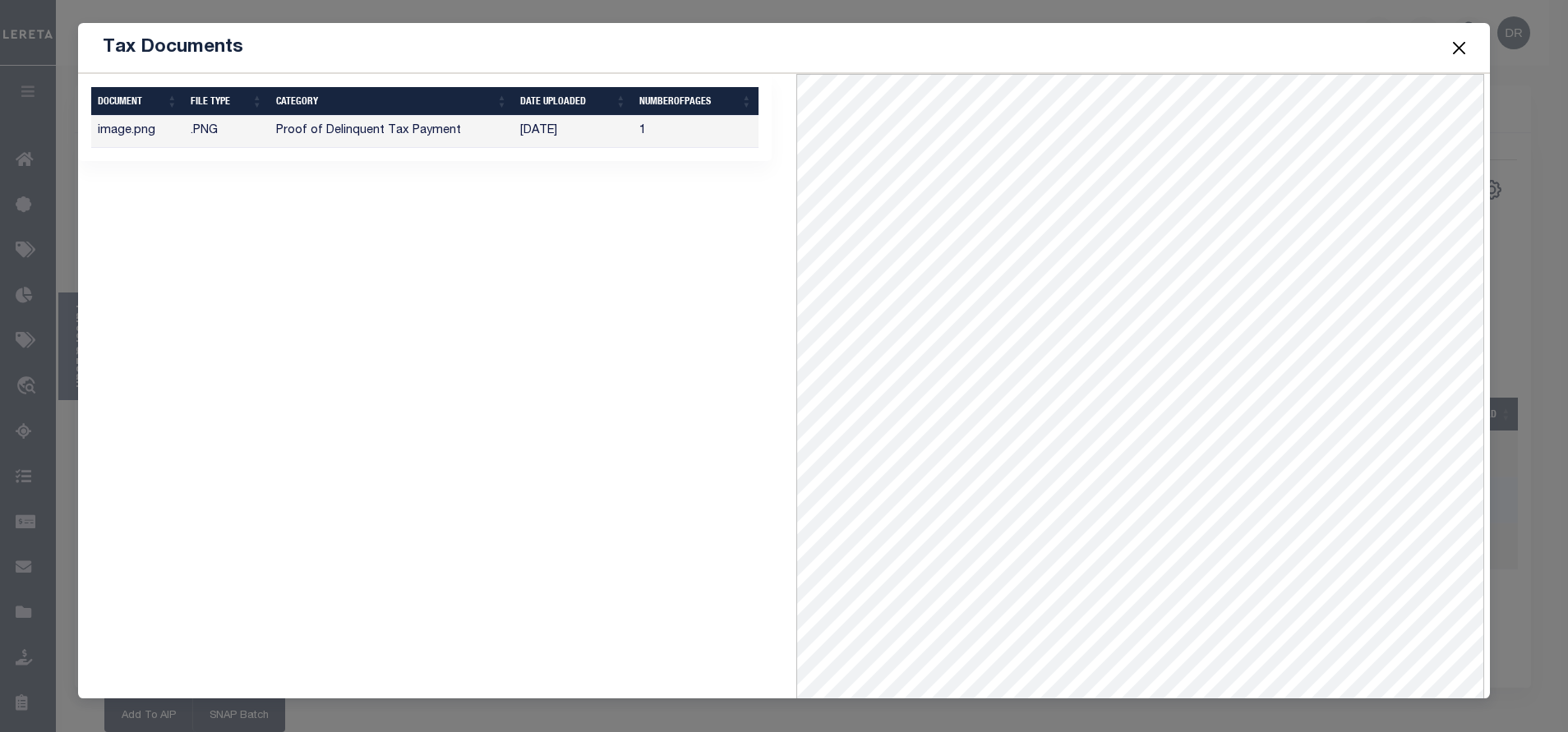
click at [1450, 57] on button "Close" at bounding box center [1458, 47] width 22 height 22
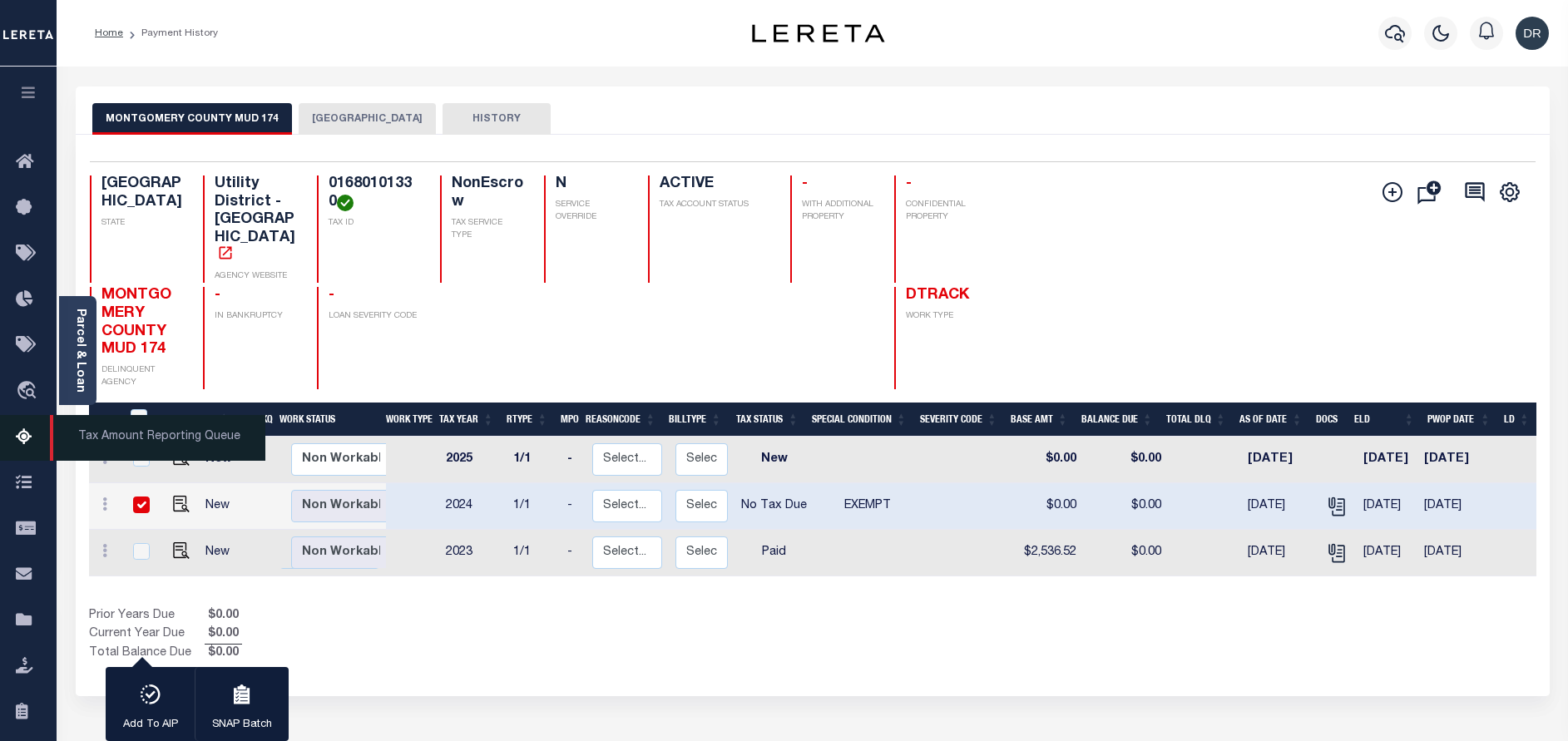
click at [25, 438] on icon at bounding box center [29, 438] width 27 height 21
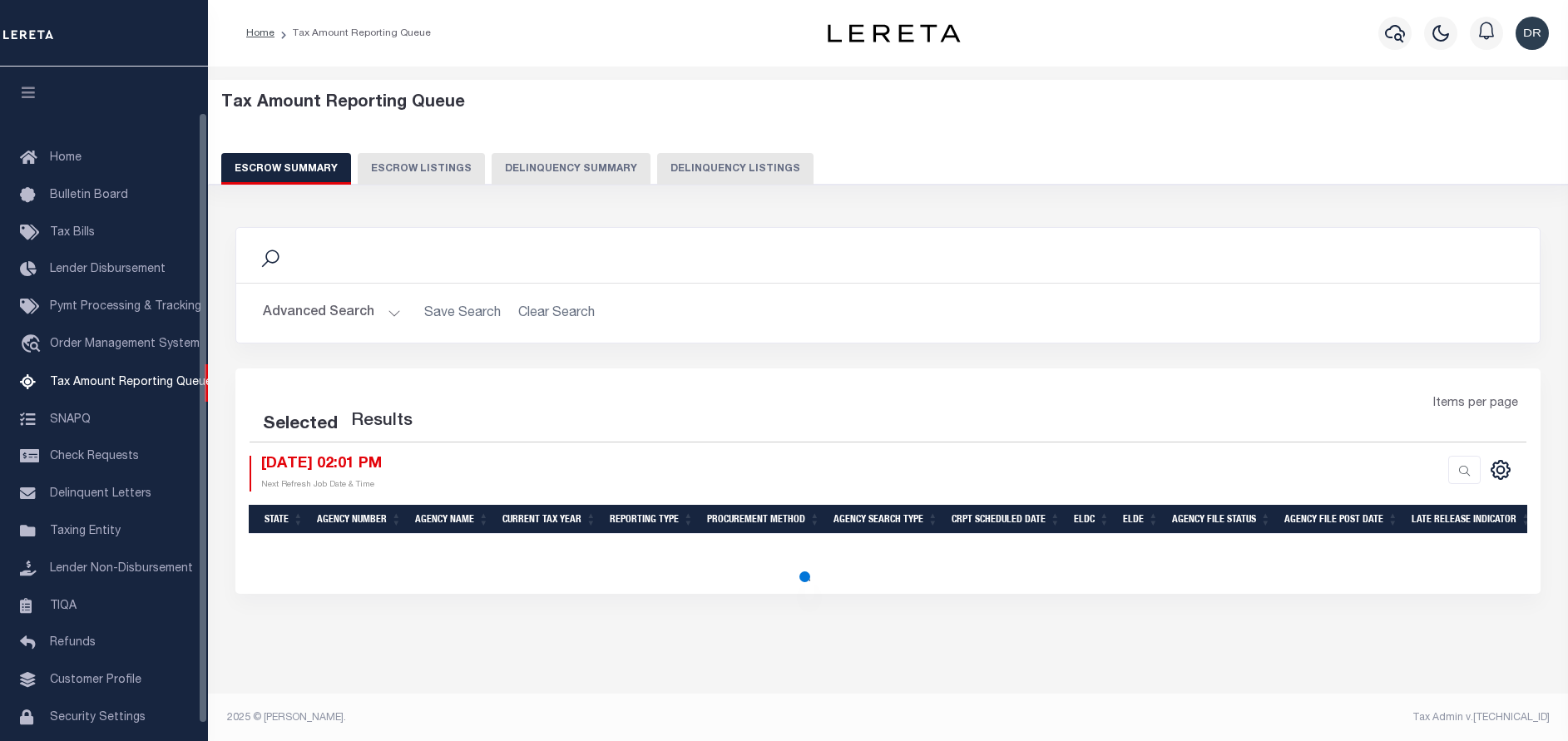
click at [710, 167] on button "Delinquency Listings" at bounding box center [735, 169] width 156 height 31
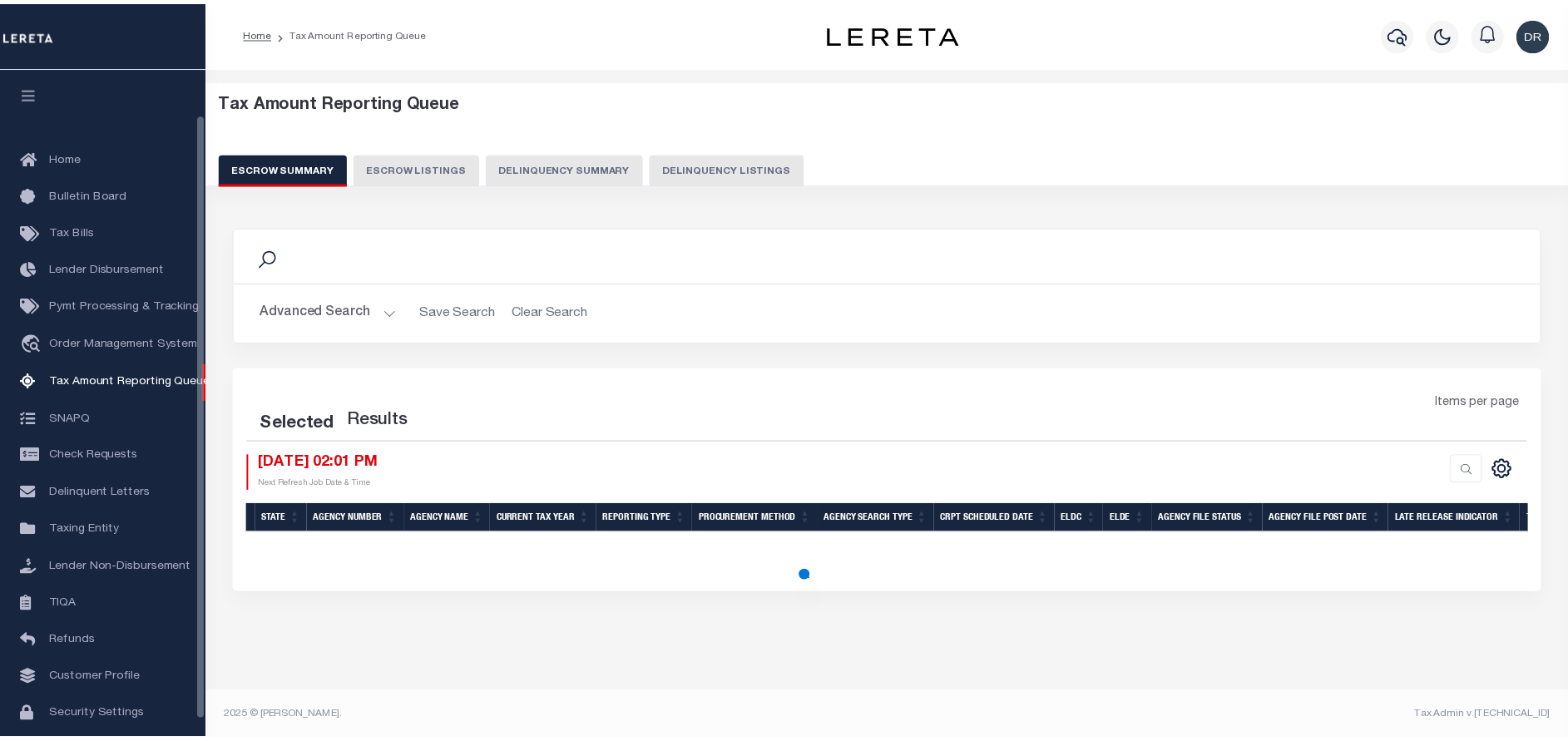
scroll to position [69, 0]
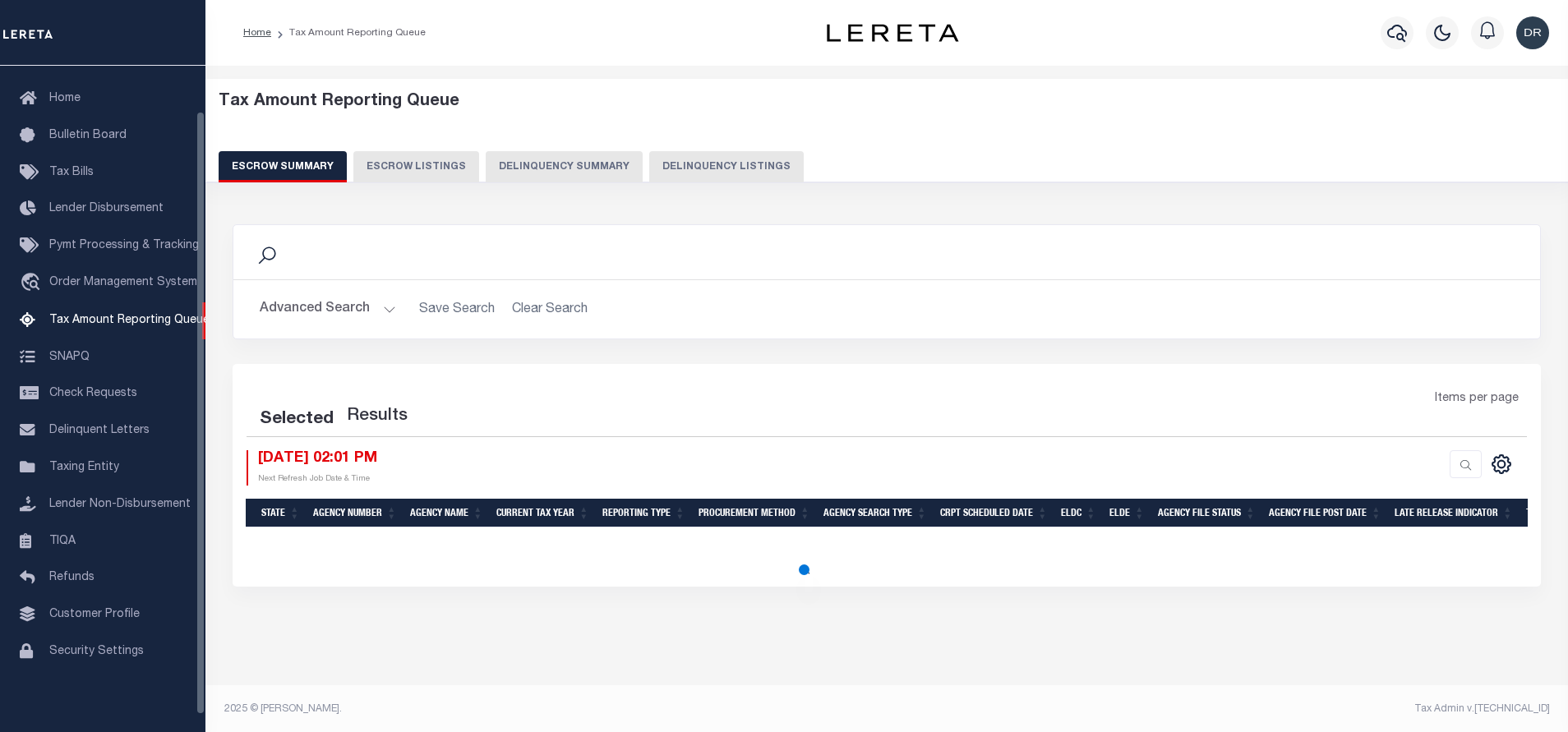
select select "100"
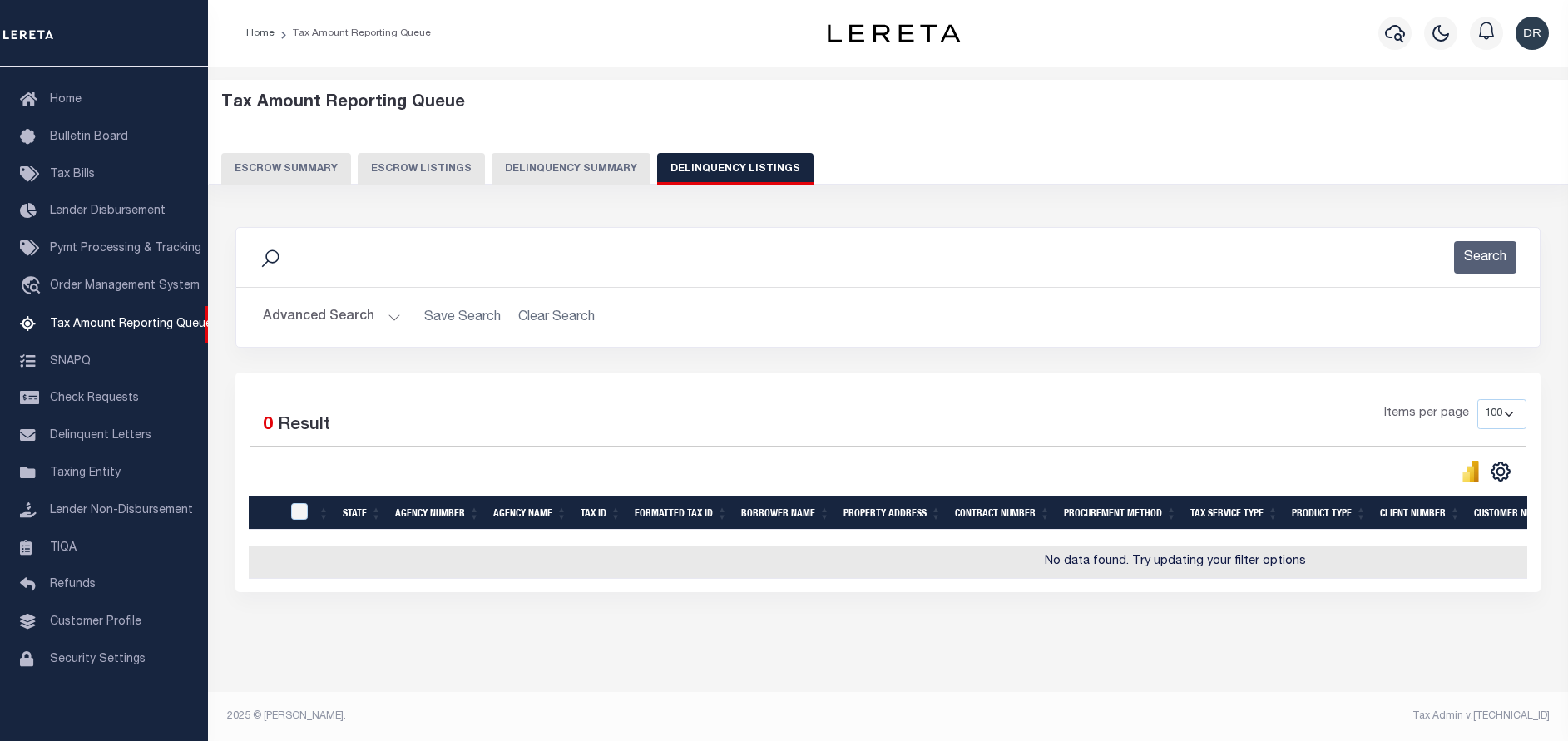
click at [350, 317] on button "Advanced Search" at bounding box center [332, 316] width 138 height 32
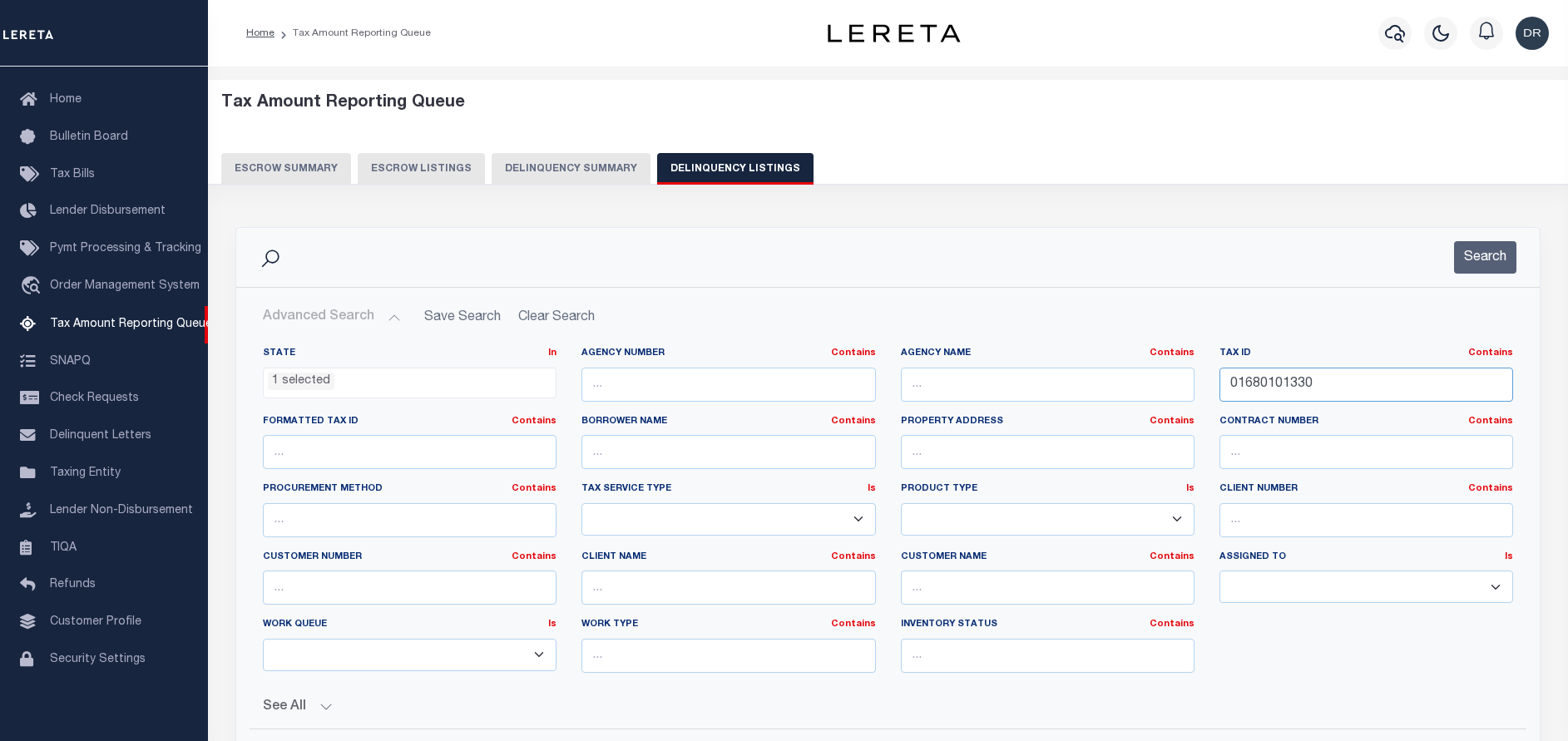
click at [1333, 379] on input "01680101330" at bounding box center [1366, 384] width 294 height 34
paste input "00027010640"
click at [1473, 264] on button "Search" at bounding box center [1485, 257] width 63 height 32
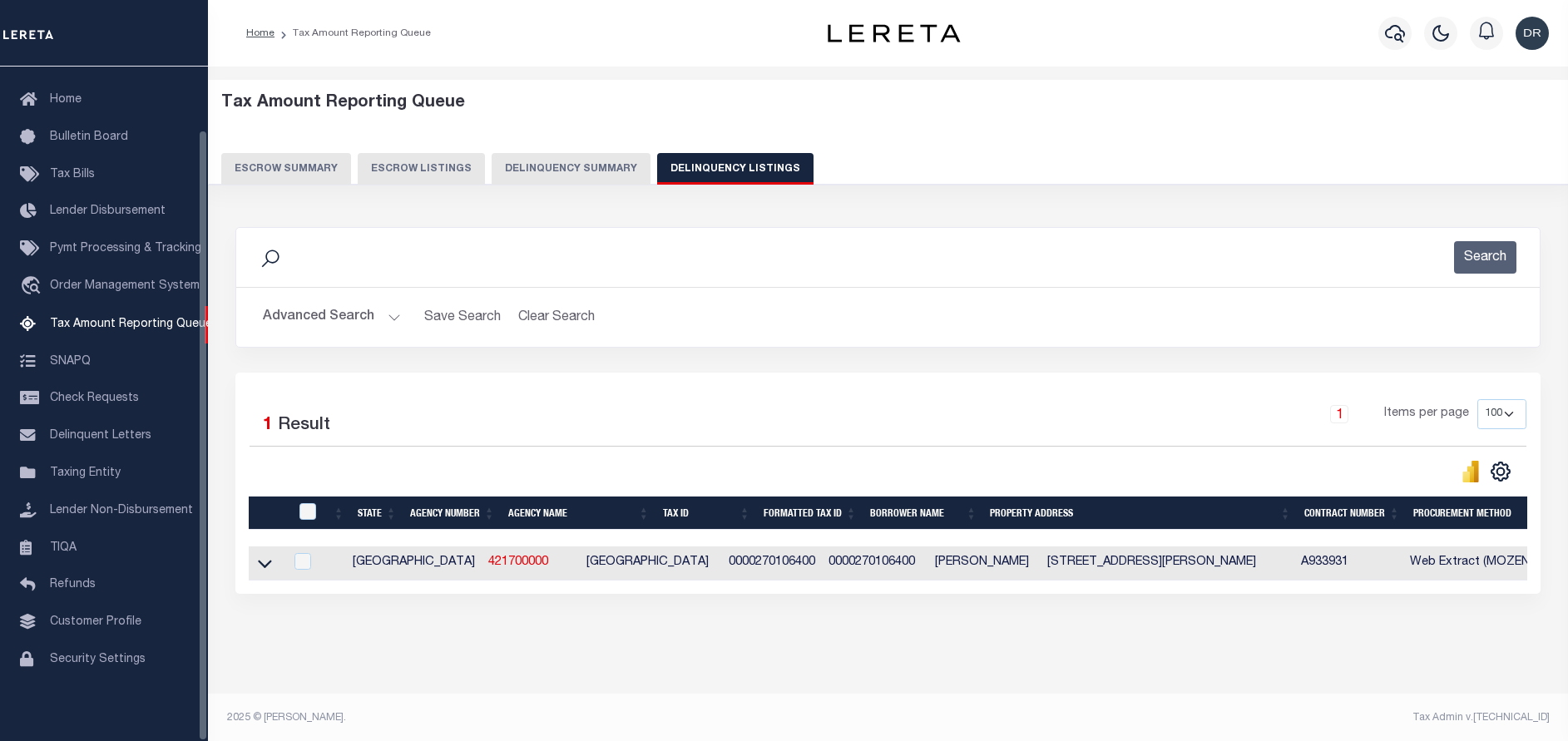
click at [318, 308] on button "Advanced Search" at bounding box center [332, 316] width 138 height 32
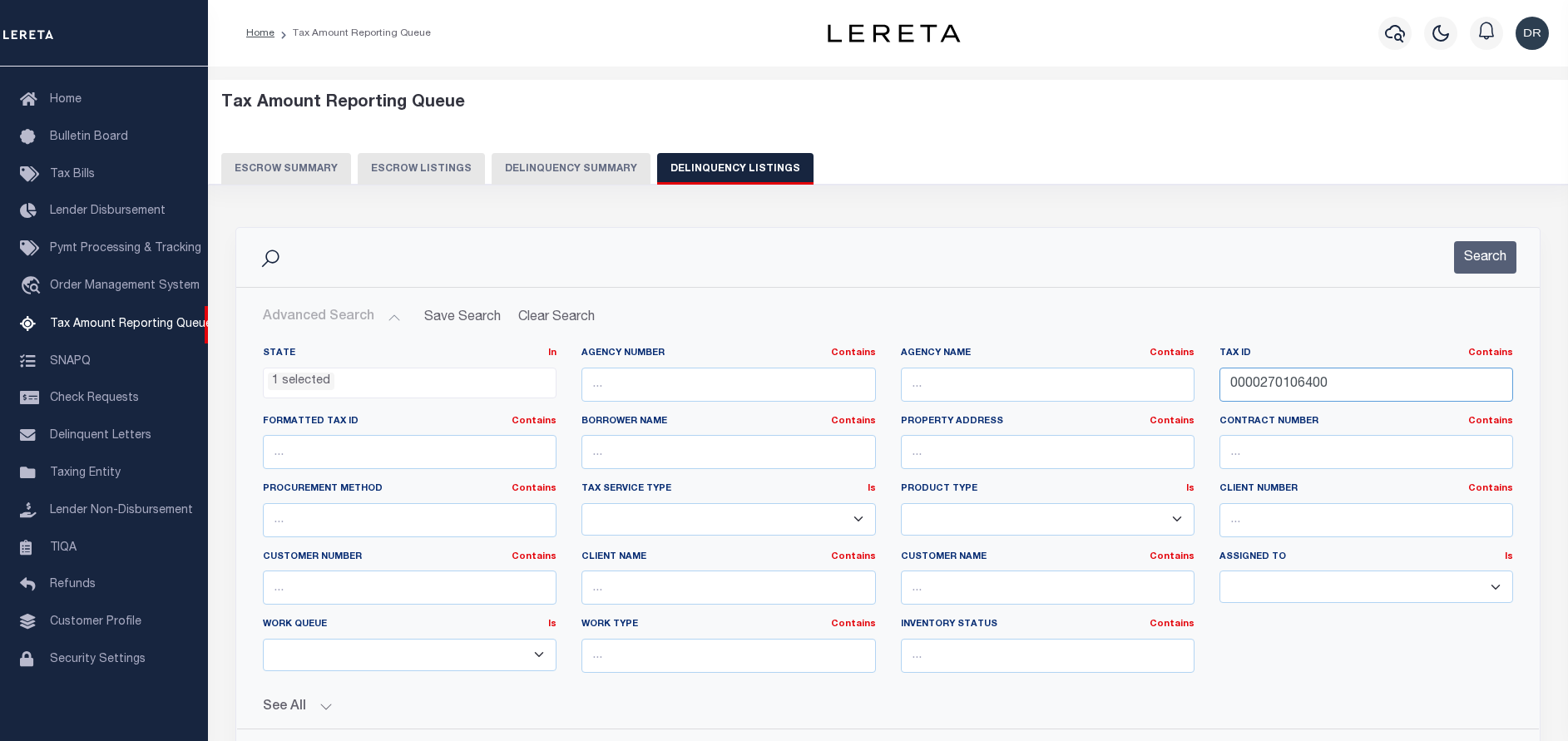
click at [1381, 389] on input "0000270106400" at bounding box center [1366, 384] width 294 height 34
paste input "82672"
type input "82672"
click at [1489, 269] on button "Search" at bounding box center [1485, 257] width 63 height 32
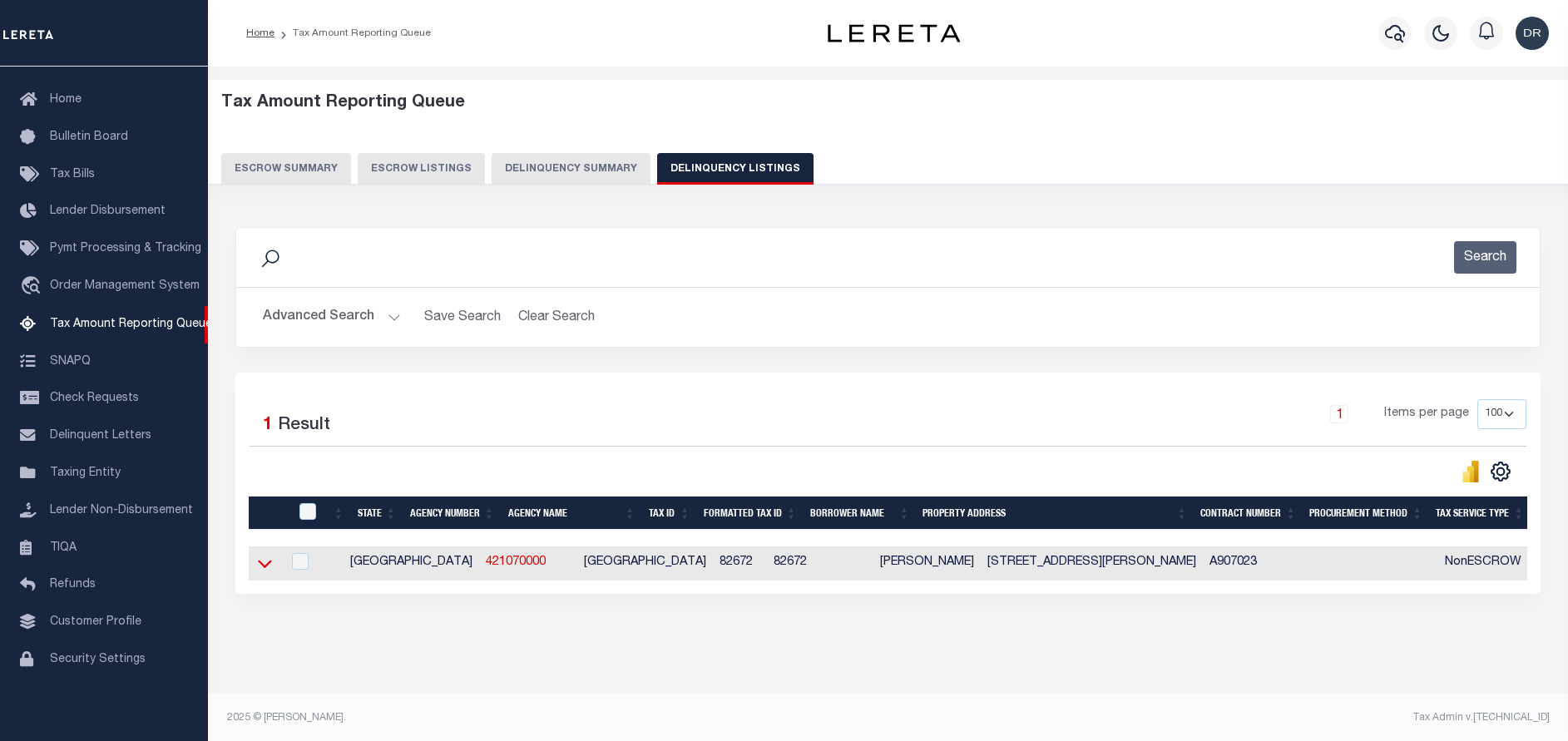
click at [267, 569] on icon at bounding box center [265, 565] width 14 height 9
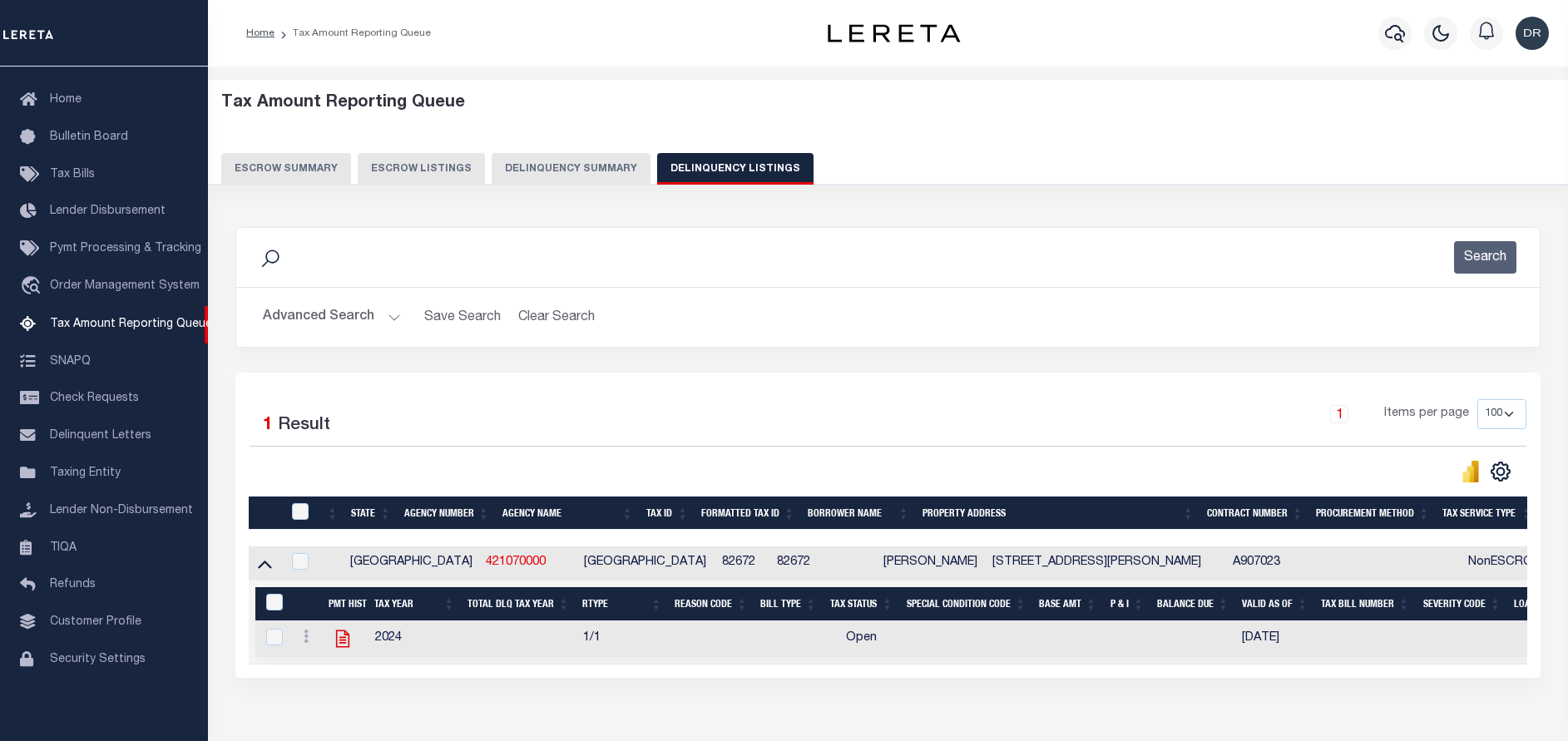
click at [336, 647] on icon at bounding box center [342, 639] width 13 height 17
checkbox input "true"
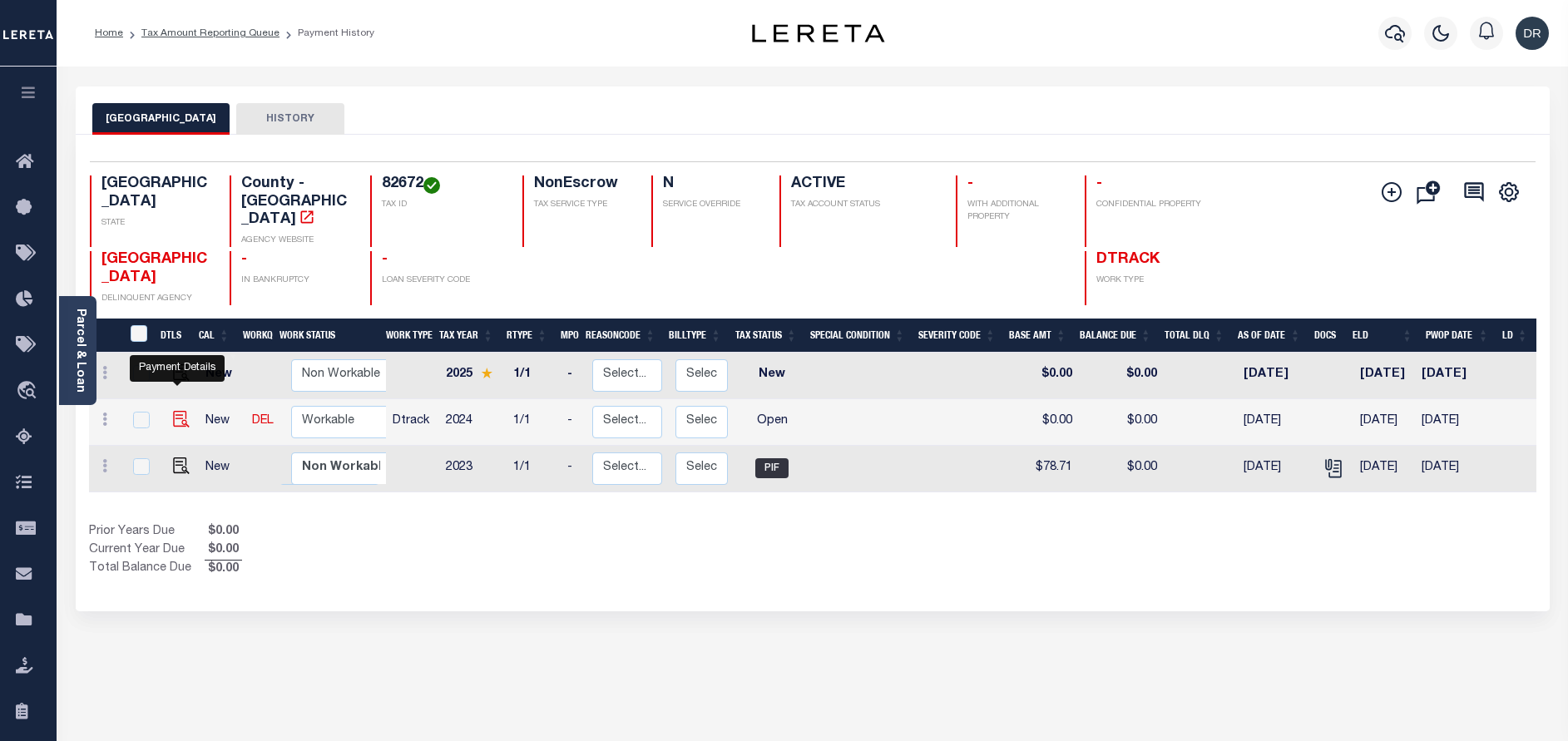
click at [178, 411] on img "" at bounding box center [180, 418] width 17 height 17
checkbox input "true"
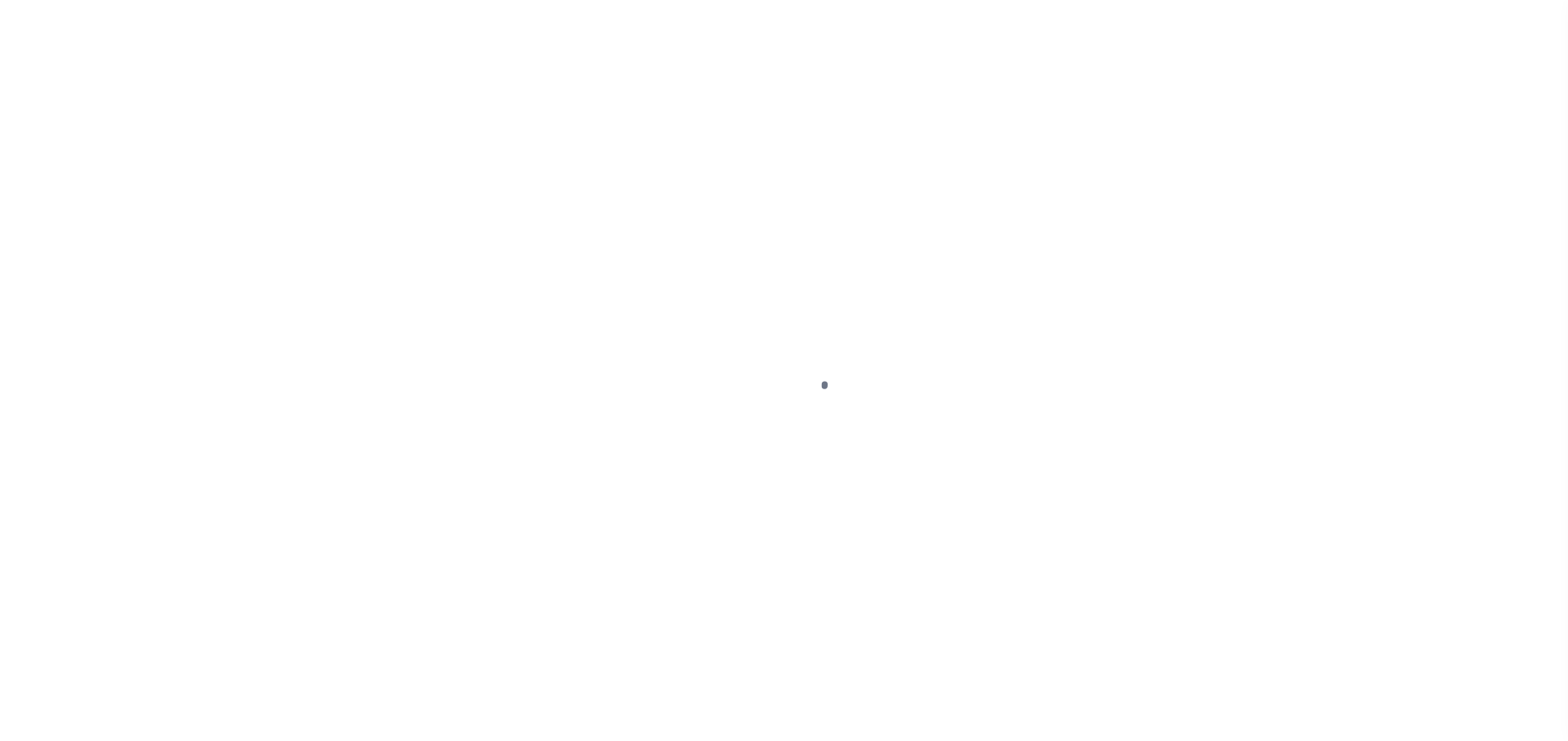
select select "OP2"
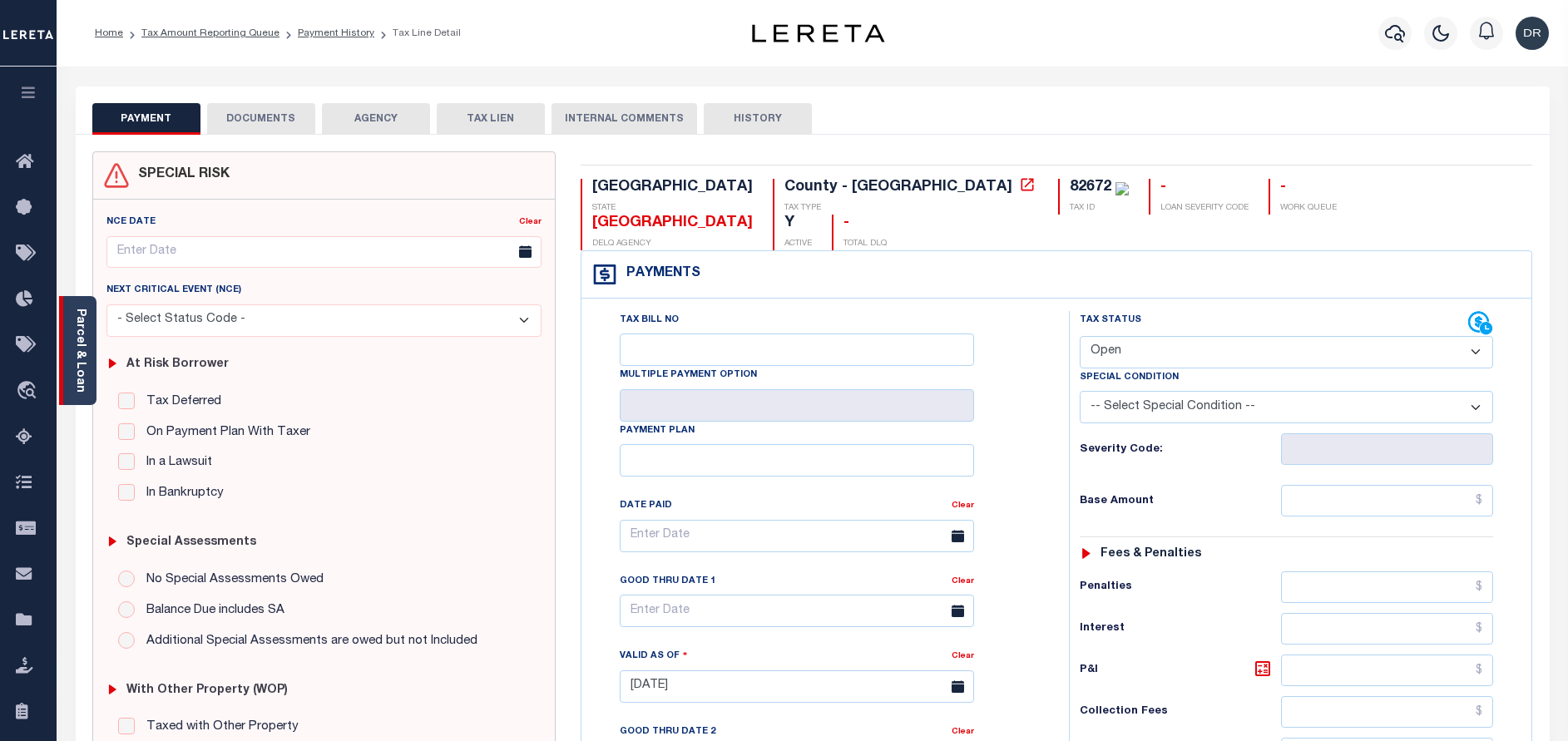
click at [85, 330] on link "Parcel & Loan" at bounding box center [79, 350] width 11 height 84
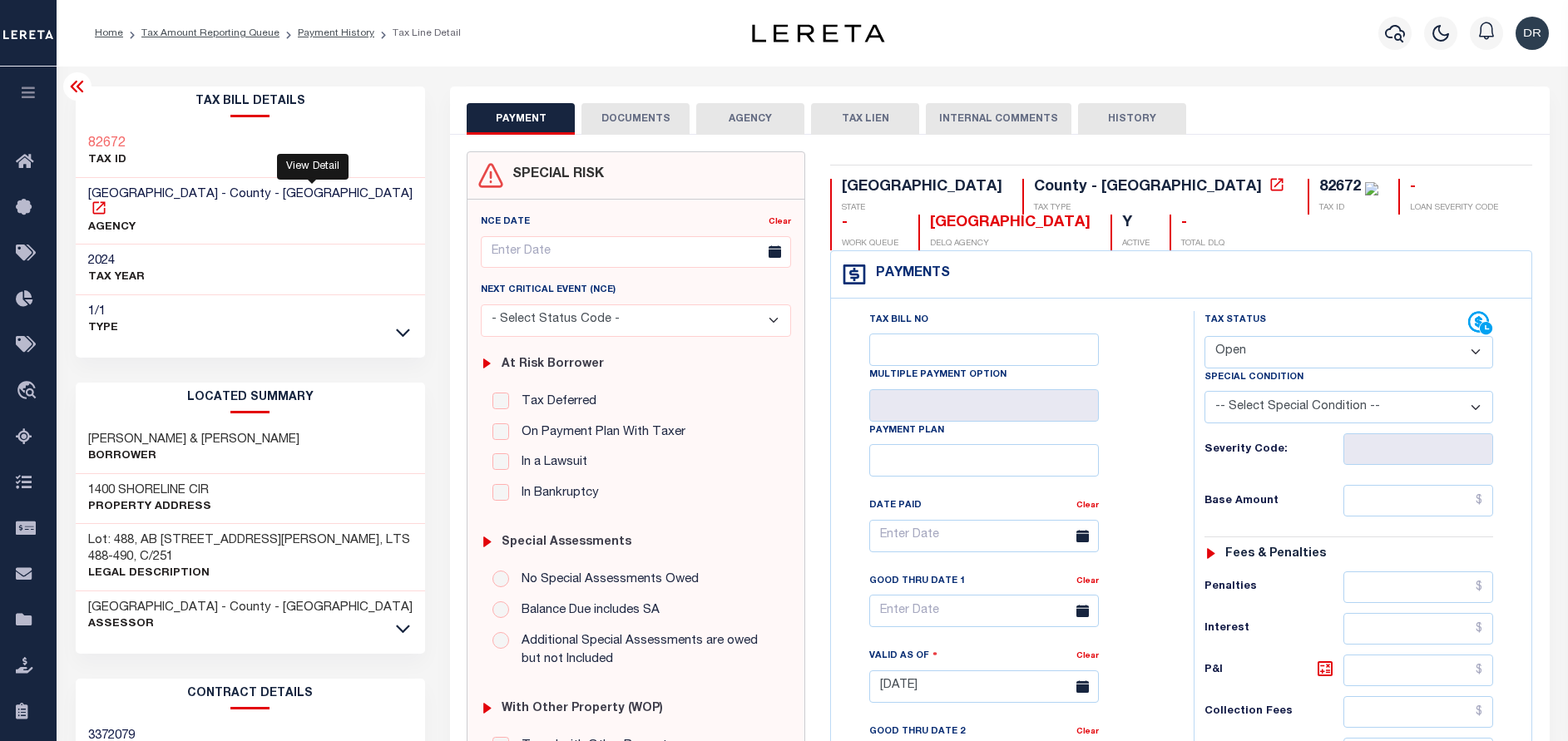
click at [107, 200] on icon at bounding box center [98, 207] width 17 height 17
drag, startPoint x: 214, startPoint y: 468, endPoint x: 87, endPoint y: 461, distance: 127.2
click at [87, 474] on div "[STREET_ADDRESS] Property Address" at bounding box center [251, 500] width 350 height 51
copy h3 "1400 SHORELINE CIR"
drag, startPoint x: 143, startPoint y: 142, endPoint x: 76, endPoint y: 142, distance: 67.0
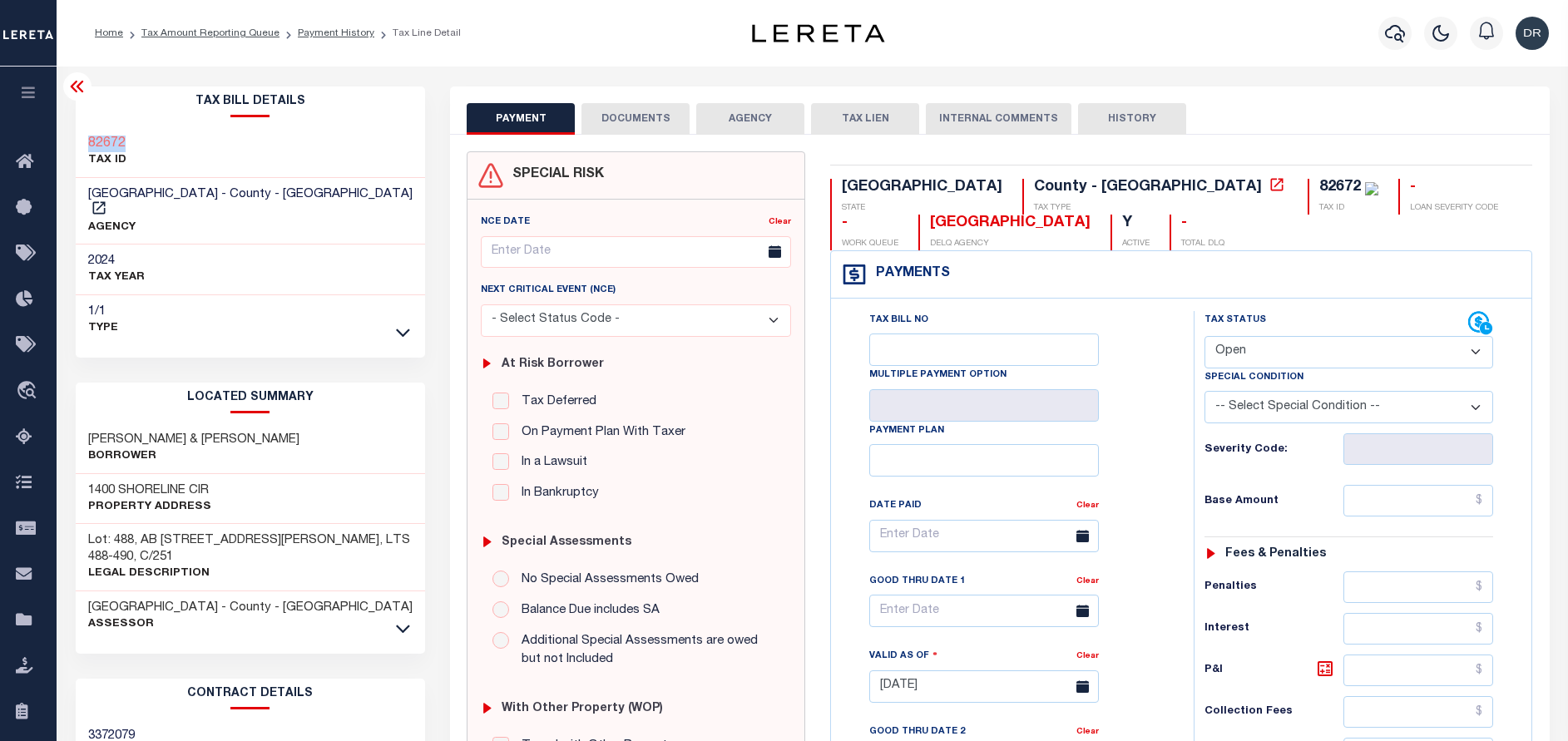
click at [76, 142] on div "82672 TAX ID" at bounding box center [251, 153] width 350 height 51
copy h3 "82672"
drag, startPoint x: 85, startPoint y: 417, endPoint x: 192, endPoint y: 417, distance: 107.0
click at [192, 424] on div "[PERSON_NAME] & [PERSON_NAME]" at bounding box center [251, 449] width 350 height 51
copy h3 "[PERSON_NAME]"
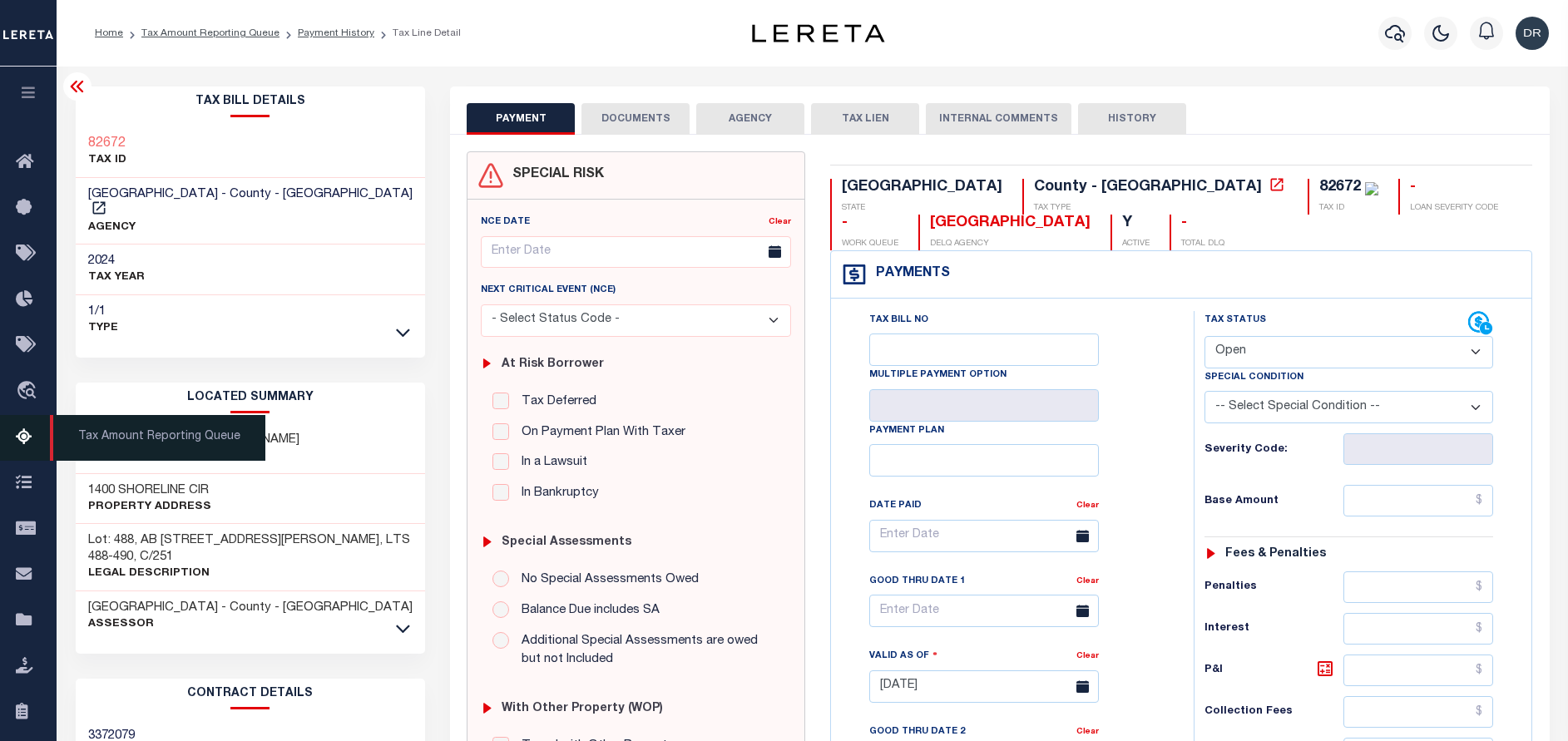
click at [29, 441] on icon at bounding box center [29, 438] width 27 height 21
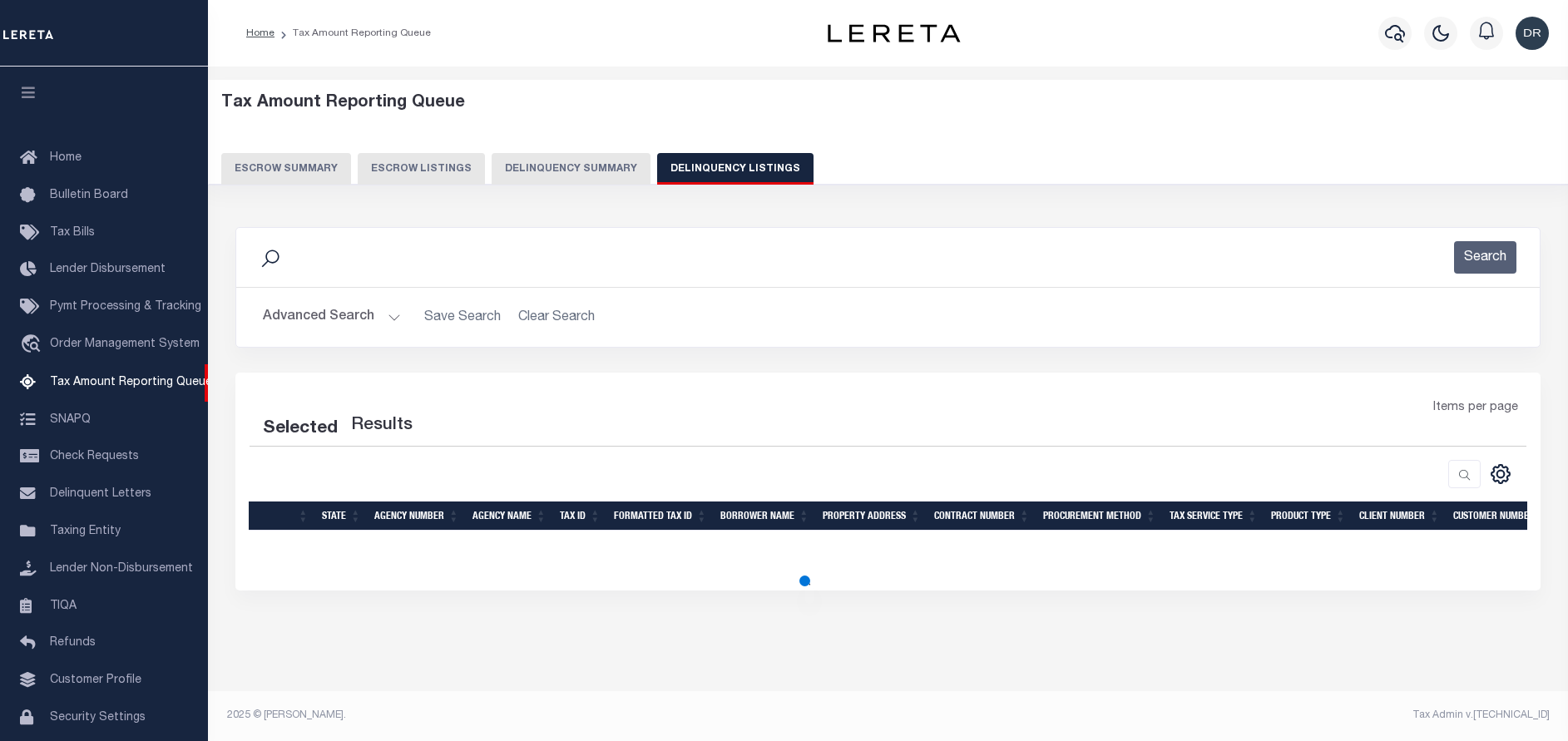
select select "100"
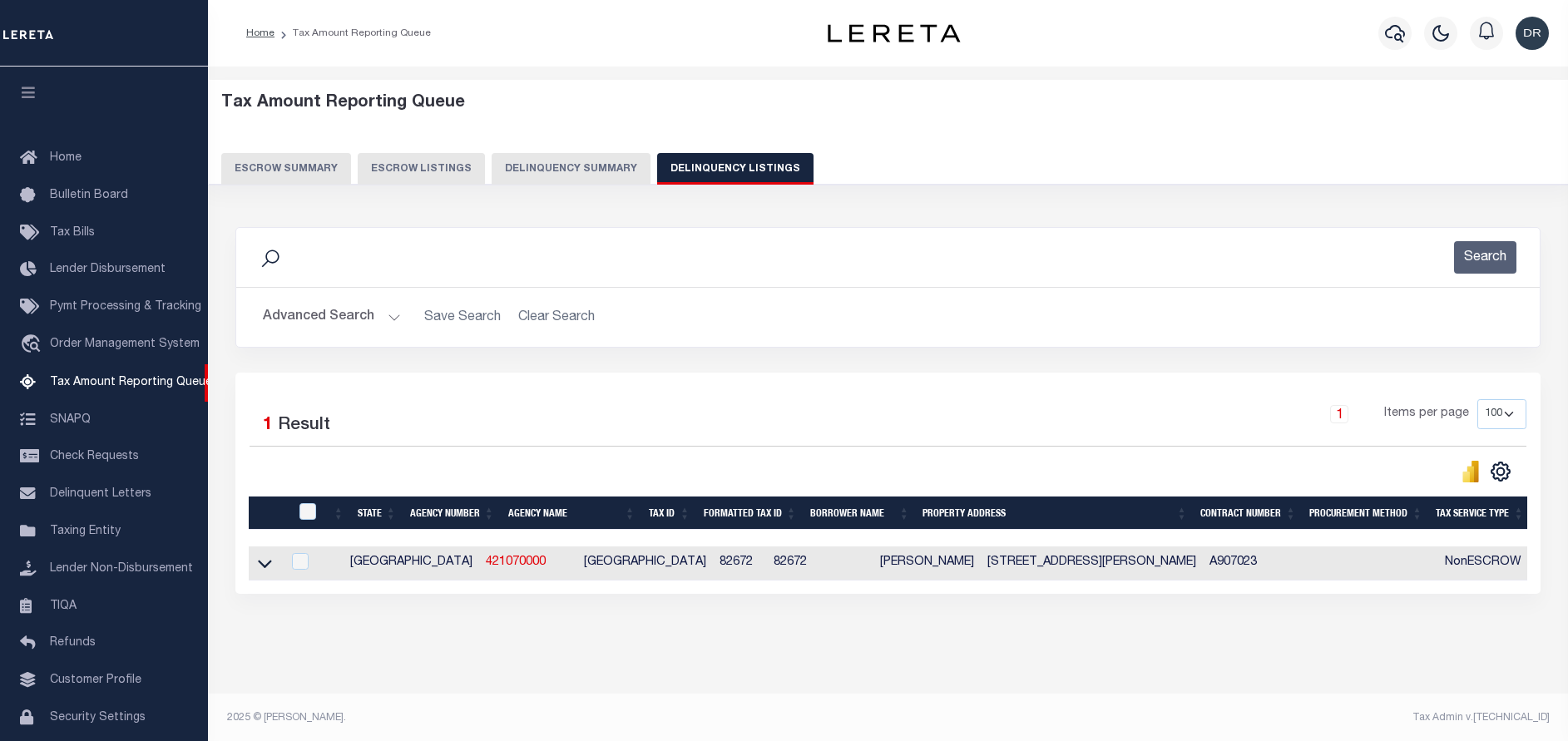
scroll to position [69, 0]
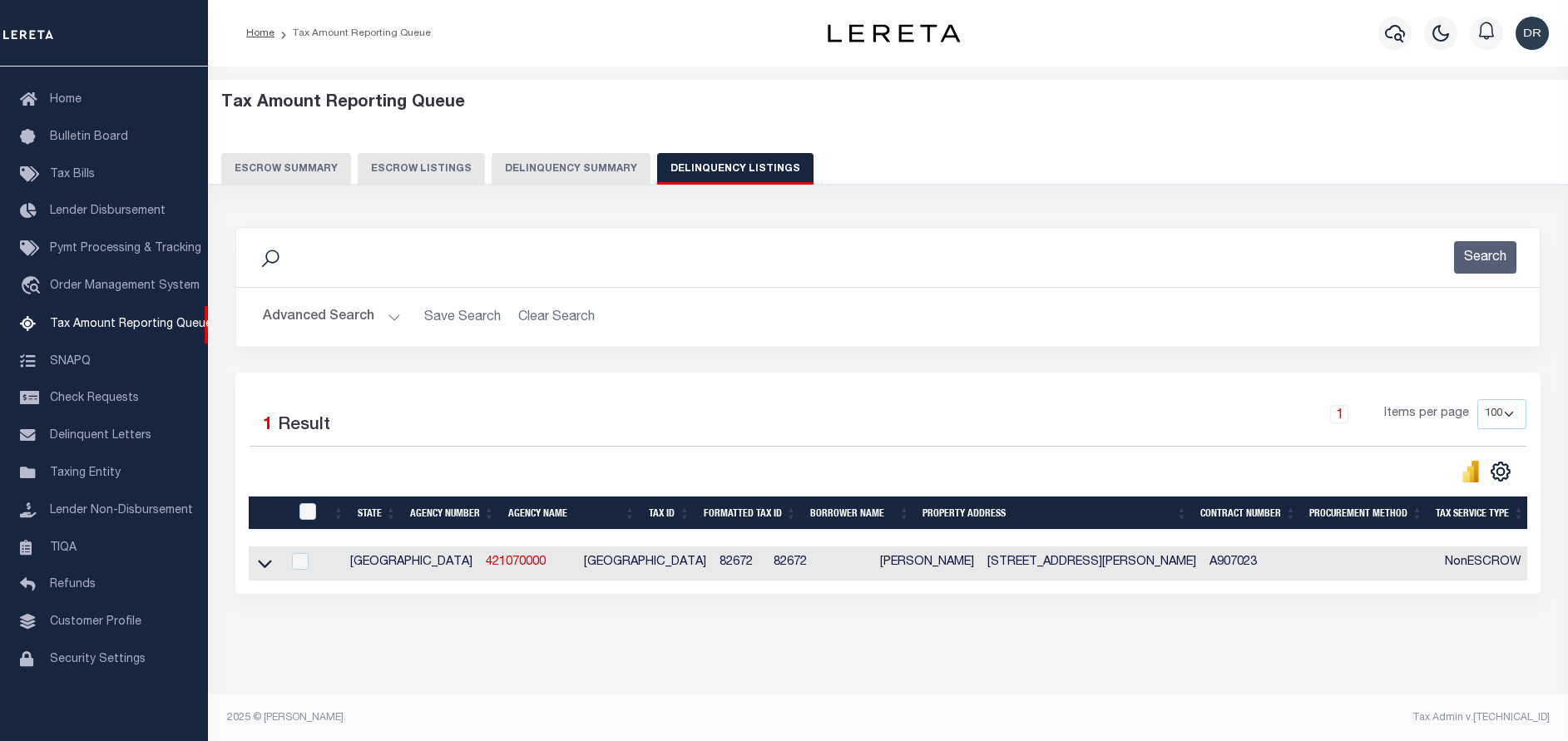
click at [356, 315] on button "Advanced Search" at bounding box center [332, 316] width 138 height 32
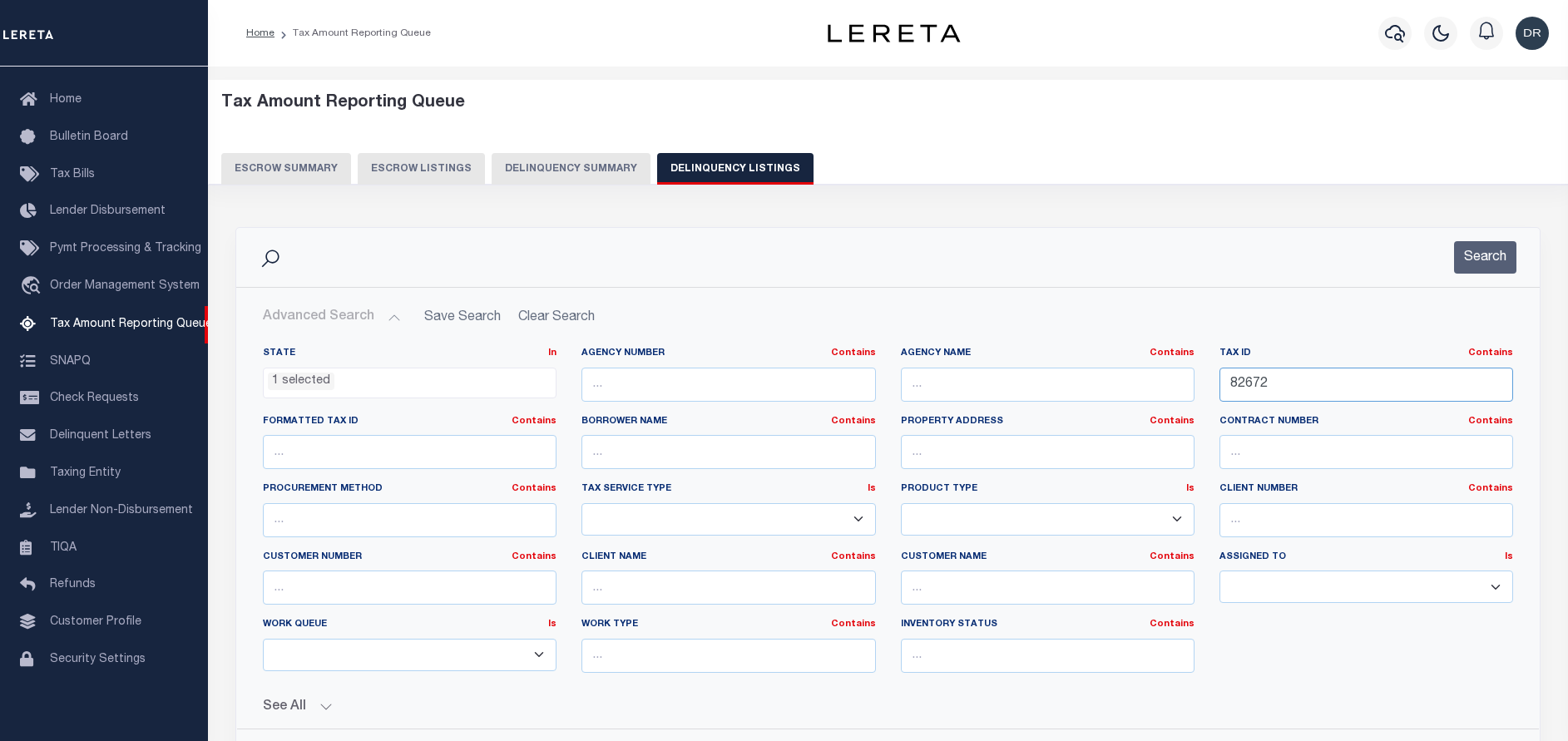
click at [1317, 374] on input "82672" at bounding box center [1366, 384] width 294 height 34
paste input "1464980010083"
click at [1498, 230] on div "Search" at bounding box center [887, 257] width 1303 height 59
click at [1498, 249] on button "Search" at bounding box center [1485, 257] width 63 height 32
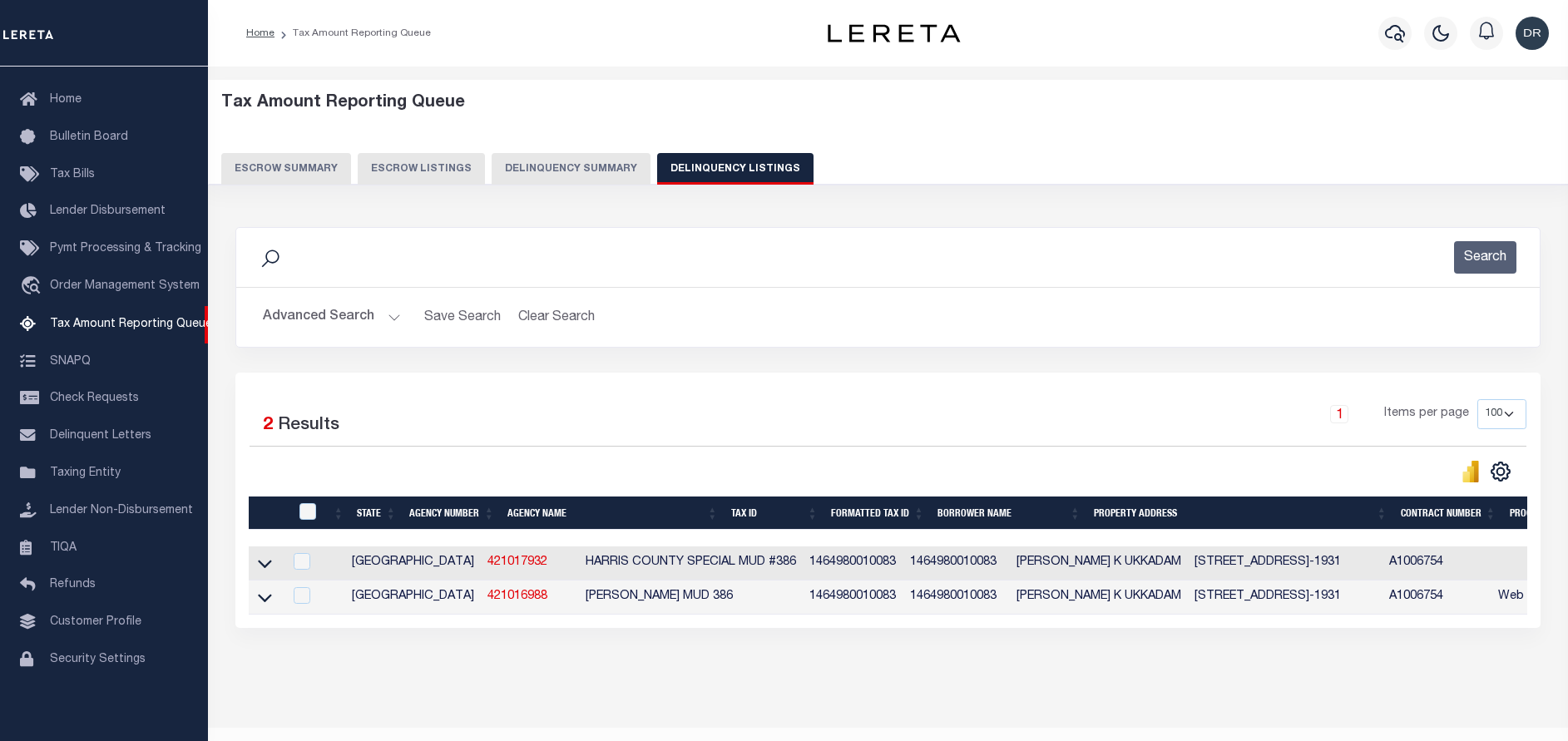
click at [299, 296] on div "Advanced Search Save Search Clear Search tblassign_wrapper_dynamictable_____Def…" at bounding box center [887, 317] width 1303 height 59
click at [320, 315] on button "Advanced Search" at bounding box center [332, 316] width 138 height 32
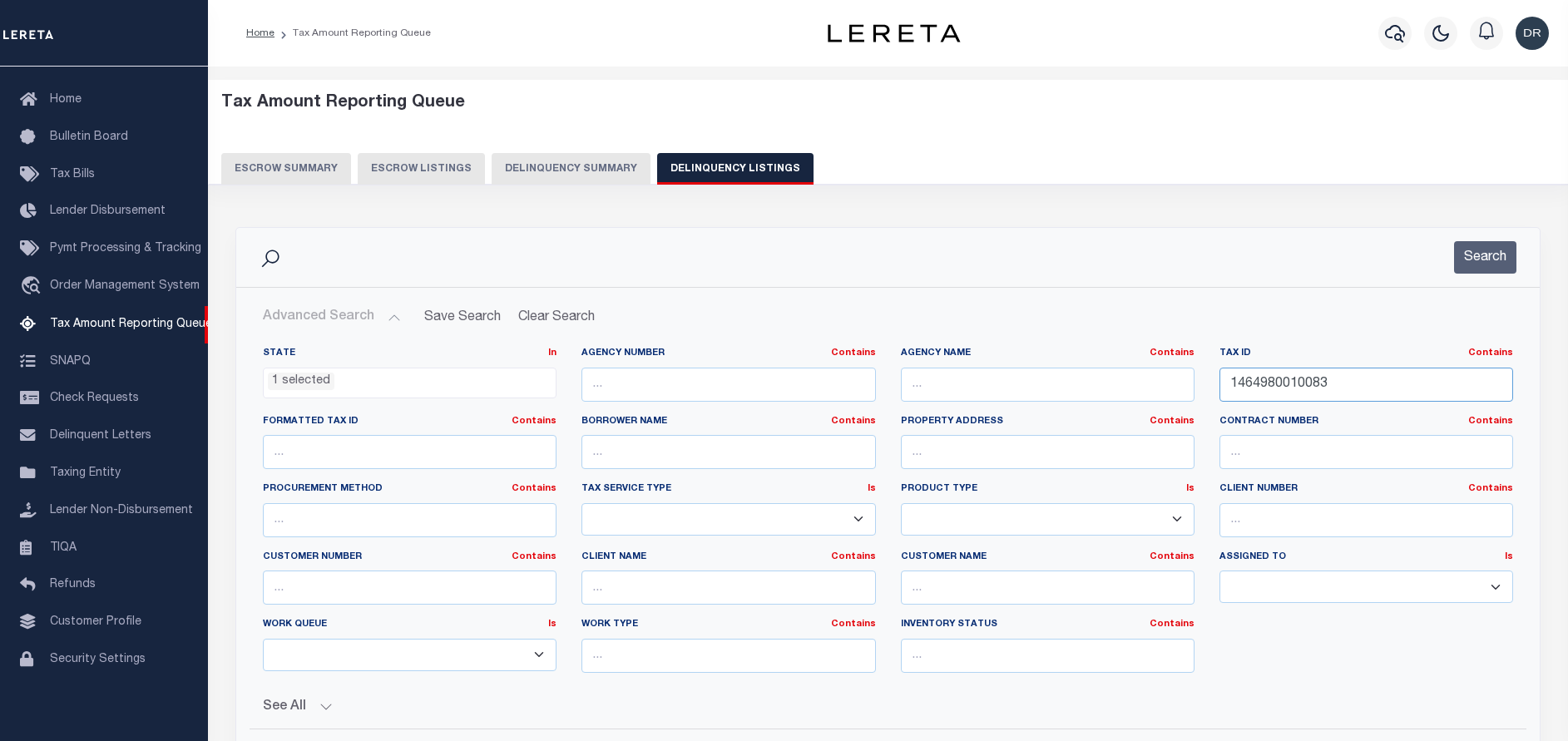
click at [1361, 386] on input "1464980010083" at bounding box center [1366, 384] width 294 height 34
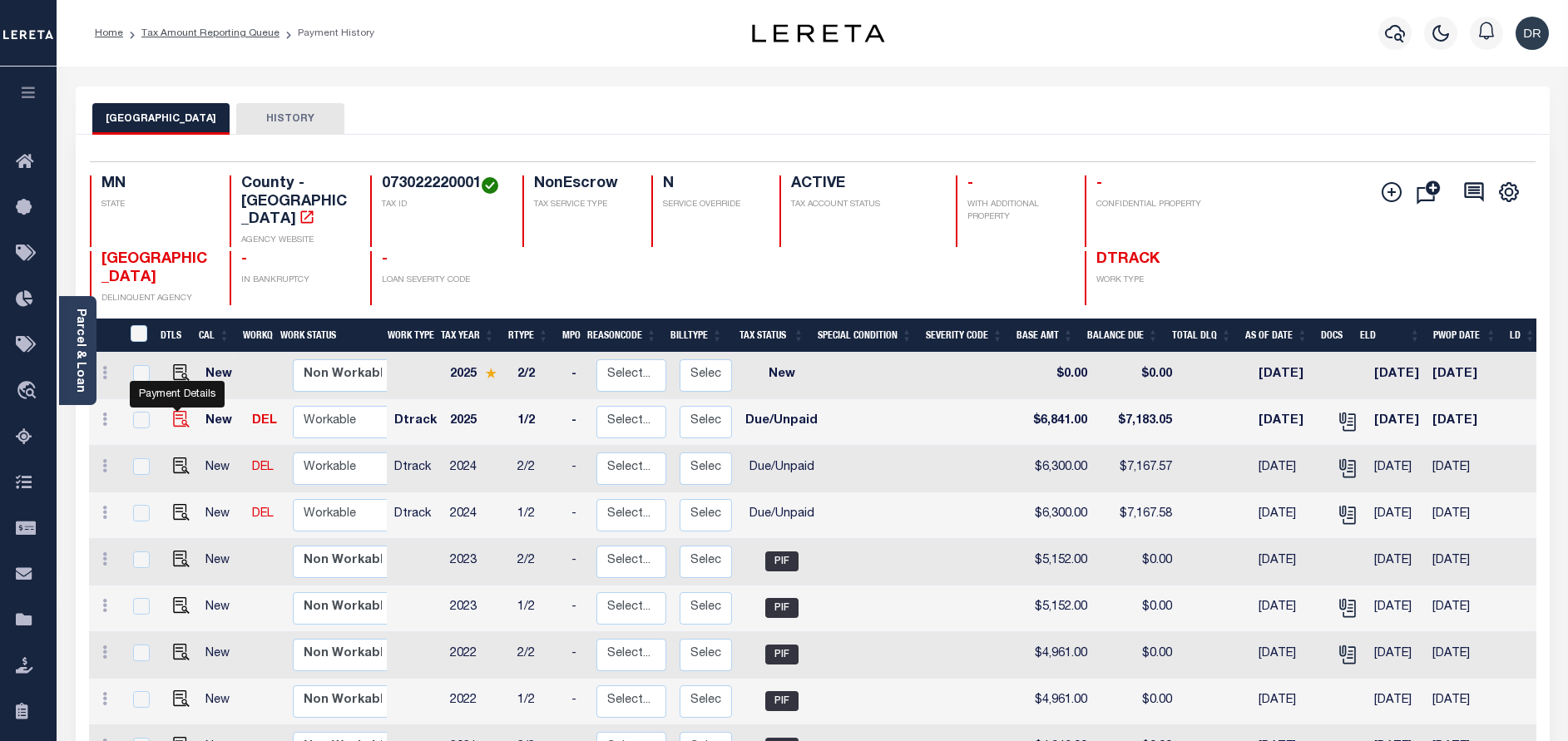
click at [174, 411] on img "" at bounding box center [180, 418] width 17 height 17
checkbox input "true"
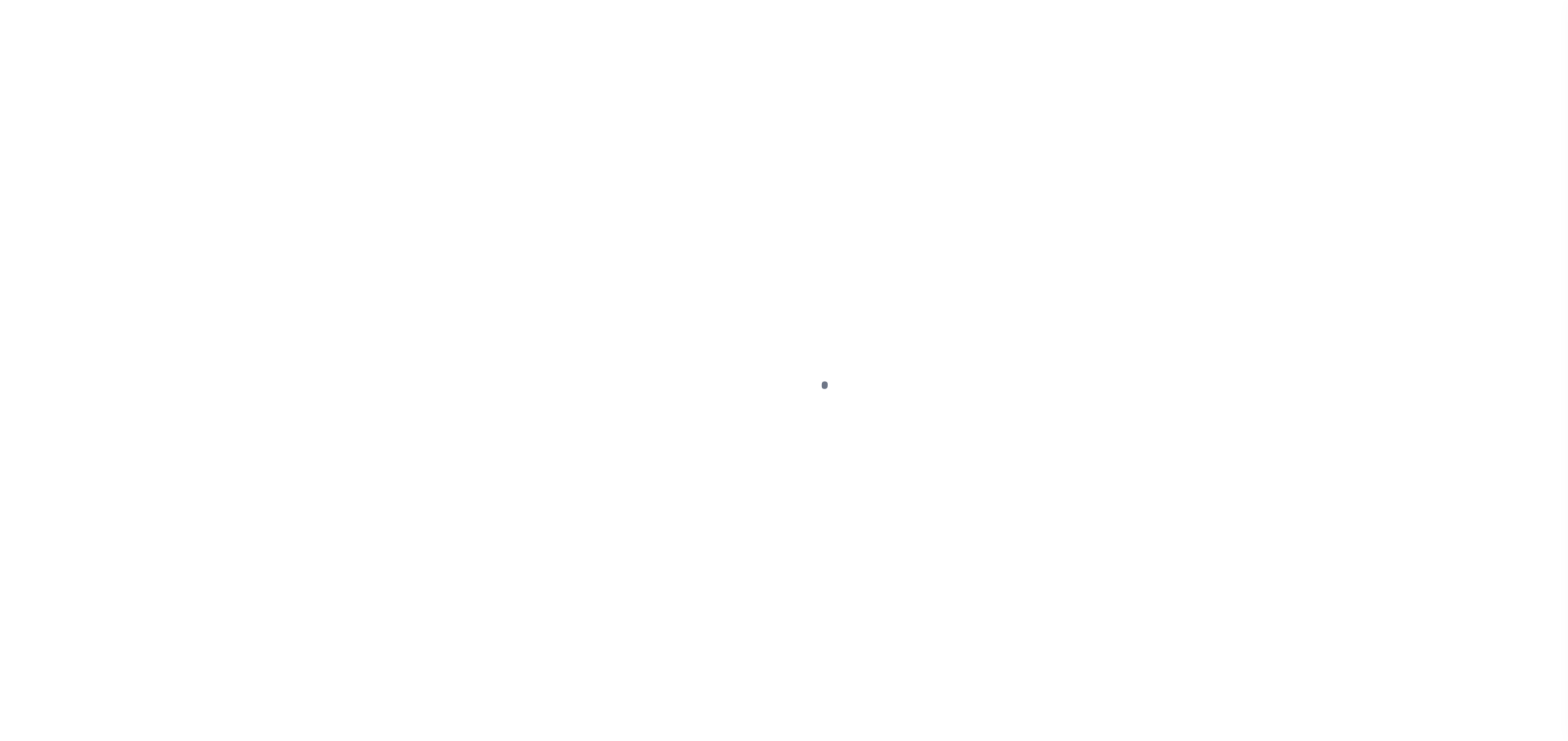
select select "DUE"
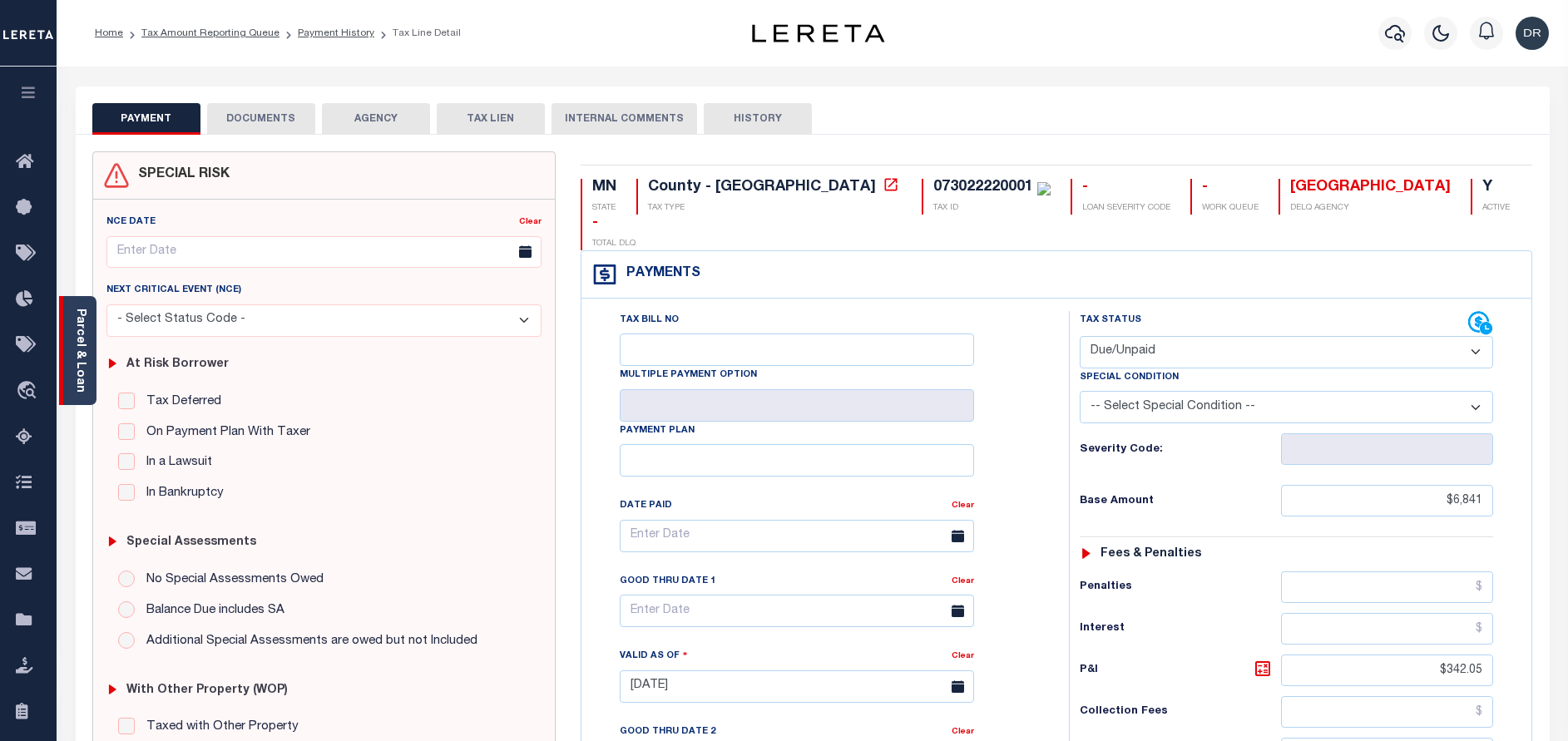
click at [76, 316] on link "Parcel & Loan" at bounding box center [79, 350] width 11 height 84
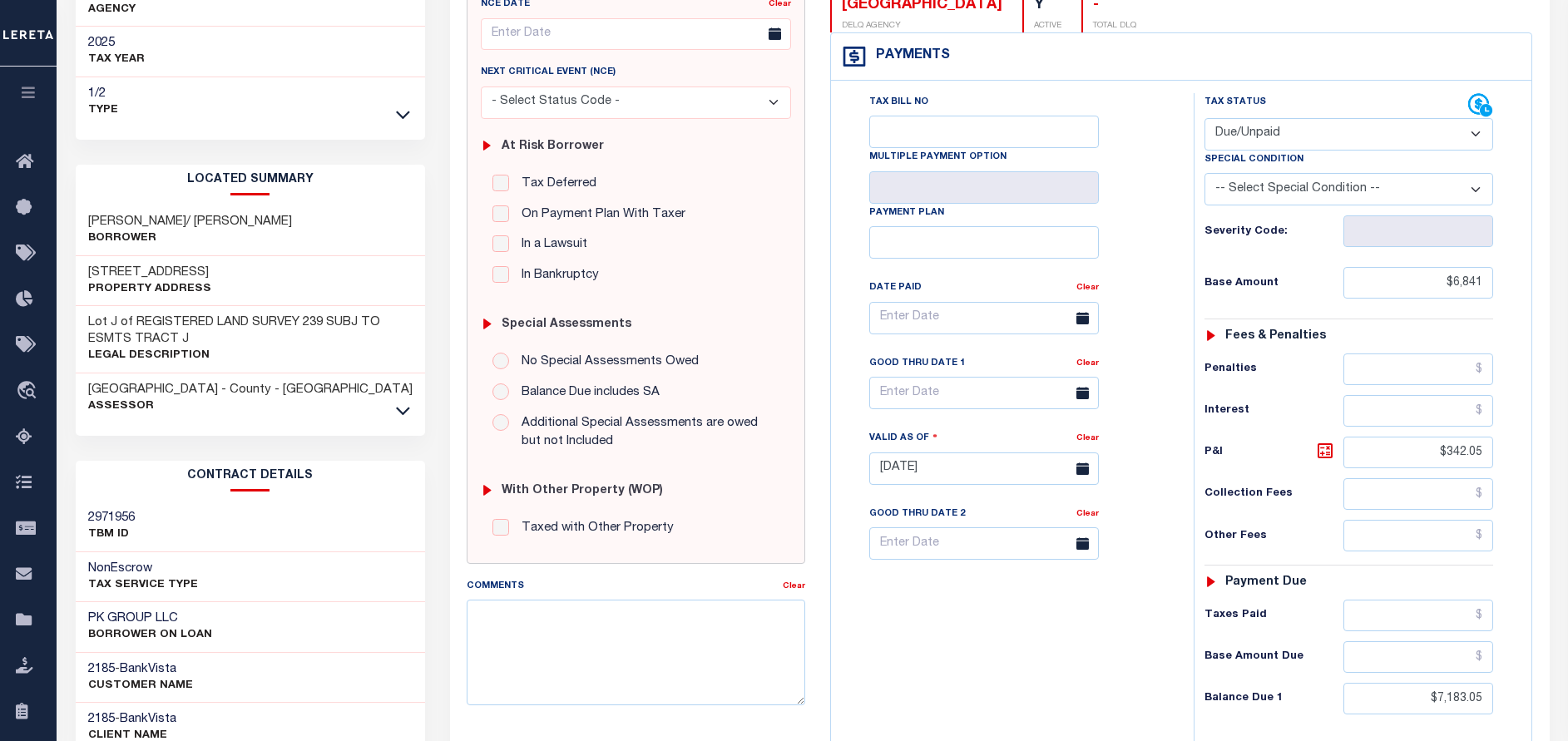
scroll to position [374, 0]
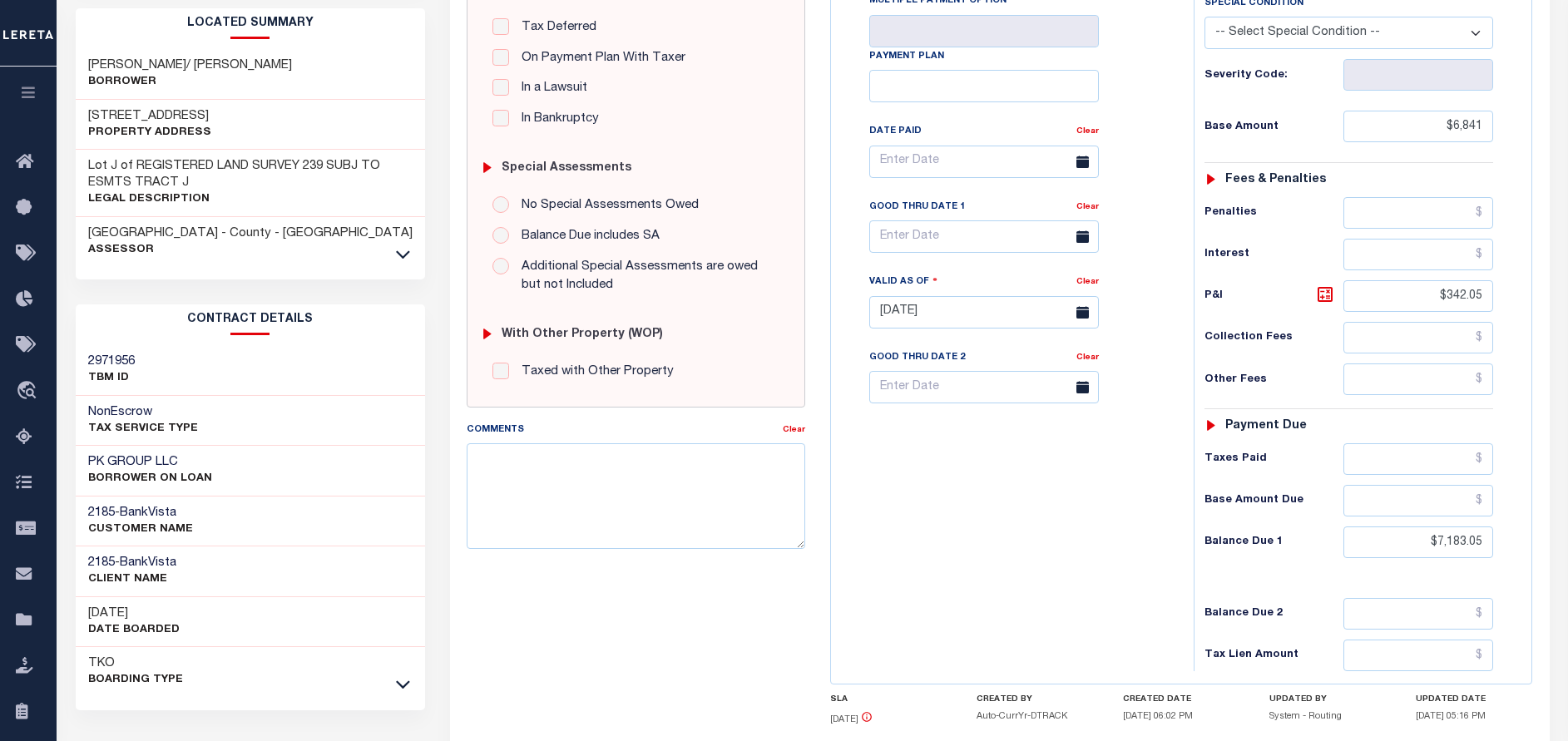
drag, startPoint x: 255, startPoint y: 96, endPoint x: 85, endPoint y: 100, distance: 170.0
click at [85, 100] on div "8 SOUTH LONG LAKE TRL Property Address" at bounding box center [251, 126] width 350 height 51
copy h3 "[STREET_ADDRESS]"
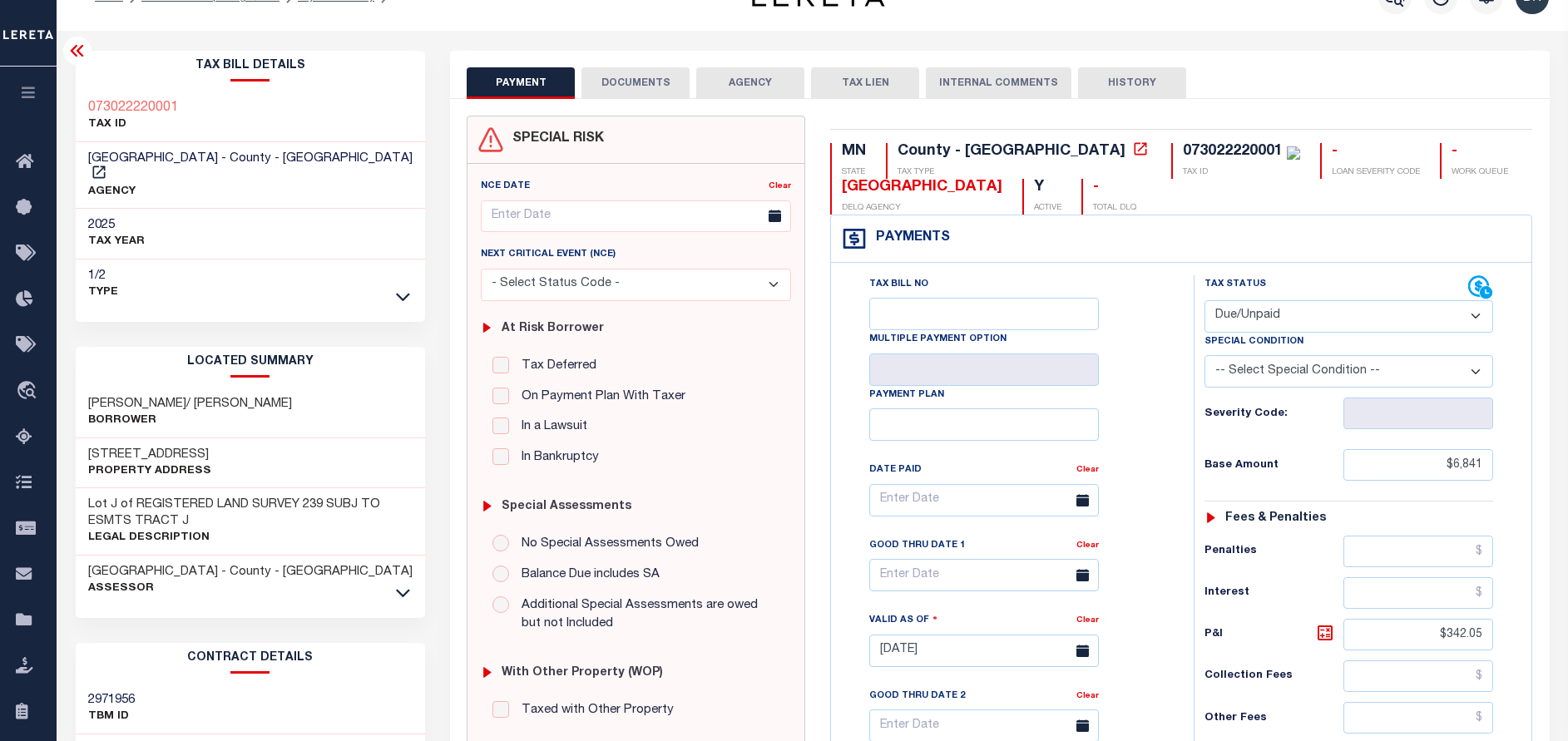
scroll to position [0, 0]
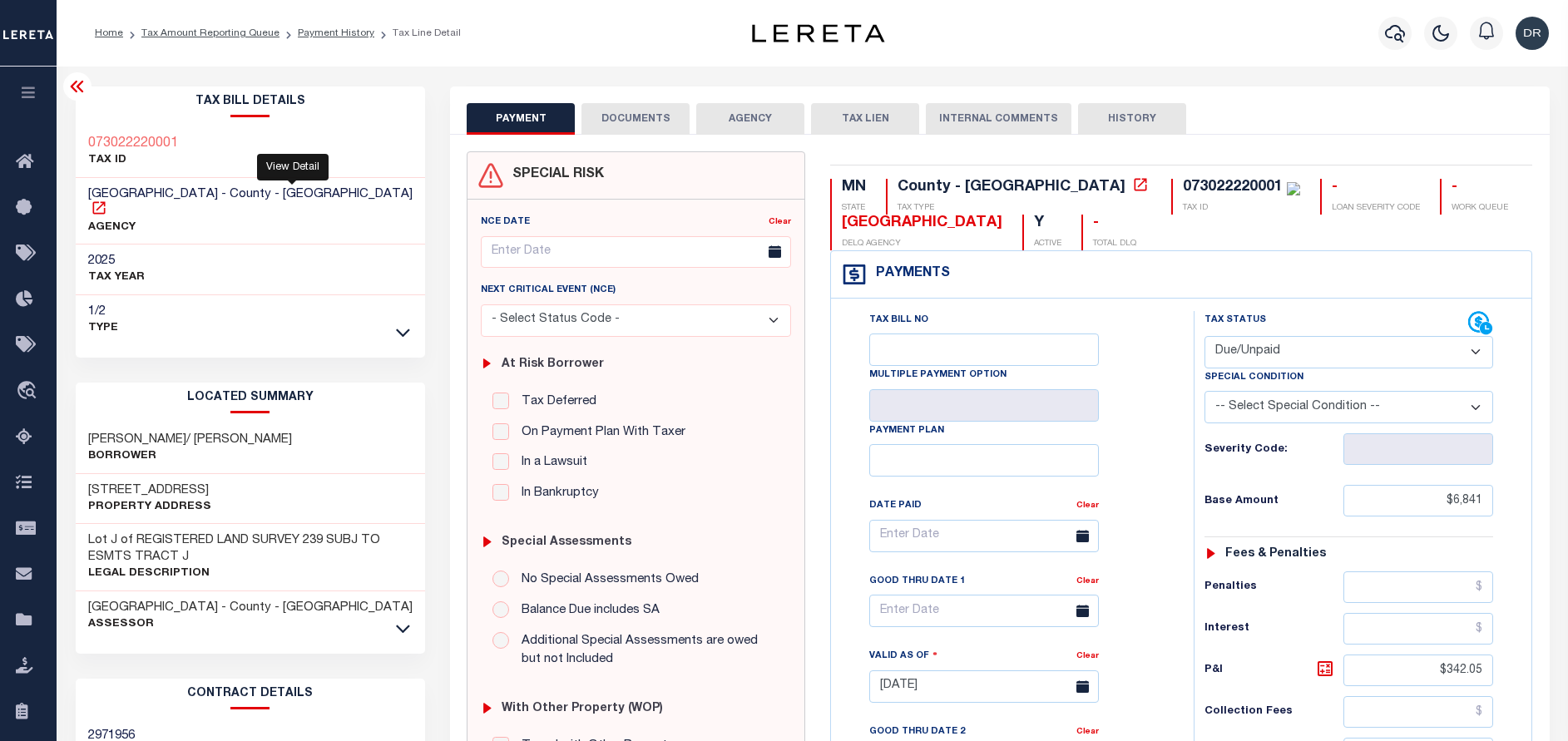
click at [107, 200] on icon at bounding box center [98, 207] width 17 height 17
drag, startPoint x: 310, startPoint y: 424, endPoint x: 85, endPoint y: 428, distance: 225.0
click at [85, 428] on div "Paul R Kuhrmeyer/ Ursula E Kuhrmeyer Borrower" at bounding box center [251, 449] width 350 height 51
copy h3 "[PERSON_NAME]/ [PERSON_NAME]"
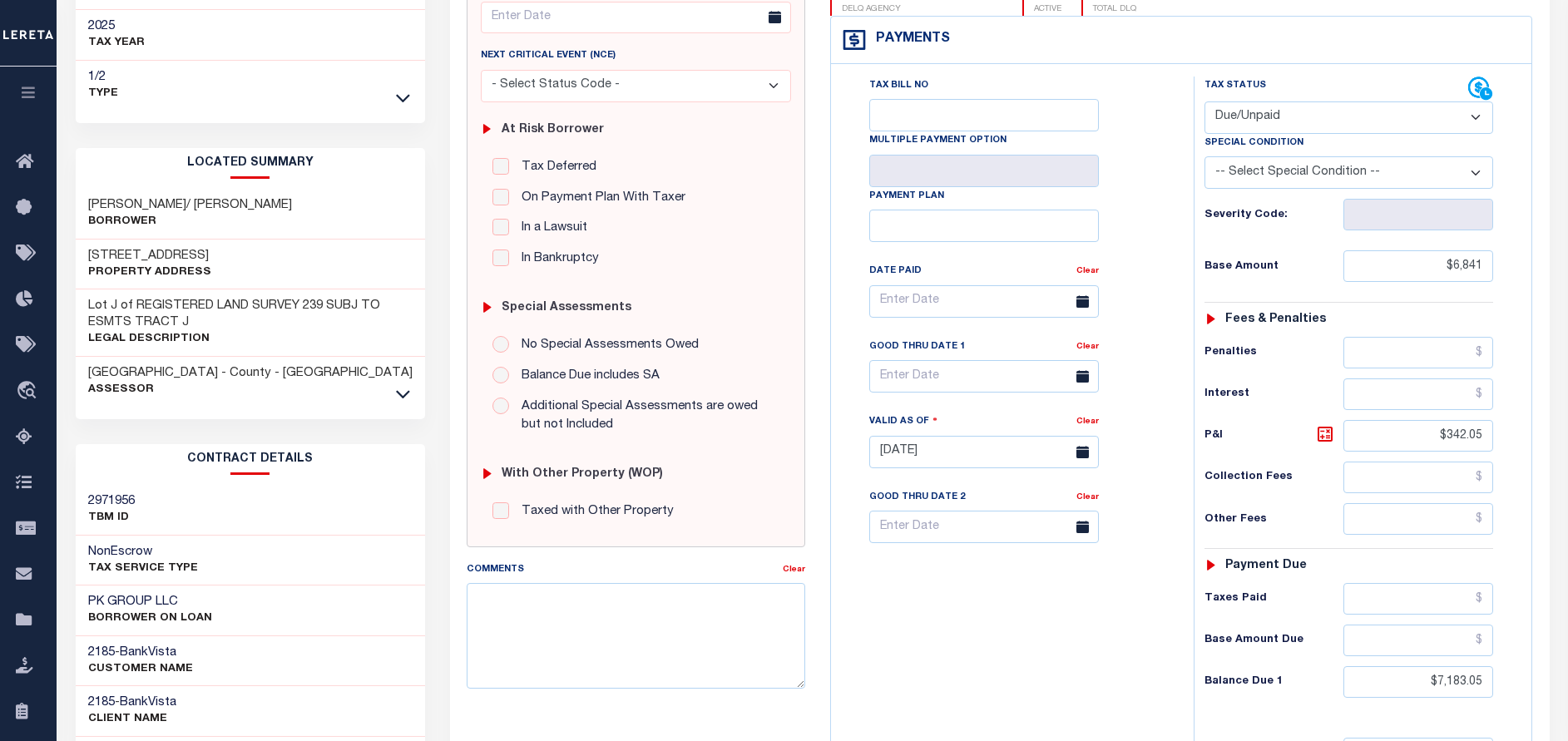
scroll to position [249, 0]
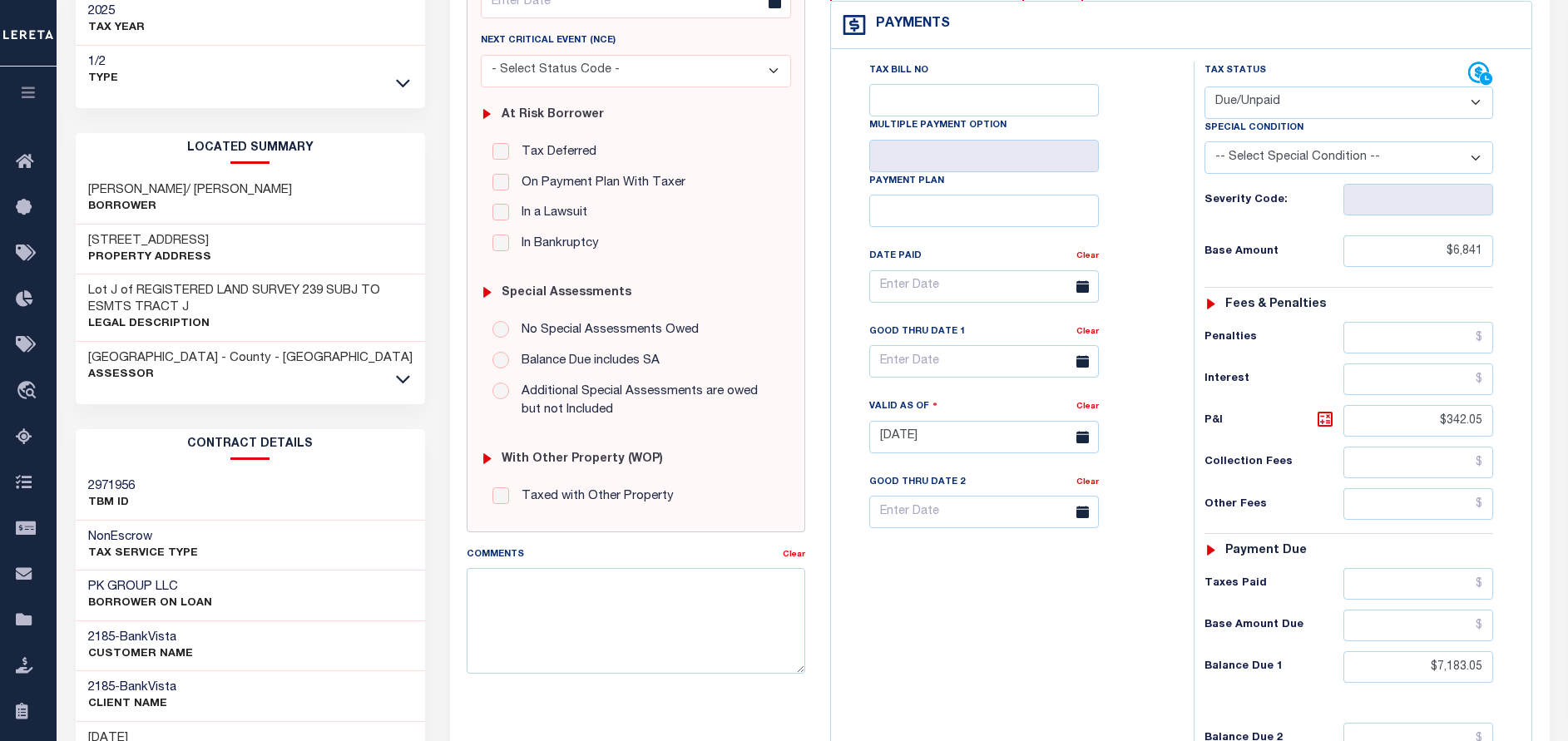
click at [991, 617] on div "Tax Bill No Multiple Payment Option Payment Plan Clear" at bounding box center [1008, 429] width 346 height 735
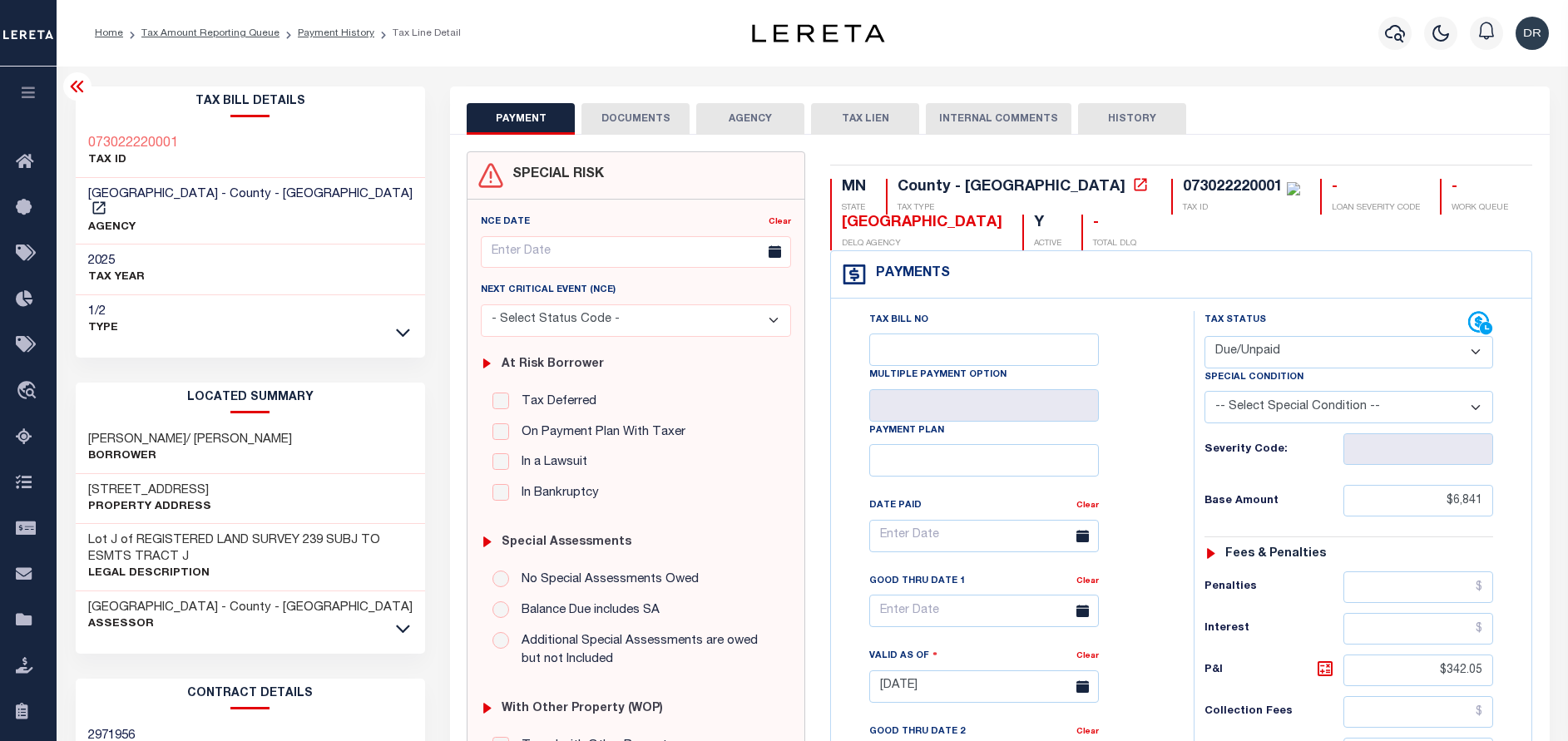
click at [328, 40] on li "Payment History" at bounding box center [327, 33] width 95 height 15
click at [320, 31] on link "Payment History" at bounding box center [336, 32] width 77 height 10
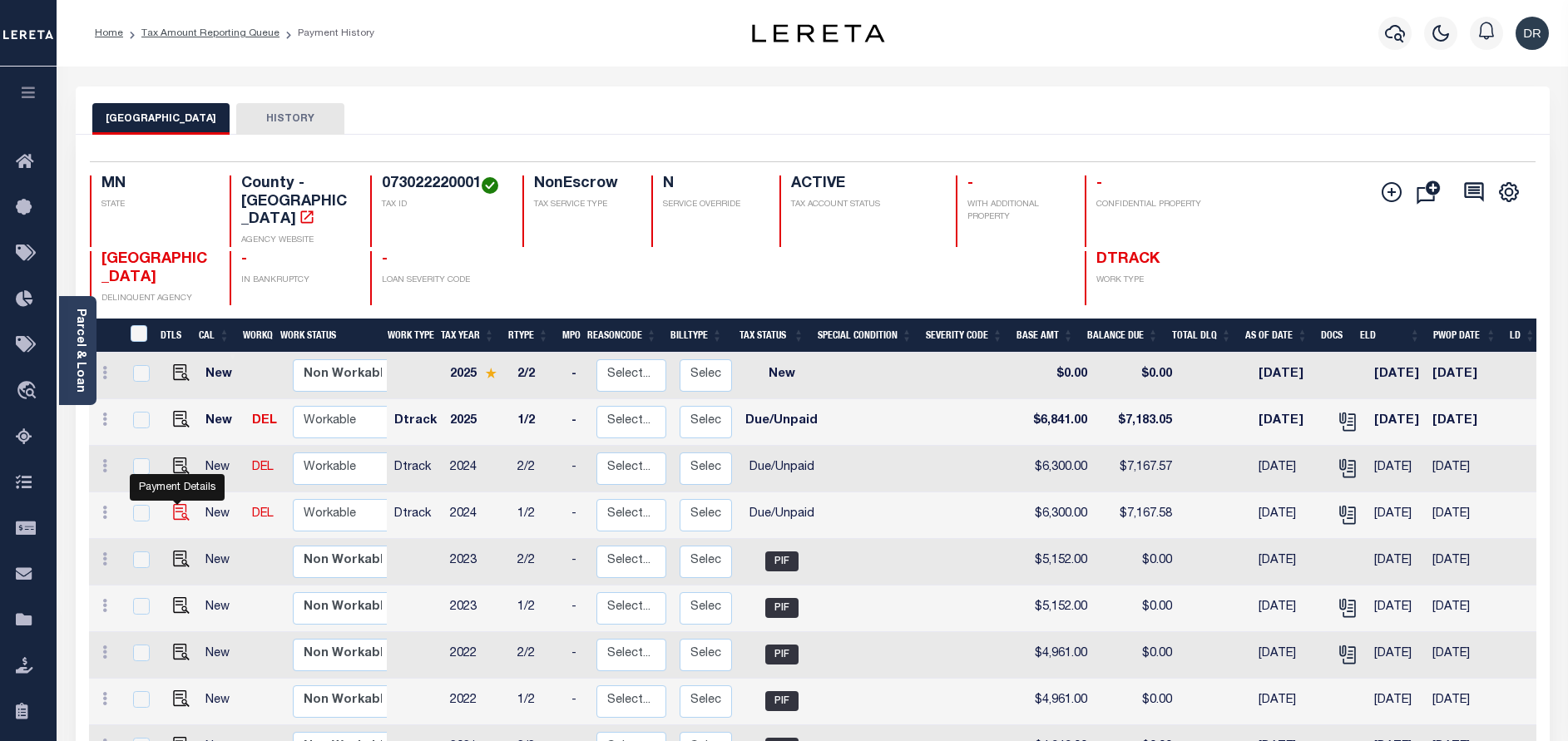
click at [181, 504] on img "" at bounding box center [180, 512] width 17 height 17
checkbox input "true"
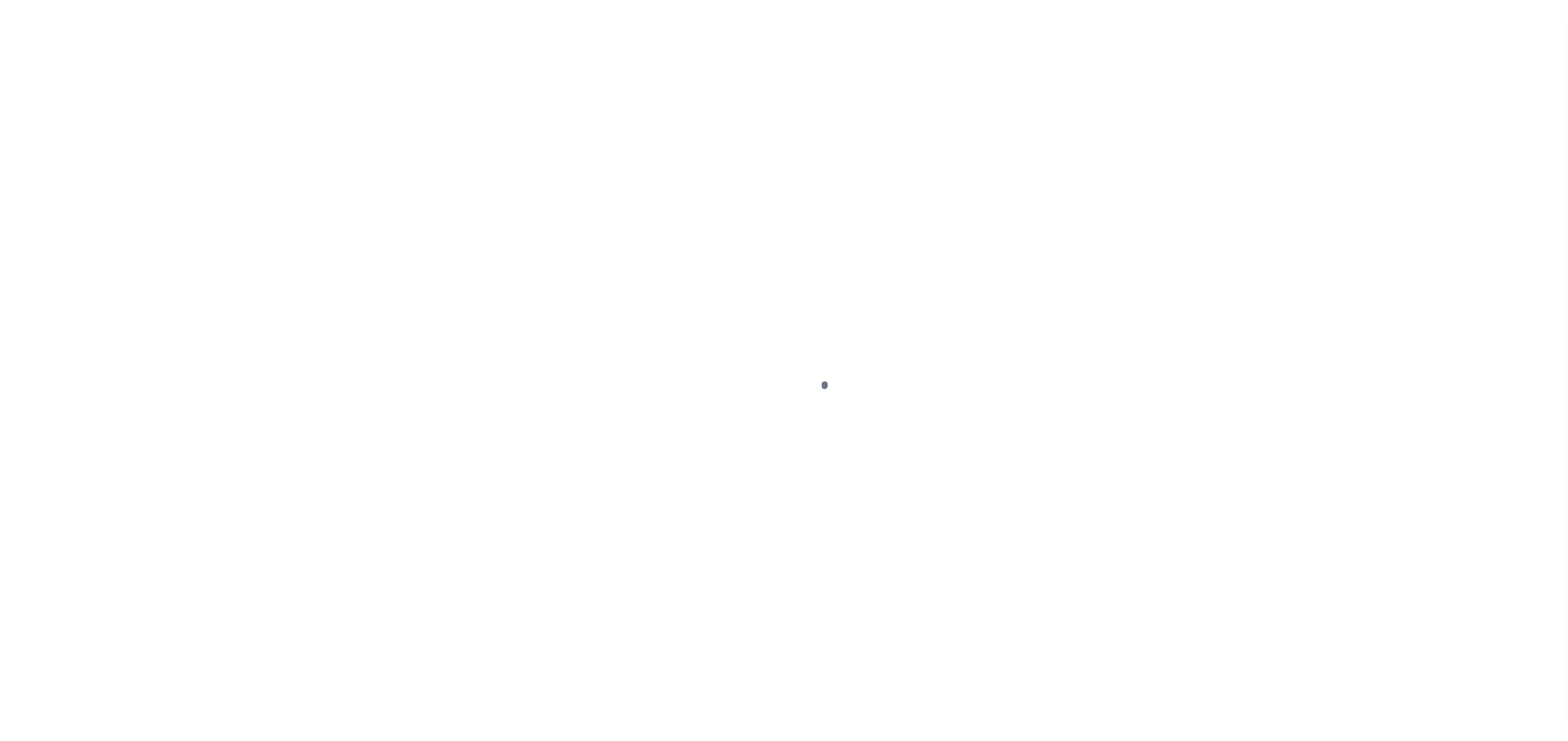
select select "DUE"
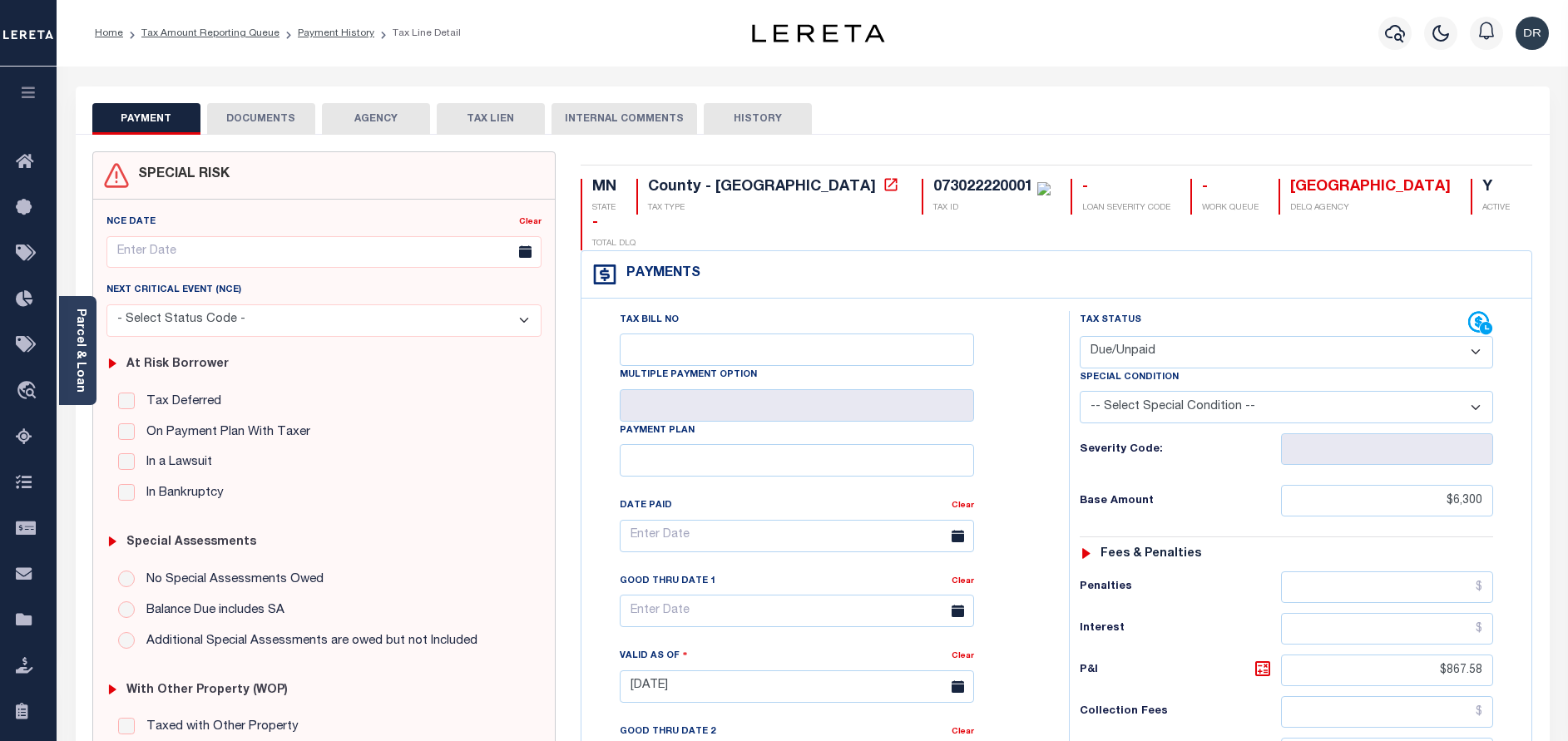
click at [1197, 369] on div "Special Condition" at bounding box center [1286, 380] width 413 height 24
click at [1207, 391] on select "-- Select Special Condition -- 3RD PARTY TAX LIEN AGENCY TAX LIEN (A.K.A Inside…" at bounding box center [1286, 406] width 413 height 32
select select "17"
click at [1080, 391] on select "-- Select Special Condition -- 3RD PARTY TAX LIEN AGENCY TAX LIEN (A.K.A Inside…" at bounding box center [1286, 406] width 413 height 32
type input "[DATE]"
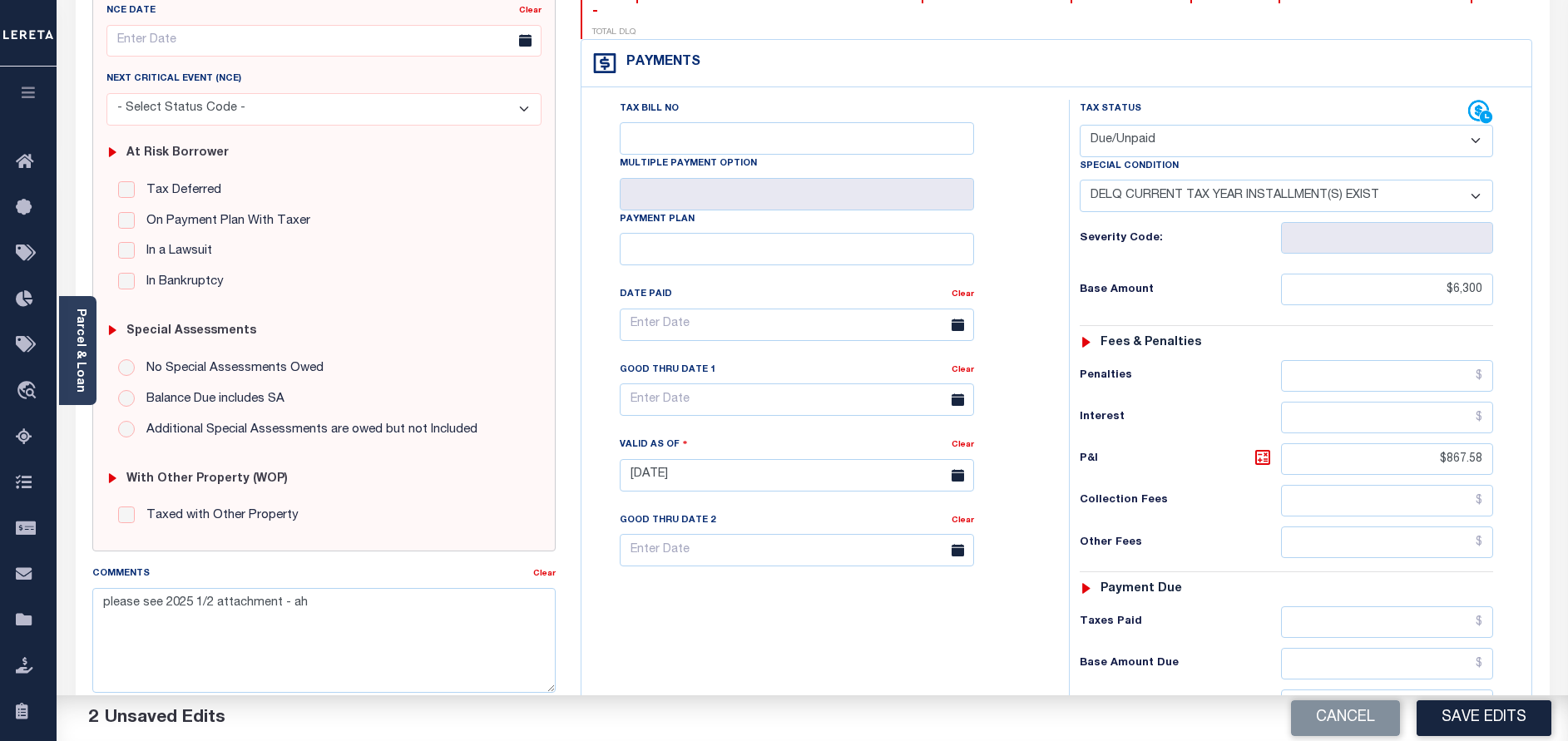
scroll to position [249, 0]
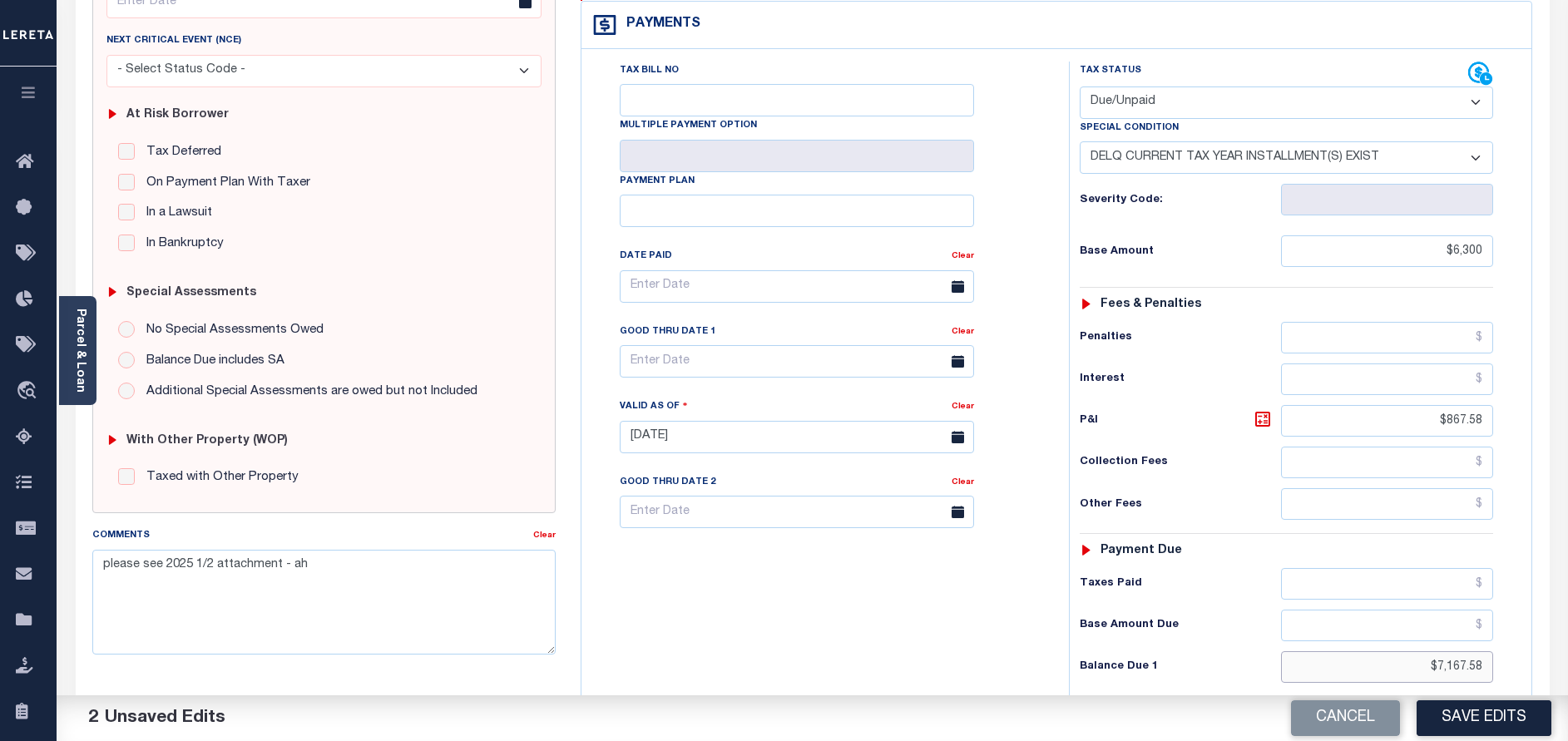
drag, startPoint x: 1428, startPoint y: 633, endPoint x: 1524, endPoint y: 619, distance: 97.0
click at [1524, 619] on div "Tax Status Status" at bounding box center [1292, 429] width 471 height 735
type input "$7,345.80"
click at [1261, 409] on icon at bounding box center [1262, 418] width 20 height 20
type input "$1,045.80"
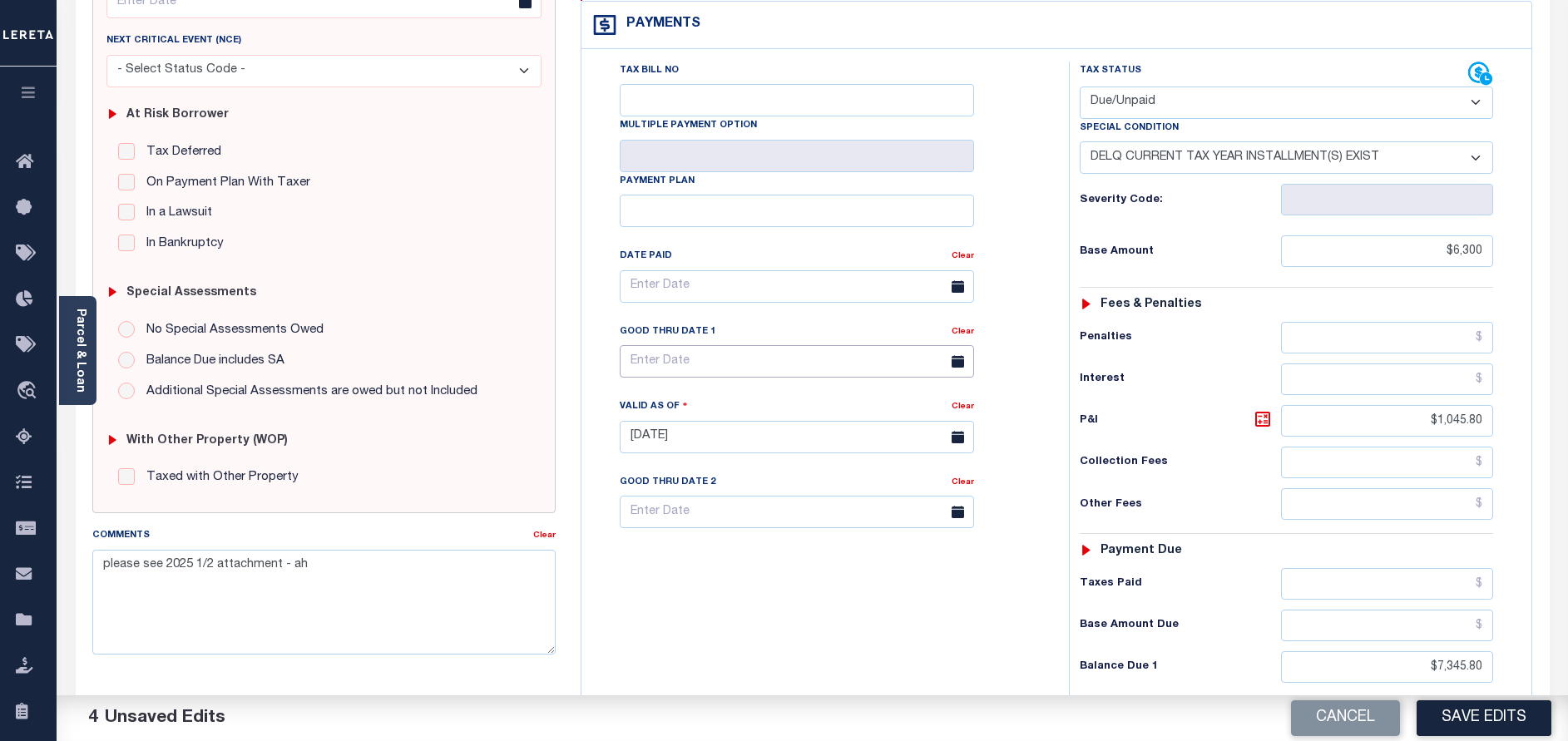
click at [741, 345] on input "text" at bounding box center [797, 361] width 354 height 32
click at [711, 548] on span "30" at bounding box center [710, 552] width 32 height 32
type input "[DATE]"
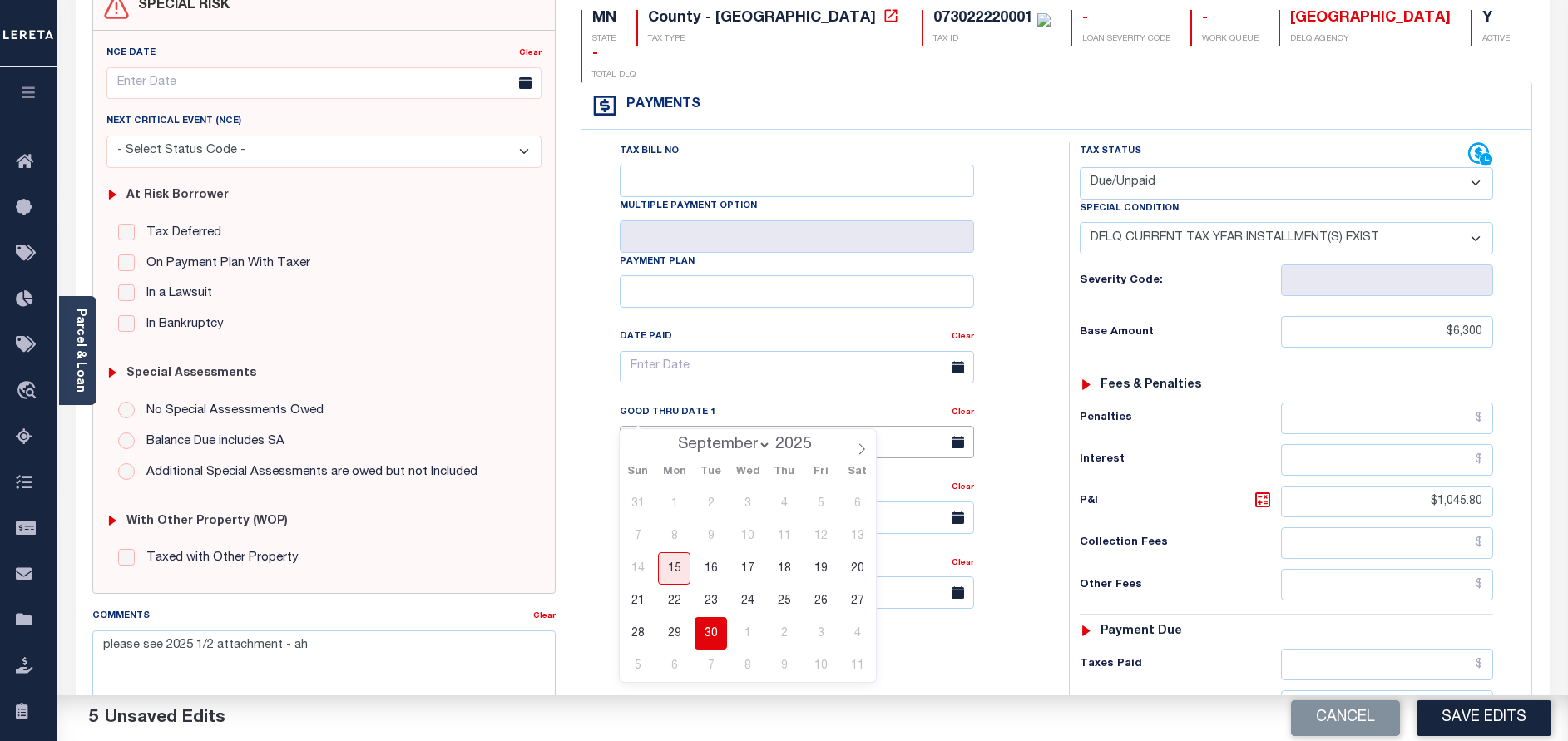
scroll to position [0, 0]
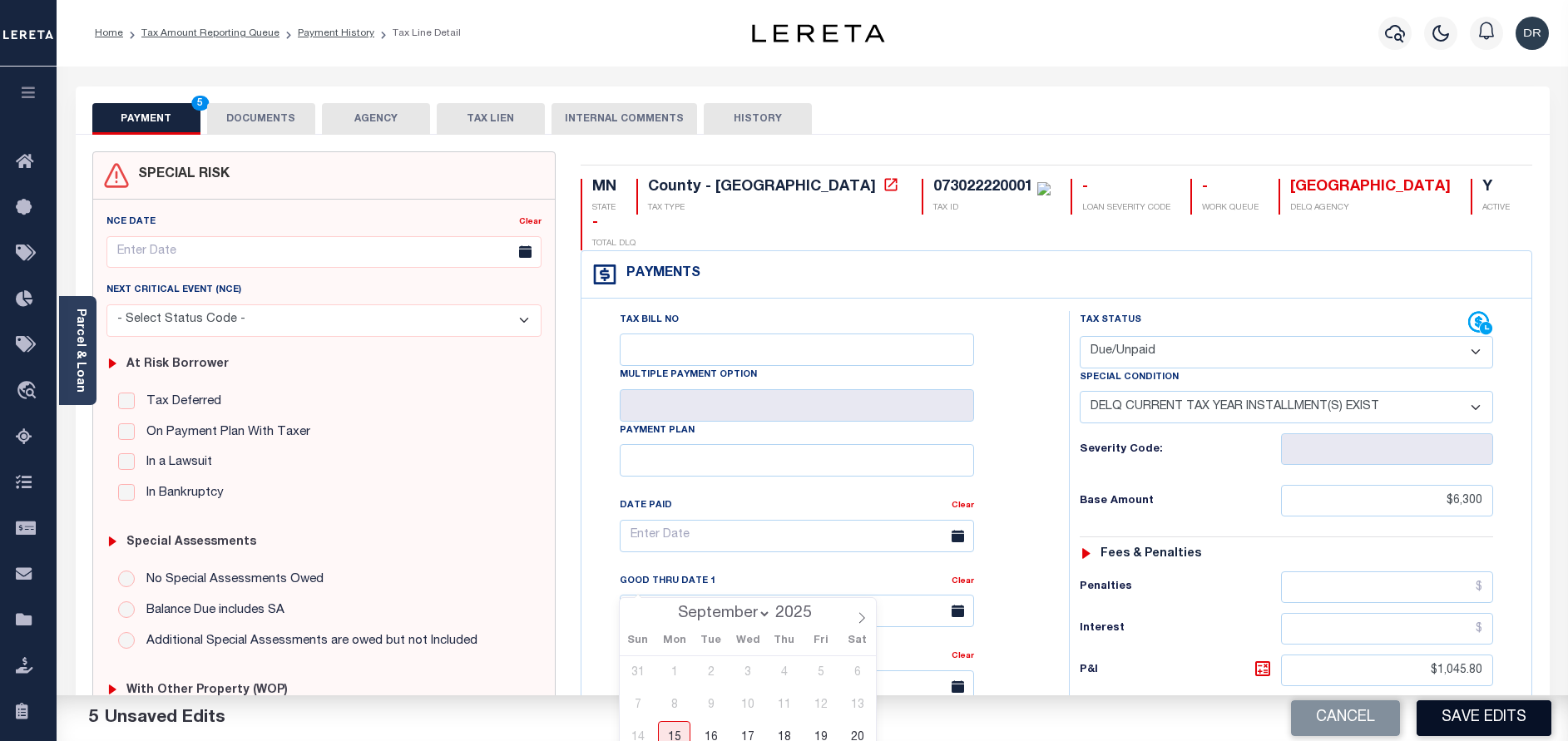
click at [1447, 706] on button "Save Edits" at bounding box center [1483, 717] width 135 height 36
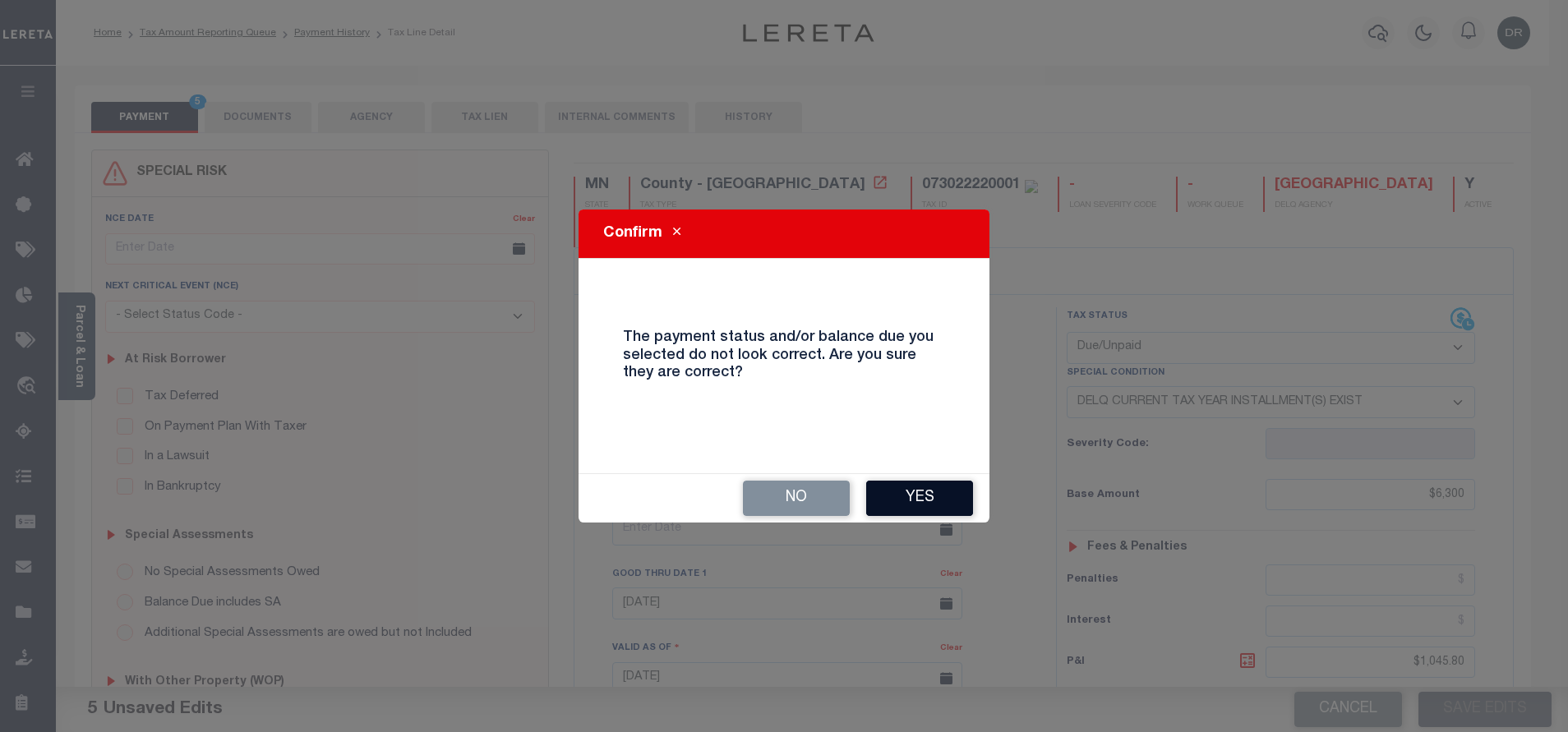
click at [924, 490] on button "Yes" at bounding box center [920, 498] width 107 height 35
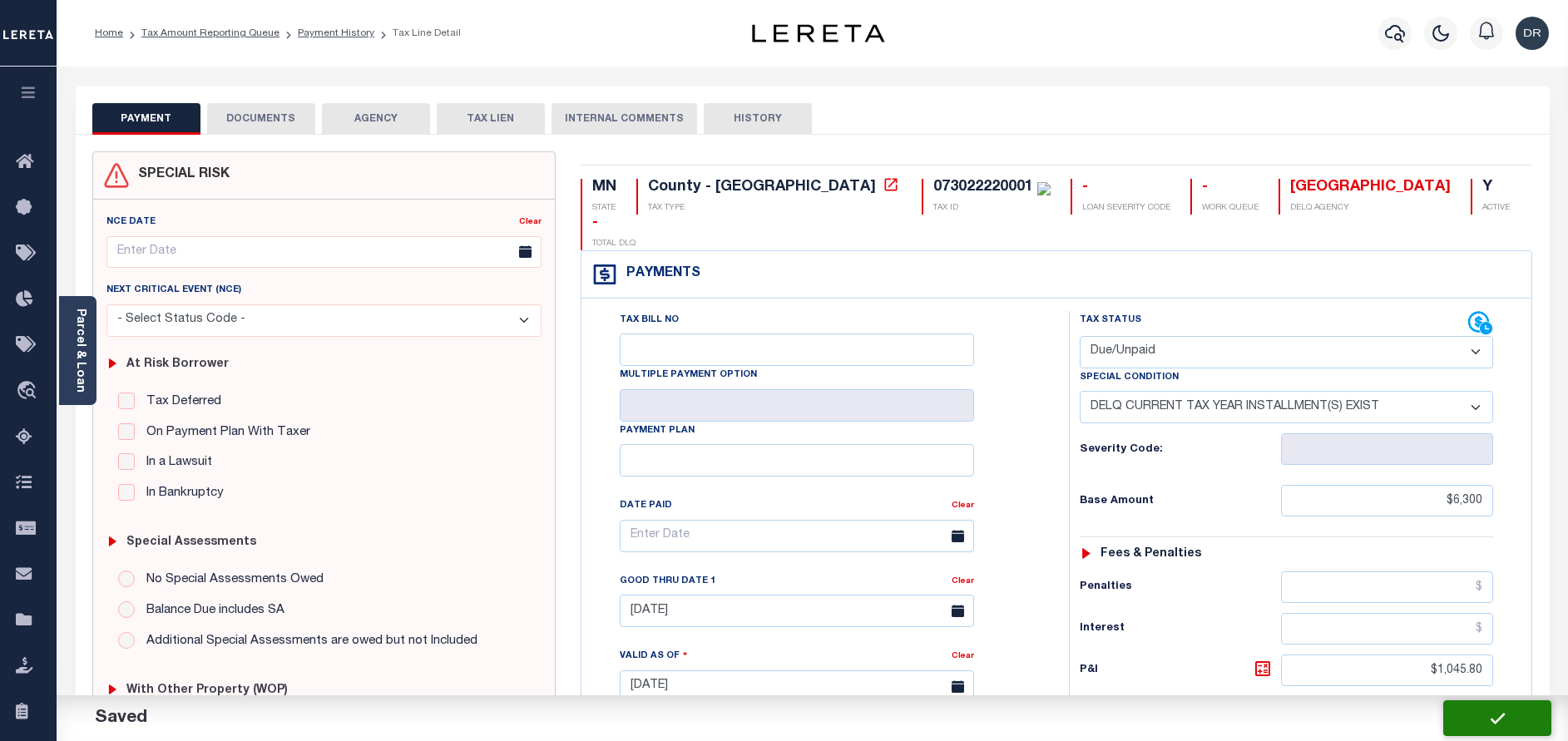
checkbox input "false"
type textarea "please see 2025 1/2 attachment - ah"
type input "$6,300"
type input "$1,045.8"
type input "$7,345.8"
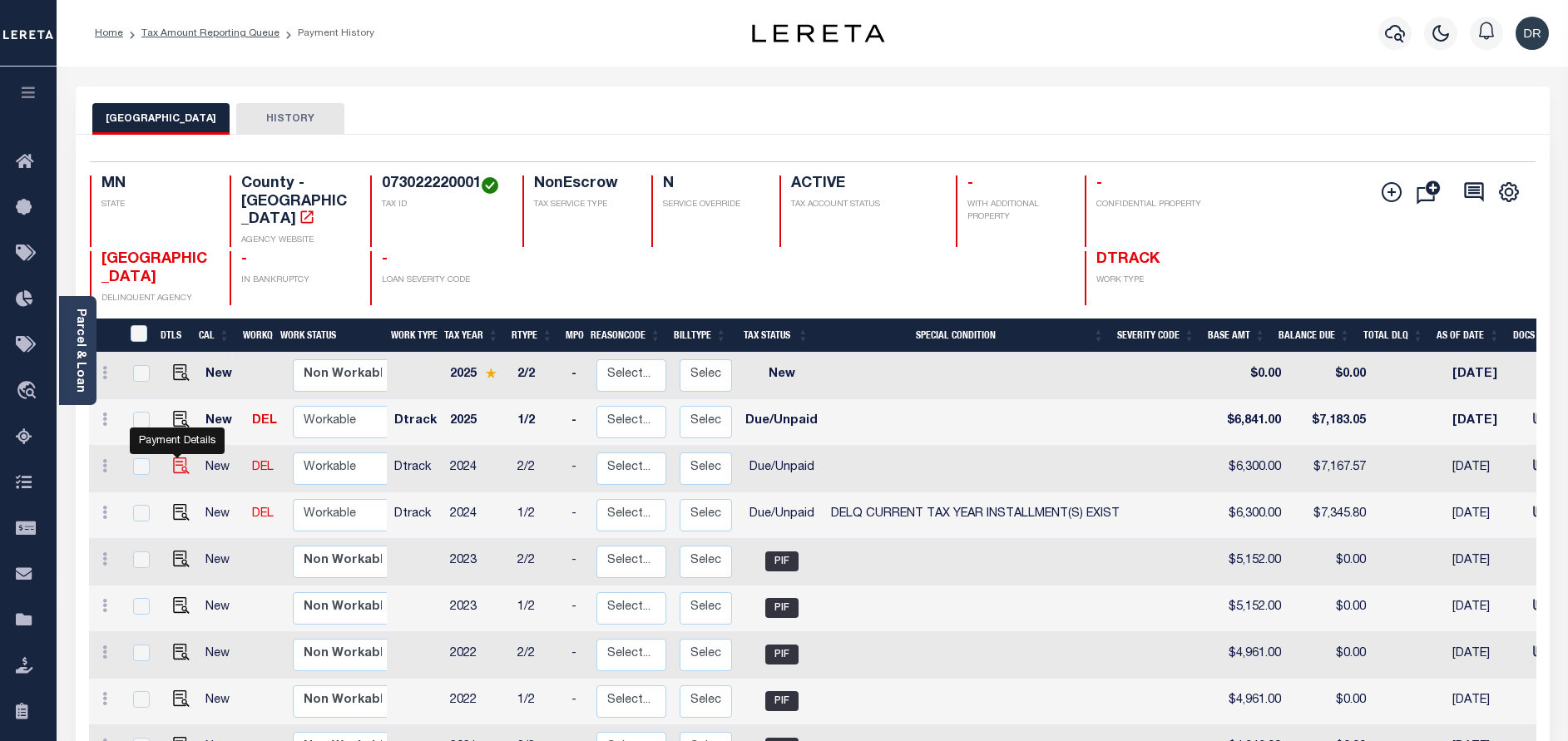
click at [175, 458] on img "" at bounding box center [180, 466] width 17 height 17
checkbox input "true"
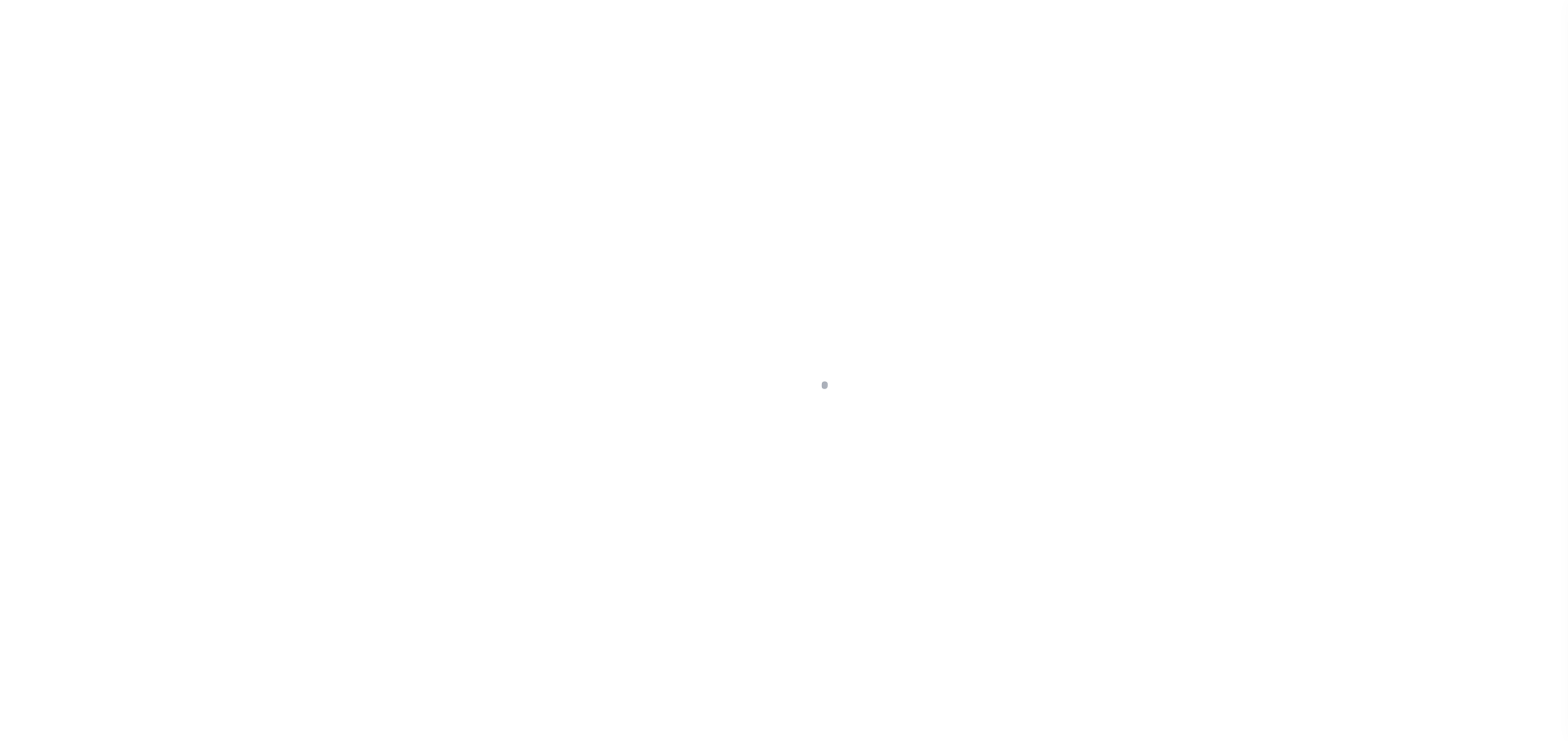
select select "DUE"
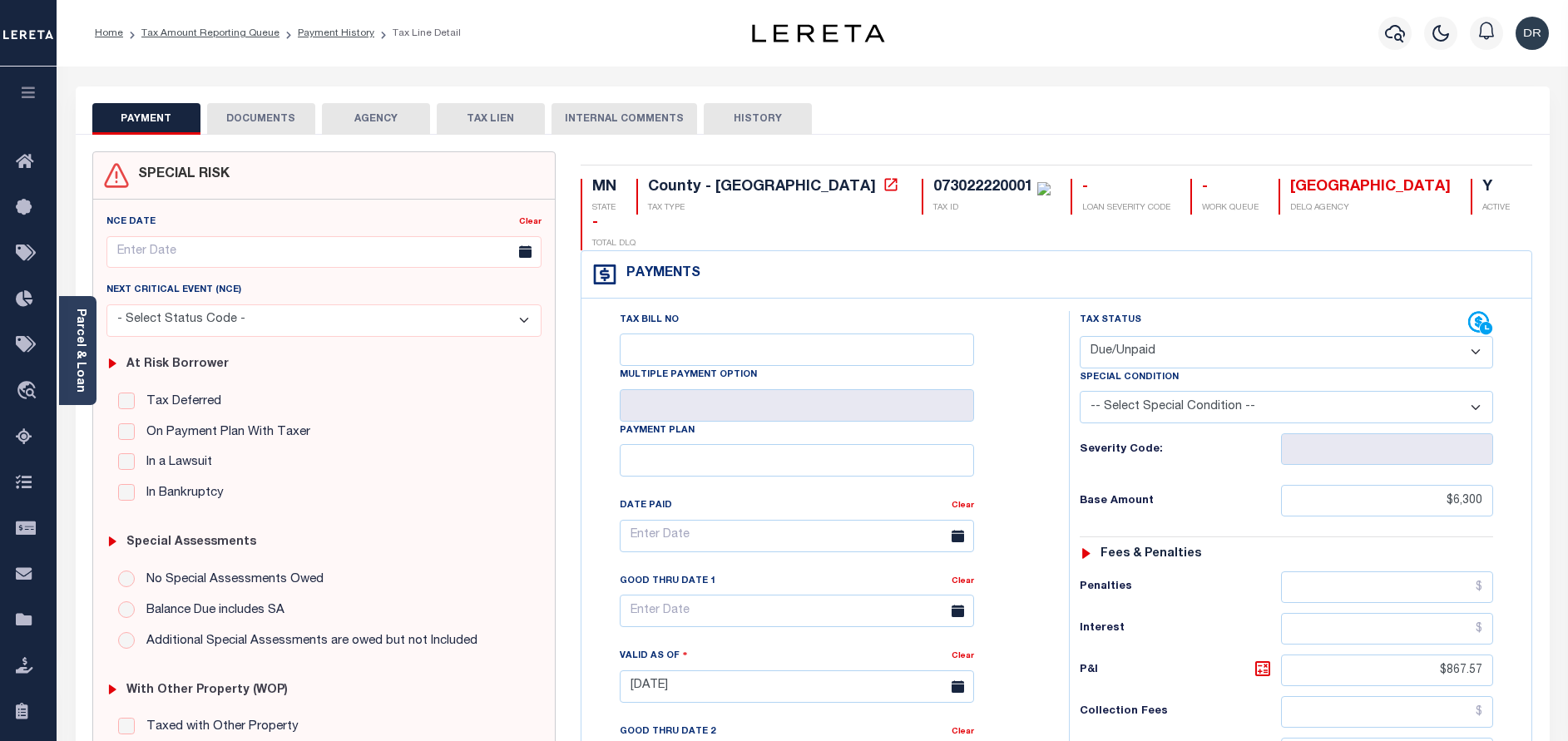
click at [1244, 391] on select "-- Select Special Condition -- 3RD PARTY TAX LIEN AGENCY TAX LIEN (A.K.A Inside…" at bounding box center [1286, 406] width 413 height 32
select select "17"
click at [1080, 391] on select "-- Select Special Condition -- 3RD PARTY TAX LIEN AGENCY TAX LIEN (A.K.A Inside…" at bounding box center [1286, 406] width 413 height 32
type input "[DATE]"
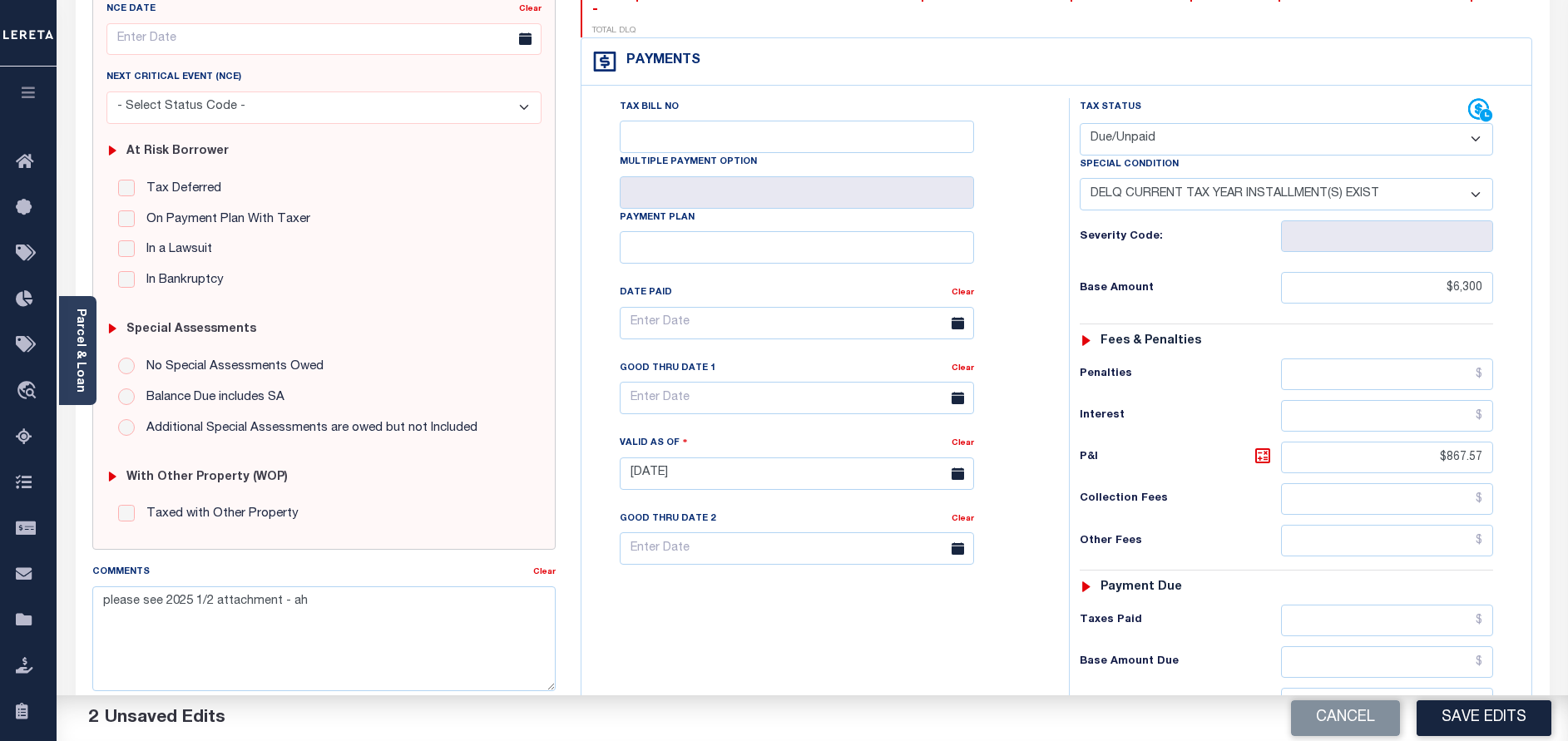
scroll to position [374, 0]
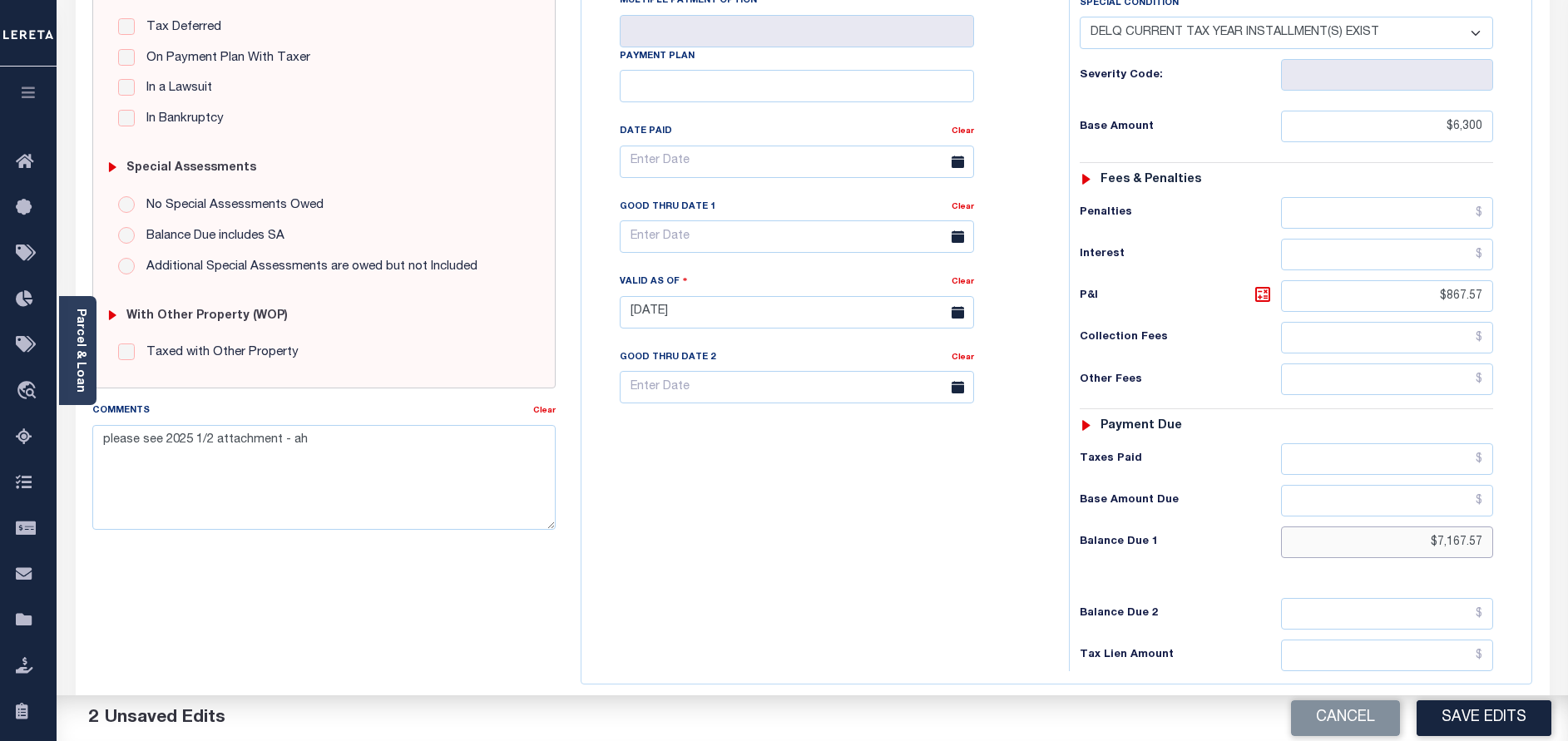
drag, startPoint x: 1406, startPoint y: 515, endPoint x: 1551, endPoint y: 495, distance: 146.4
click at [1551, 495] on div "PAYMENT 2 DOCUMENTS AGENCY DELINQUENT PAYEE" at bounding box center [812, 299] width 1498 height 1174
type input "$7,171.96"
click at [1261, 284] on icon at bounding box center [1262, 294] width 20 height 20
type input "$871.96"
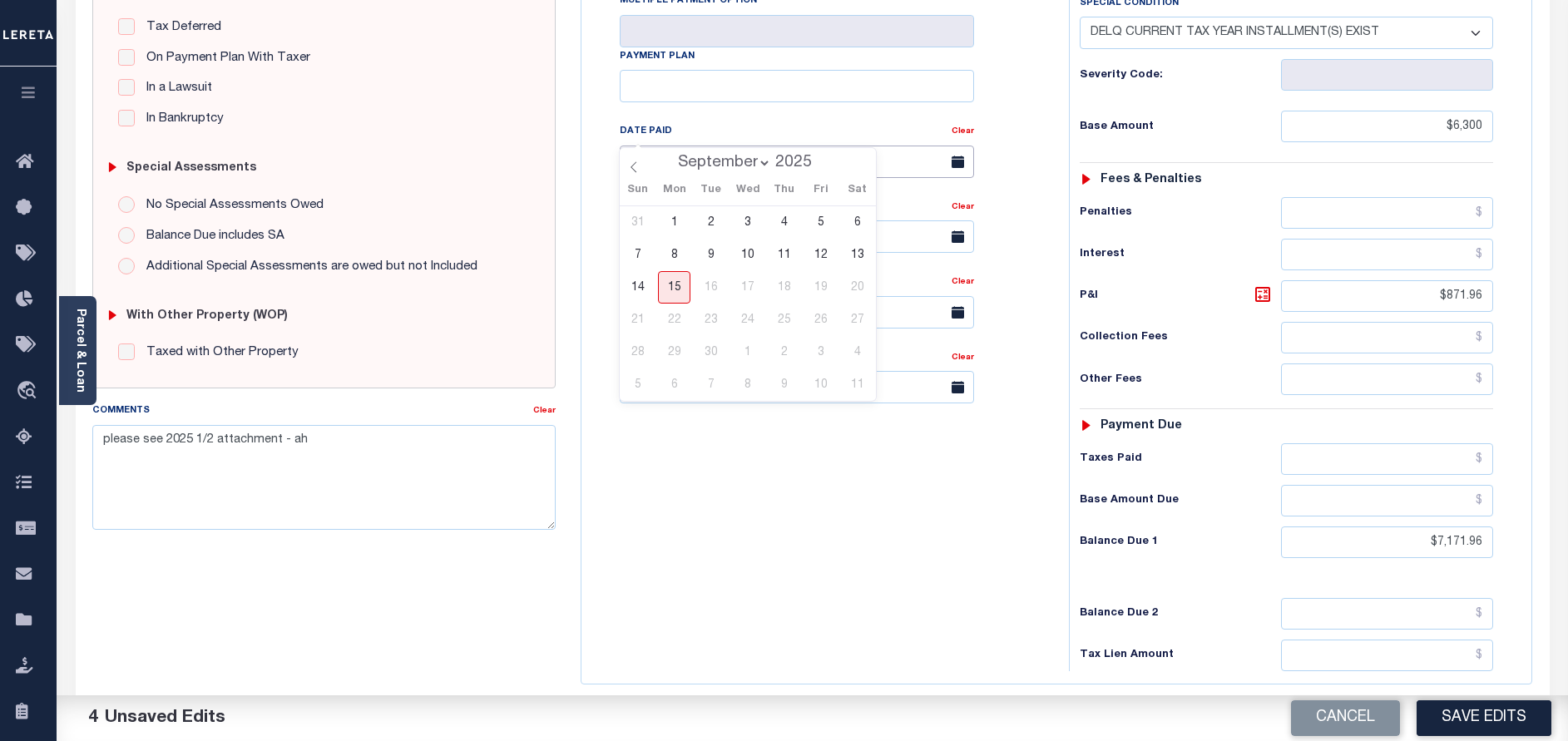
click at [773, 146] on input "text" at bounding box center [797, 161] width 354 height 32
drag, startPoint x: 947, startPoint y: 543, endPoint x: 894, endPoint y: 332, distance: 217.6
click at [947, 542] on div "Tax Bill No Multiple Payment Option Payment Plan Clear" at bounding box center [821, 303] width 471 height 735
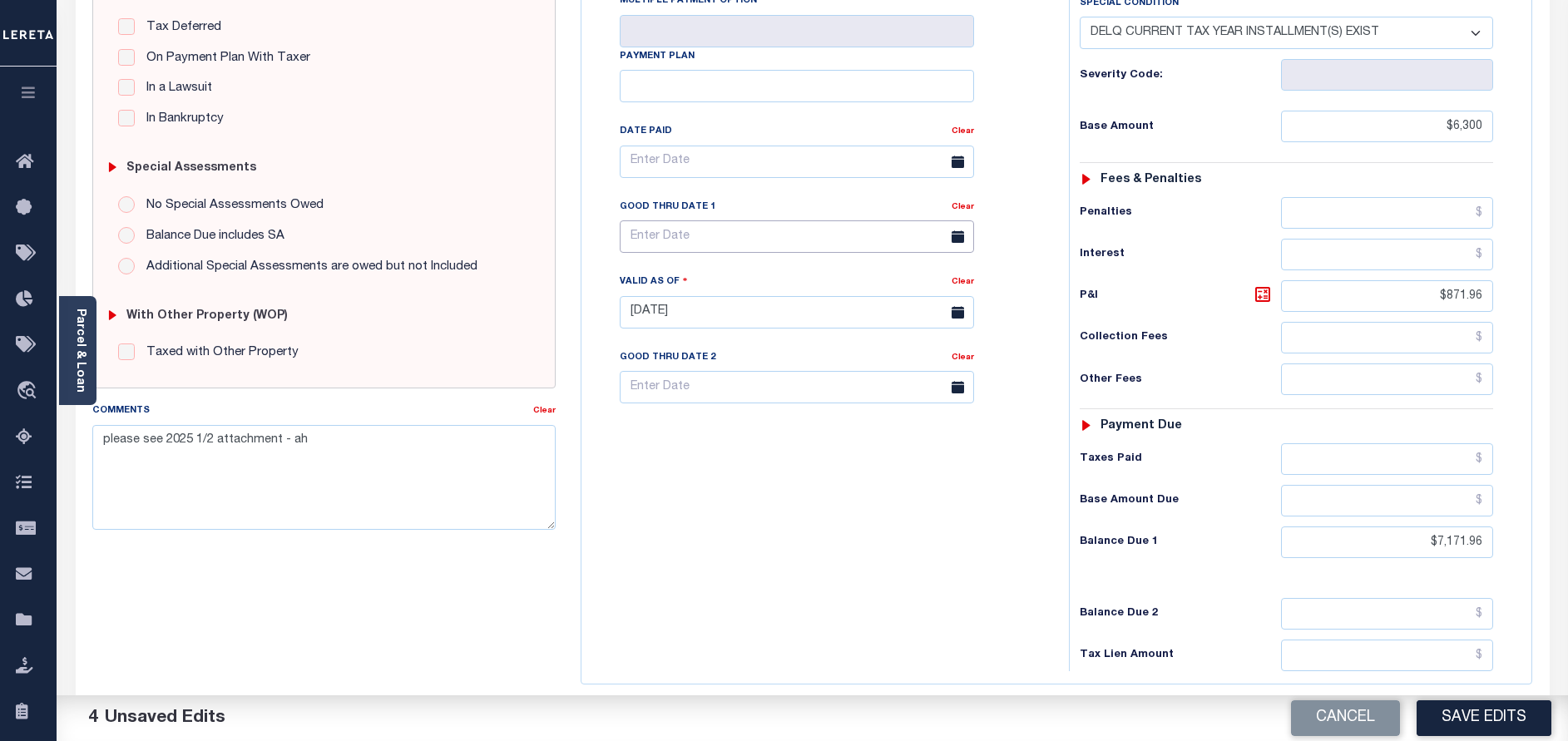
click at [818, 221] on input "text" at bounding box center [797, 236] width 354 height 32
click at [717, 428] on span "30" at bounding box center [710, 427] width 32 height 32
type input "09/30/2025"
click at [856, 533] on div "Tax Bill No Multiple Payment Option Payment Plan Clear" at bounding box center [821, 303] width 471 height 735
click at [1474, 703] on button "Save Edits" at bounding box center [1483, 717] width 135 height 36
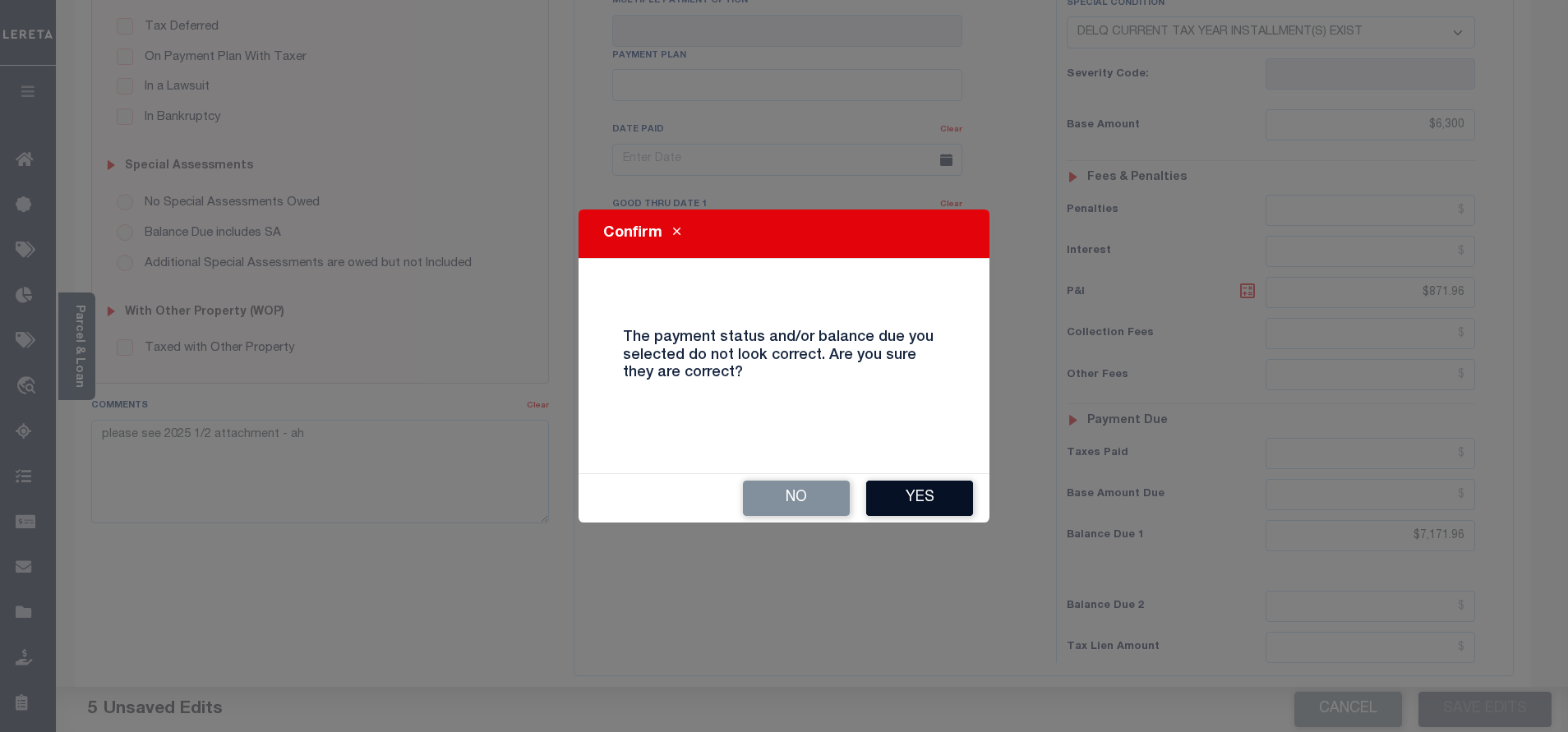
click at [952, 504] on button "Yes" at bounding box center [920, 498] width 107 height 35
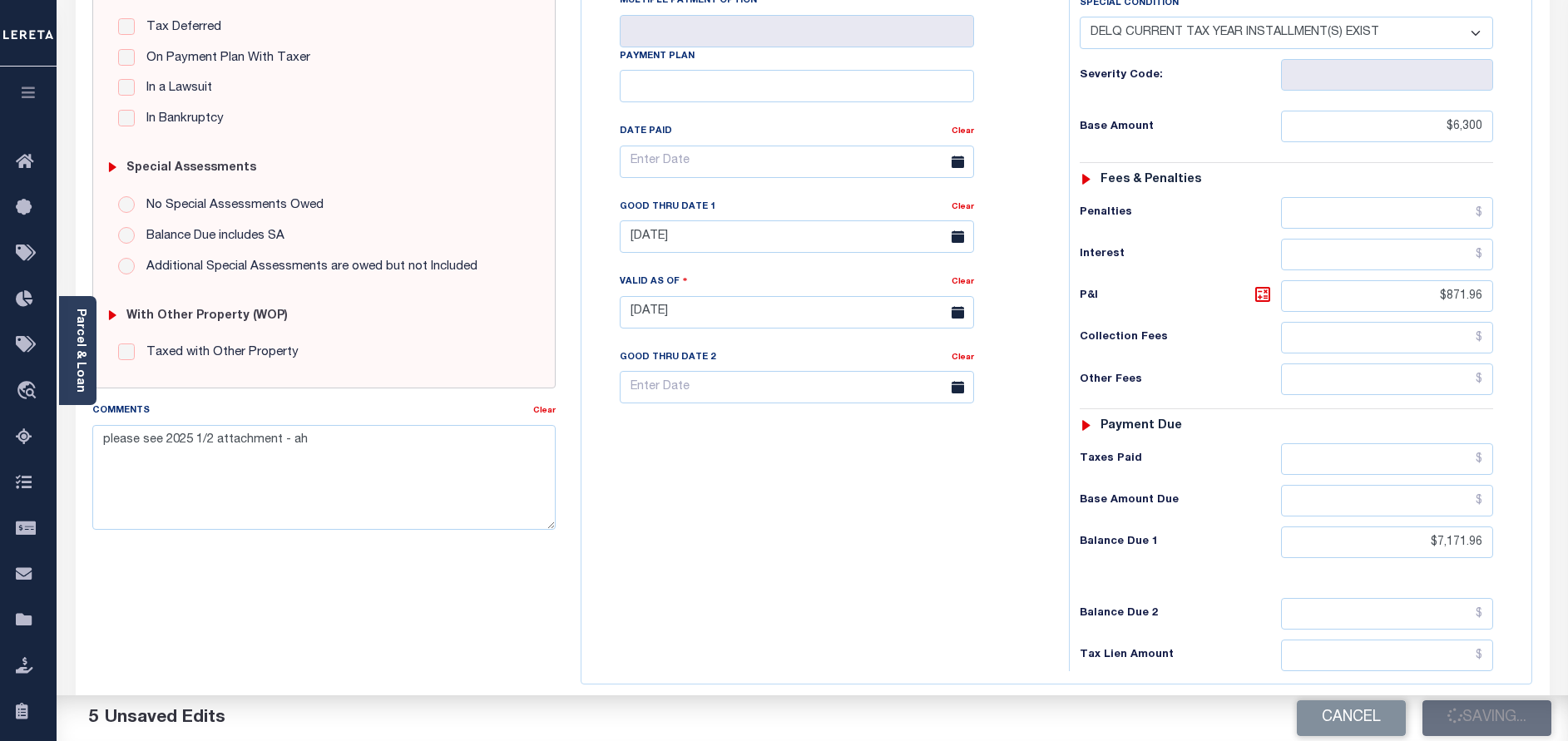
checkbox input "false"
type input "$6,300"
type input "$871.96"
type input "$7,171.96"
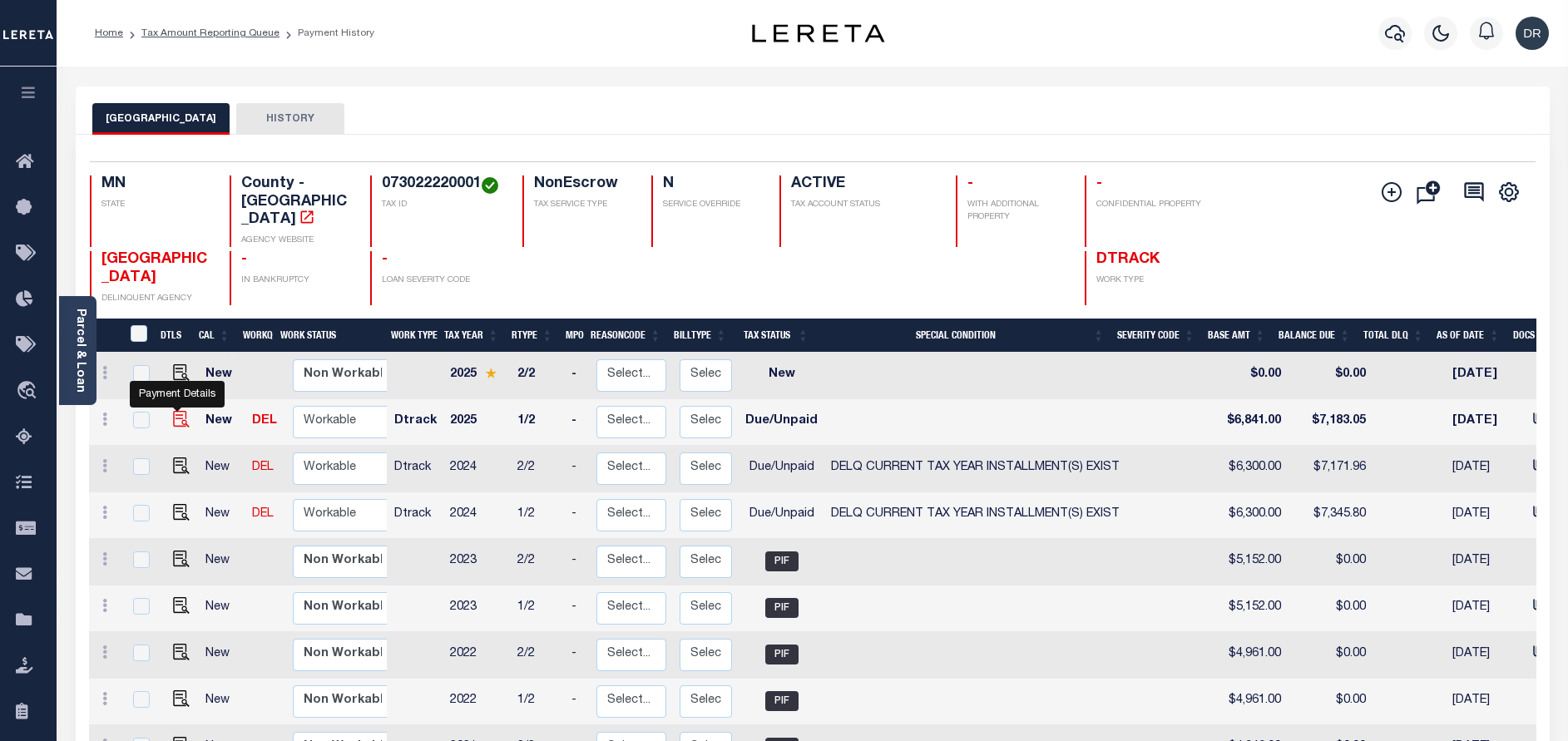
click at [173, 411] on img "" at bounding box center [180, 418] width 17 height 17
checkbox input "true"
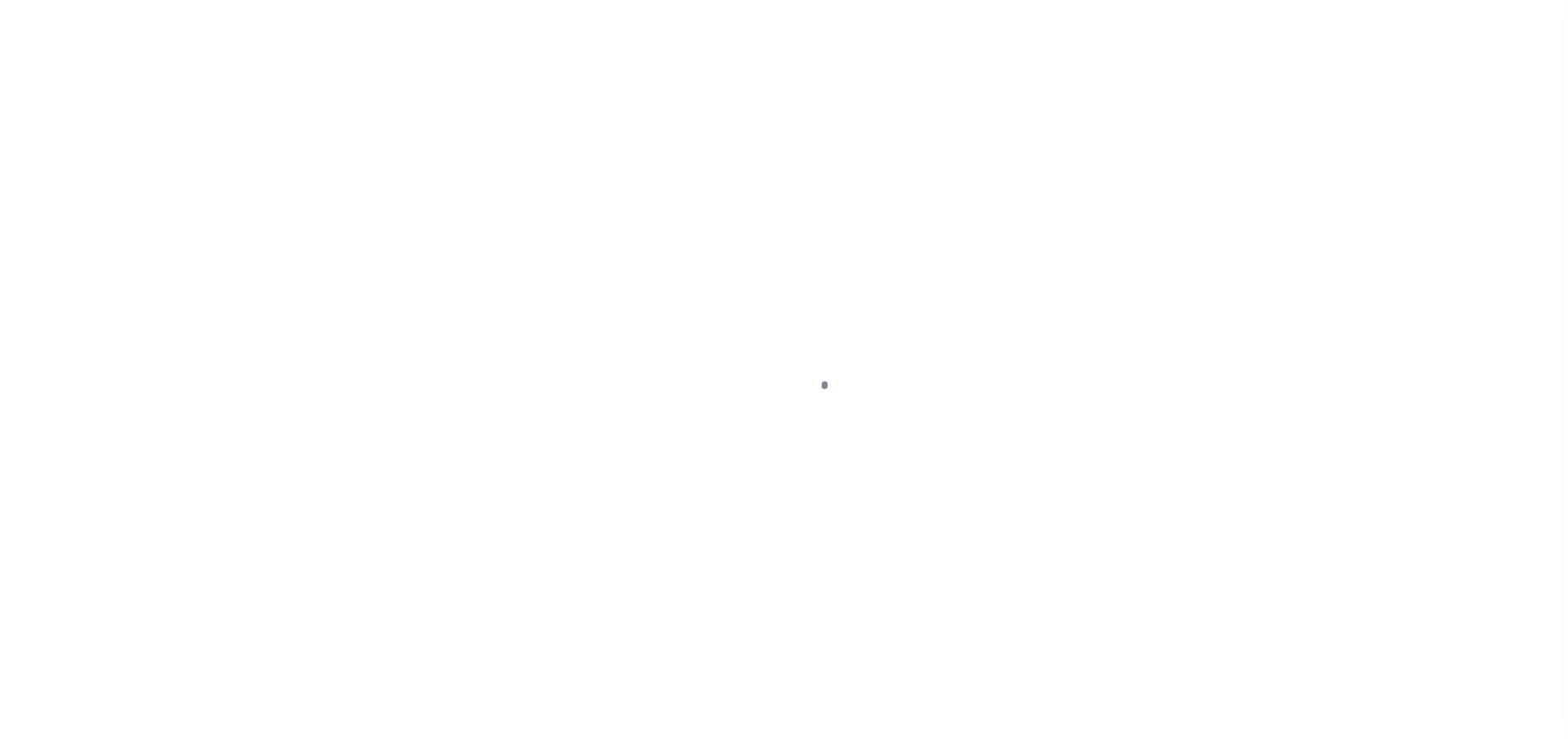
select select "DUE"
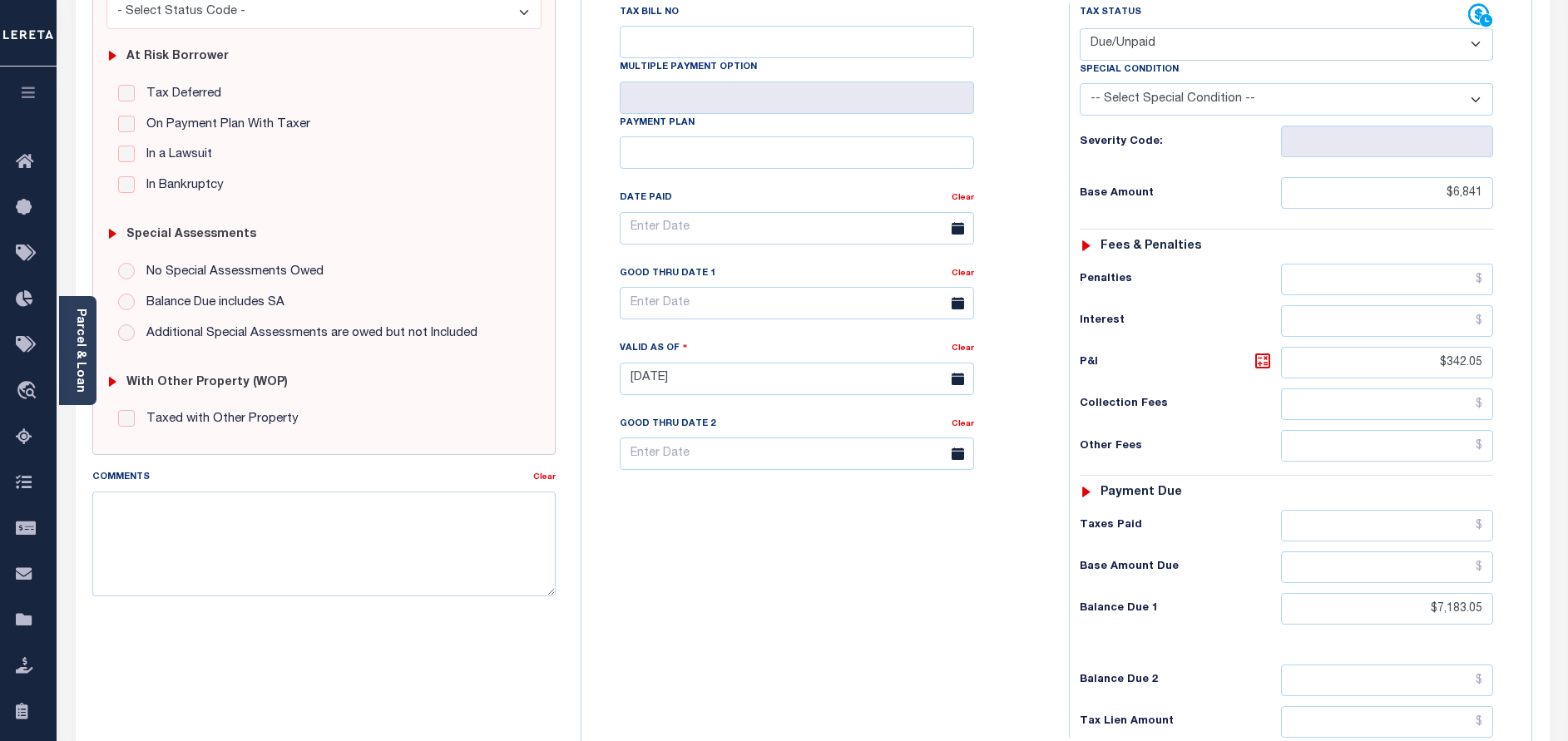
scroll to position [374, 0]
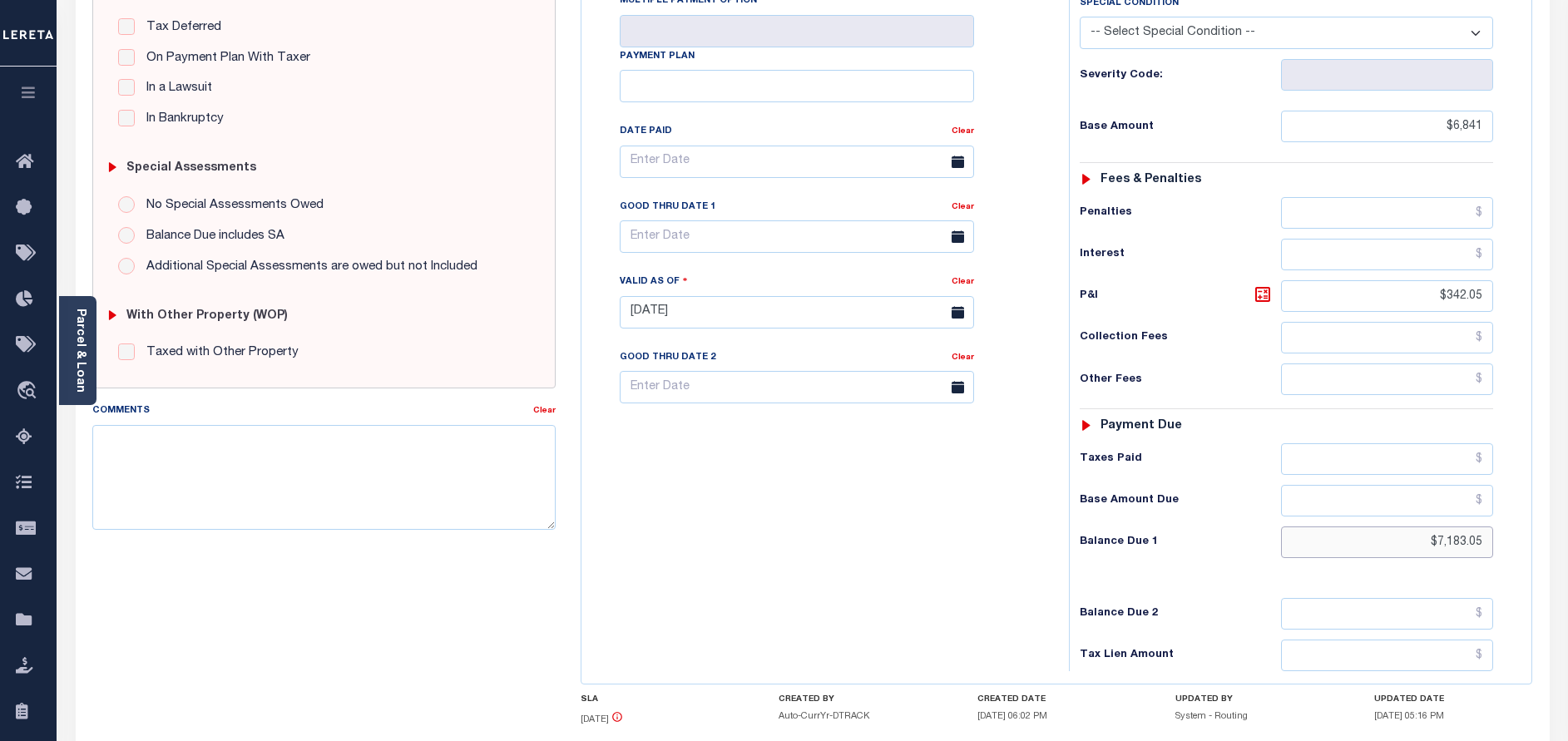
drag, startPoint x: 1421, startPoint y: 518, endPoint x: 1542, endPoint y: 496, distance: 123.0
click at [1542, 496] on div "MN STATE County - MN TAX TYPE 073022220001 TAX ID - LOAN SEVERITY CODE - WORK Q…" at bounding box center [1056, 312] width 977 height 1071
type input "$7,319.87"
type input "[DATE]"
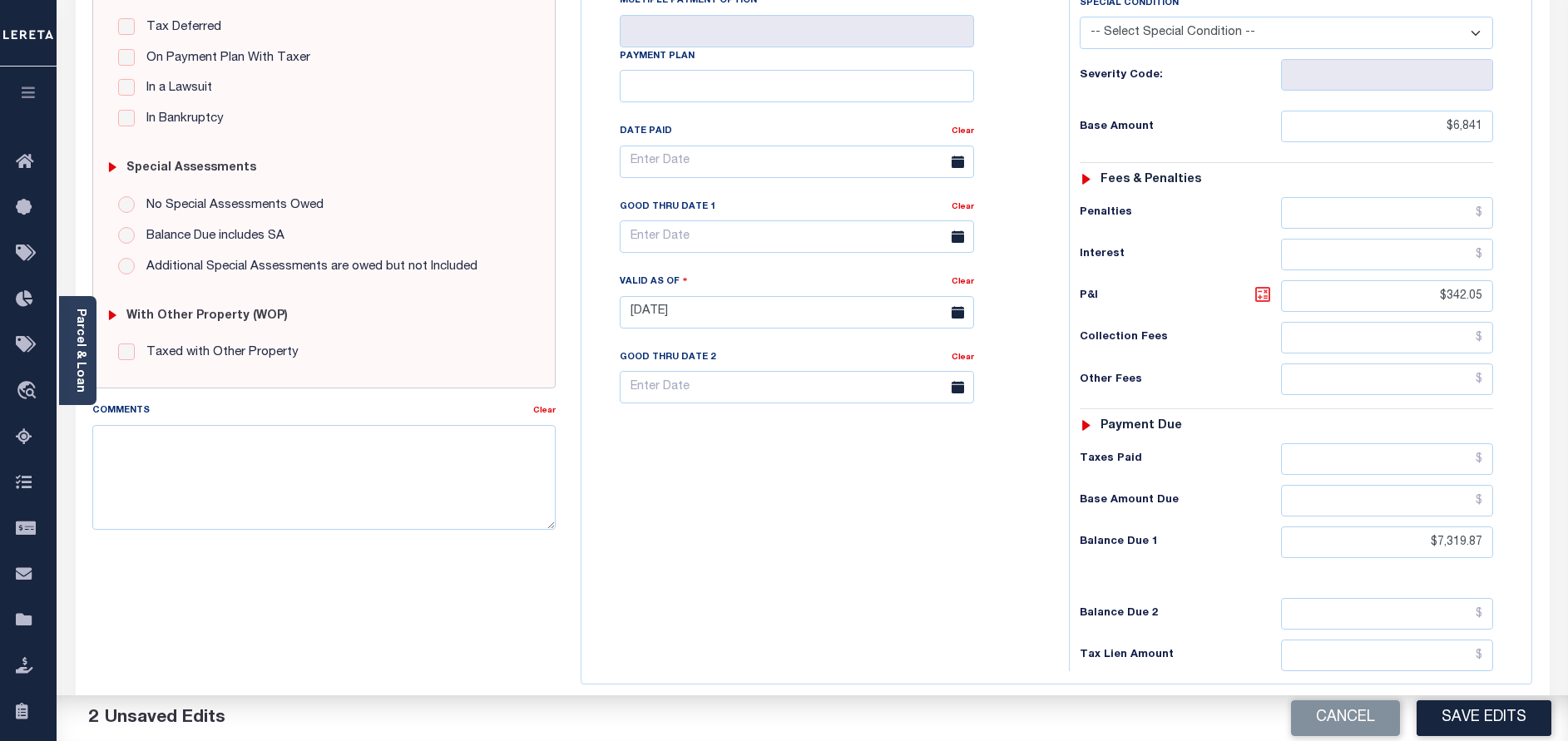
click at [1265, 289] on icon at bounding box center [1262, 294] width 10 height 10
type input "$478.87"
click at [810, 221] on input "text" at bounding box center [797, 236] width 354 height 32
click at [713, 425] on span "30" at bounding box center [710, 427] width 32 height 32
type input "09/30/2025"
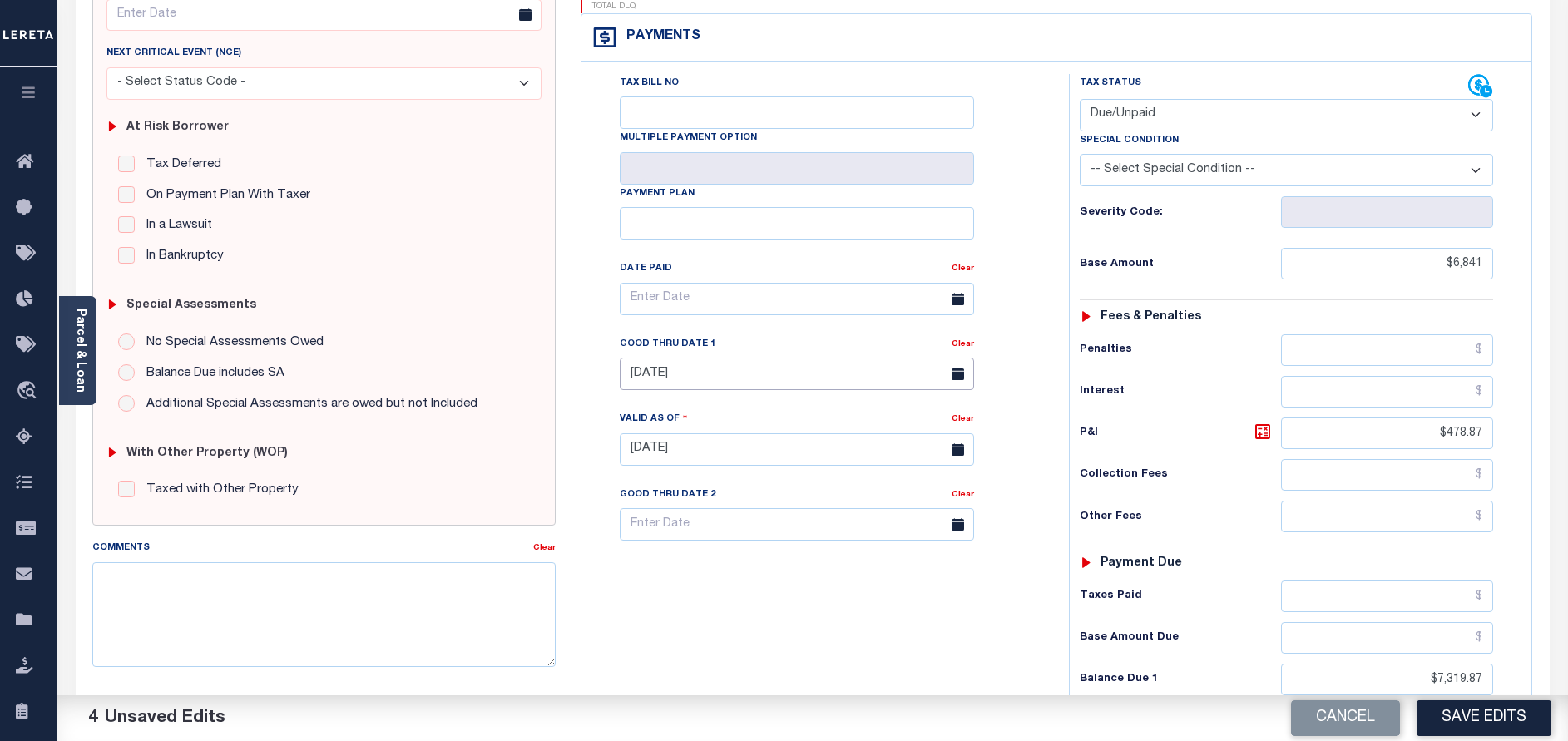
scroll to position [0, 0]
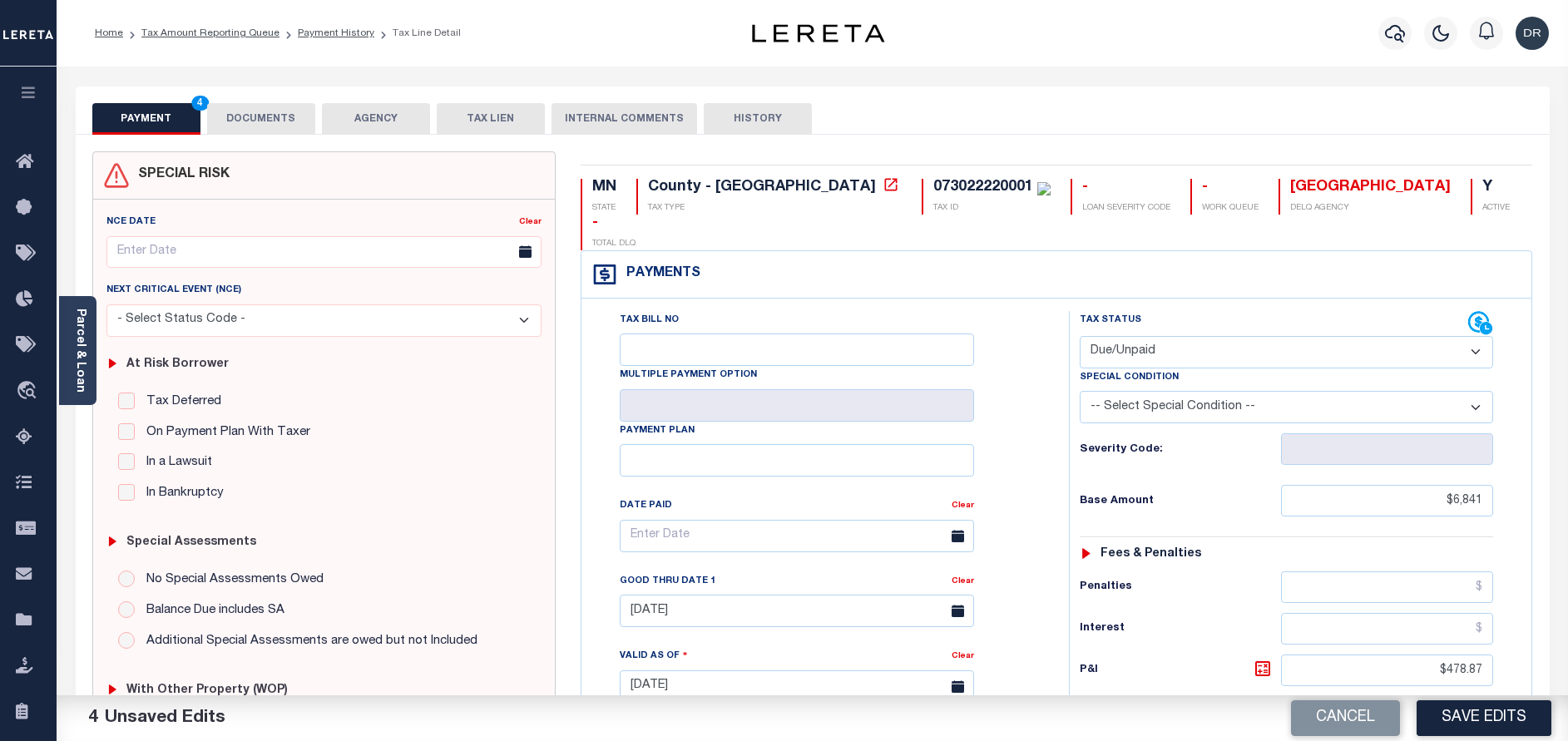
click at [1144, 424] on div "Severity Code:" at bounding box center [1286, 445] width 438 height 42
click at [1143, 391] on select "-- Select Special Condition -- 3RD PARTY TAX LIEN AGENCY TAX LIEN (A.K.A Inside…" at bounding box center [1286, 406] width 413 height 32
select select "17"
click at [1080, 391] on select "-- Select Special Condition -- 3RD PARTY TAX LIEN AGENCY TAX LIEN (A.K.A Inside…" at bounding box center [1286, 406] width 413 height 32
click at [1462, 727] on button "Save Edits" at bounding box center [1483, 717] width 135 height 36
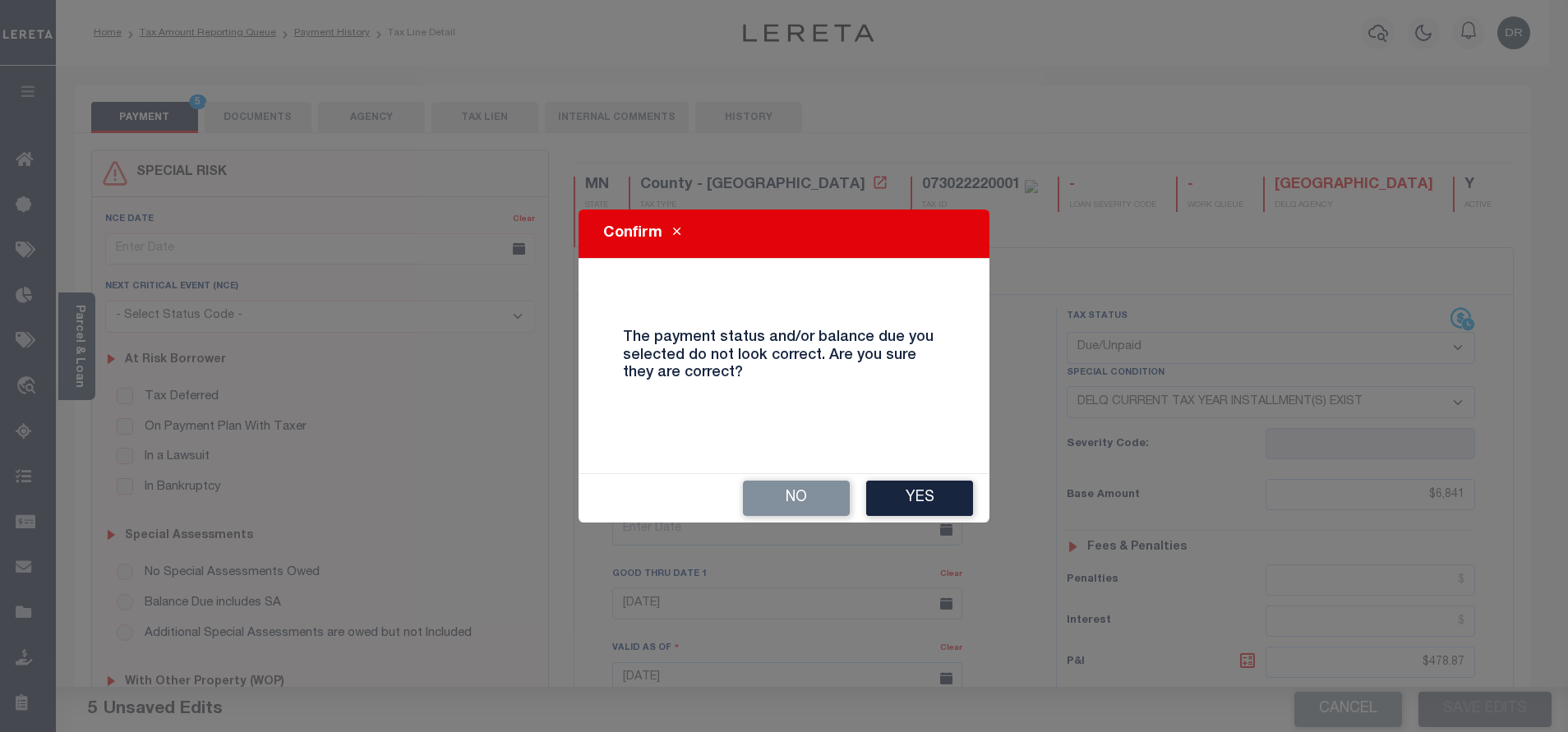
click at [930, 472] on div "Confirm The payment status and/or balance due you selected do not look correct.…" at bounding box center [784, 366] width 411 height 313
click at [939, 504] on button "Yes" at bounding box center [920, 498] width 107 height 35
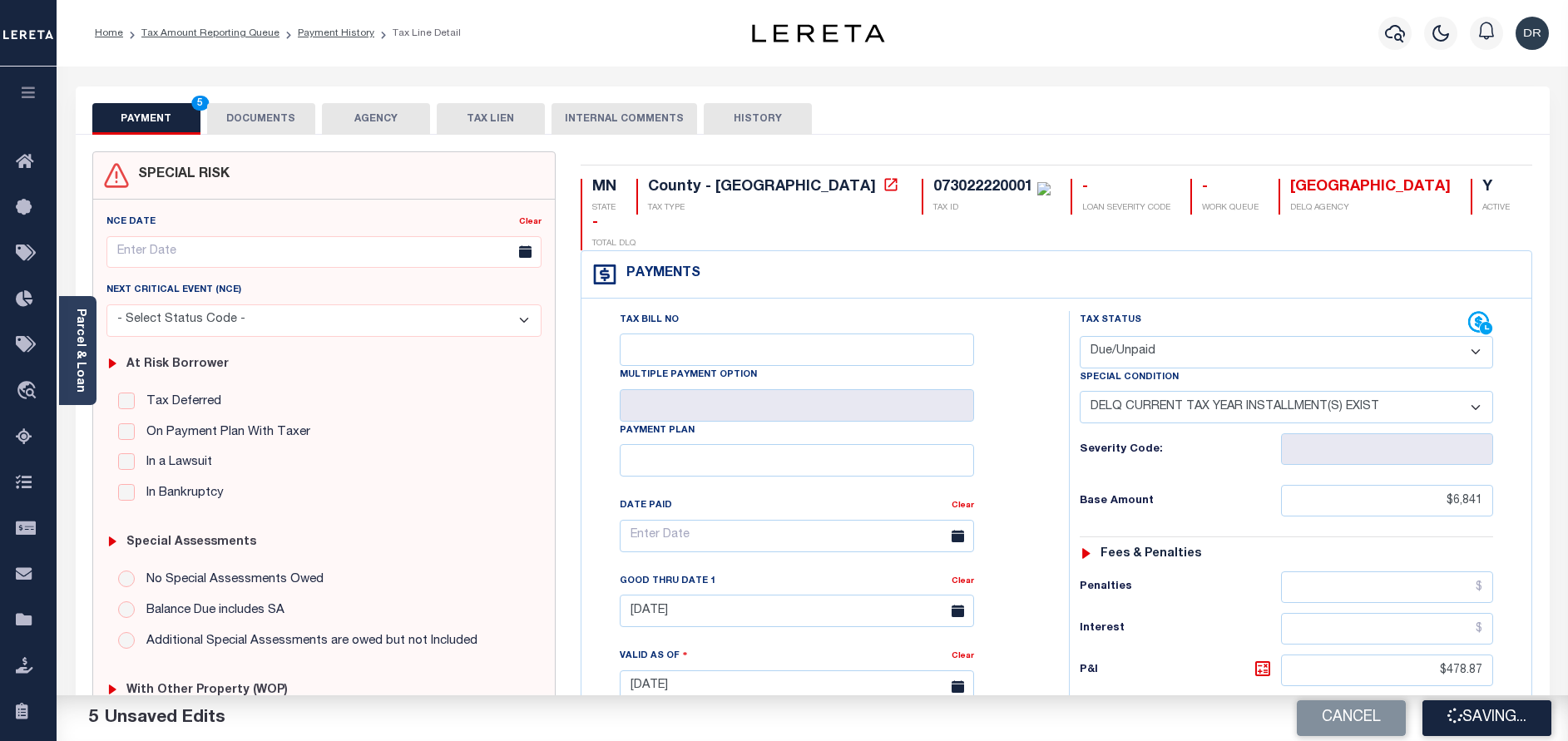
checkbox input "false"
type input "$6,841"
type input "$478.87"
type input "$7,319.87"
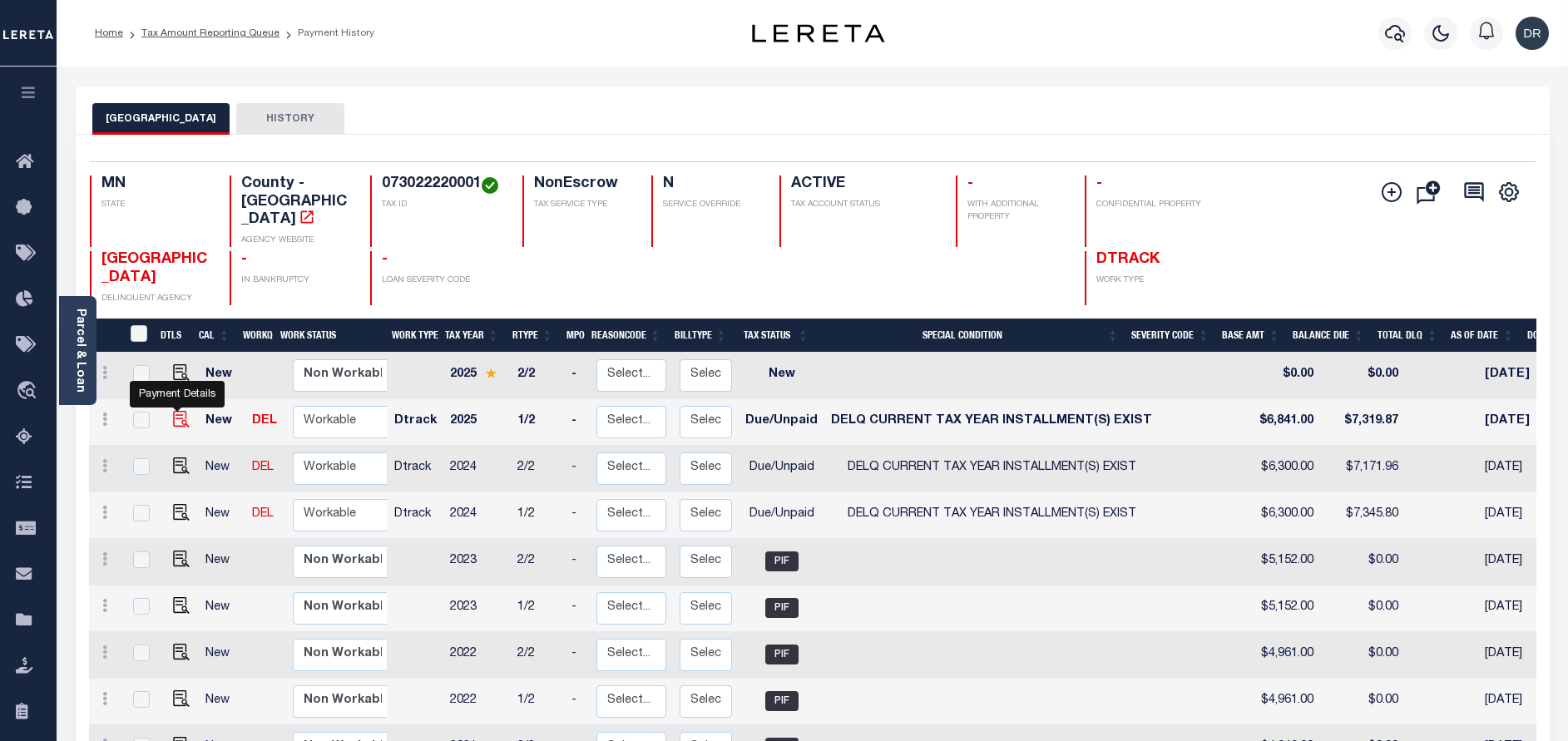
click at [179, 411] on img "" at bounding box center [180, 418] width 17 height 17
checkbox input "true"
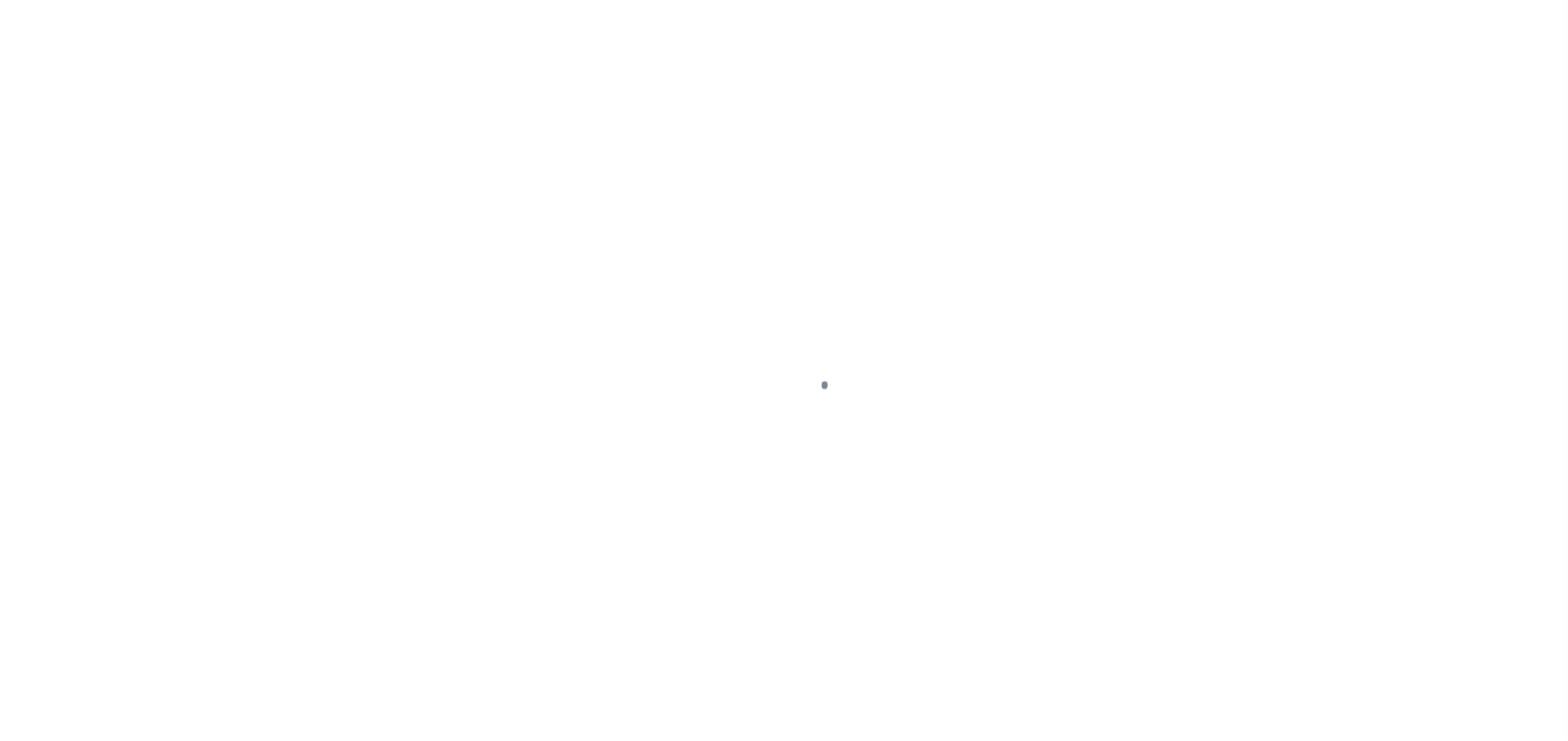
select select "DUE"
select select "17"
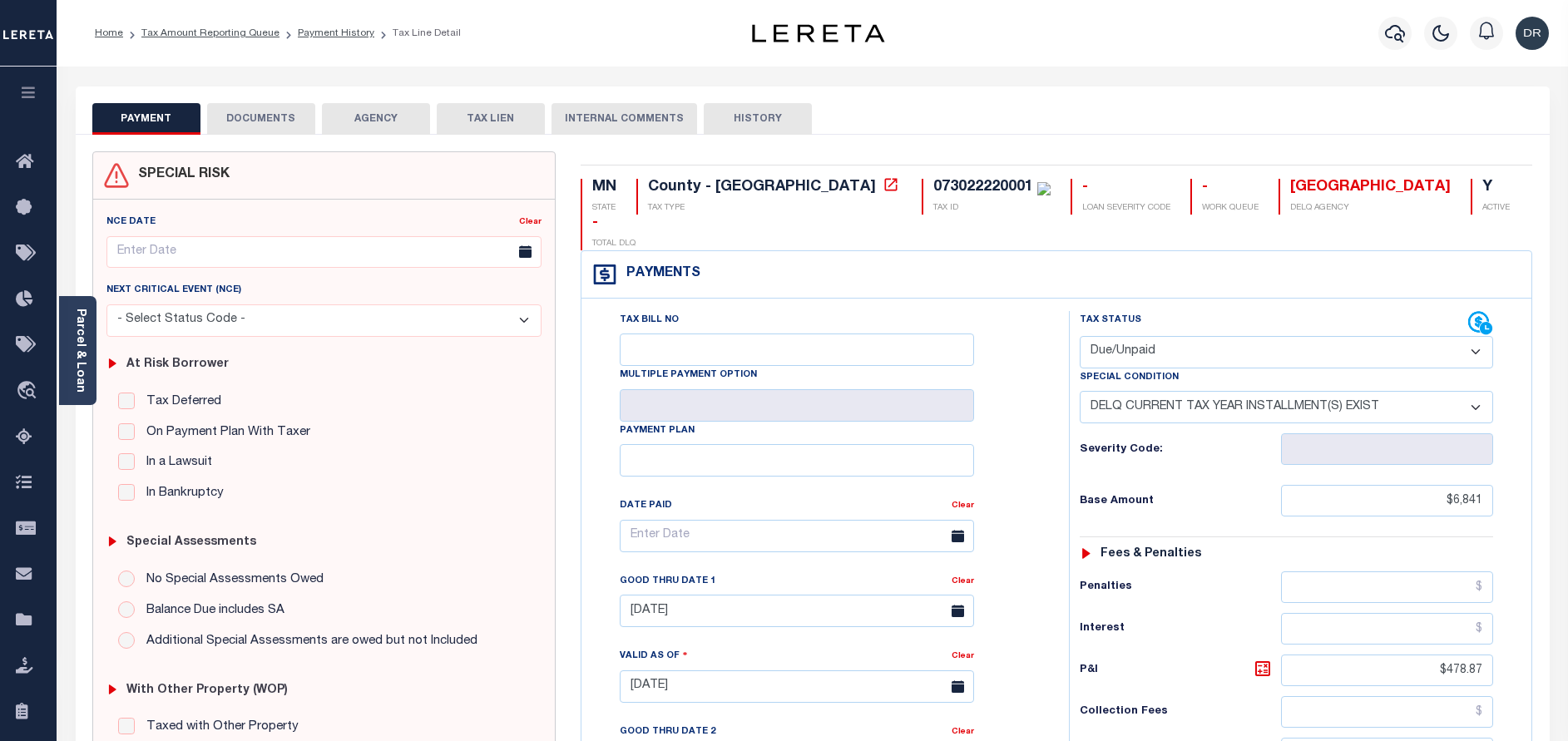
click at [255, 119] on button "DOCUMENTS" at bounding box center [261, 119] width 108 height 31
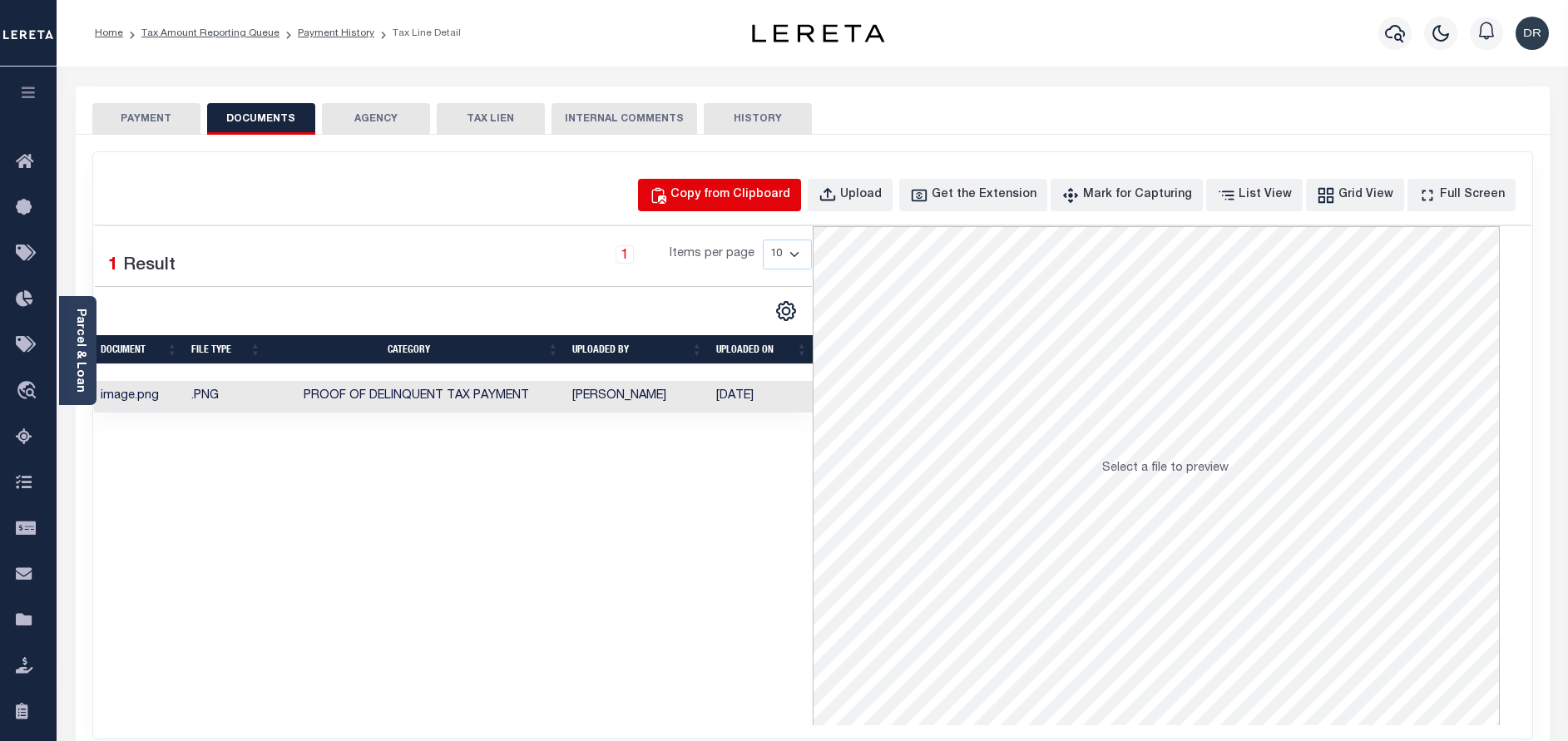
click at [716, 203] on div "Copy from Clipboard" at bounding box center [730, 195] width 119 height 18
select select "POP"
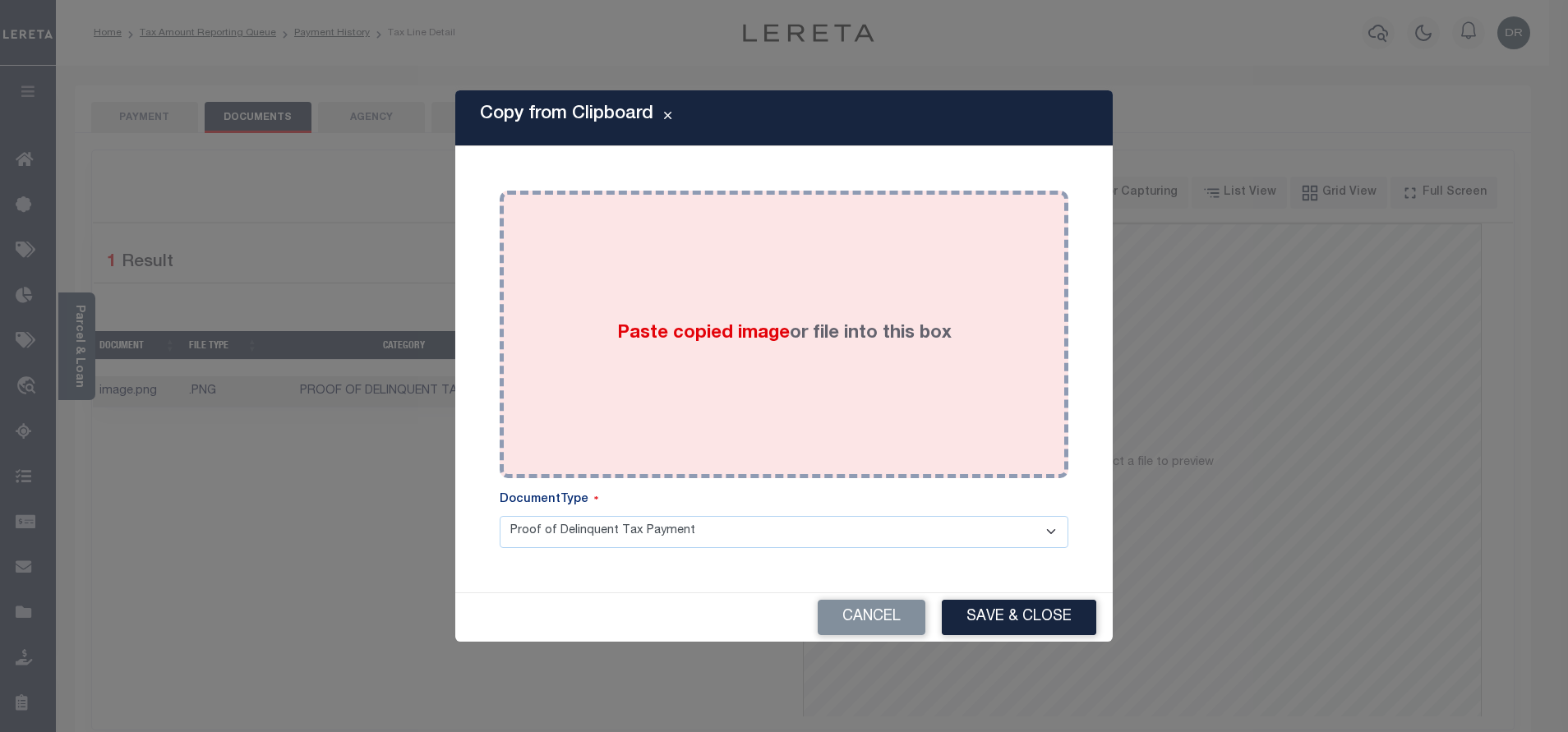
click at [835, 385] on div "Paste copied image or file into this box" at bounding box center [784, 334] width 544 height 263
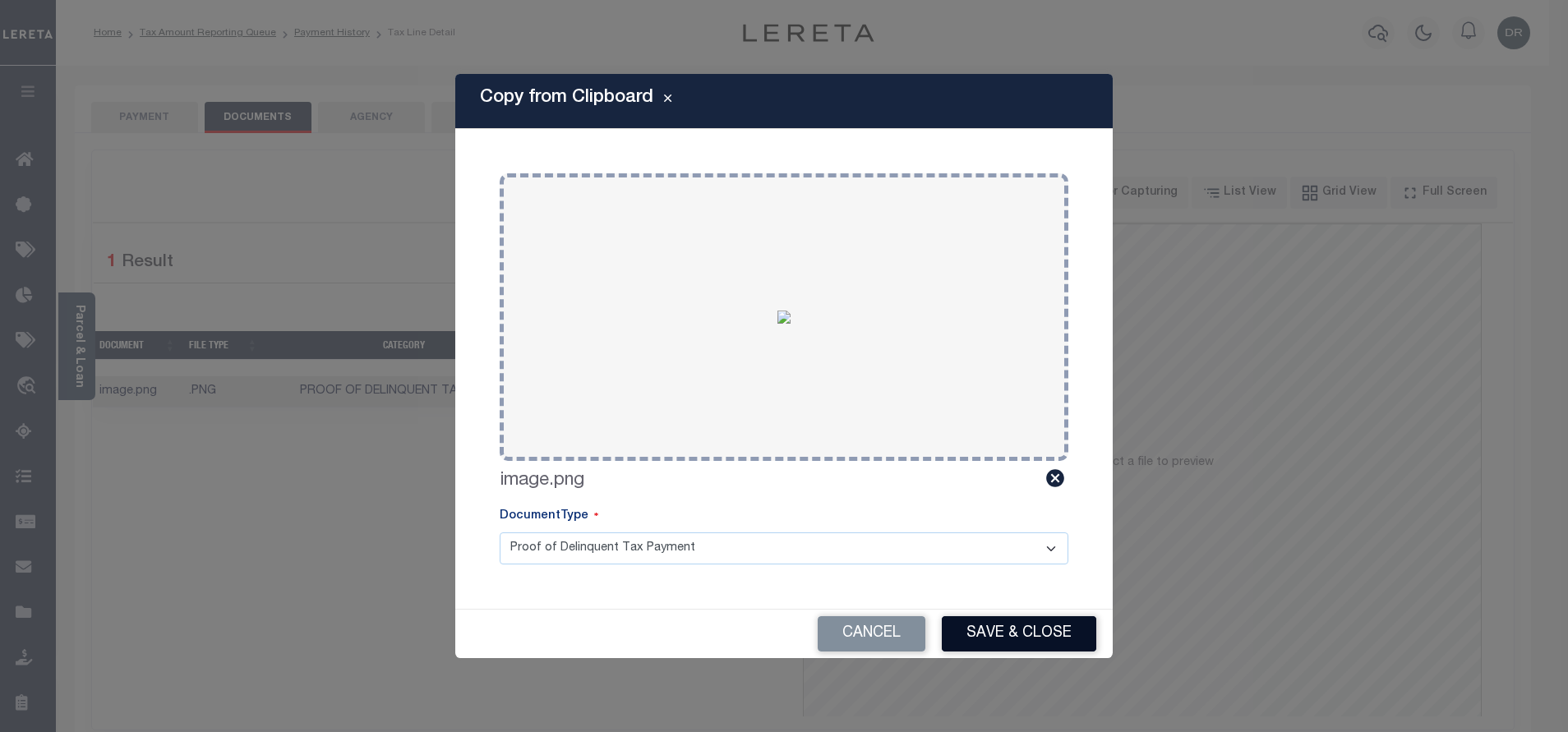
click at [970, 630] on button "Save & Close" at bounding box center [1018, 634] width 154 height 35
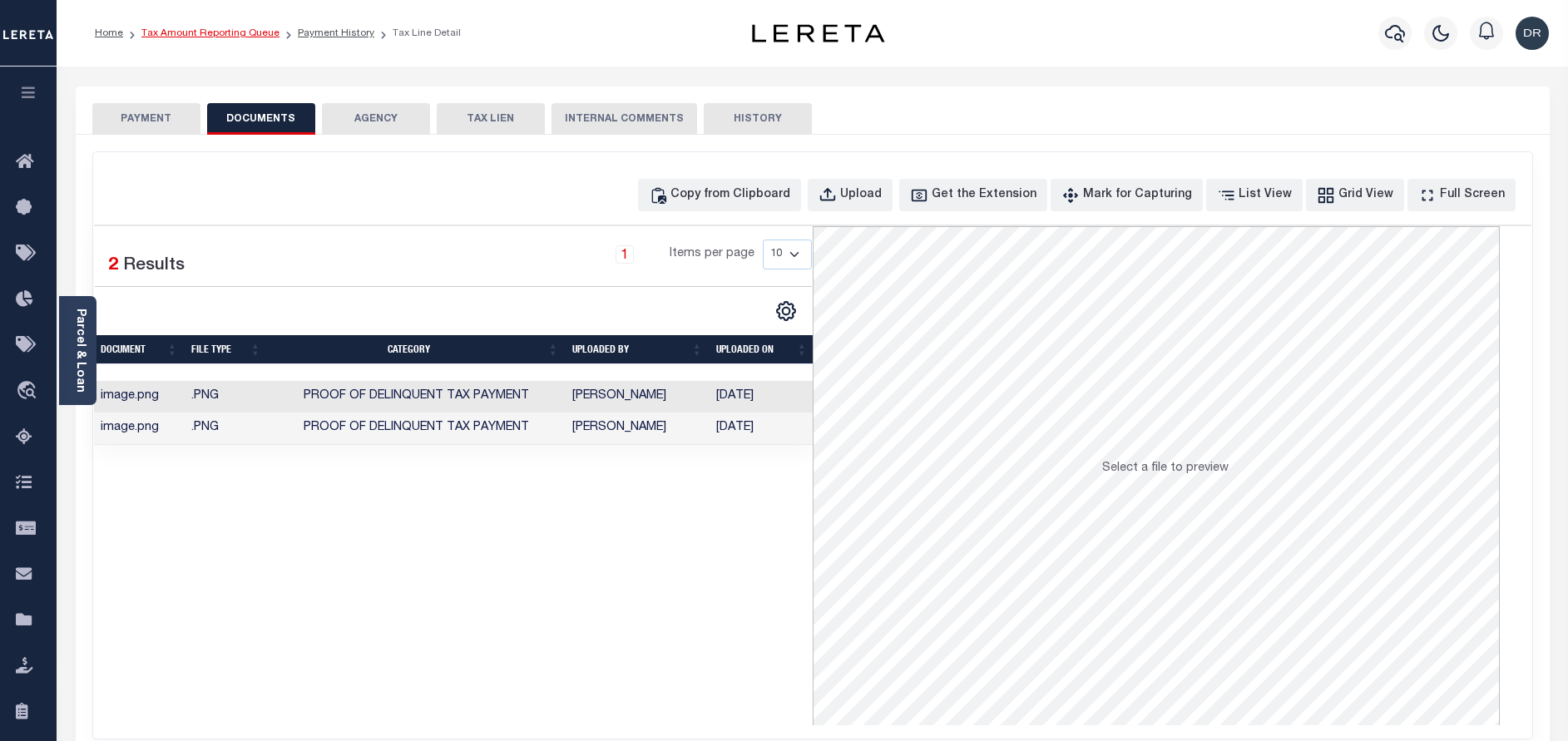
click at [218, 35] on link "Tax Amount Reporting Queue" at bounding box center [210, 32] width 138 height 10
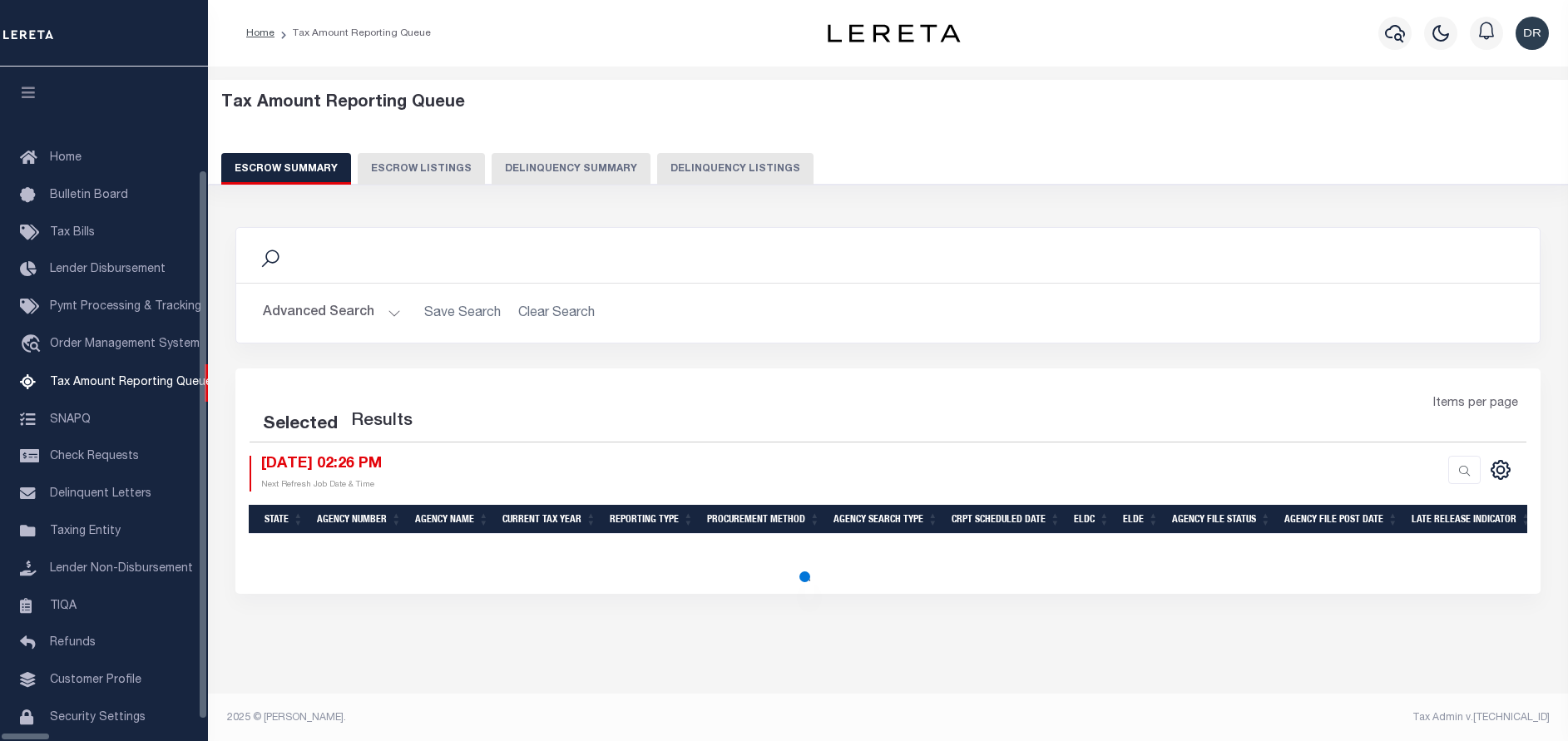
click at [734, 164] on button "Delinquency Listings" at bounding box center [735, 169] width 156 height 31
select select "100"
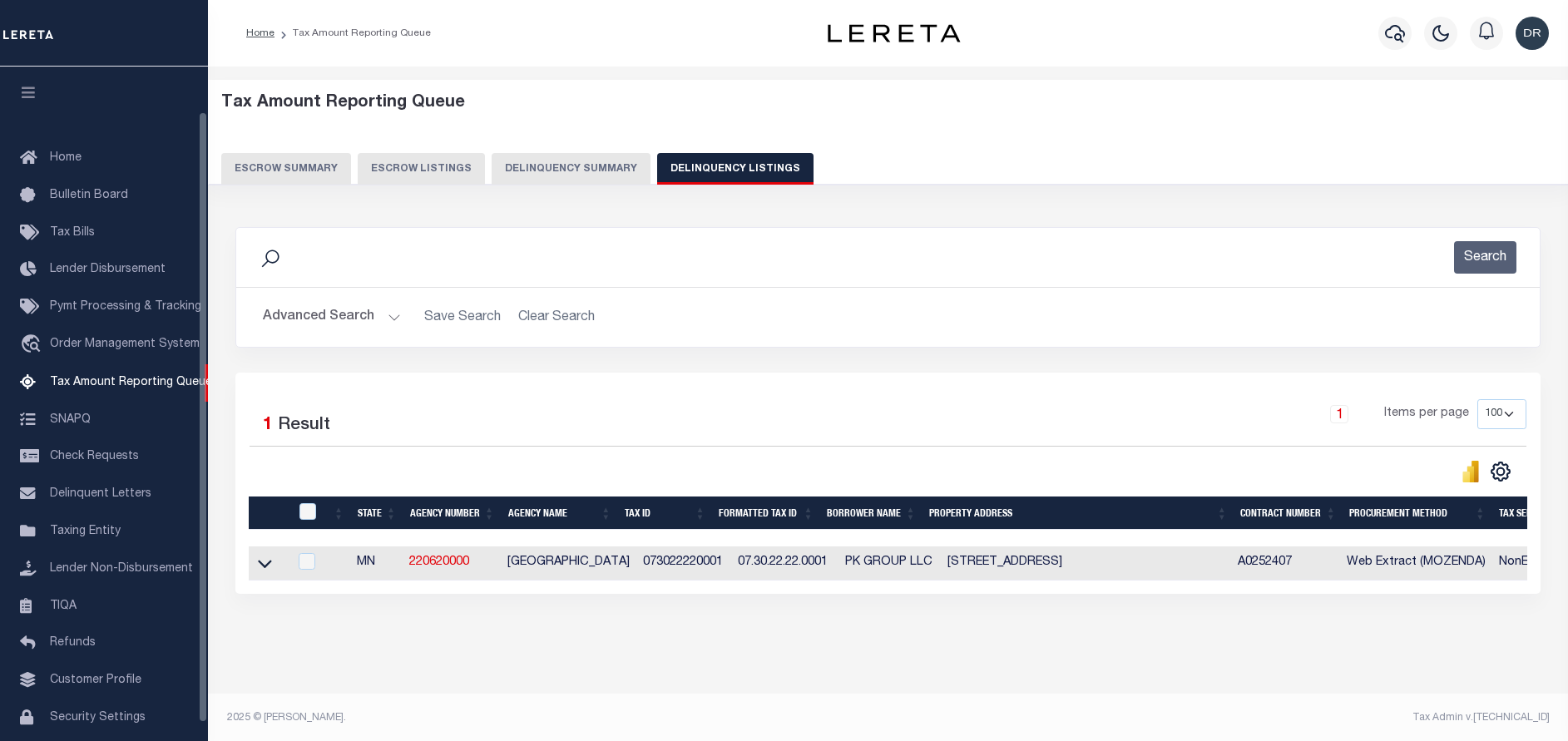
scroll to position [50, 0]
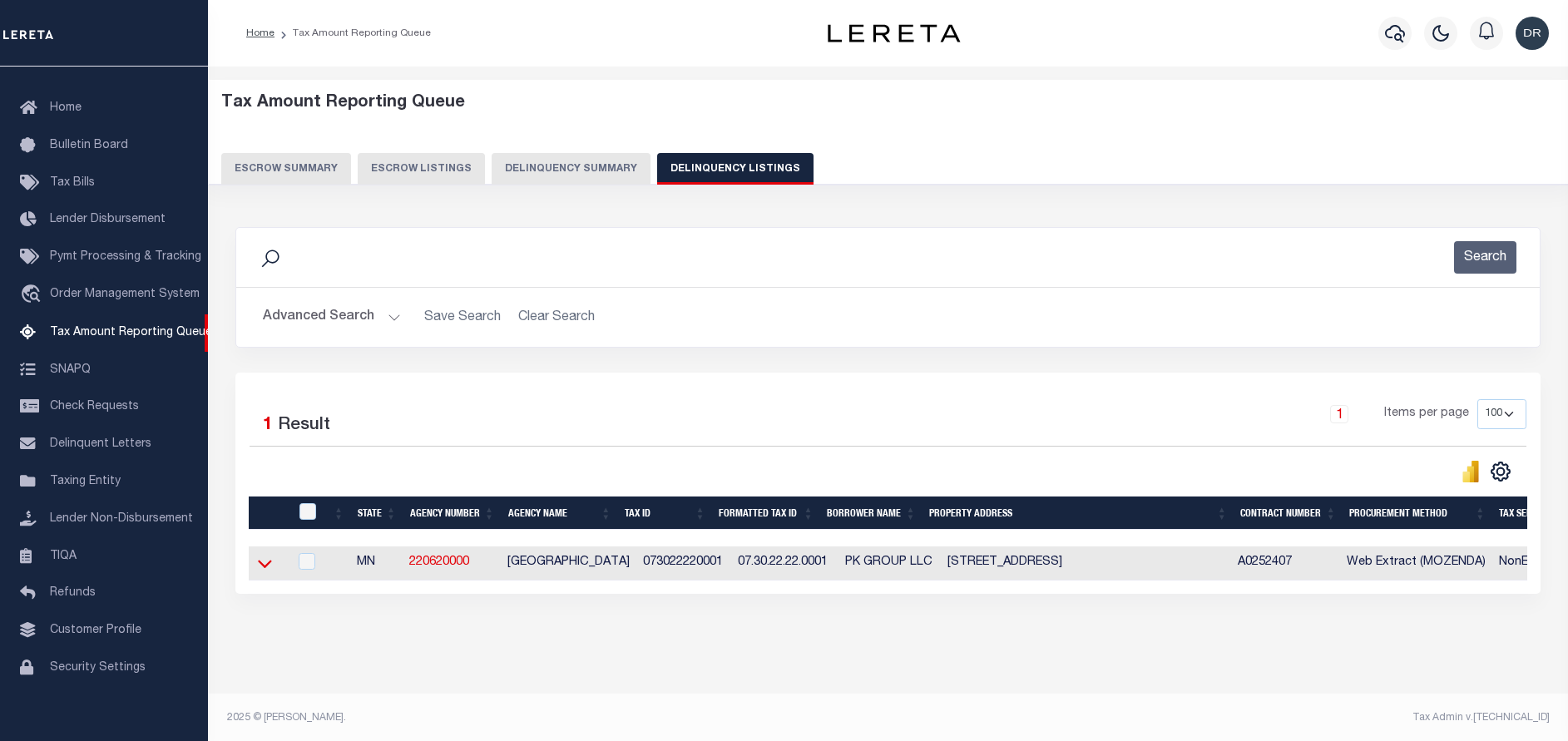
click at [263, 566] on icon at bounding box center [265, 563] width 14 height 17
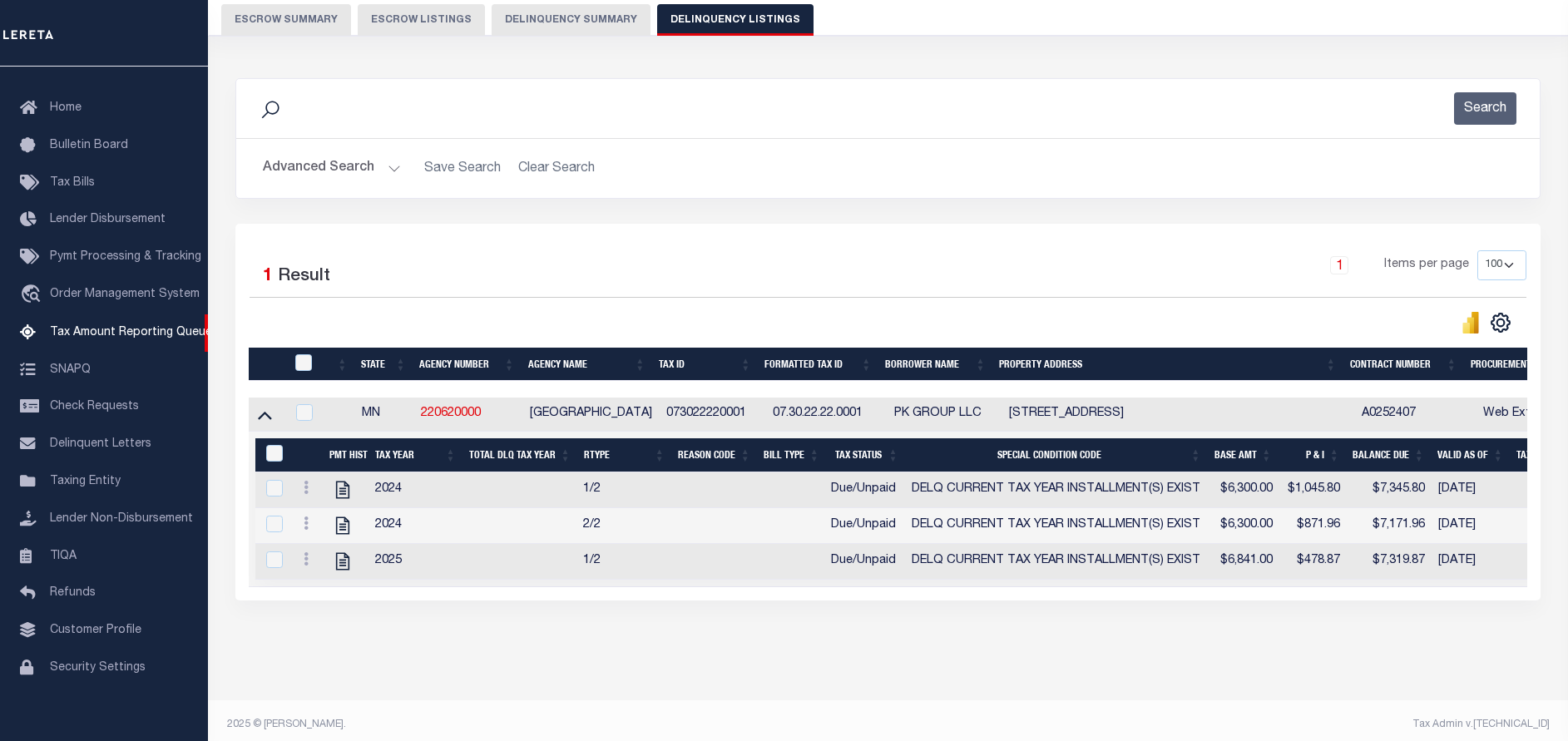
scroll to position [175, 0]
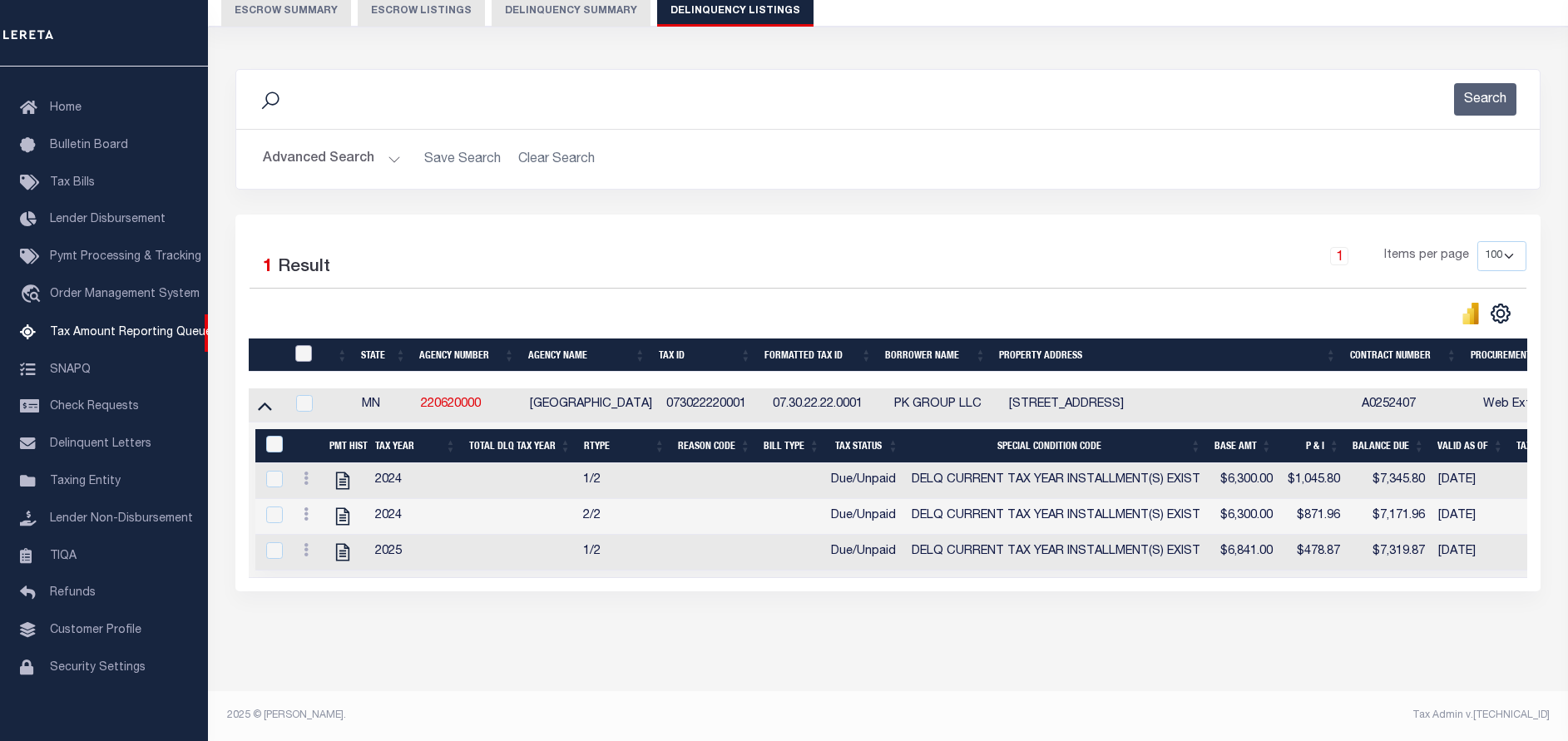
click at [300, 345] on input "checkbox" at bounding box center [303, 353] width 17 height 17
checkbox input "true"
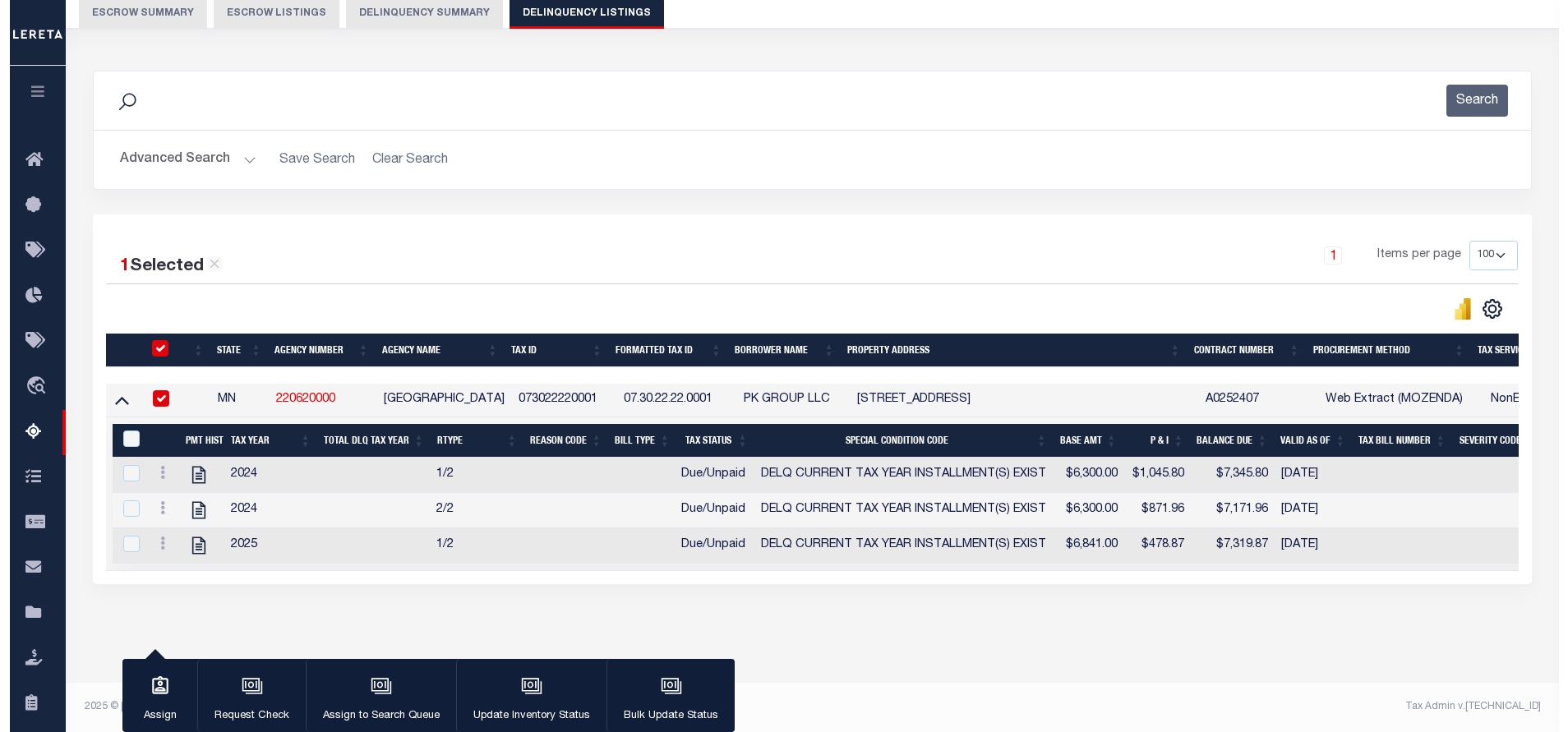
scroll to position [171, 0]
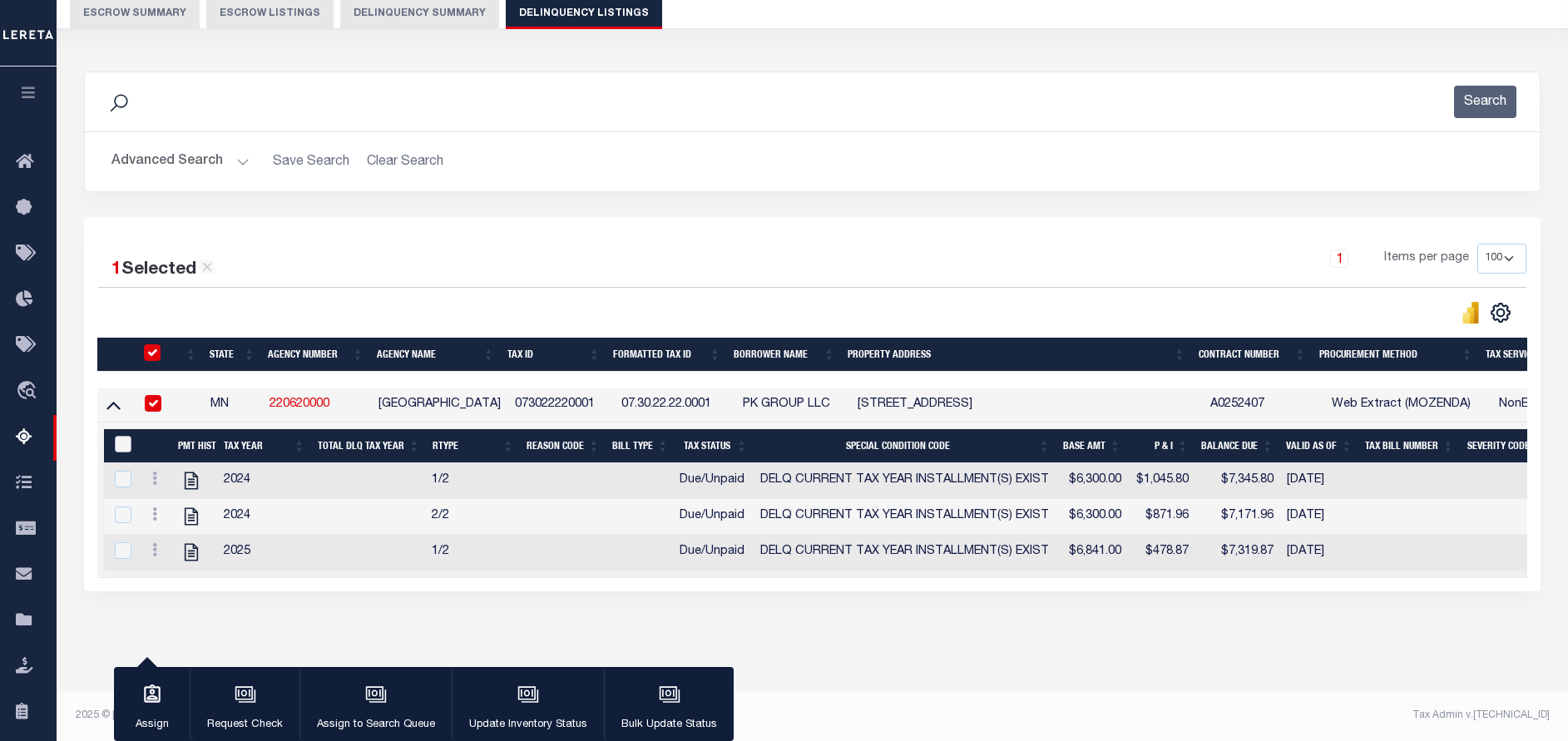
click at [126, 436] on input "&nbsp;" at bounding box center [123, 444] width 17 height 17
checkbox input "true"
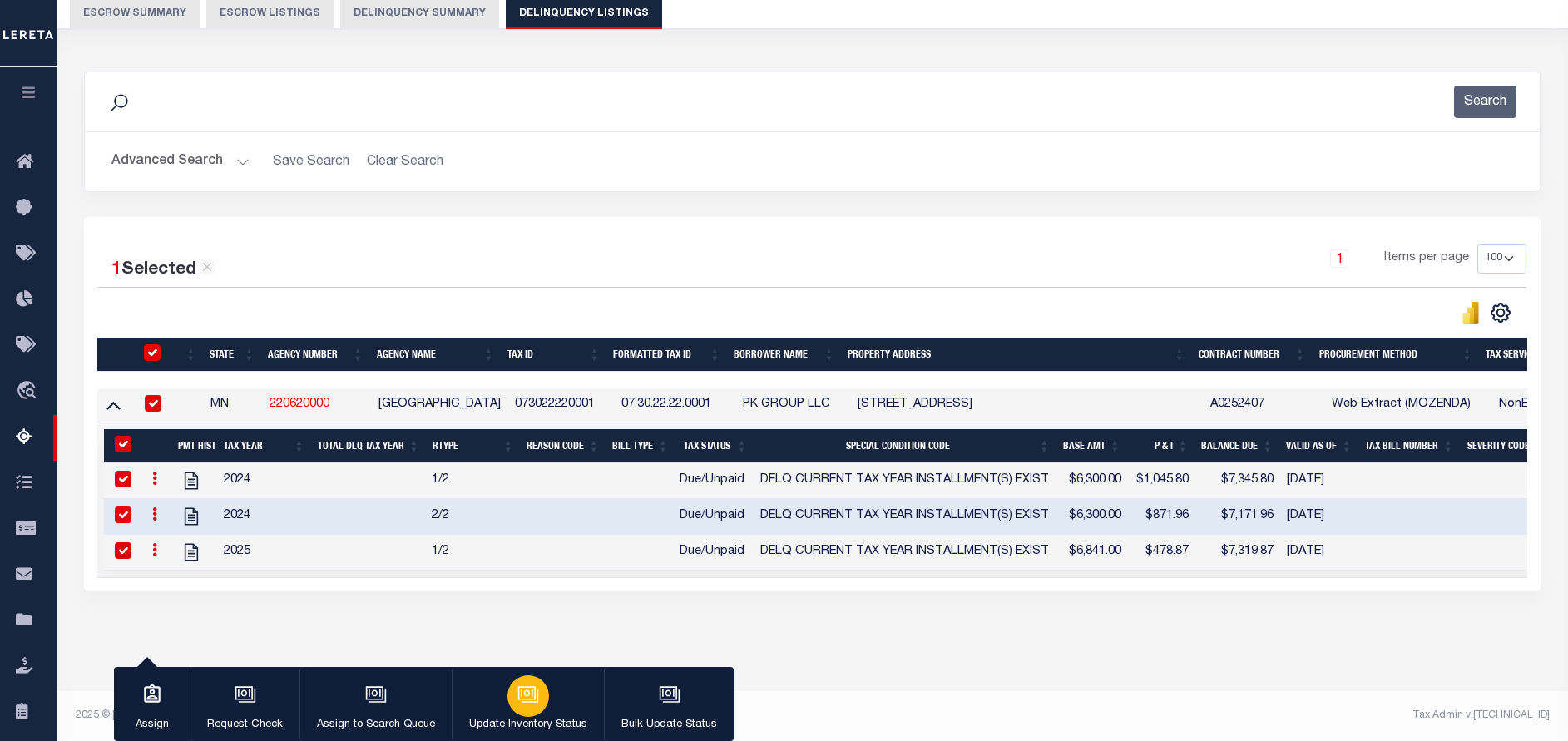
click at [499, 697] on button "Update Inventory Status" at bounding box center [527, 704] width 153 height 75
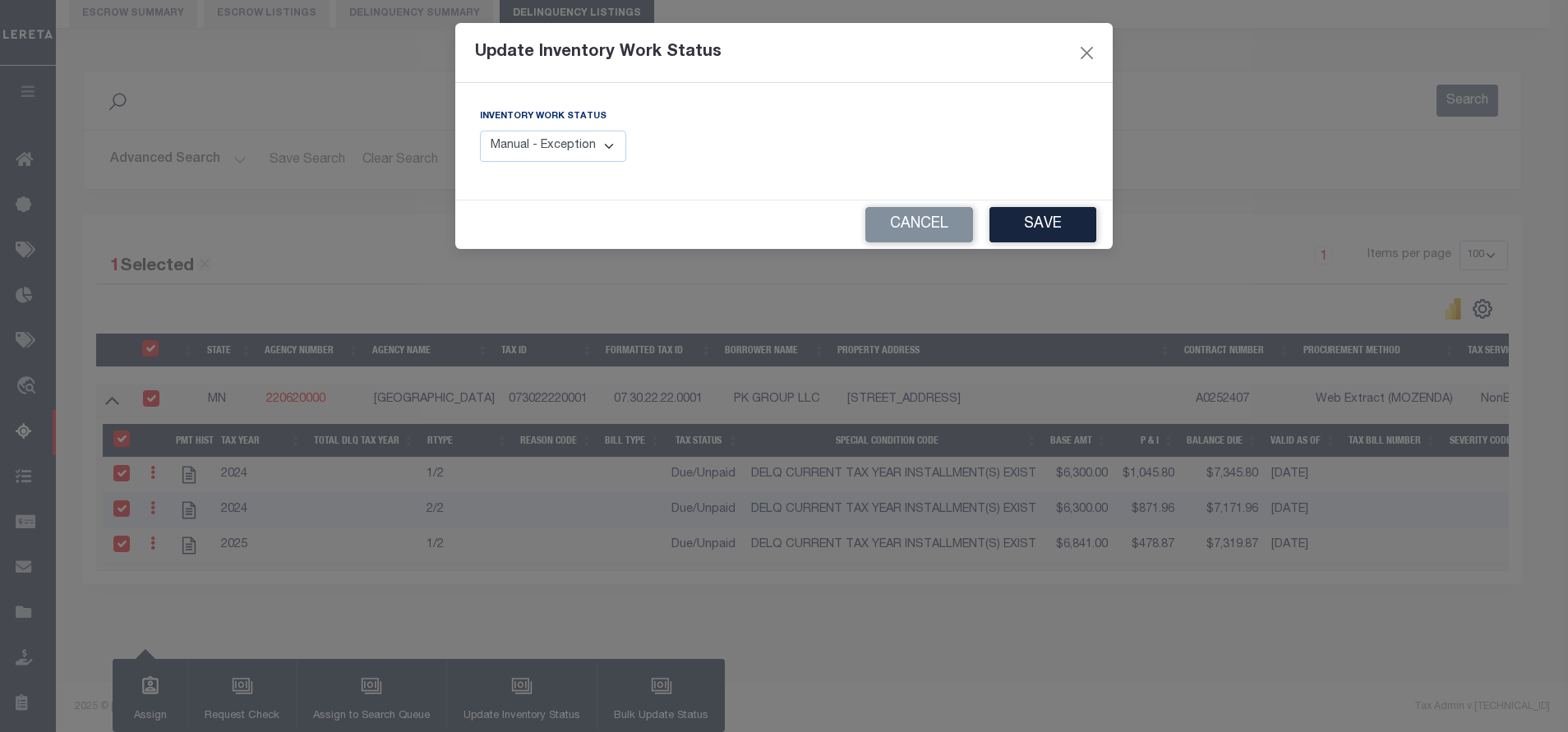
click at [565, 142] on select "Manual - Exception Pended - Awaiting Search Late Add Exception Completed" at bounding box center [553, 146] width 146 height 32
select select "4"
click at [480, 131] on select "Manual - Exception Pended - Awaiting Search Late Add Exception Completed" at bounding box center [553, 146] width 146 height 32
click at [1043, 237] on button "Save" at bounding box center [1043, 224] width 107 height 35
